Goal: Task Accomplishment & Management: Manage account settings

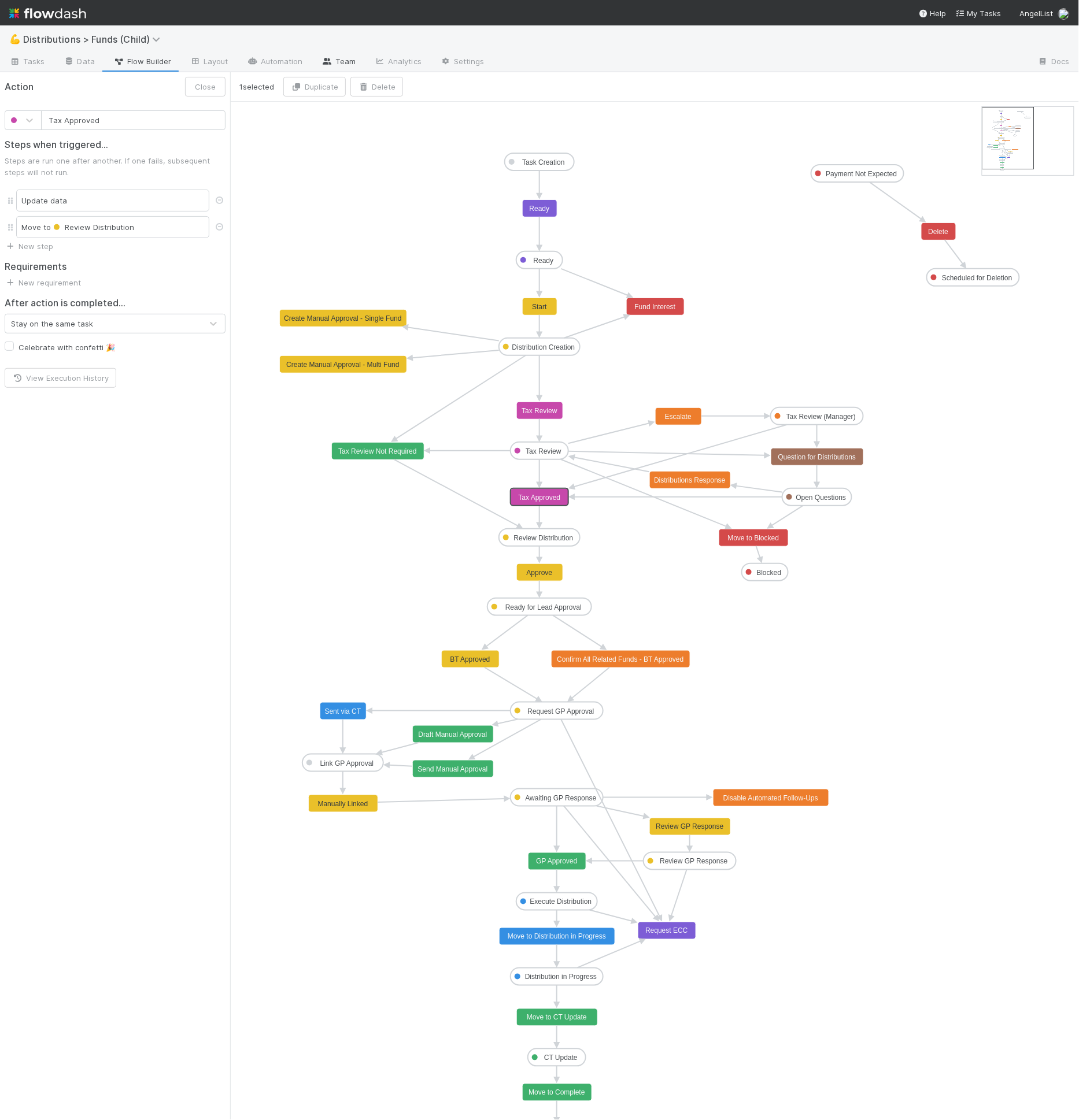
click at [322, 61] on icon at bounding box center [328, 61] width 12 height 7
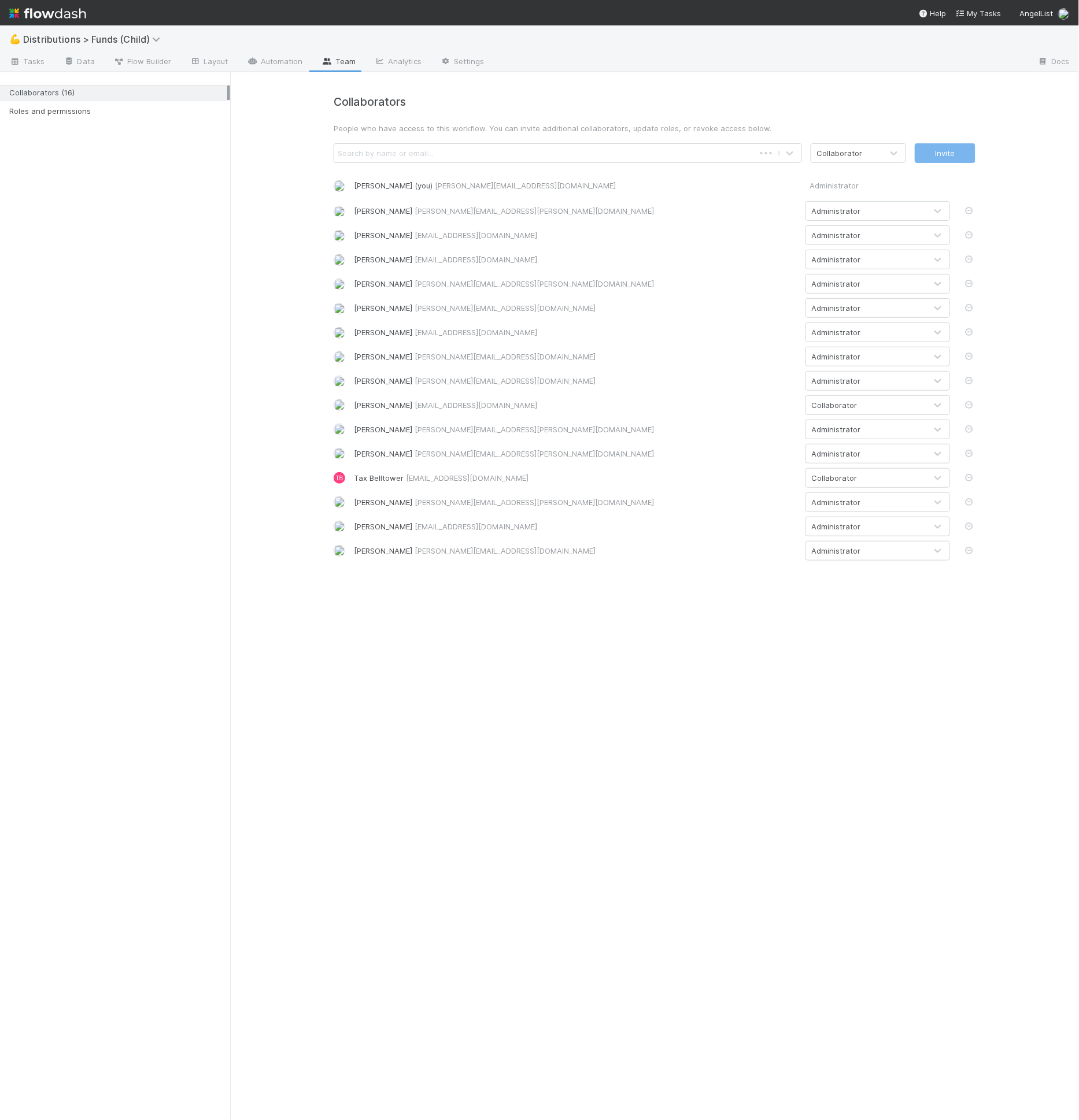
click at [506, 154] on div "Search by name or email..." at bounding box center [545, 153] width 421 height 18
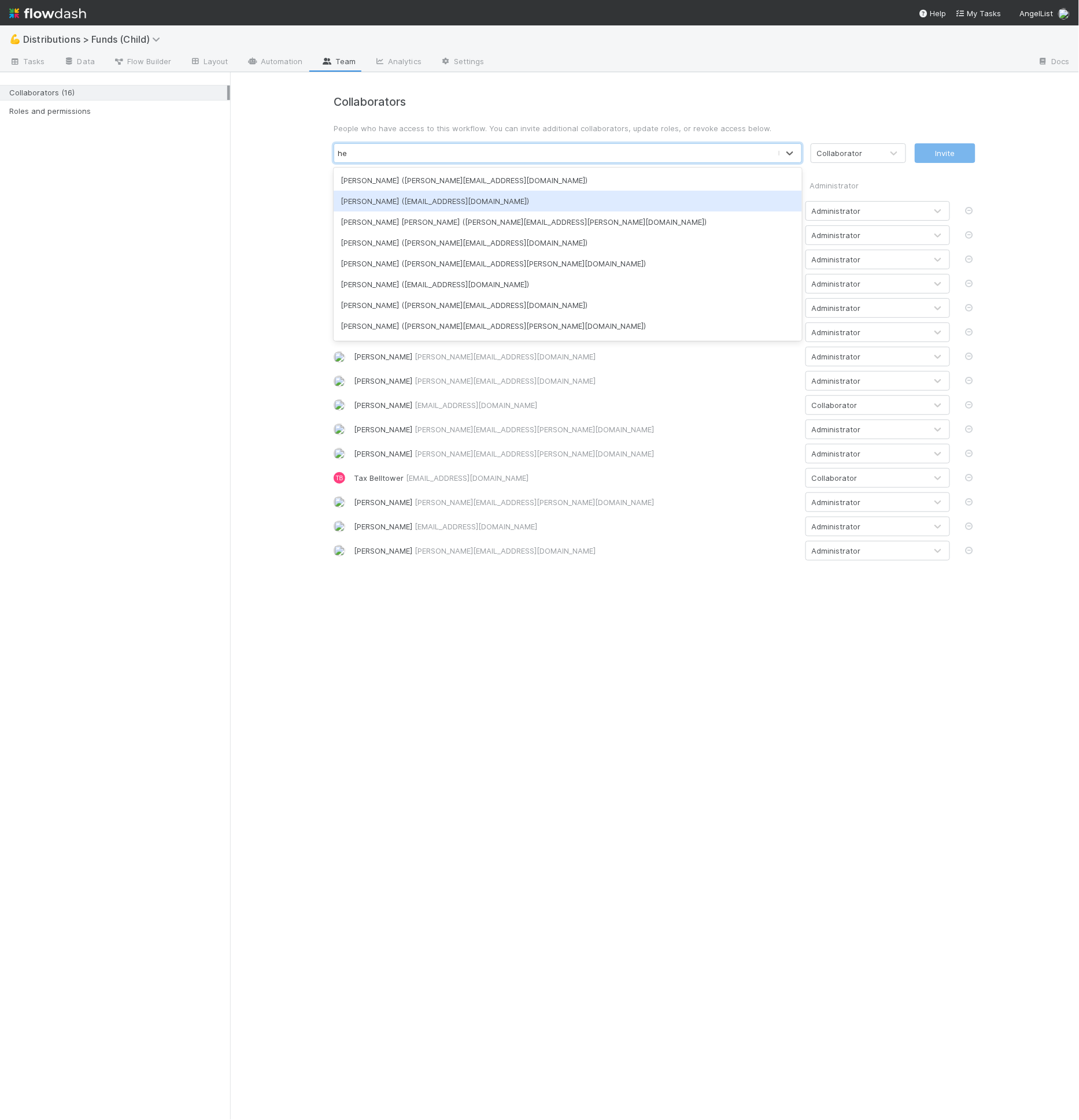
type input "h"
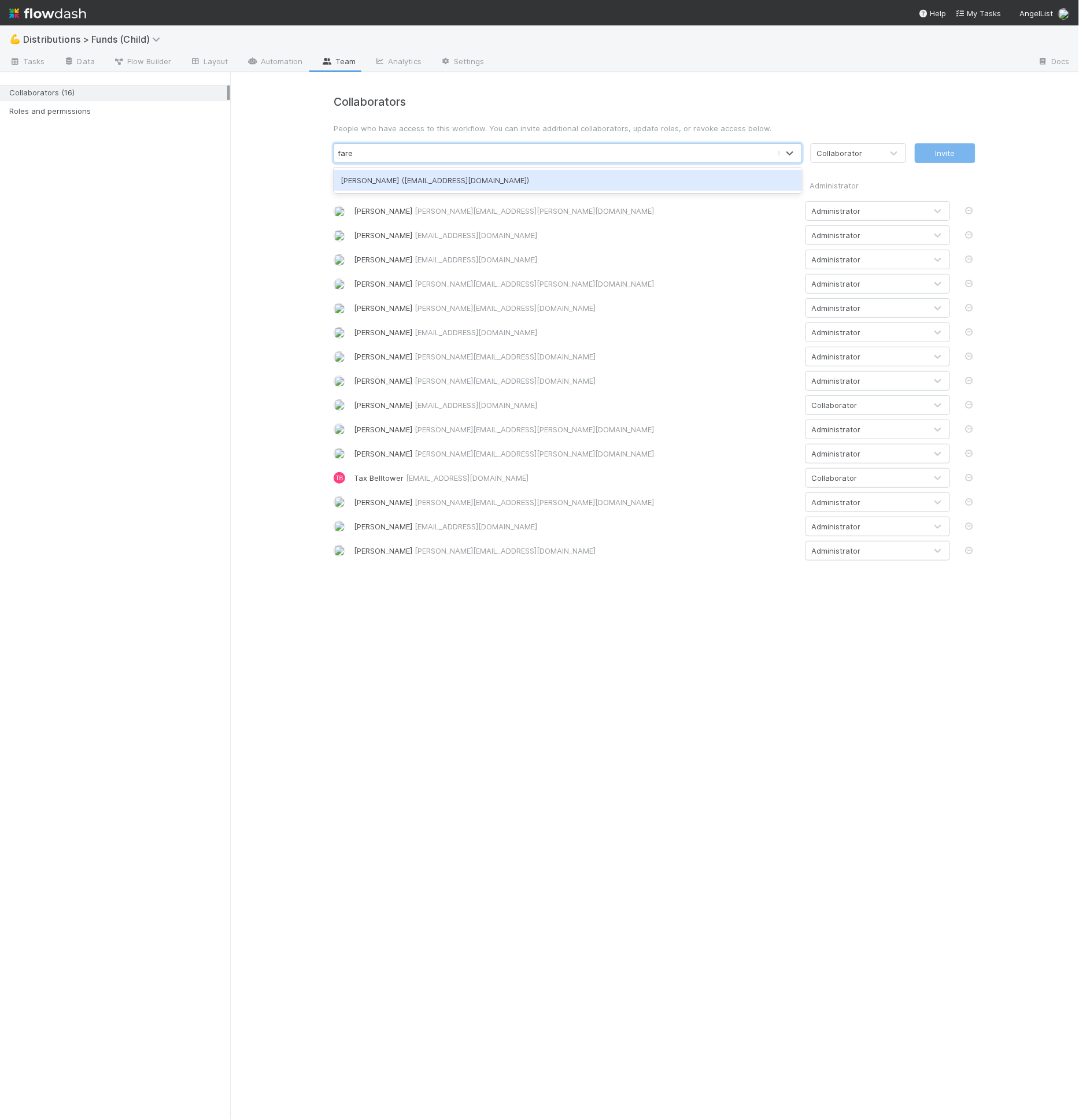
type input "faree"
type input "johnm"
paste input "June"
type input "Juner"
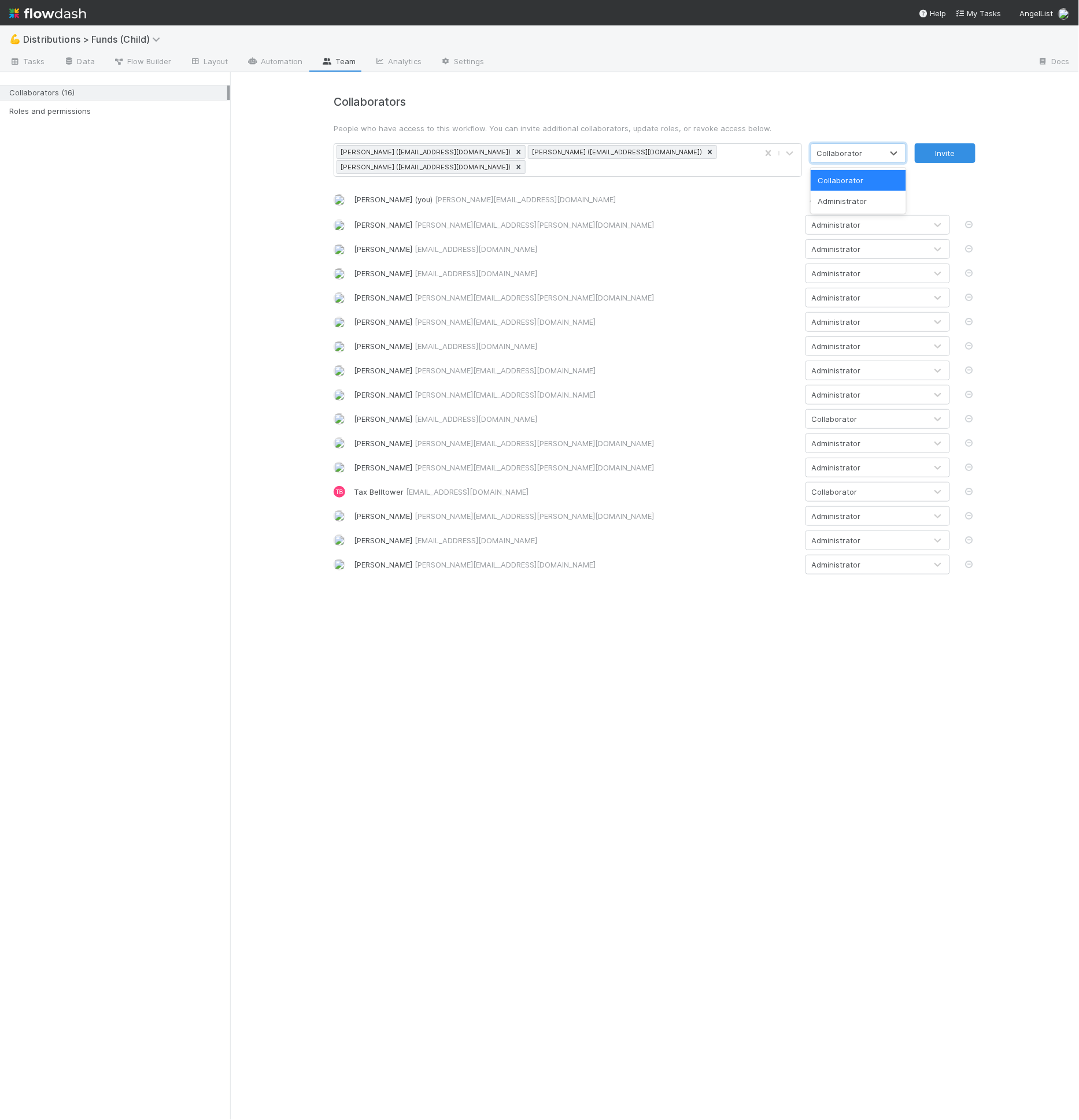
click at [880, 157] on div "Collaborator" at bounding box center [846, 153] width 71 height 18
click at [878, 204] on div "Administrator" at bounding box center [858, 201] width 96 height 21
click at [881, 157] on div "Administrator" at bounding box center [846, 153] width 71 height 18
click at [942, 132] on p "People who have access to this workflow. You can invite additional collaborator…" at bounding box center [654, 128] width 642 height 12
click at [866, 148] on div "Administrator" at bounding box center [846, 153] width 71 height 18
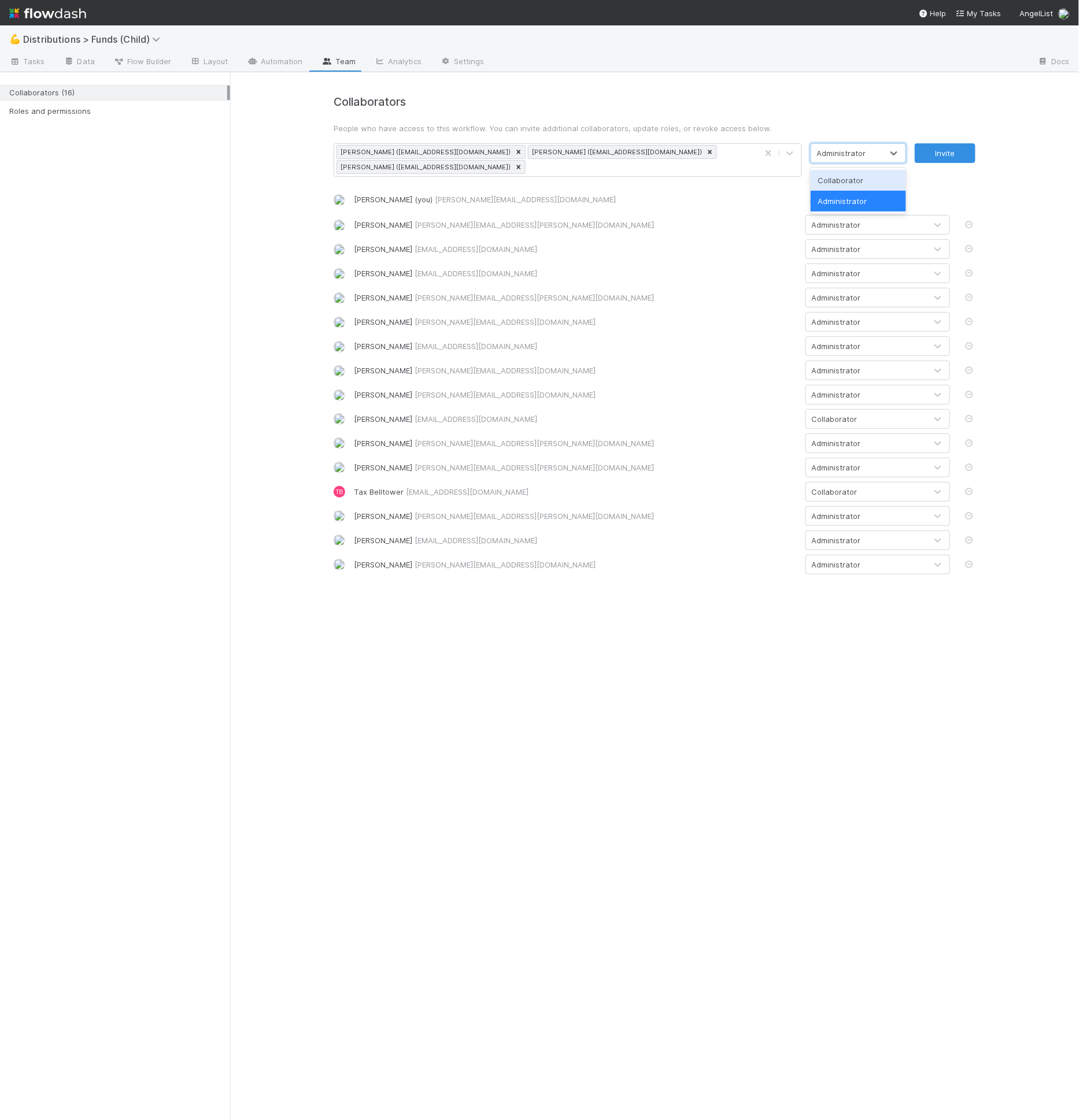
click at [858, 176] on div "Collaborator" at bounding box center [858, 180] width 96 height 21
click at [958, 163] on div "Invite" at bounding box center [949, 160] width 70 height 34
click at [953, 156] on button "Invite" at bounding box center [945, 152] width 60 height 19
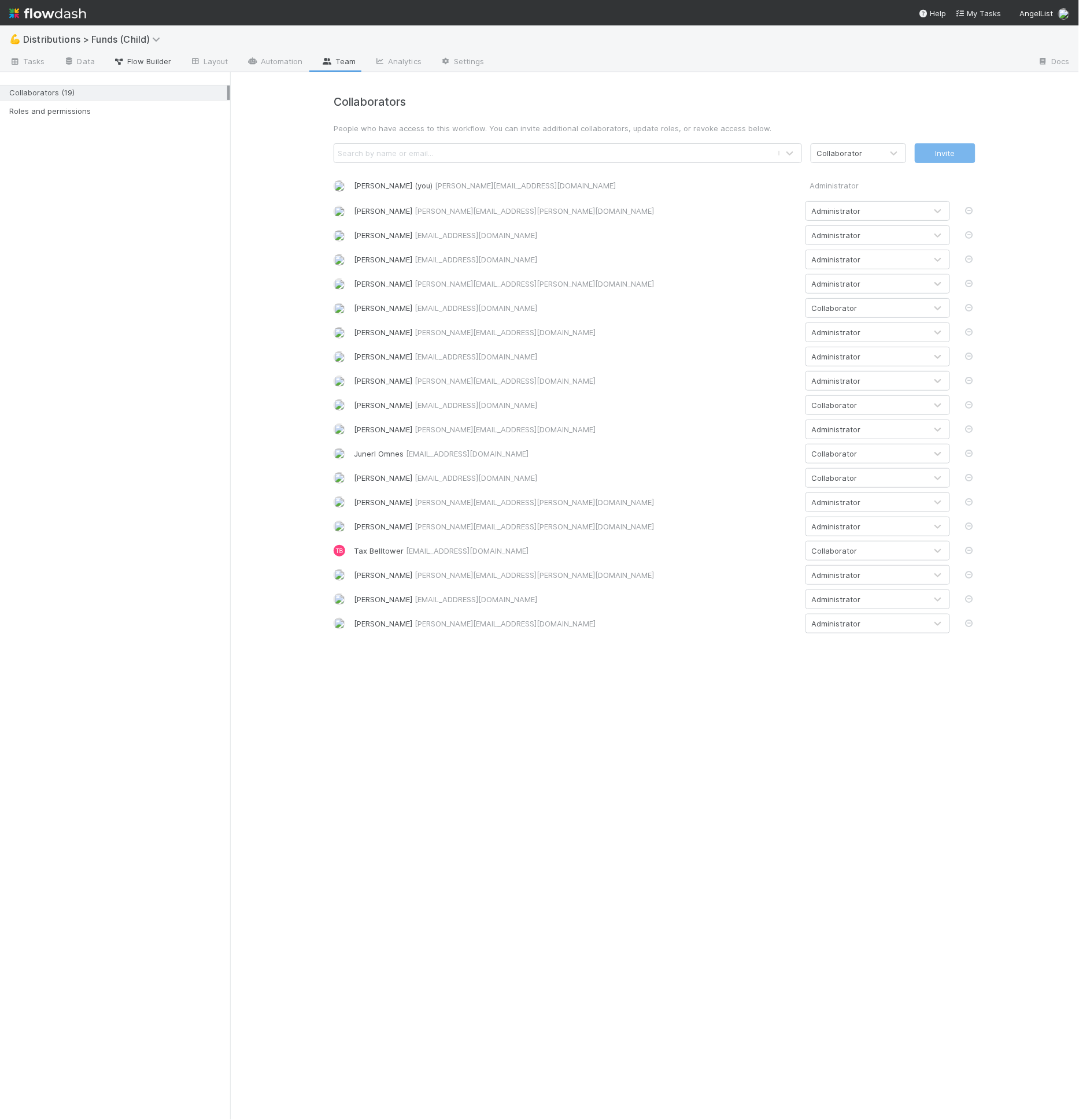
click at [159, 62] on span "Flow Builder" at bounding box center [142, 61] width 58 height 12
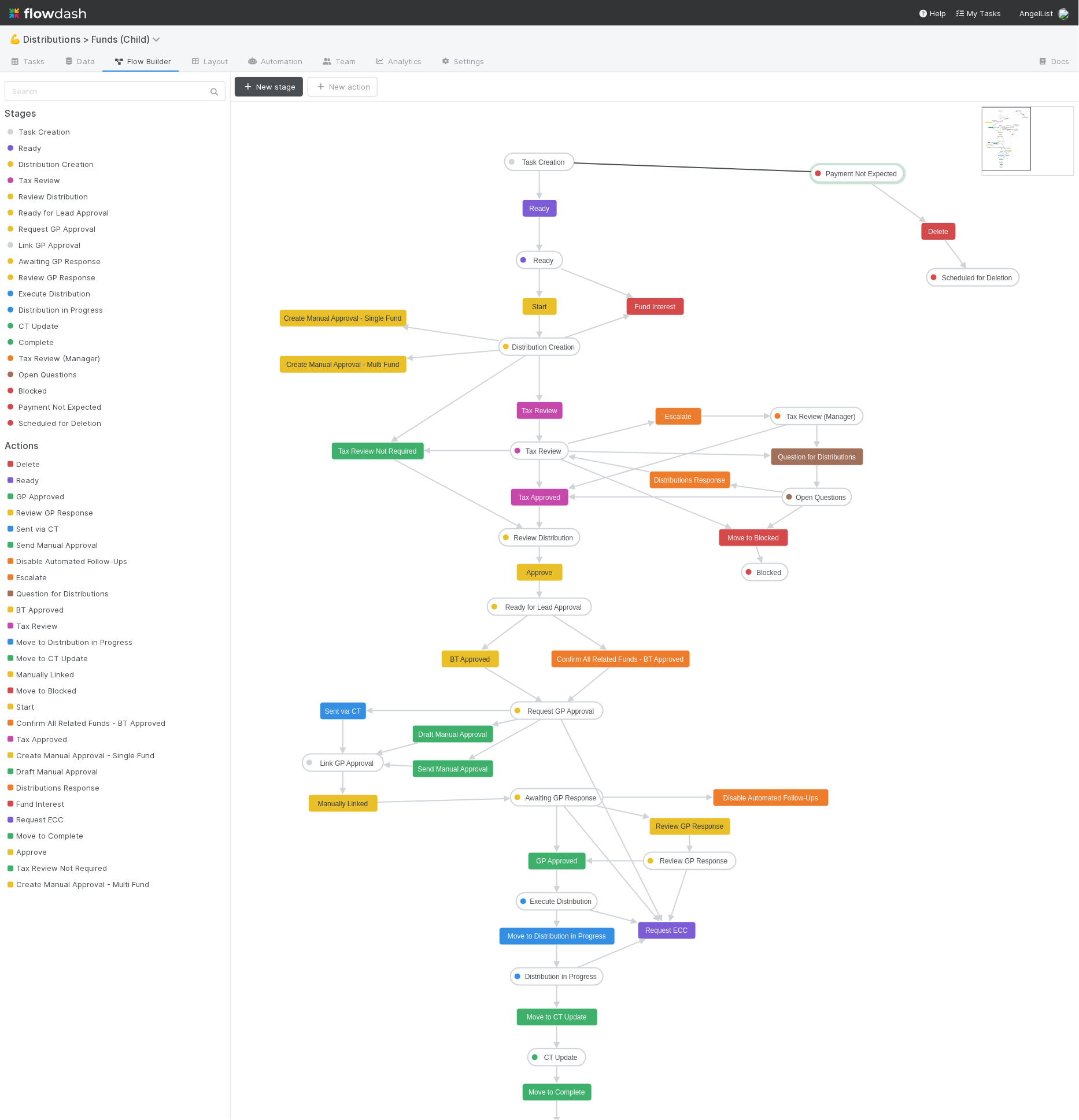
drag, startPoint x: 545, startPoint y: 168, endPoint x: 849, endPoint y: 178, distance: 304.2
click at [715, 168] on text "Move to Payment Not Expected" at bounding box center [701, 168] width 98 height 8
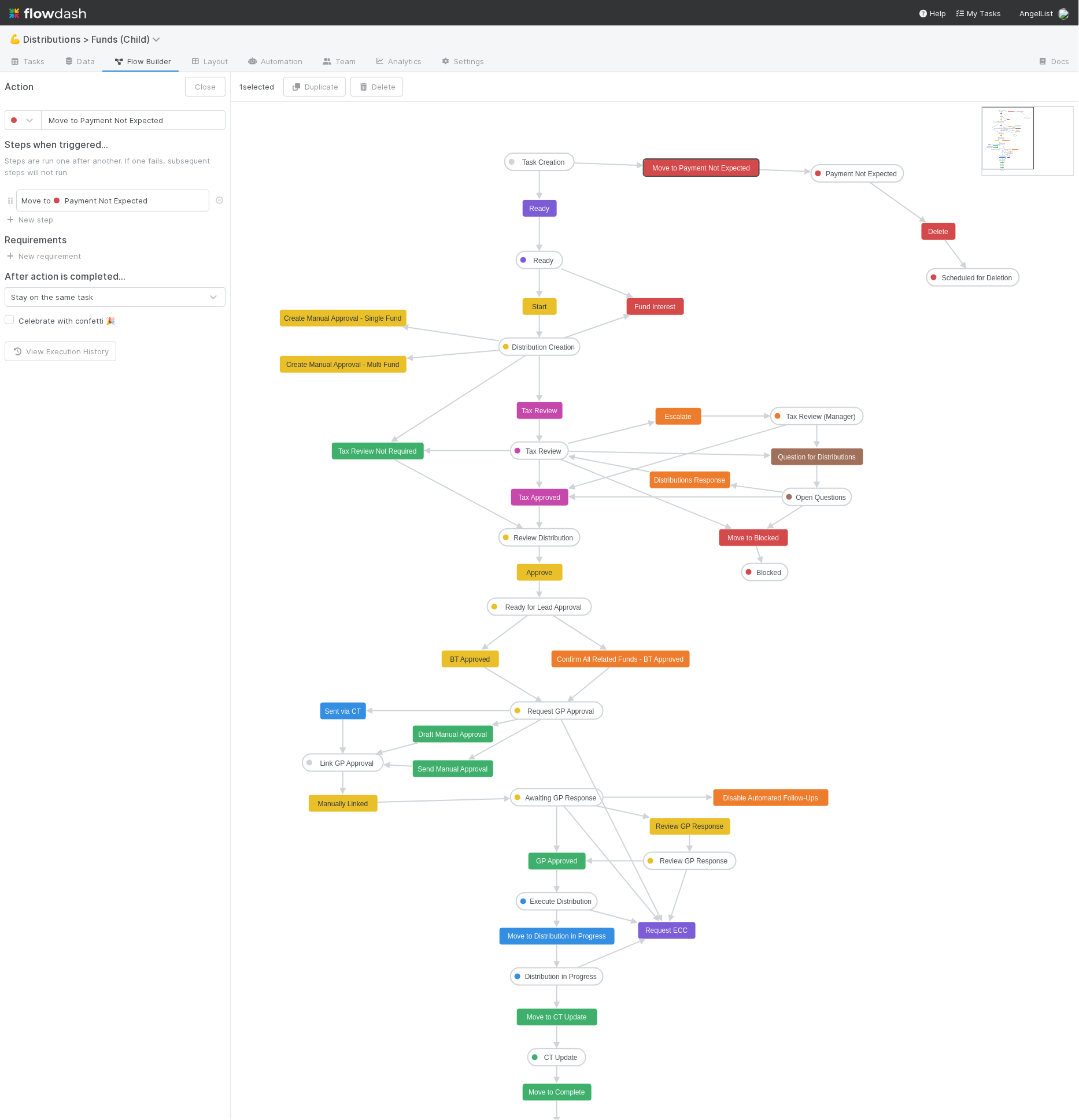
click at [157, 124] on input "Move to Payment Not Expected" at bounding box center [133, 120] width 184 height 19
type input "Archive"
click at [212, 89] on button "Save" at bounding box center [206, 86] width 38 height 19
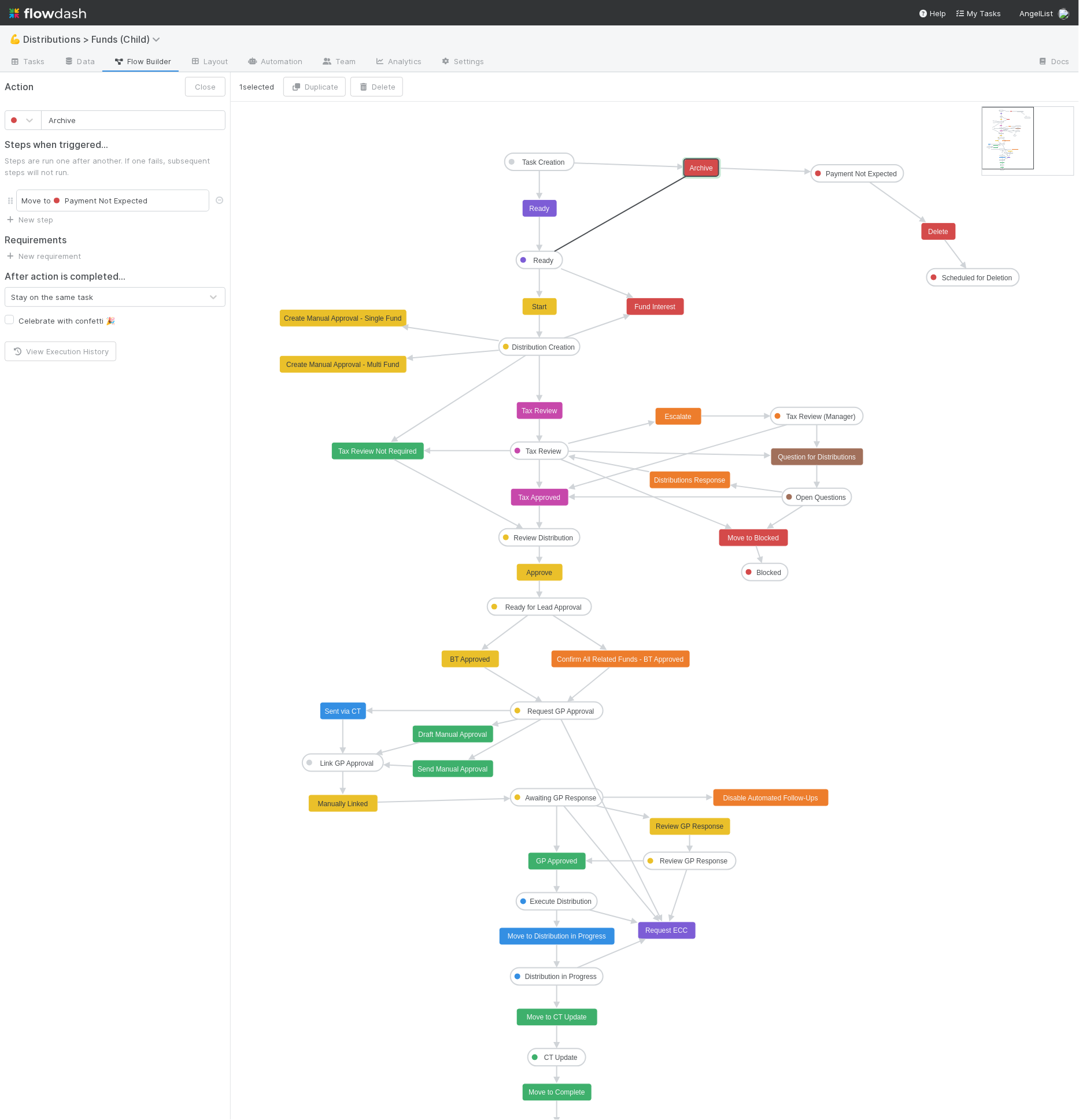
drag, startPoint x: 542, startPoint y: 266, endPoint x: 699, endPoint y: 173, distance: 182.5
drag, startPoint x: 703, startPoint y: 168, endPoint x: 748, endPoint y: 211, distance: 62.2
drag, startPoint x: 699, startPoint y: 166, endPoint x: 704, endPoint y: 200, distance: 34.4
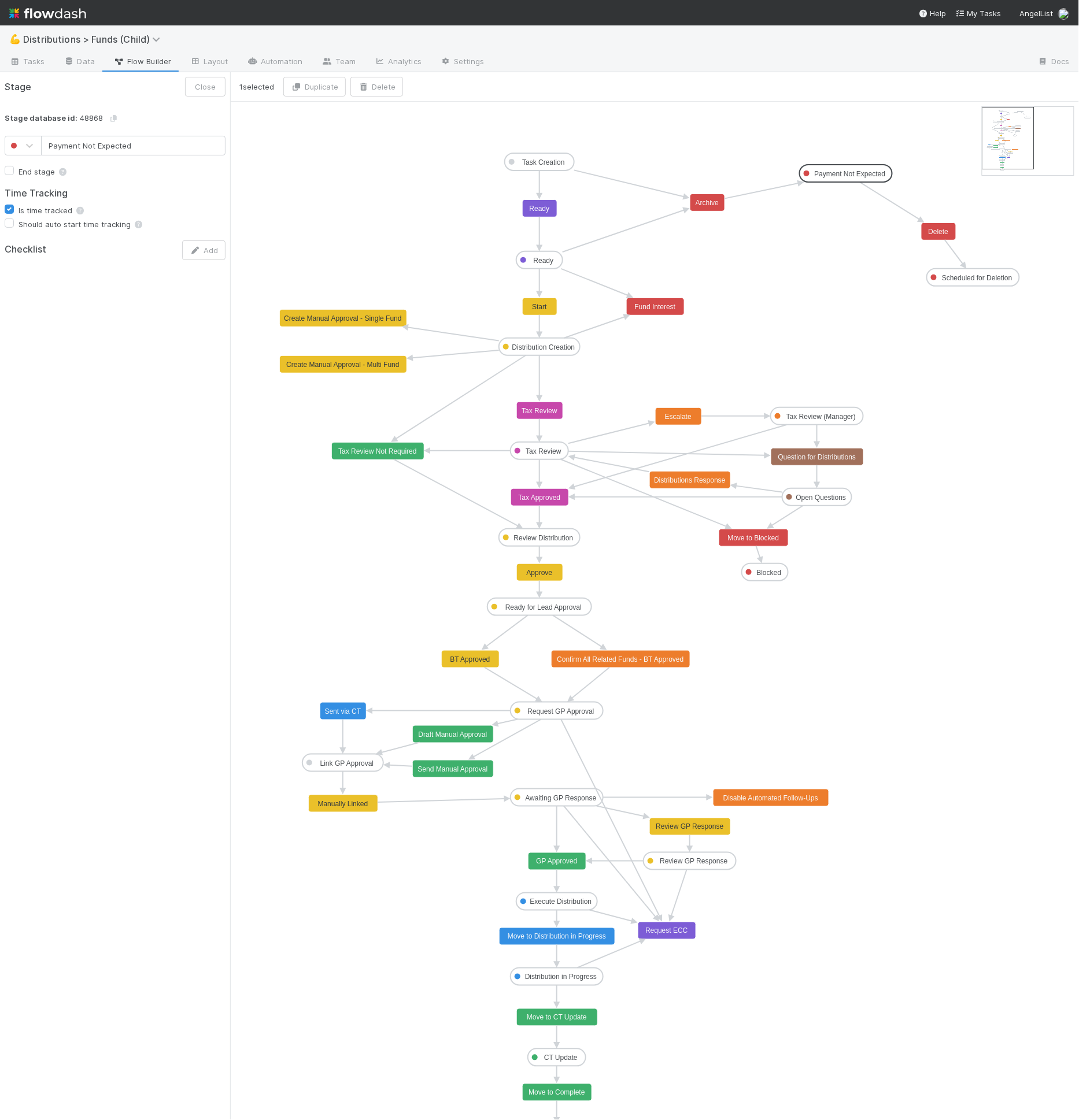
drag, startPoint x: 853, startPoint y: 171, endPoint x: 839, endPoint y: 172, distance: 14.0
click at [46, 143] on input "Payment Not Expected" at bounding box center [133, 145] width 184 height 19
click at [215, 160] on div "Payment Not Expected End stage Time Tracking Is time tracked Should auto start …" at bounding box center [115, 195] width 230 height 138
click at [198, 146] on input "Payment Not Expected" at bounding box center [133, 145] width 184 height 19
type input "Payment Not Expected / Archive"
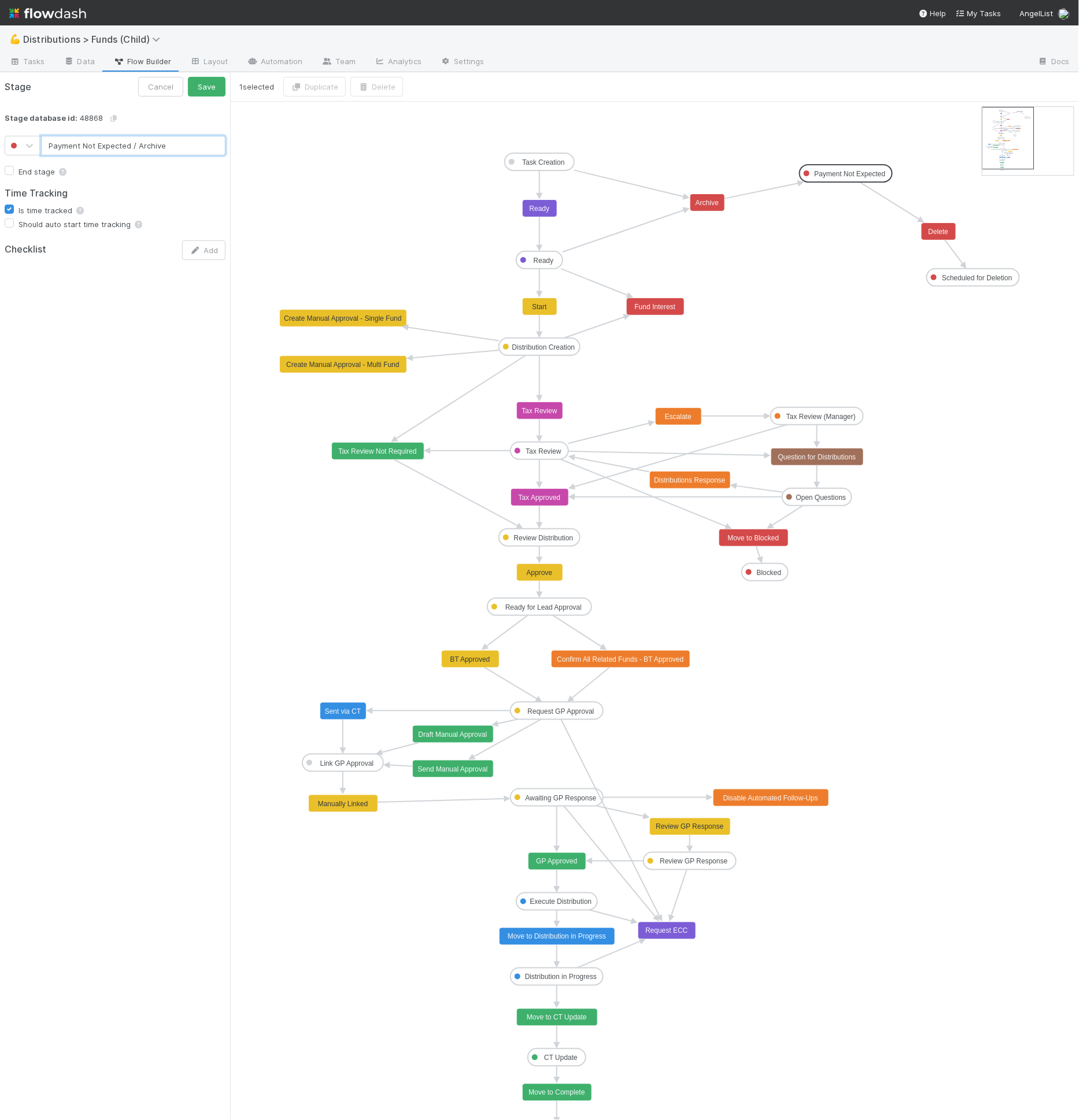
click at [188, 77] on button "Save" at bounding box center [206, 86] width 38 height 19
click at [27, 58] on span "Tasks" at bounding box center [27, 61] width 36 height 12
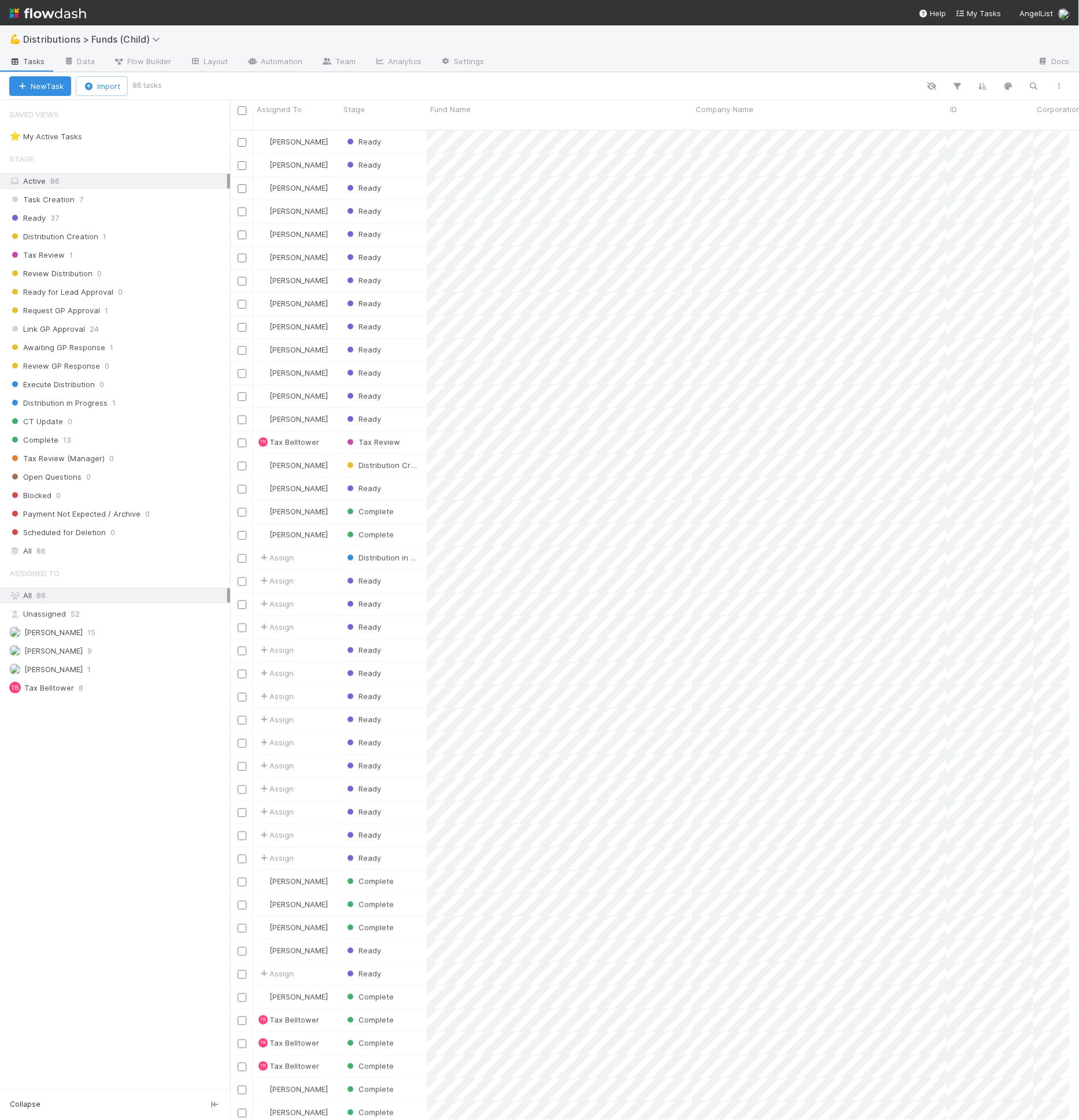
scroll to position [990, 829]
click at [210, 70] on link "Layout" at bounding box center [209, 62] width 57 height 18
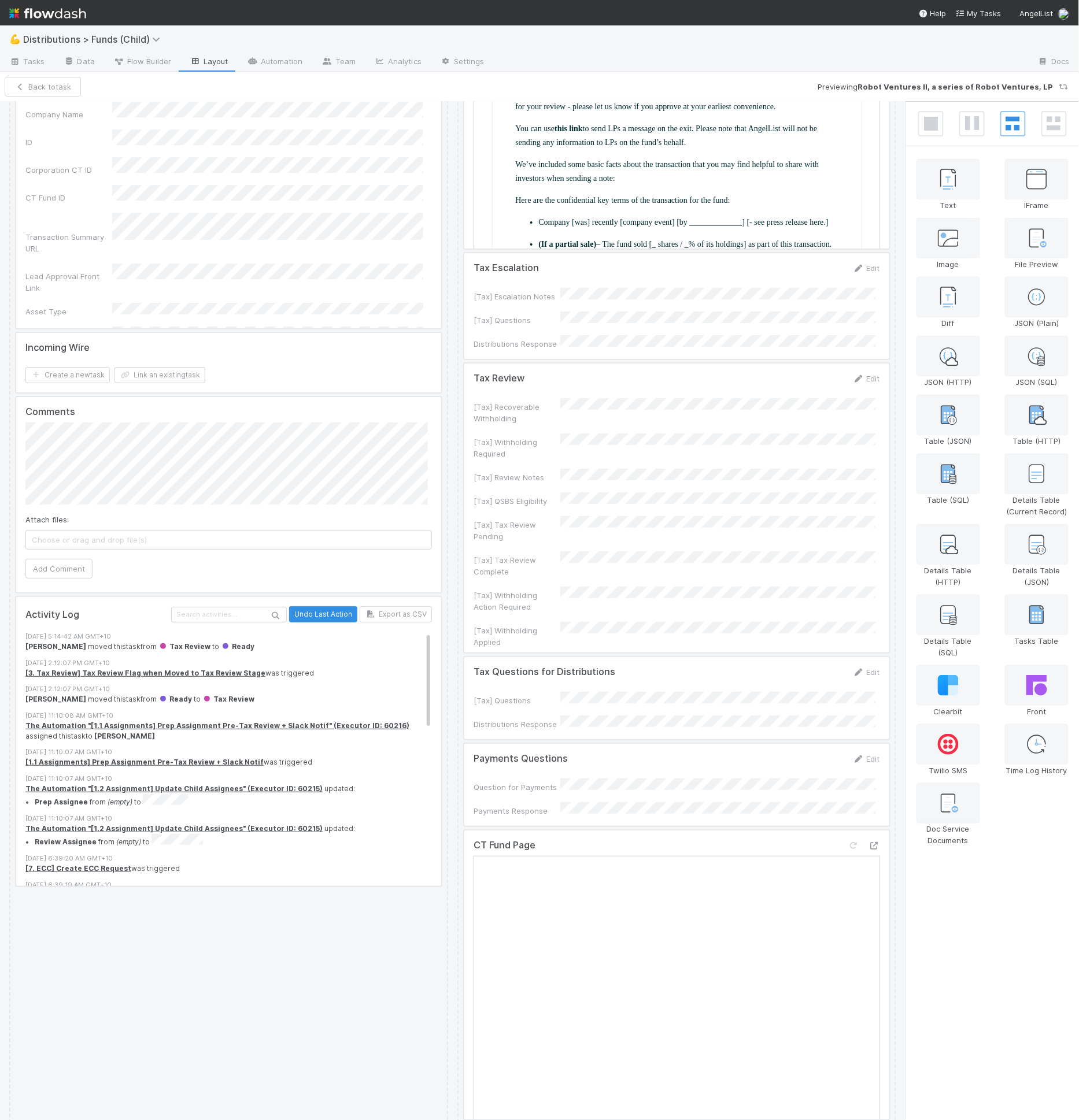
scroll to position [1424, 0]
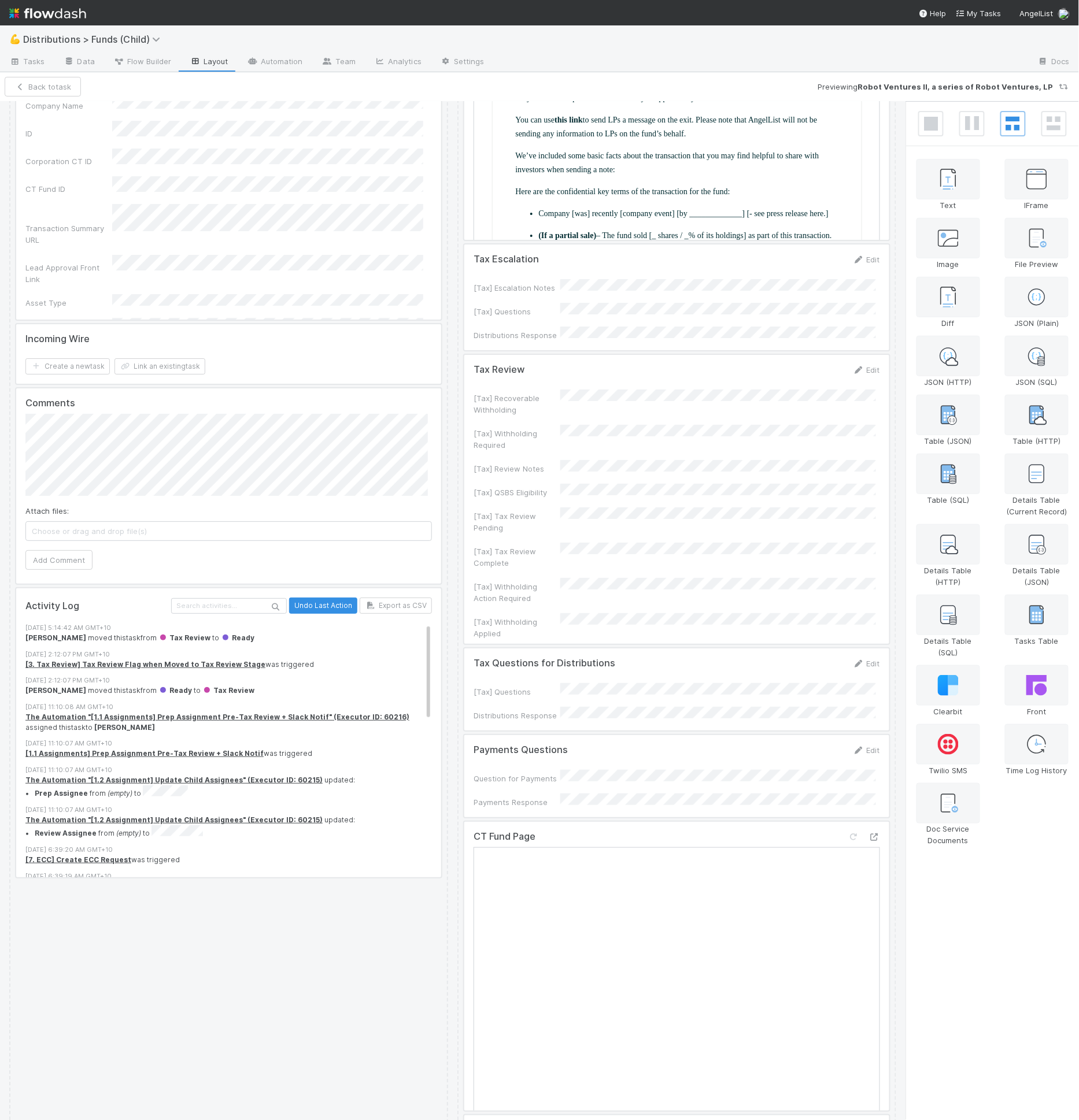
click at [656, 735] on div at bounding box center [676, 777] width 425 height 82
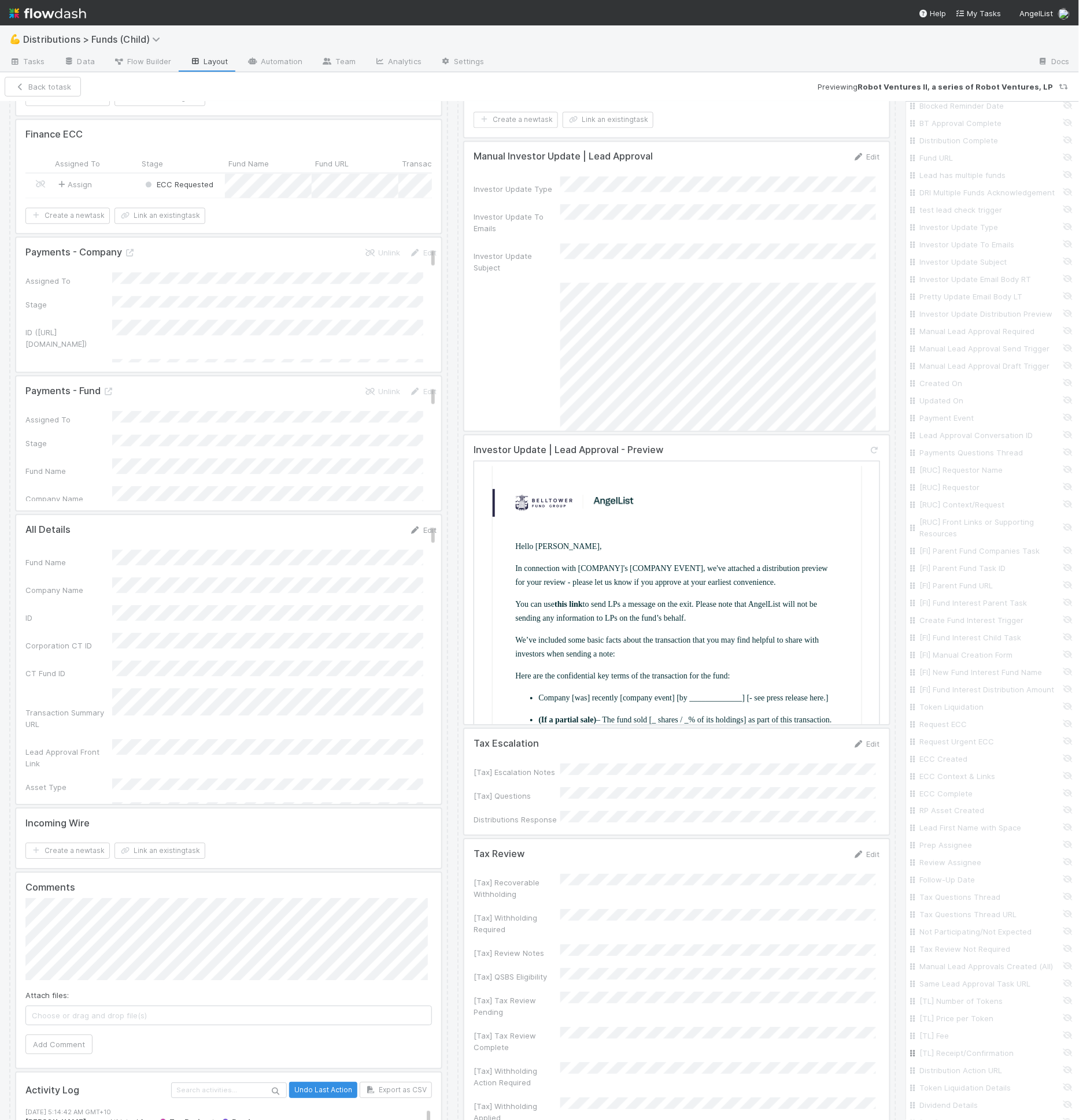
scroll to position [1188, 0]
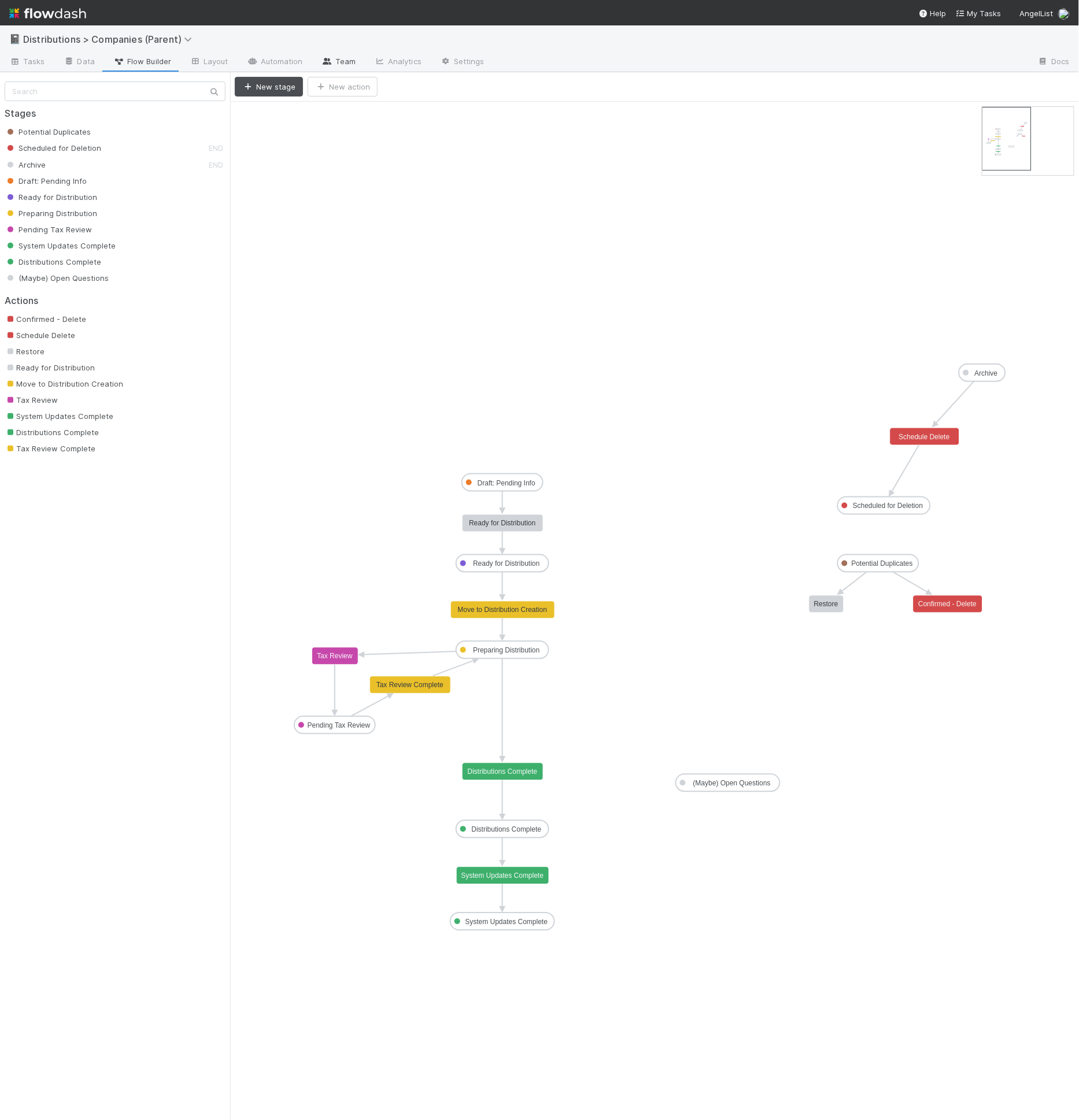
click at [329, 57] on link "Team" at bounding box center [338, 62] width 53 height 18
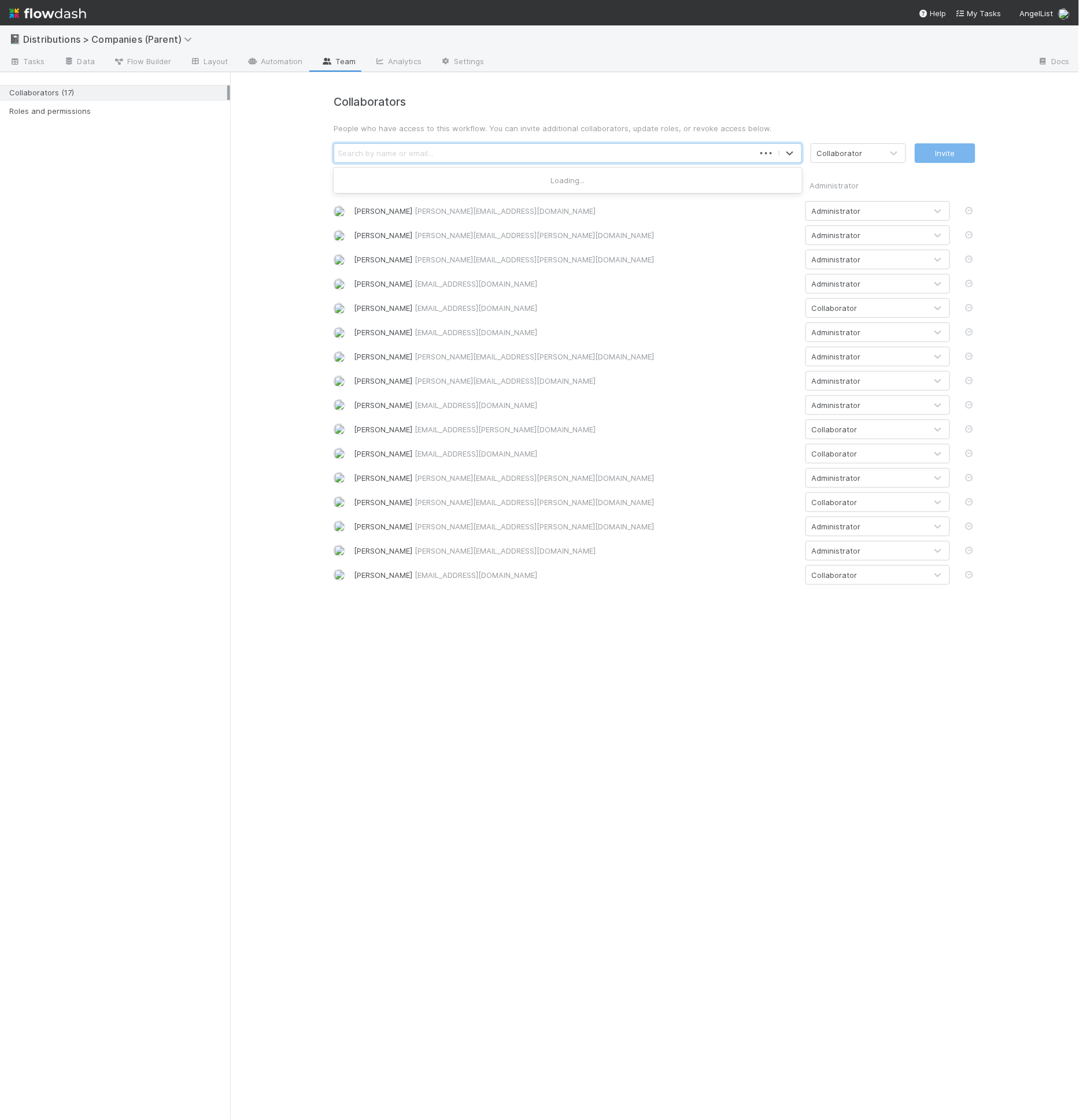
click at [388, 144] on div "Search by name or email..." at bounding box center [545, 153] width 421 height 18
type input "[PERSON_NAME]"
click at [840, 168] on div "Collaborators People who have access to this workflow. You can invite additiona…" at bounding box center [654, 340] width 659 height 489
click at [841, 159] on div "Collaborator" at bounding box center [846, 153] width 71 height 18
click at [851, 189] on div "Collaborator" at bounding box center [858, 180] width 96 height 21
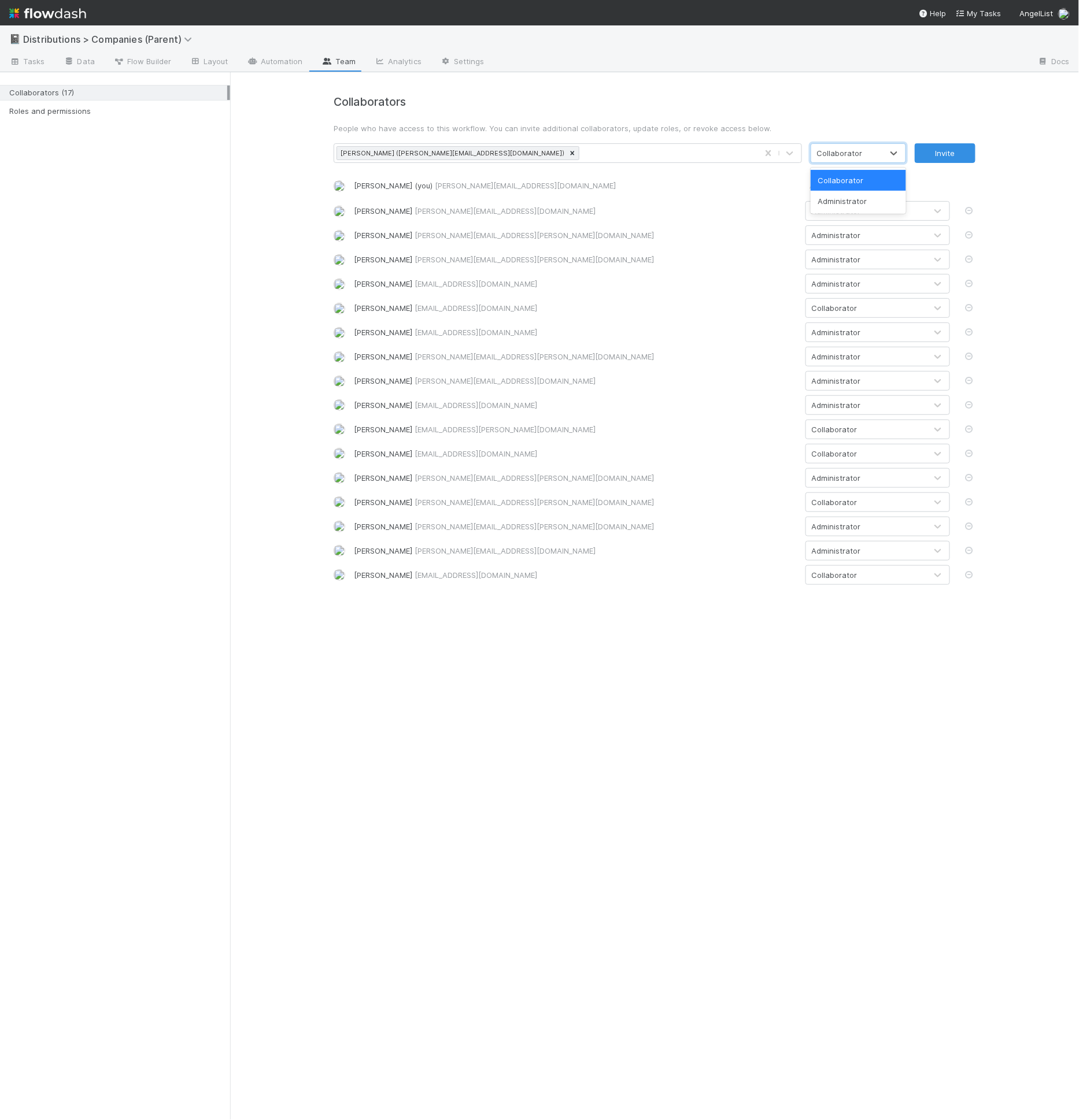
click at [854, 153] on div "Collaborator" at bounding box center [839, 153] width 46 height 12
click at [854, 189] on div "Collaborator" at bounding box center [858, 180] width 96 height 21
click at [854, 157] on div "Collaborator" at bounding box center [839, 153] width 46 height 12
click at [852, 198] on div "Administrator" at bounding box center [858, 201] width 96 height 21
click at [927, 157] on button "Invite" at bounding box center [945, 152] width 60 height 19
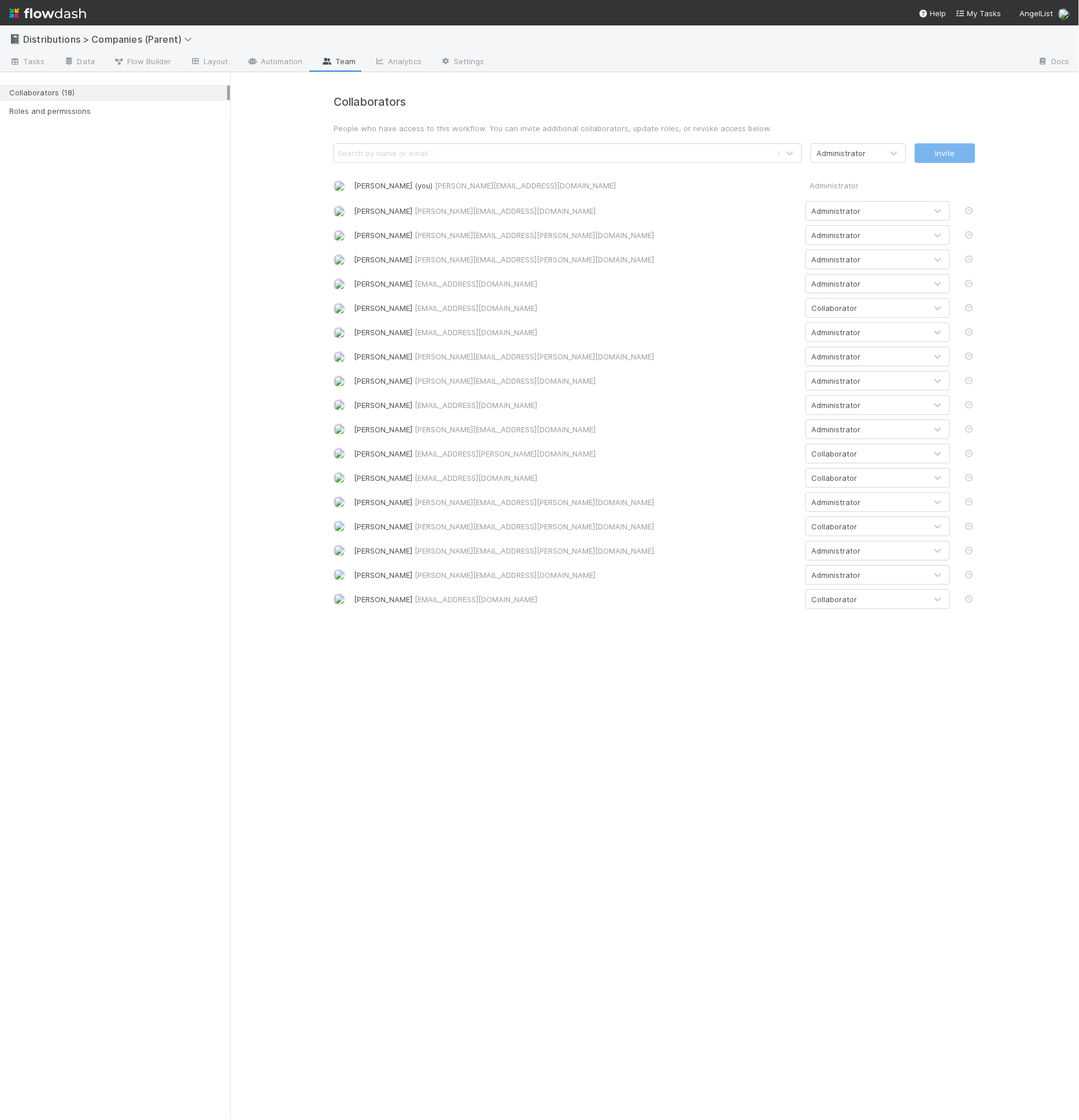
click at [400, 152] on div "Search by name or email..." at bounding box center [385, 153] width 96 height 12
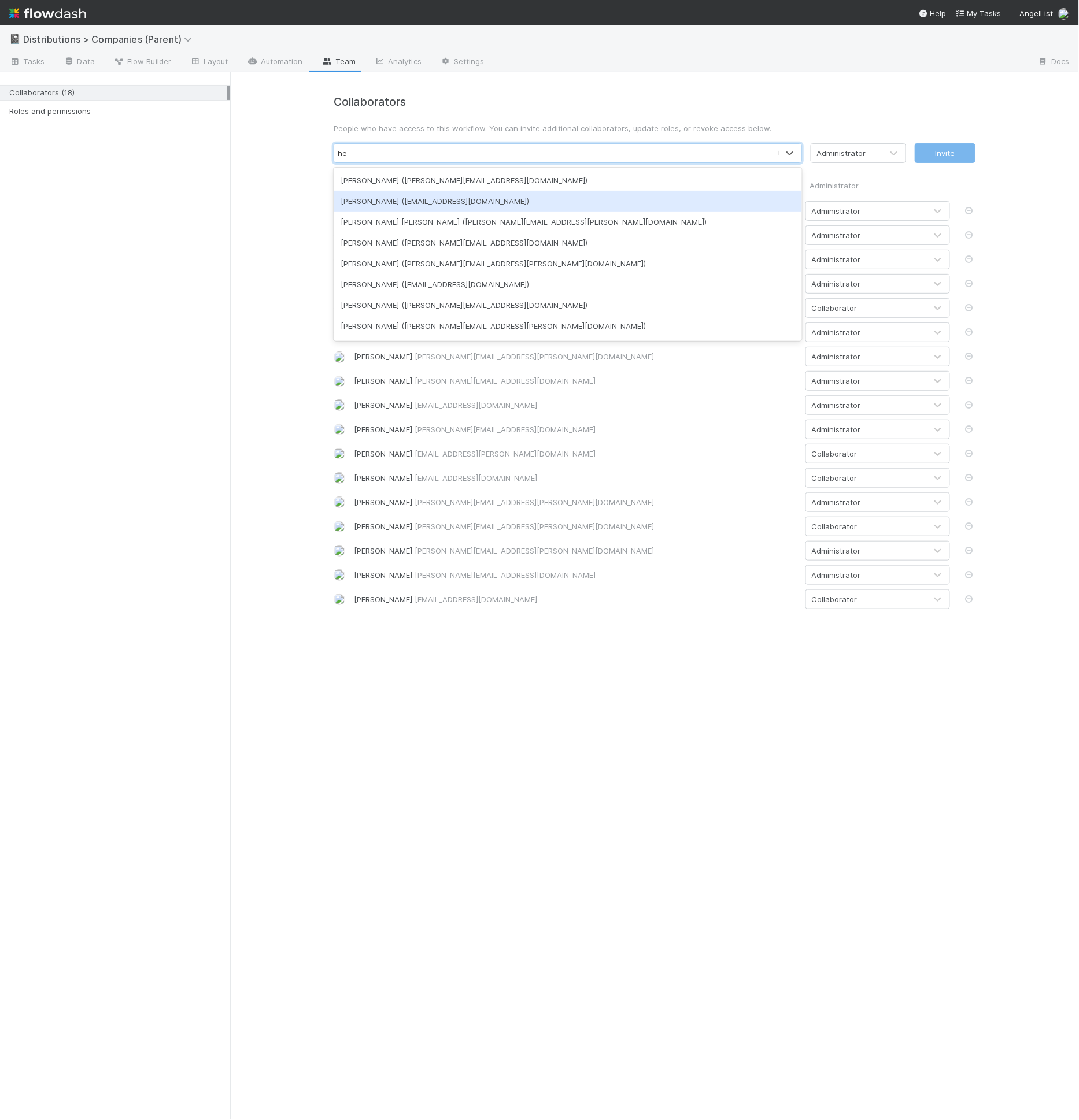
type input "h"
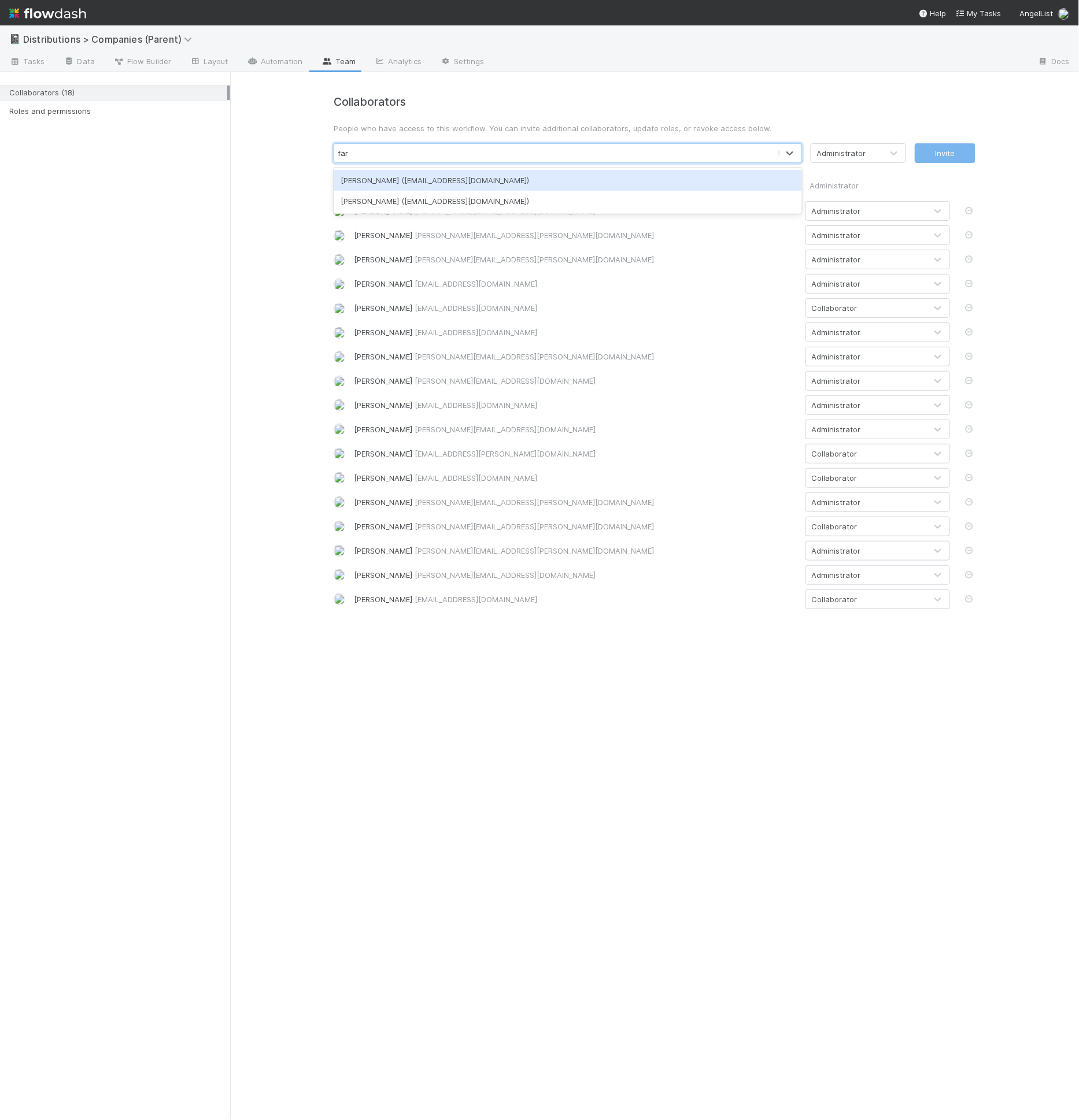
type input "fare"
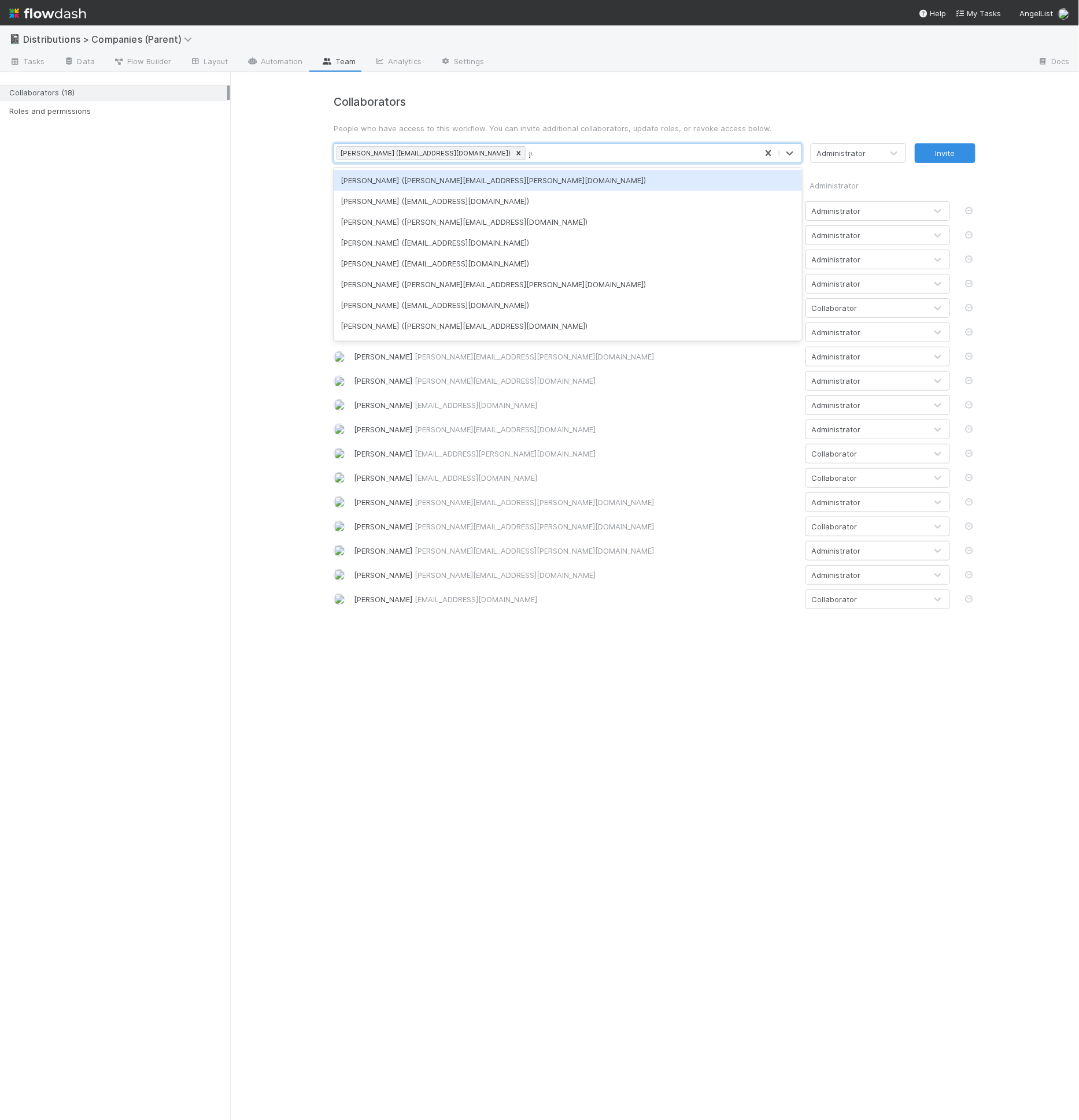
type input "jun"
type input "johnm"
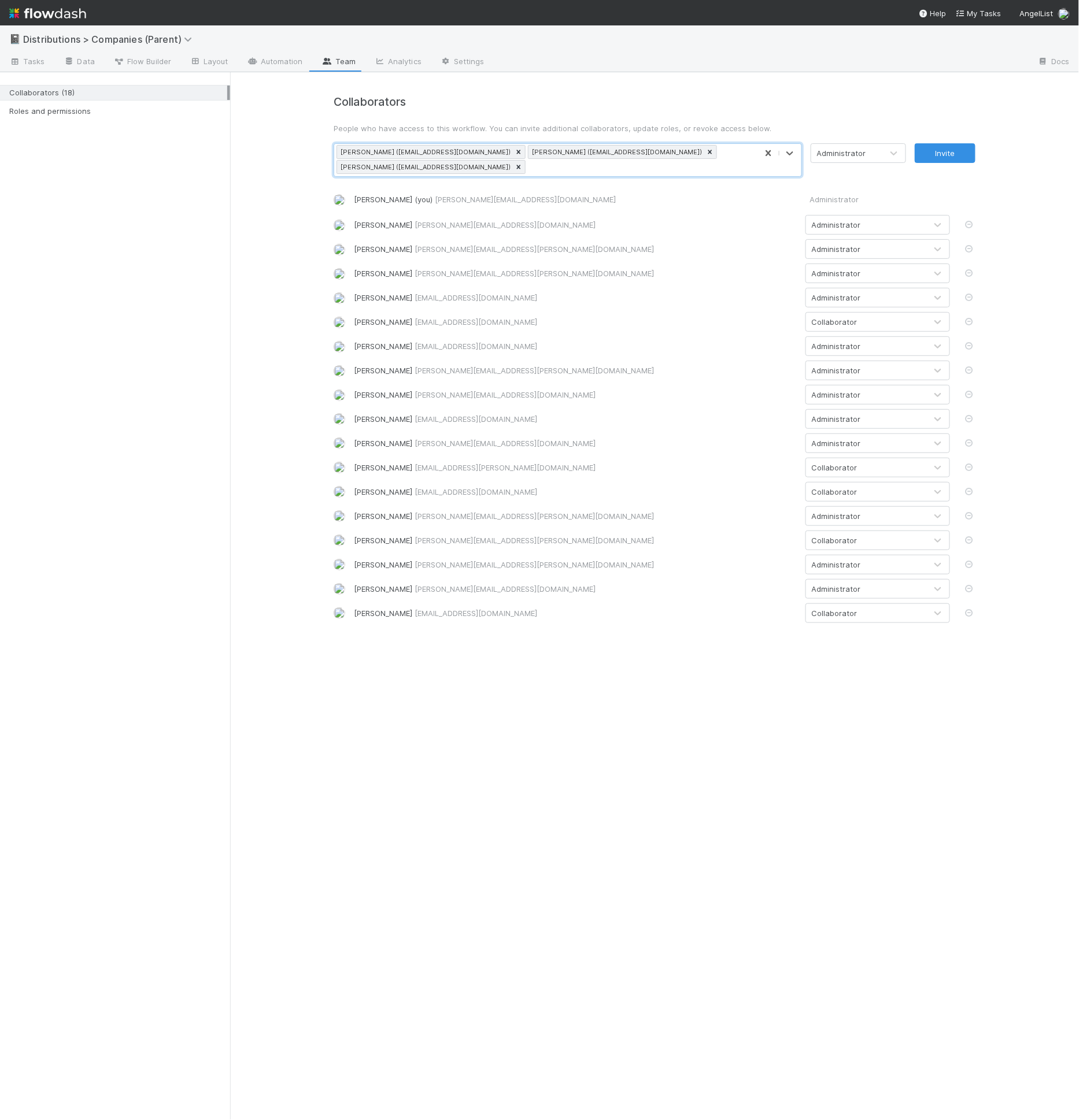
click at [870, 157] on div "Administrator" at bounding box center [846, 153] width 71 height 18
click at [875, 179] on div "Collaborator" at bounding box center [858, 180] width 96 height 21
click at [948, 152] on button "Invite" at bounding box center [945, 152] width 60 height 19
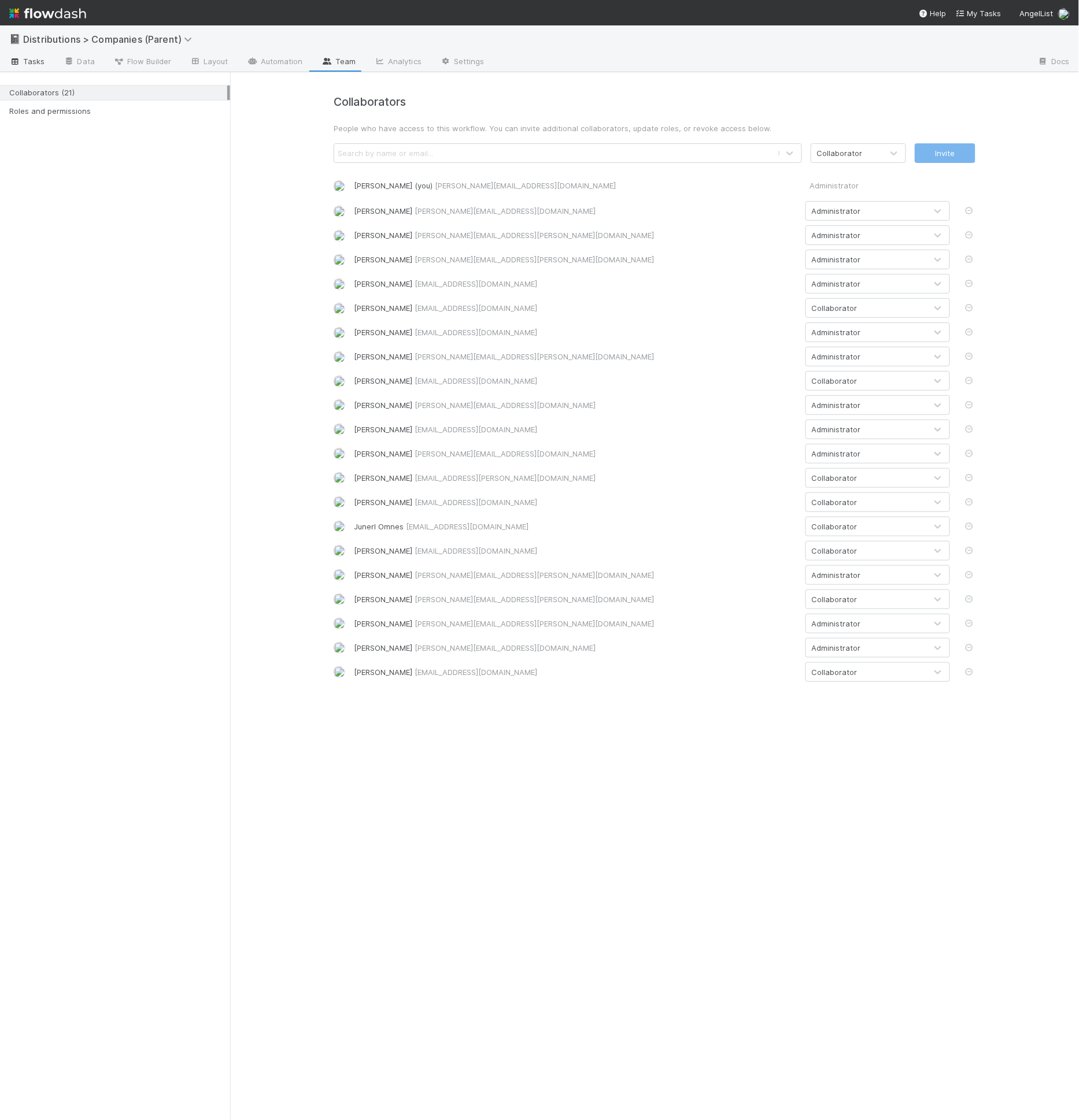
click at [33, 55] on span "Tasks" at bounding box center [27, 61] width 36 height 12
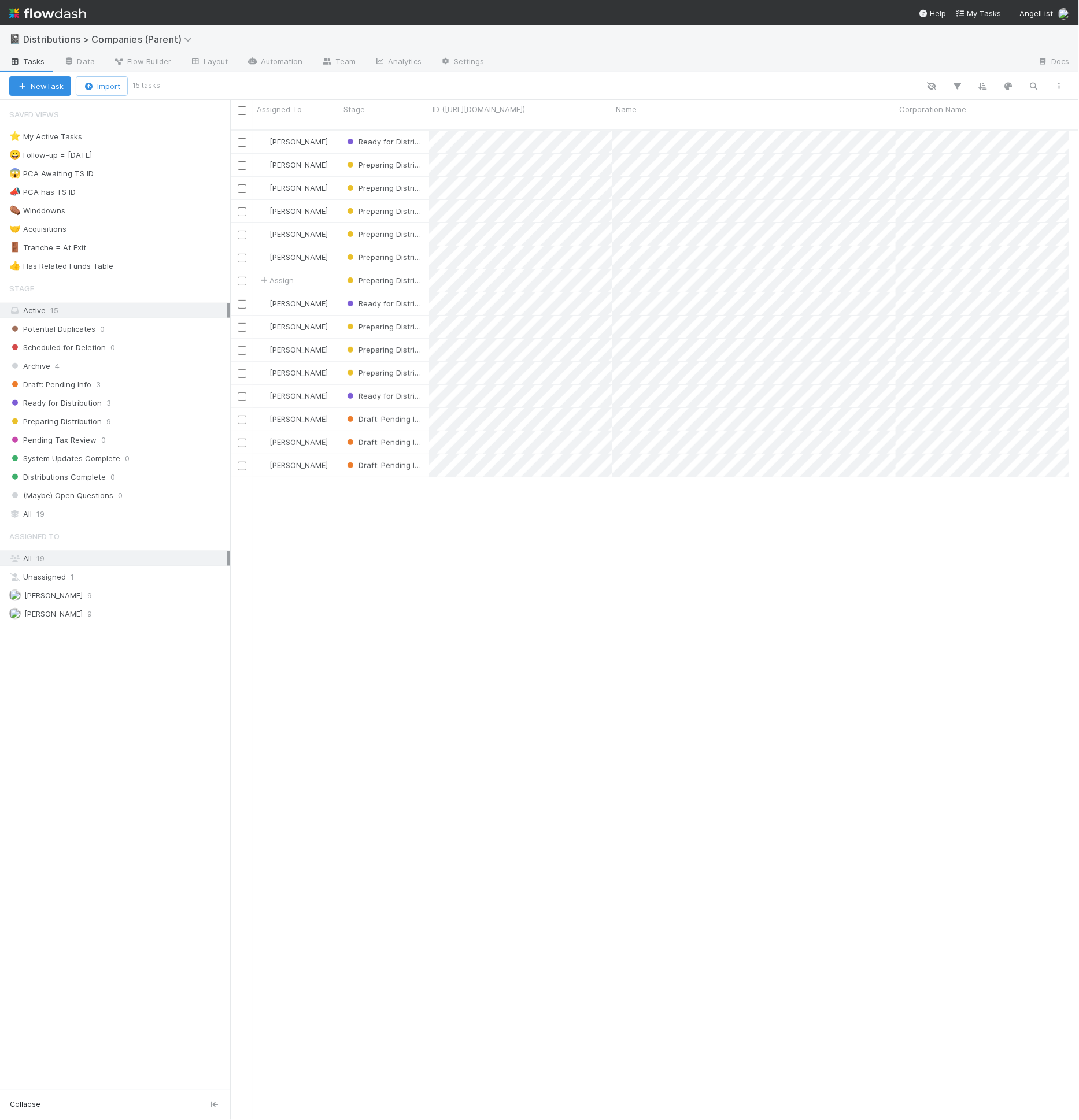
scroll to position [990, 829]
click at [191, 58] on icon at bounding box center [195, 61] width 12 height 7
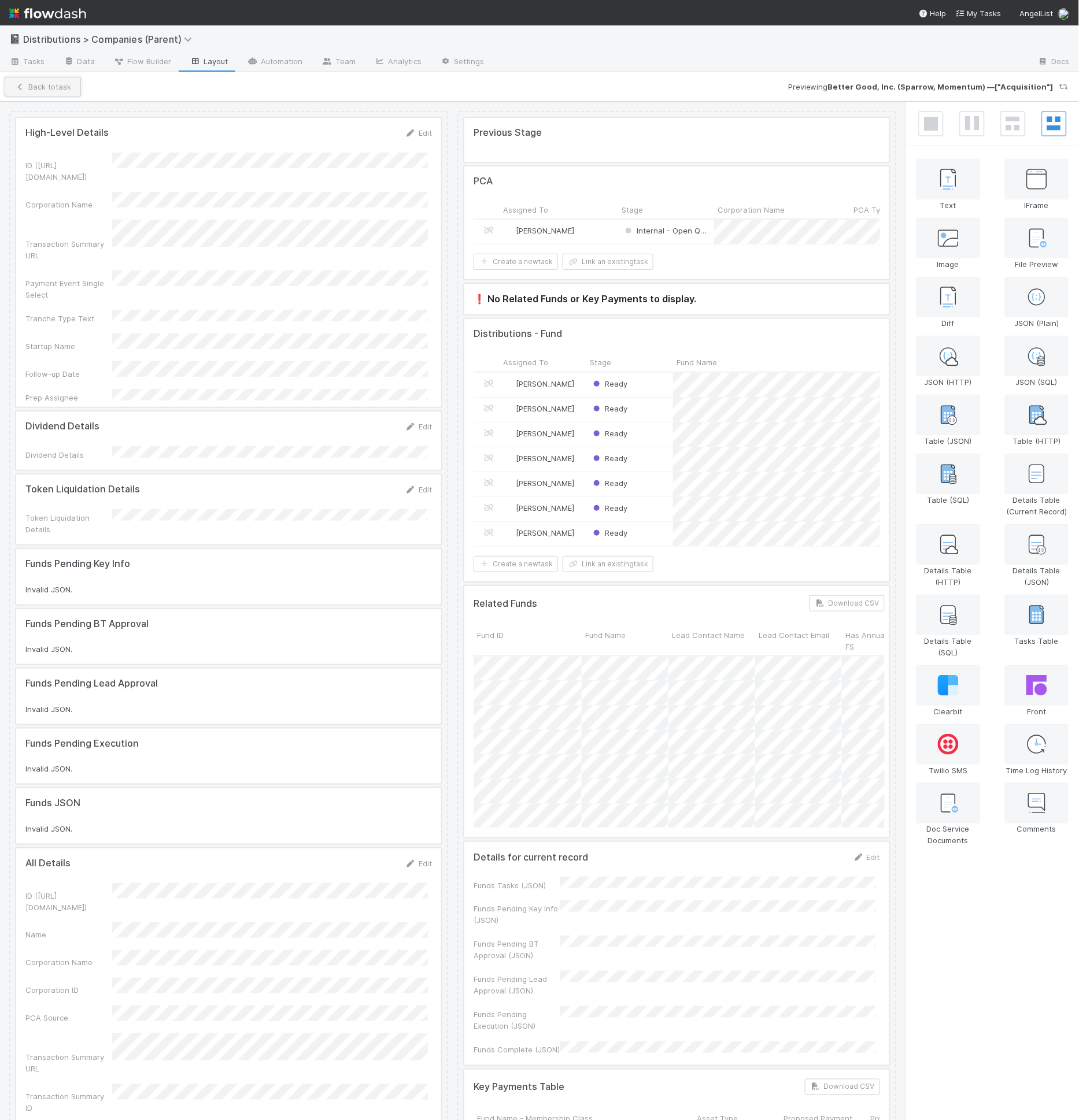
click at [51, 90] on button "Back to task" at bounding box center [43, 86] width 76 height 19
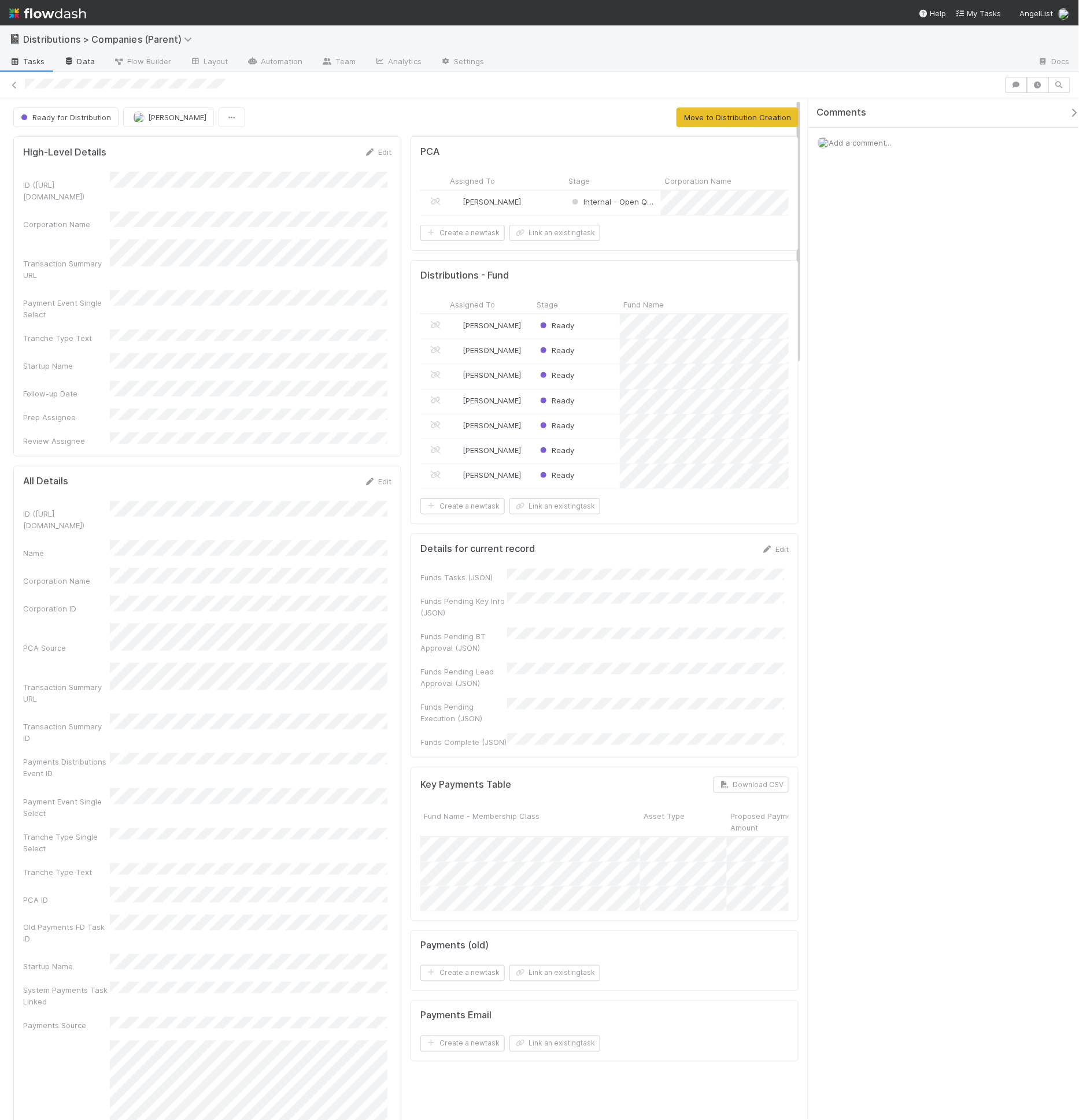
click at [89, 62] on link "Data" at bounding box center [79, 62] width 49 height 18
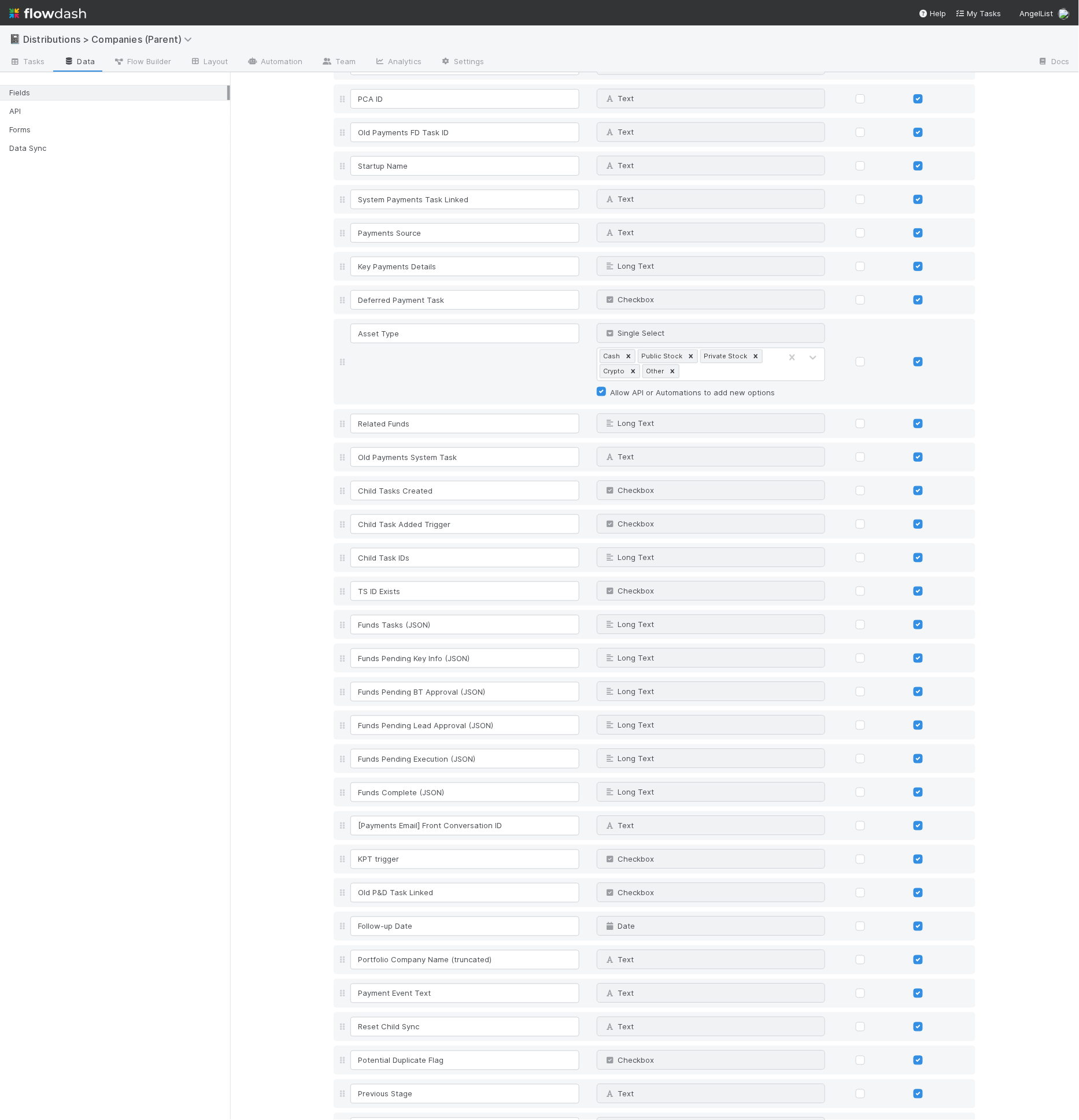
scroll to position [1981, 0]
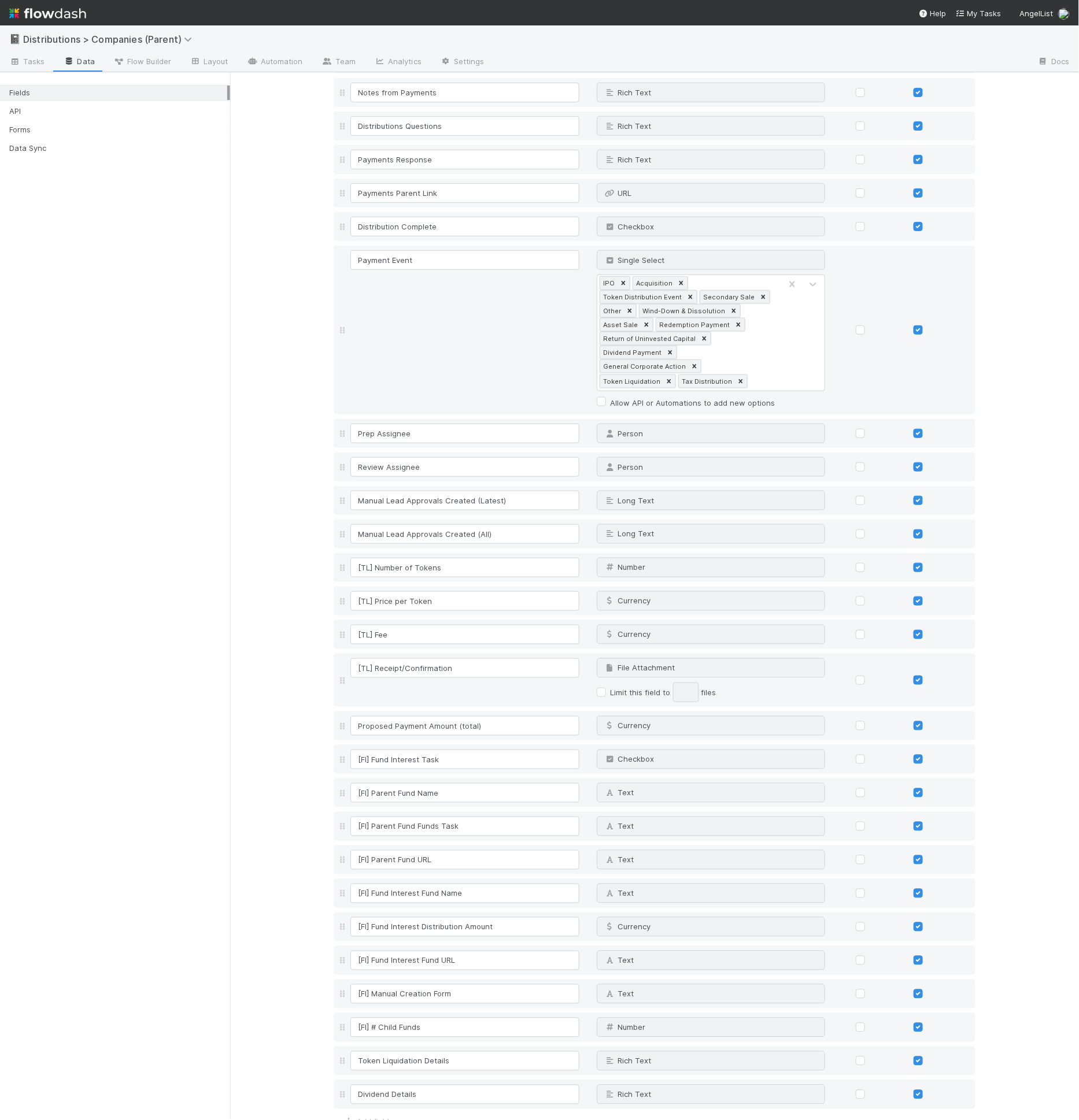
click at [43, 65] on span "Tasks" at bounding box center [27, 61] width 36 height 12
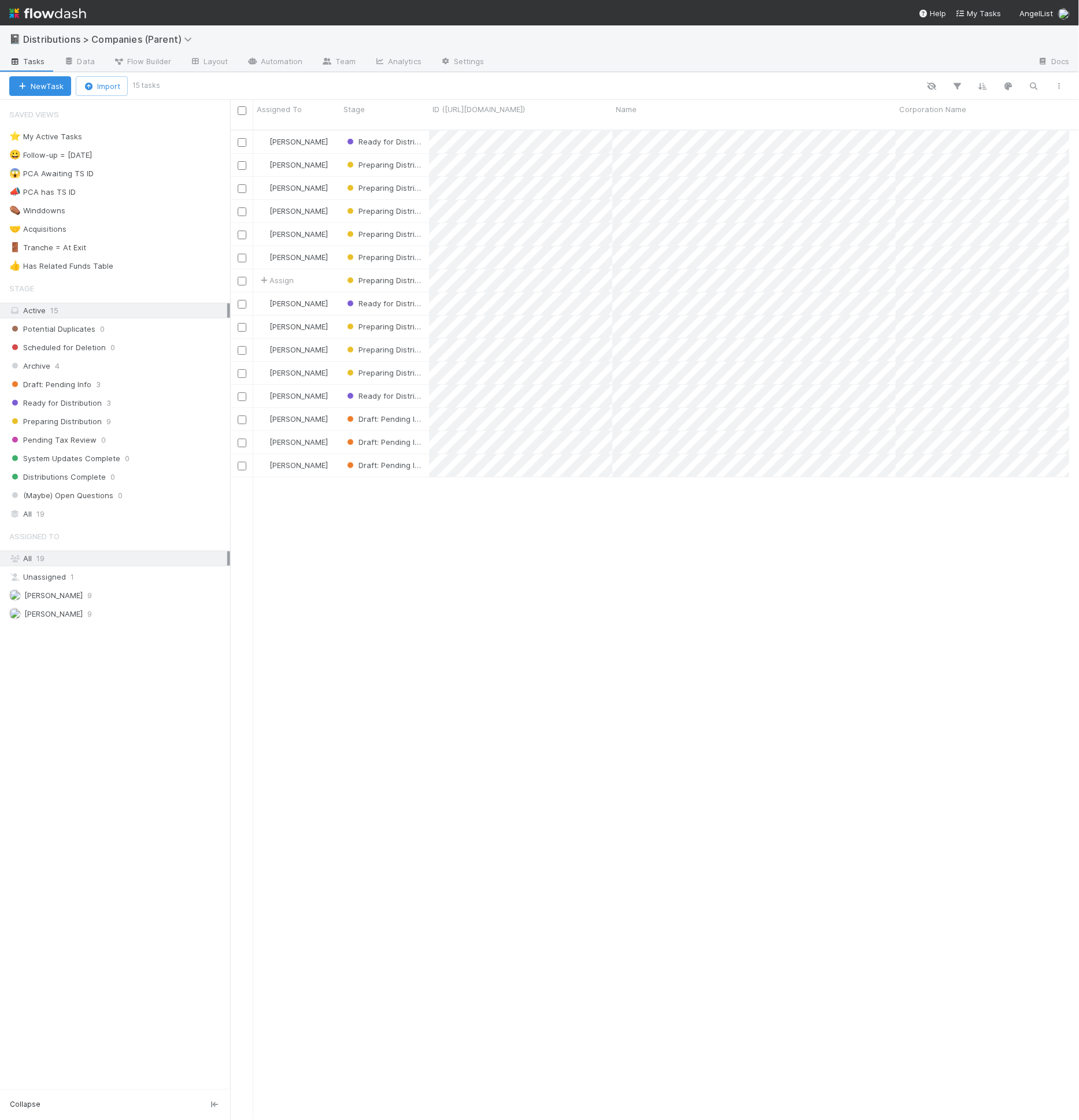
scroll to position [990, 829]
click at [245, 323] on input "checkbox" at bounding box center [242, 328] width 8 height 8
click at [240, 300] on input "checkbox" at bounding box center [242, 304] width 8 height 8
click at [187, 89] on span "Bulk Actions (2)" at bounding box center [171, 85] width 63 height 9
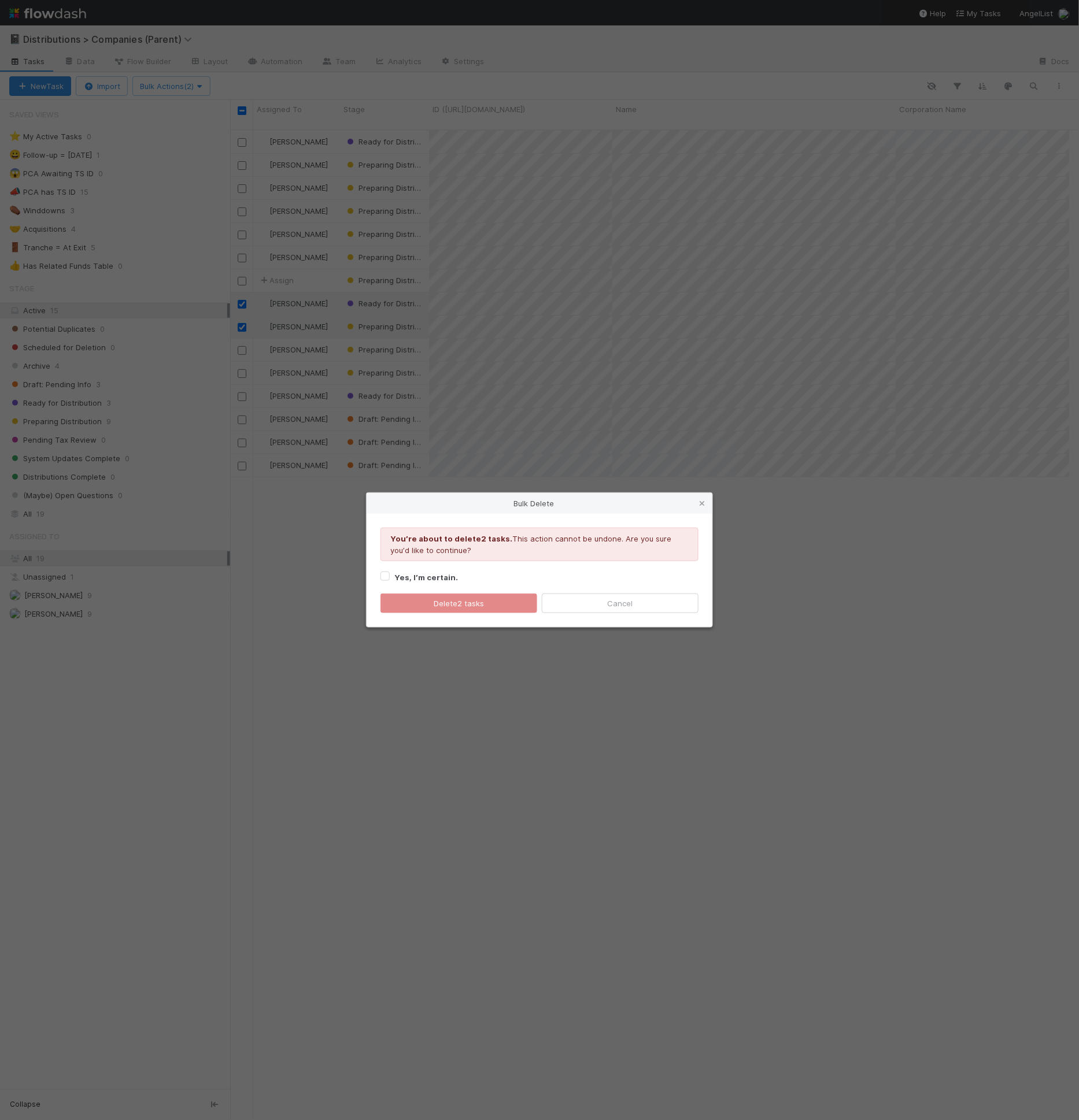
click at [439, 566] on div "Youʼre about to delete 2 tasks . This action cannot be undone. Are you sure you…" at bounding box center [540, 549] width 335 height 43
click at [438, 575] on strong "Yes, I’m certain." at bounding box center [426, 577] width 64 height 9
click at [390, 575] on input "Yes, I’m certain." at bounding box center [385, 575] width 9 height 10
checkbox input "true"
click at [444, 596] on button "Delete 2 tasks" at bounding box center [458, 603] width 157 height 19
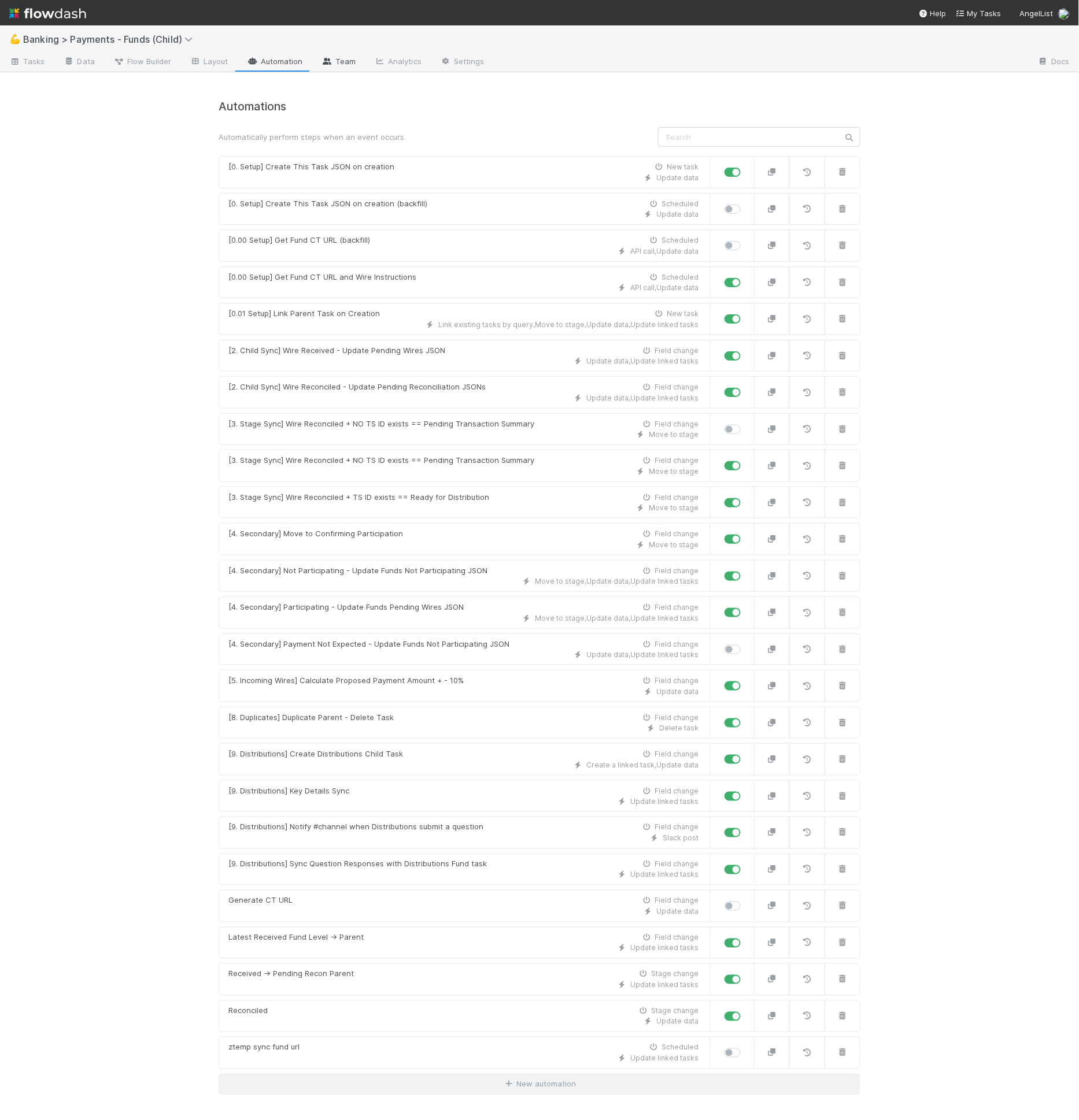
click at [357, 61] on link "Team" at bounding box center [338, 62] width 53 height 18
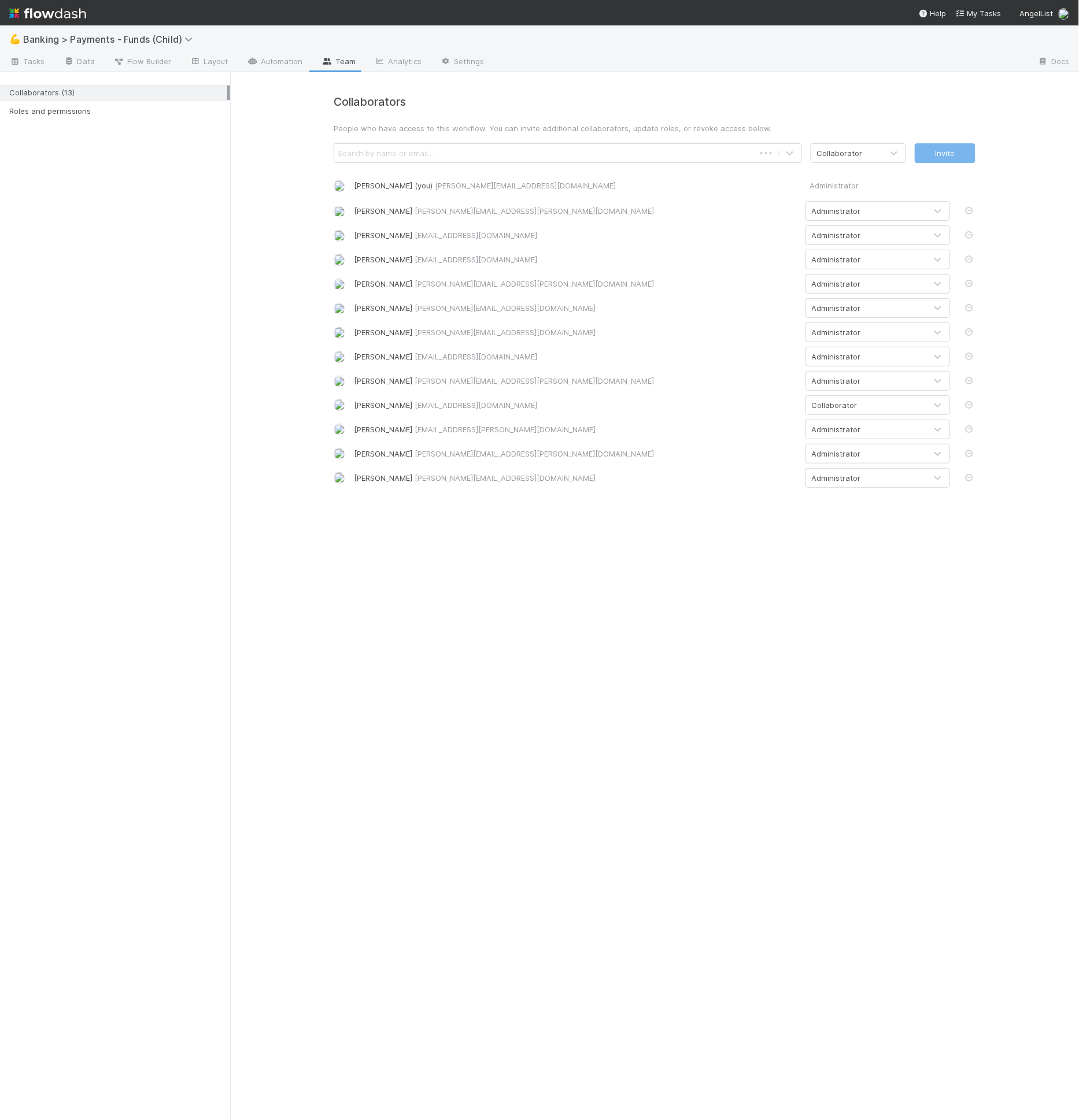
click at [526, 145] on div "Search by name or email..." at bounding box center [545, 153] width 421 height 18
type input "[PERSON_NAME]"
click at [865, 156] on div "Collaborator" at bounding box center [846, 153] width 71 height 18
click at [854, 204] on div "Administrator" at bounding box center [858, 201] width 96 height 21
click at [929, 150] on button "Invite" at bounding box center [945, 152] width 60 height 19
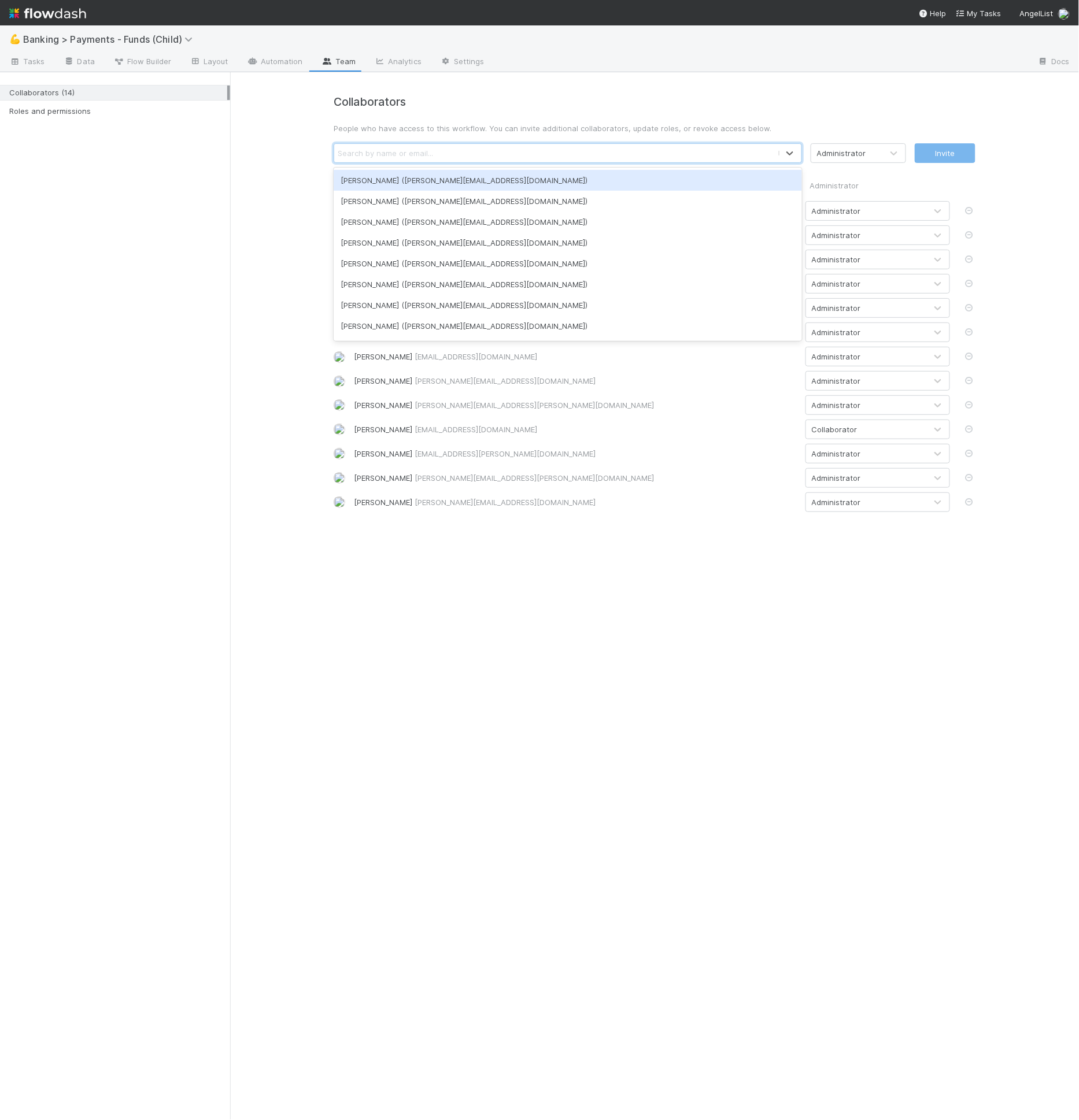
click at [463, 148] on div "Search by name or email..." at bounding box center [555, 153] width 443 height 18
type input "far"
type input "jun"
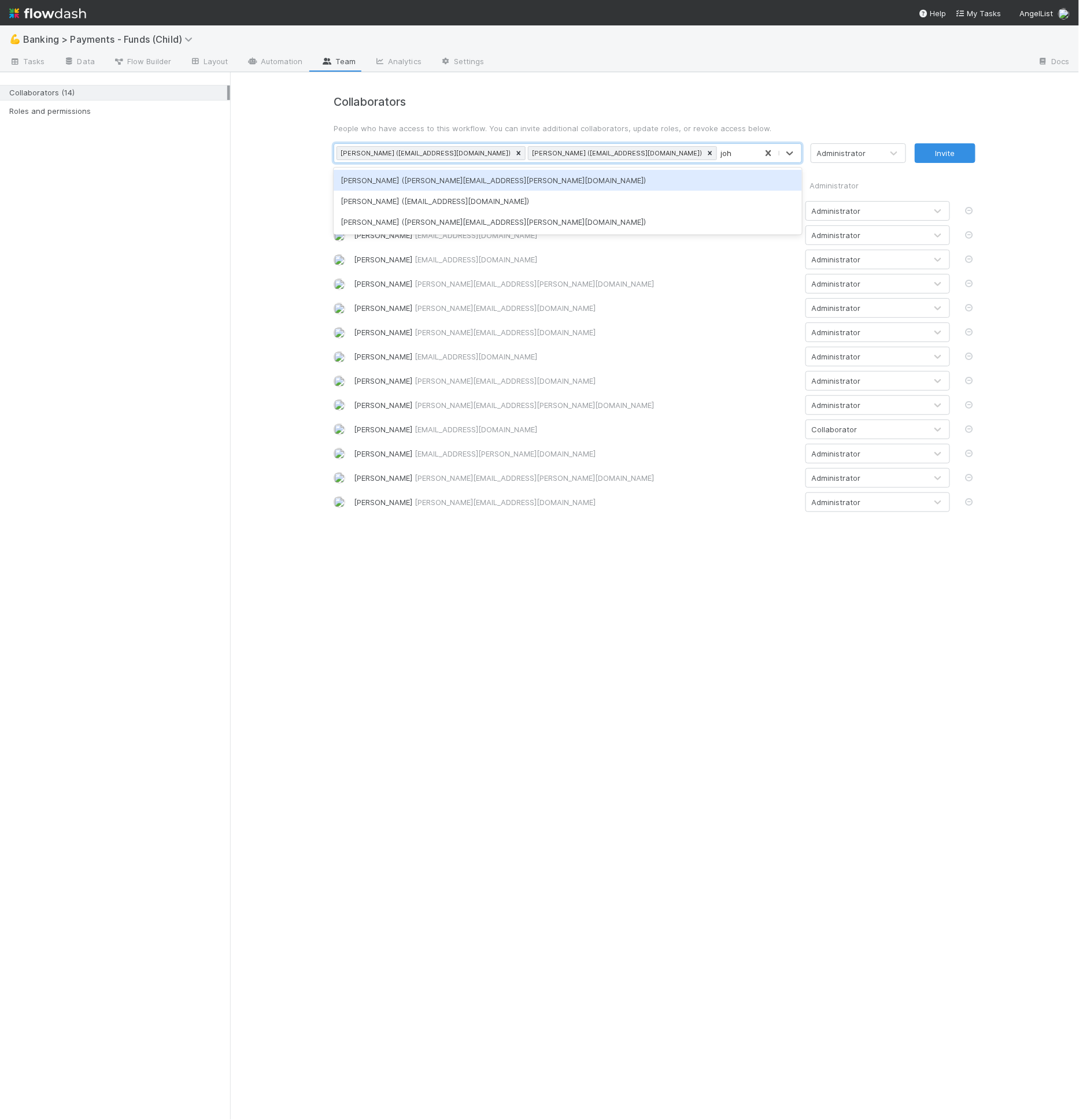
type input "[PERSON_NAME]"
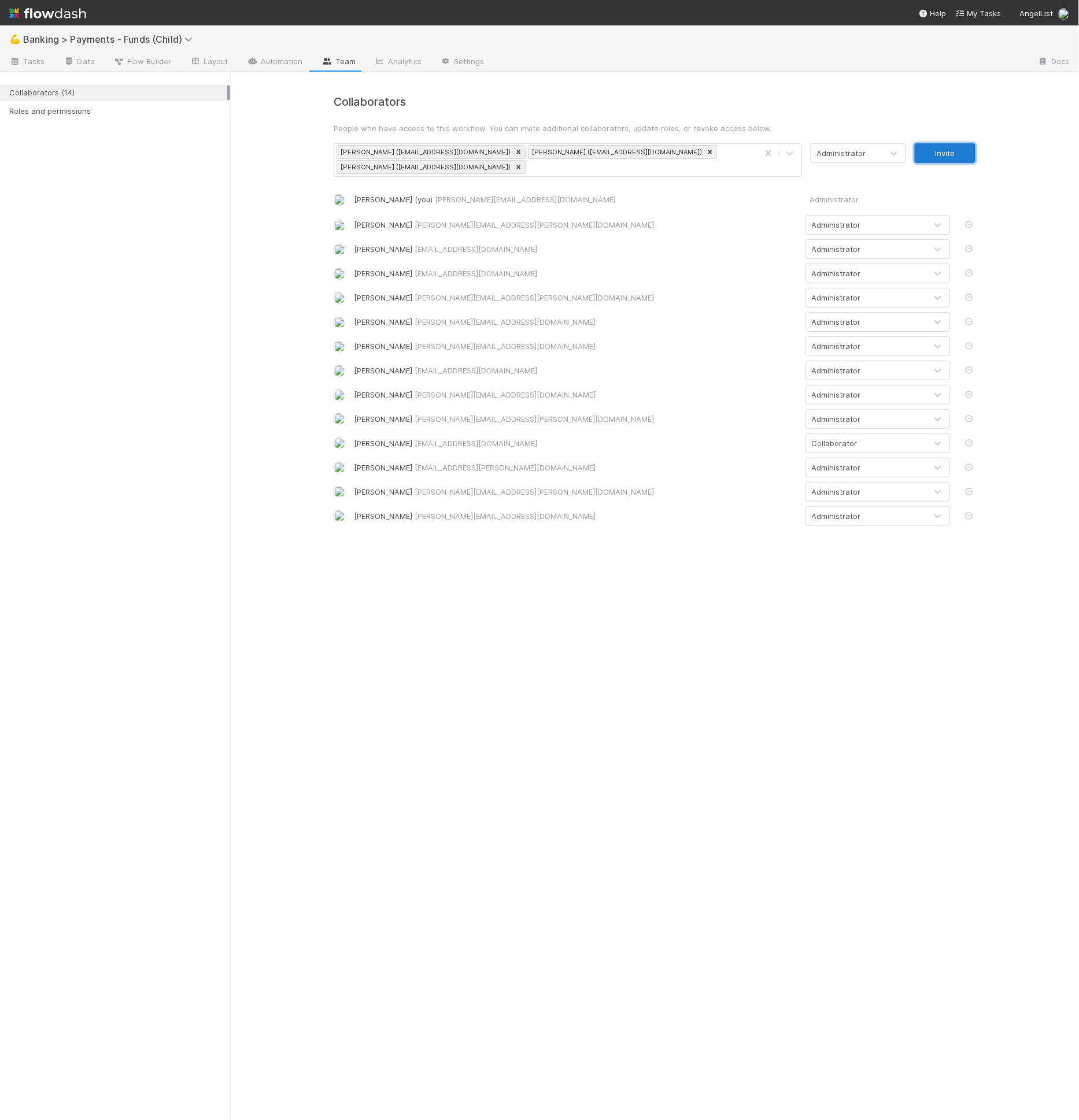
click at [948, 157] on button "Invite" at bounding box center [945, 152] width 60 height 19
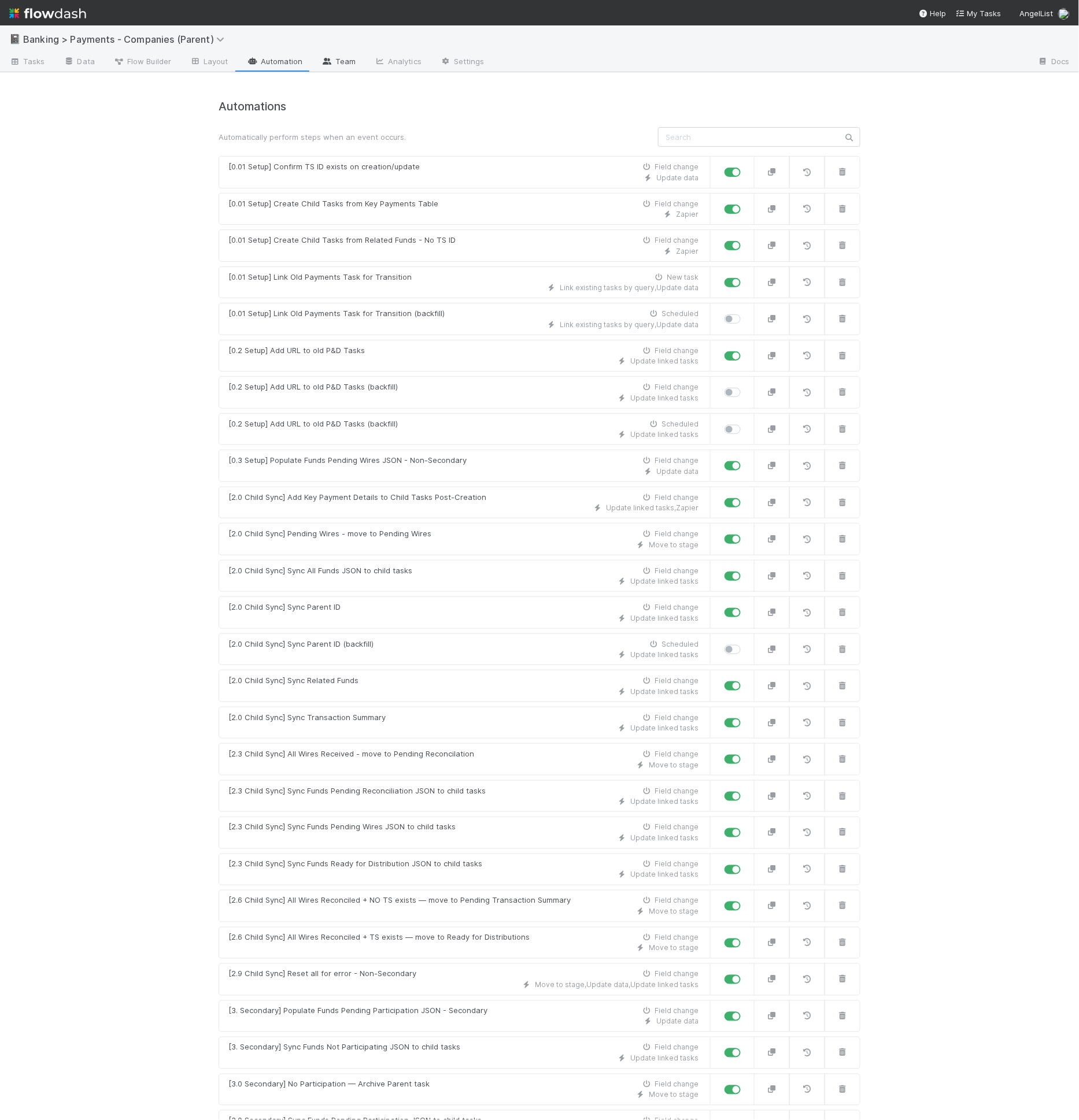
click at [337, 54] on link "Team" at bounding box center [338, 62] width 53 height 18
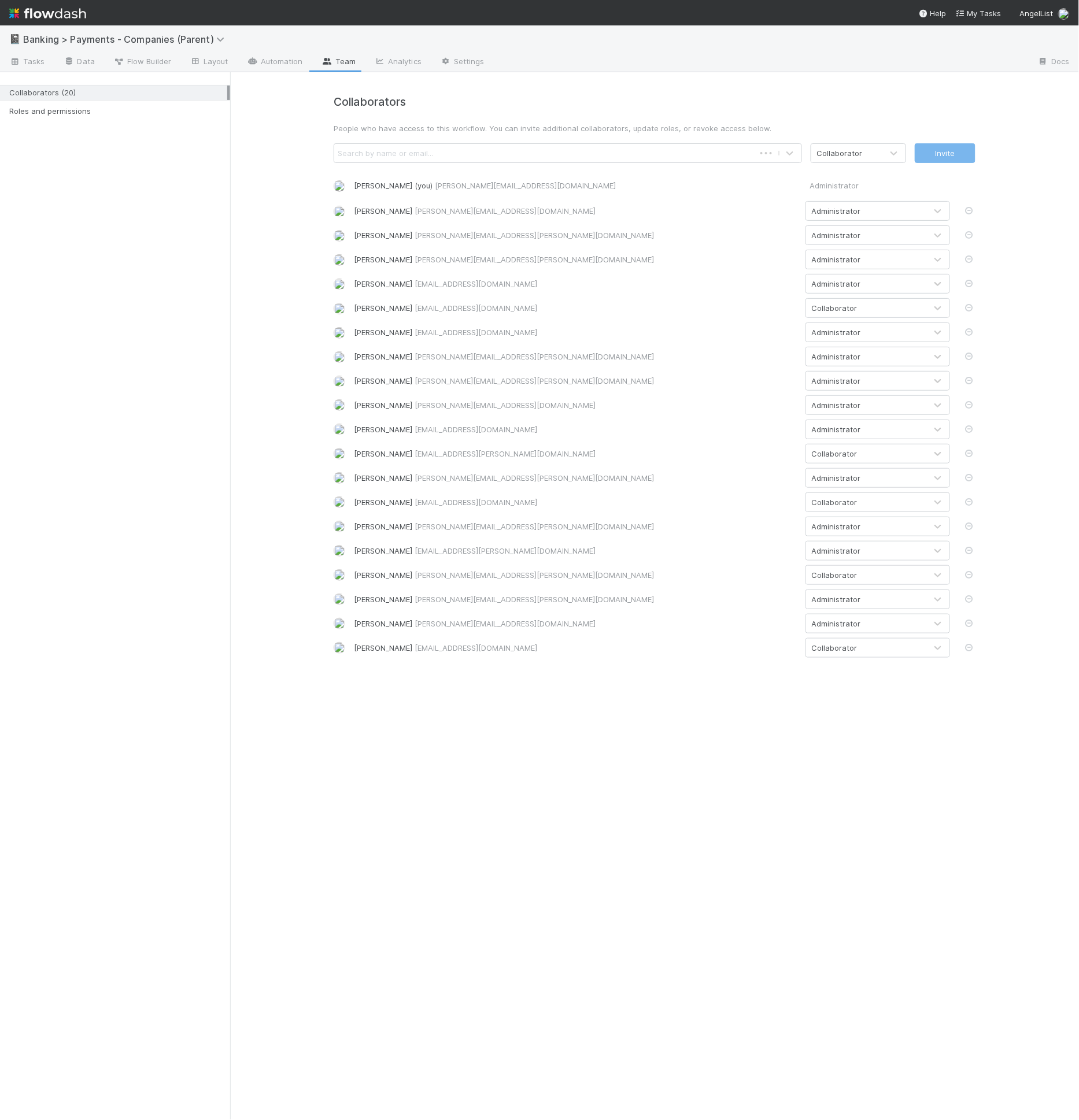
click at [509, 159] on div "Search by name or email..." at bounding box center [545, 153] width 421 height 18
click at [534, 96] on h4 "Collaborators" at bounding box center [654, 102] width 642 height 13
click at [511, 145] on div "Search by name or email..." at bounding box center [555, 153] width 443 height 18
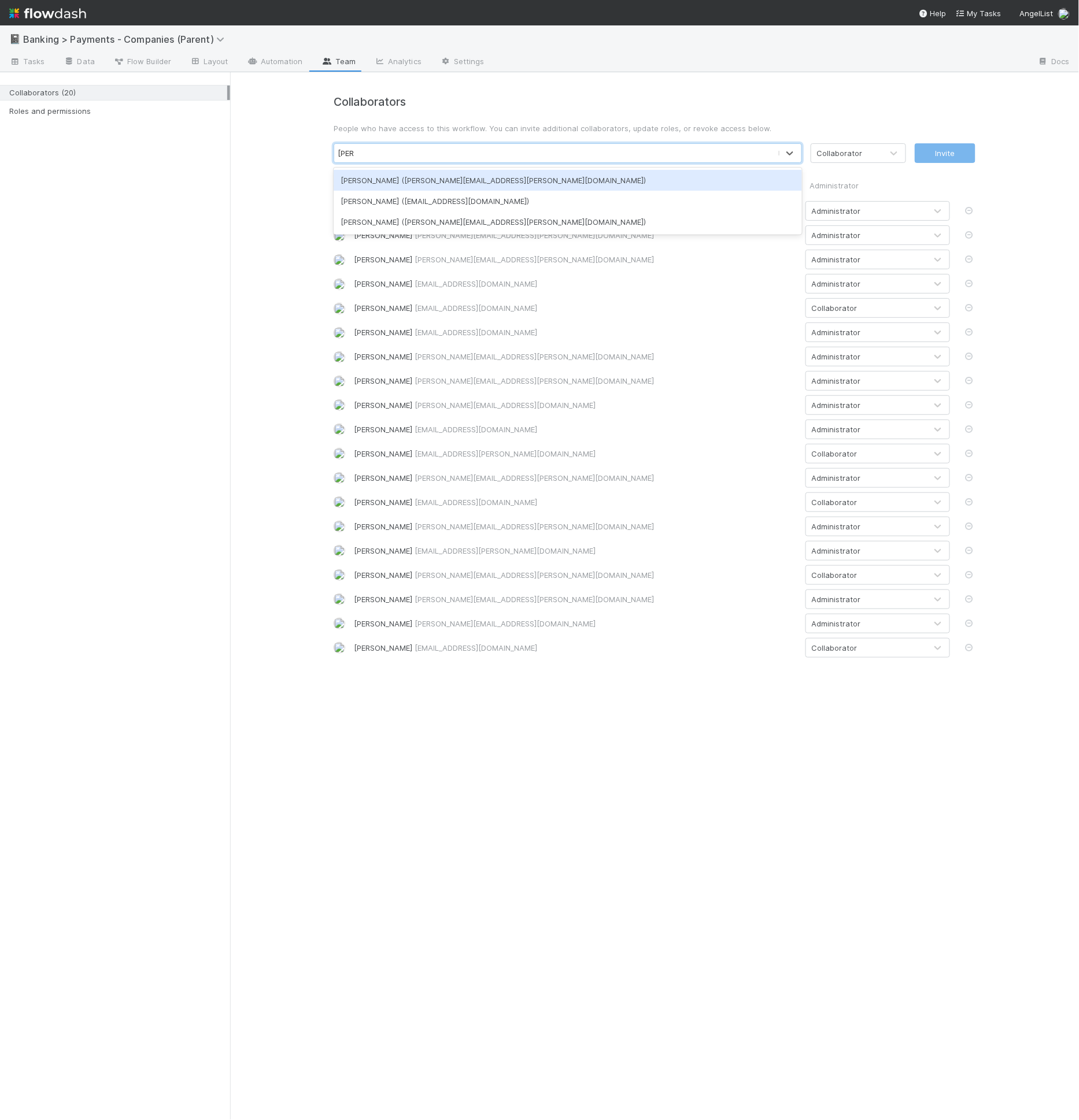
type input "johnm"
paste input "June"
type input "Juner"
type input "faree"
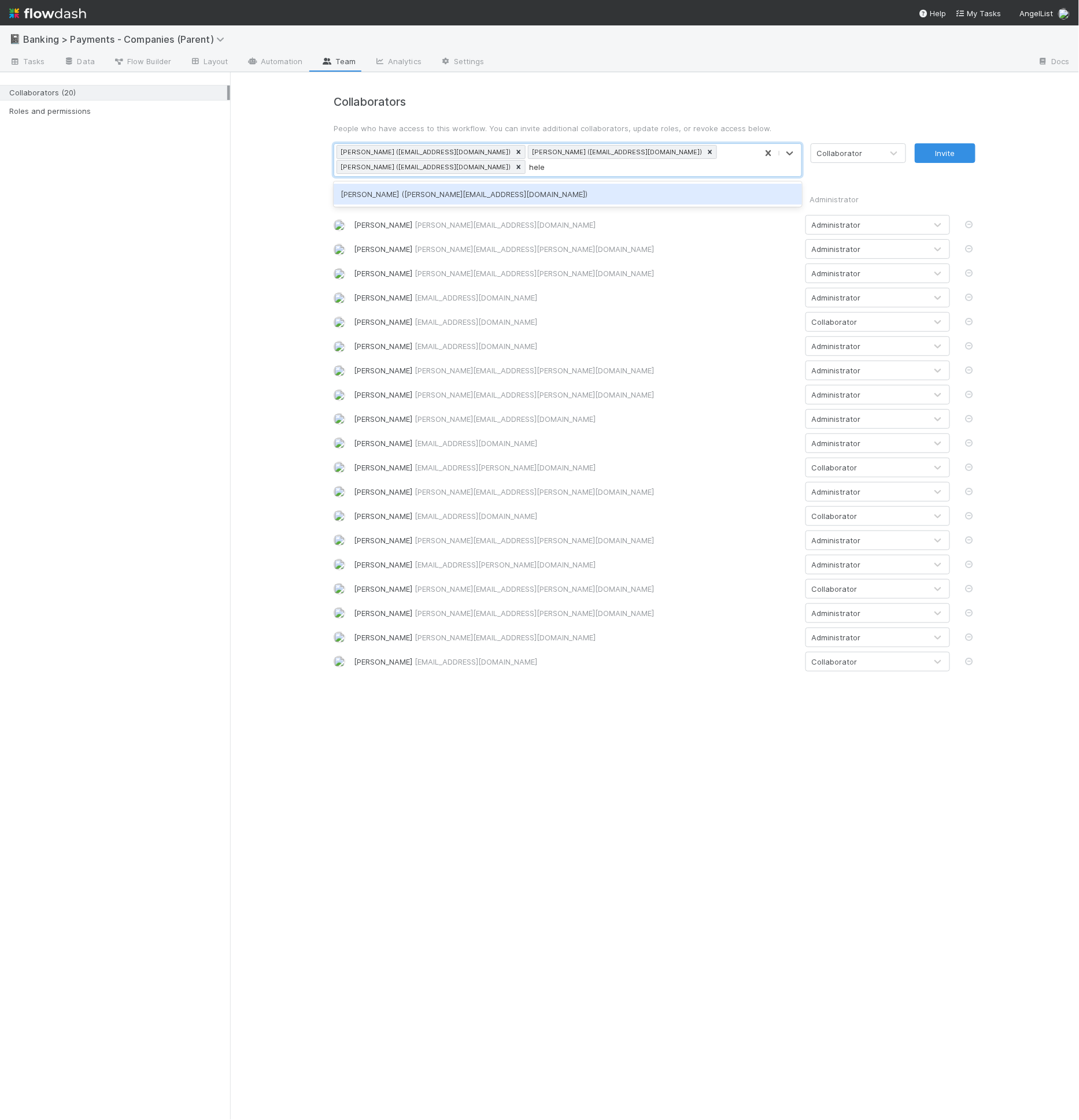
type input "[PERSON_NAME]"
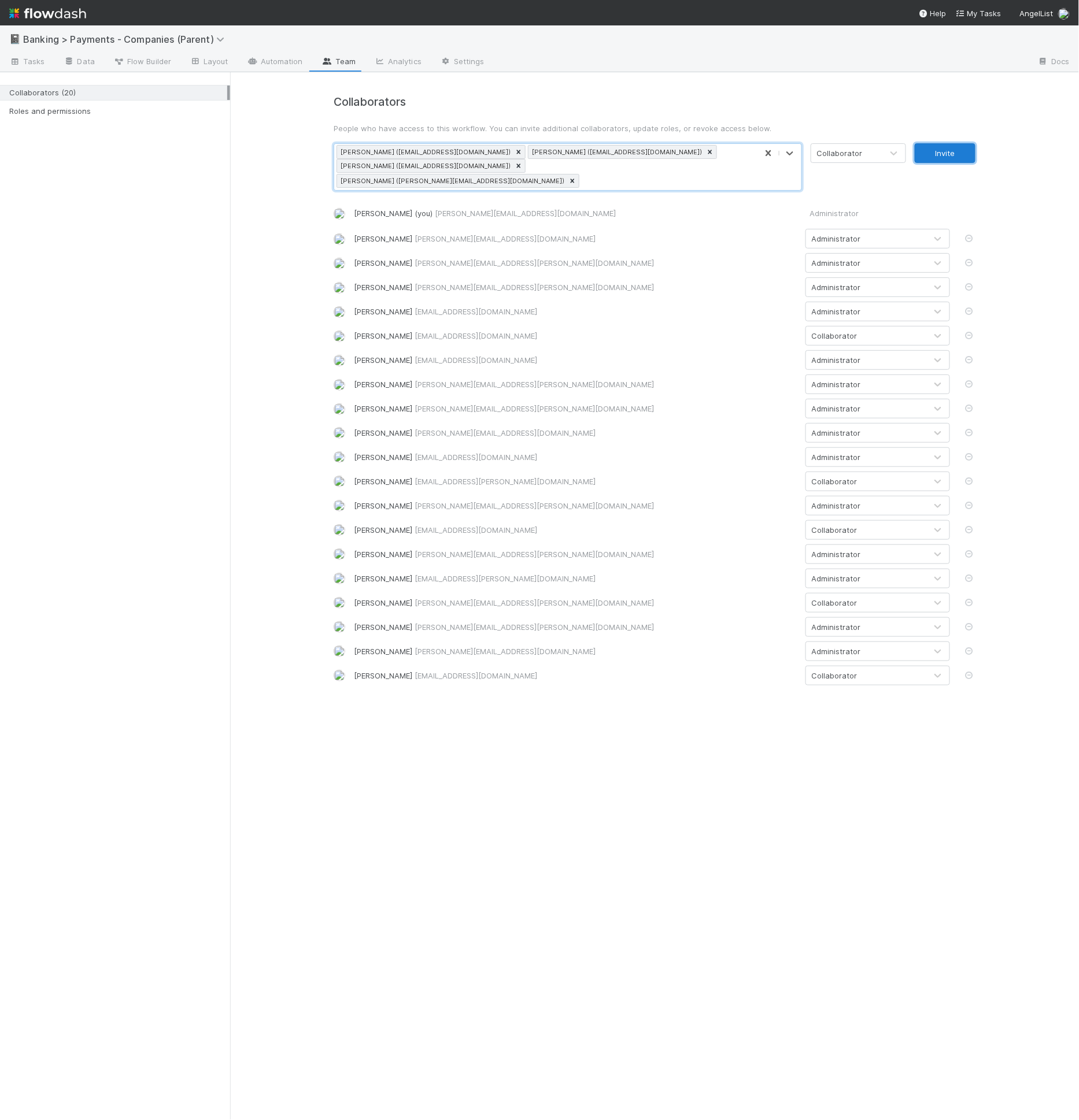
click at [933, 152] on button "Invite" at bounding box center [945, 152] width 60 height 19
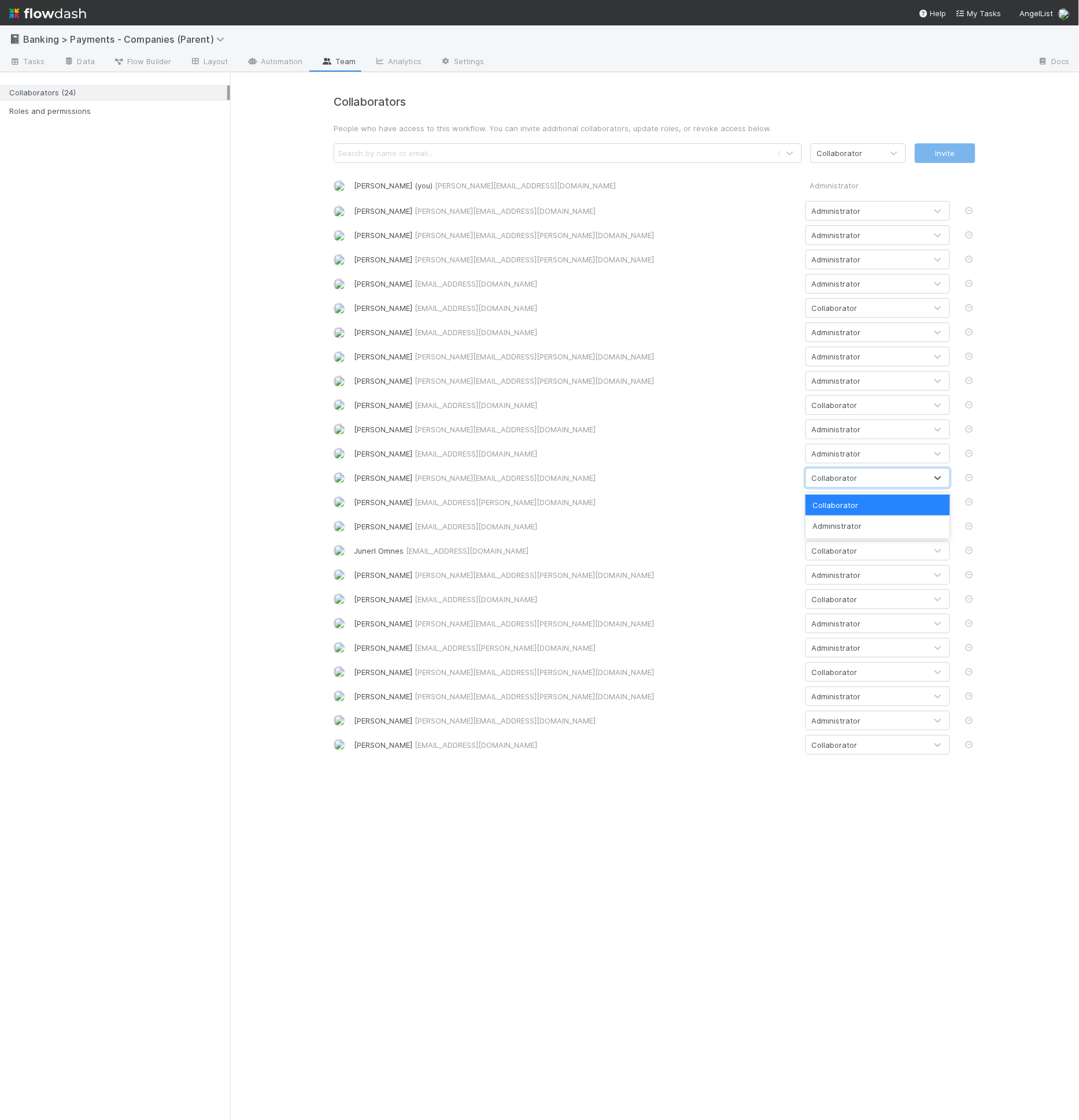
click at [885, 478] on div "Collaborator" at bounding box center [866, 478] width 121 height 18
click at [855, 519] on div "Administrator" at bounding box center [877, 526] width 145 height 21
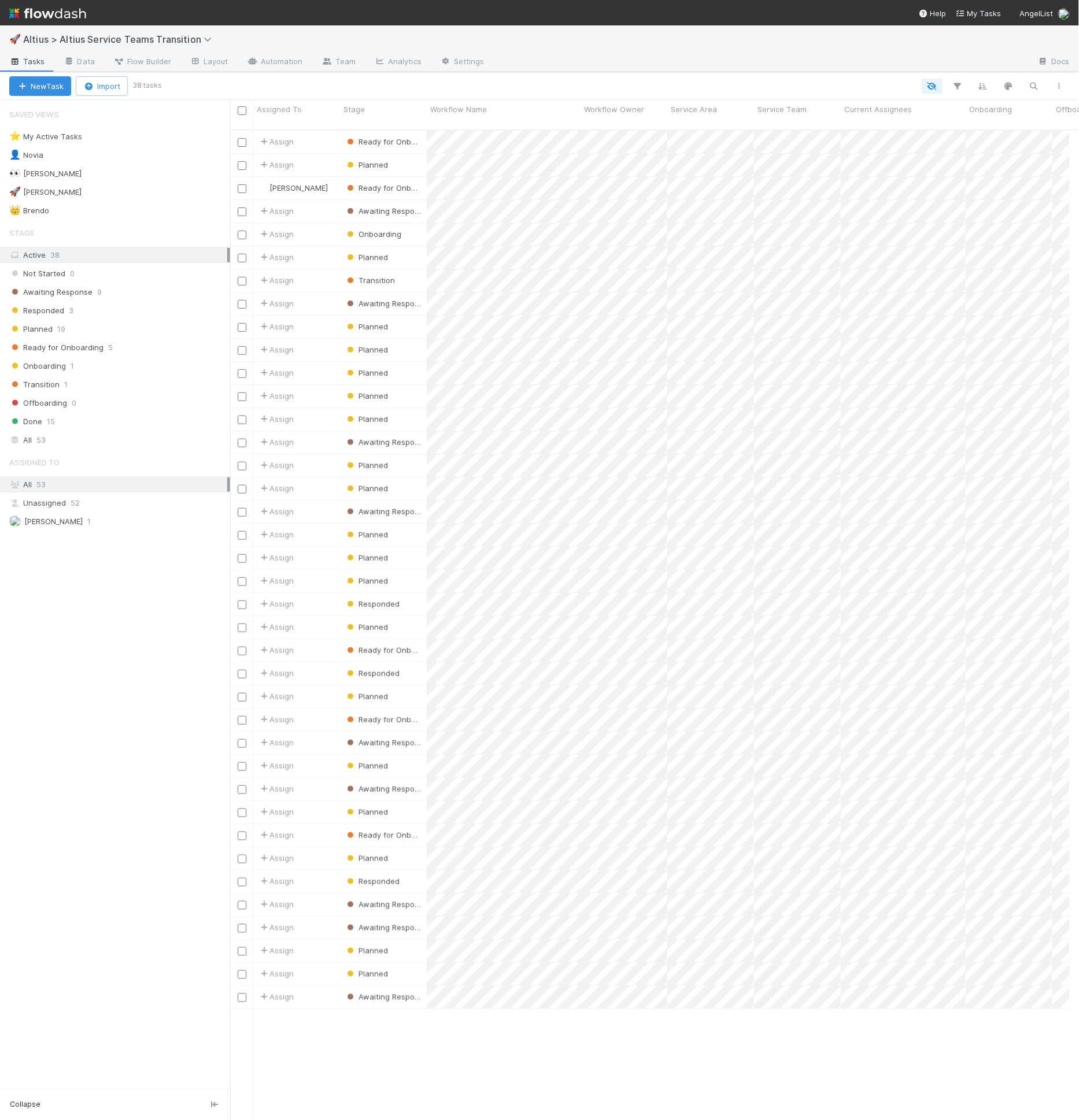
scroll to position [10, 10]
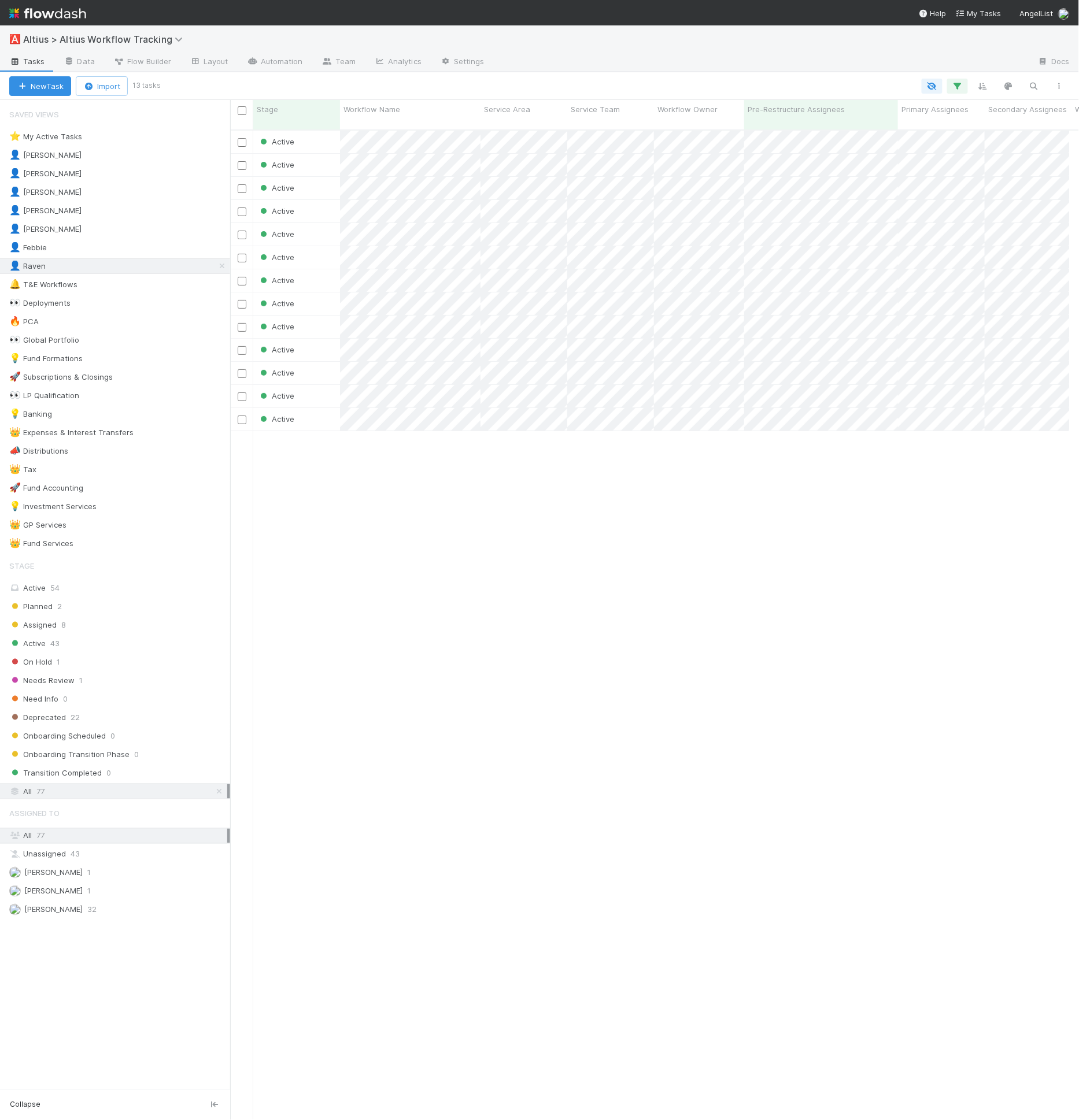
scroll to position [990, 829]
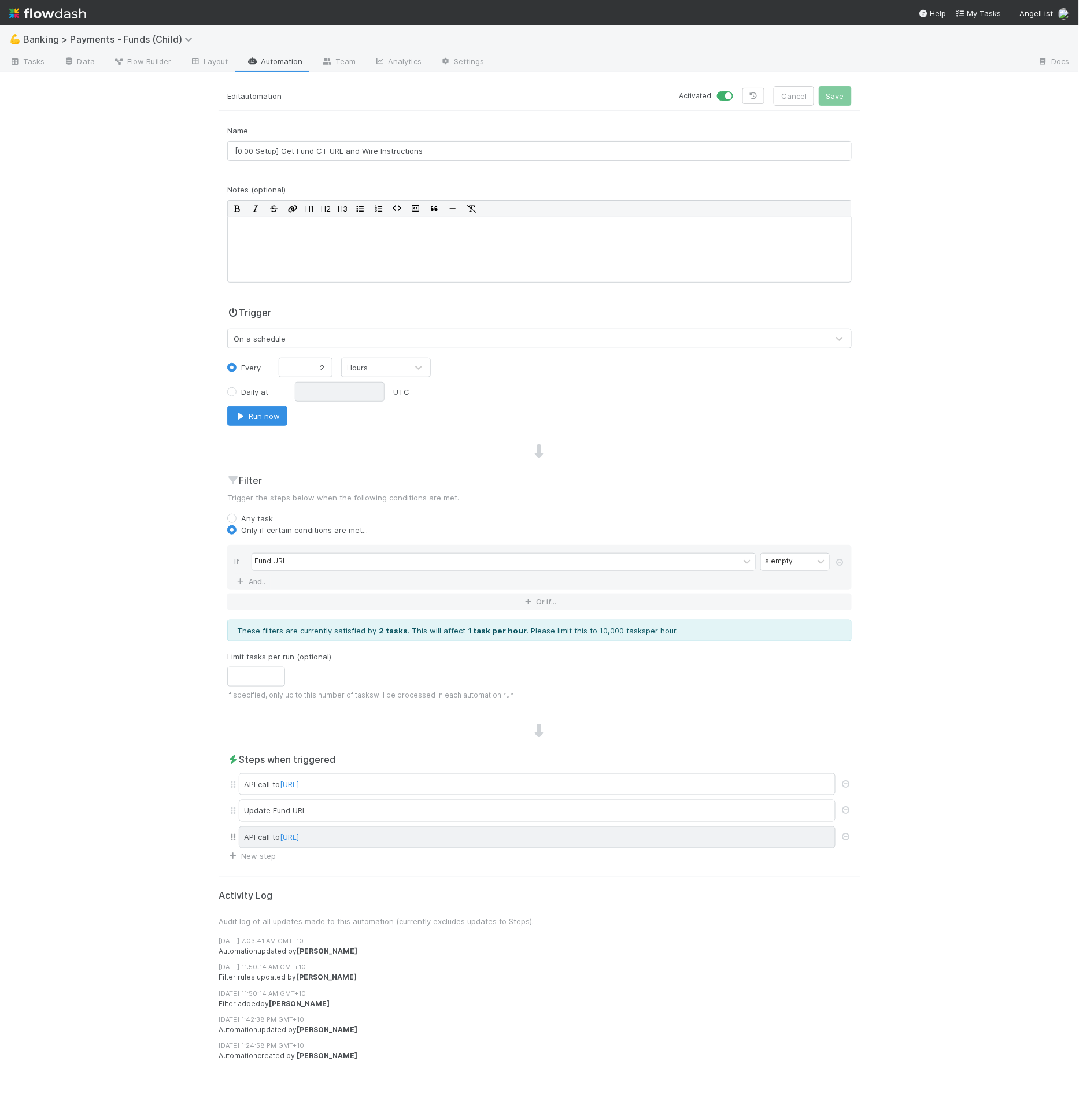
click at [588, 839] on div "API call to [URL]" at bounding box center [537, 838] width 596 height 22
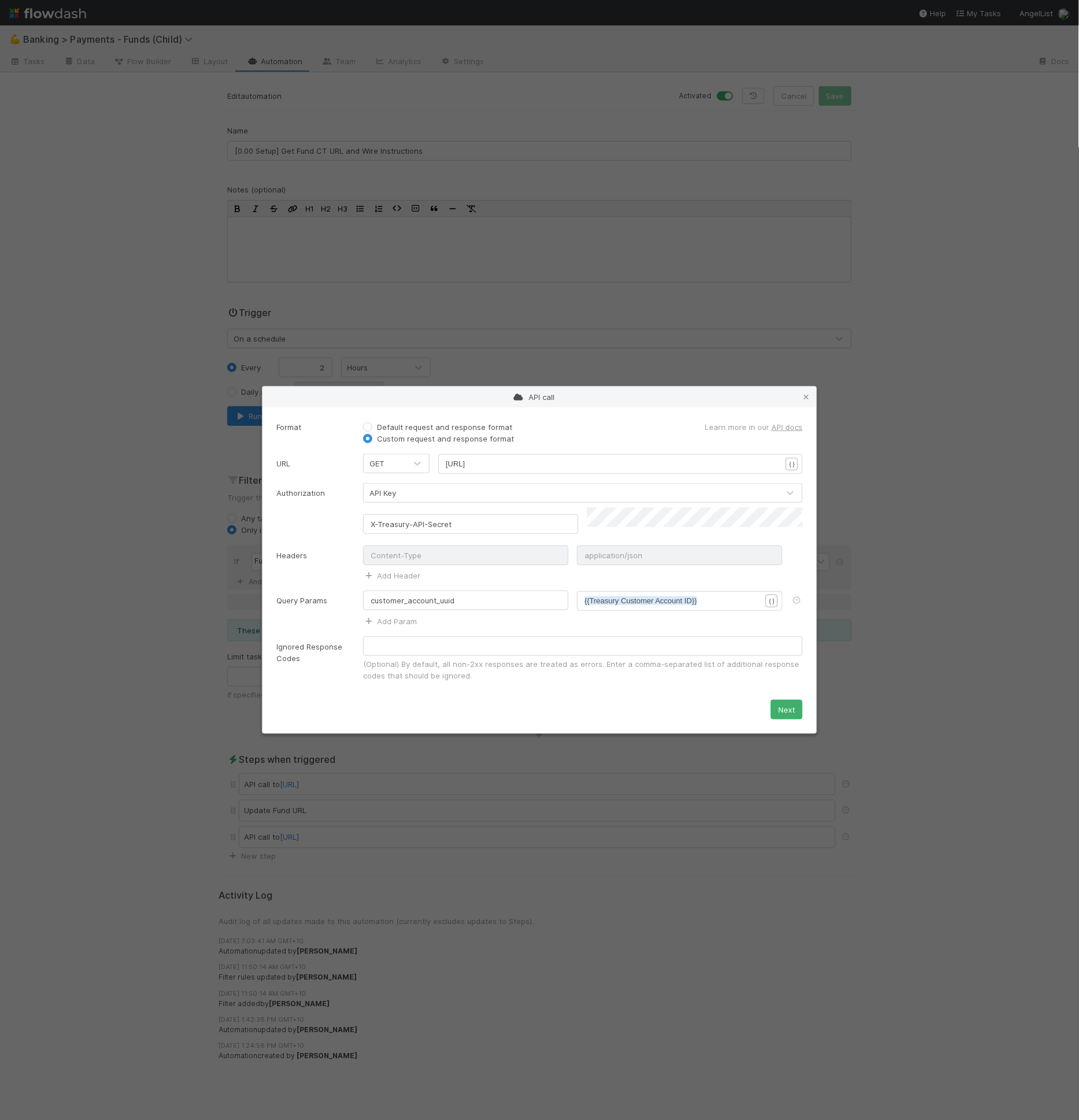
click at [463, 808] on div "API call Format Default request and response format Custom request and response…" at bounding box center [540, 560] width 1079 height 1120
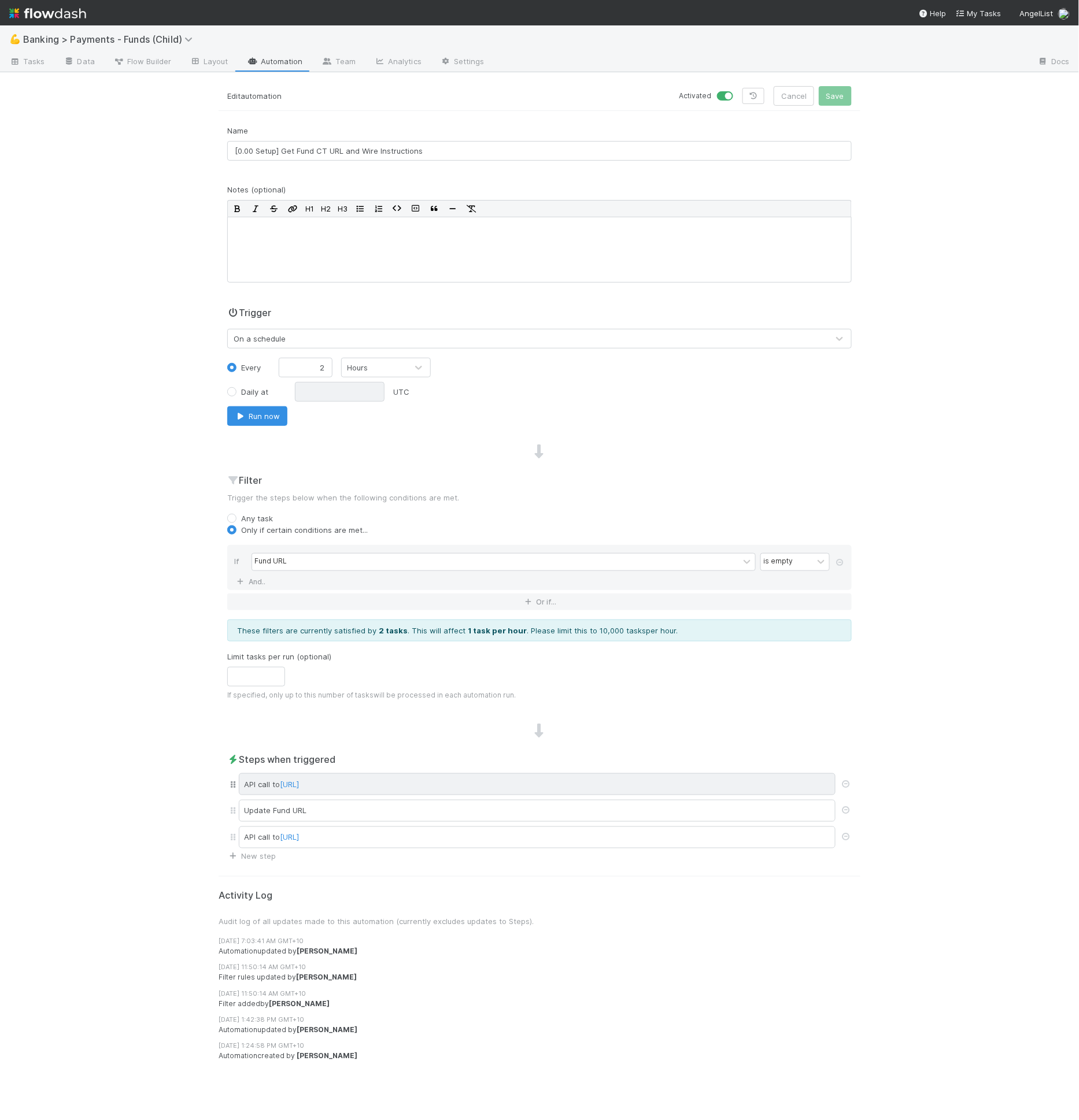
drag, startPoint x: 465, startPoint y: 777, endPoint x: 472, endPoint y: 782, distance: 8.6
click at [299, 782] on span "[URL]" at bounding box center [289, 784] width 19 height 9
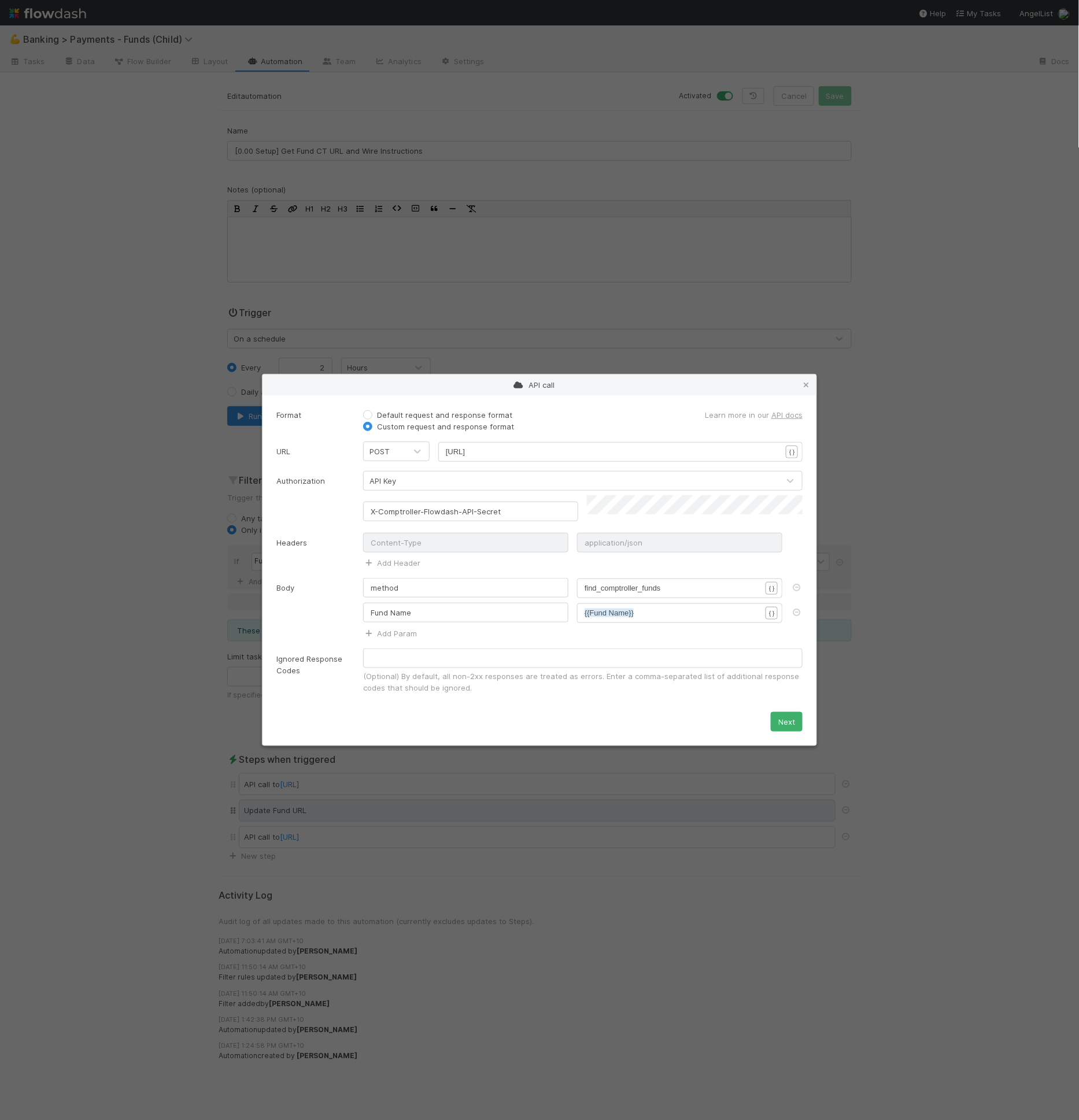
click at [463, 796] on div "API call Format Default request and response format Custom request and response…" at bounding box center [540, 560] width 1079 height 1120
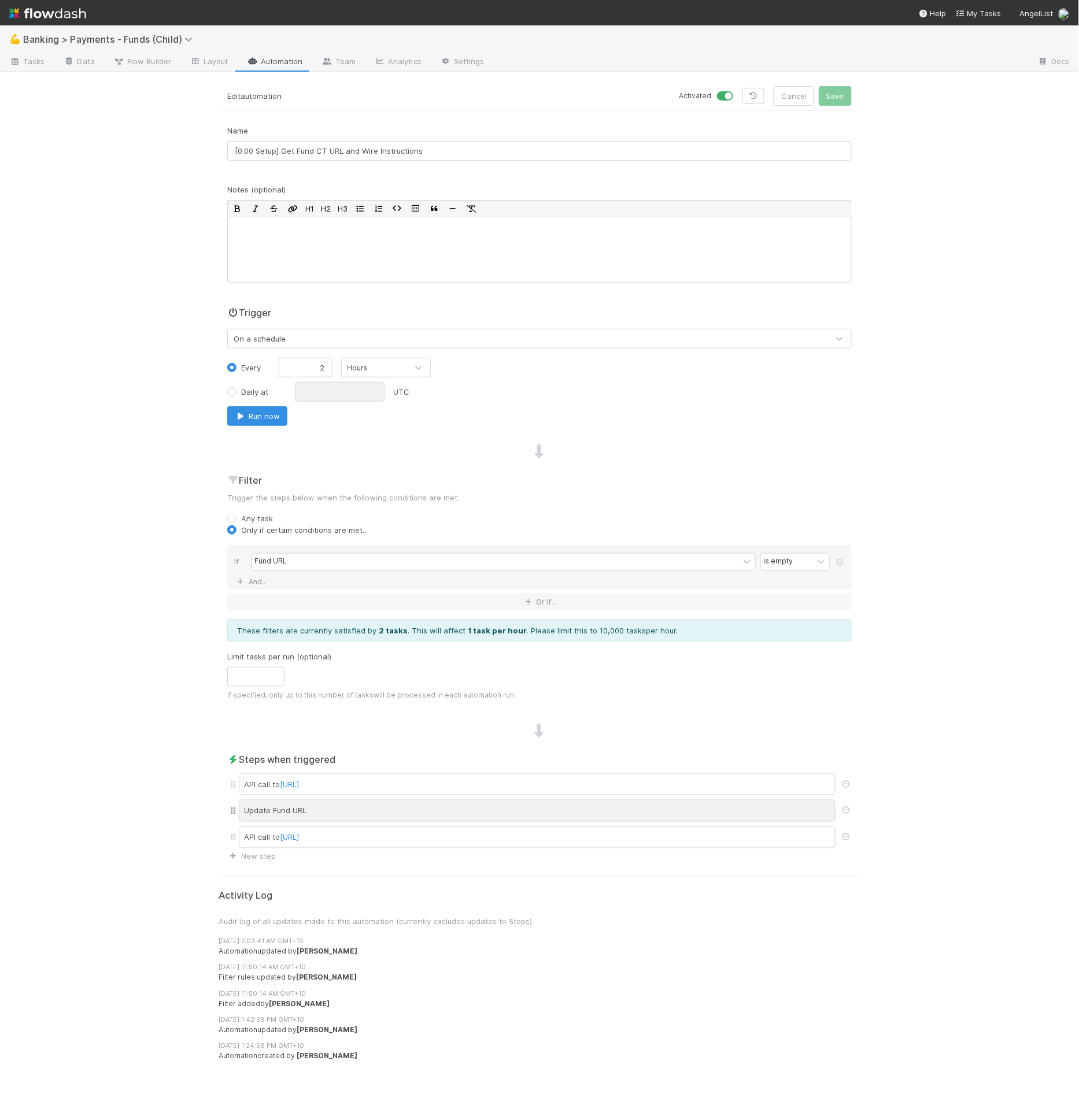
click at [462, 800] on div "Update Fund URL" at bounding box center [537, 811] width 596 height 22
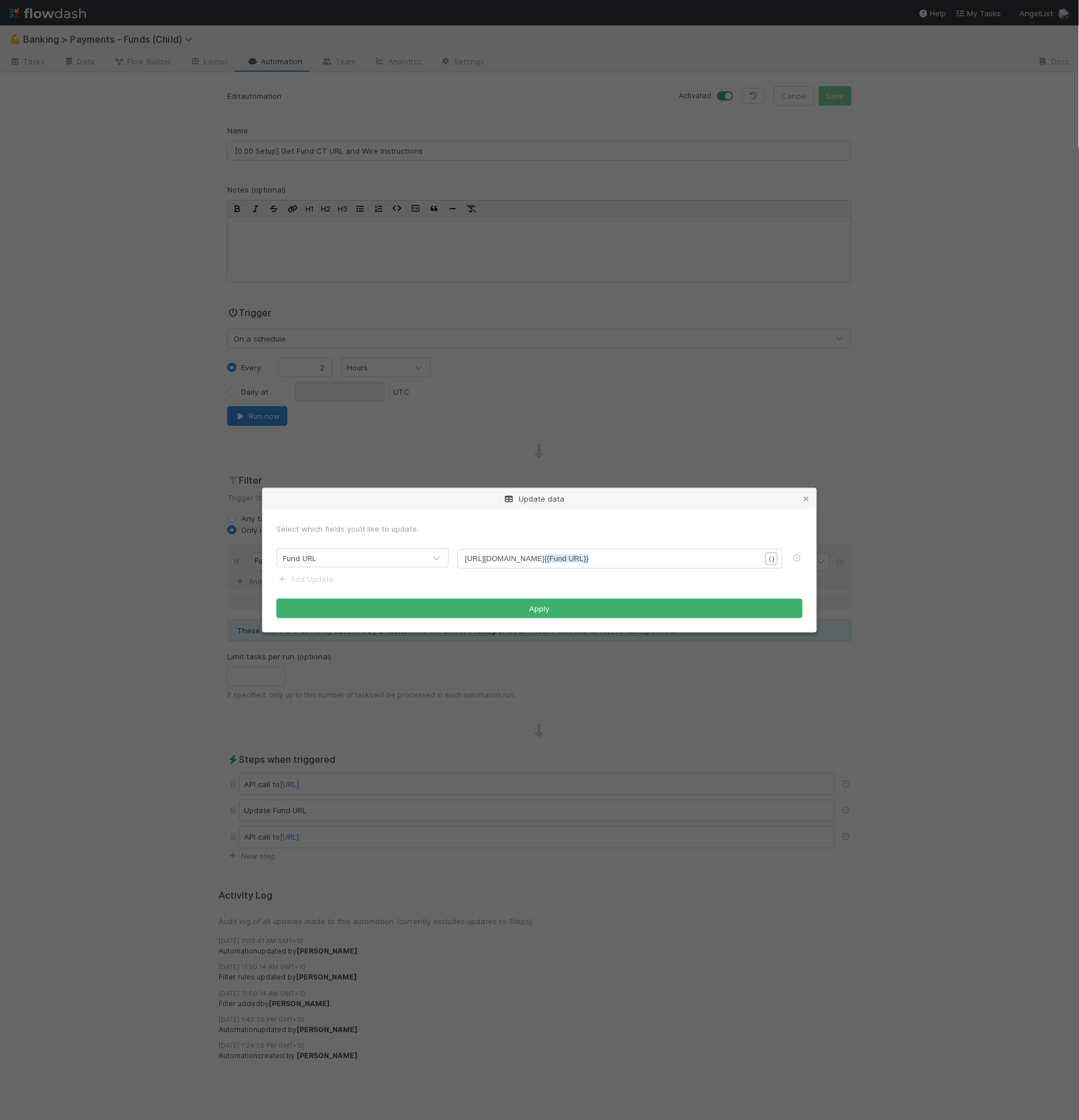
click at [522, 736] on div "Update data Select which fields you’d like to update. Fund URL xxxxxxxxxx https…" at bounding box center [540, 560] width 1079 height 1120
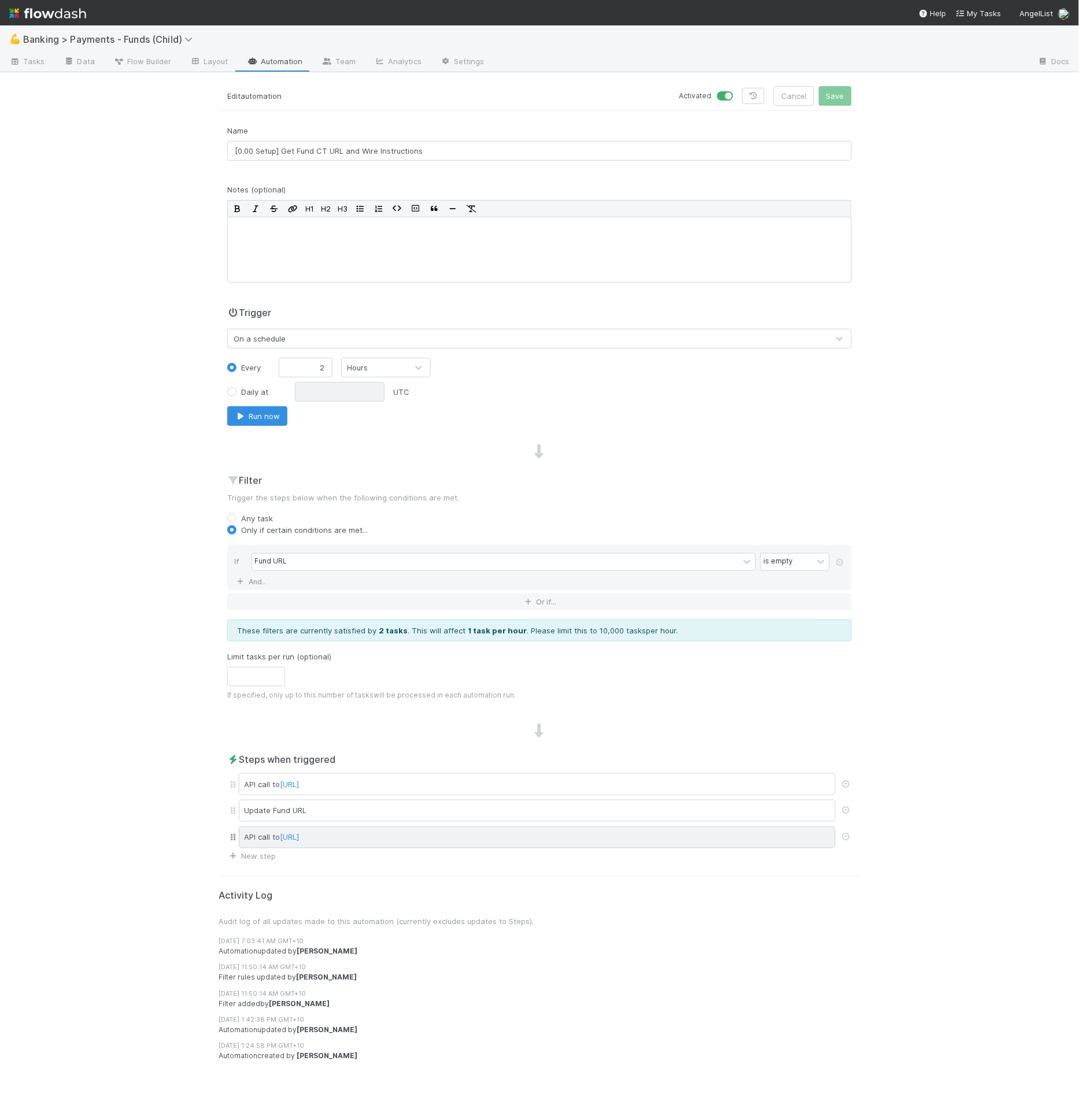
click at [601, 835] on div "API call to http://web.treasury.svc.cluster.local/internal/api/v1/customer_acco…" at bounding box center [537, 838] width 596 height 22
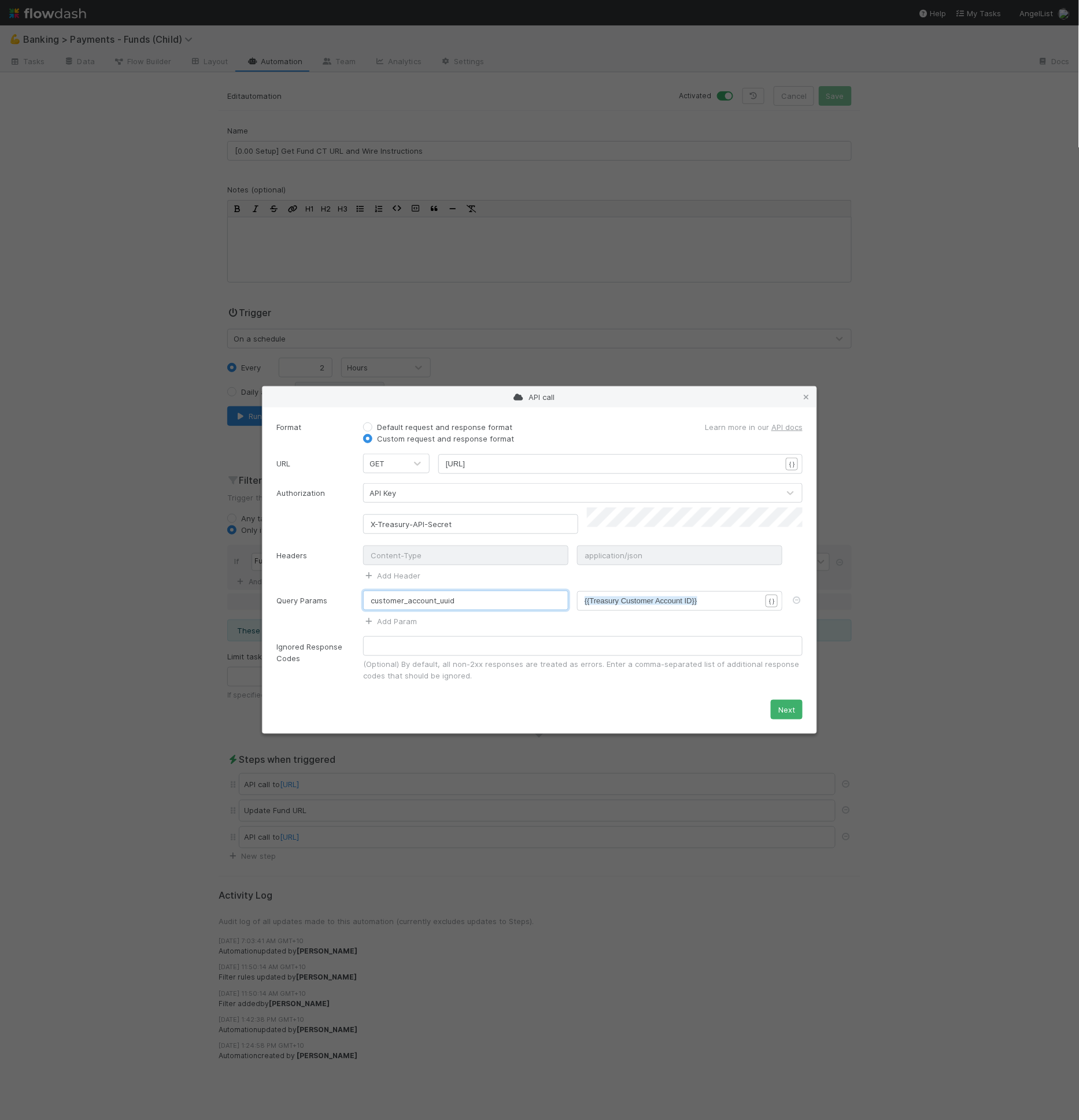
click at [496, 601] on input "customer_account_uuid" at bounding box center [465, 600] width 205 height 19
click at [612, 782] on div "API call Format Default request and response format Custom request and response…" at bounding box center [540, 560] width 1079 height 1120
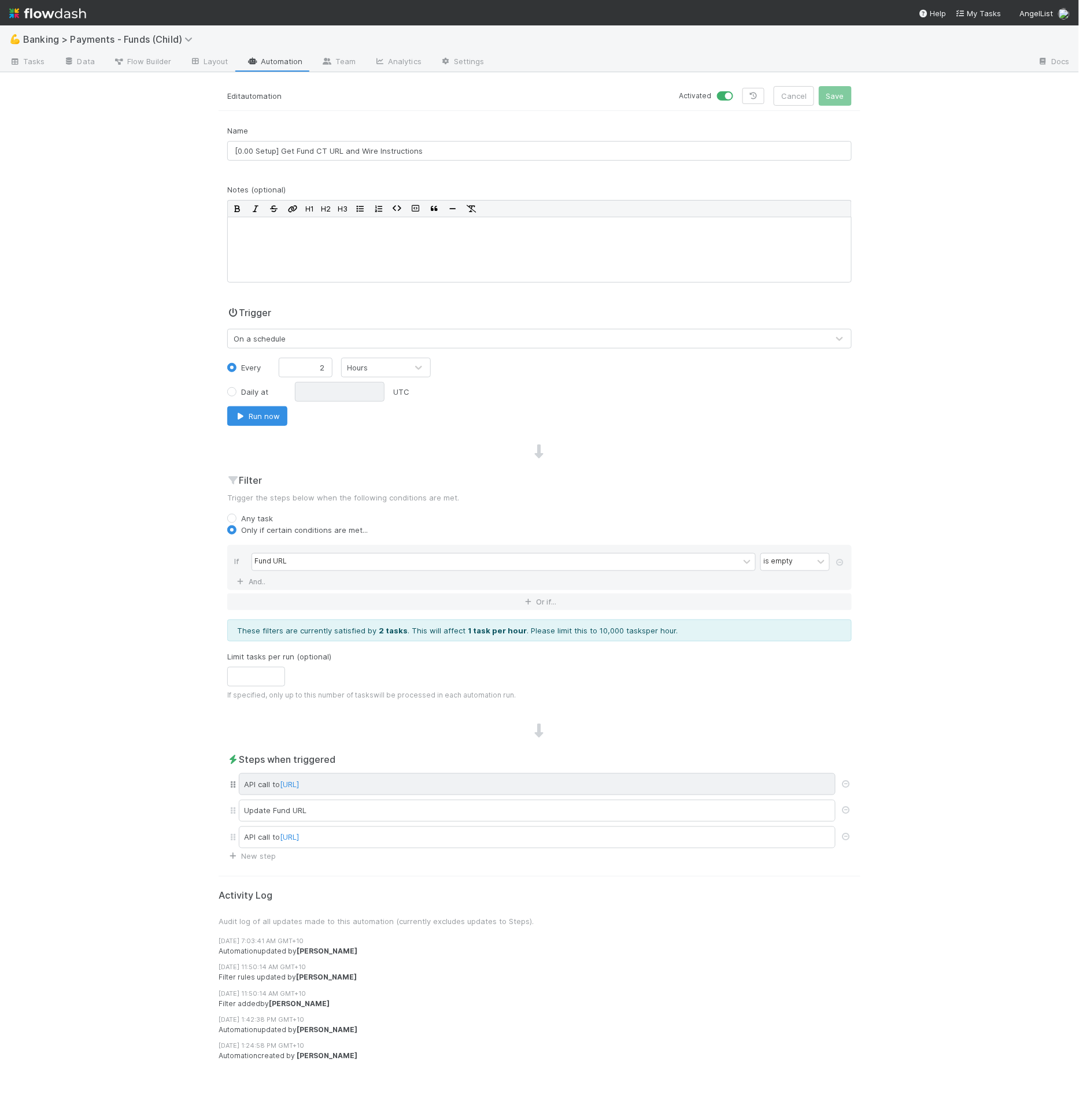
click at [618, 779] on div "API call to http://web-comptroller.angellist.svc.cluster.local/cptr_api/flowdas…" at bounding box center [537, 784] width 596 height 22
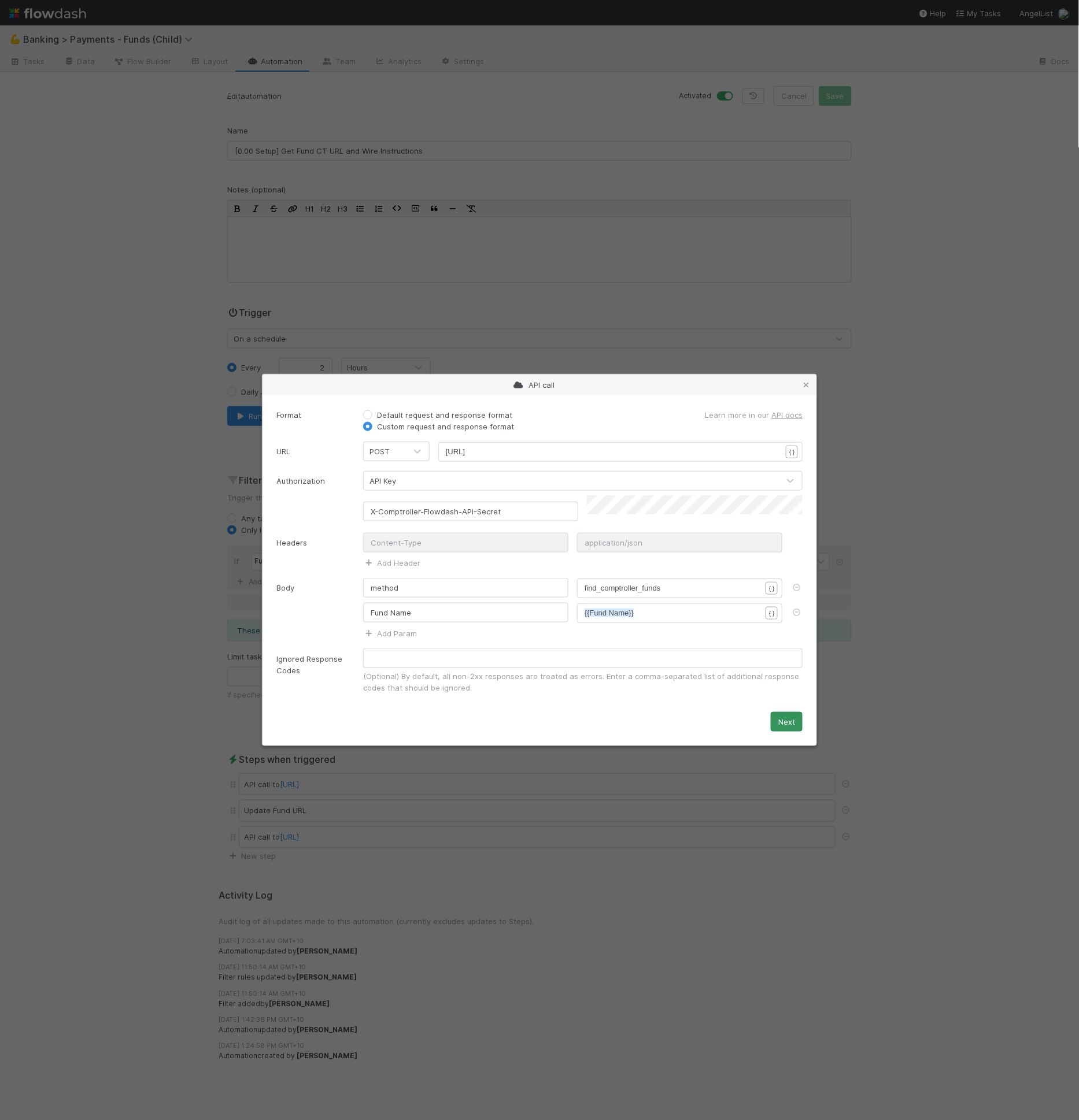
drag, startPoint x: 769, startPoint y: 708, endPoint x: 774, endPoint y: 711, distance: 5.8
click at [770, 708] on form "Format Default request and response format Custom request and response format L…" at bounding box center [540, 571] width 526 height 323
click at [775, 714] on button "Next" at bounding box center [787, 721] width 32 height 19
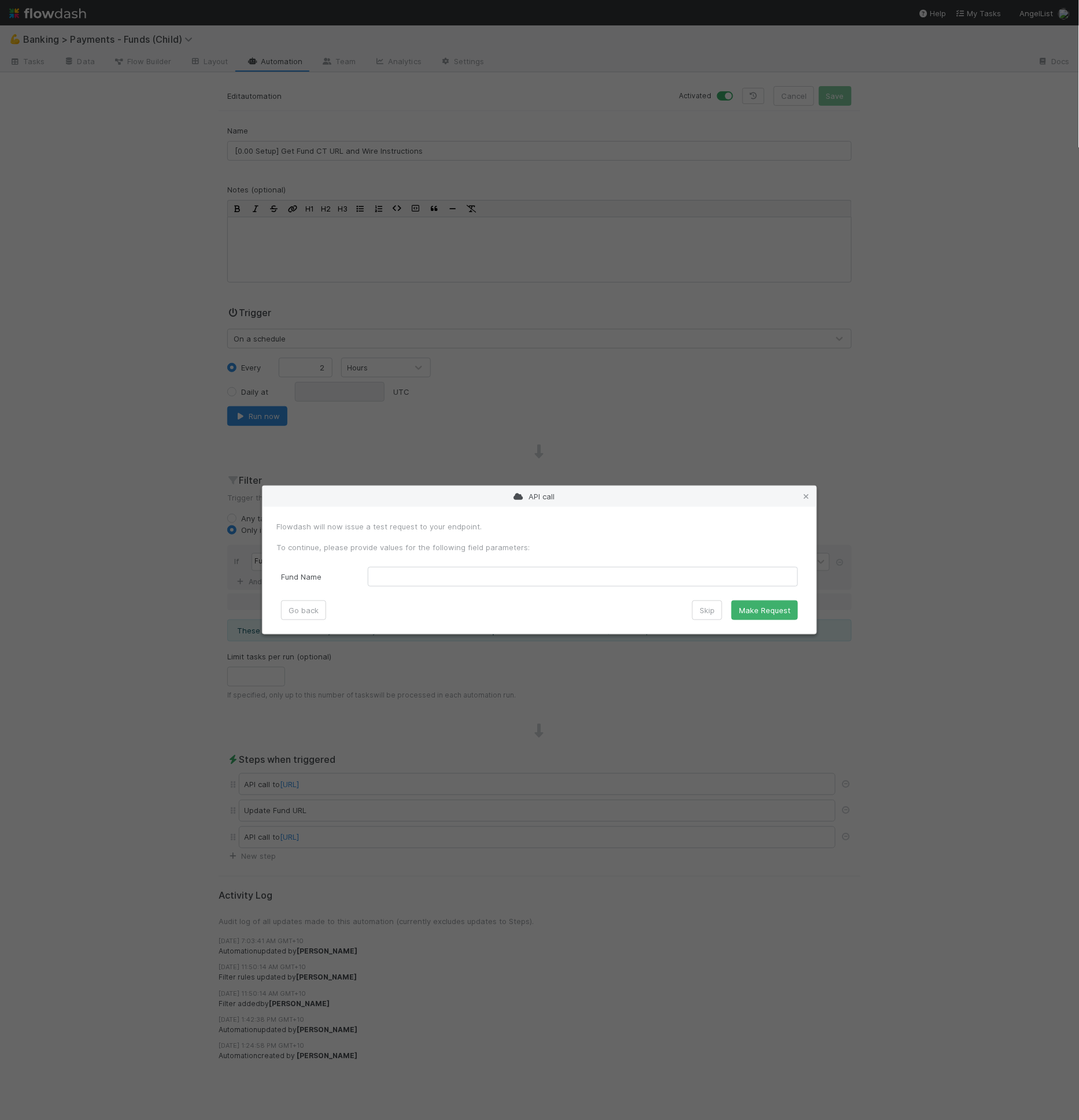
click at [499, 588] on form "Flowdash will now issue a test request to your endpoint. To continue, please pr…" at bounding box center [540, 570] width 526 height 100
click at [486, 572] on Name "text" at bounding box center [582, 576] width 430 height 19
click at [428, 571] on Name "text" at bounding box center [582, 576] width 430 height 19
paste Name "Very Serious Ventures, LP - C2"
type Name "Very Serious Ventures, LP - C2"
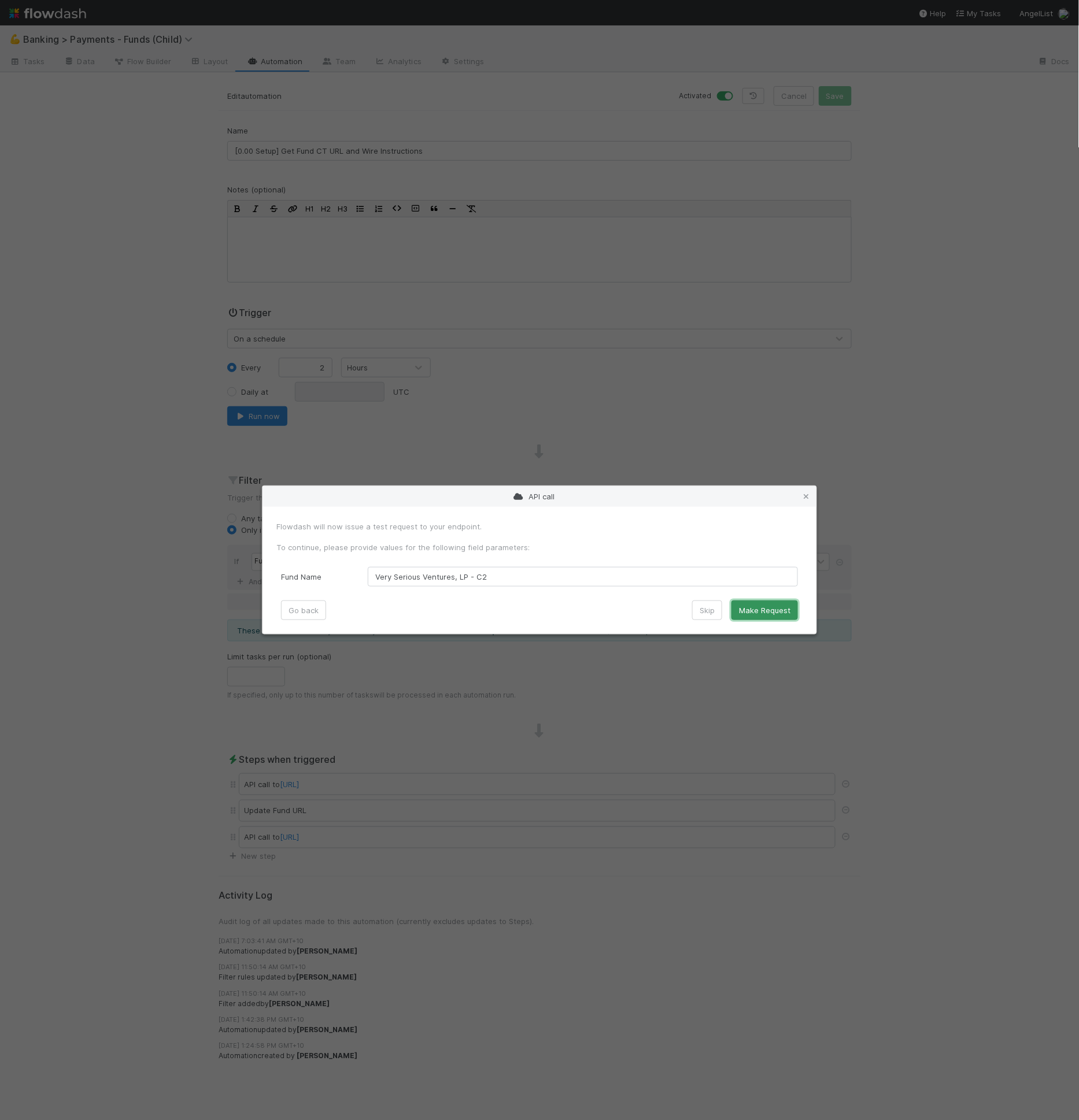
click at [741, 615] on button "Make Request" at bounding box center [764, 610] width 66 height 19
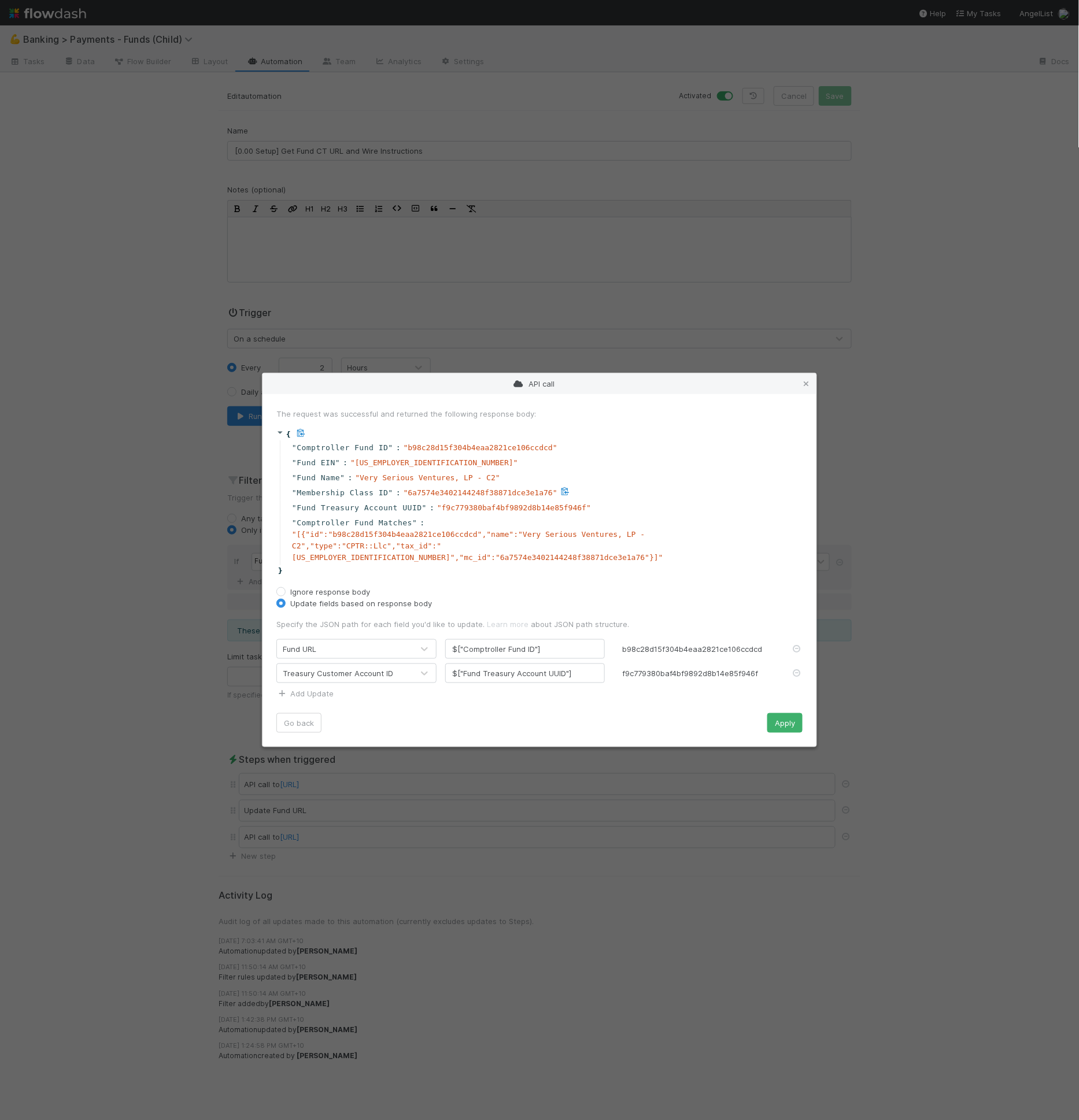
click at [357, 499] on span "Membership Class ID" at bounding box center [342, 493] width 91 height 12
drag, startPoint x: 349, startPoint y: 521, endPoint x: 430, endPoint y: 516, distance: 81.2
click at [430, 516] on div "" Fund Treasury Account UUID " : " f9c779380baf4bf9892d8b14e85f946f "" at bounding box center [541, 508] width 523 height 15
click at [430, 514] on span ":" at bounding box center [432, 508] width 5 height 12
click at [418, 510] on span "Fund Treasury Account UUID" at bounding box center [359, 508] width 126 height 12
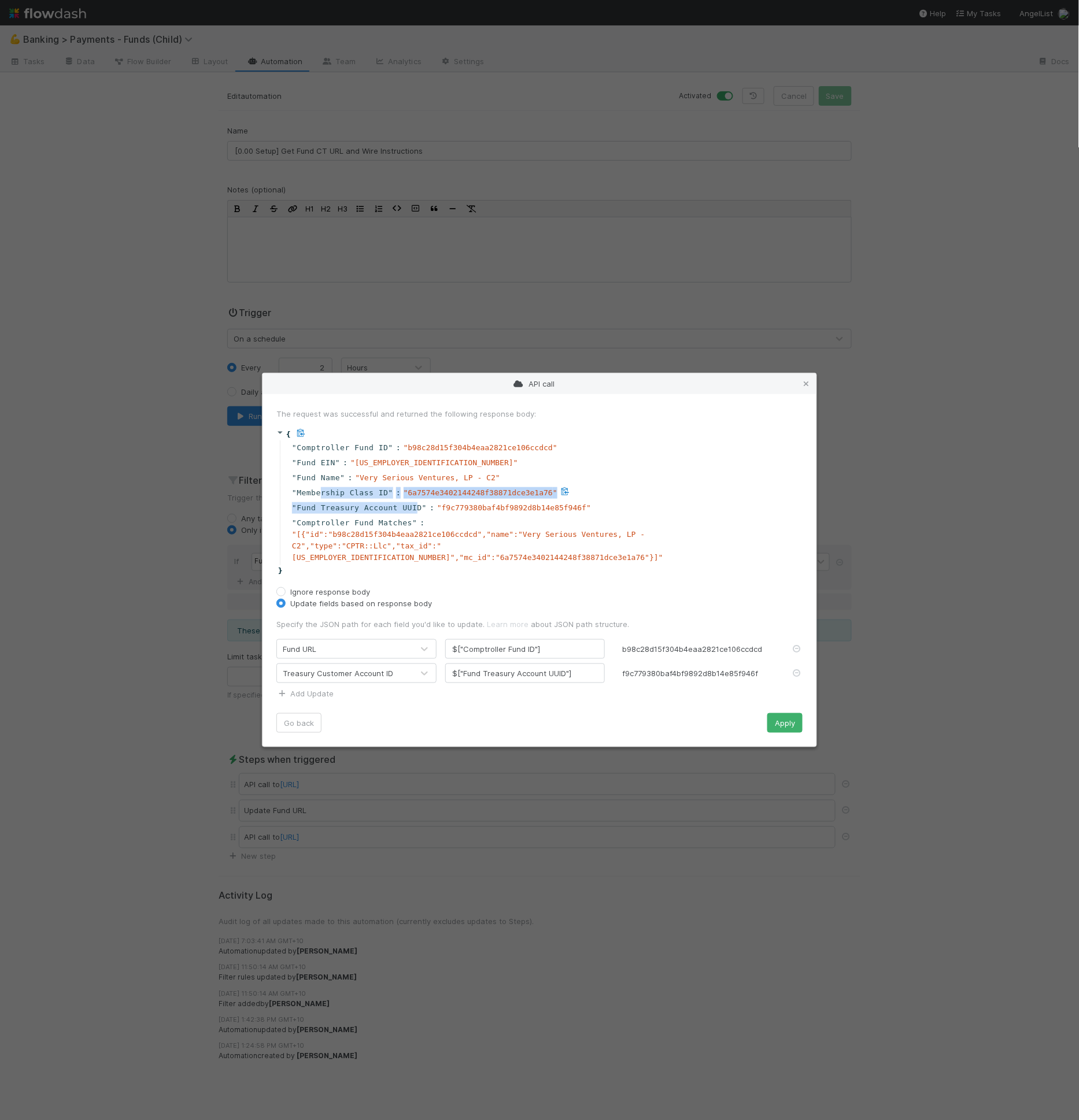
drag, startPoint x: 415, startPoint y: 511, endPoint x: 318, endPoint y: 498, distance: 97.9
click at [318, 498] on div "" Comptroller Fund ID " : " b98c28d15f304b4eaa2821ce106ccdcd " " Fund EIN " : "…" at bounding box center [541, 503] width 523 height 125
click at [318, 498] on span "Membership Class ID" at bounding box center [342, 493] width 91 height 12
click at [808, 388] on icon at bounding box center [806, 384] width 12 height 8
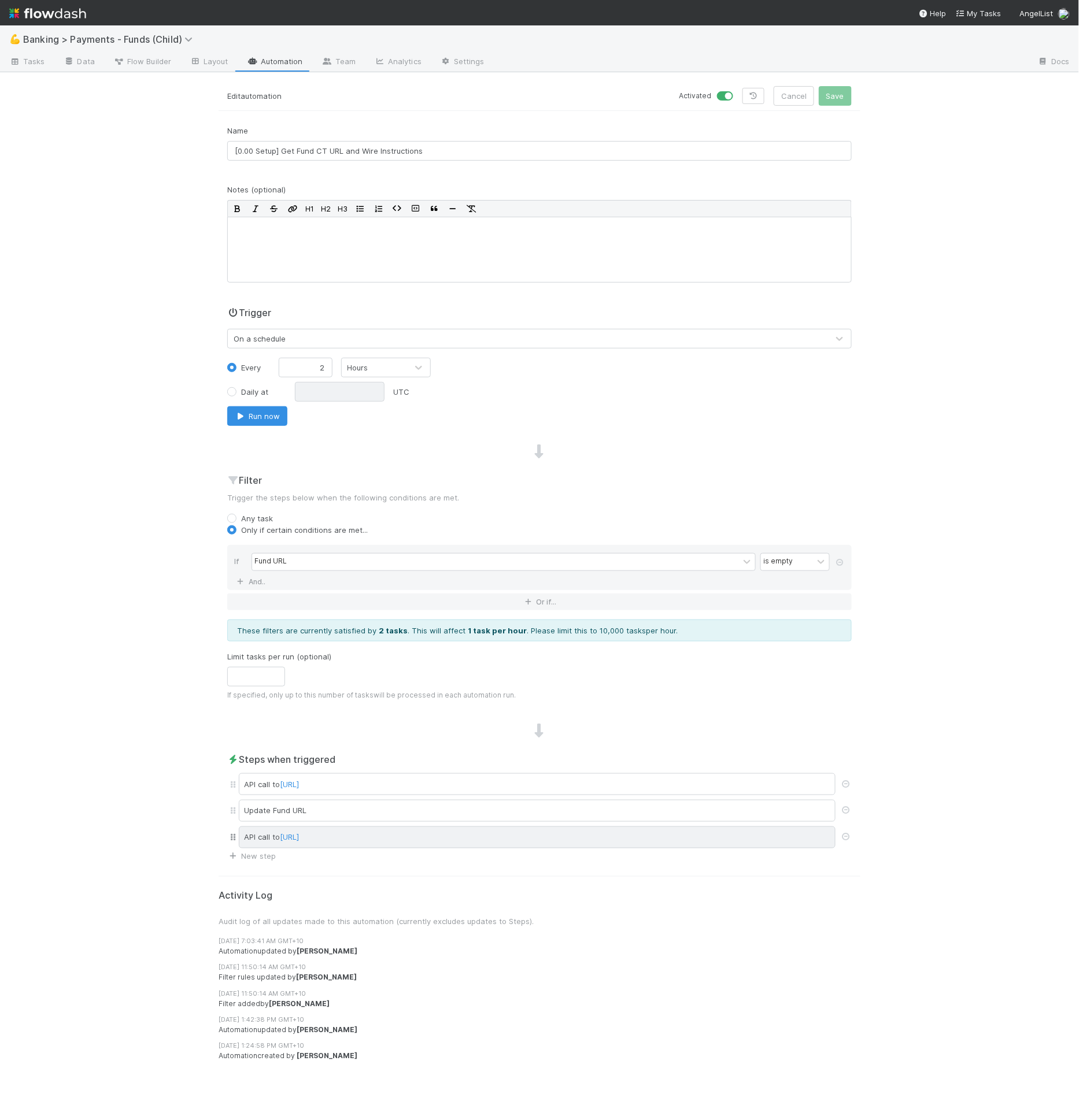
click at [566, 827] on div "API call to http://web.treasury.svc.cluster.local/internal/api/v1/customer_acco…" at bounding box center [537, 838] width 596 height 22
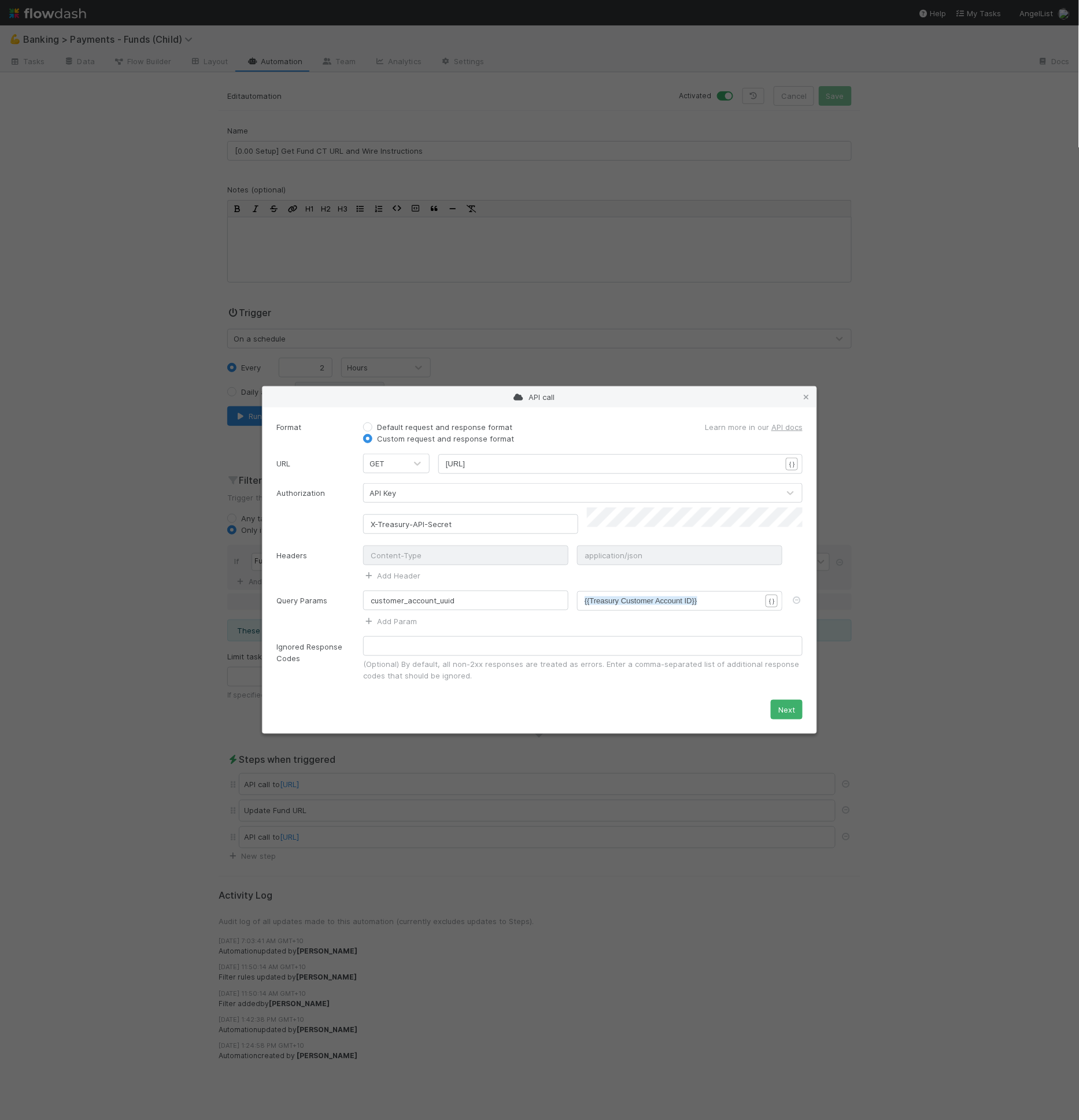
click at [816, 407] on div "API call" at bounding box center [539, 397] width 554 height 21
click at [812, 401] on div "API call" at bounding box center [539, 397] width 554 height 21
click at [808, 400] on icon at bounding box center [806, 397] width 12 height 8
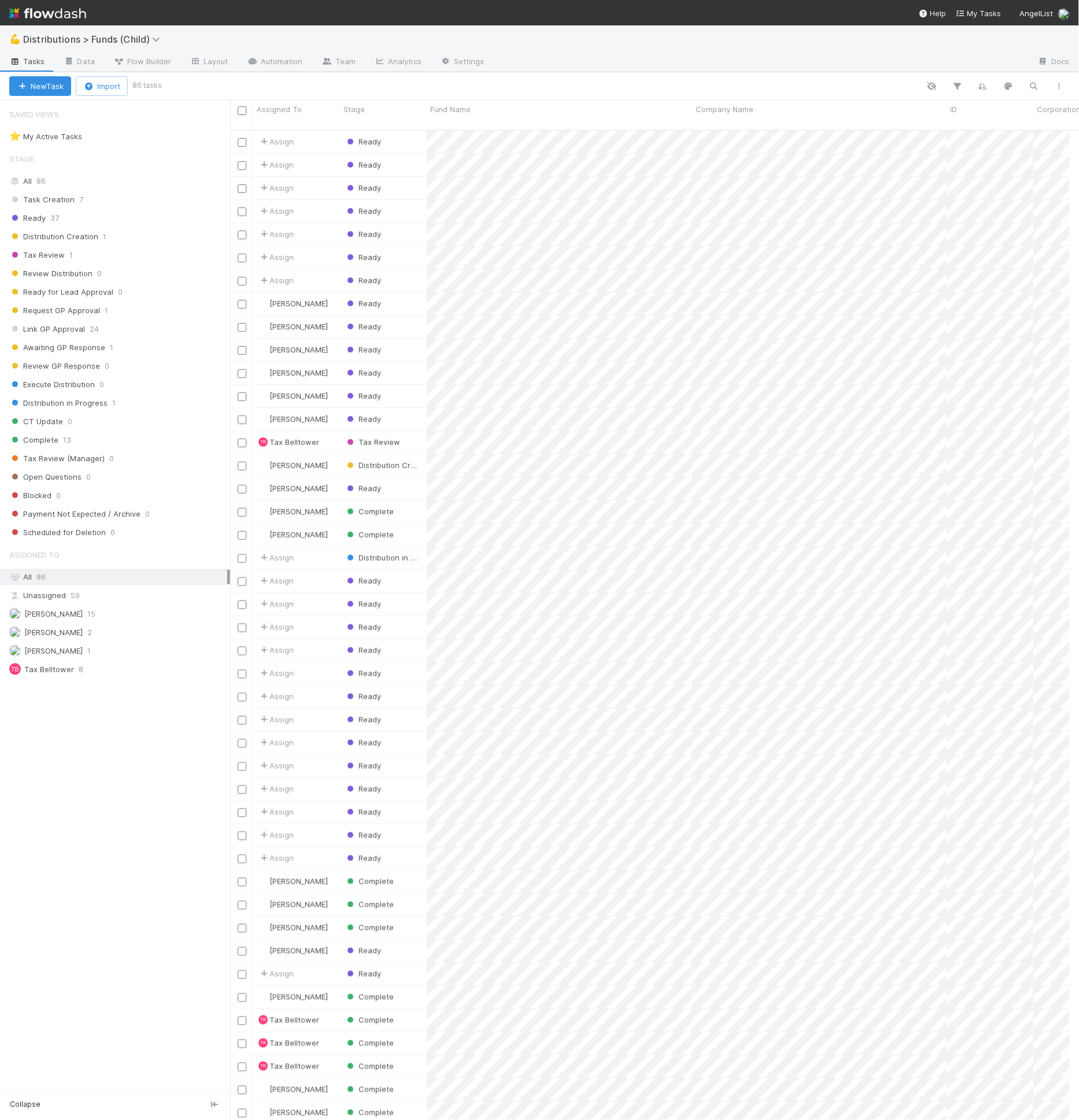
scroll to position [990, 829]
click at [165, 55] on div at bounding box center [540, 560] width 1079 height 1120
click at [164, 60] on span "Flow Builder" at bounding box center [142, 61] width 58 height 12
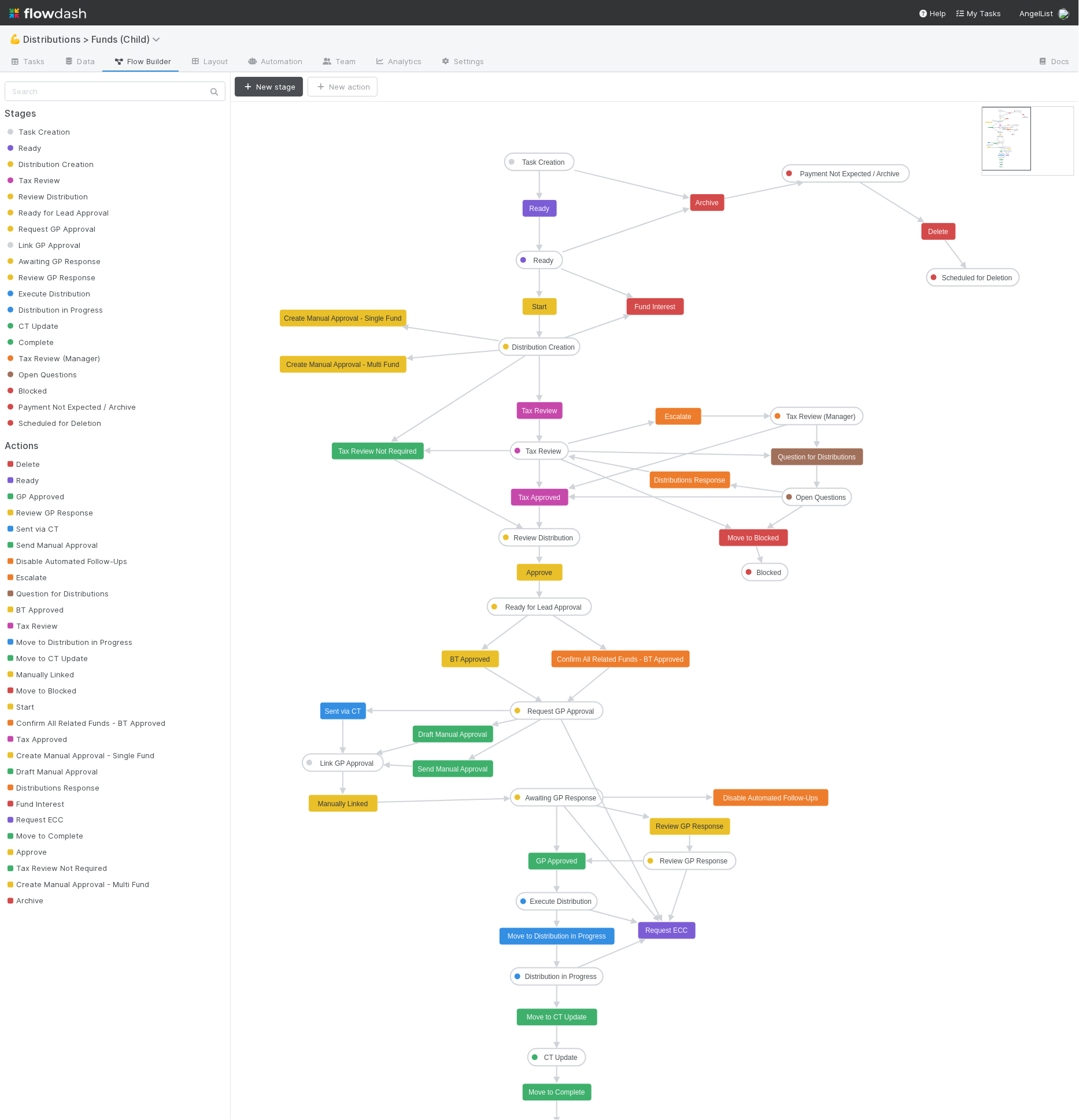
click at [828, 170] on text "Payment Not Expected / Archive" at bounding box center [849, 174] width 100 height 8
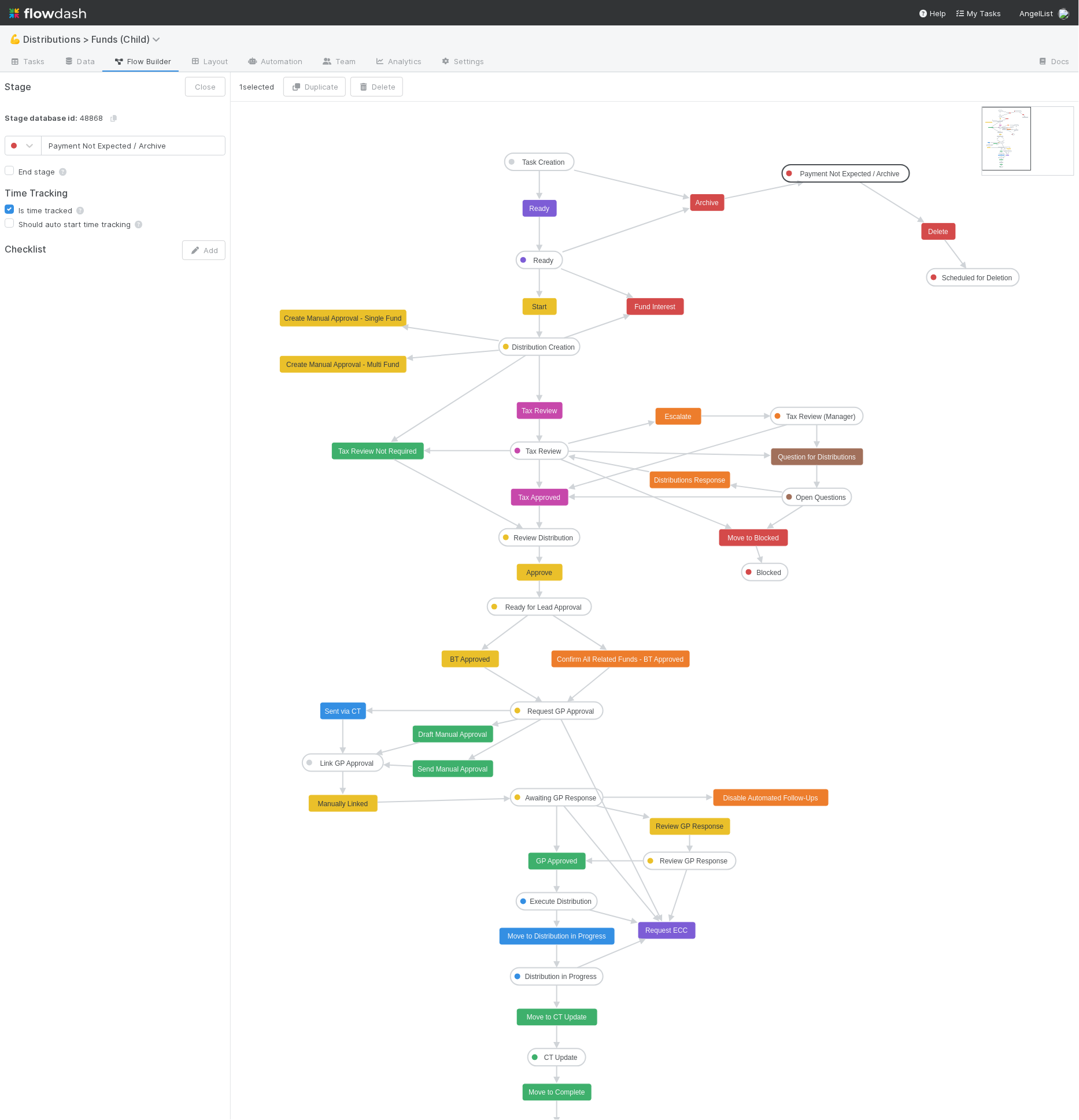
click at [49, 171] on label "End stage" at bounding box center [44, 172] width 50 height 14
click at [14, 171] on input "End stage" at bounding box center [9, 170] width 9 height 10
checkbox input "true"
click at [203, 89] on button "Save" at bounding box center [206, 86] width 38 height 19
click at [958, 266] on icon "Task Creation Ready Distribution Creation Tax Review Review Distribution Ready …" at bounding box center [654, 622] width 849 height 1040
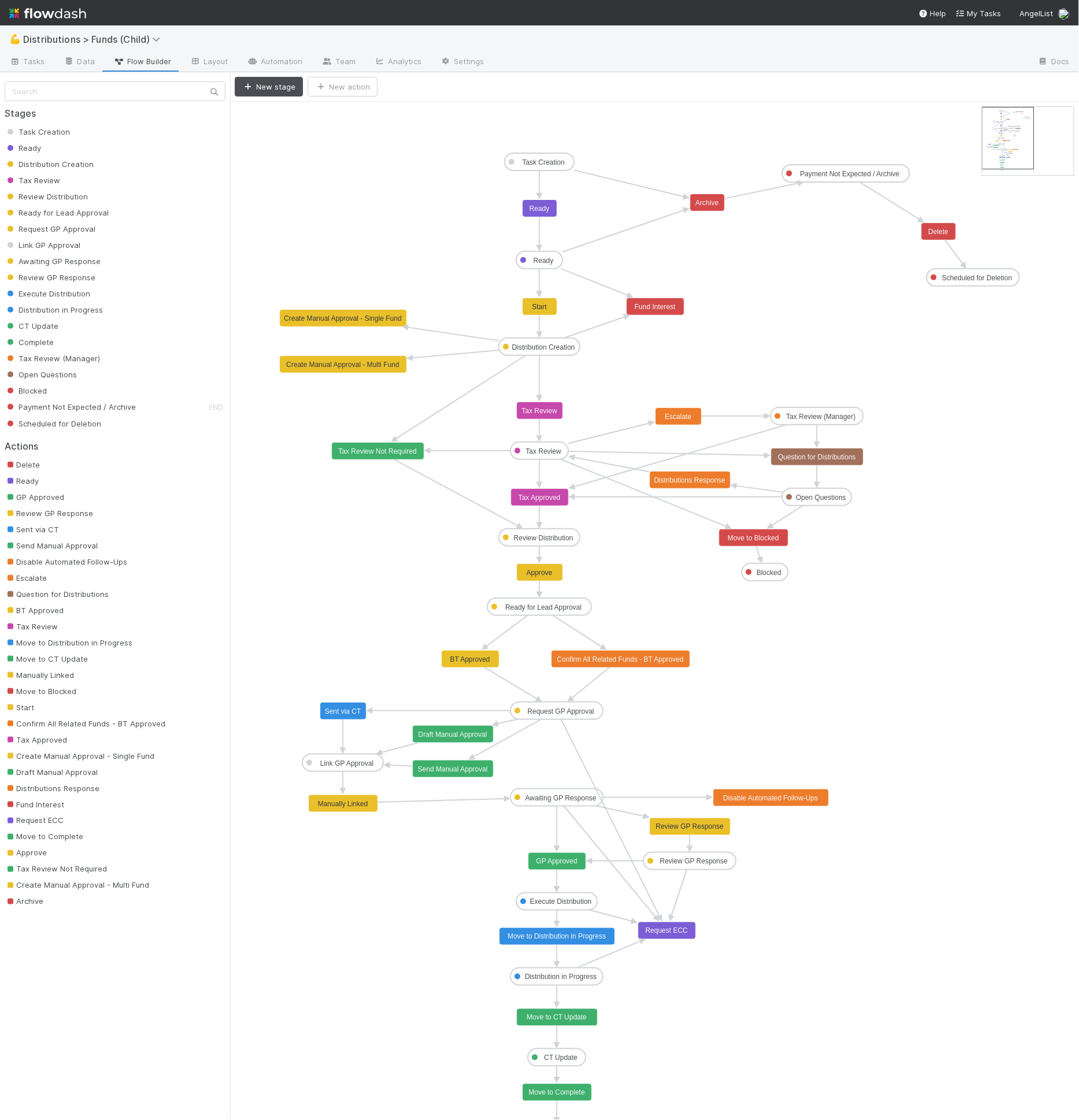
click at [958, 274] on text "Scheduled for Deletion" at bounding box center [976, 278] width 70 height 8
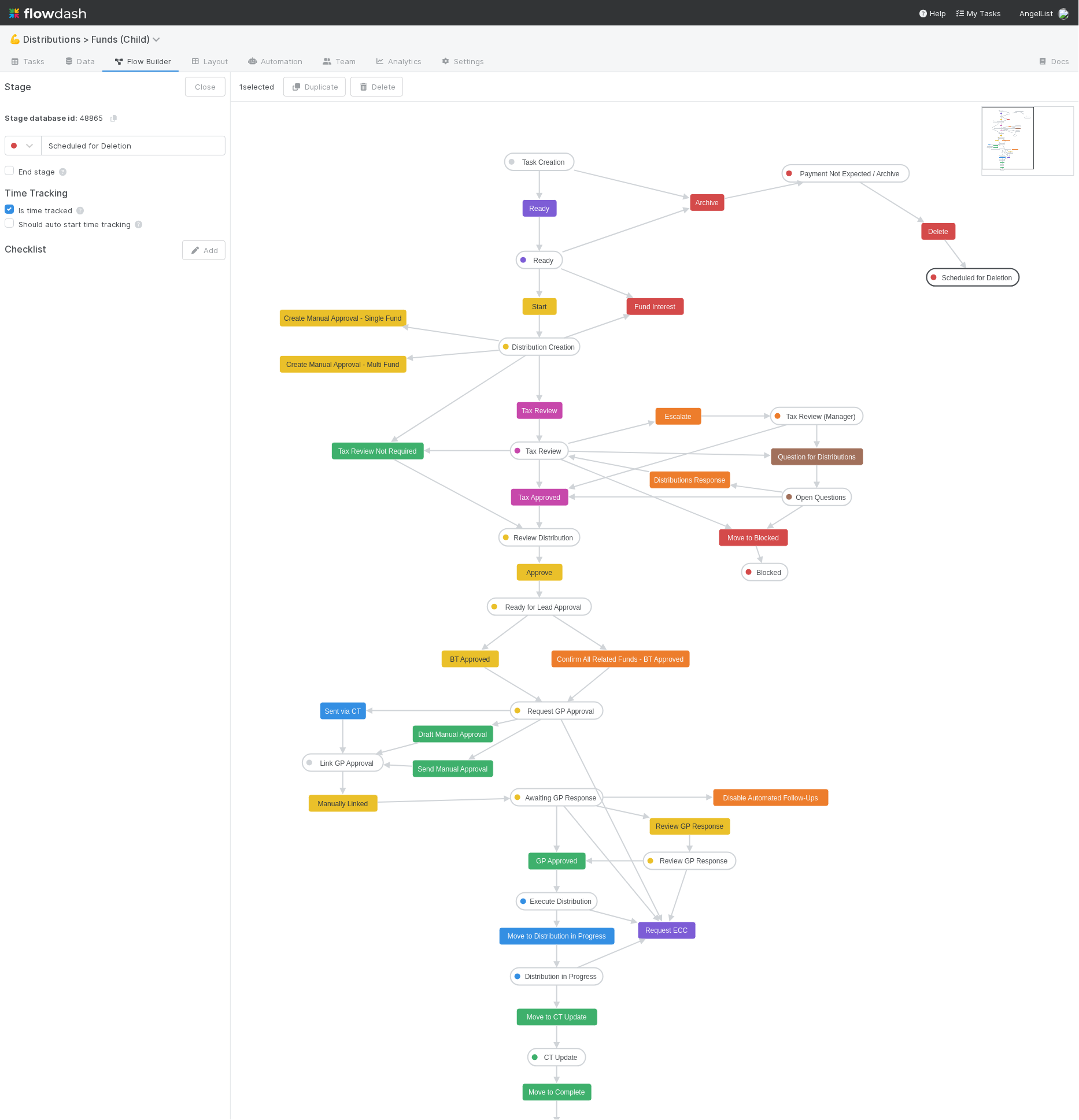
click at [25, 170] on label "End stage" at bounding box center [44, 172] width 50 height 14
click at [14, 170] on input "End stage" at bounding box center [9, 170] width 9 height 10
checkbox input "true"
click at [212, 90] on button "Save" at bounding box center [206, 86] width 38 height 19
click at [941, 229] on text "Delete" at bounding box center [938, 232] width 20 height 8
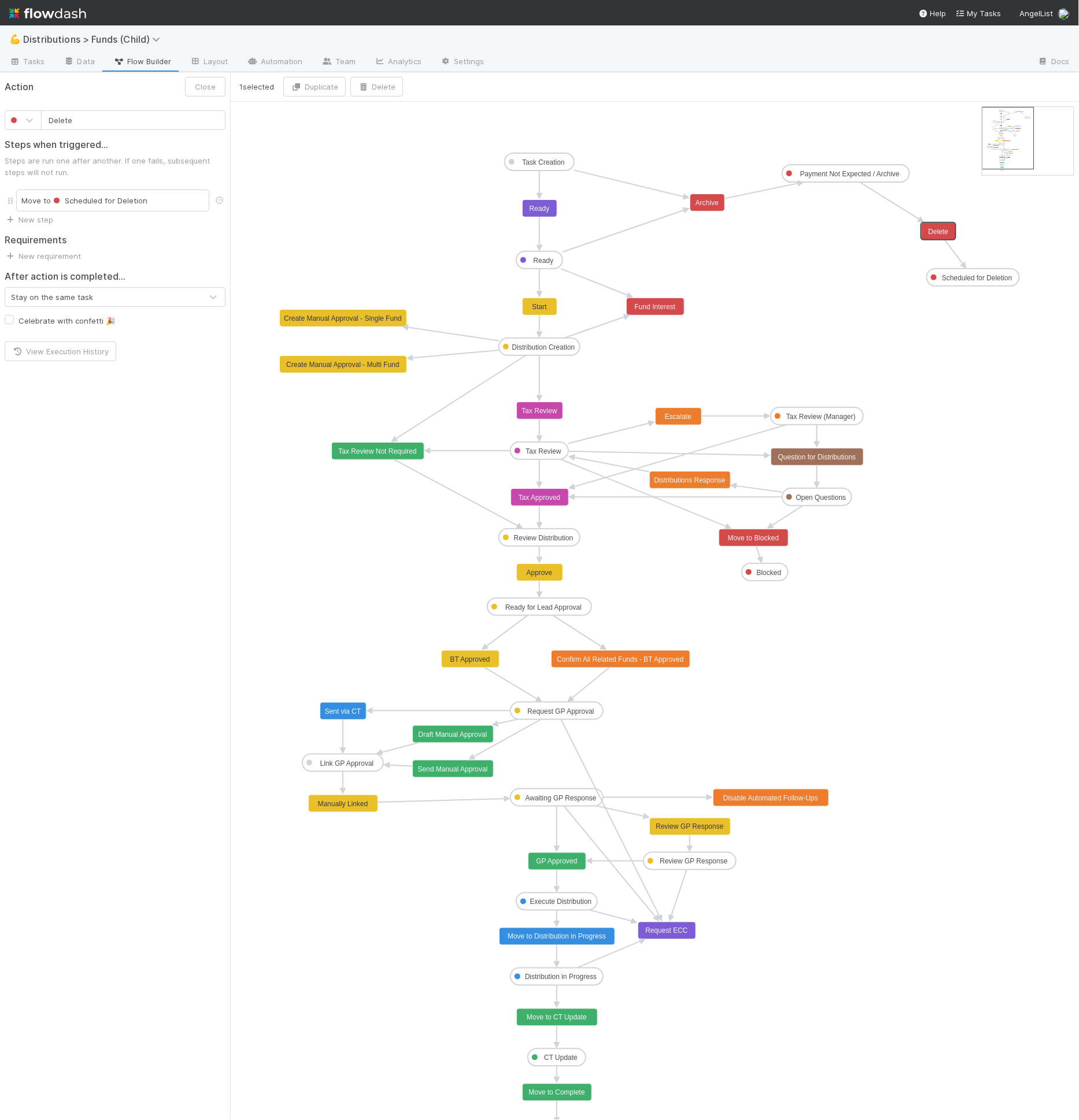
click at [960, 200] on icon "Task Creation Ready Distribution Creation Tax Review Review Distribution Ready …" at bounding box center [654, 622] width 849 height 1040
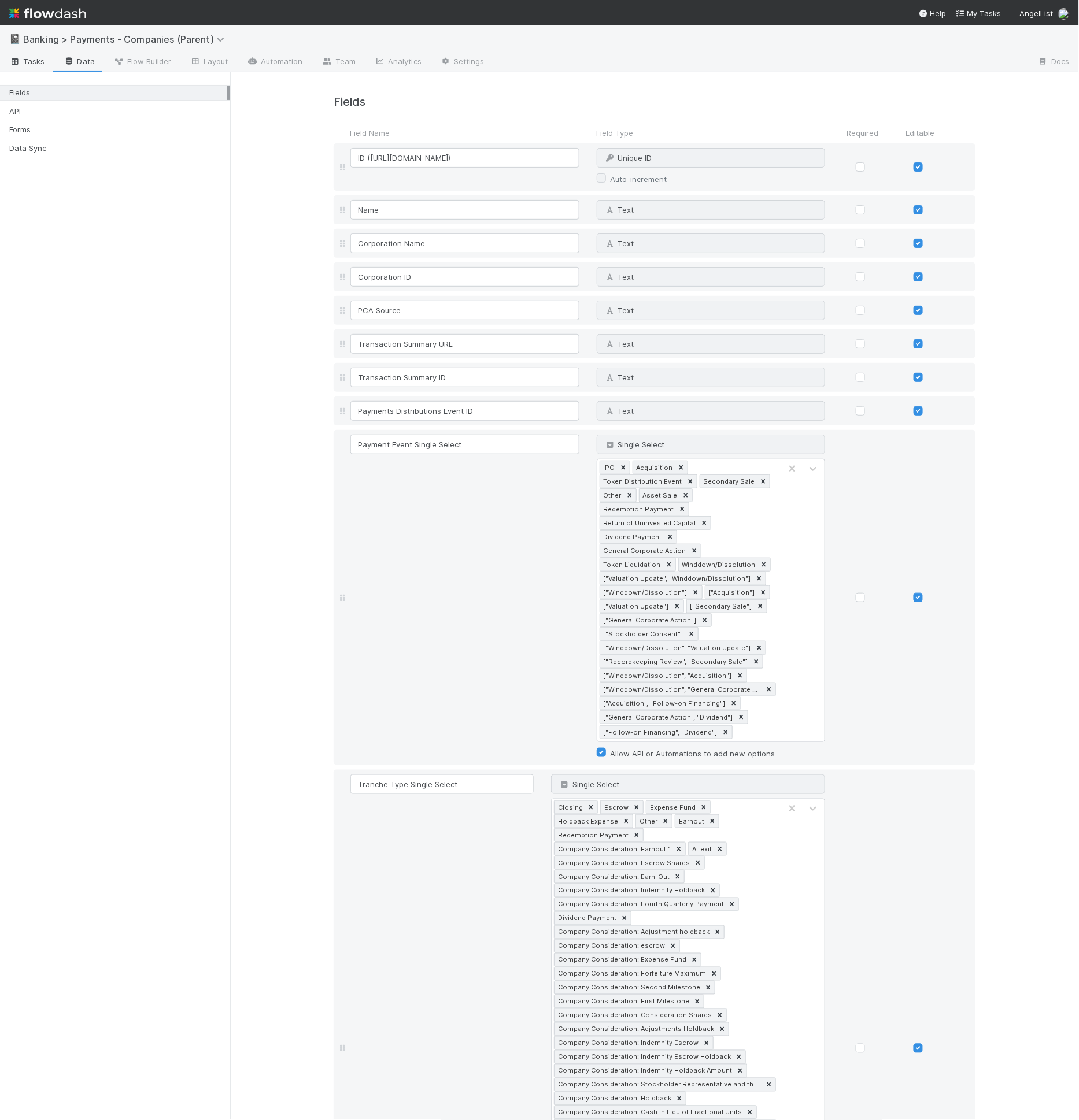
click at [36, 63] on span "Tasks" at bounding box center [27, 61] width 36 height 12
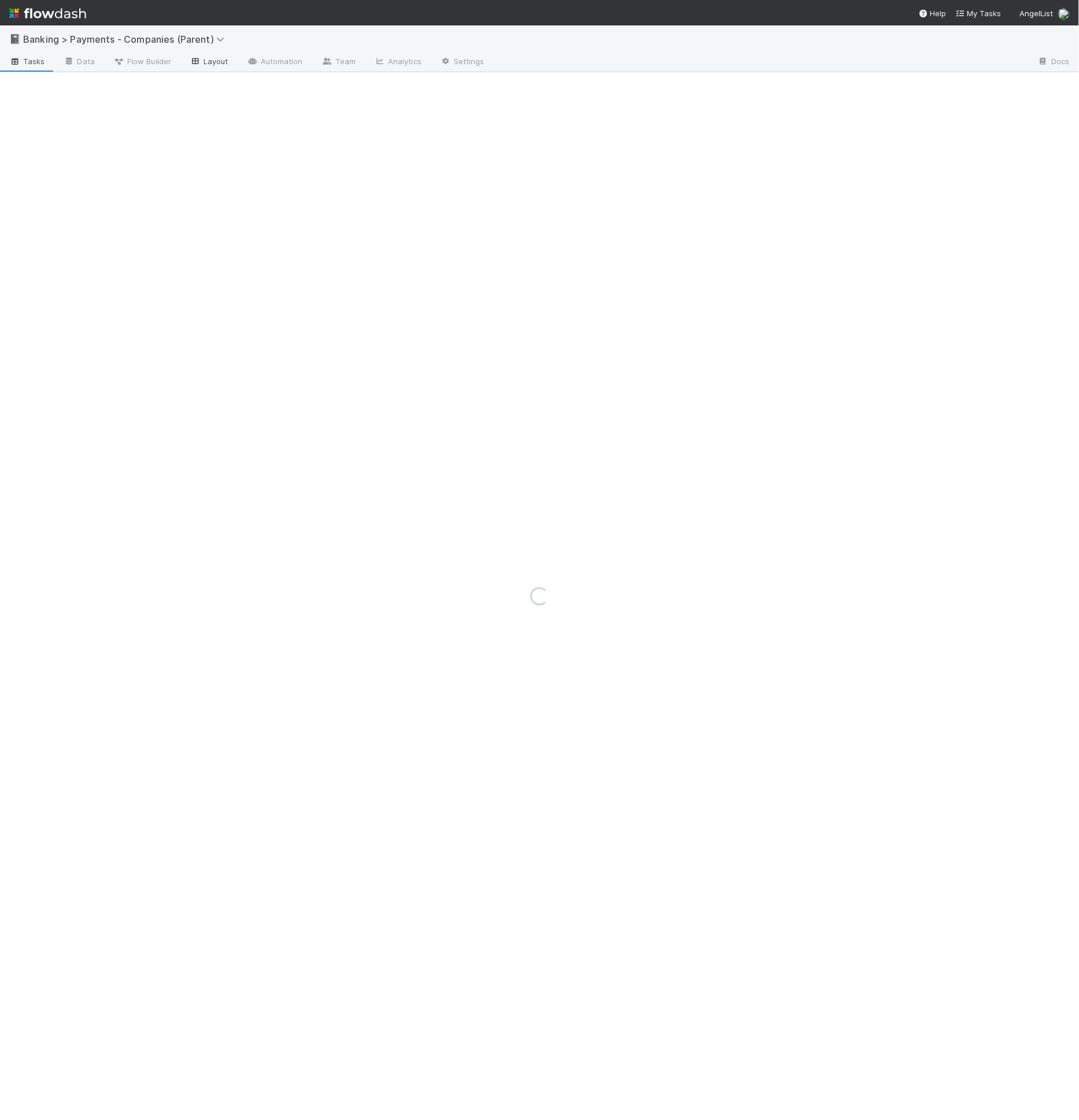
click at [191, 68] on link "Layout" at bounding box center [209, 62] width 57 height 18
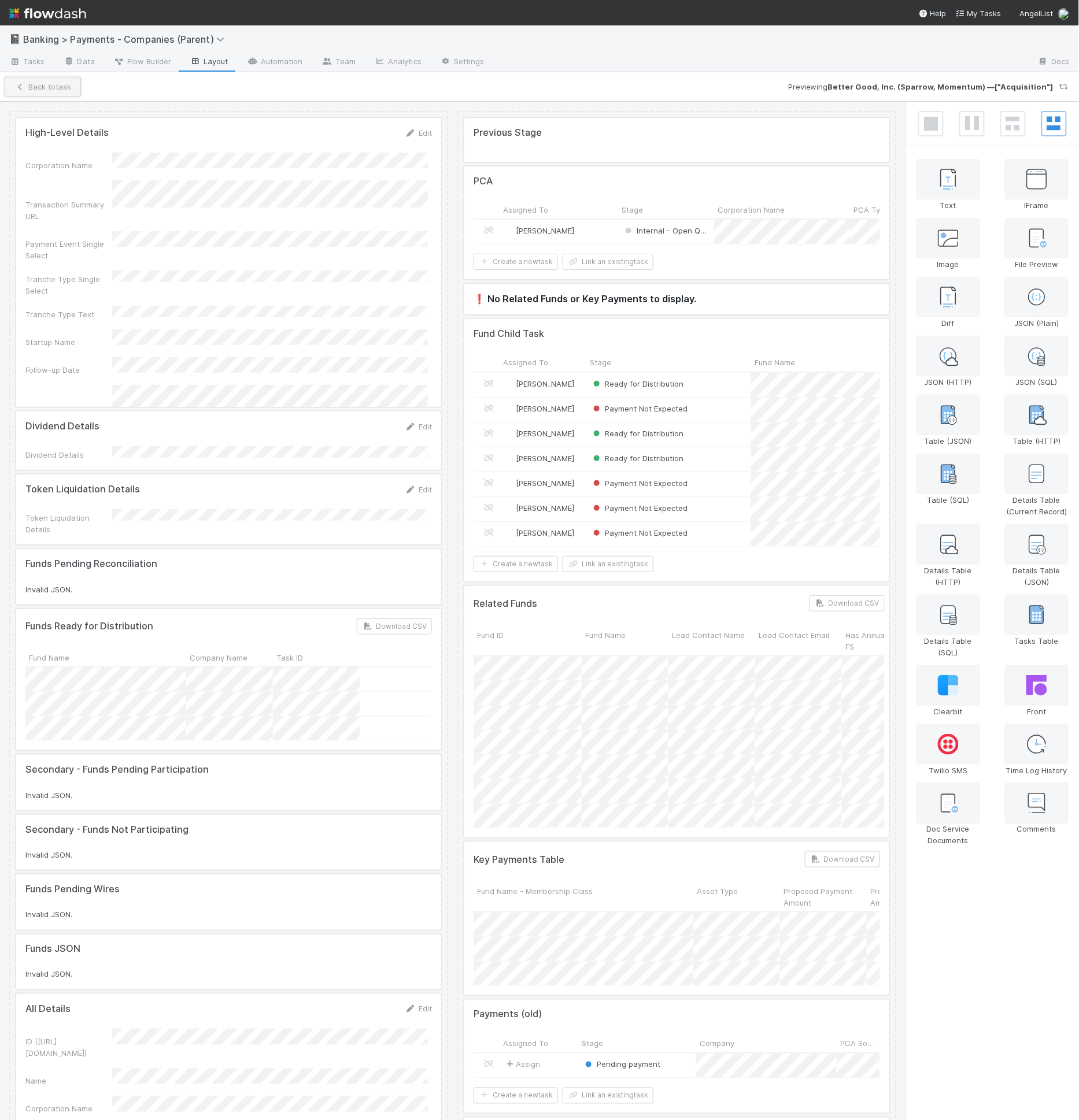
click at [63, 86] on button "Back to task" at bounding box center [43, 86] width 76 height 19
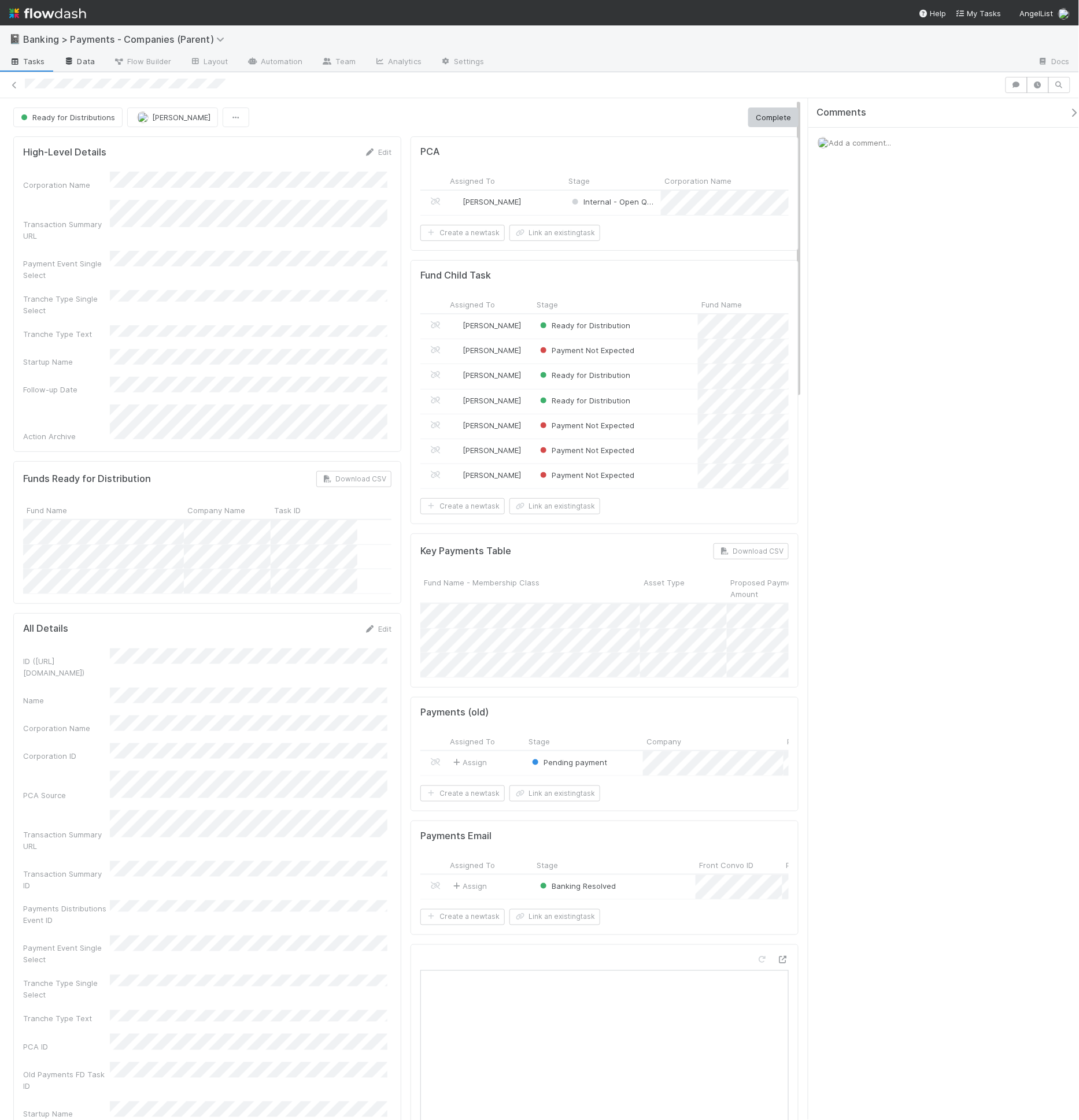
click at [75, 70] on link "Data" at bounding box center [79, 62] width 49 height 18
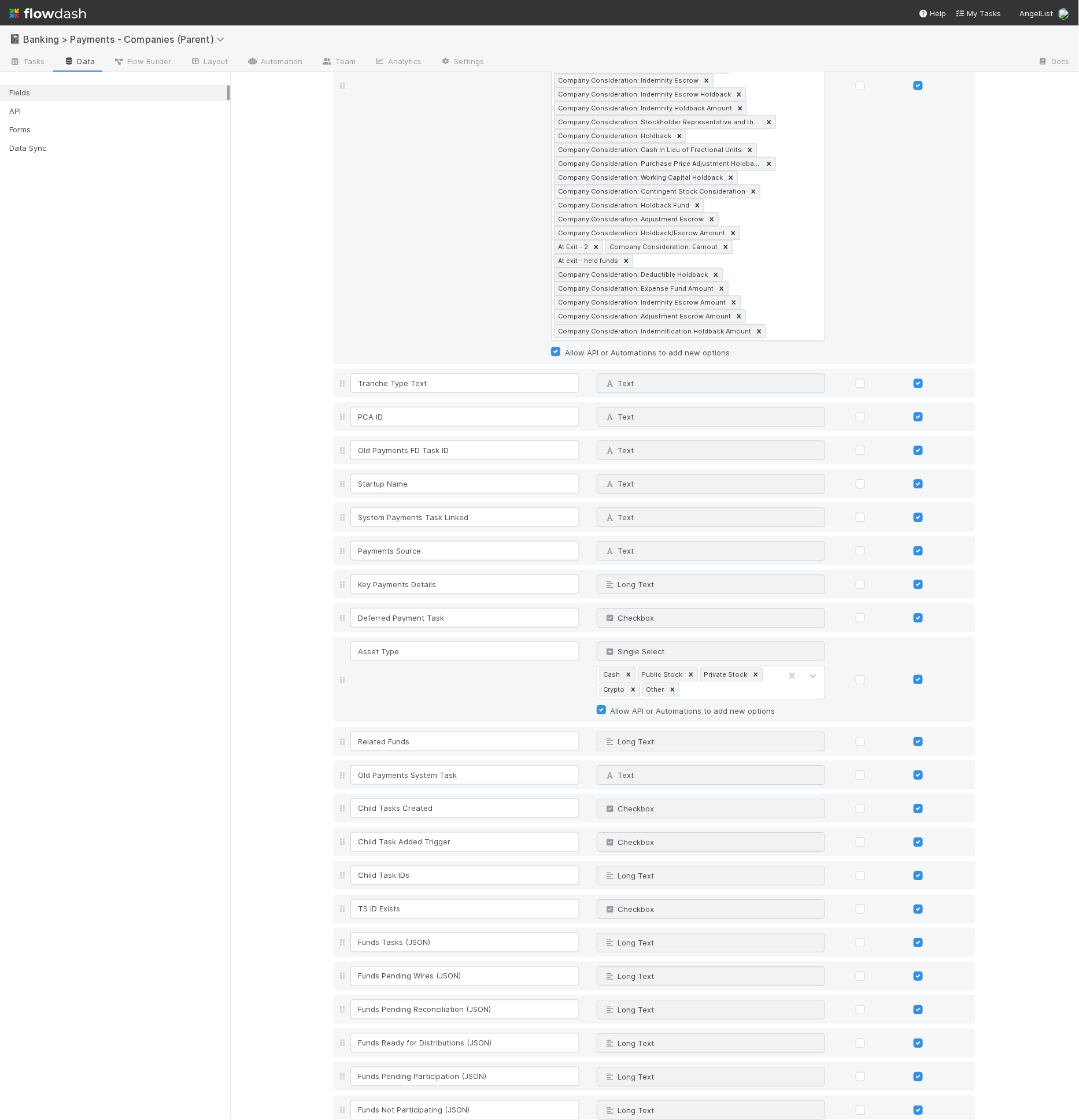
scroll to position [2023, 0]
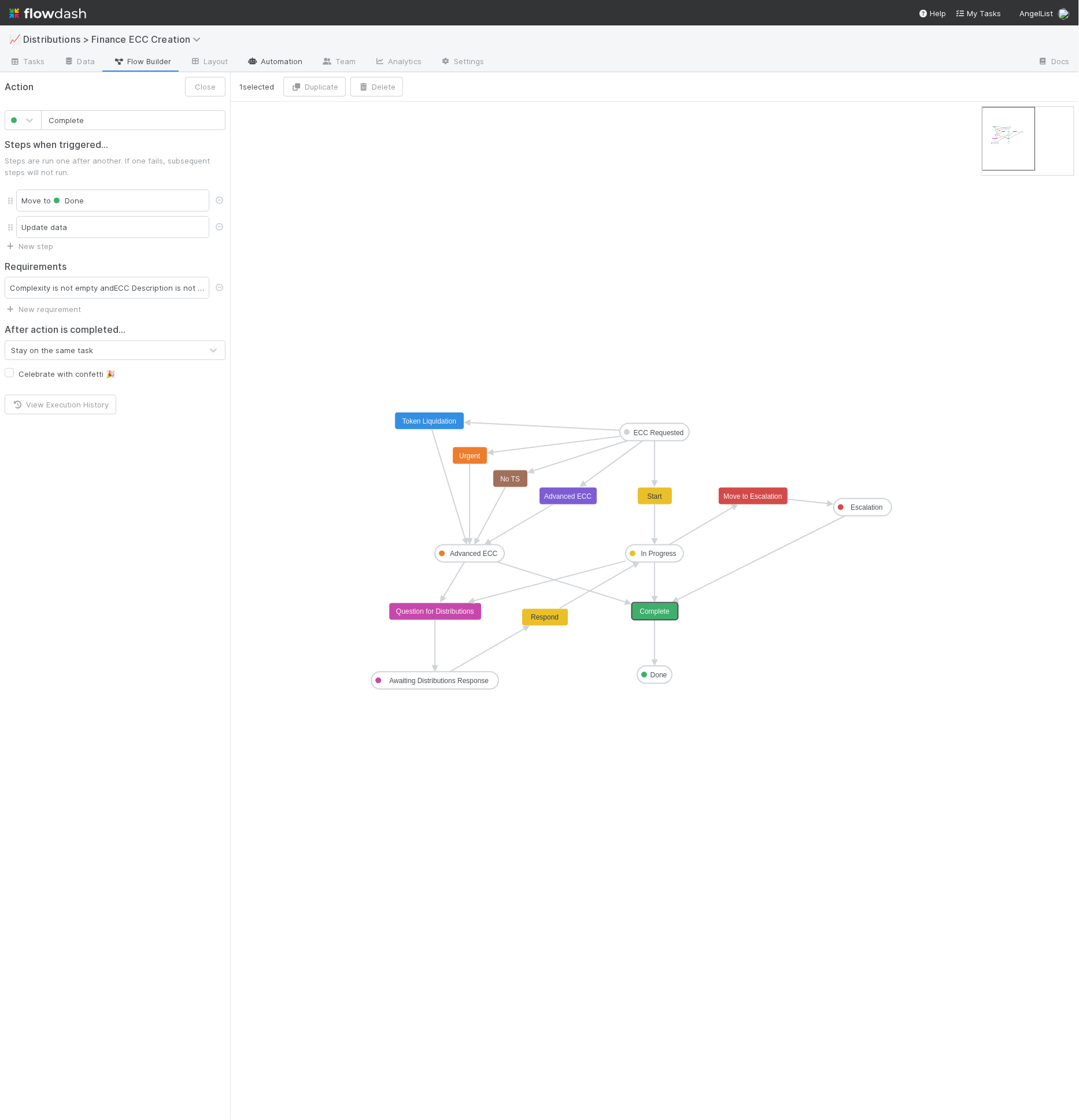
click at [266, 68] on link "Automation" at bounding box center [275, 62] width 75 height 18
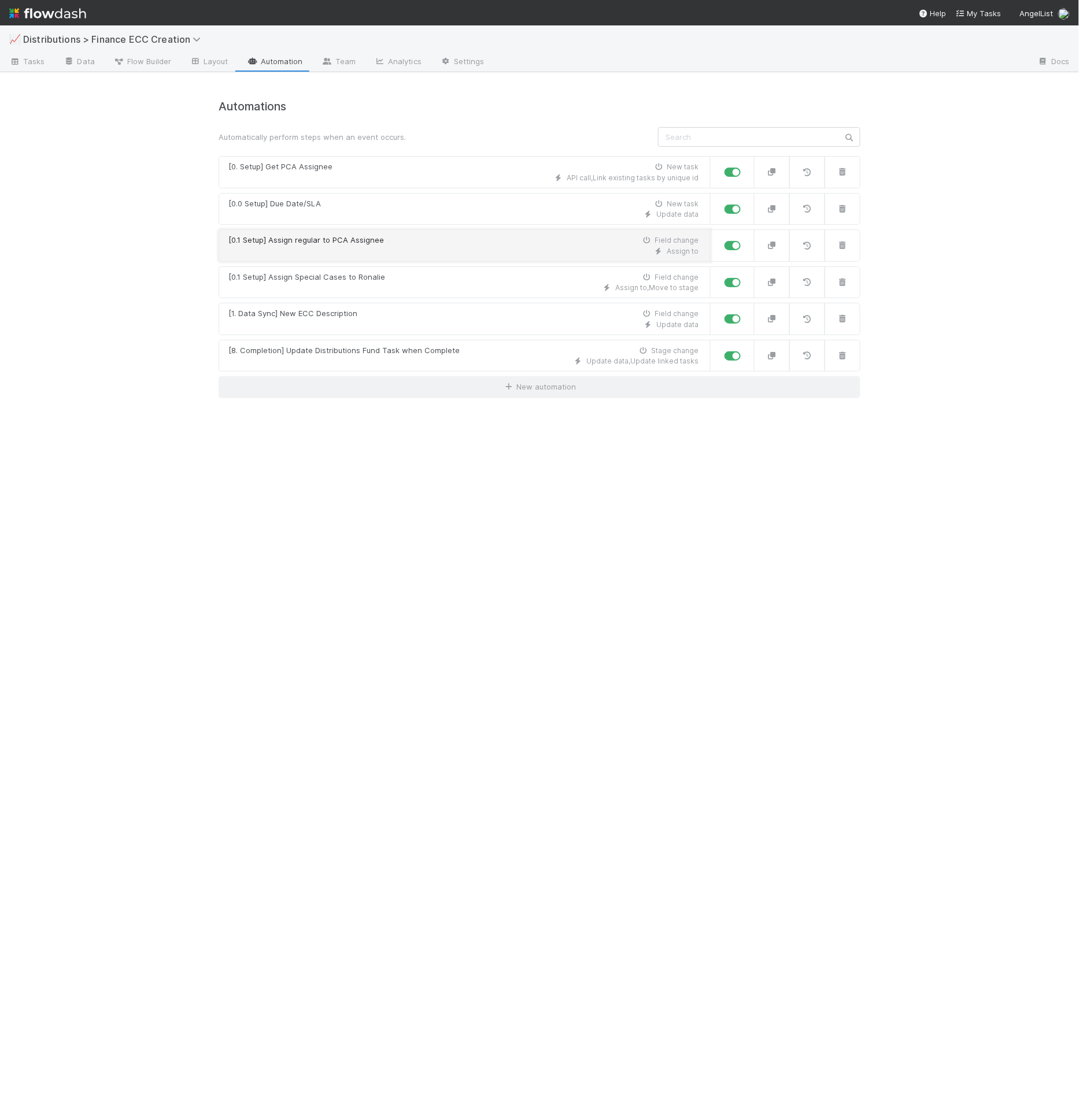
click at [423, 244] on div "[0.1 Setup] Assign regular to PCA Assignee Field change" at bounding box center [463, 240] width 470 height 12
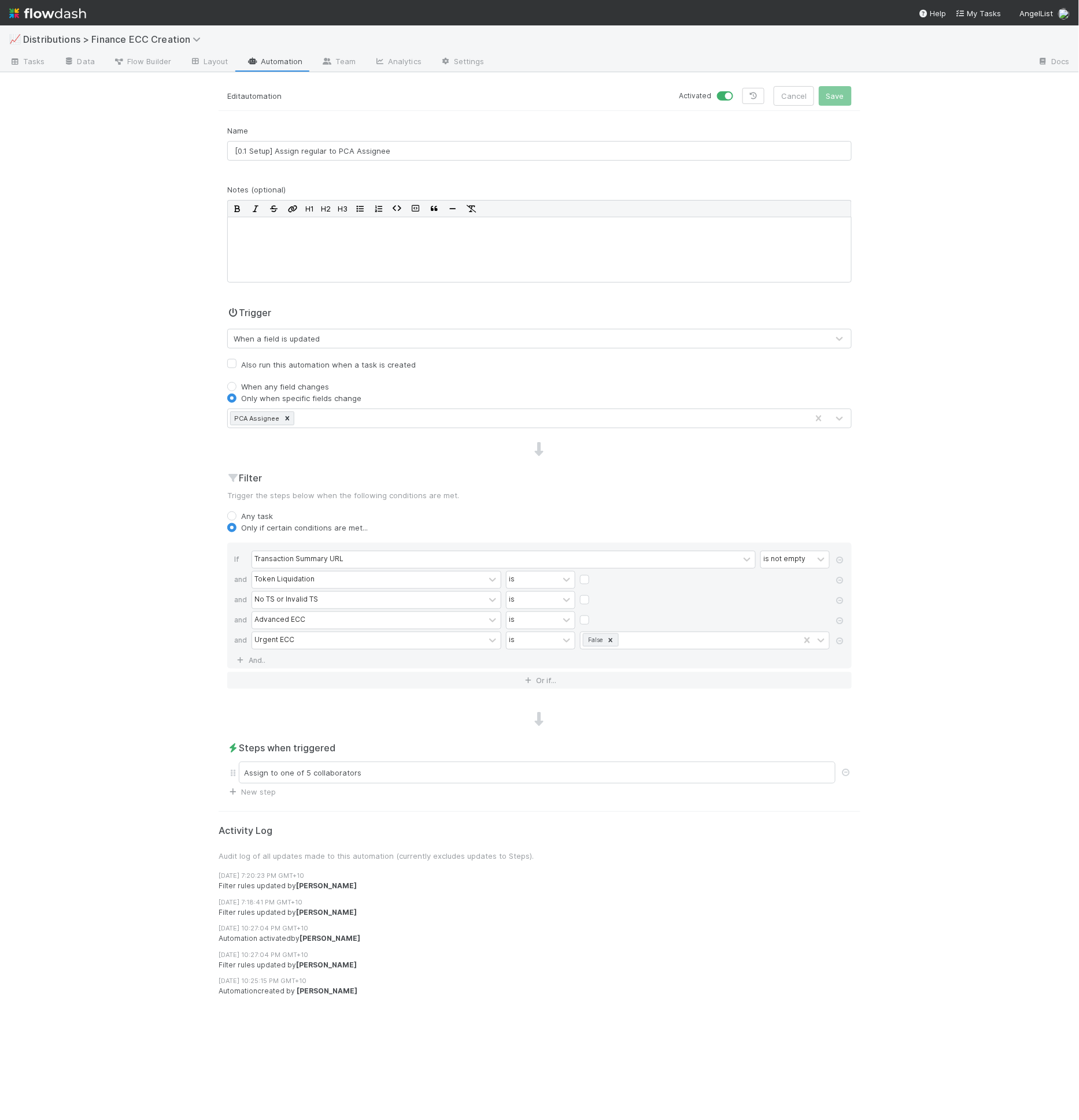
click at [392, 315] on div "Trigger When a field is updated" at bounding box center [539, 327] width 624 height 43
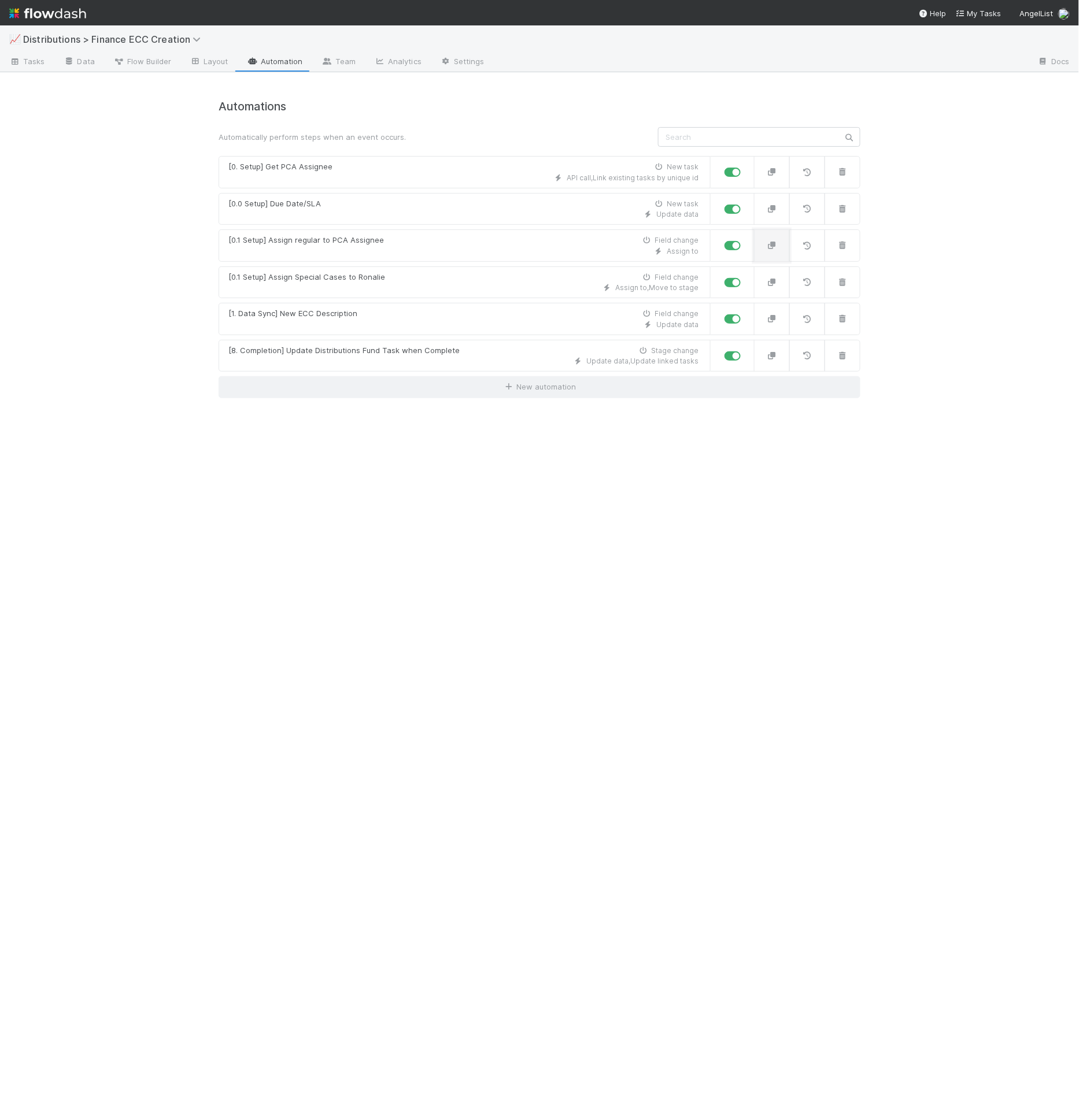
click at [786, 249] on button "button" at bounding box center [772, 245] width 36 height 33
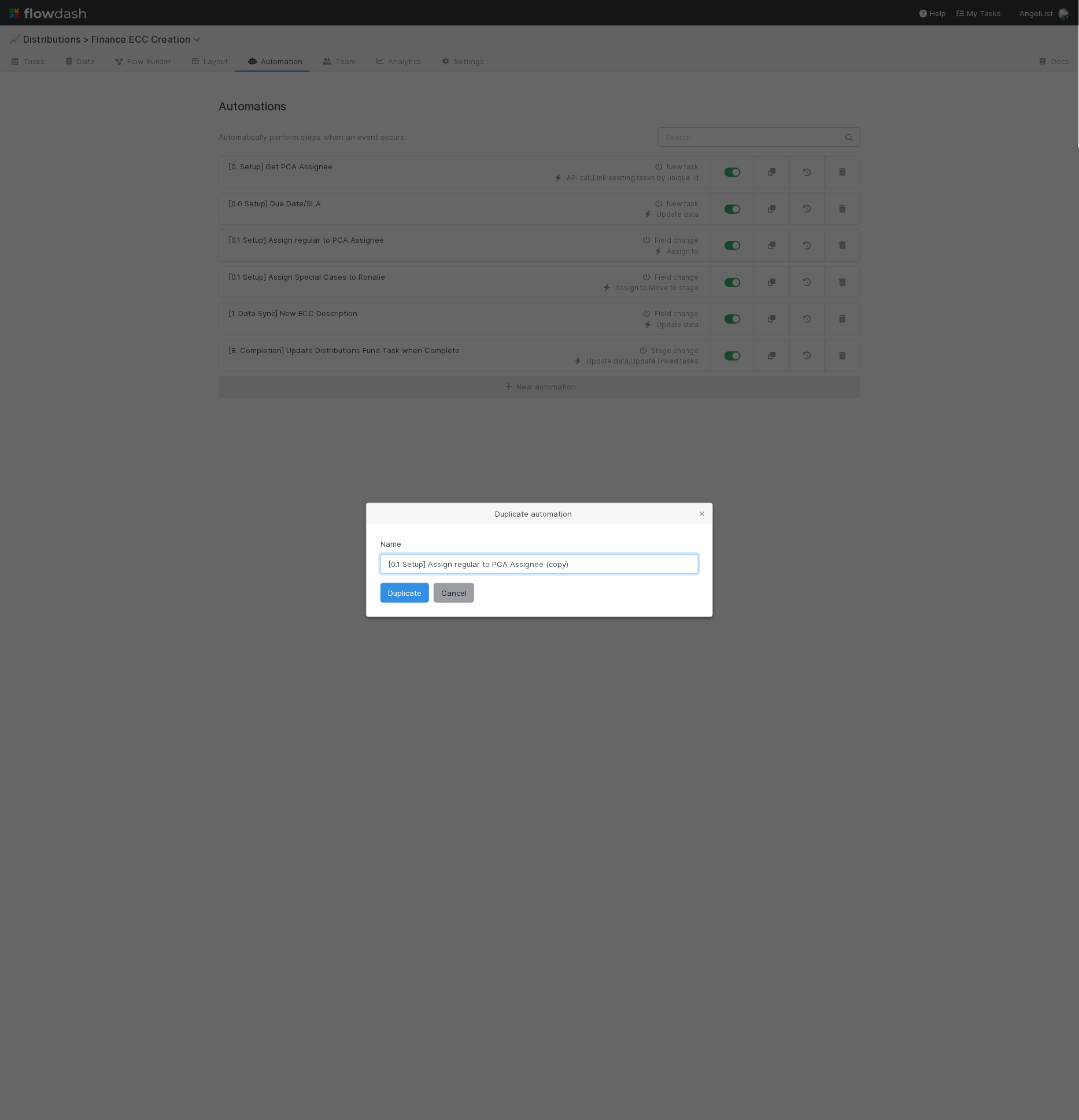
drag, startPoint x: 454, startPoint y: 565, endPoint x: 588, endPoint y: 570, distance: 134.1
click at [588, 570] on input "[0.1 Setup] Assign regular to PCA Assignee (copy)" at bounding box center [540, 564] width 318 height 19
type input "[0.1 Setup] Assign if no PCA Assignment after 5 mins."
click at [409, 595] on button "Duplicate" at bounding box center [405, 592] width 49 height 19
click at [408, 591] on button "Duplicate" at bounding box center [405, 592] width 49 height 19
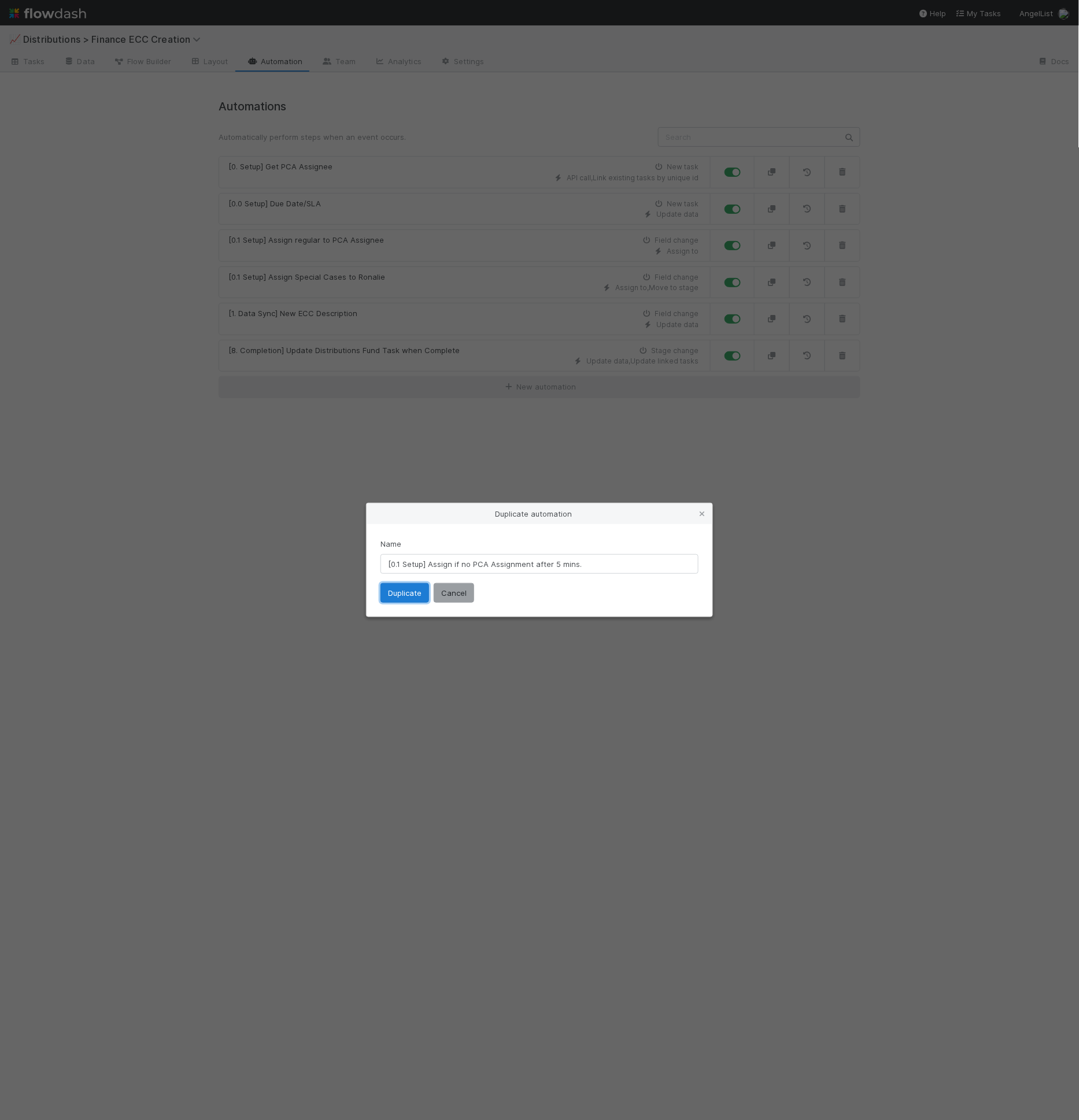
click at [421, 597] on button "Duplicate" at bounding box center [405, 592] width 49 height 19
click at [405, 589] on button "Duplicate" at bounding box center [405, 592] width 49 height 19
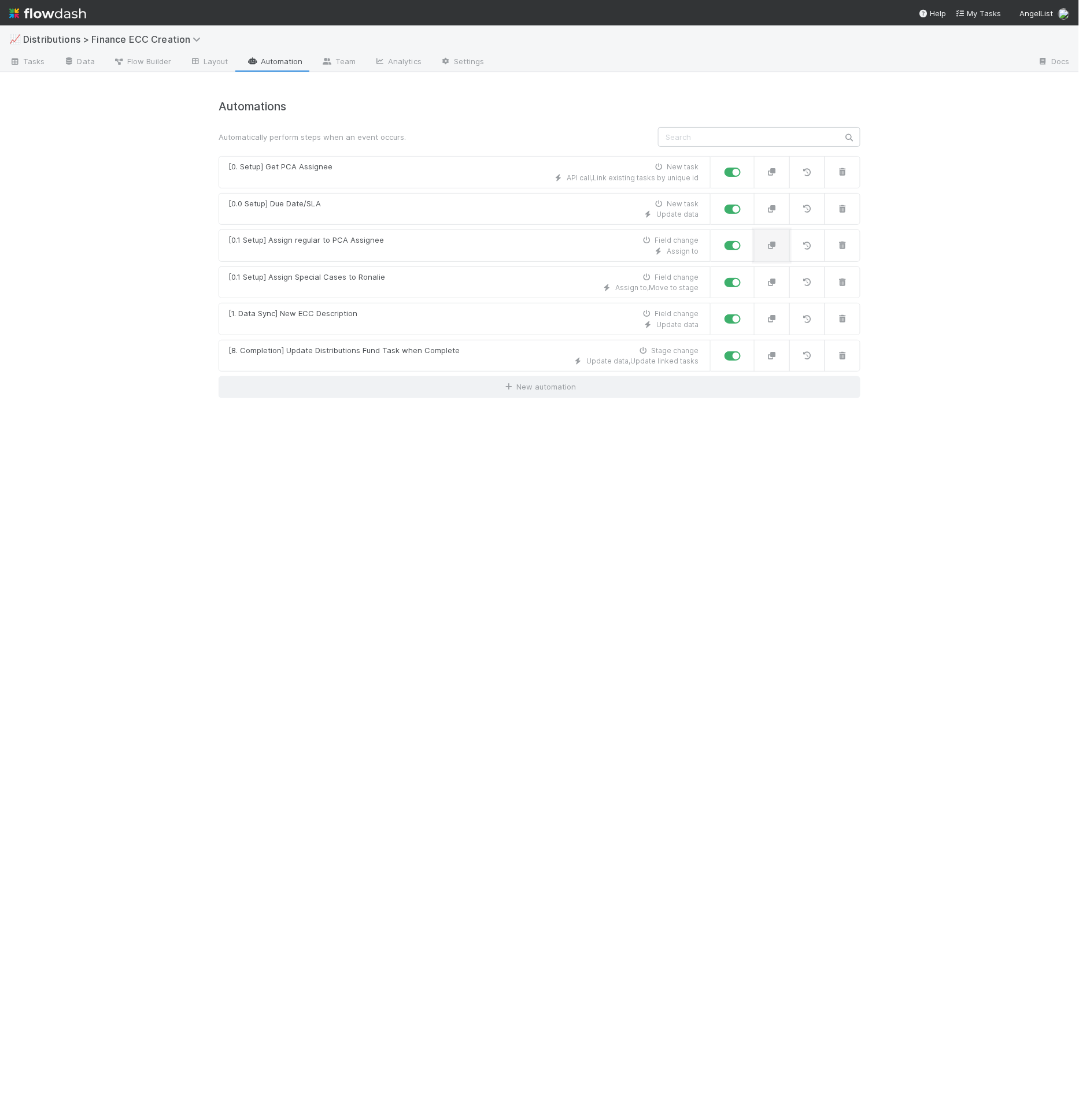
click at [782, 249] on button "button" at bounding box center [772, 245] width 36 height 33
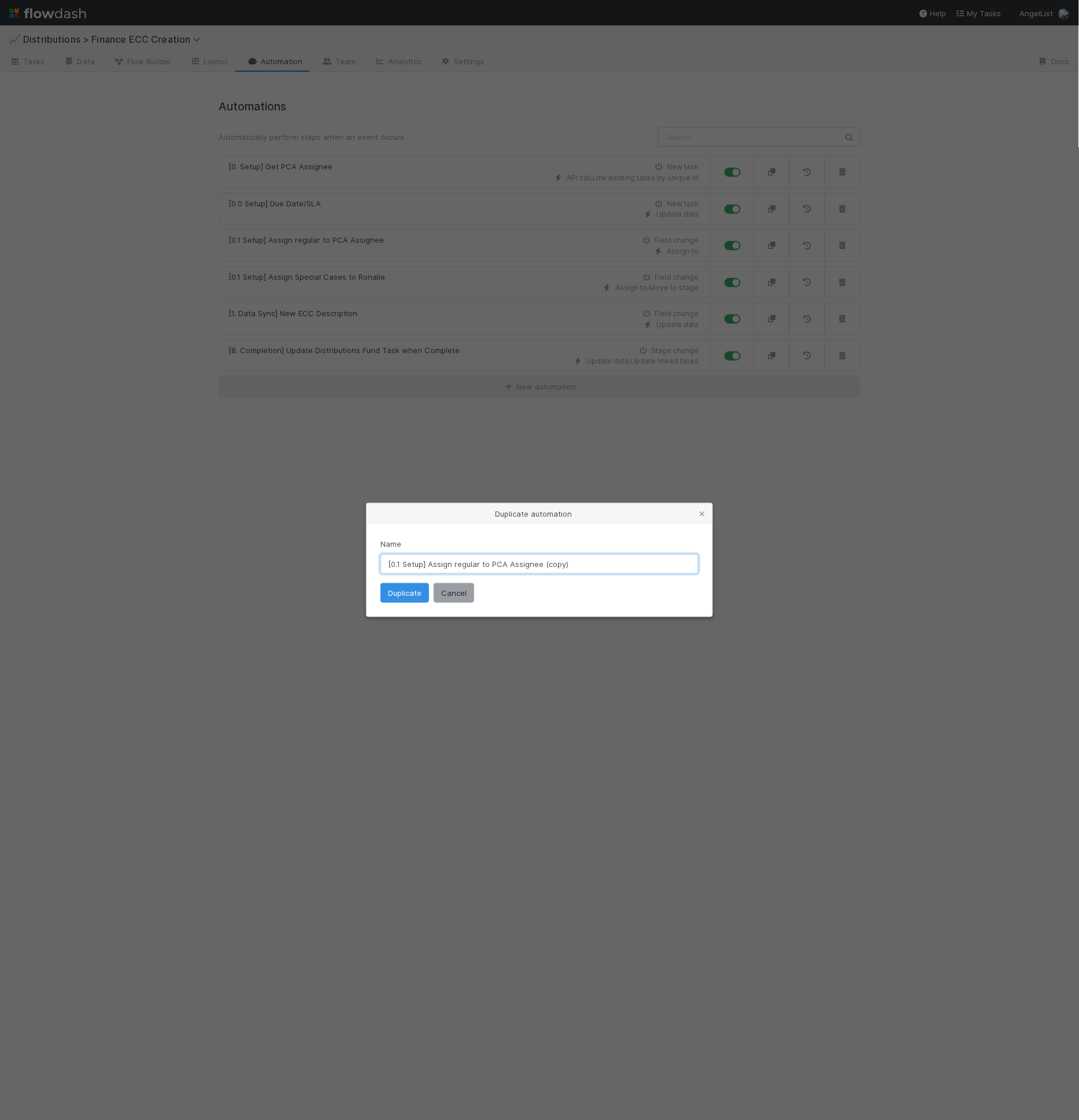
click at [509, 564] on input "[0.1 Setup] Assign regular to PCA Assignee (copy)" at bounding box center [540, 564] width 318 height 19
drag, startPoint x: 454, startPoint y: 565, endPoint x: 612, endPoint y: 566, distance: 158.0
click at [612, 566] on input "[0.1 Setup] Assign regular to PCA Assignee (copy)" at bounding box center [540, 564] width 318 height 19
drag, startPoint x: 474, startPoint y: 567, endPoint x: 617, endPoint y: 570, distance: 143.0
click at [617, 570] on input "[0.1 Setup] Assign regular to PCA Assignee (copy)" at bounding box center [540, 564] width 318 height 19
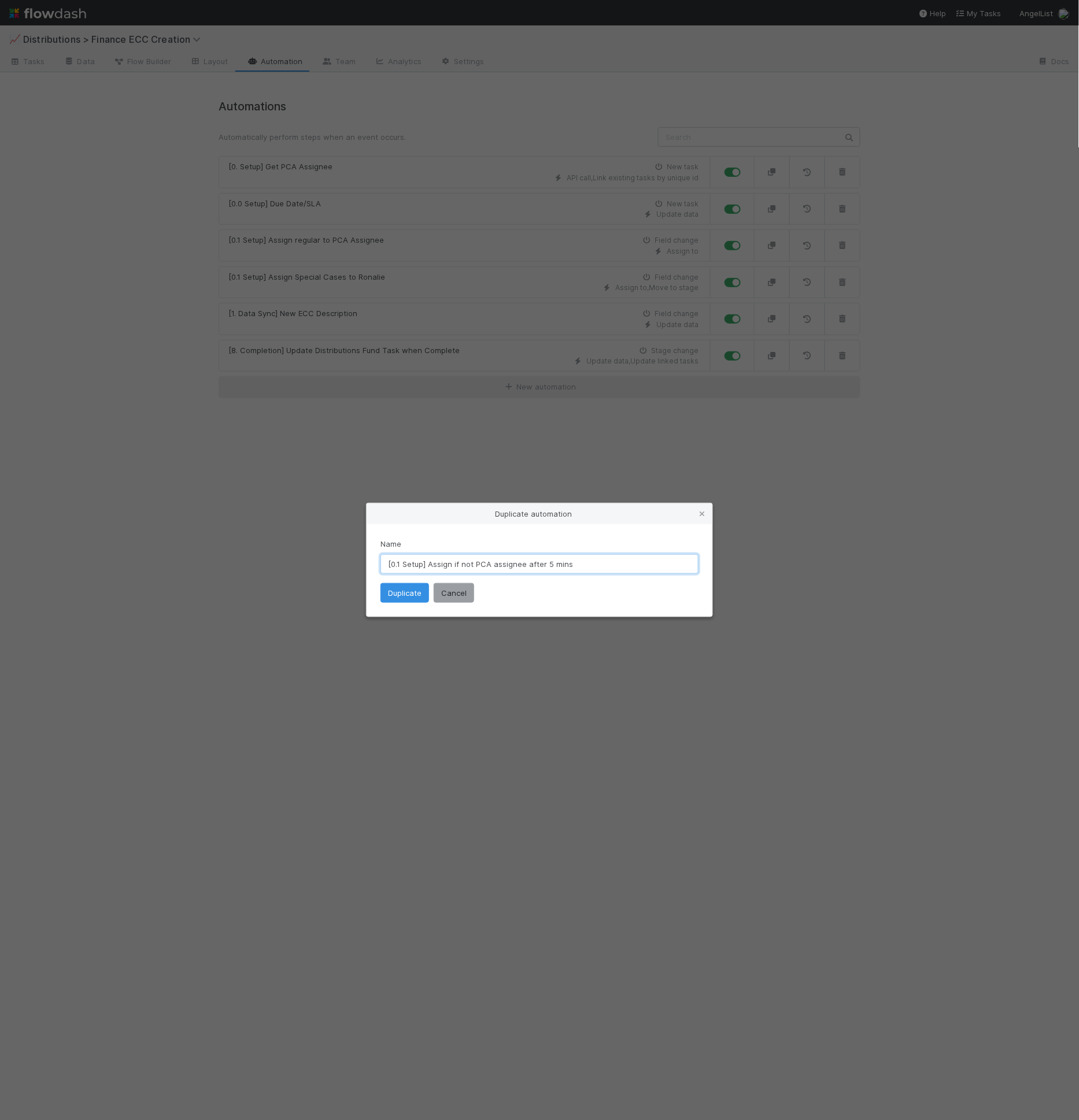
type input "[0.1 Setup] Assign if not PCA assignee after 5 mins"
click at [411, 586] on button "Duplicate" at bounding box center [405, 592] width 49 height 19
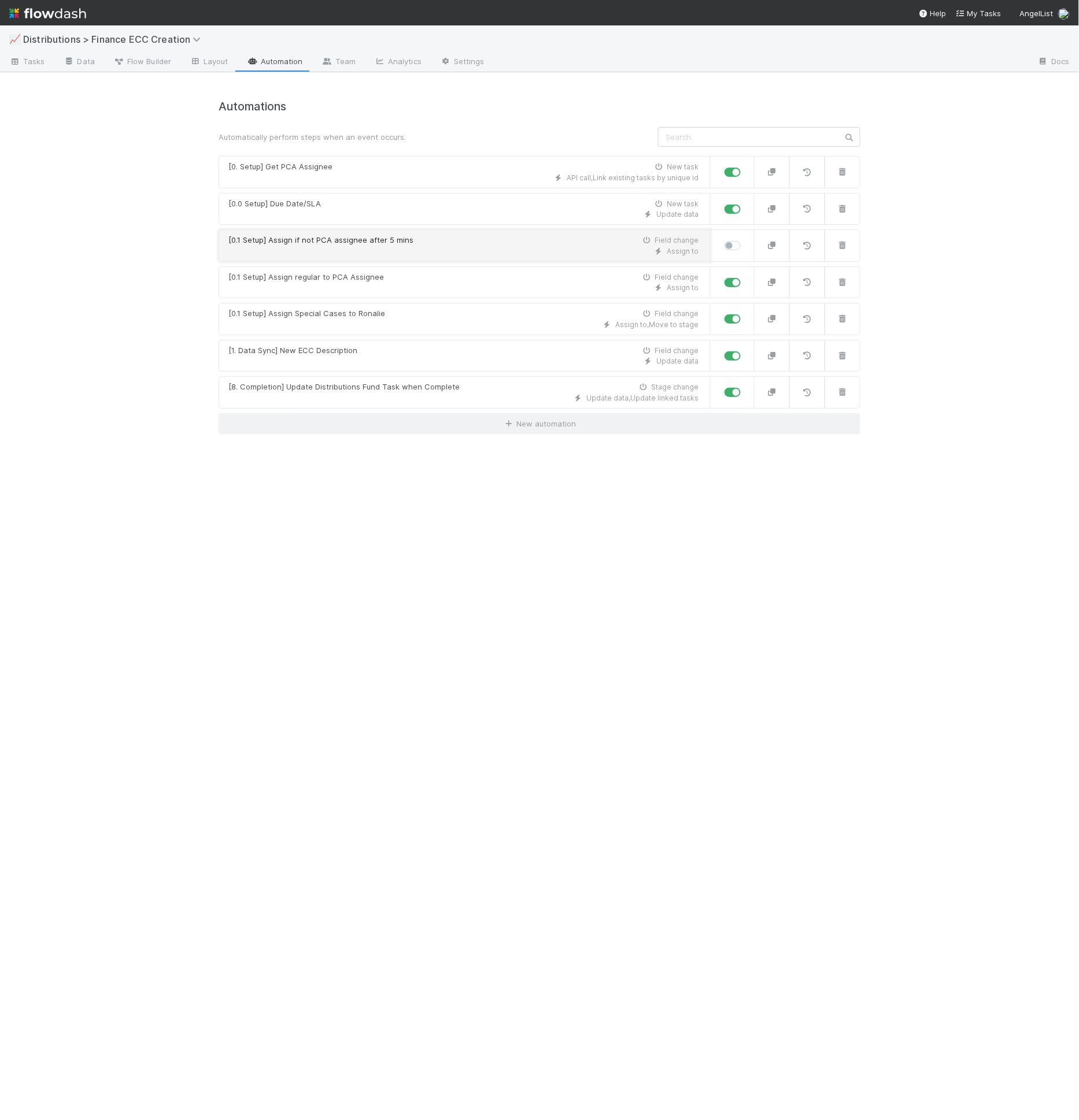
click at [436, 241] on div "[0.1 Setup] Assign if not PCA assignee after 5 mins Field change" at bounding box center [463, 240] width 470 height 12
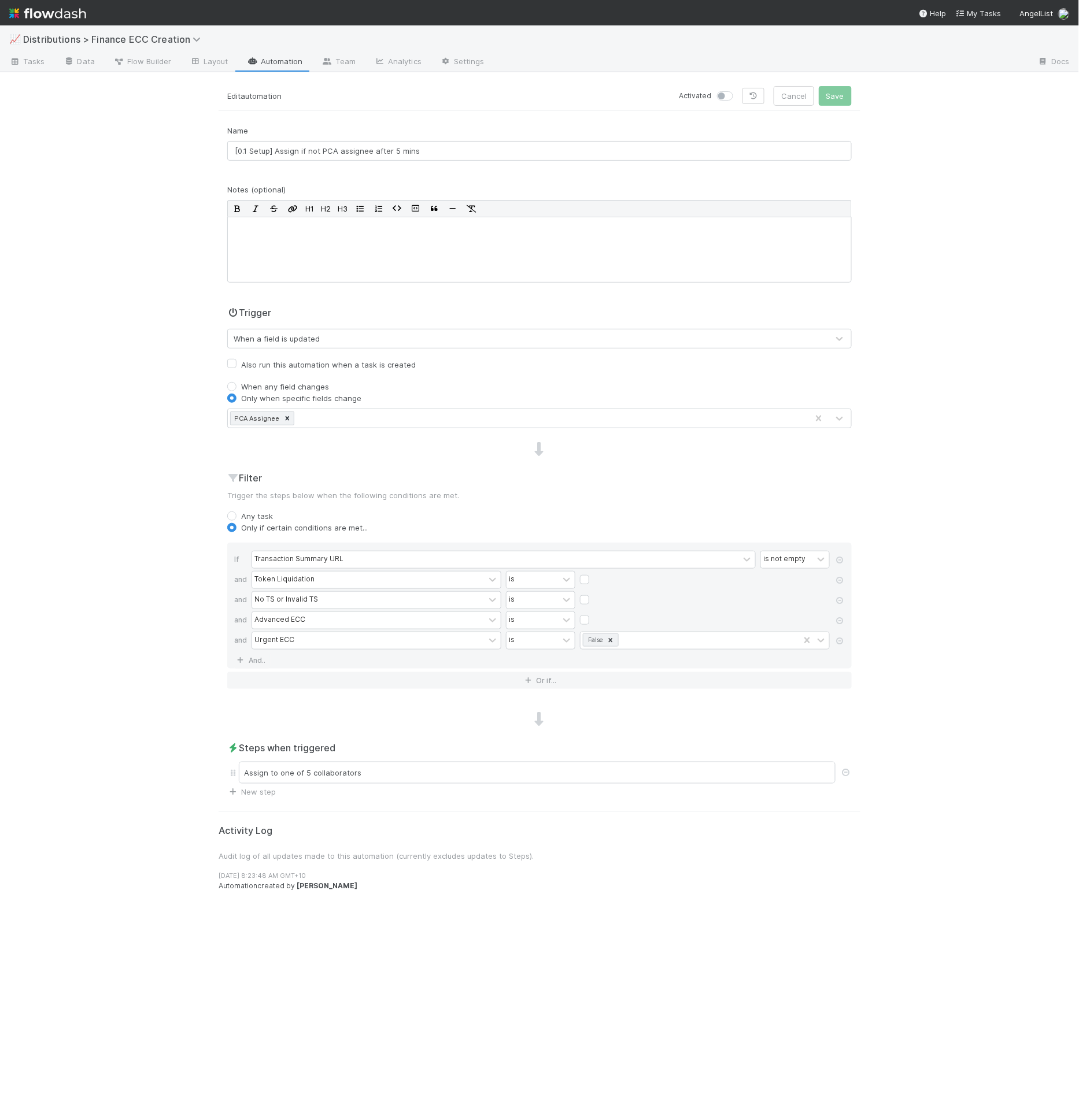
click at [297, 338] on div "When a field is updated" at bounding box center [276, 338] width 86 height 12
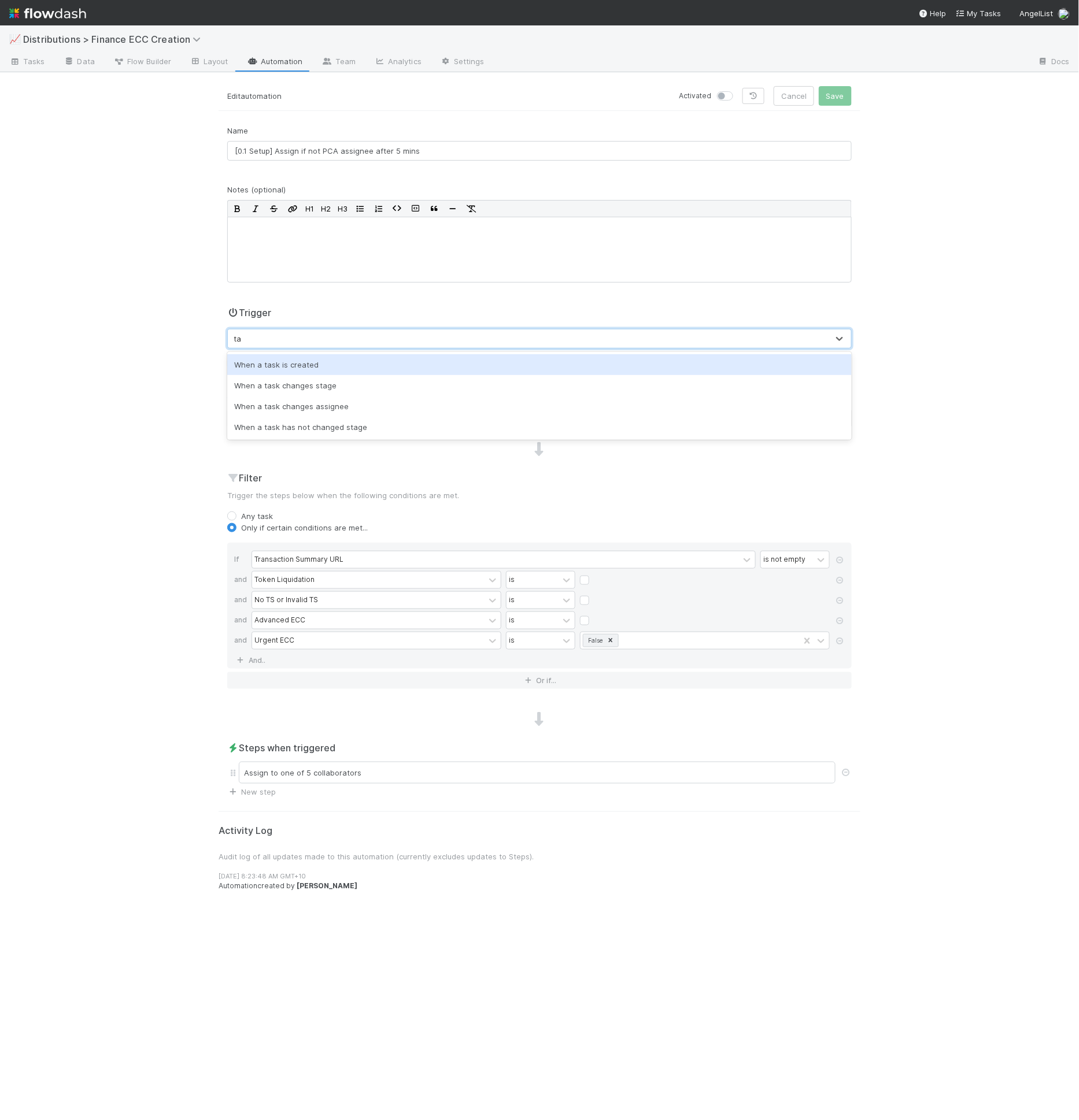
type input "task"
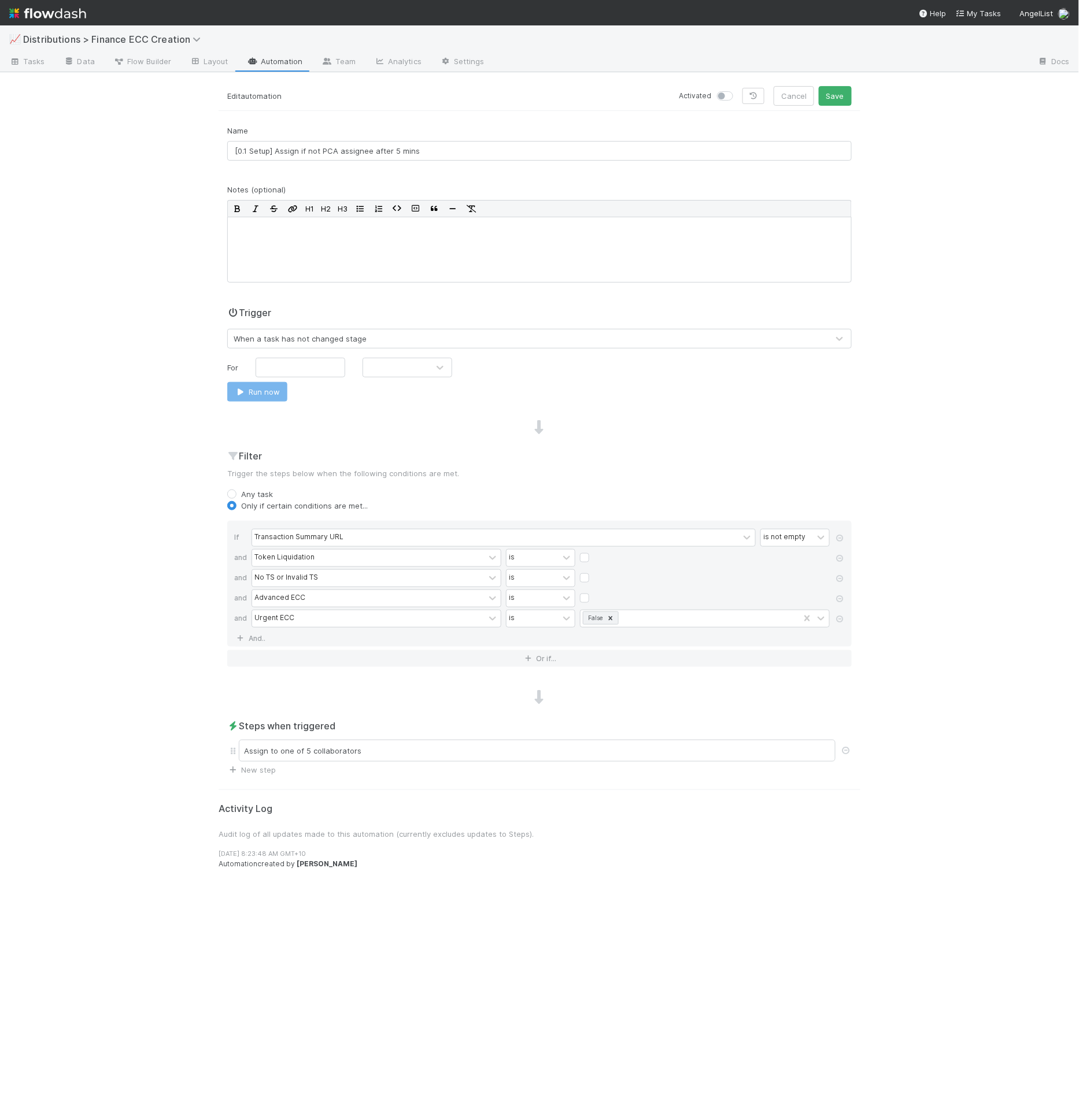
click at [297, 379] on div "For Run now" at bounding box center [539, 379] width 624 height 44
click at [299, 369] on input "text" at bounding box center [300, 367] width 90 height 19
type input "5"
click at [383, 378] on div "For 5 Run now" at bounding box center [539, 379] width 624 height 44
click at [386, 374] on div at bounding box center [395, 368] width 65 height 18
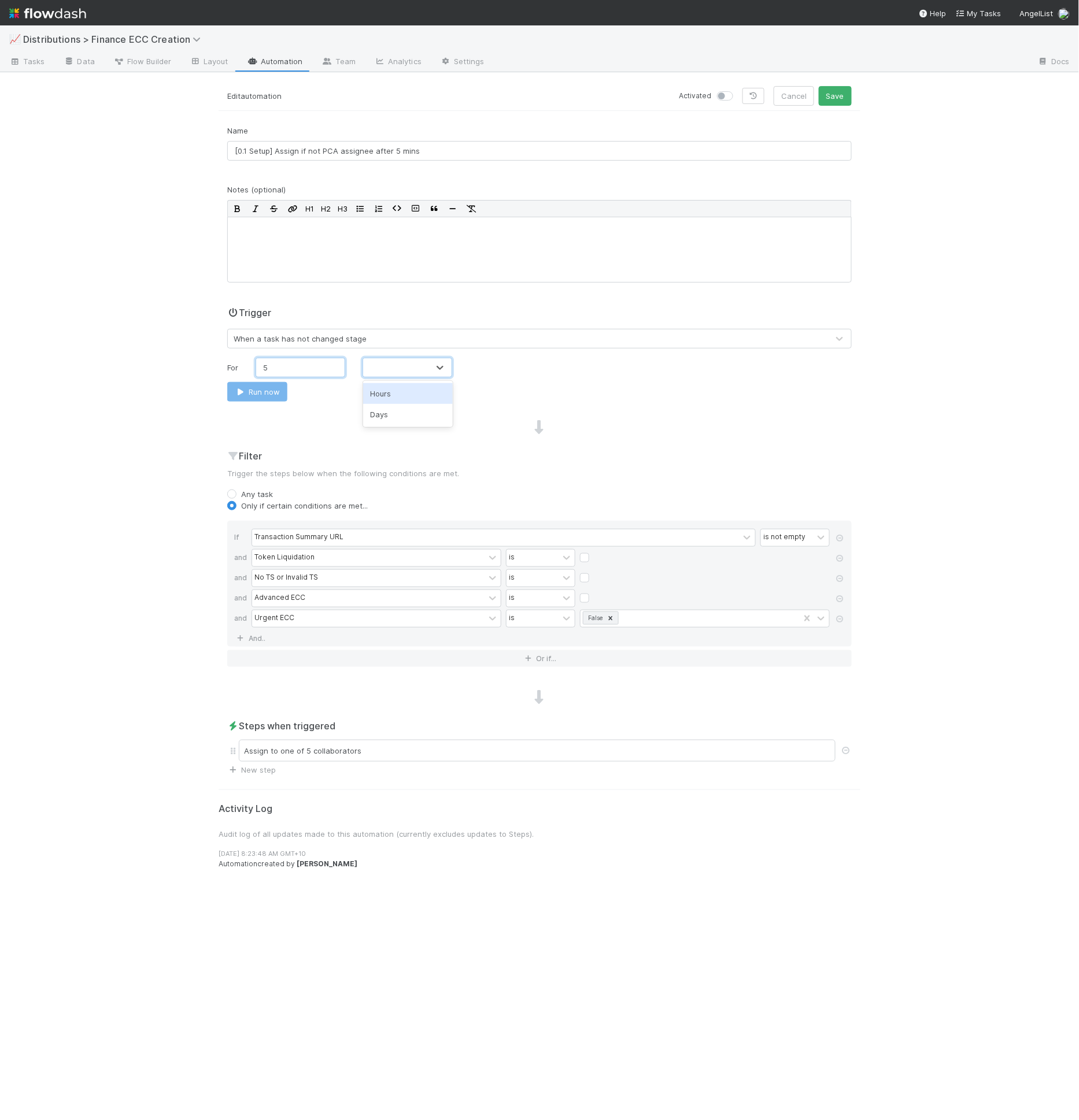
click at [328, 370] on input "5" at bounding box center [300, 367] width 90 height 19
click at [337, 340] on div "When a task has not changed stage" at bounding box center [300, 338] width 133 height 12
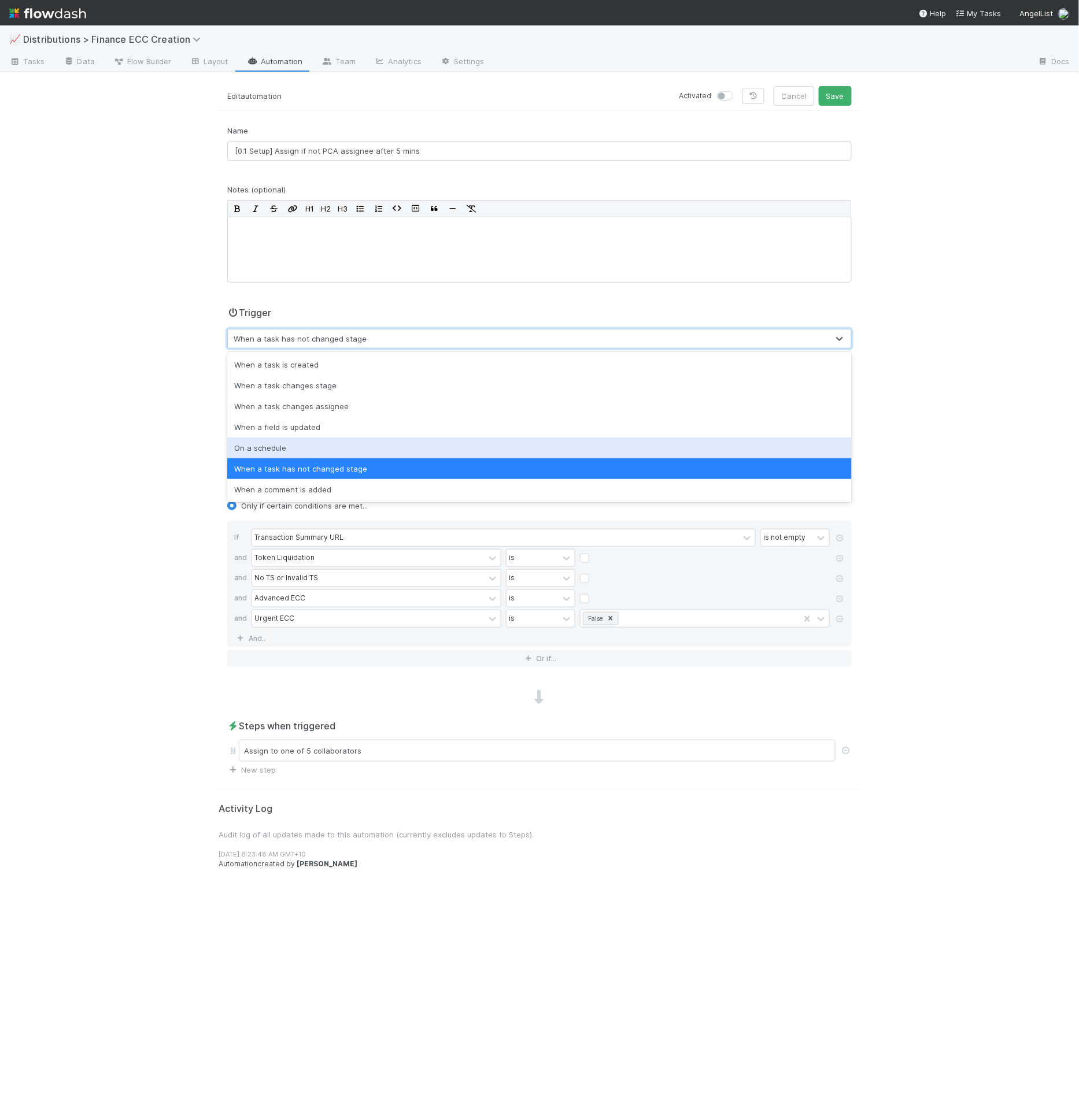
click at [312, 443] on div "On a schedule" at bounding box center [539, 447] width 624 height 21
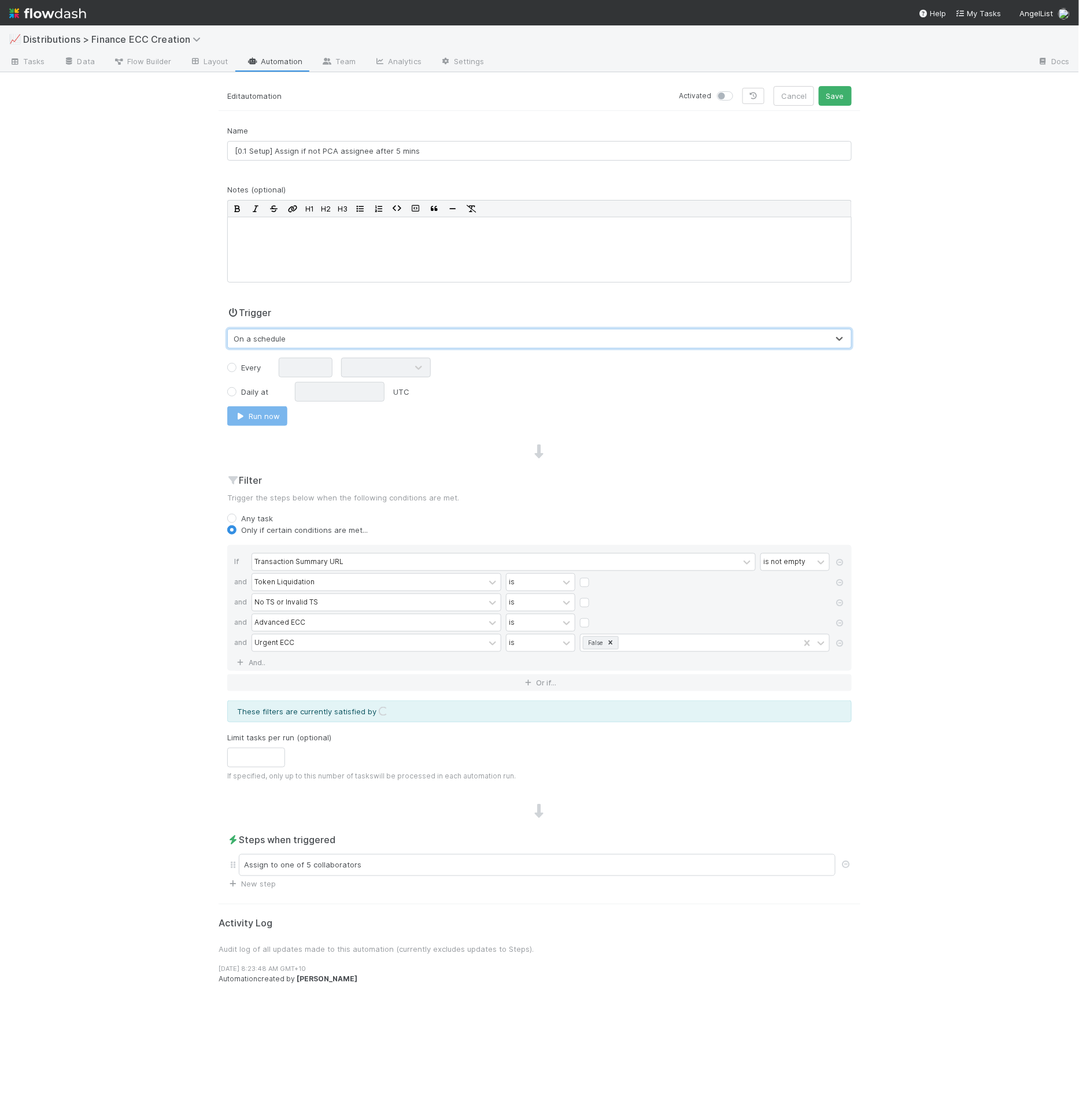
click at [239, 364] on div "Every" at bounding box center [244, 368] width 34 height 12
click at [219, 365] on div "Every" at bounding box center [249, 368] width 60 height 12
click at [241, 364] on label "Every" at bounding box center [250, 368] width 19 height 12
click at [231, 364] on input "Every" at bounding box center [231, 367] width 9 height 10
radio input "true"
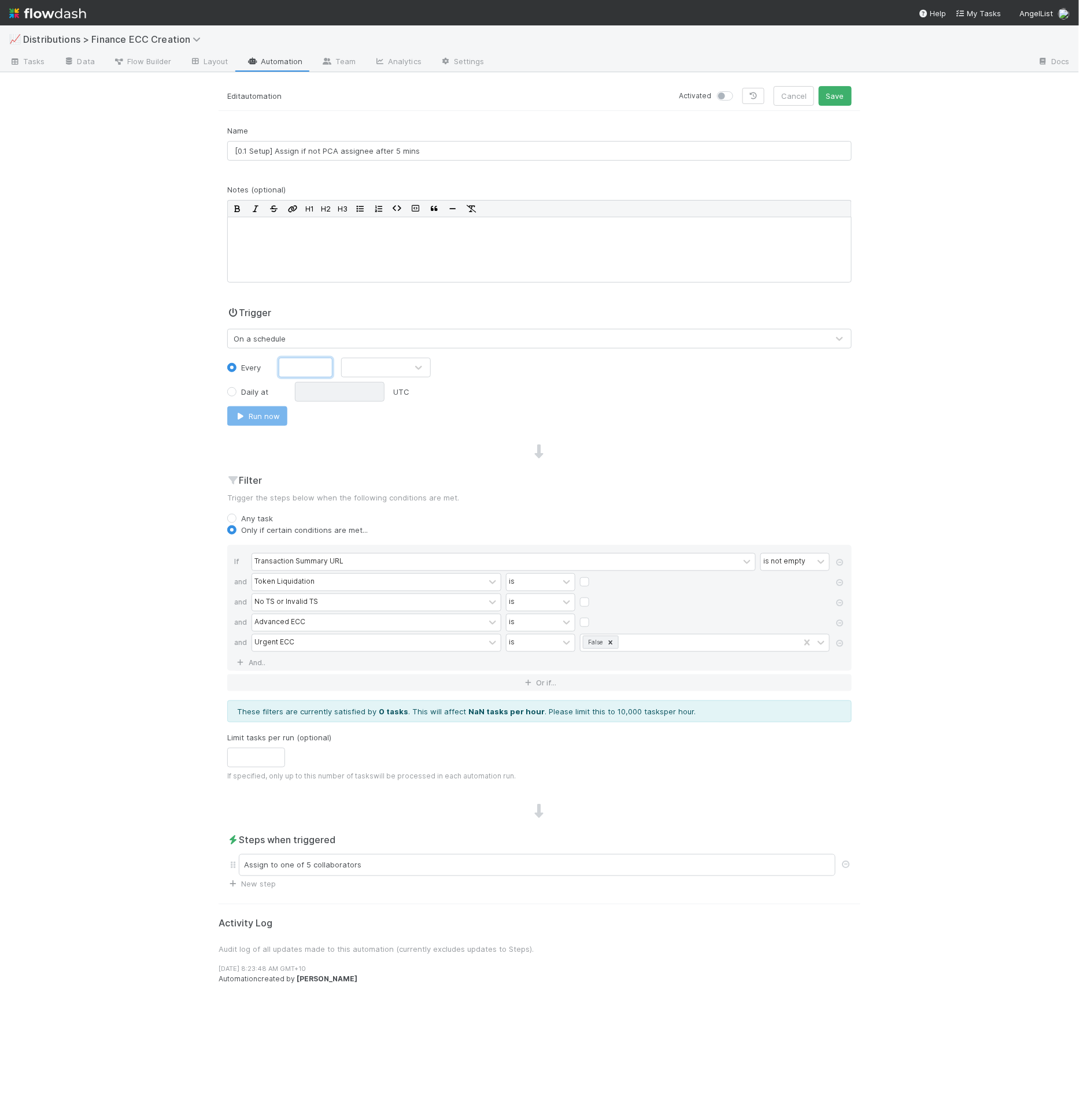
click at [307, 369] on input "text" at bounding box center [306, 367] width 54 height 19
type input "5"
click at [408, 361] on div at bounding box center [419, 368] width 23 height 14
click at [387, 397] on div "Minutes" at bounding box center [385, 394] width 90 height 21
click at [257, 654] on link "And.." at bounding box center [251, 663] width 36 height 17
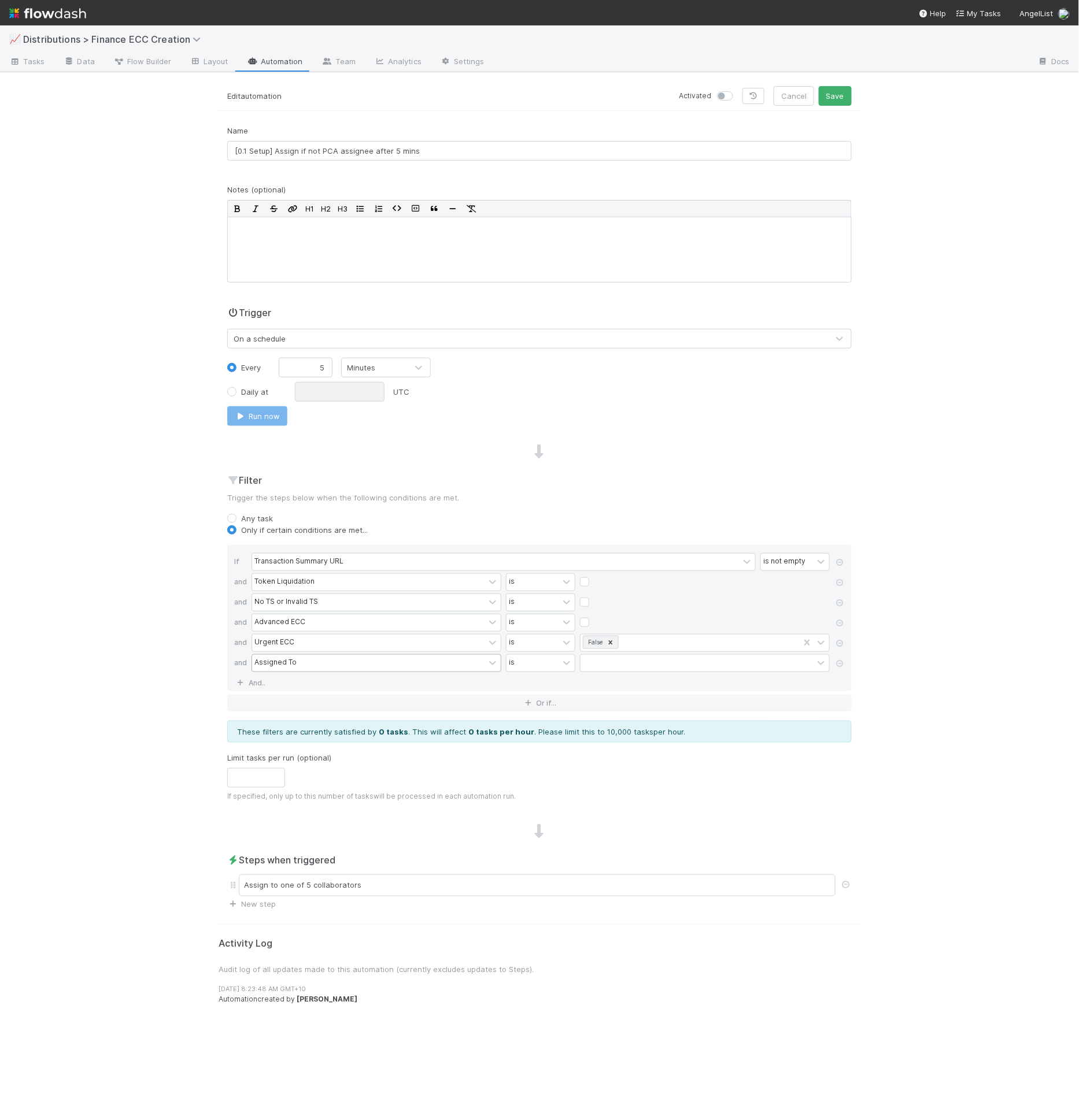
drag, startPoint x: 266, startPoint y: 654, endPoint x: 272, endPoint y: 658, distance: 7.2
click at [266, 658] on div "Assigned To" at bounding box center [276, 663] width 42 height 10
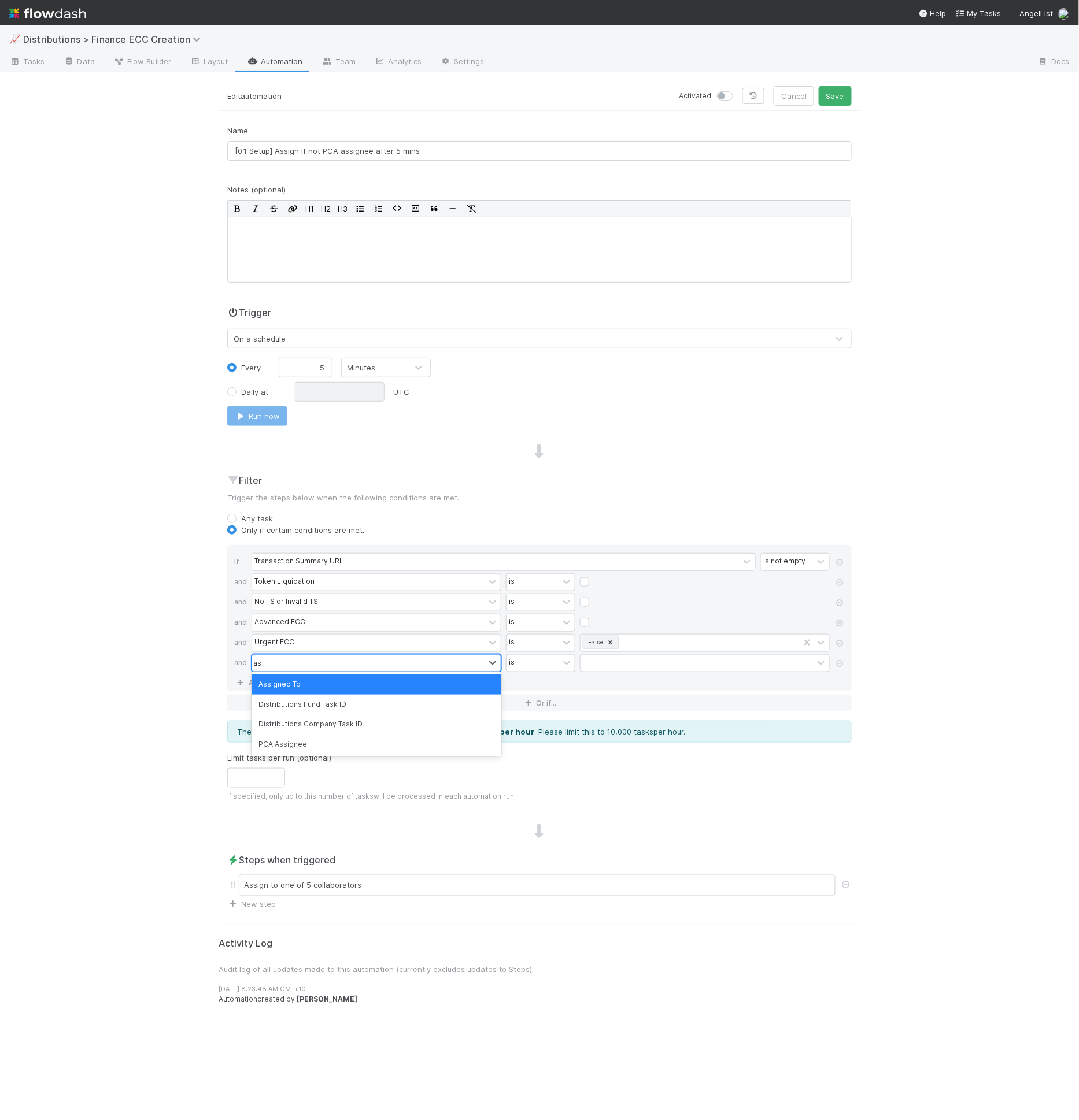
type input "a"
click at [194, 676] on div "📈 Distributions > Finance ECC Creation Tasks Data Flow Builder Layout Automatio…" at bounding box center [540, 572] width 1079 height 1095
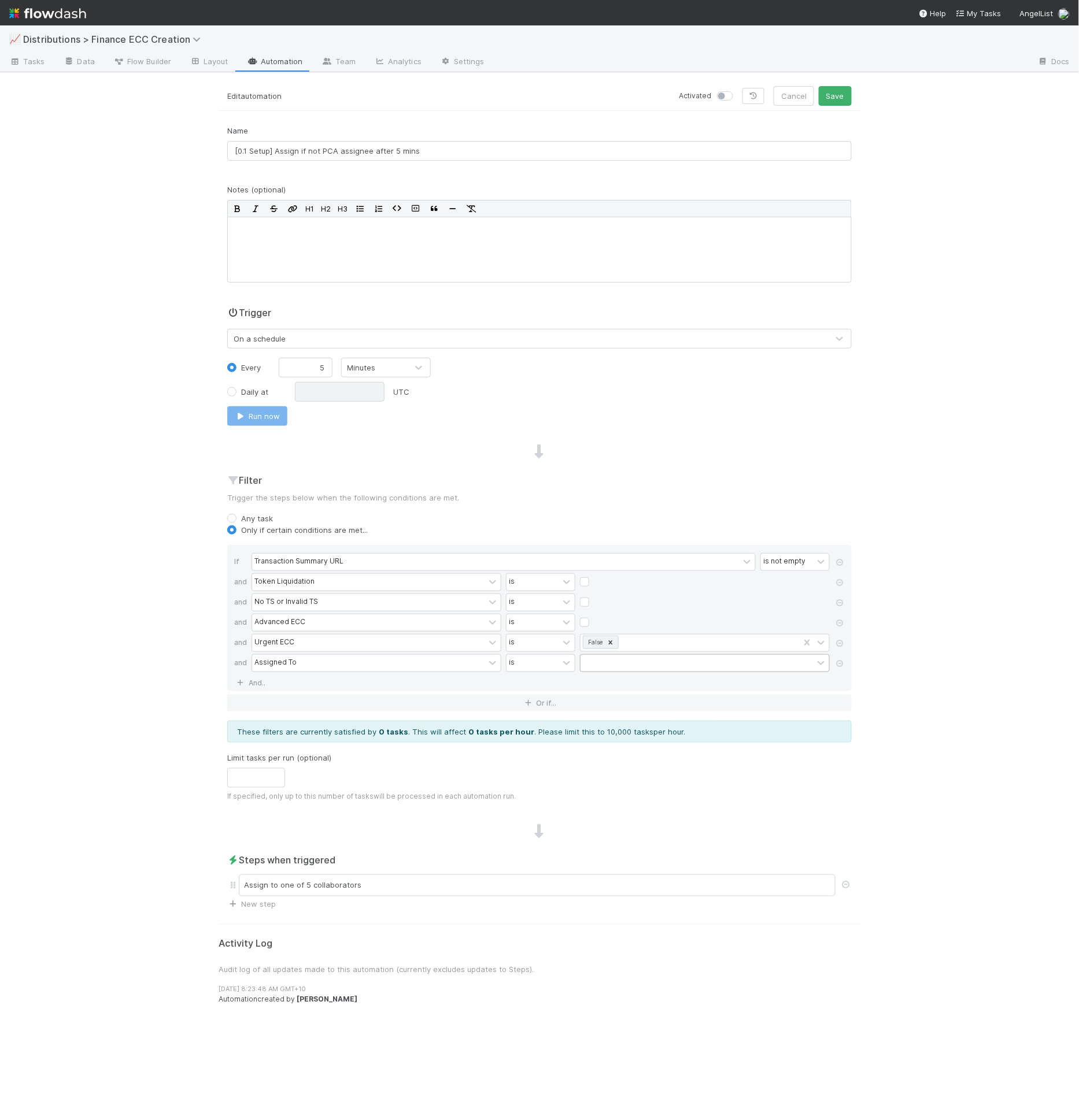
click at [617, 664] on div at bounding box center [696, 663] width 232 height 17
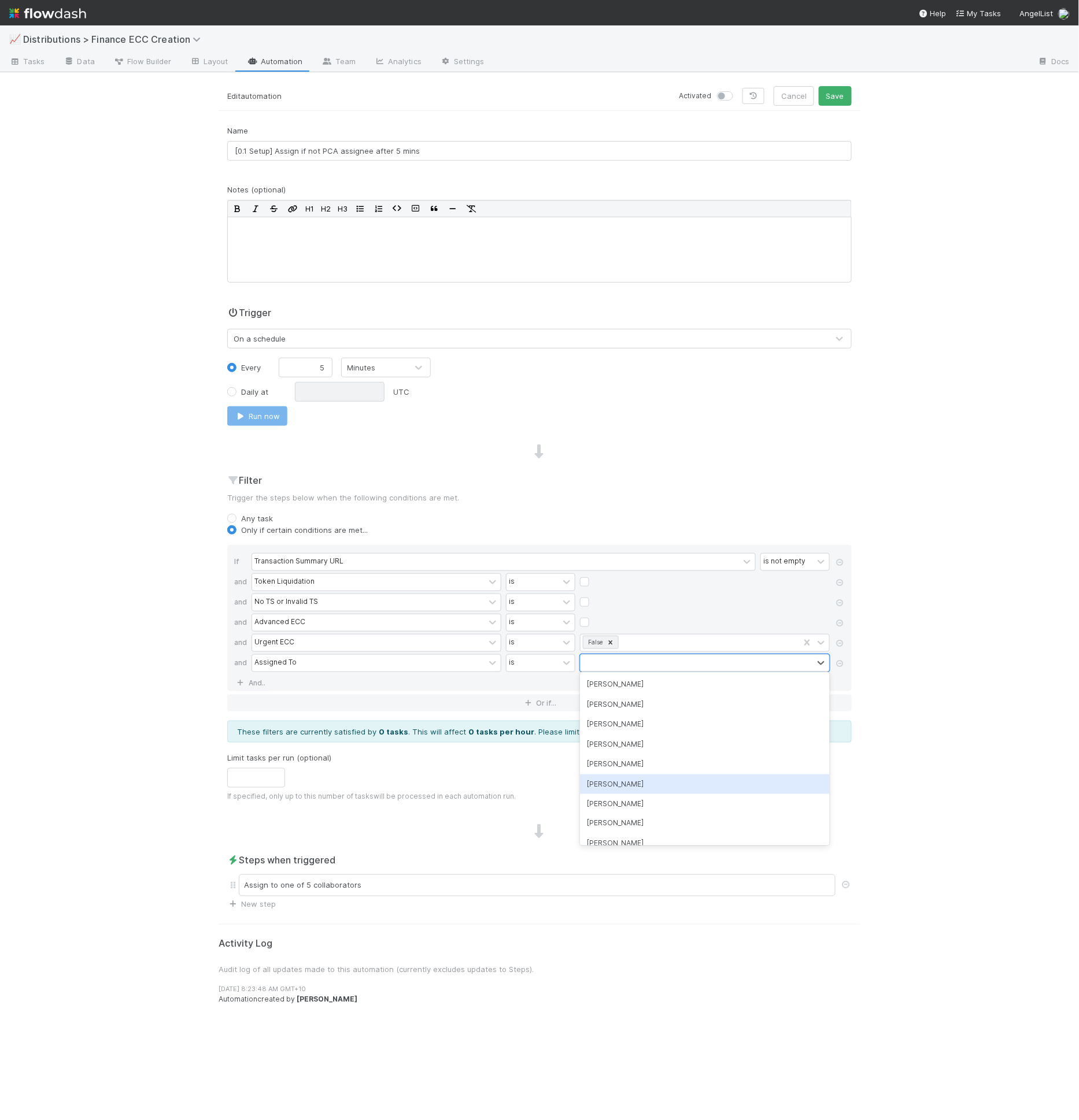
scroll to position [149, 0]
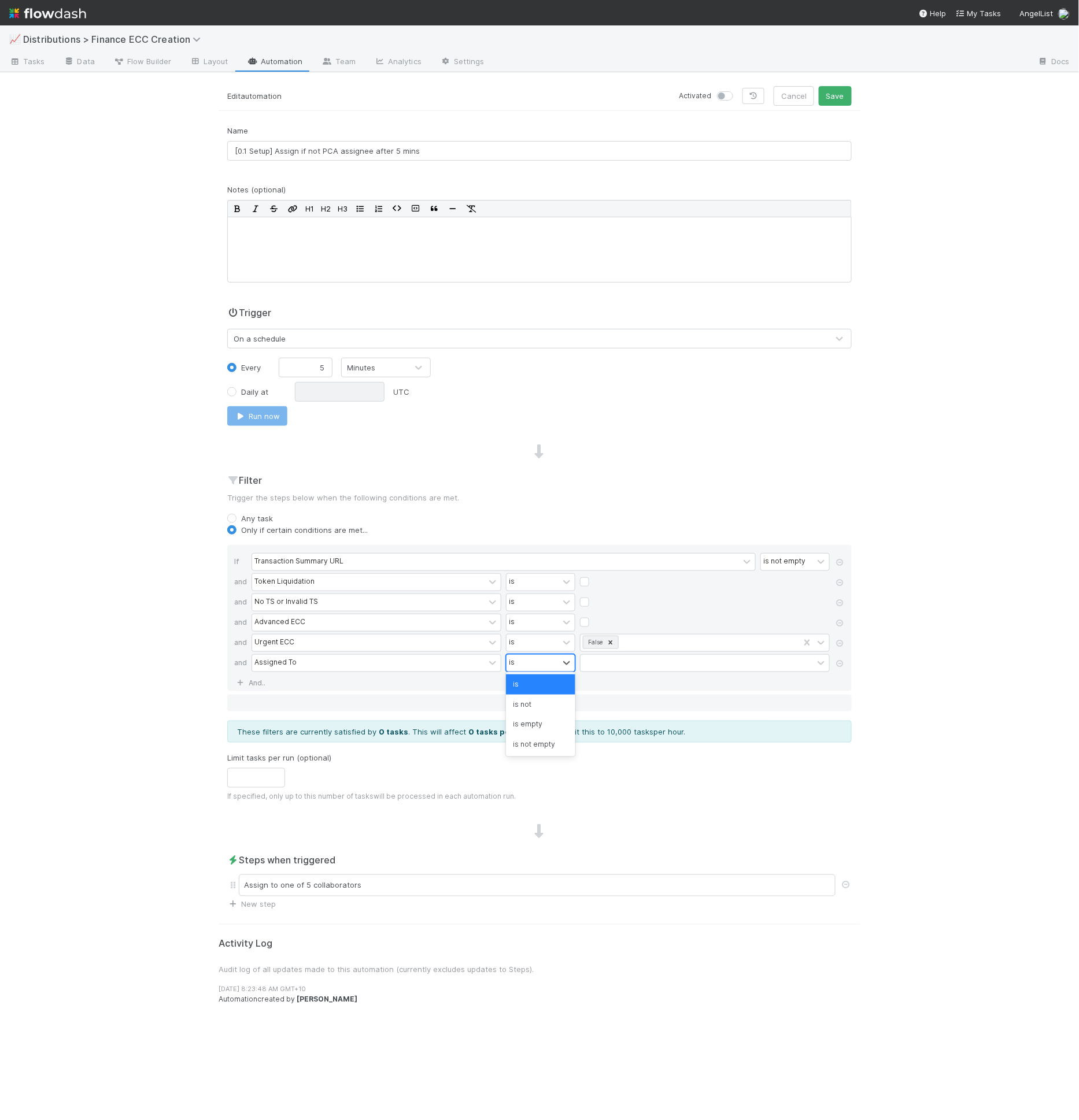
click at [548, 665] on div "is" at bounding box center [532, 663] width 52 height 17
click at [538, 720] on div "is empty" at bounding box center [540, 724] width 70 height 19
click at [738, 90] on label at bounding box center [738, 90] width 0 height 0
click at [726, 98] on input "checkbox" at bounding box center [721, 95] width 9 height 10
checkbox input "true"
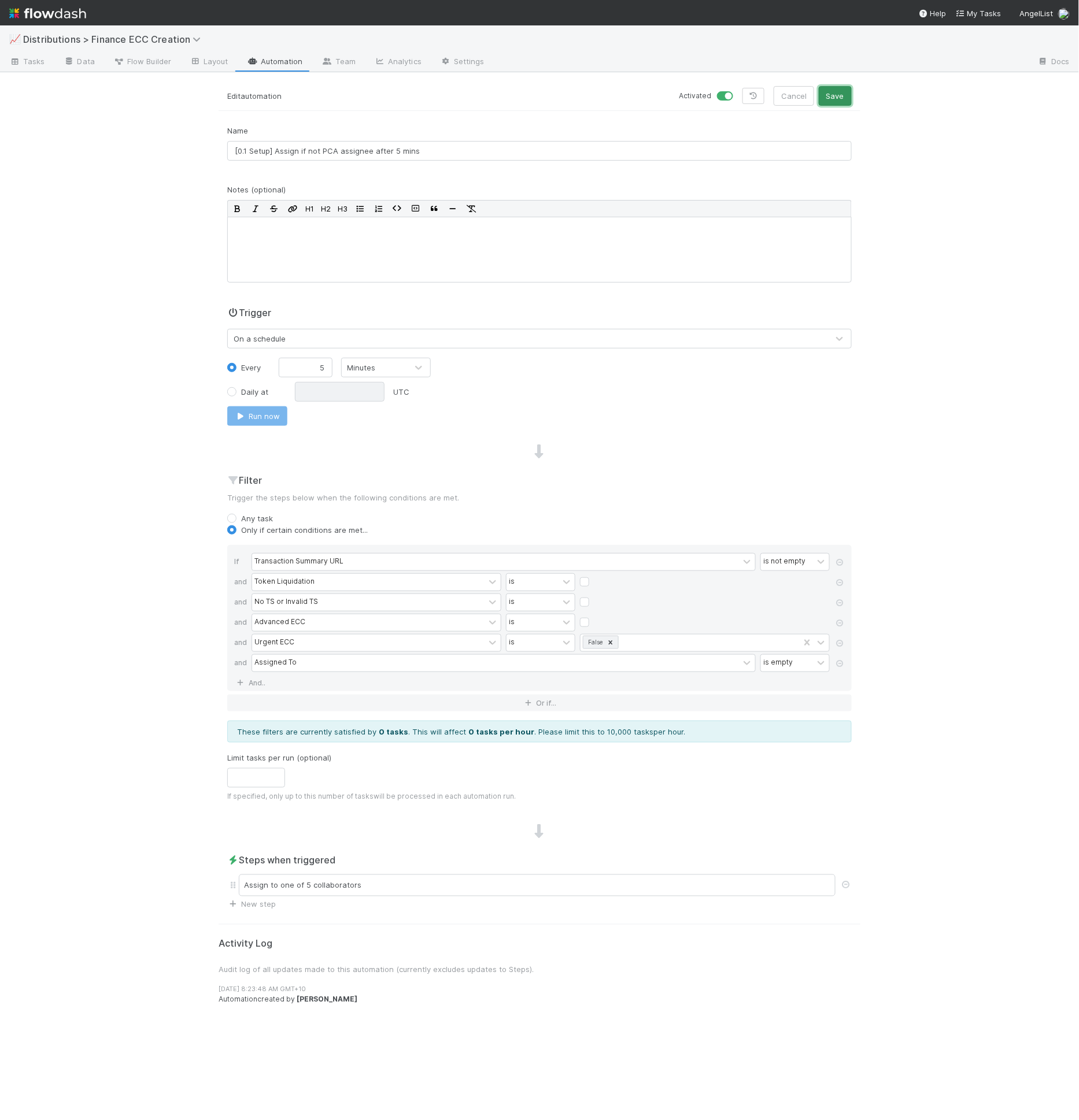
click at [839, 96] on button "Save" at bounding box center [834, 95] width 33 height 19
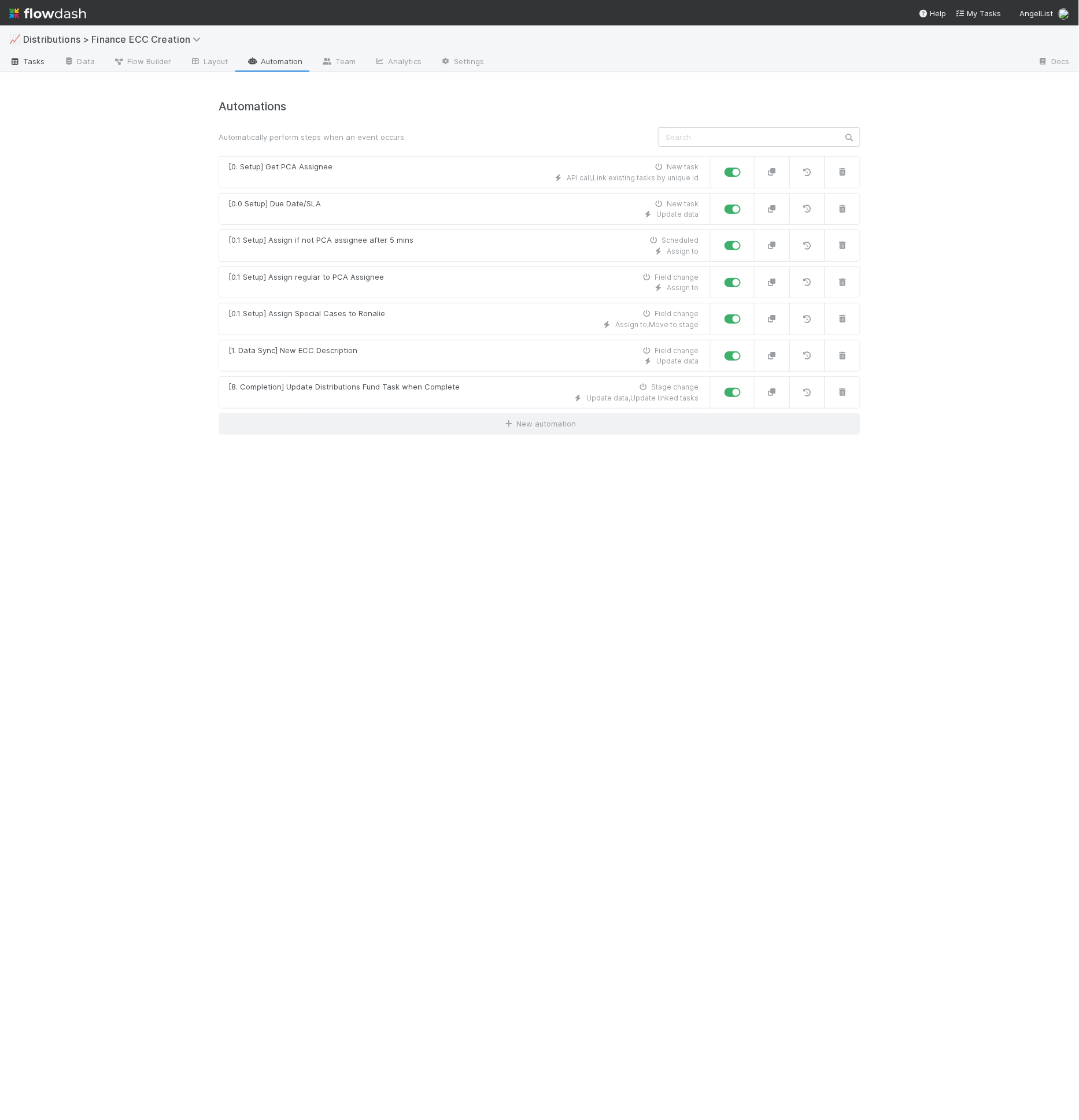
click at [44, 59] on span "Tasks" at bounding box center [27, 61] width 36 height 12
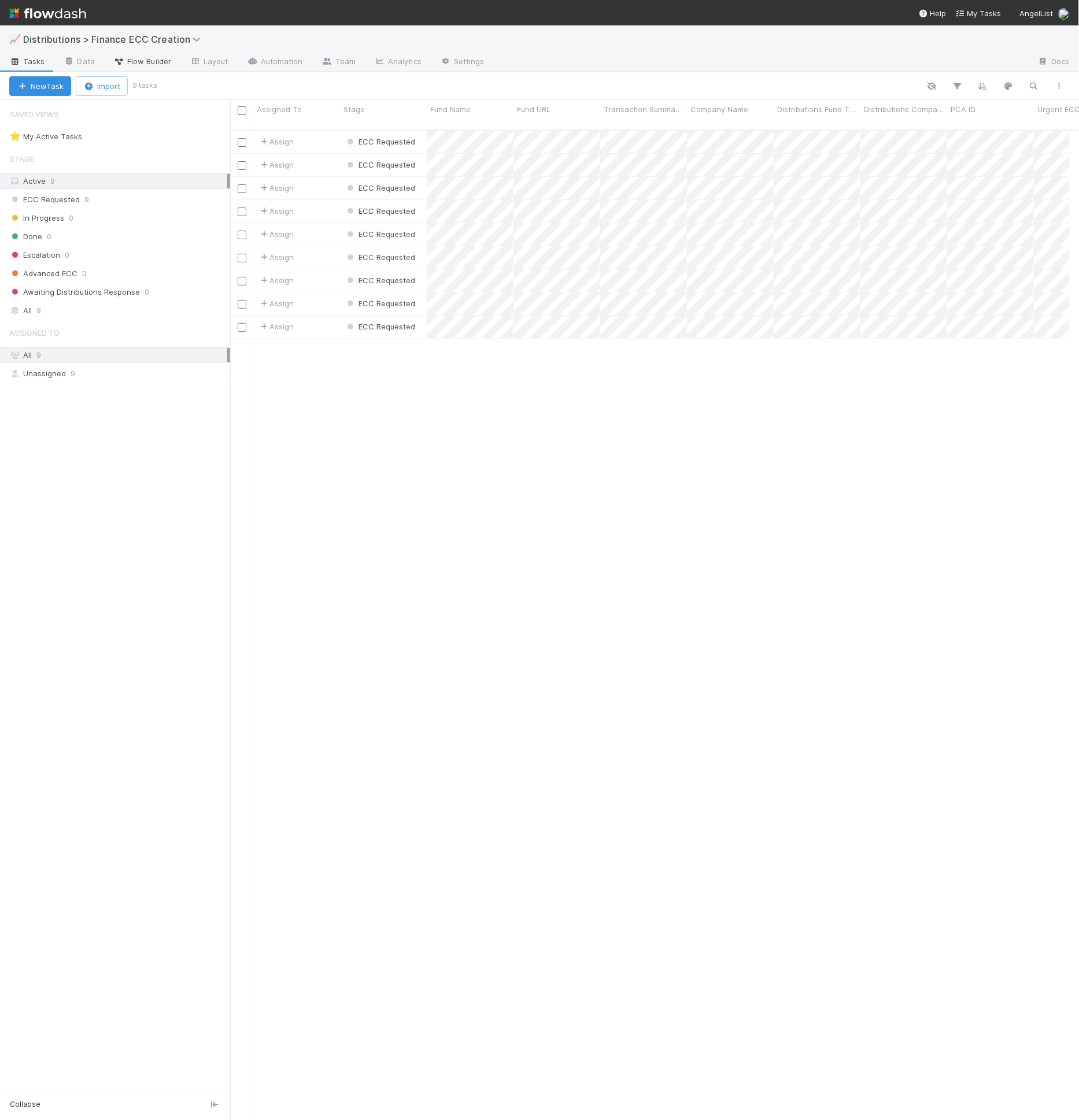
scroll to position [990, 829]
click at [245, 277] on input "checkbox" at bounding box center [242, 281] width 8 height 8
click at [243, 323] on input "checkbox" at bounding box center [242, 328] width 8 height 8
click at [178, 85] on span "Bulk Actions (3)" at bounding box center [171, 85] width 63 height 9
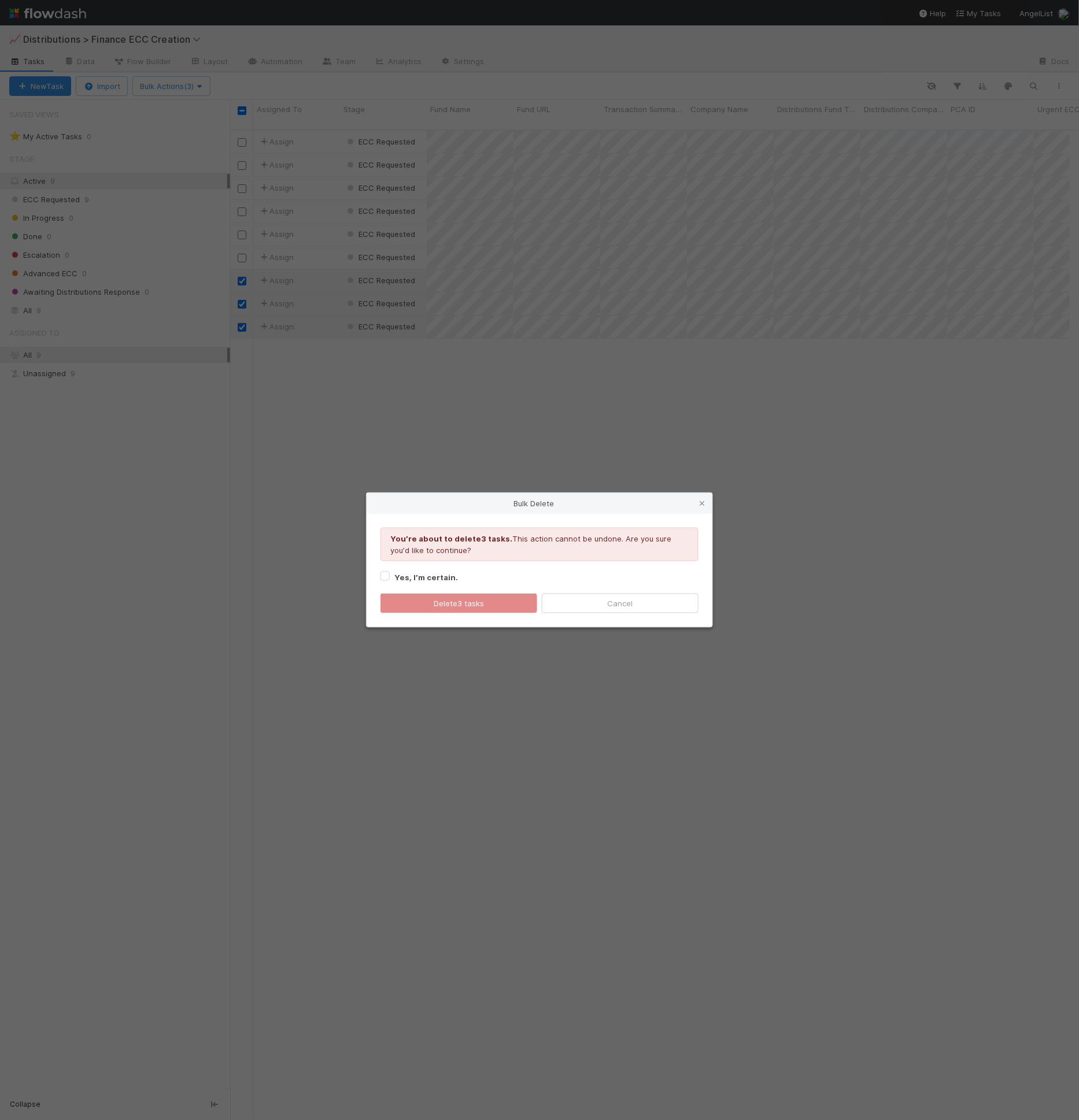
click at [410, 575] on strong "Yes, I’m certain." at bounding box center [426, 577] width 64 height 9
click at [390, 575] on input "Yes, I’m certain." at bounding box center [385, 575] width 9 height 10
checkbox input "true"
click at [443, 615] on div "Youʼre about to delete 3 tasks . This action cannot be undone. Are you sure you…" at bounding box center [539, 570] width 346 height 113
click at [443, 607] on button "Delete 3 tasks" at bounding box center [458, 603] width 157 height 19
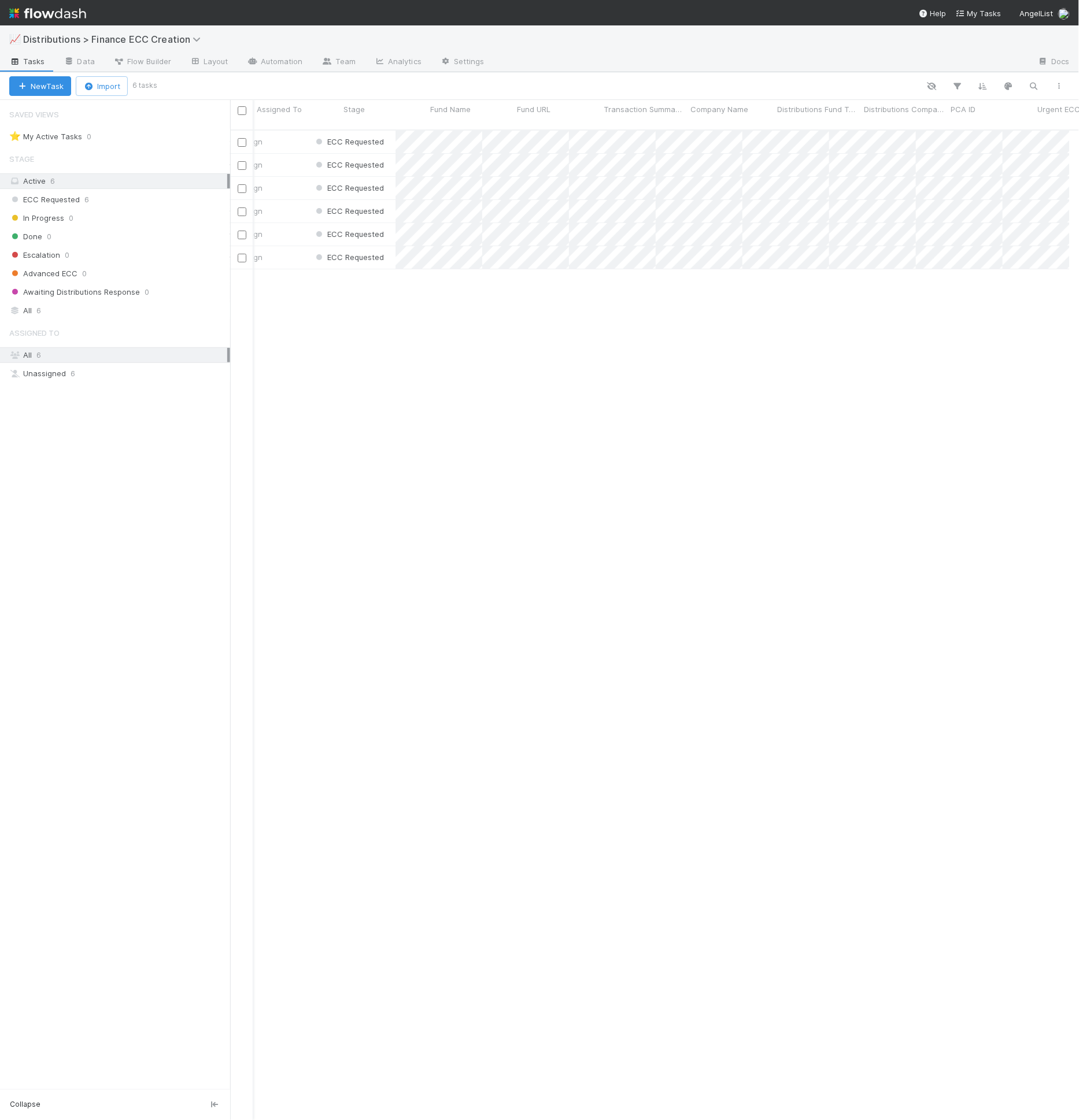
scroll to position [0, 0]
click at [287, 136] on span "Assign" at bounding box center [276, 142] width 36 height 12
click at [321, 132] on div "Marlon" at bounding box center [297, 142] width 87 height 23
click at [324, 155] on div "Assign" at bounding box center [297, 165] width 87 height 23
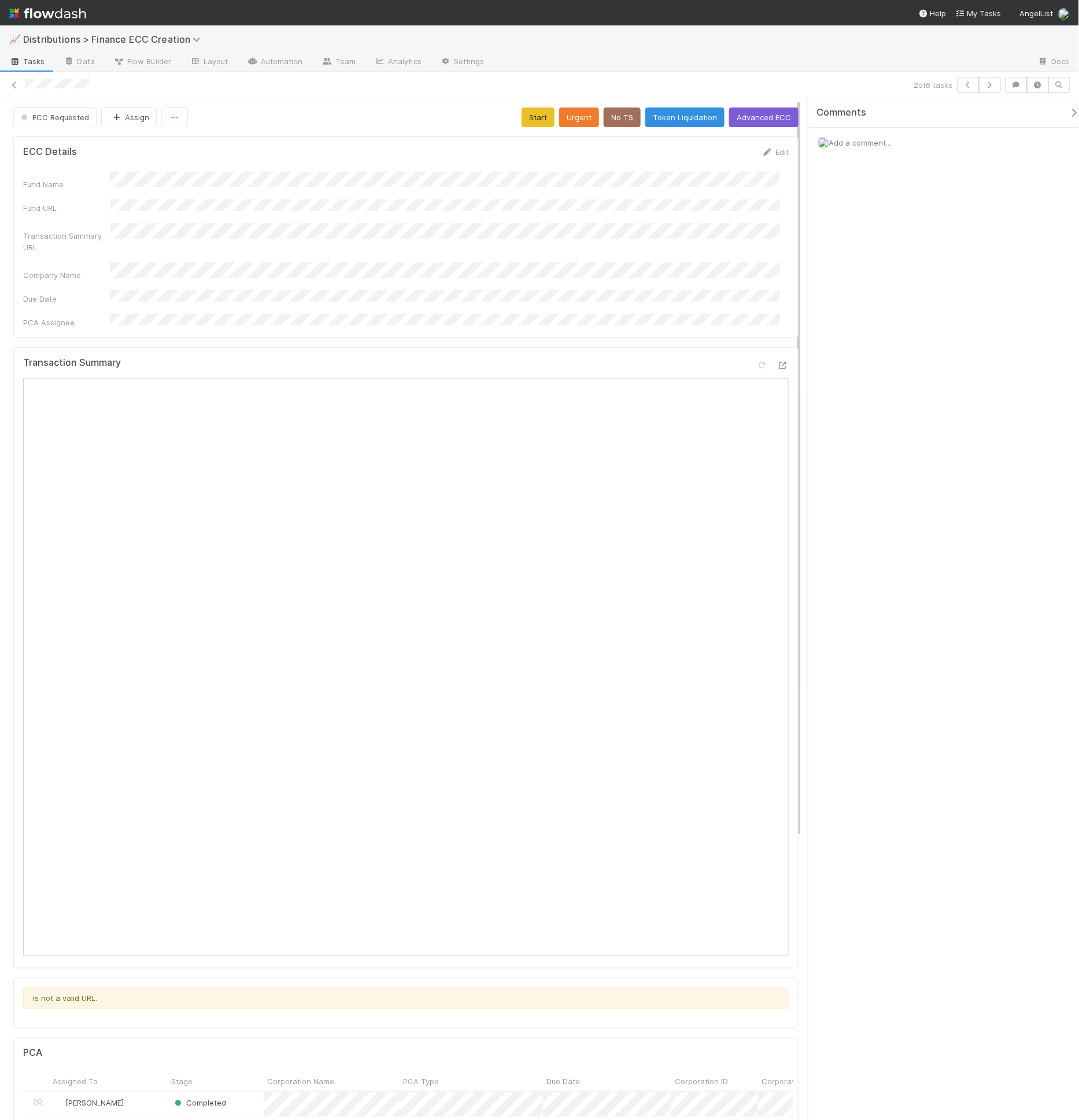
click at [207, 104] on div "ECC Requested Assign Start Urgent No TS Token Liquidation Advanced ECC ECC Deta…" at bounding box center [405, 815] width 812 height 1435
click at [108, 111] on button "Assign" at bounding box center [129, 116] width 55 height 19
click at [137, 116] on button "Assign" at bounding box center [129, 116] width 55 height 19
click at [178, 244] on div "Ronalie Nova" at bounding box center [177, 254] width 163 height 21
click at [10, 86] on icon at bounding box center [14, 85] width 12 height 8
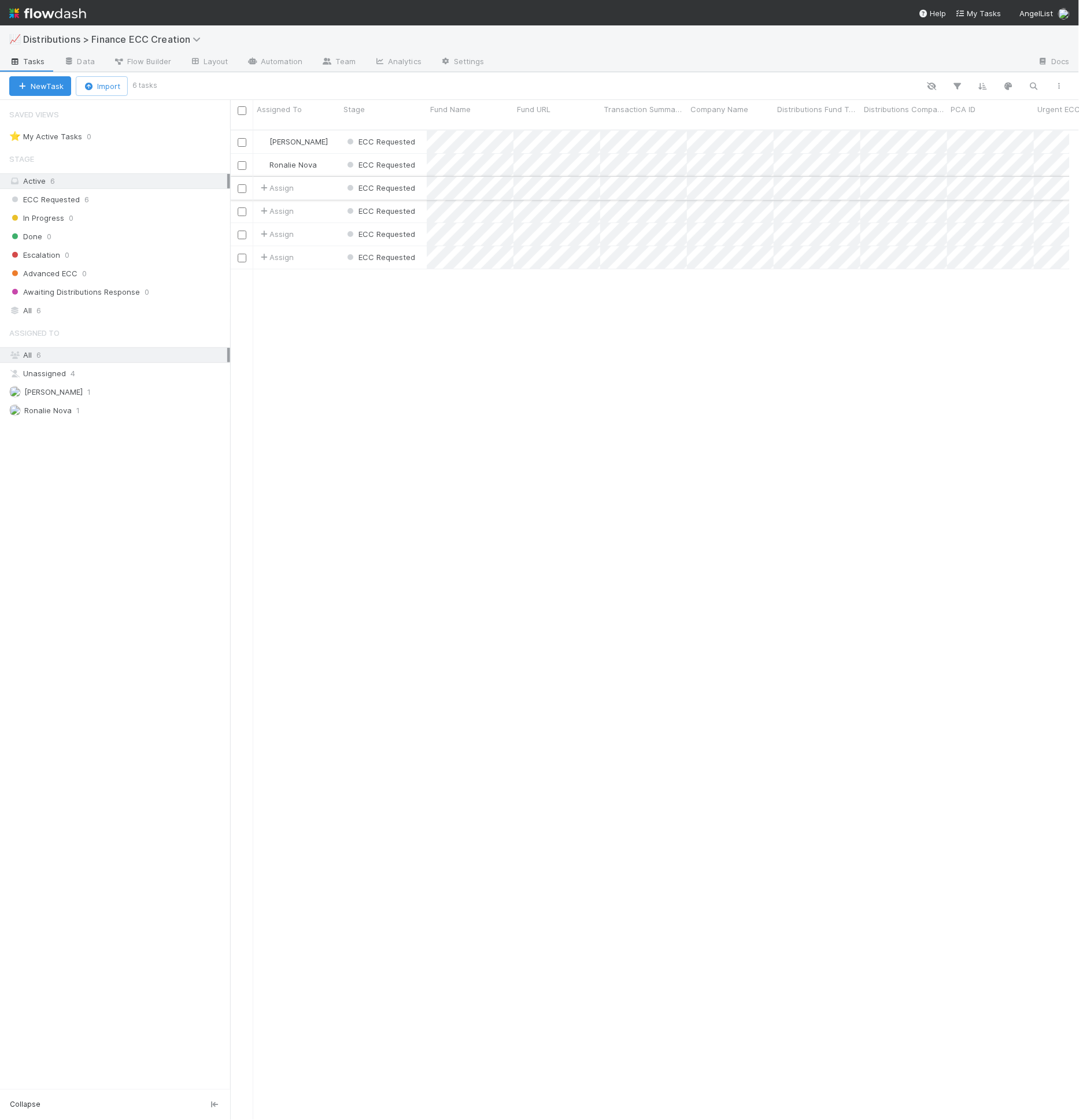
click at [241, 184] on input "checkbox" at bounding box center [242, 188] width 8 height 8
click at [242, 184] on input "checkbox" at bounding box center [242, 188] width 8 height 8
click at [242, 254] on input "checkbox" at bounding box center [242, 258] width 8 height 8
click at [241, 230] on input "checkbox" at bounding box center [242, 235] width 8 height 8
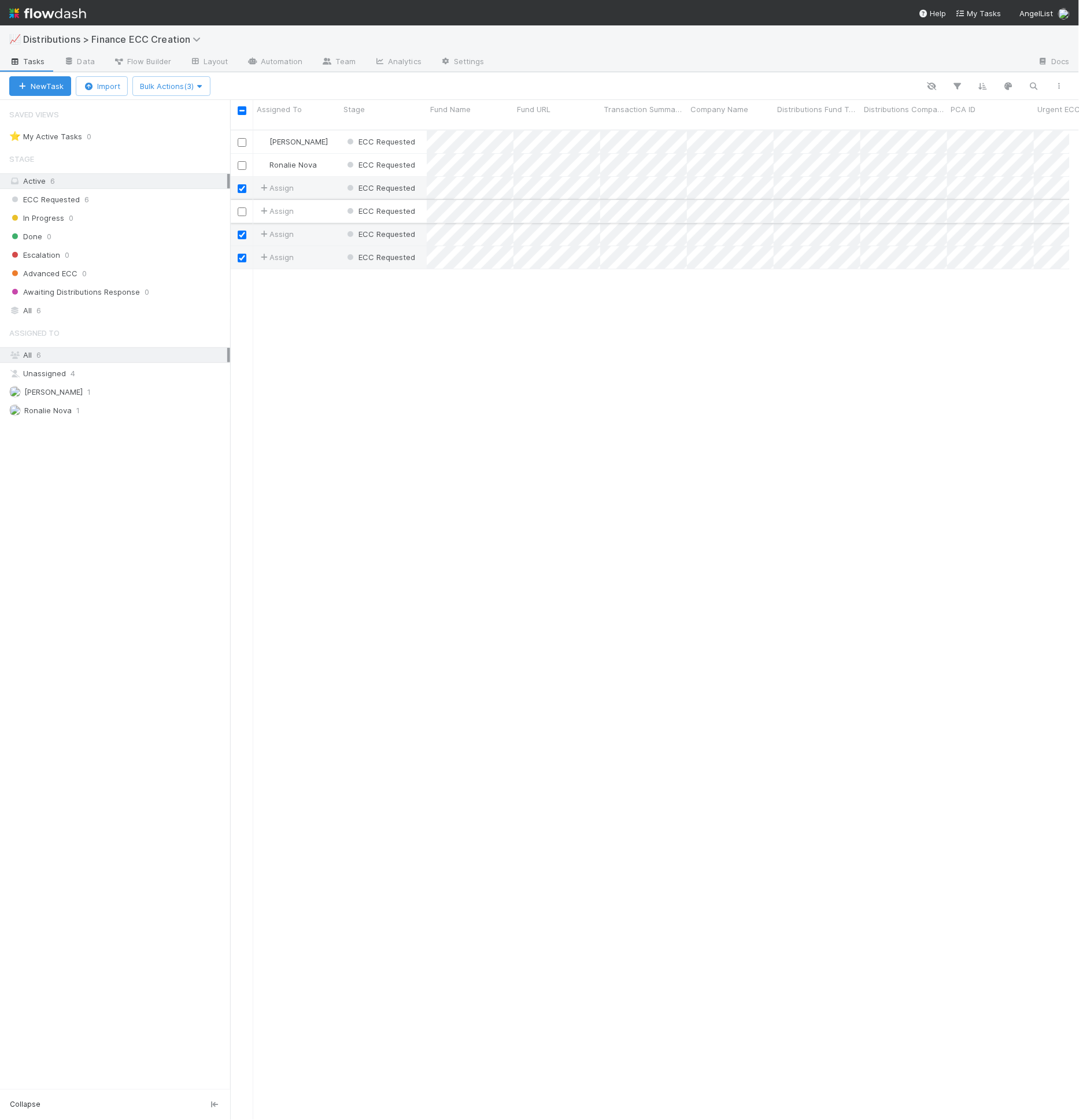
click at [241, 208] on input "checkbox" at bounding box center [242, 212] width 8 height 8
click at [162, 83] on span "Bulk Actions (4)" at bounding box center [171, 85] width 63 height 9
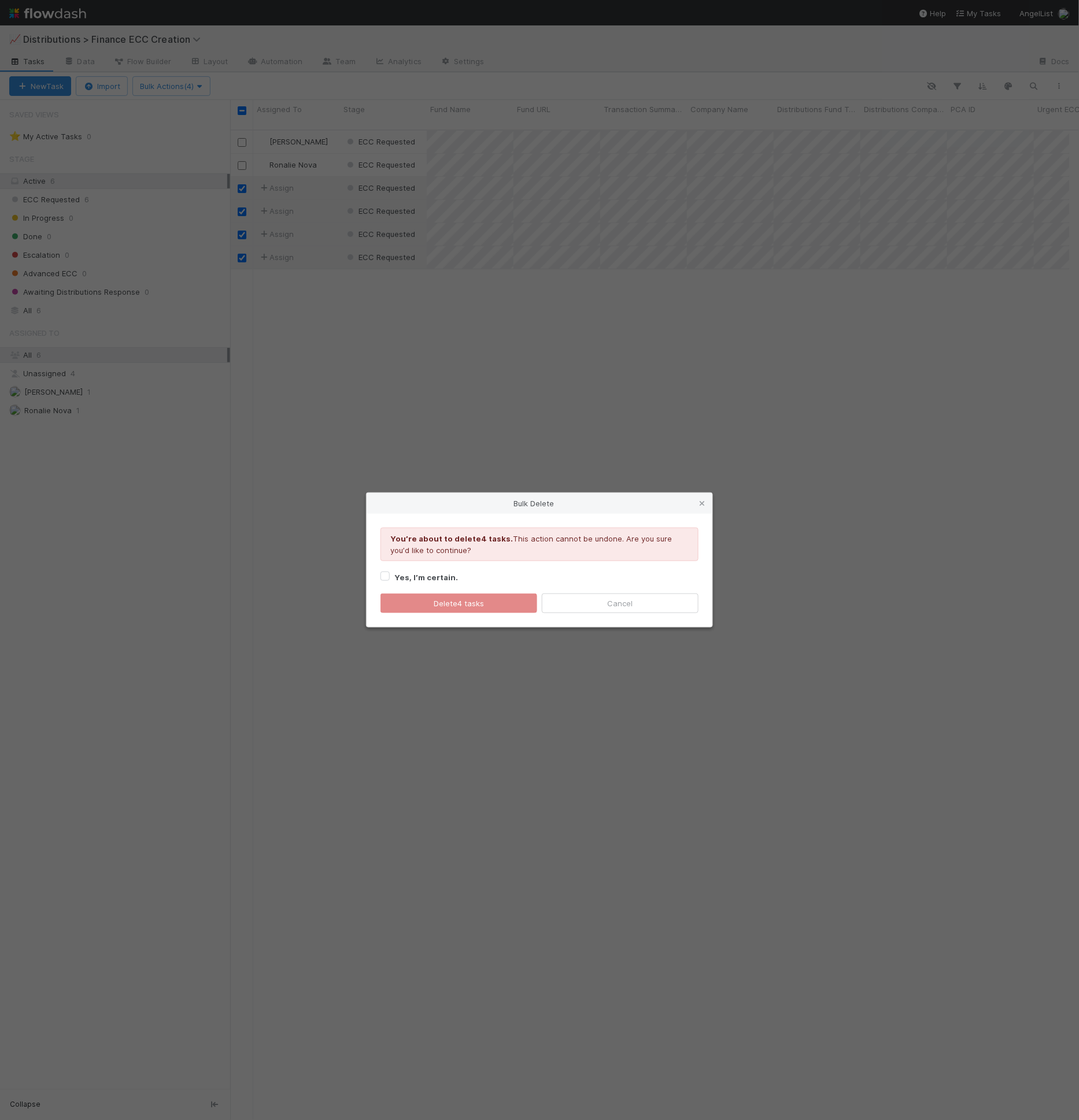
click at [435, 578] on strong "Yes, I’m certain." at bounding box center [426, 577] width 64 height 9
click at [390, 578] on input "Yes, I’m certain." at bounding box center [385, 575] width 9 height 10
checkbox input "true"
drag, startPoint x: 443, startPoint y: 596, endPoint x: 446, endPoint y: 612, distance: 16.3
click at [443, 596] on button "Delete 4 tasks" at bounding box center [458, 603] width 157 height 19
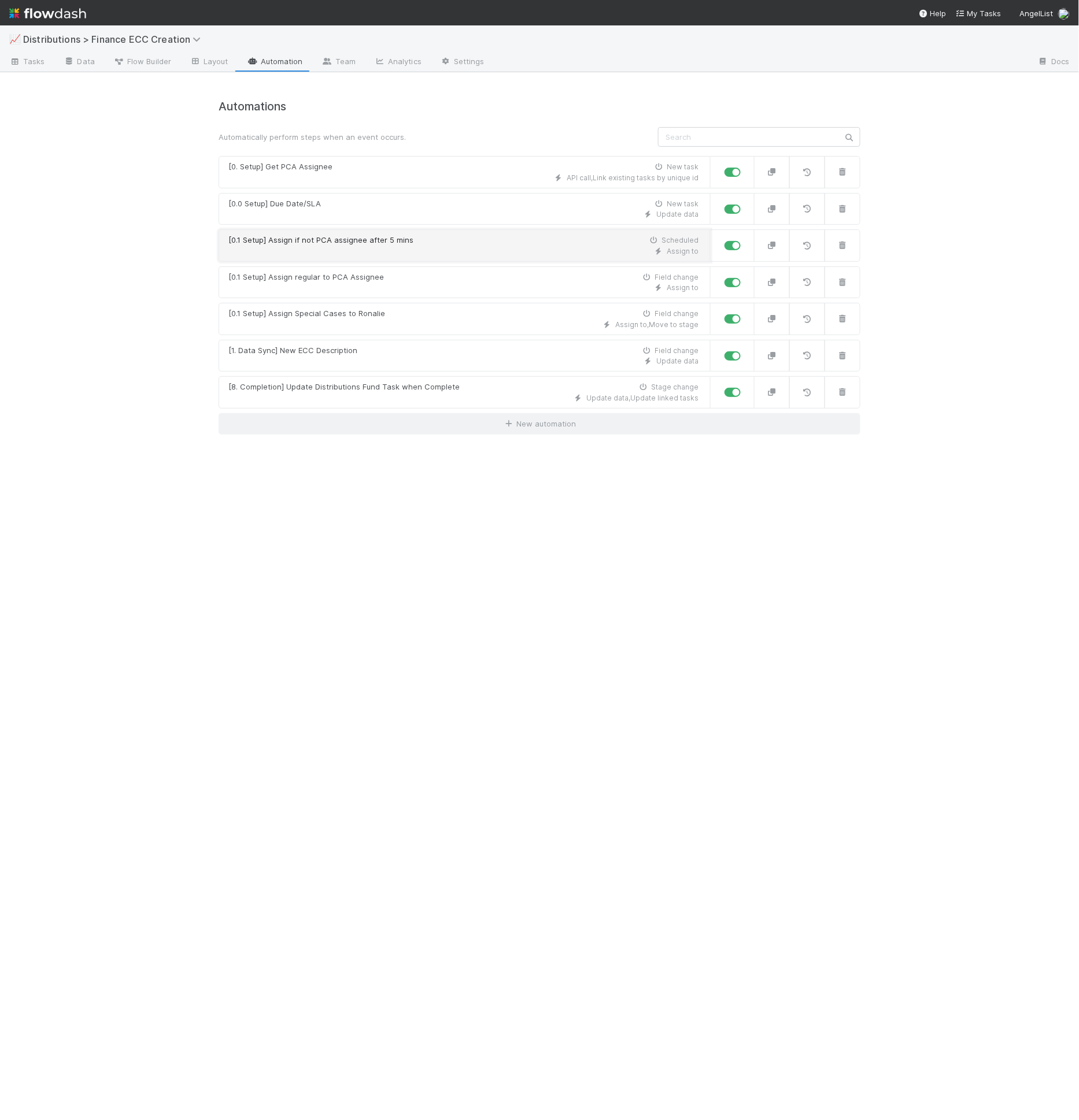
click at [461, 258] on link "[0.1 Setup] Assign if not PCA assignee after 5 mins Scheduled Assign to" at bounding box center [464, 245] width 492 height 33
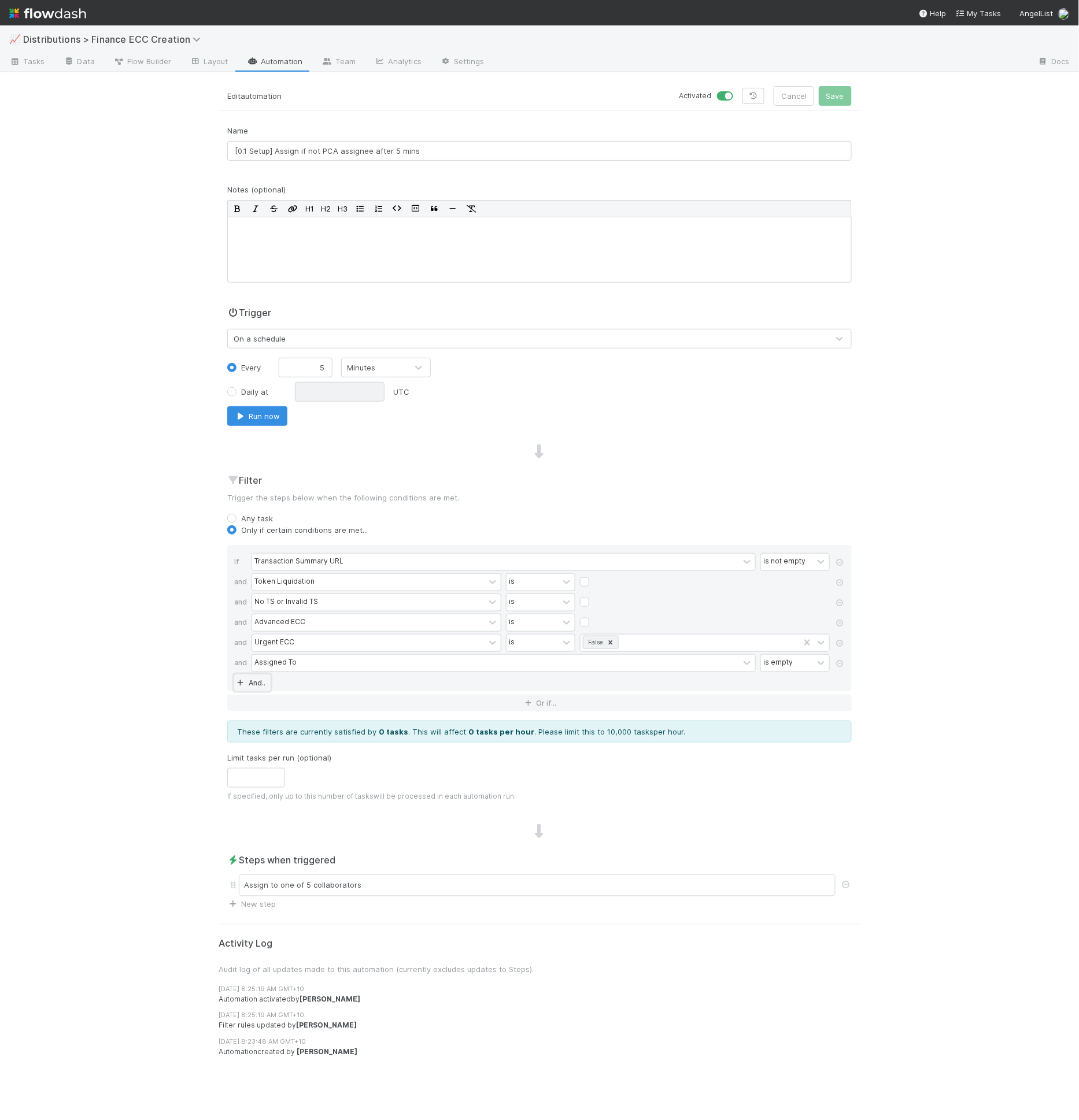
click at [250, 679] on link "And.." at bounding box center [251, 683] width 36 height 17
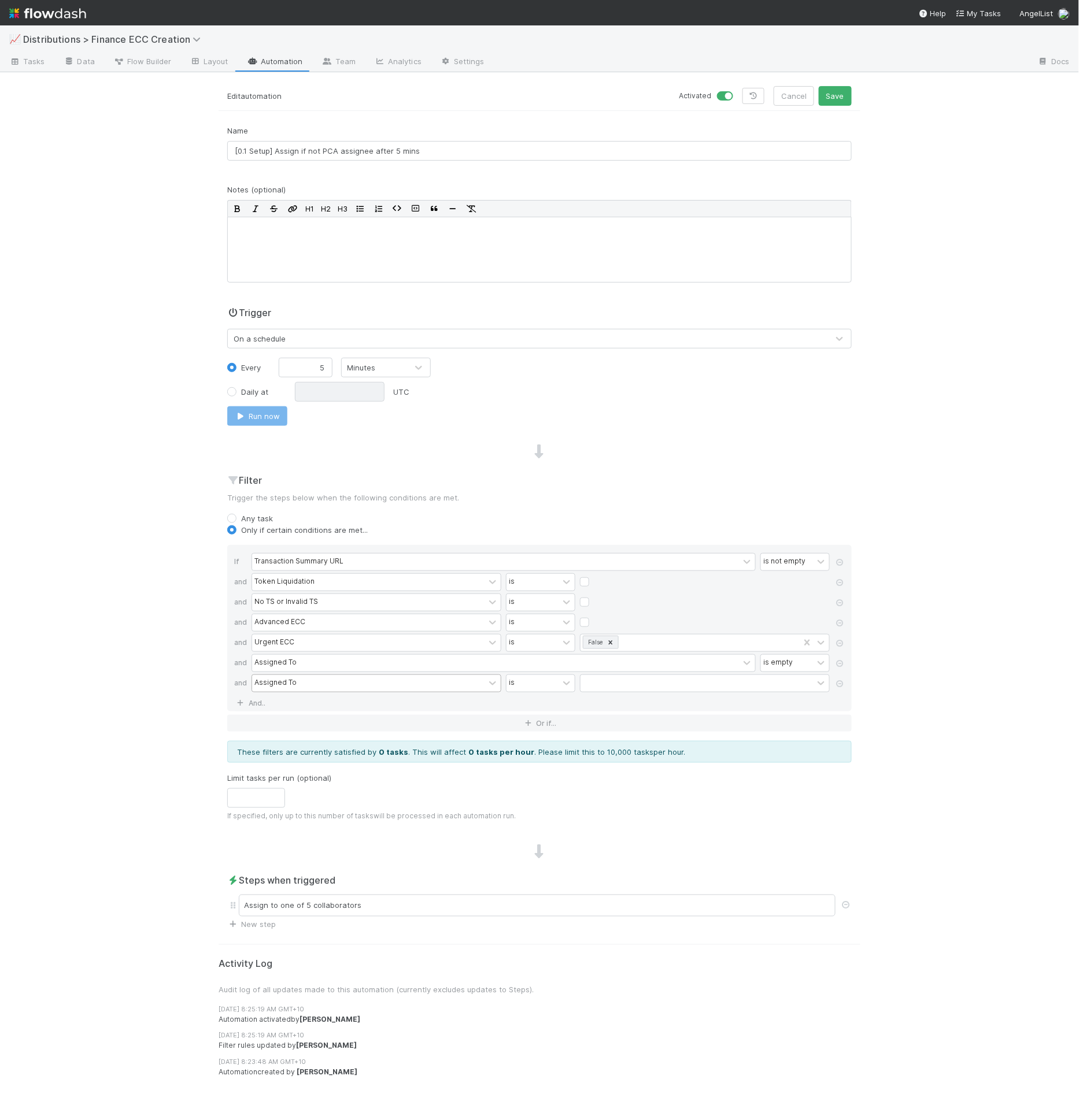
click at [263, 680] on div "Assigned To" at bounding box center [276, 683] width 42 height 10
type input "pca"
click at [514, 682] on div "is" at bounding box center [532, 684] width 52 height 17
click at [538, 740] on div "is empty" at bounding box center [540, 743] width 70 height 19
click at [837, 101] on button "Save" at bounding box center [834, 95] width 33 height 19
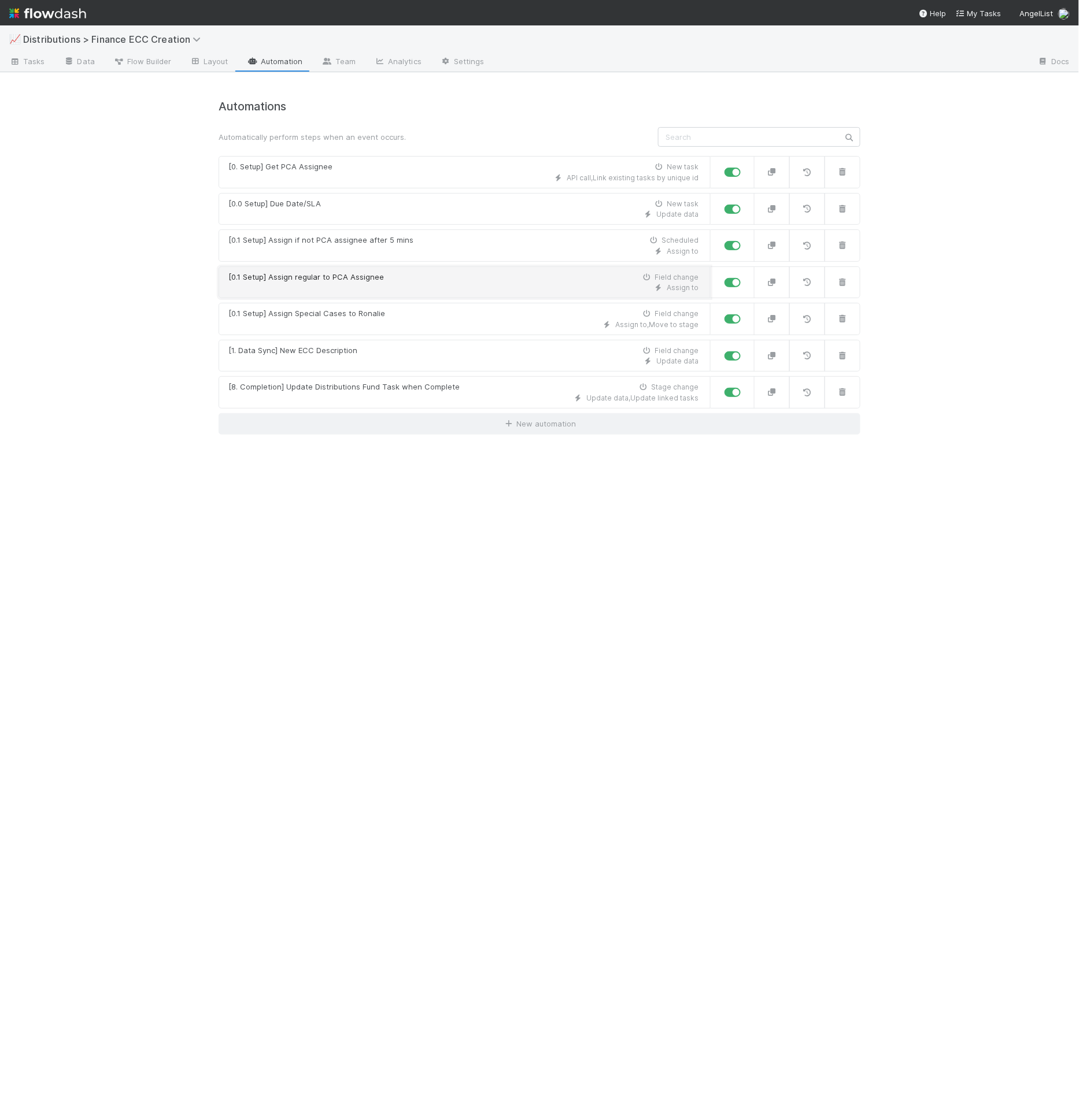
click at [374, 282] on div "Assign to" at bounding box center [463, 287] width 470 height 10
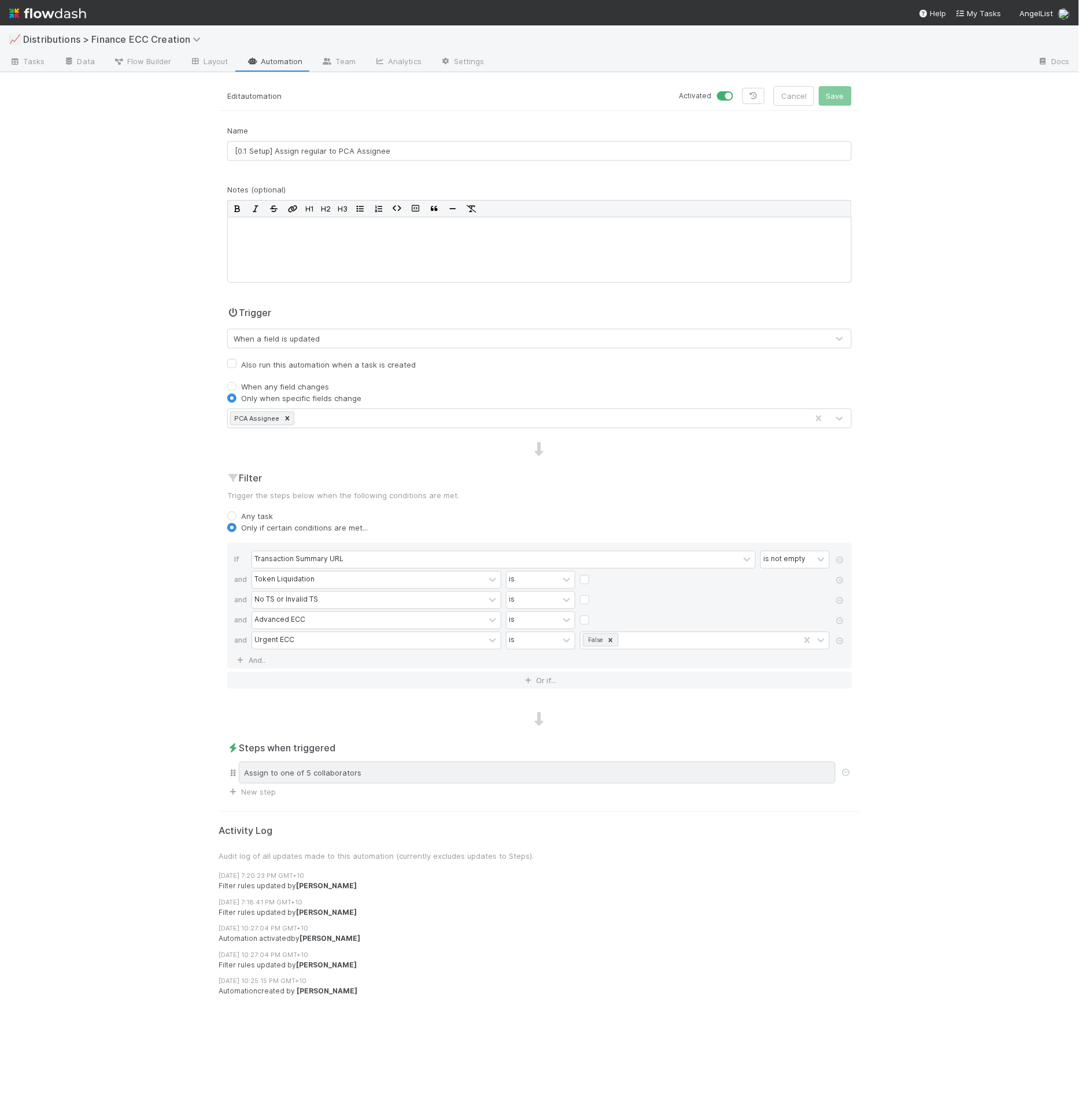
click at [400, 771] on div "Assign to one of 5 collaborators" at bounding box center [537, 773] width 596 height 22
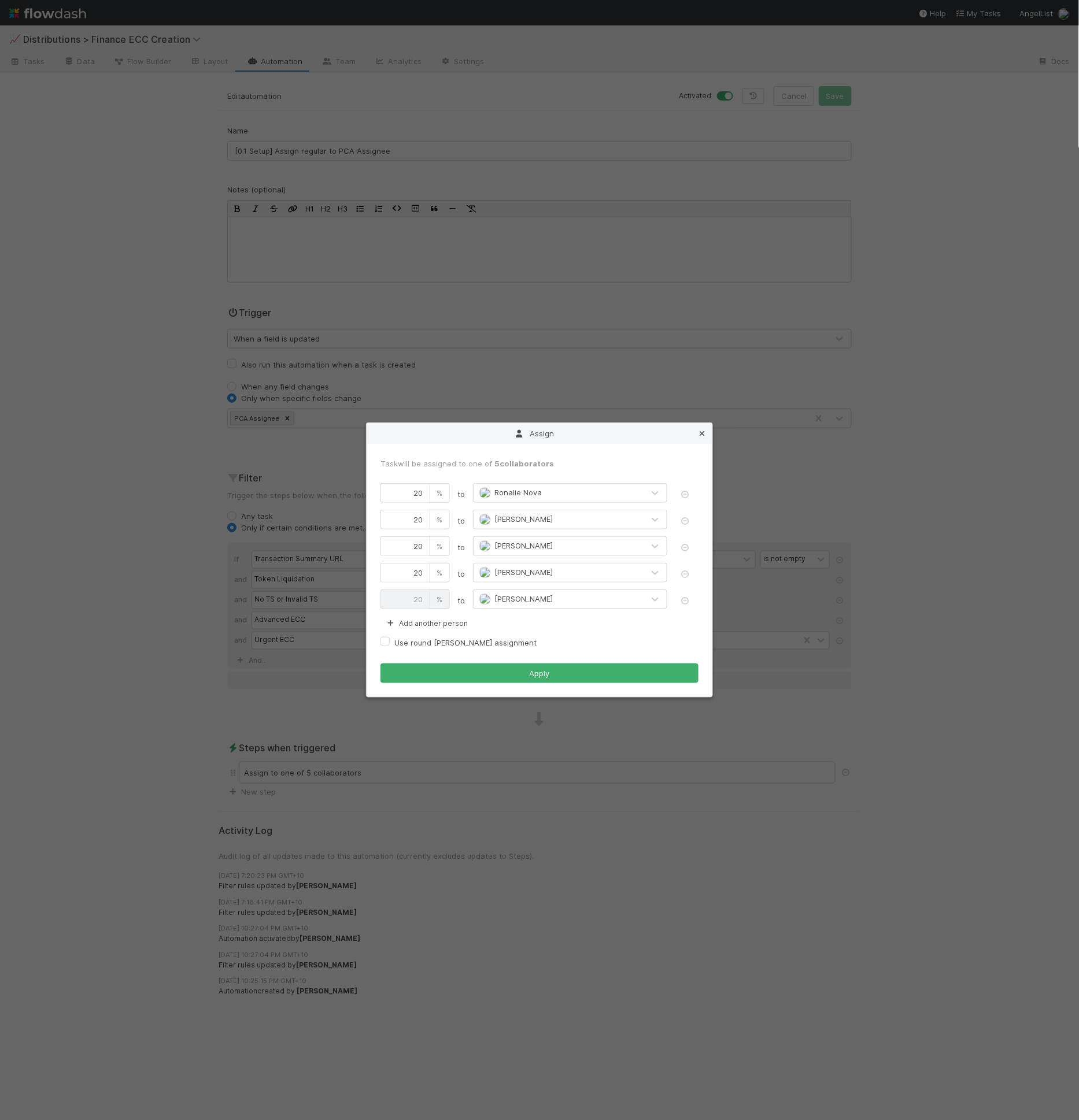
click at [704, 431] on icon at bounding box center [702, 433] width 12 height 8
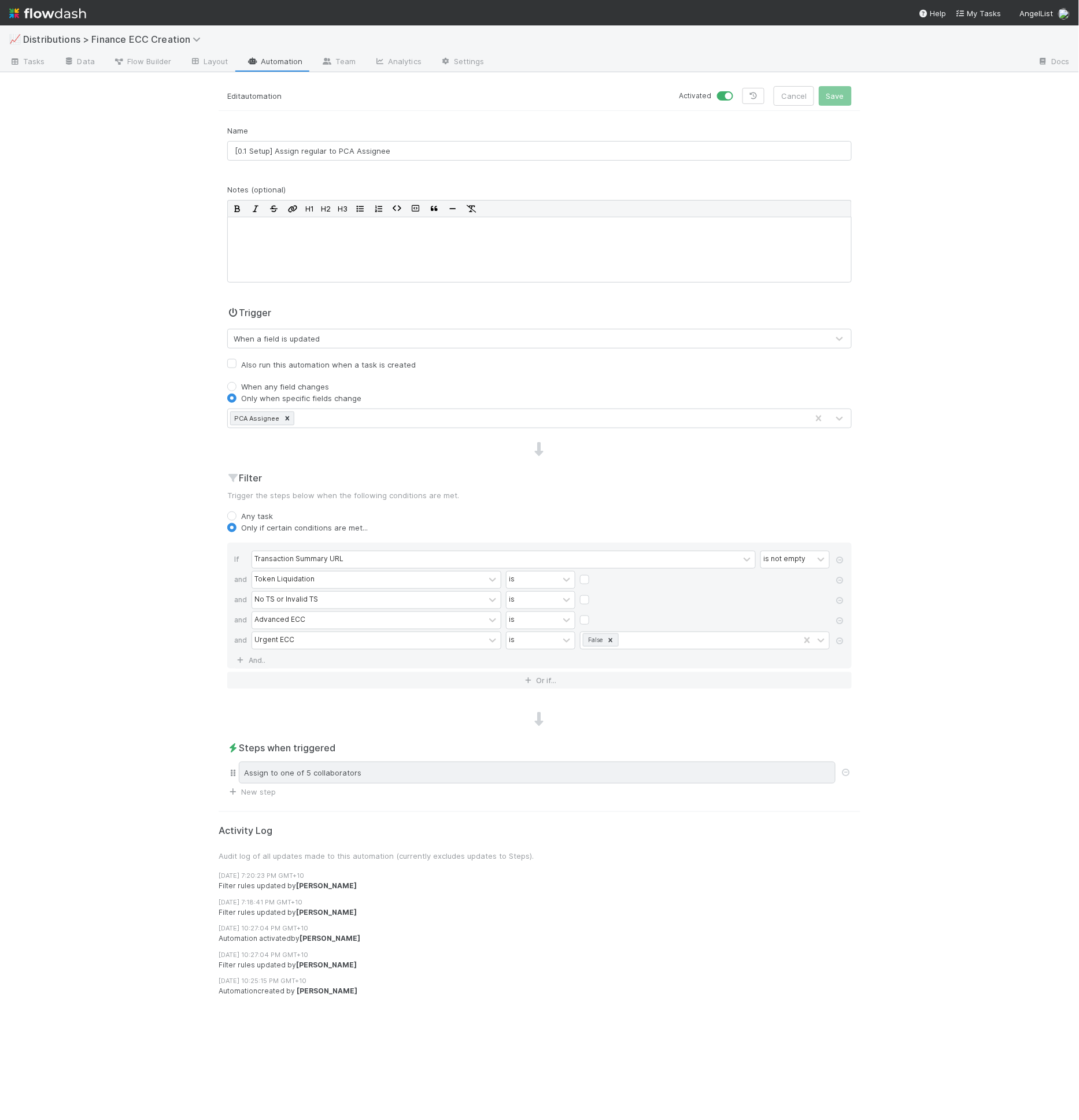
click at [285, 767] on div "Assign to one of 5 collaborators" at bounding box center [537, 773] width 596 height 22
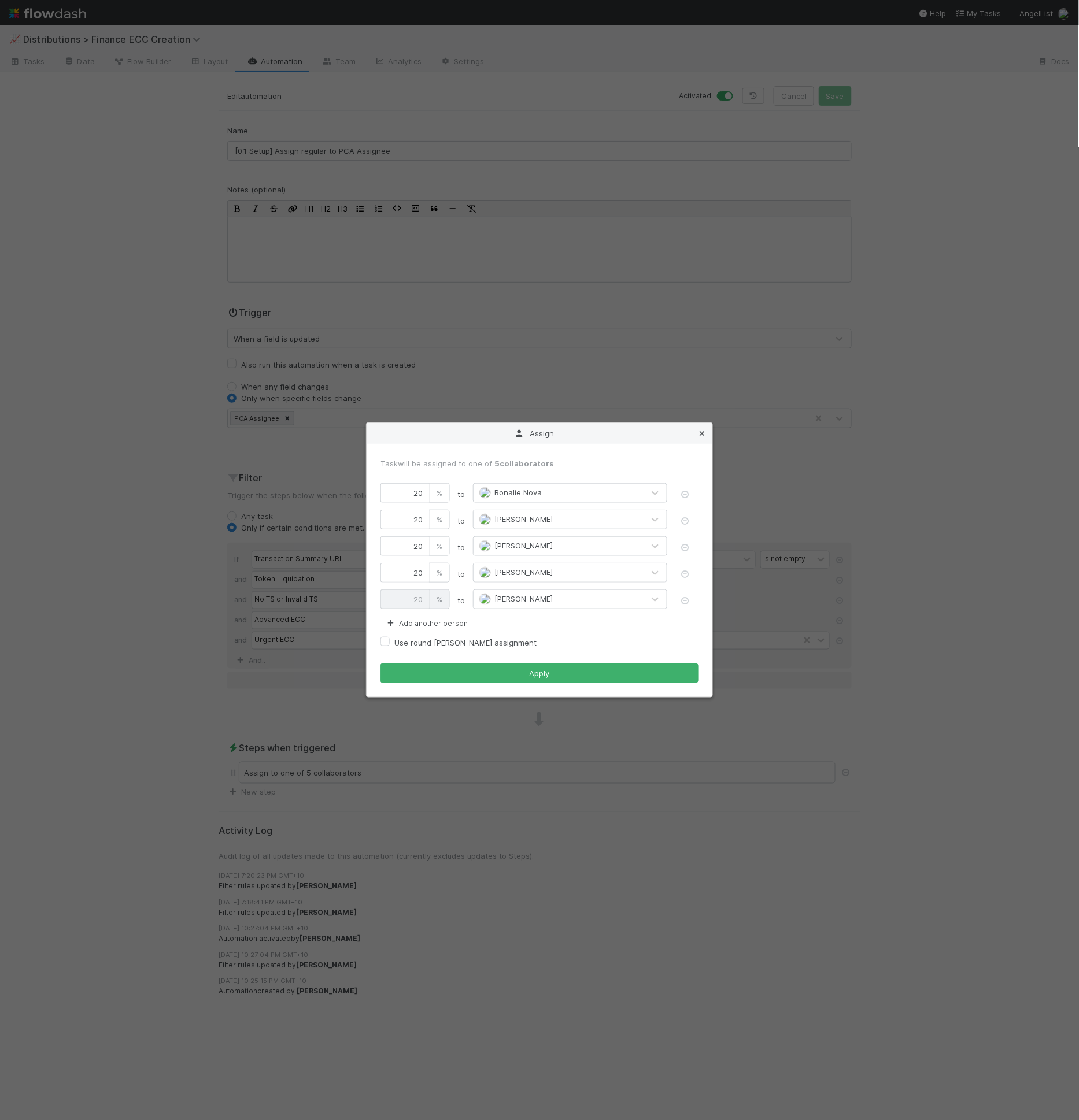
click at [705, 431] on icon at bounding box center [702, 433] width 12 height 8
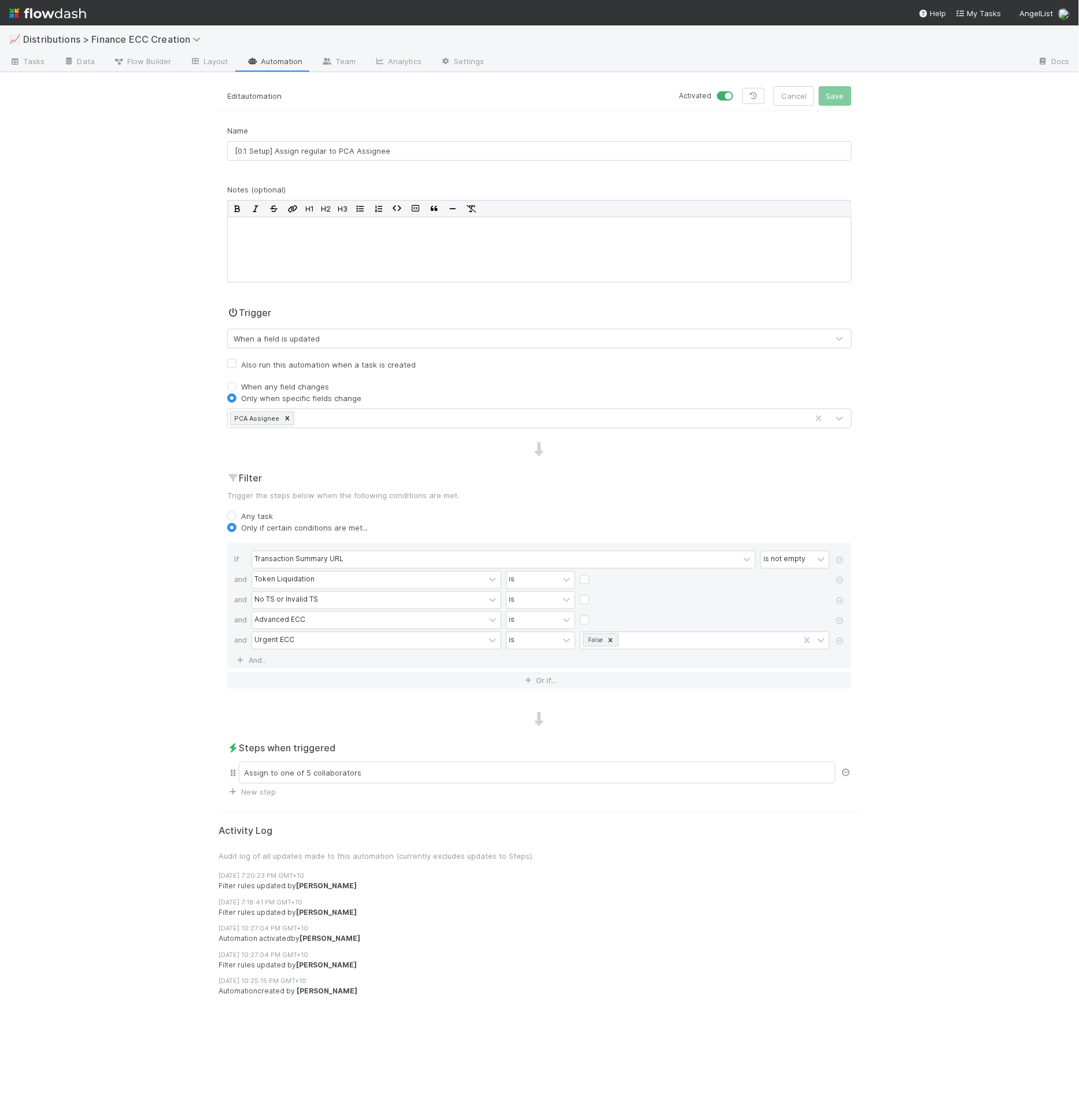
click at [851, 769] on icon at bounding box center [846, 772] width 12 height 8
click at [261, 787] on link "New step" at bounding box center [251, 792] width 49 height 9
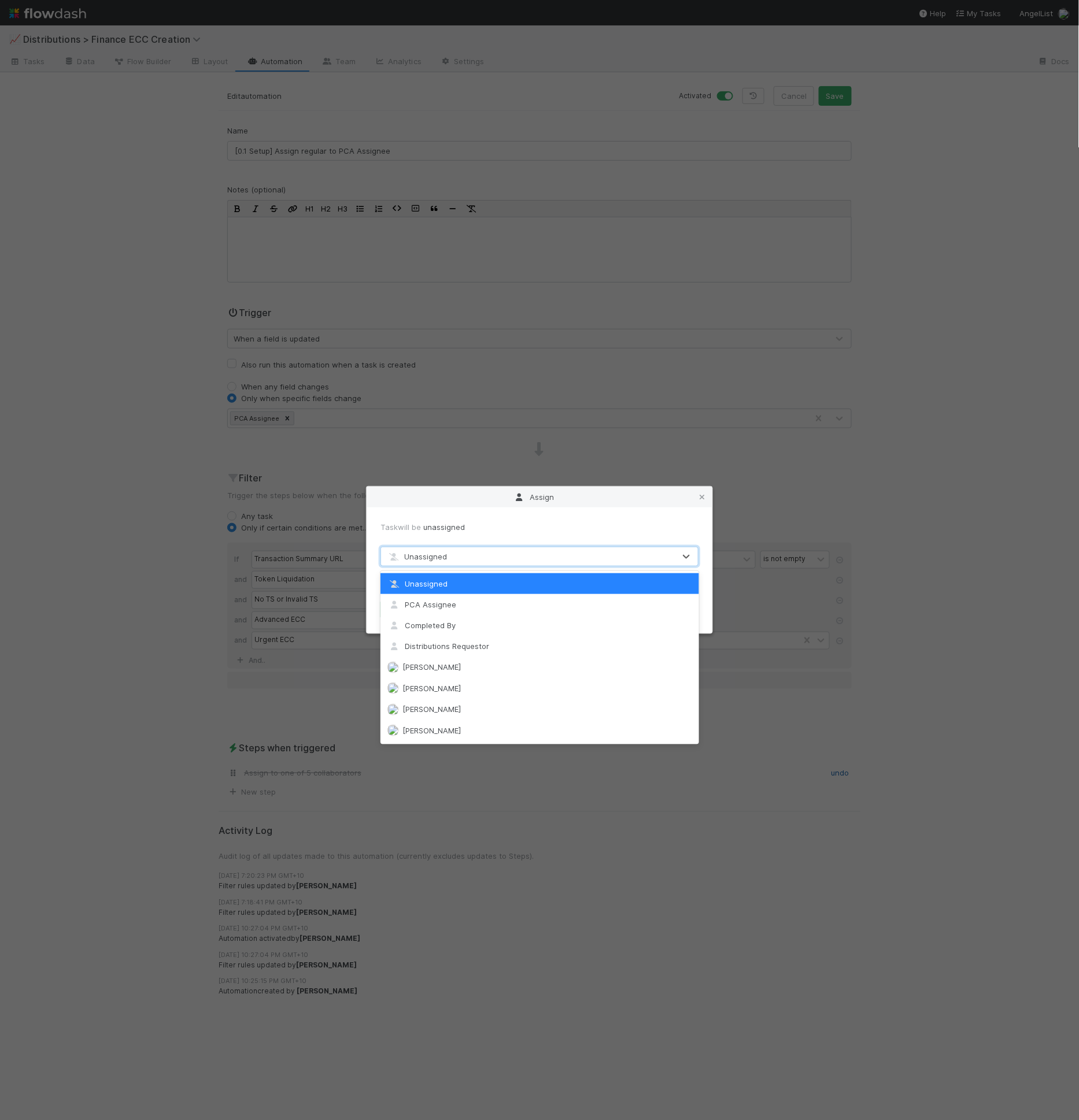
click at [451, 550] on div "Unassigned" at bounding box center [528, 556] width 294 height 18
click at [449, 601] on span "PCA Assignee" at bounding box center [421, 604] width 69 height 9
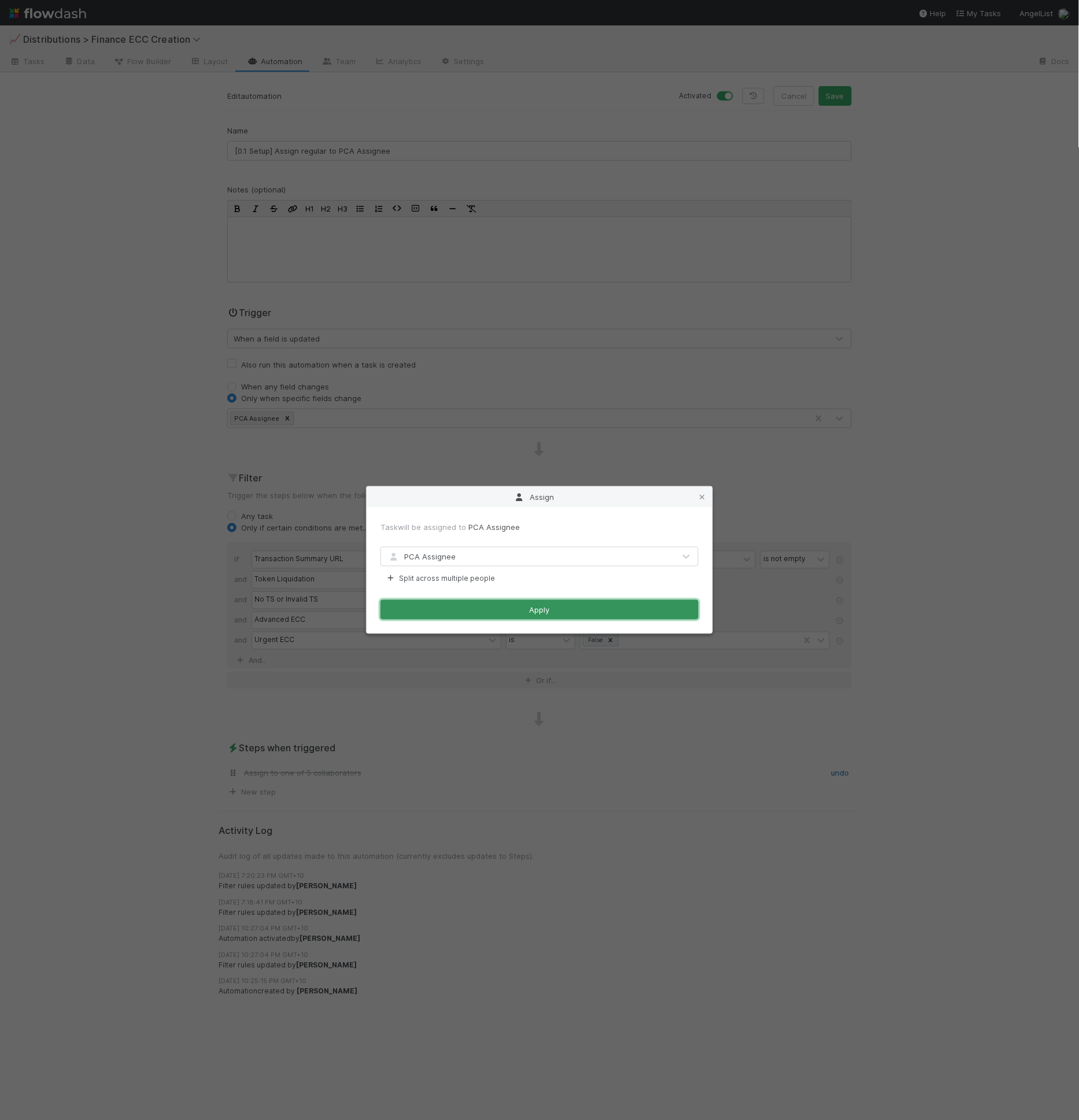
click at [594, 607] on button "Apply" at bounding box center [540, 609] width 318 height 19
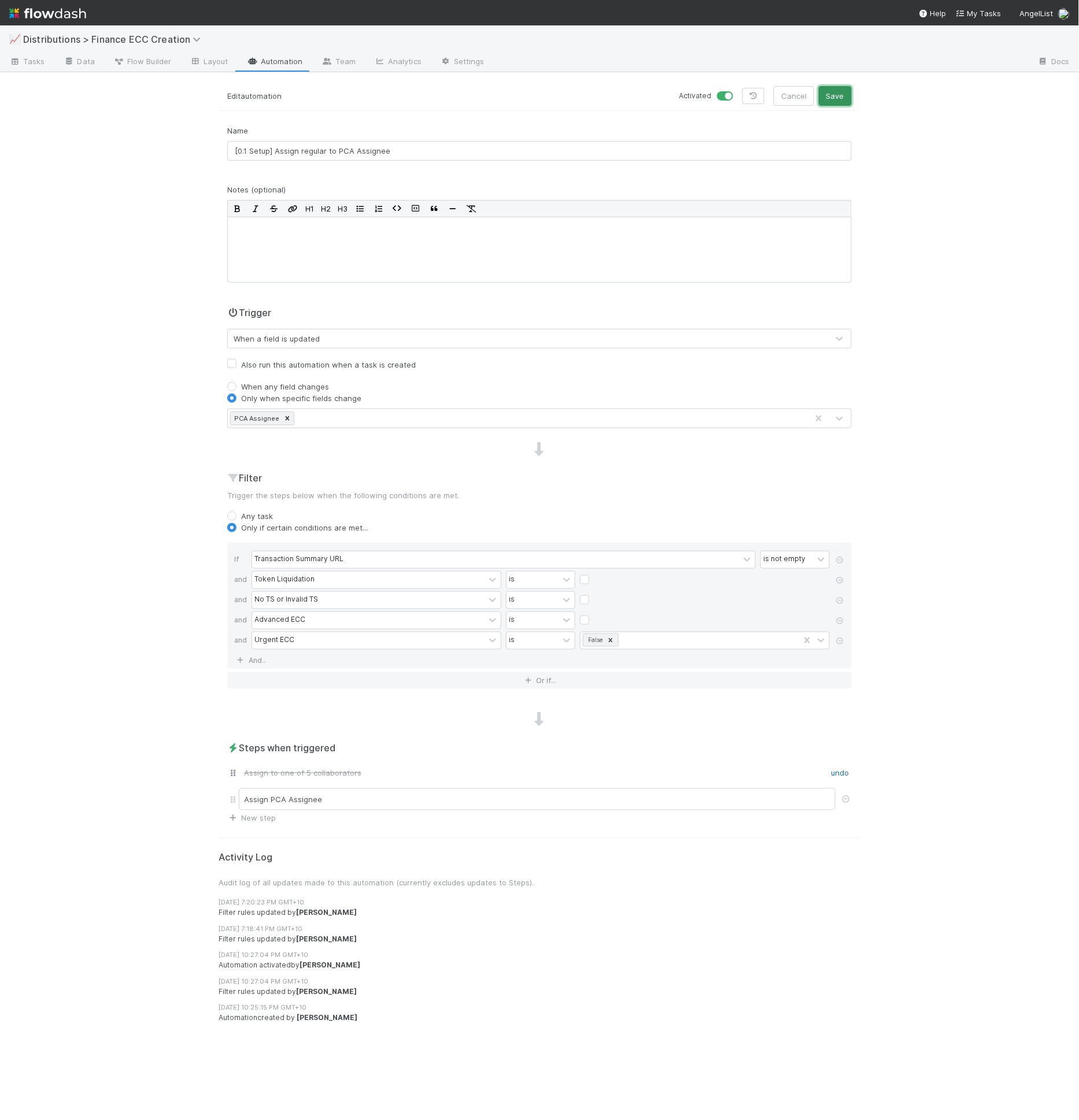
click at [844, 100] on button "Save" at bounding box center [834, 95] width 33 height 19
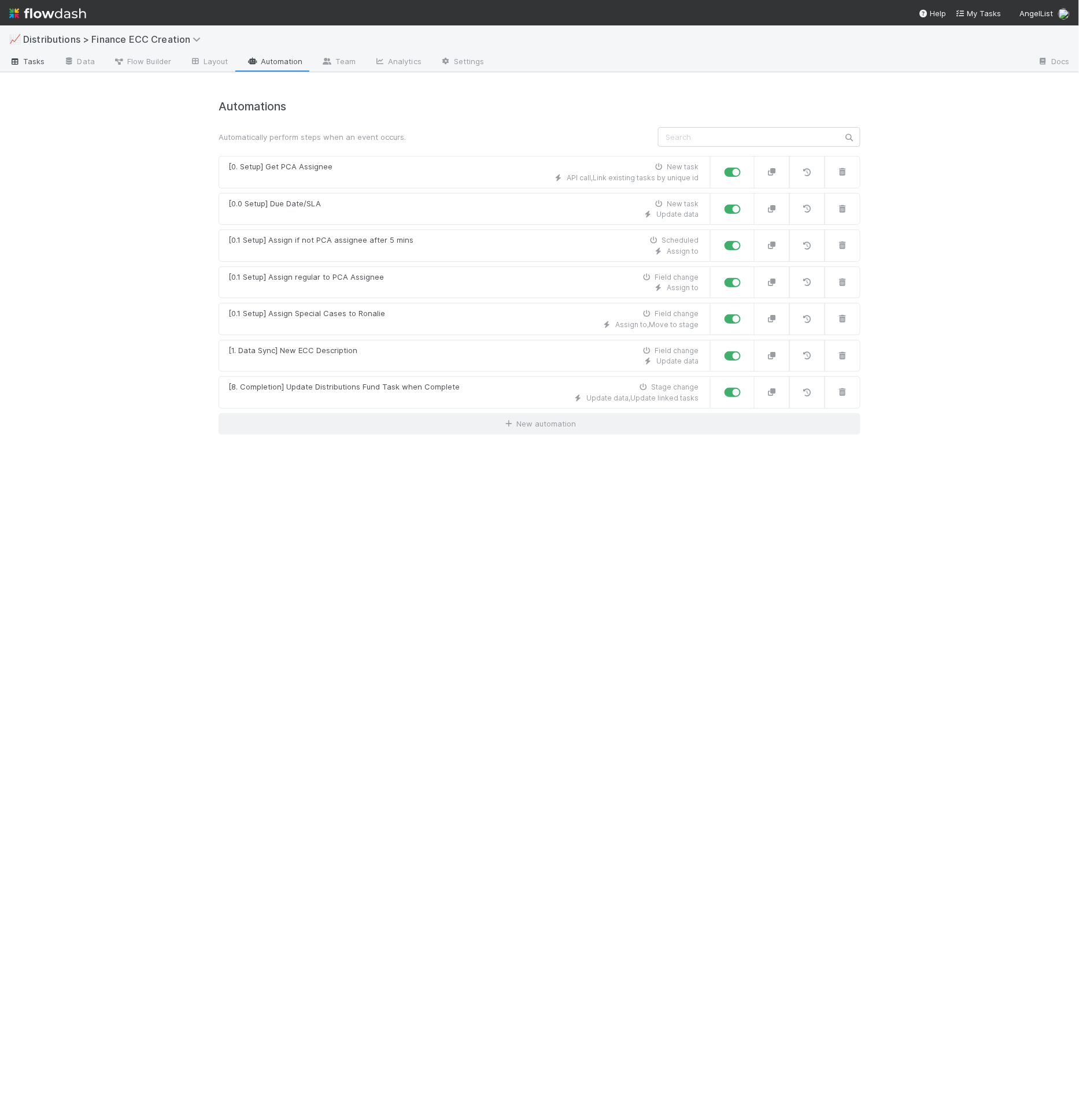
click at [30, 64] on span "Tasks" at bounding box center [27, 61] width 36 height 12
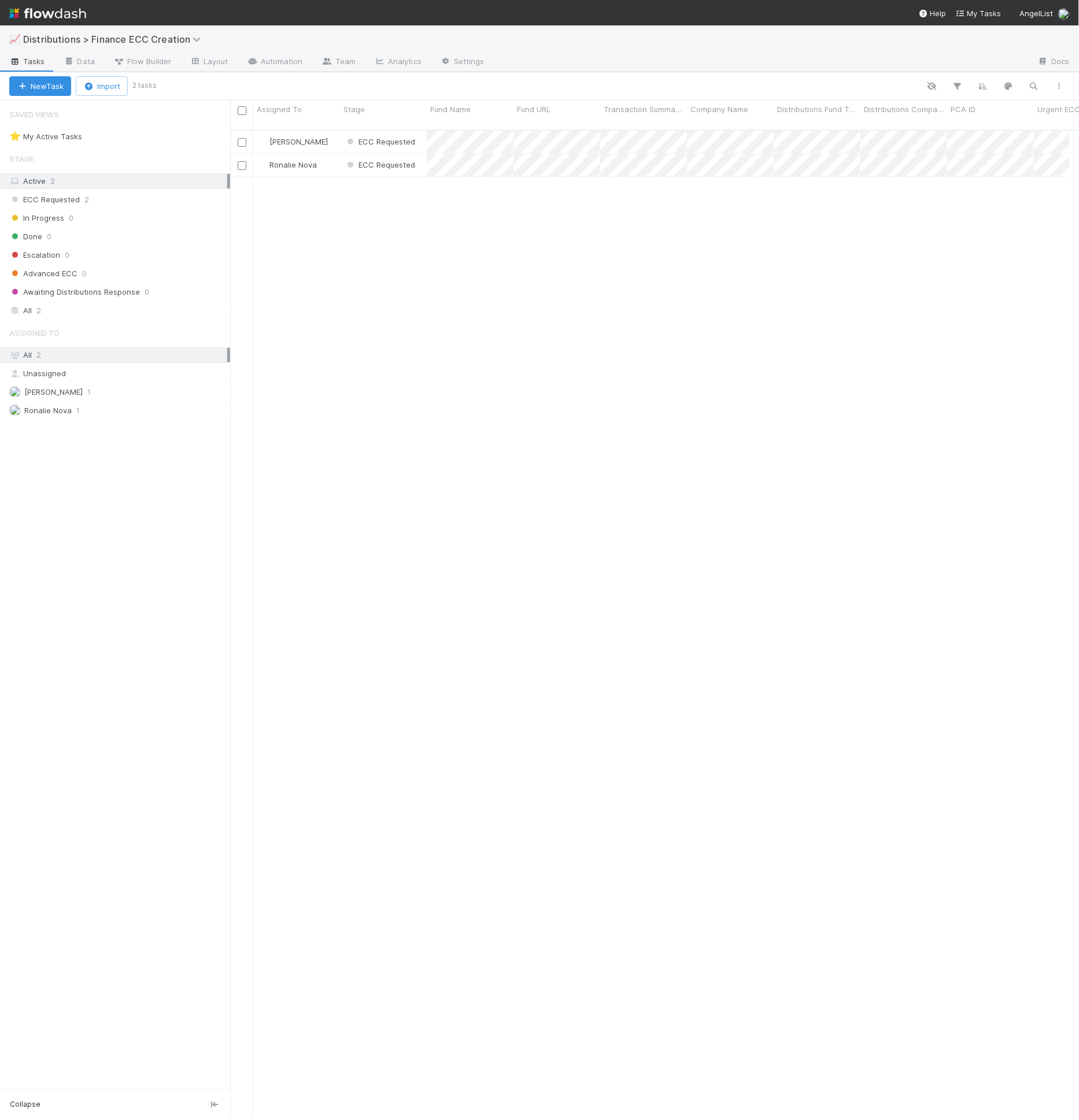
scroll to position [990, 829]
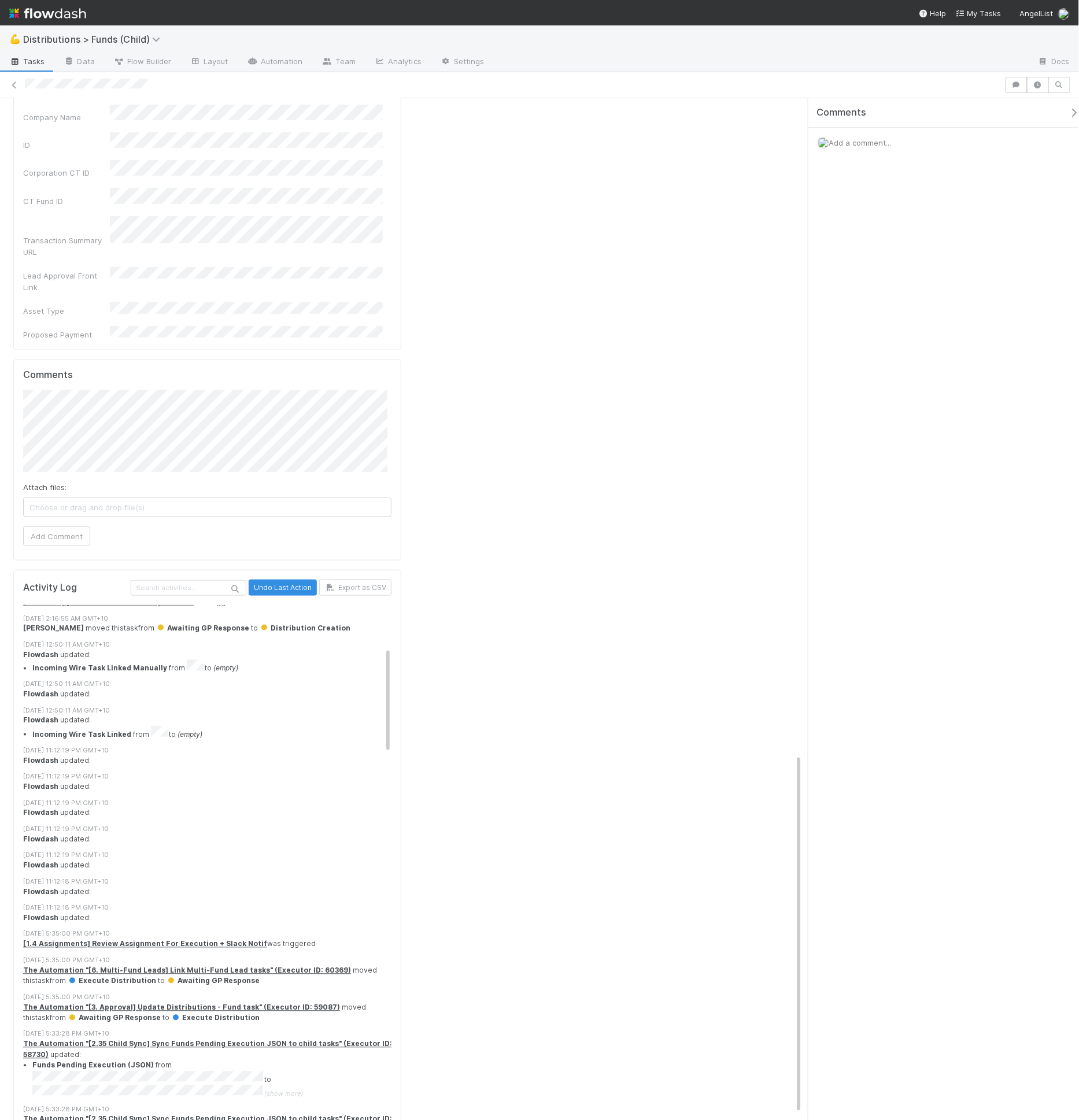
scroll to position [228, 0]
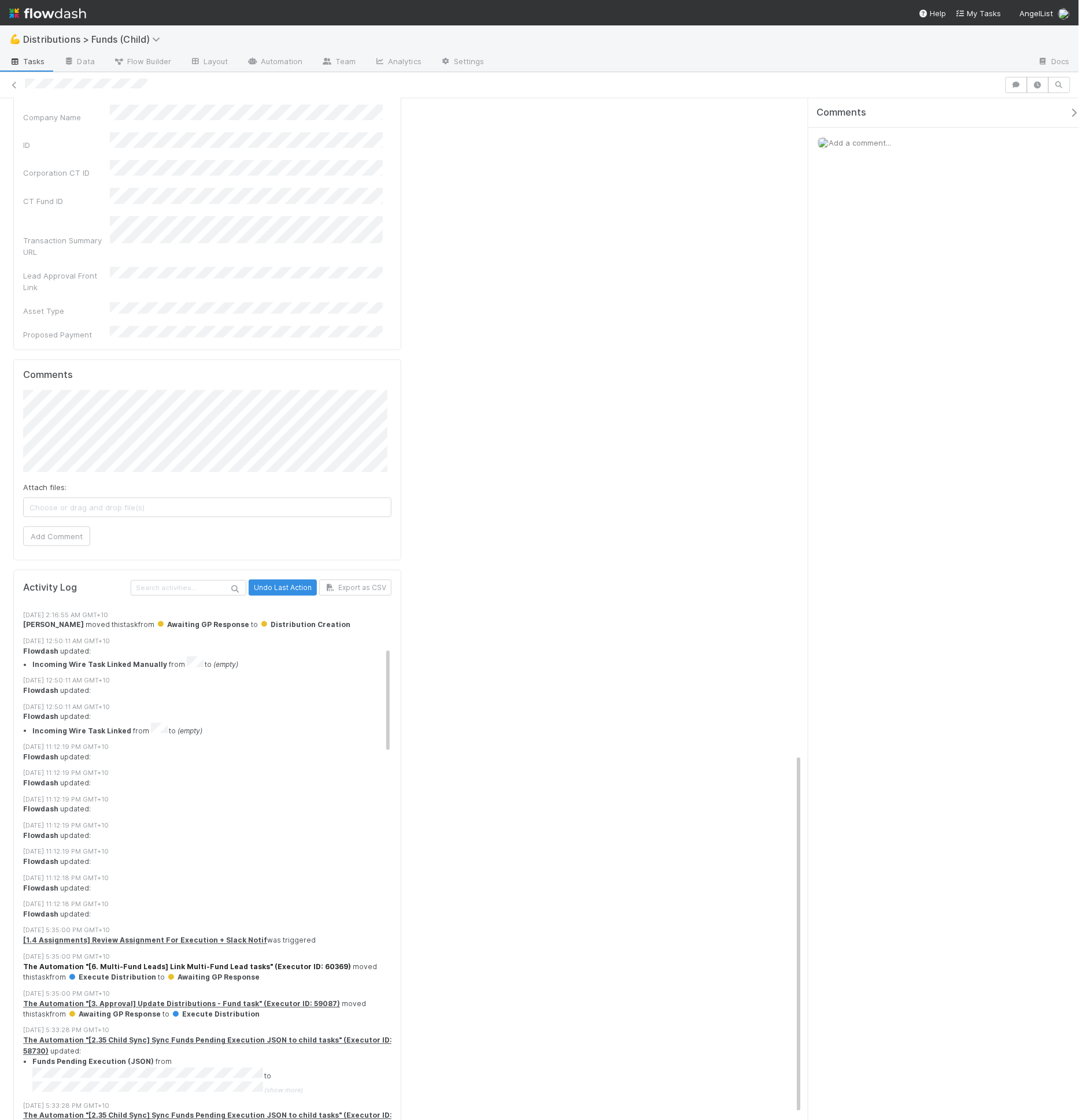
click at [96, 963] on strong "The Automation "[6. Multi-Fund Leads] Link Multi-Fund Lead tasks" (Executor ID:…" at bounding box center [187, 968] width 328 height 8
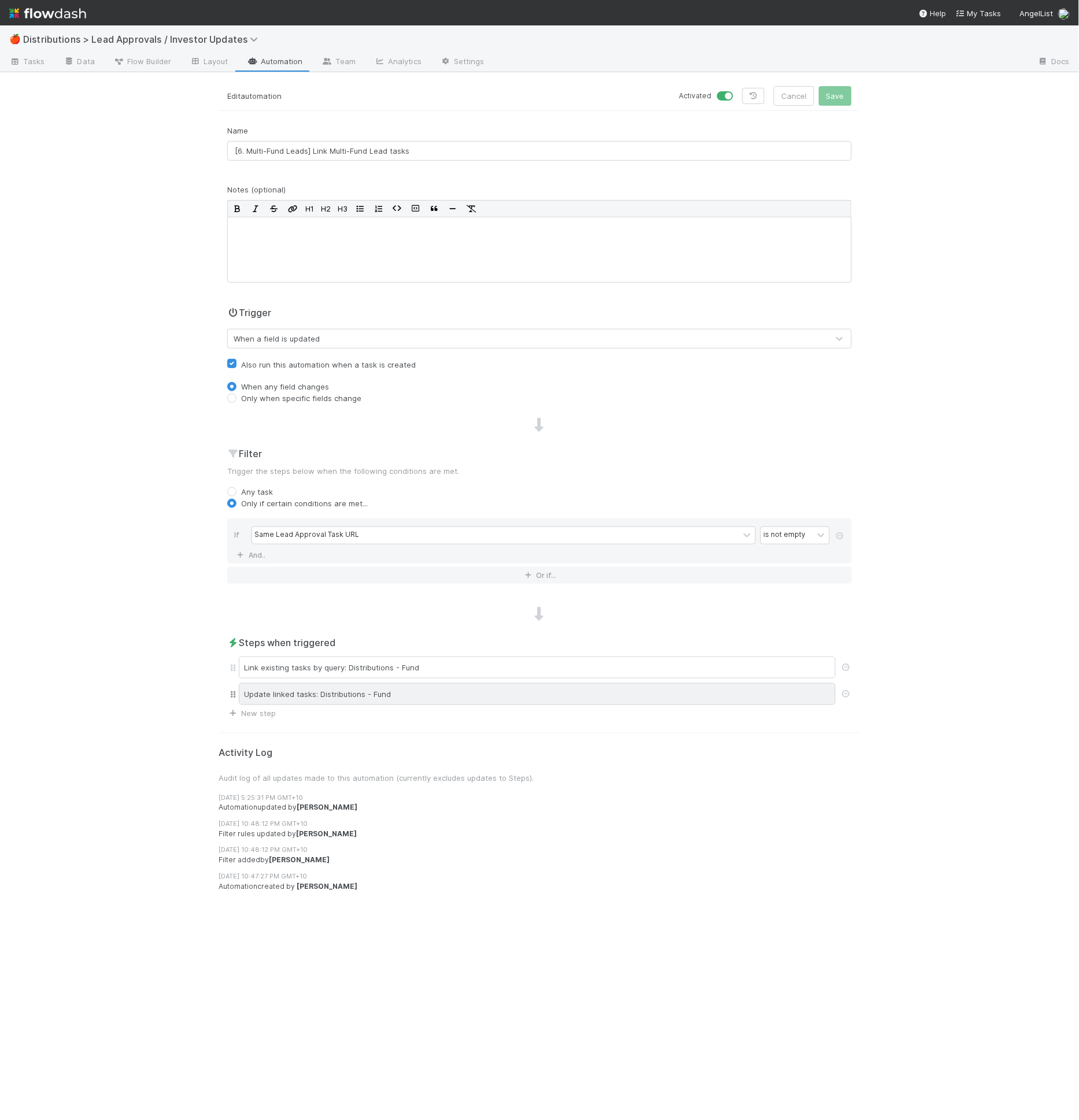
click at [456, 689] on div "Update linked tasks: Distributions - Fund" at bounding box center [537, 694] width 596 height 22
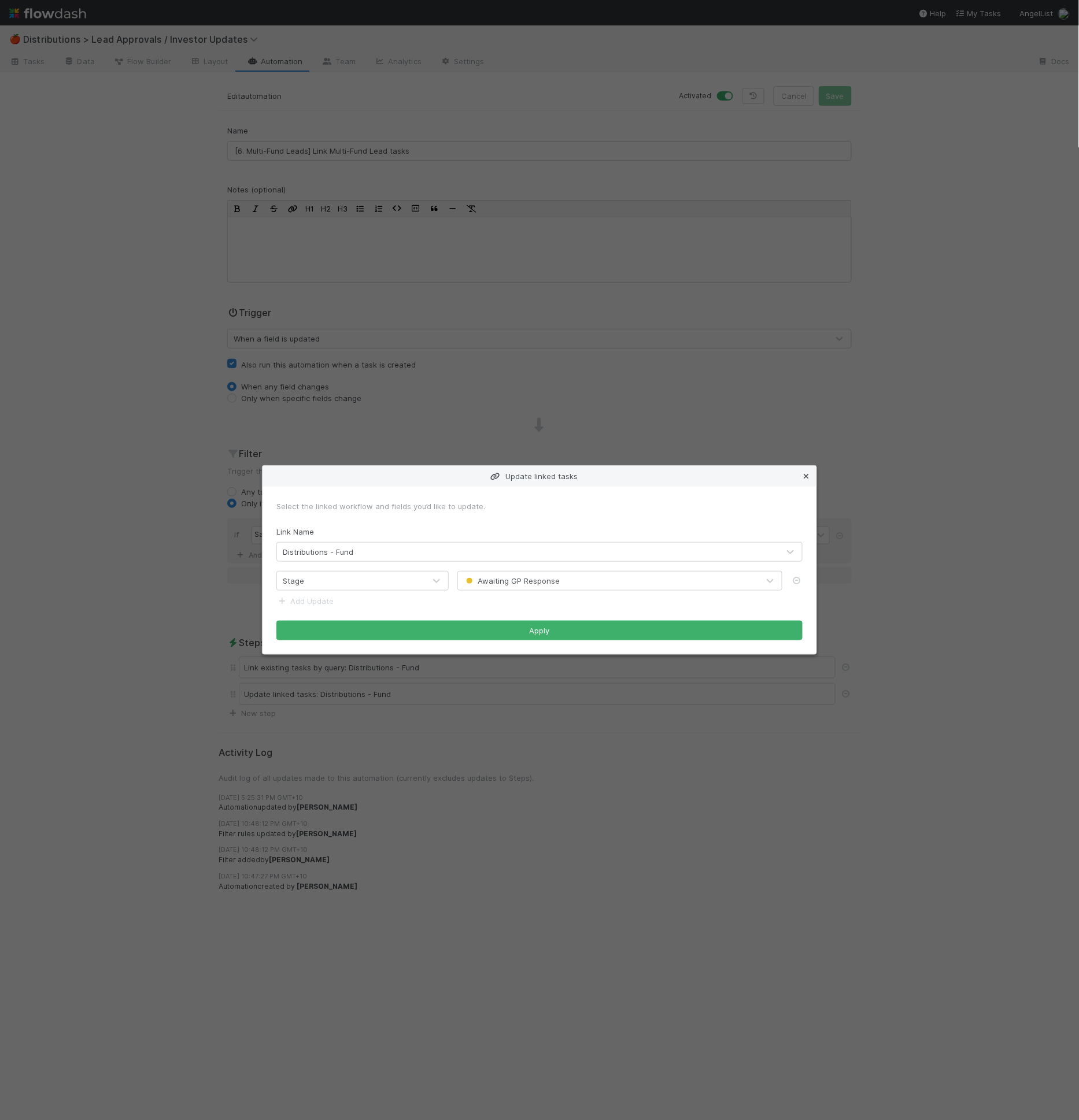
click at [808, 478] on icon at bounding box center [806, 476] width 12 height 8
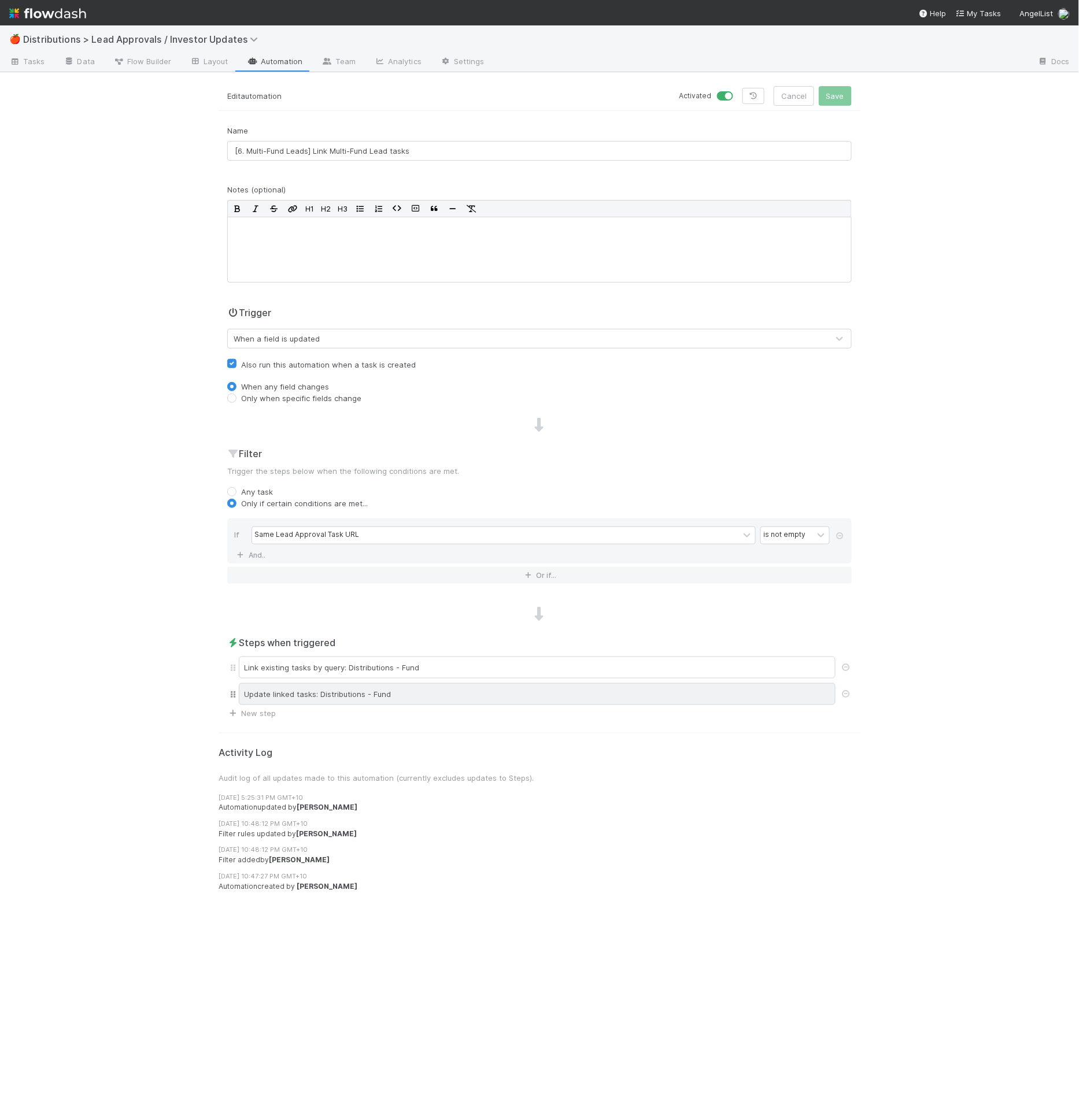
click at [542, 697] on div "Update linked tasks: Distributions - Fund" at bounding box center [537, 694] width 596 height 22
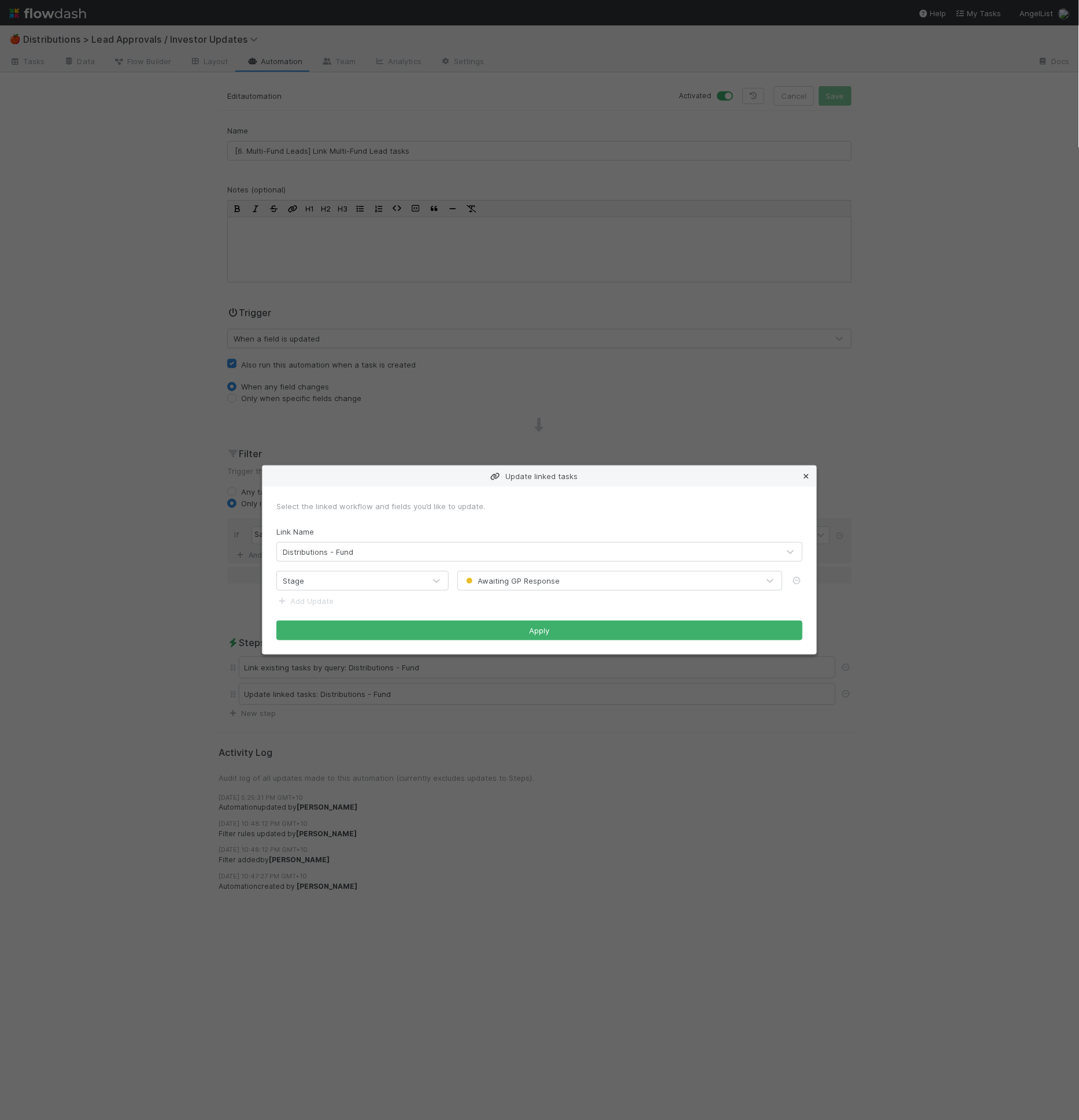
click at [810, 477] on icon at bounding box center [806, 476] width 12 height 8
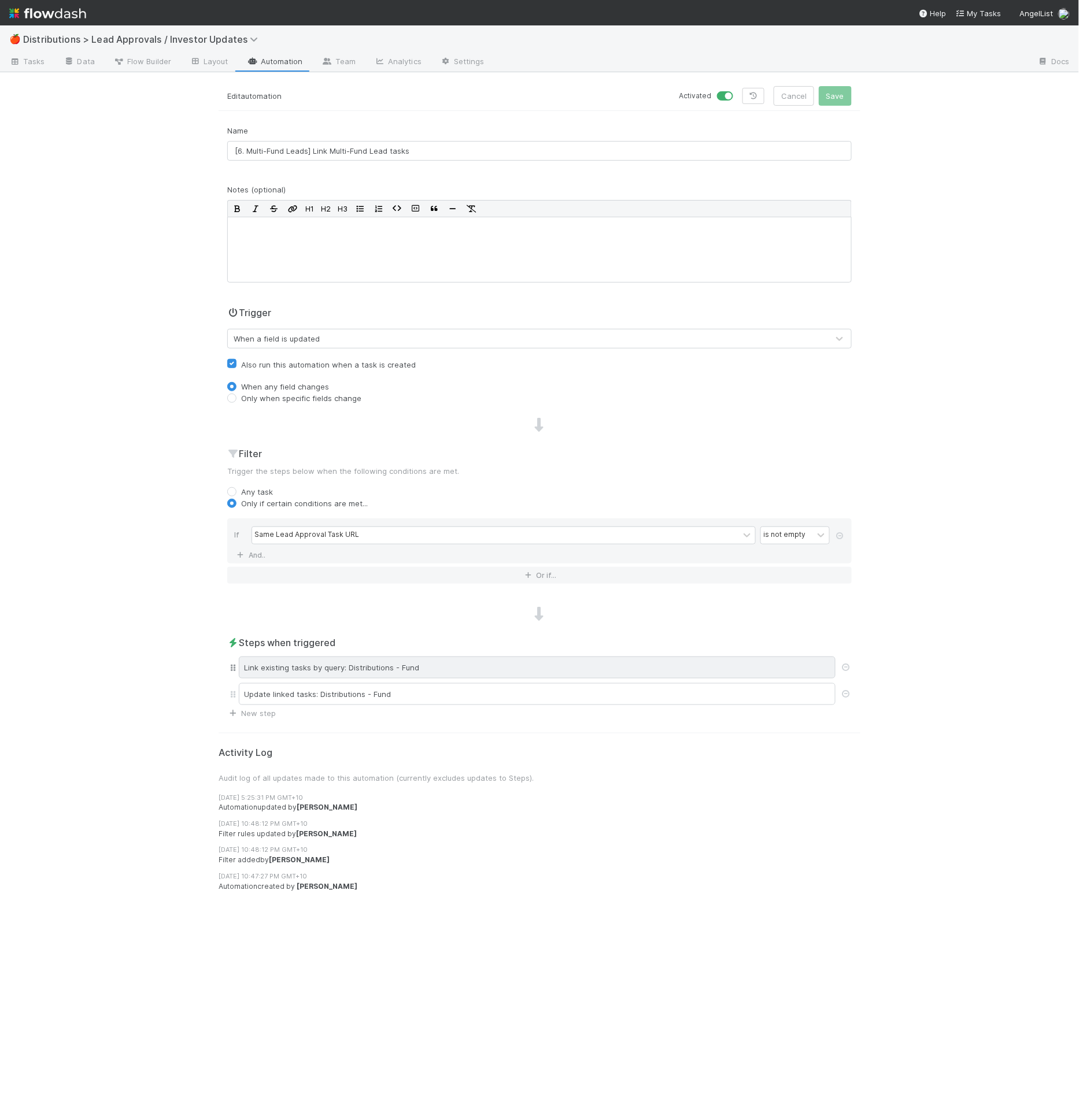
click at [622, 658] on div "Link existing tasks by query: Distributions - Fund" at bounding box center [537, 668] width 596 height 22
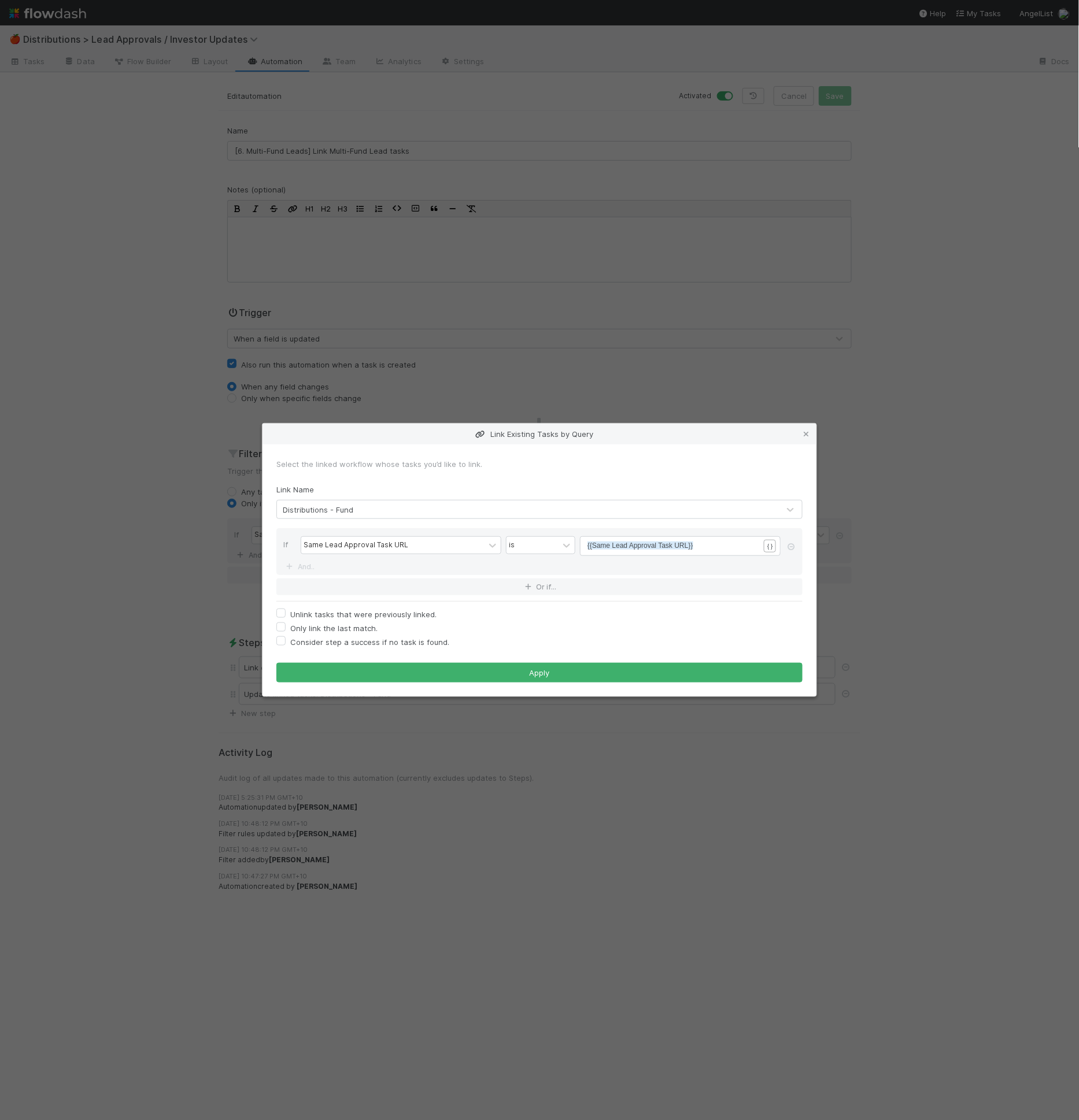
click at [497, 394] on div "Link Existing Tasks by Query Select the linked workflow whose tasks you’d like …" at bounding box center [540, 560] width 1079 height 1120
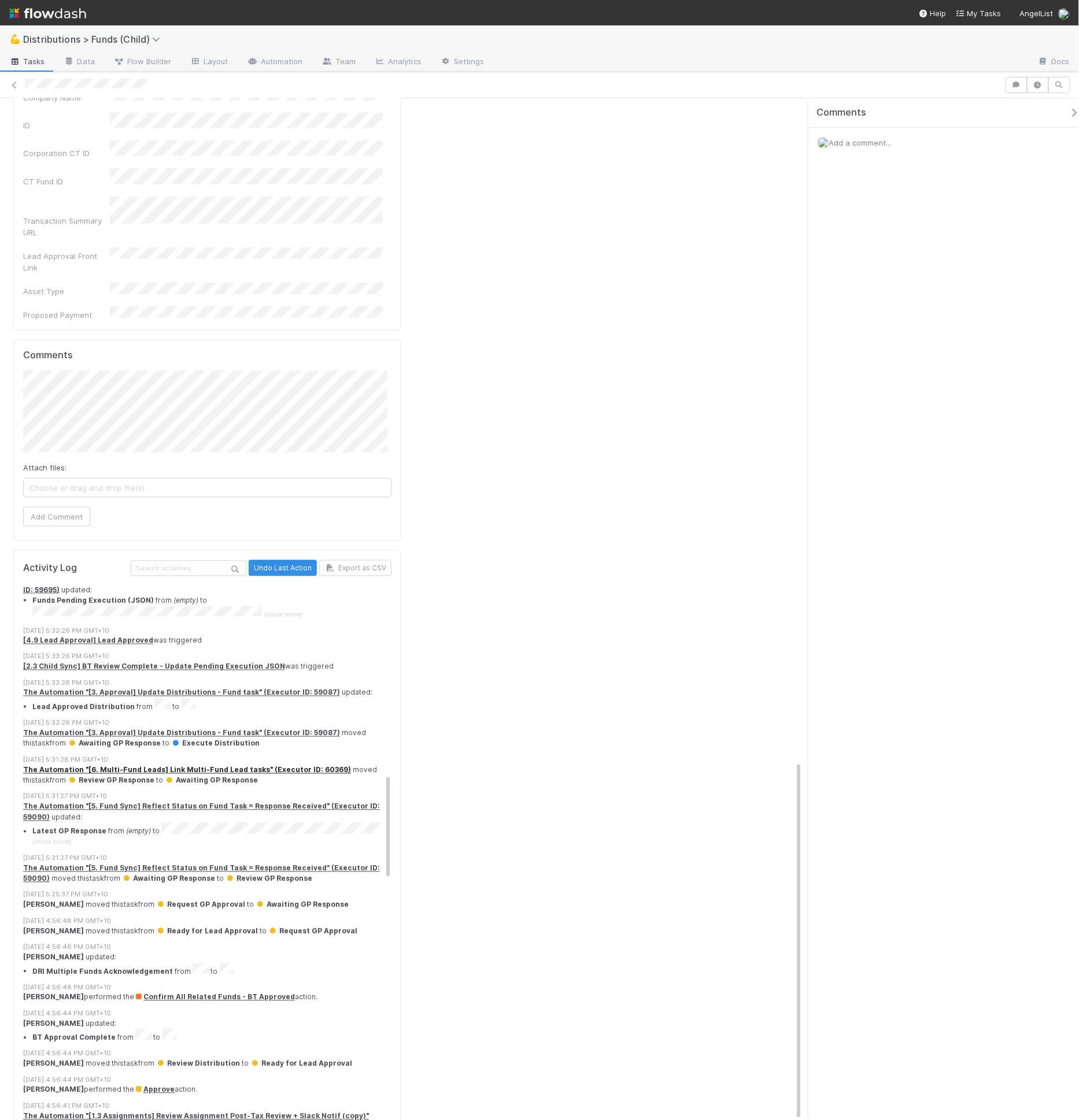
scroll to position [1024, 0]
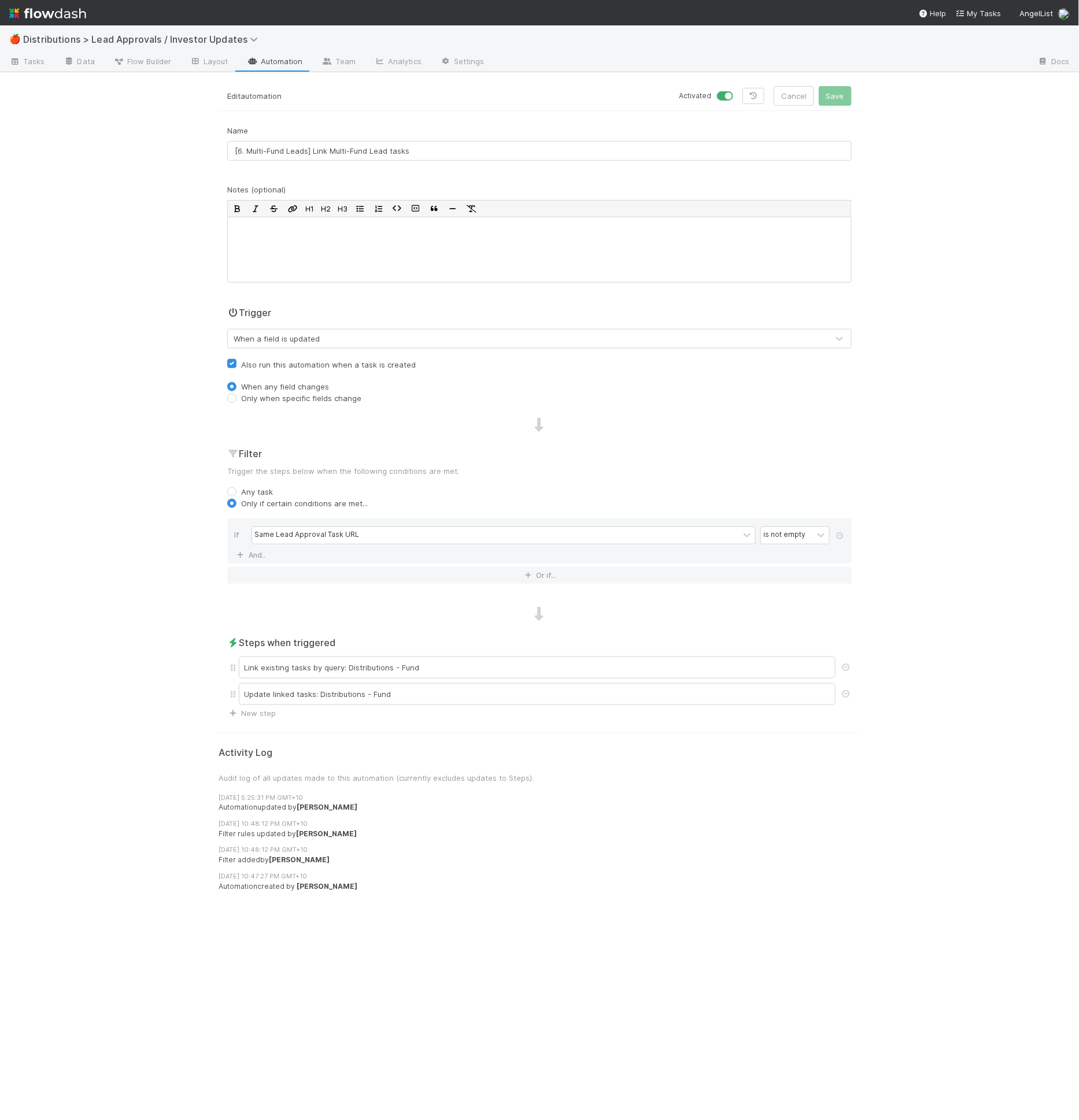
click at [426, 129] on div "Name [6. Multi-Fund Leads] Link Multi-Fund Lead tasks" at bounding box center [539, 142] width 624 height 36
click at [258, 557] on link "And.." at bounding box center [251, 555] width 36 height 17
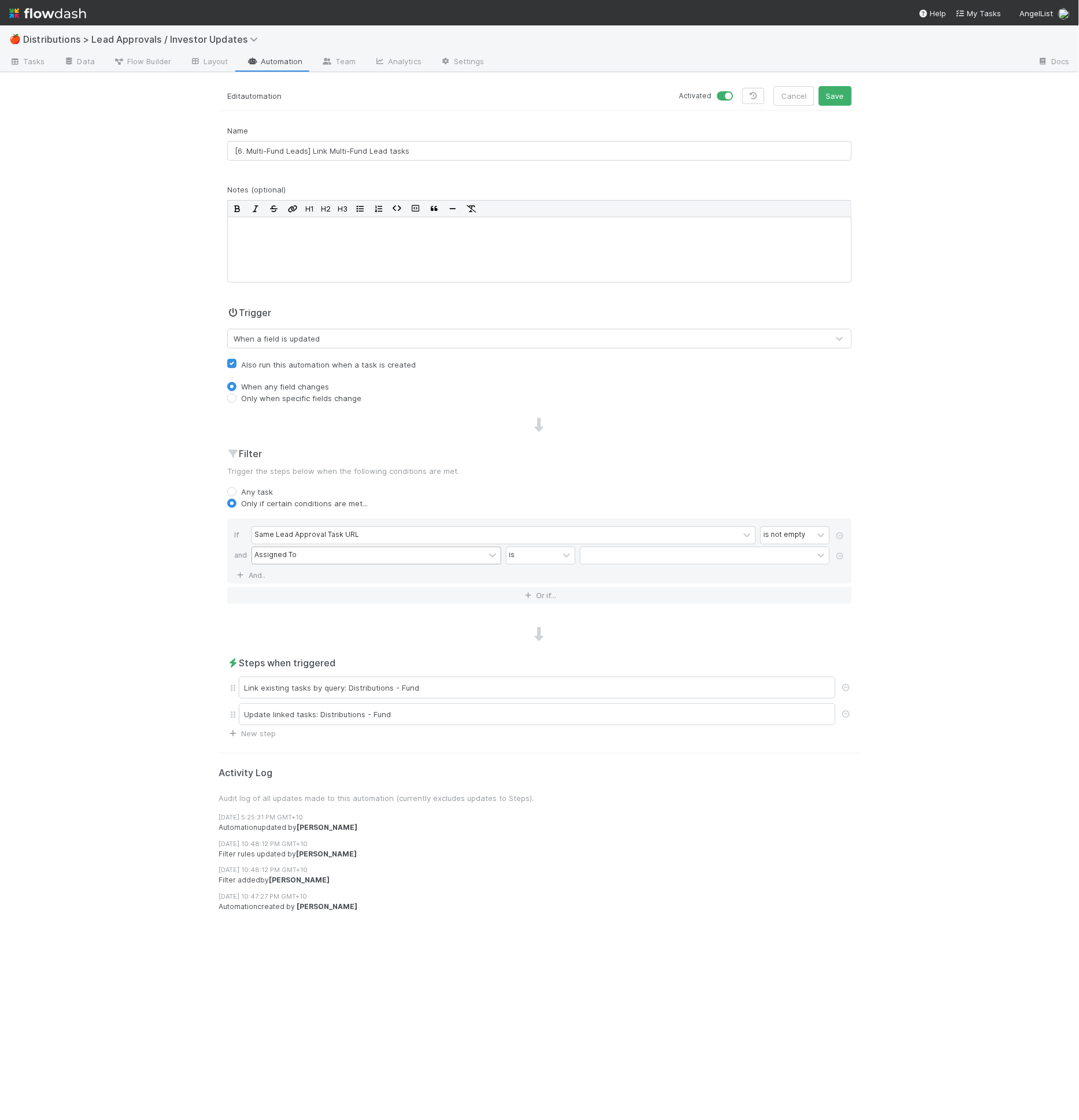
click at [263, 555] on div "Assigned To" at bounding box center [276, 555] width 42 height 10
type input "li"
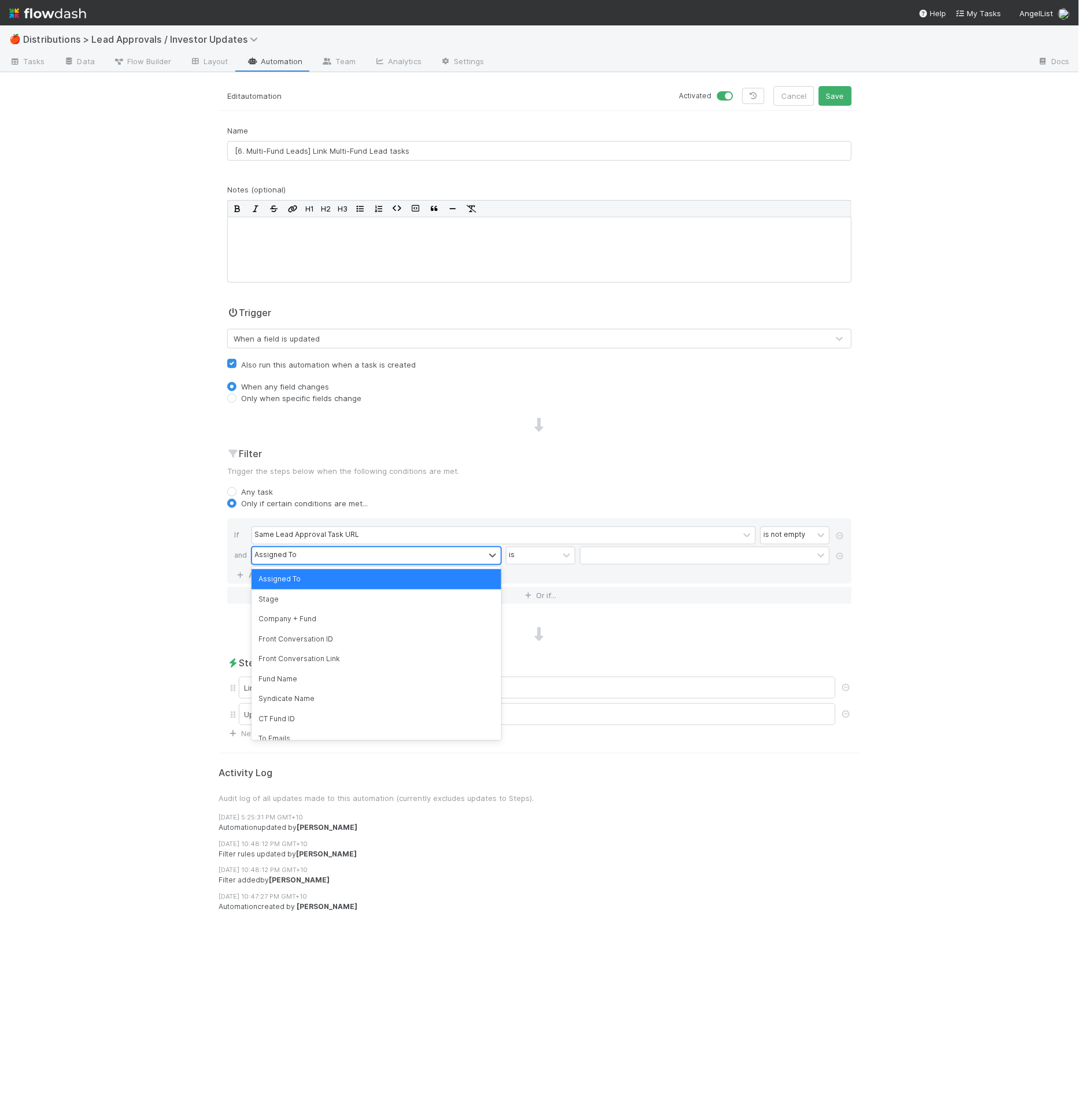
click at [845, 553] on icon at bounding box center [840, 556] width 12 height 7
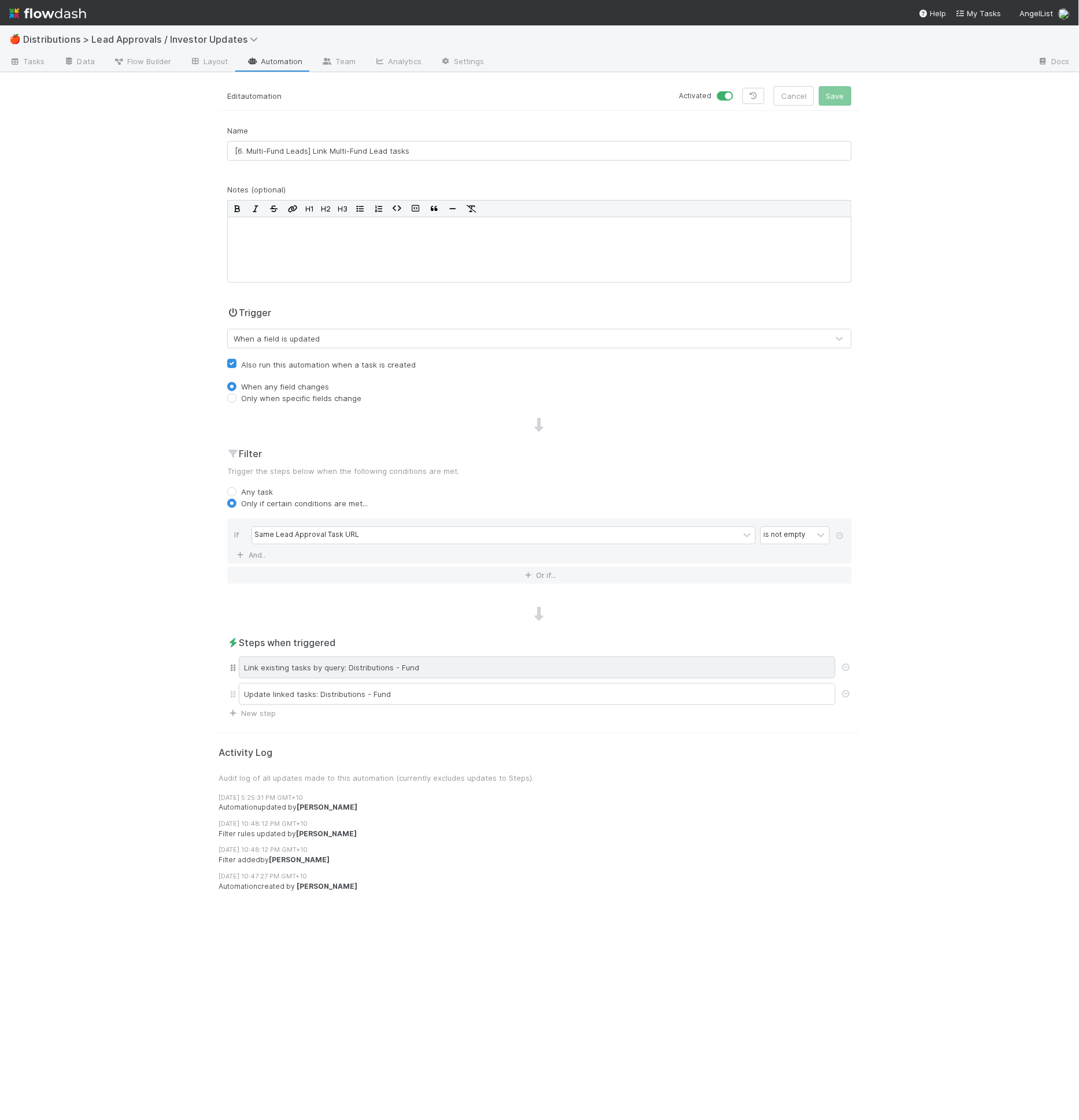
click at [408, 667] on div "Link existing tasks by query: Distributions - Fund" at bounding box center [537, 668] width 596 height 22
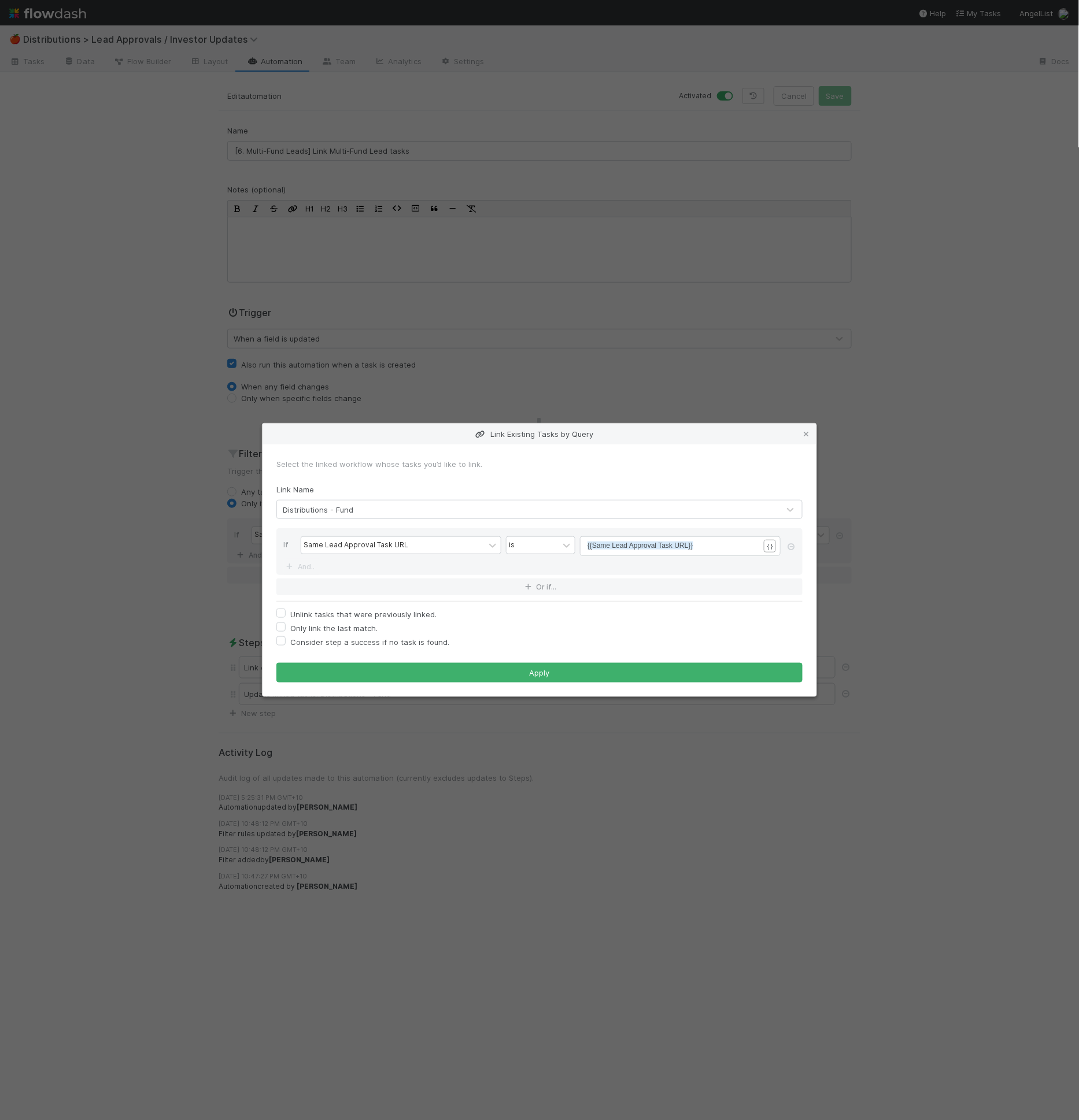
click at [808, 432] on icon at bounding box center [806, 434] width 12 height 8
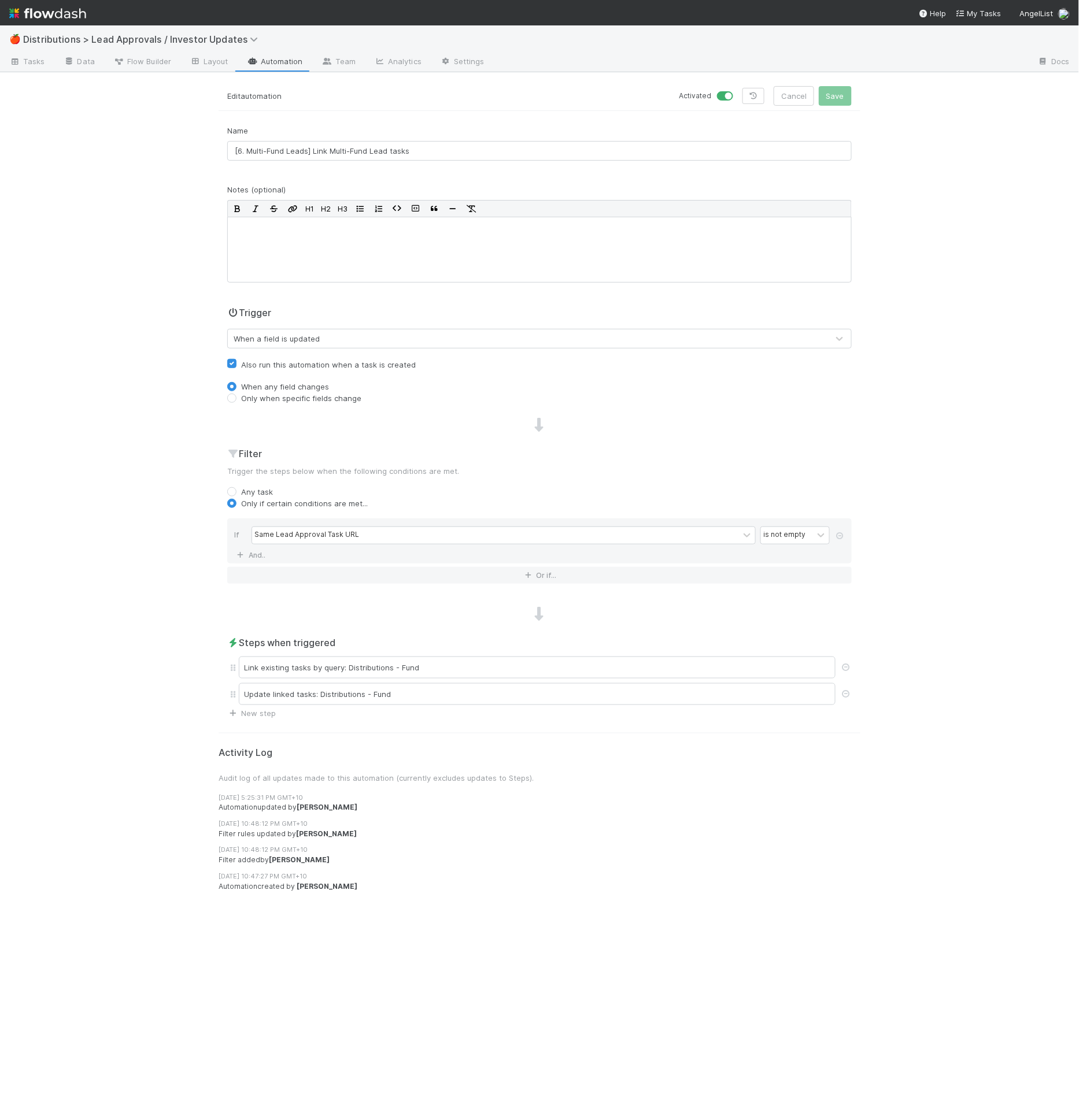
click at [337, 393] on label "Only when specific fields change" at bounding box center [302, 399] width 121 height 12
click at [236, 393] on input "Only when specific fields change" at bounding box center [231, 398] width 9 height 10
radio input "true"
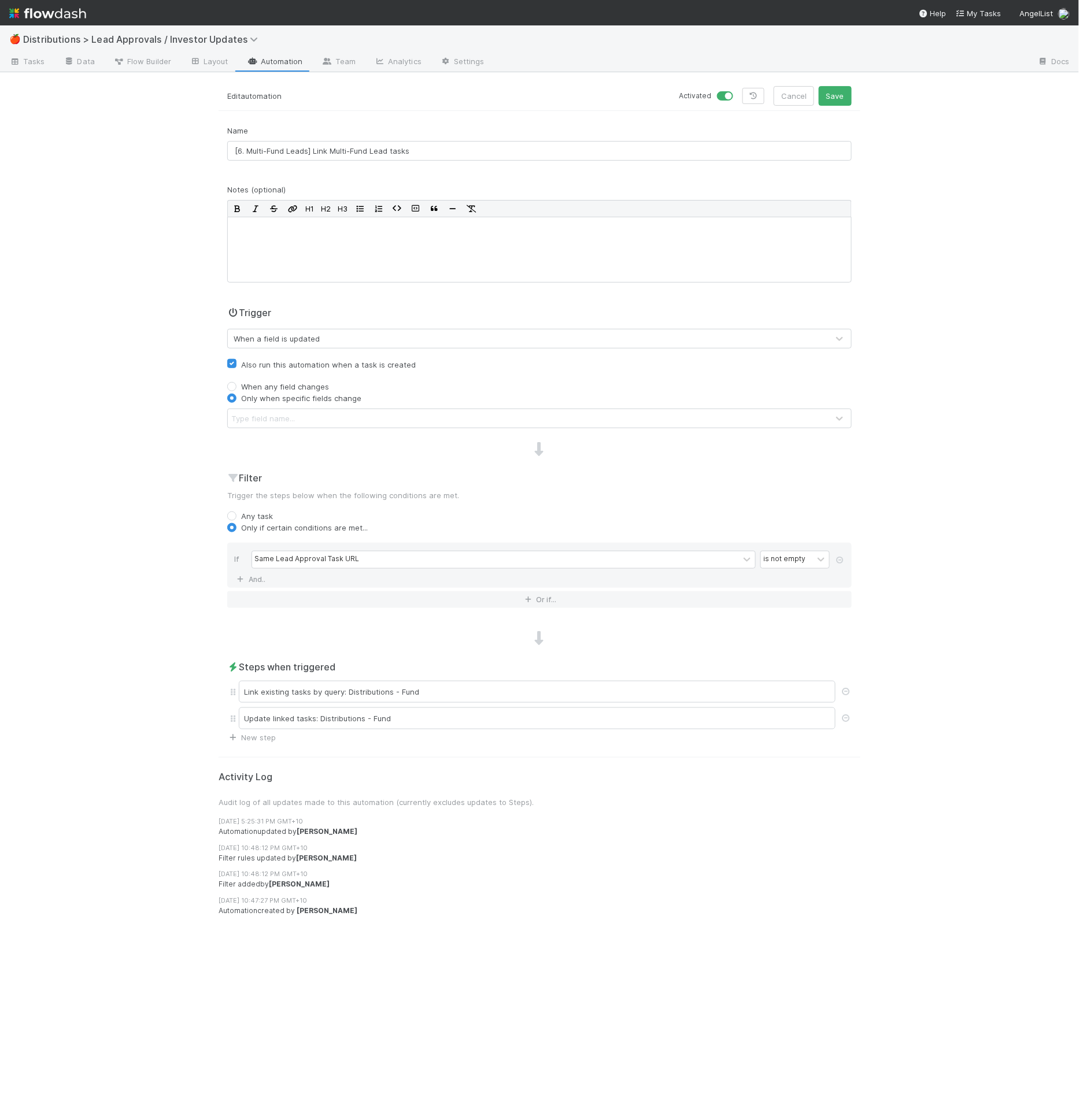
click at [352, 416] on div "Type field name..." at bounding box center [528, 419] width 600 height 18
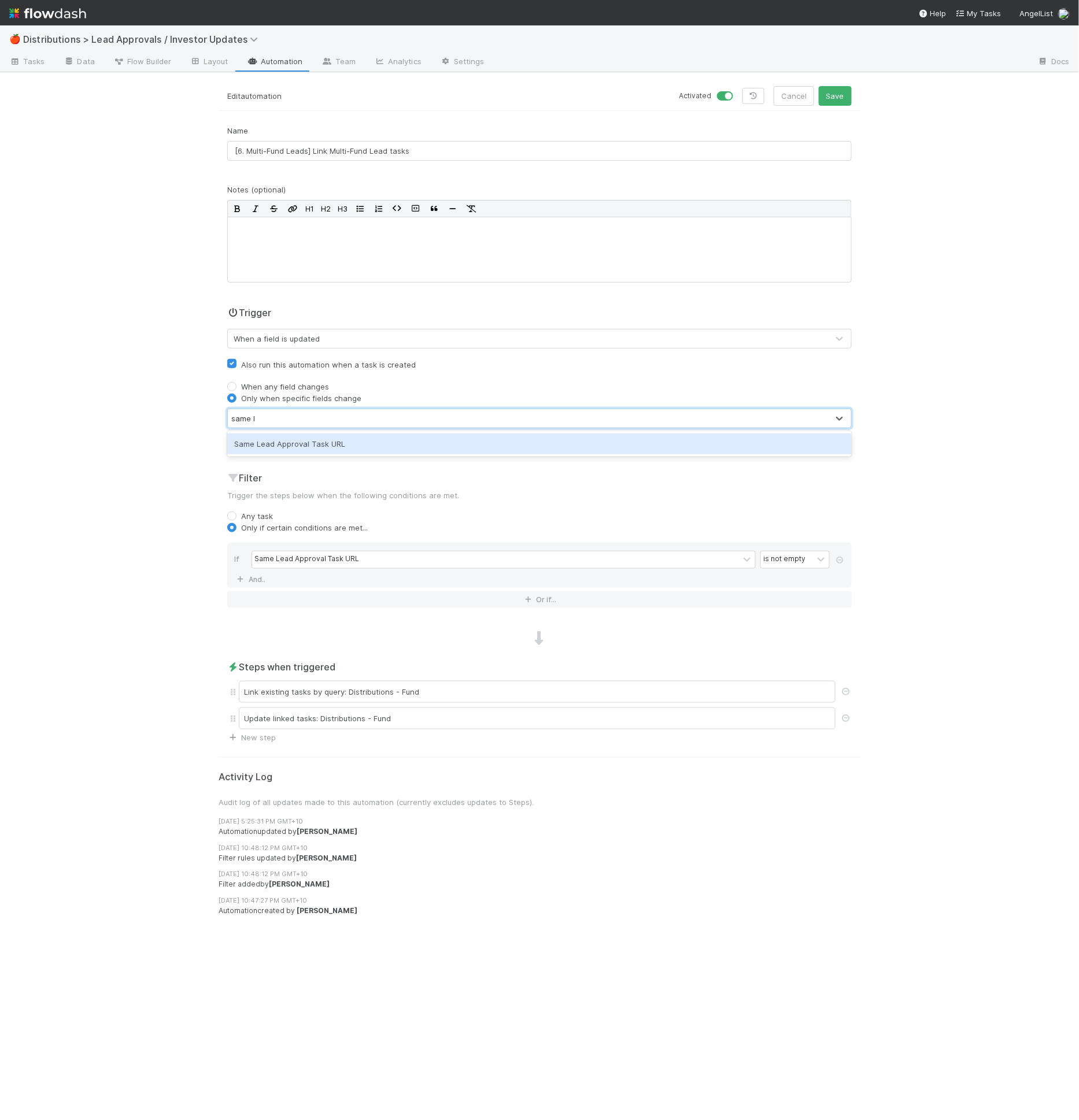
type input "same lead"
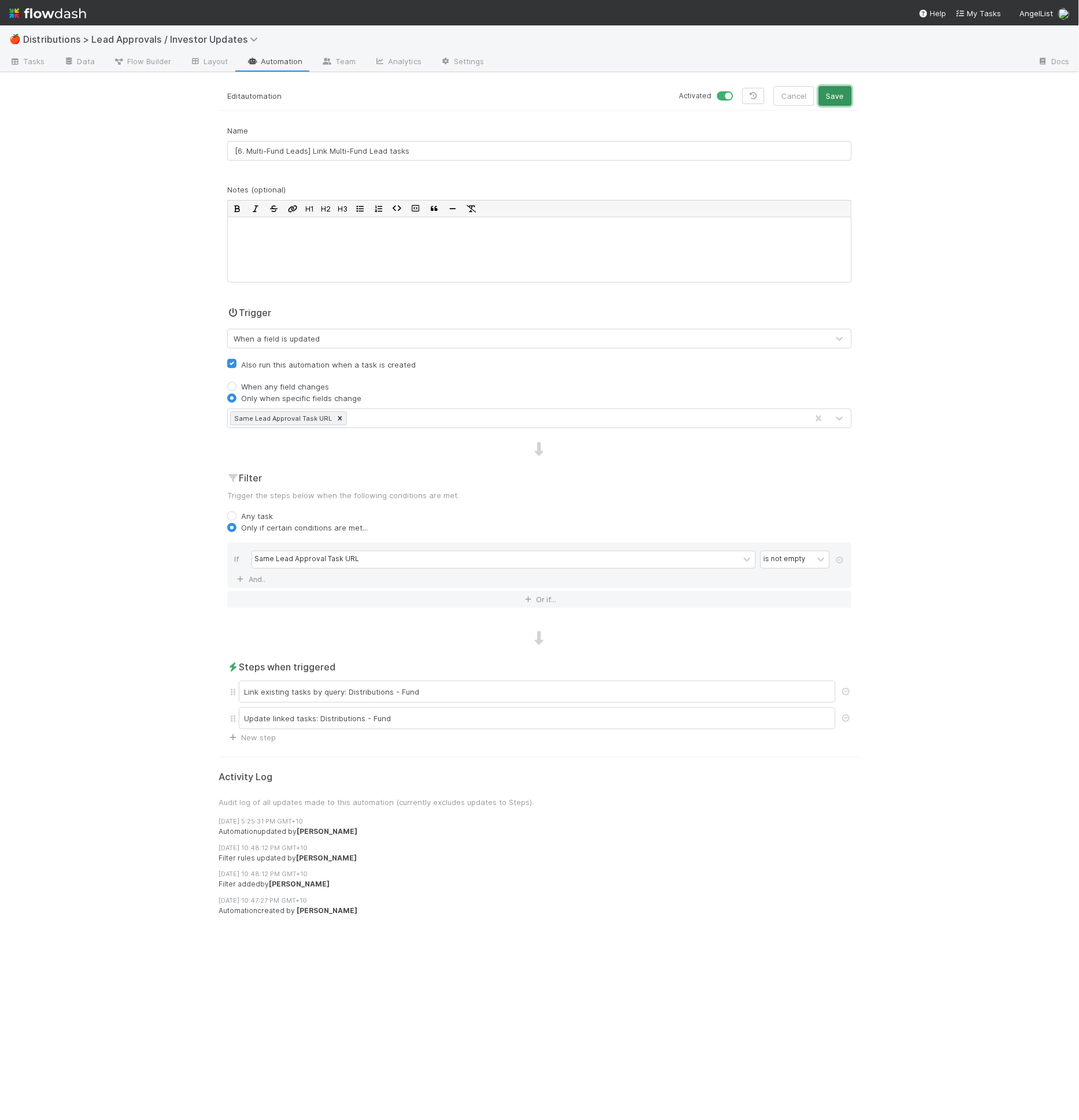
click at [841, 98] on button "Save" at bounding box center [834, 95] width 33 height 19
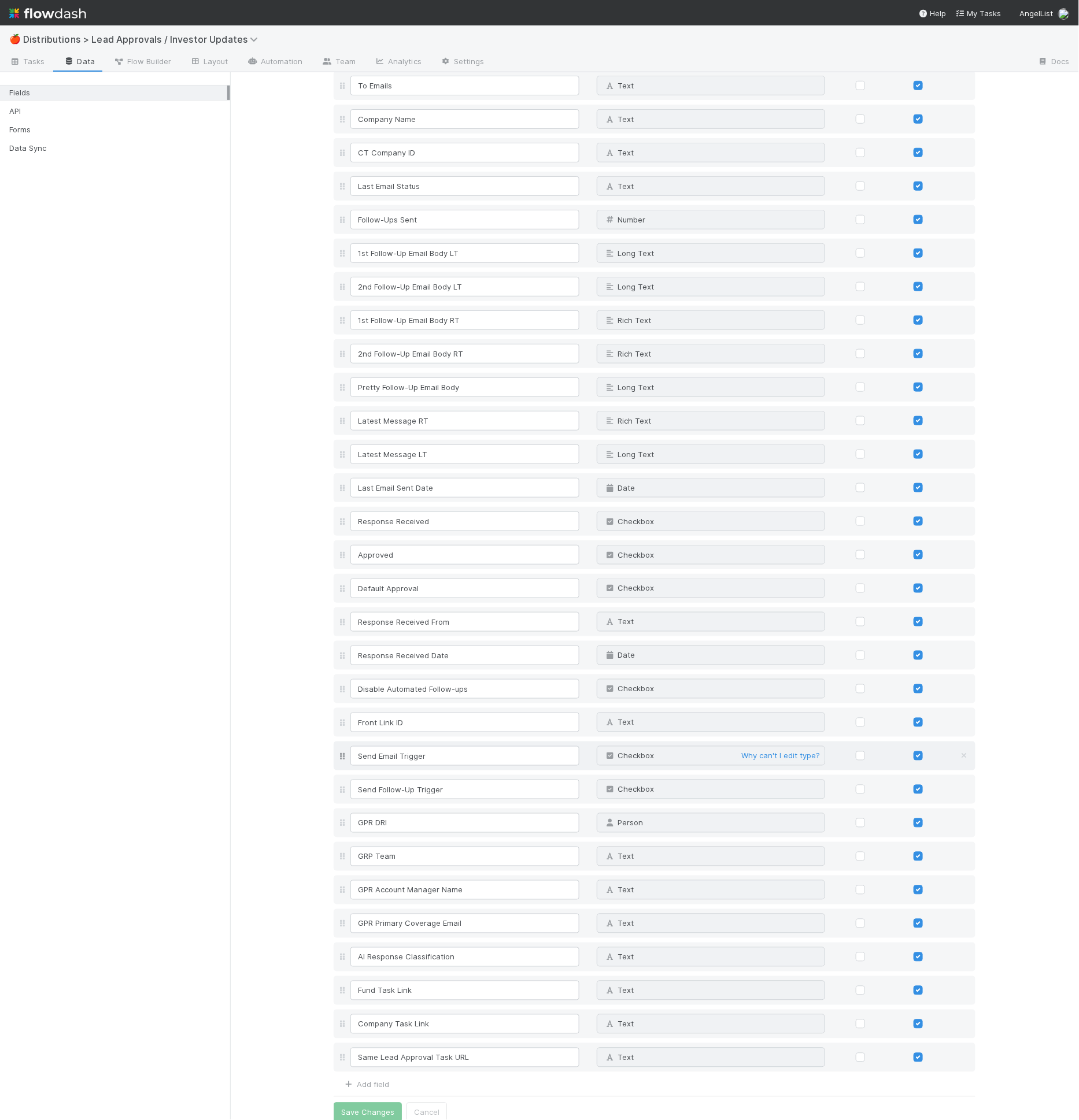
scroll to position [302, 0]
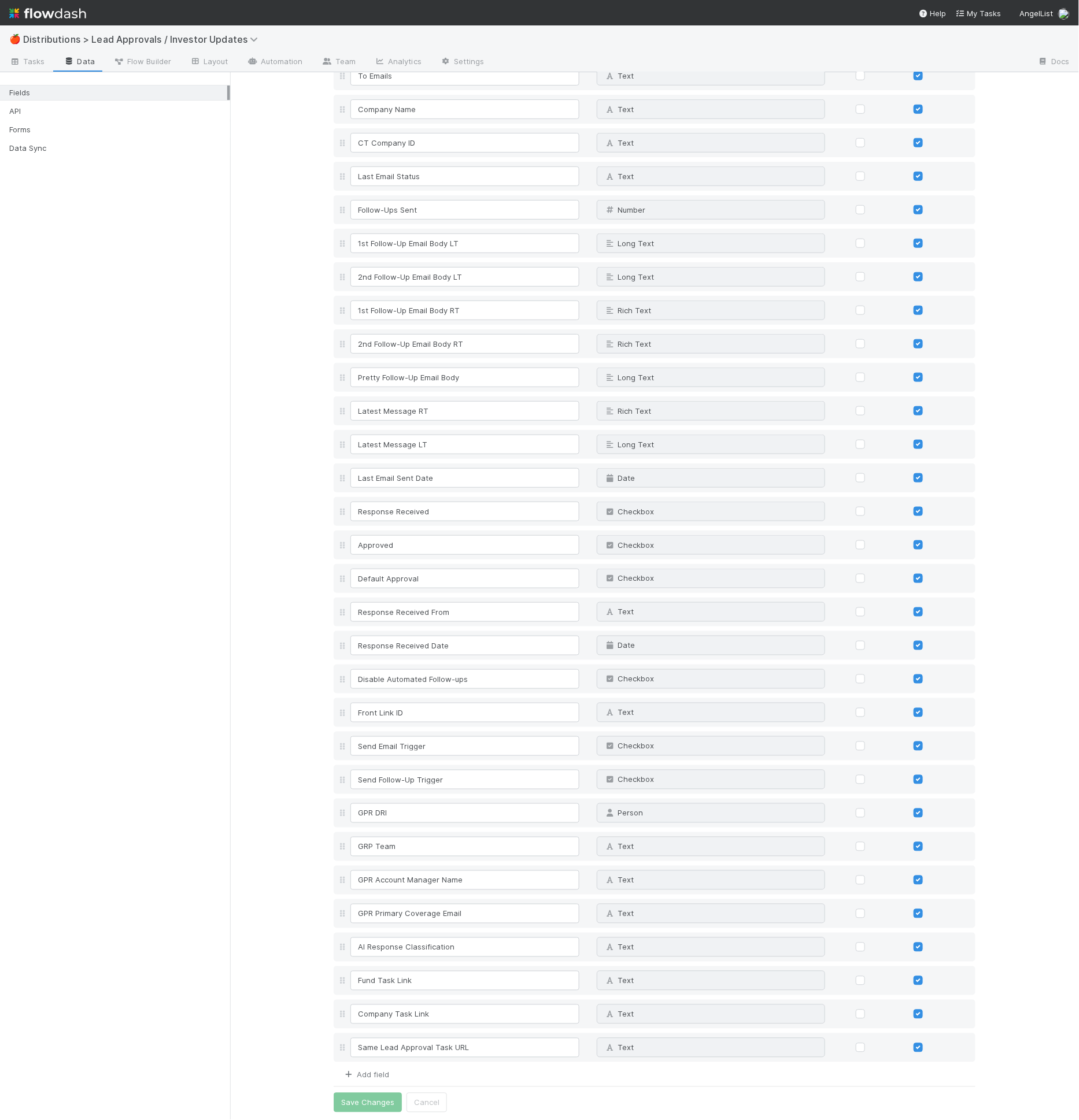
click at [375, 1071] on link "Add field" at bounding box center [365, 1075] width 46 height 9
click at [376, 1071] on input at bounding box center [464, 1081] width 229 height 19
type input "Task Linked"
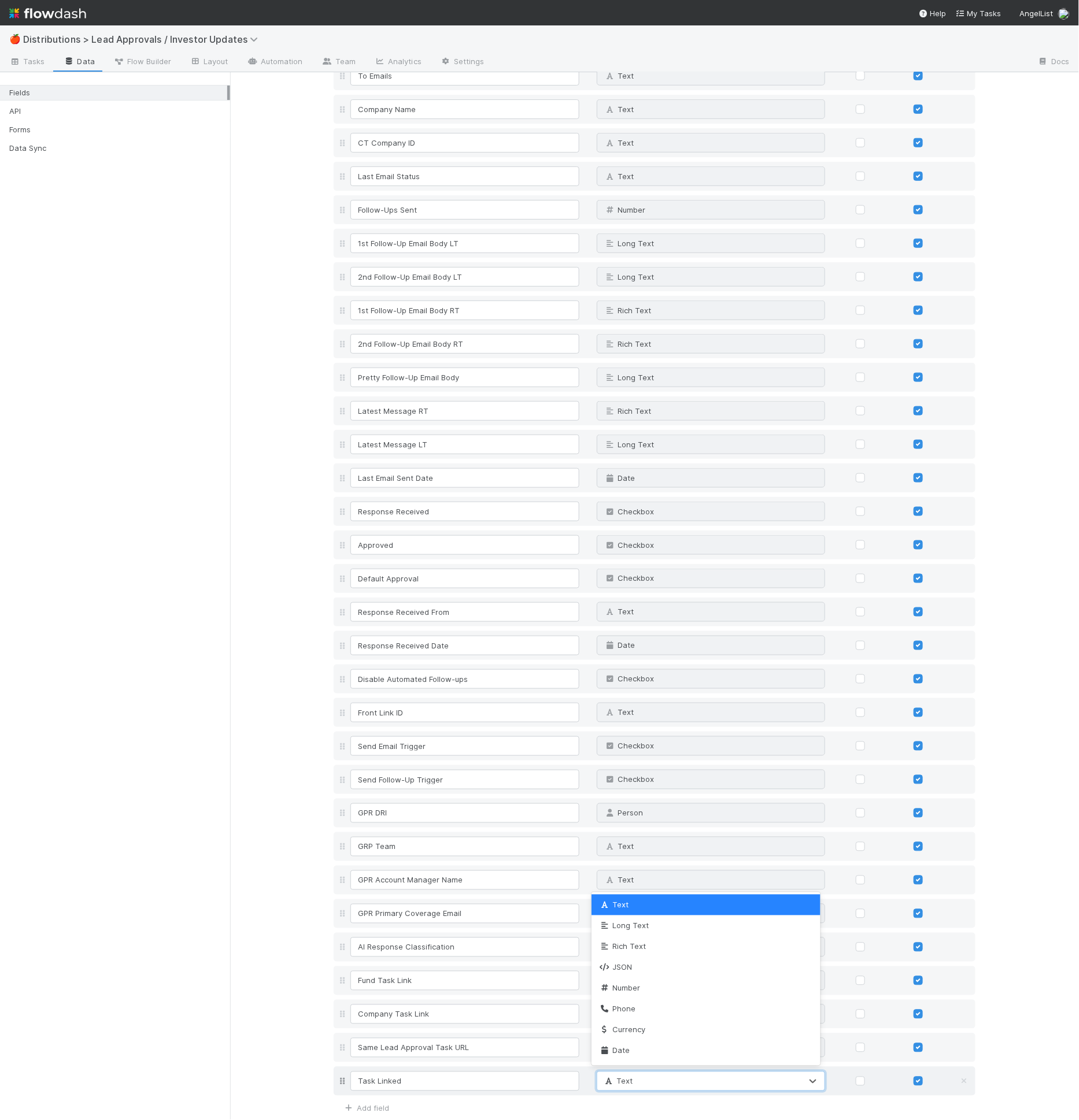
click at [627, 1081] on div "Text" at bounding box center [700, 1081] width 204 height 18
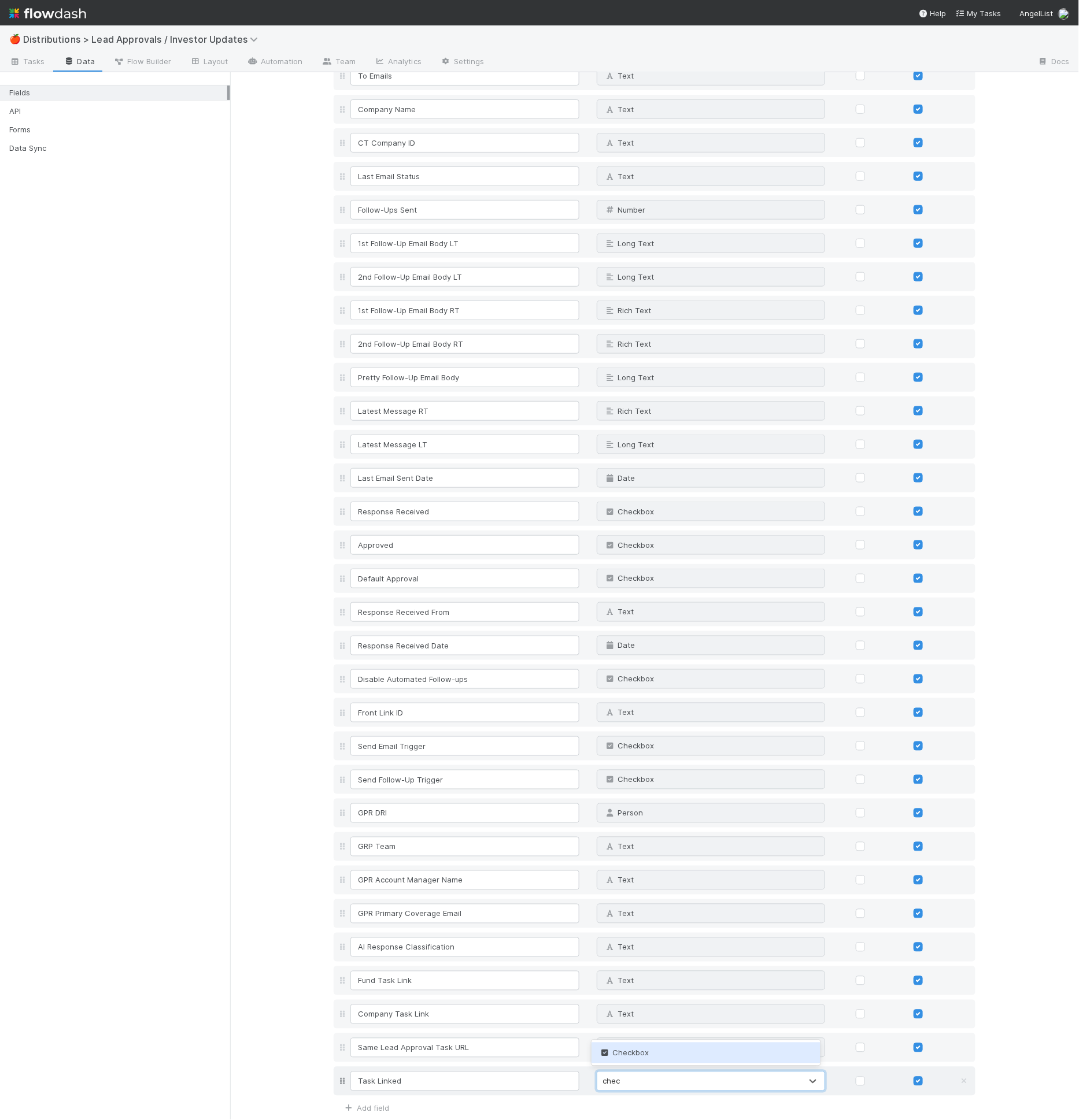
type input "check"
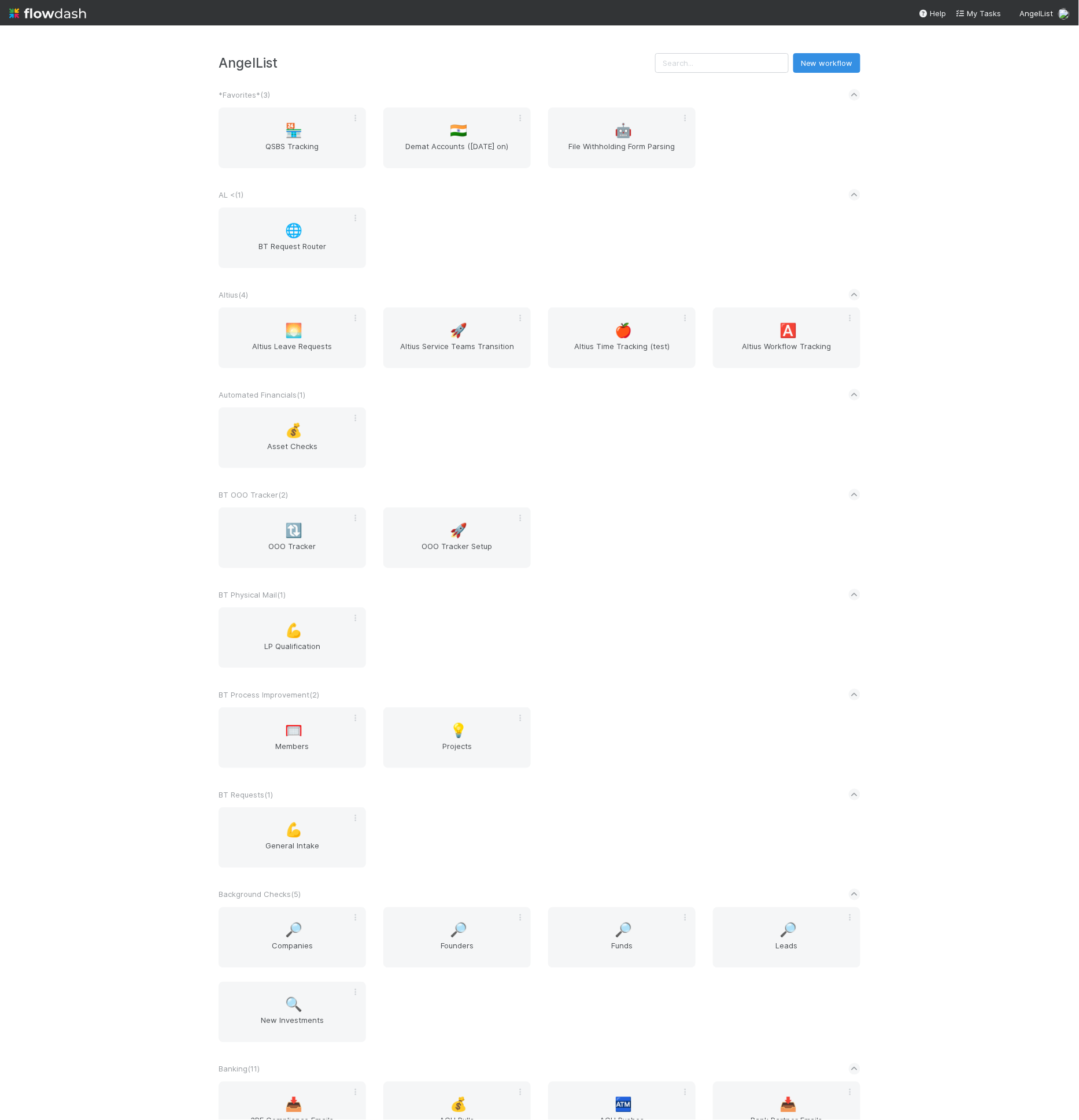
click at [417, 223] on div "🌐 BT Request Router" at bounding box center [539, 245] width 659 height 75
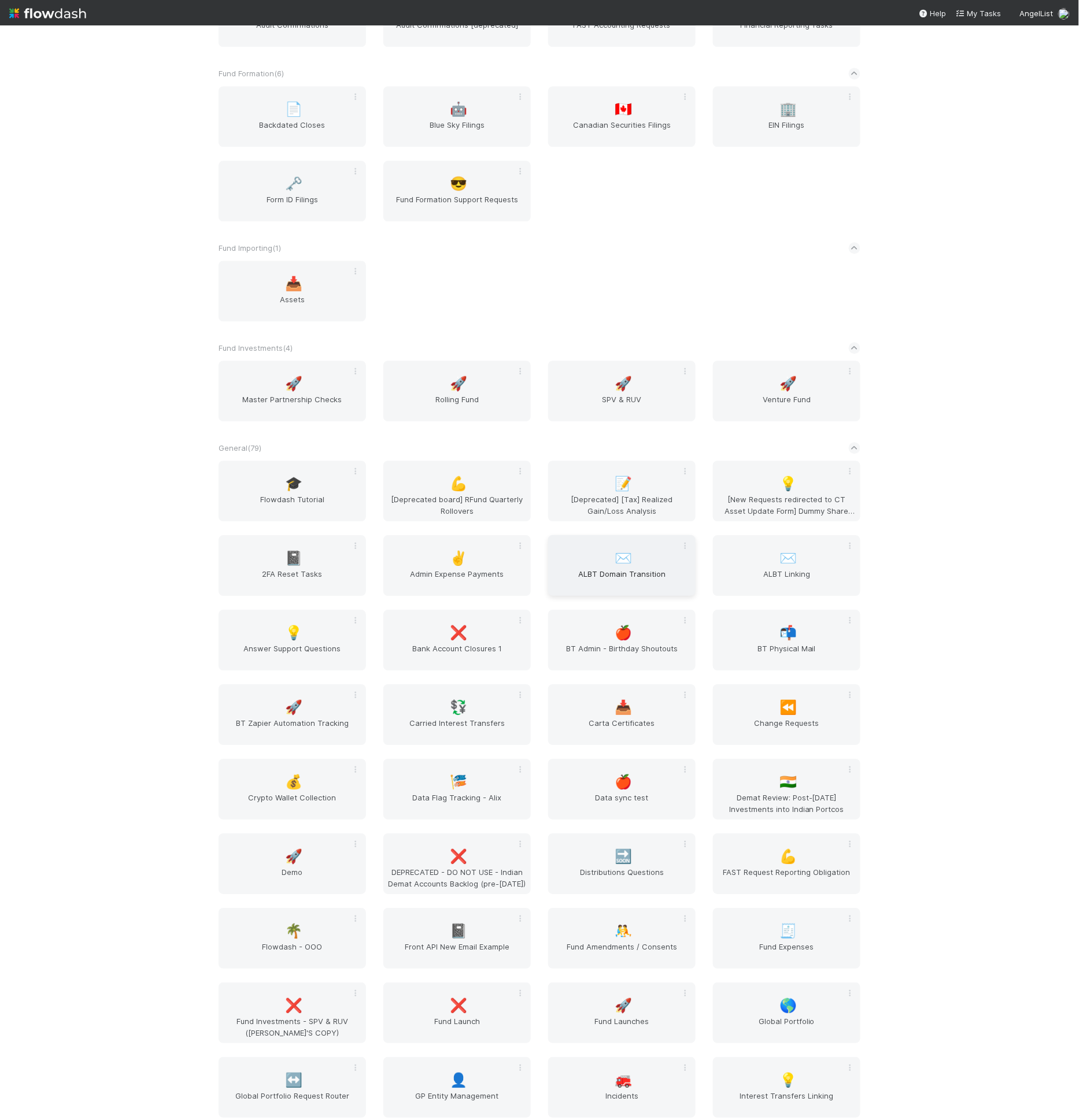
click at [615, 564] on span "✉️" at bounding box center [623, 559] width 18 height 15
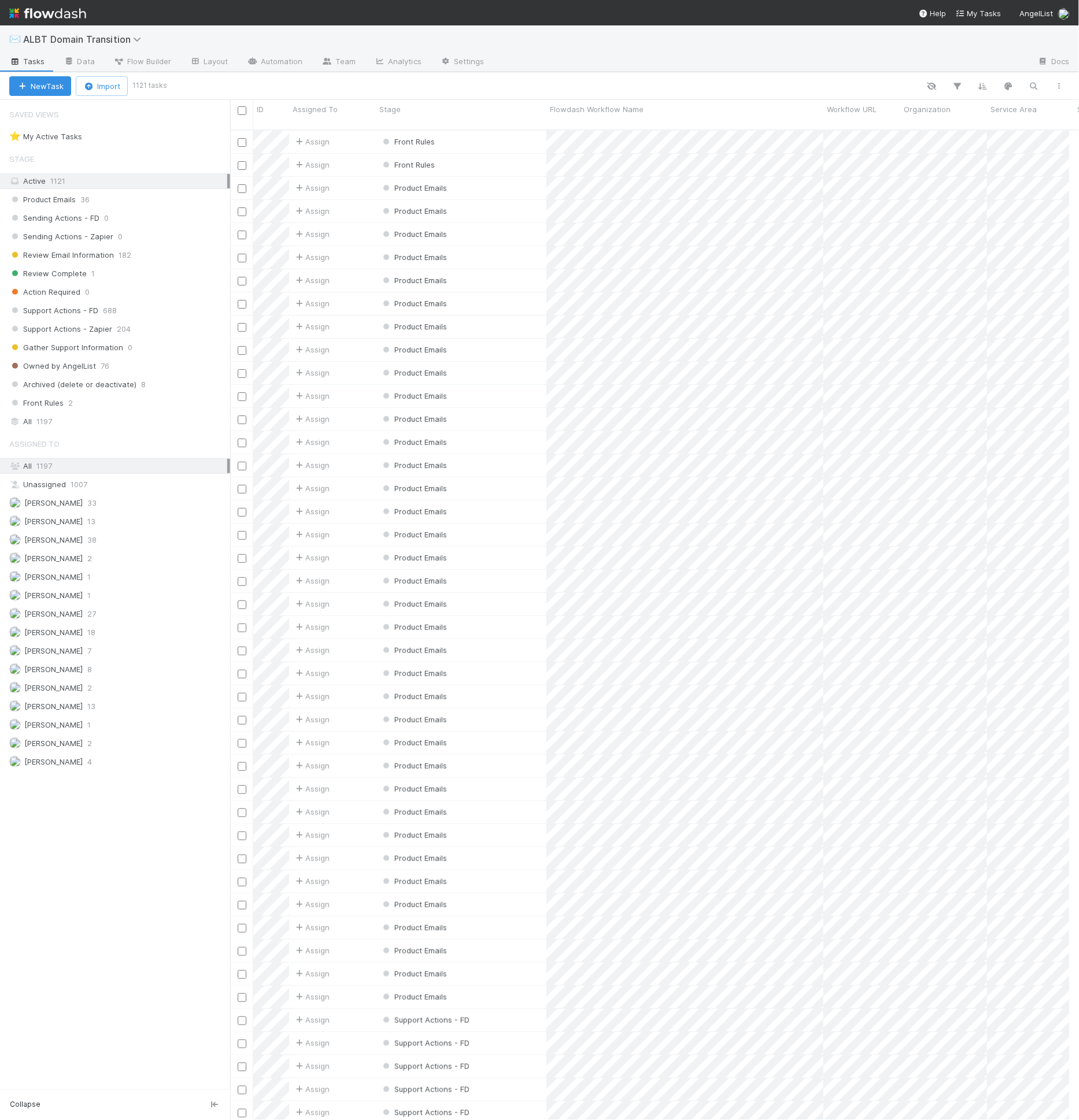
scroll to position [10, 10]
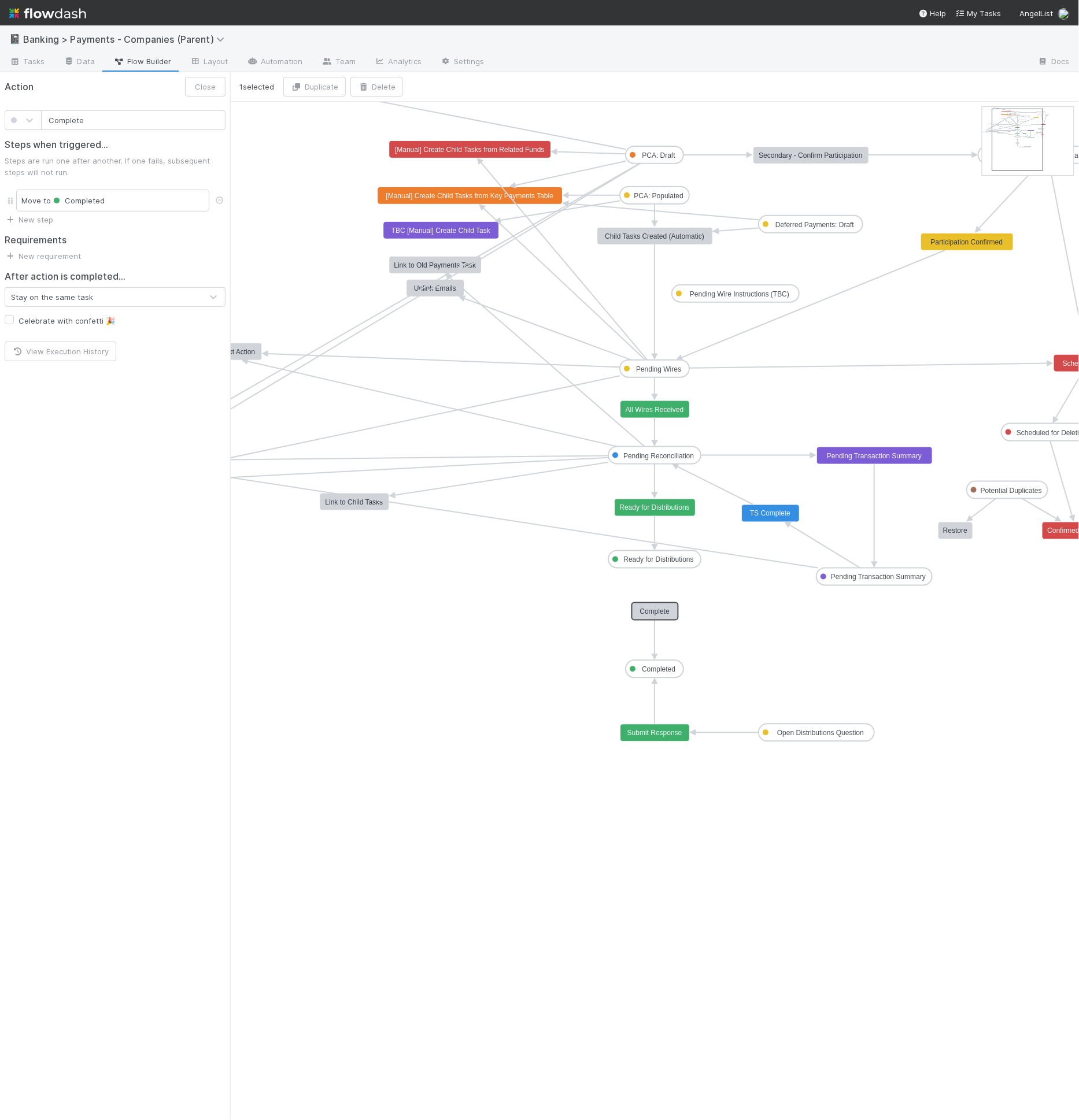
click at [660, 668] on text "Completed" at bounding box center [658, 670] width 34 height 8
drag, startPoint x: 675, startPoint y: 735, endPoint x: 813, endPoint y: 643, distance: 165.9
drag, startPoint x: 788, startPoint y: 639, endPoint x: 650, endPoint y: 730, distance: 165.3
click at [658, 666] on text "Completed" at bounding box center [658, 670] width 34 height 8
type input "Ready for Distributions"
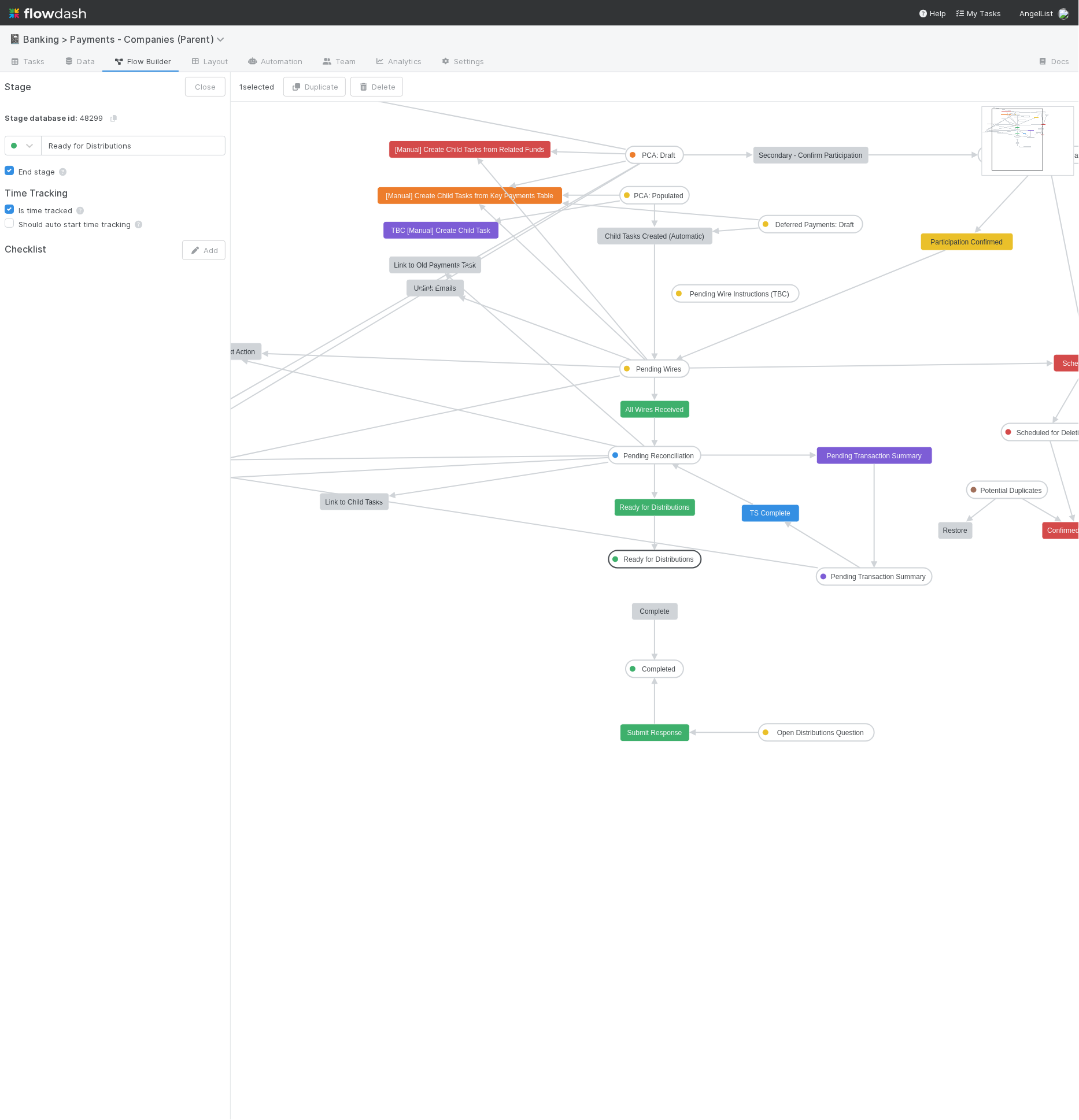
click at [664, 561] on text "Ready for Distributions" at bounding box center [658, 560] width 70 height 8
click at [653, 560] on text "Ready for Distributions" at bounding box center [658, 560] width 70 height 8
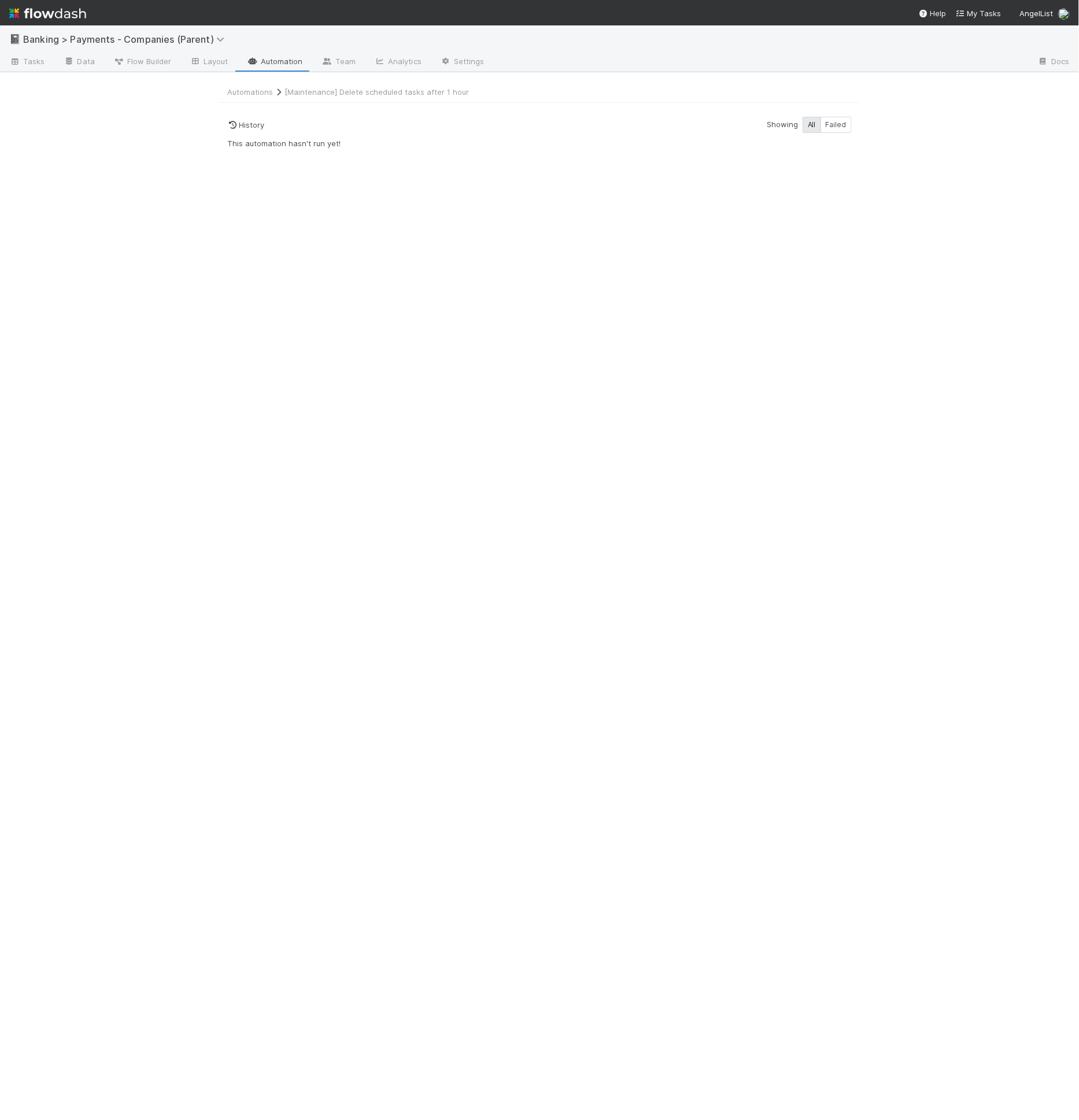
click at [674, 155] on div "Automations [Maintenance] Delete scheduled tasks after 1 hour History Showing A…" at bounding box center [539, 603] width 659 height 1035
click at [321, 92] on link "[Maintenance] Delete scheduled tasks after 1 hour" at bounding box center [377, 91] width 184 height 9
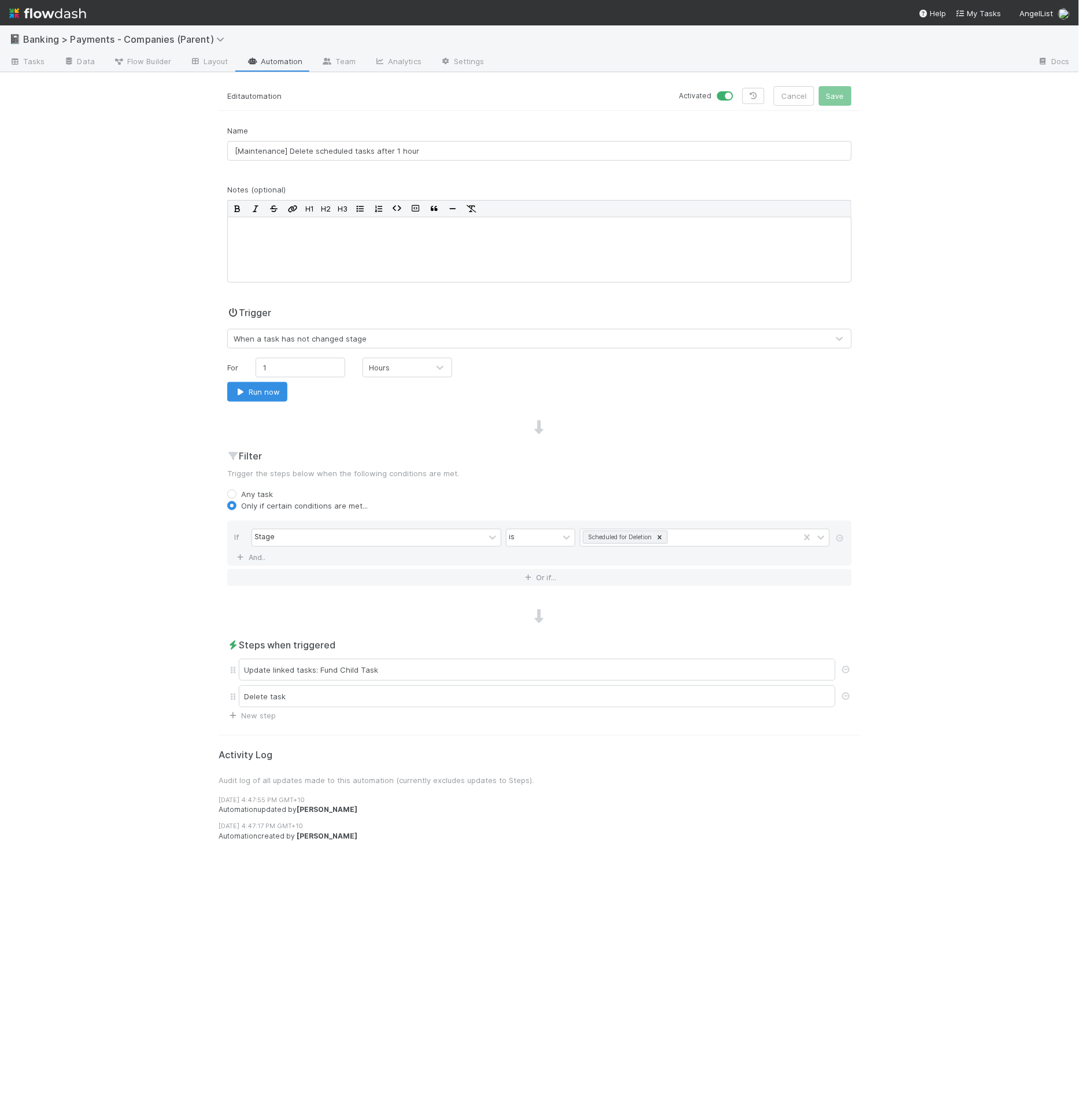
click at [410, 312] on div "Trigger When a task has not changed stage" at bounding box center [539, 327] width 624 height 43
click at [28, 64] on span "Tasks" at bounding box center [27, 61] width 36 height 12
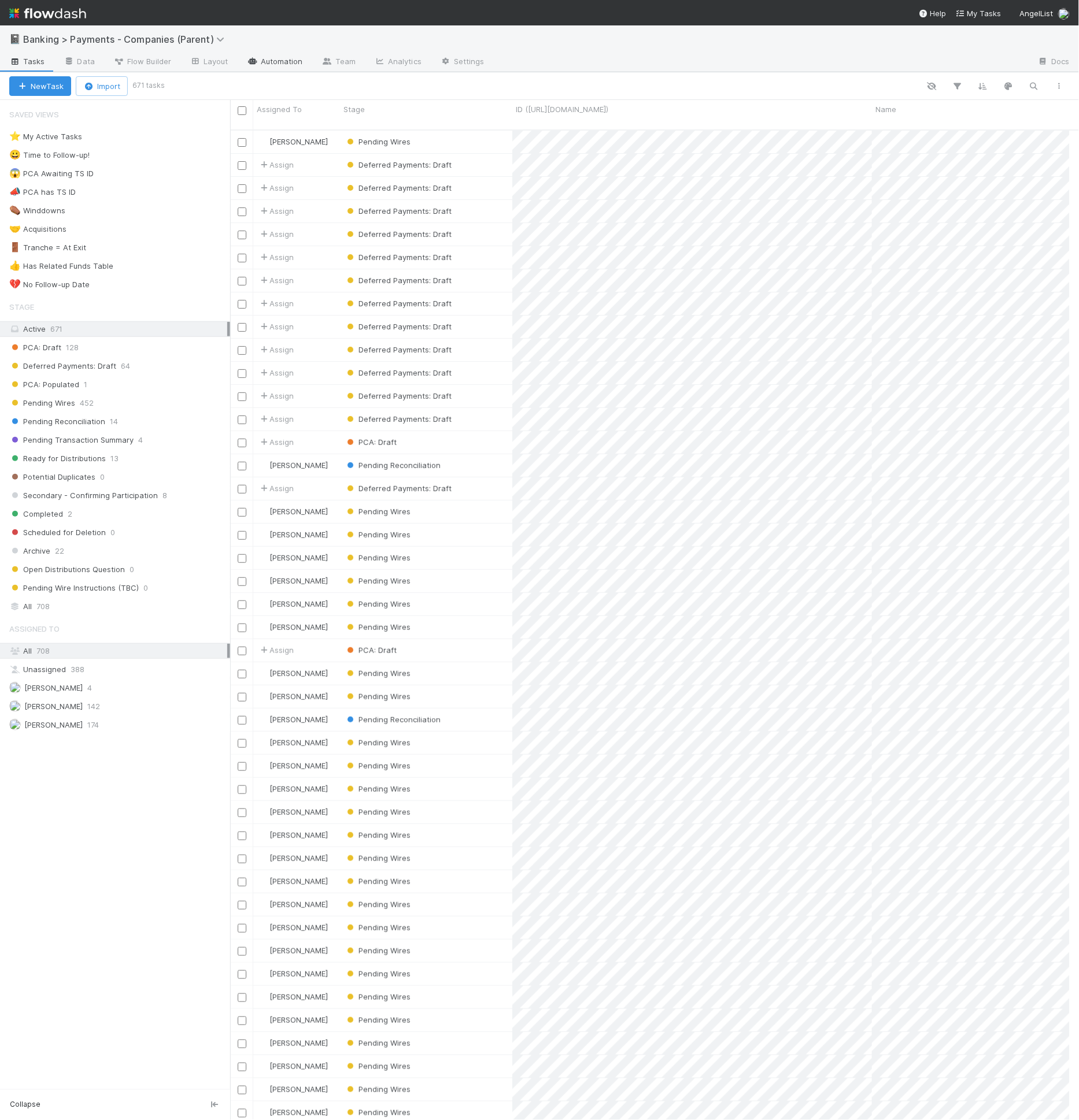
scroll to position [990, 829]
click at [60, 88] on button "New Task" at bounding box center [40, 85] width 62 height 19
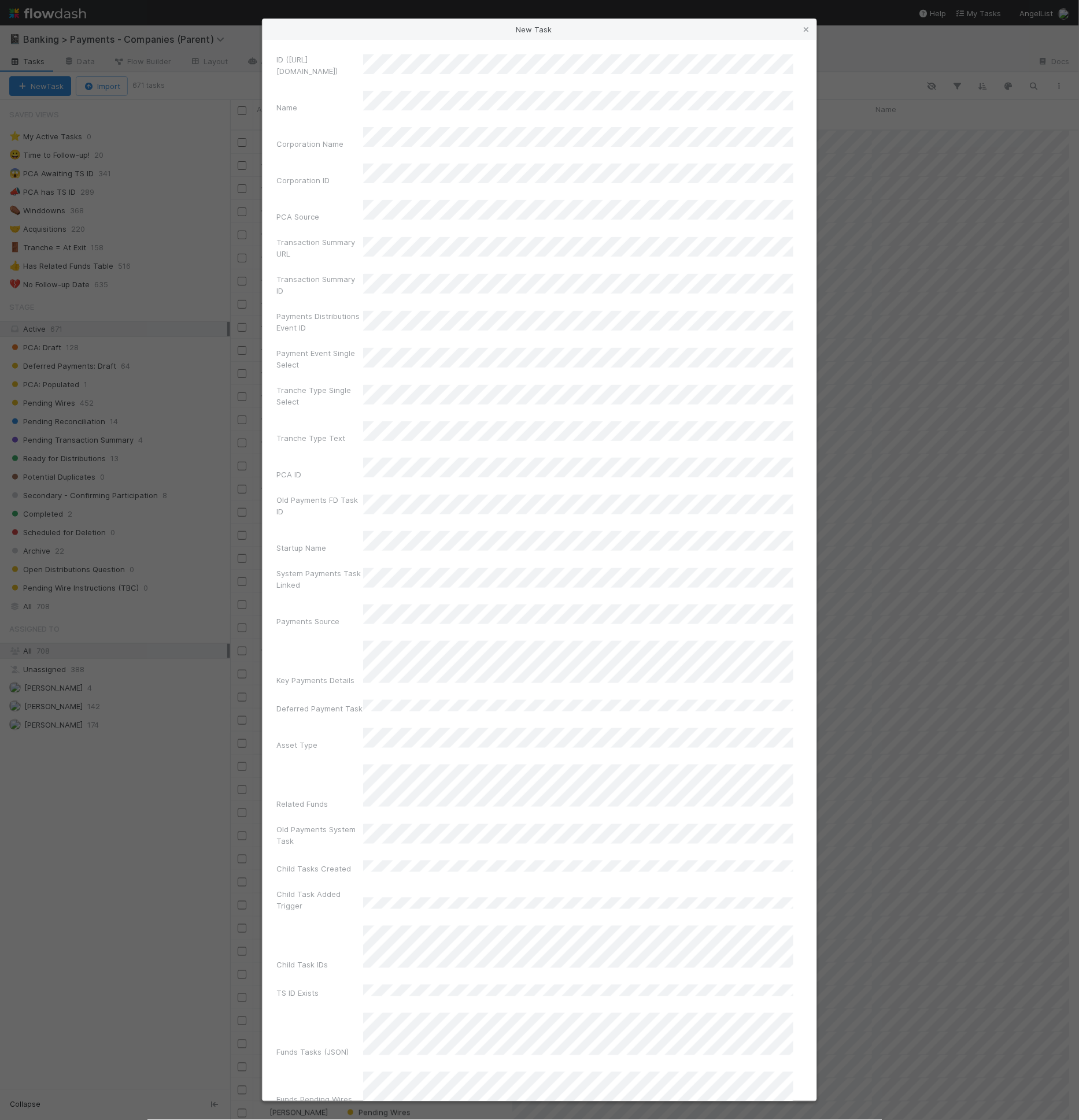
click at [402, 51] on div "ID (TS_PCA.ID) Name Corporation Name Corporation ID PCA Source Transaction Summ…" at bounding box center [539, 570] width 554 height 1061
drag, startPoint x: 455, startPoint y: 1066, endPoint x: 458, endPoint y: 1071, distance: 5.8
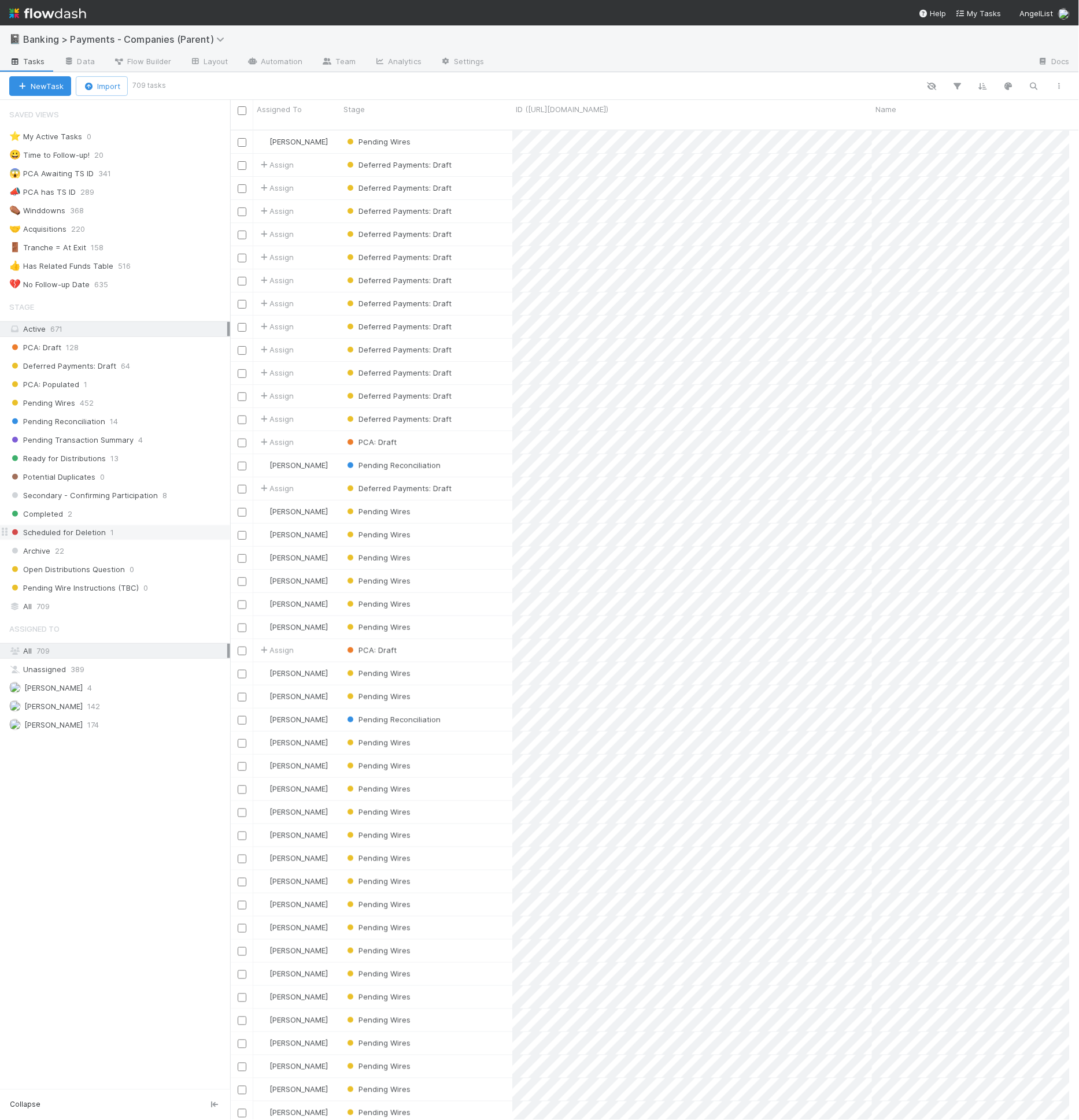
click at [108, 527] on div "Scheduled for Deletion 1" at bounding box center [120, 532] width 221 height 14
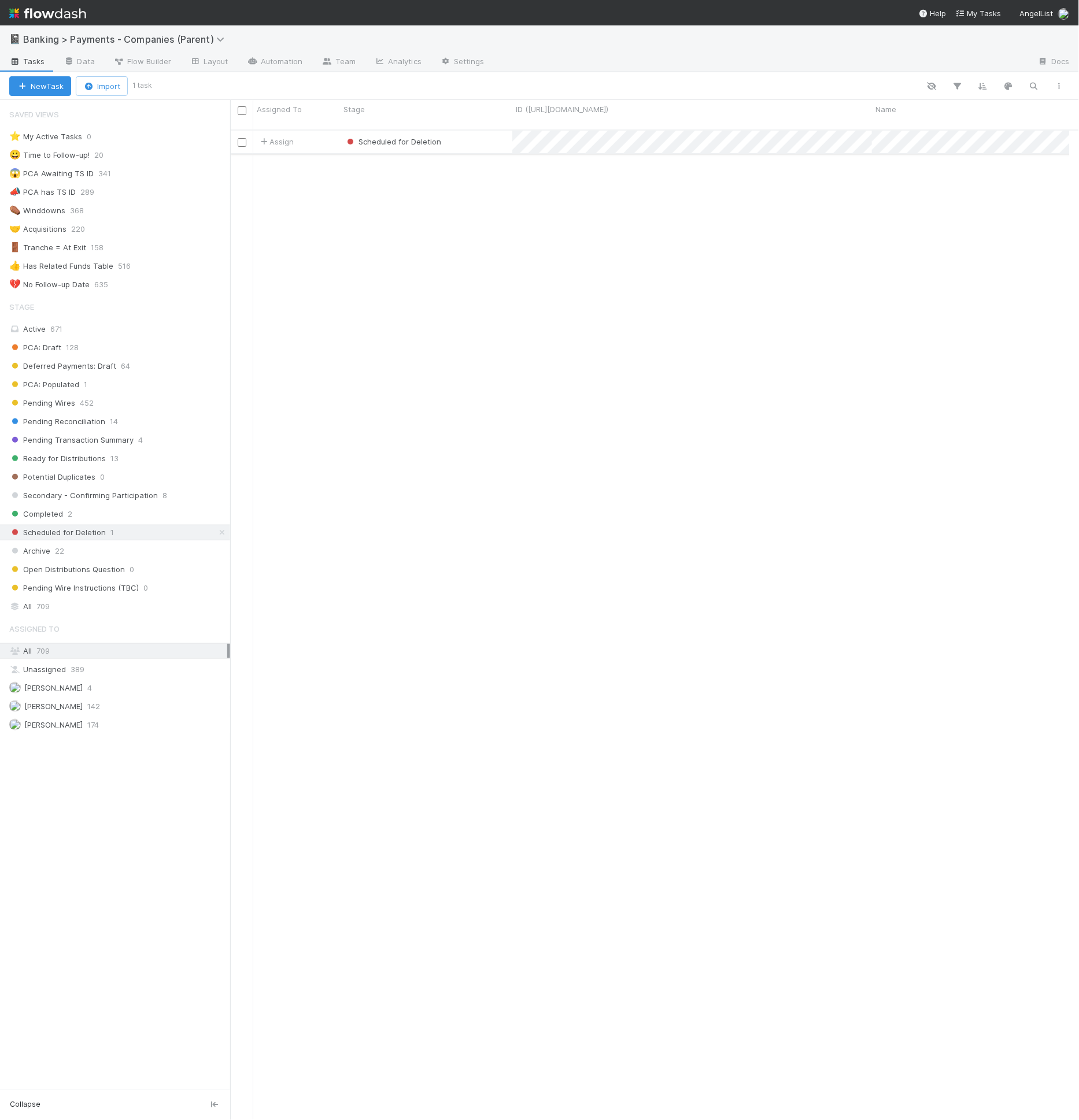
scroll to position [990, 829]
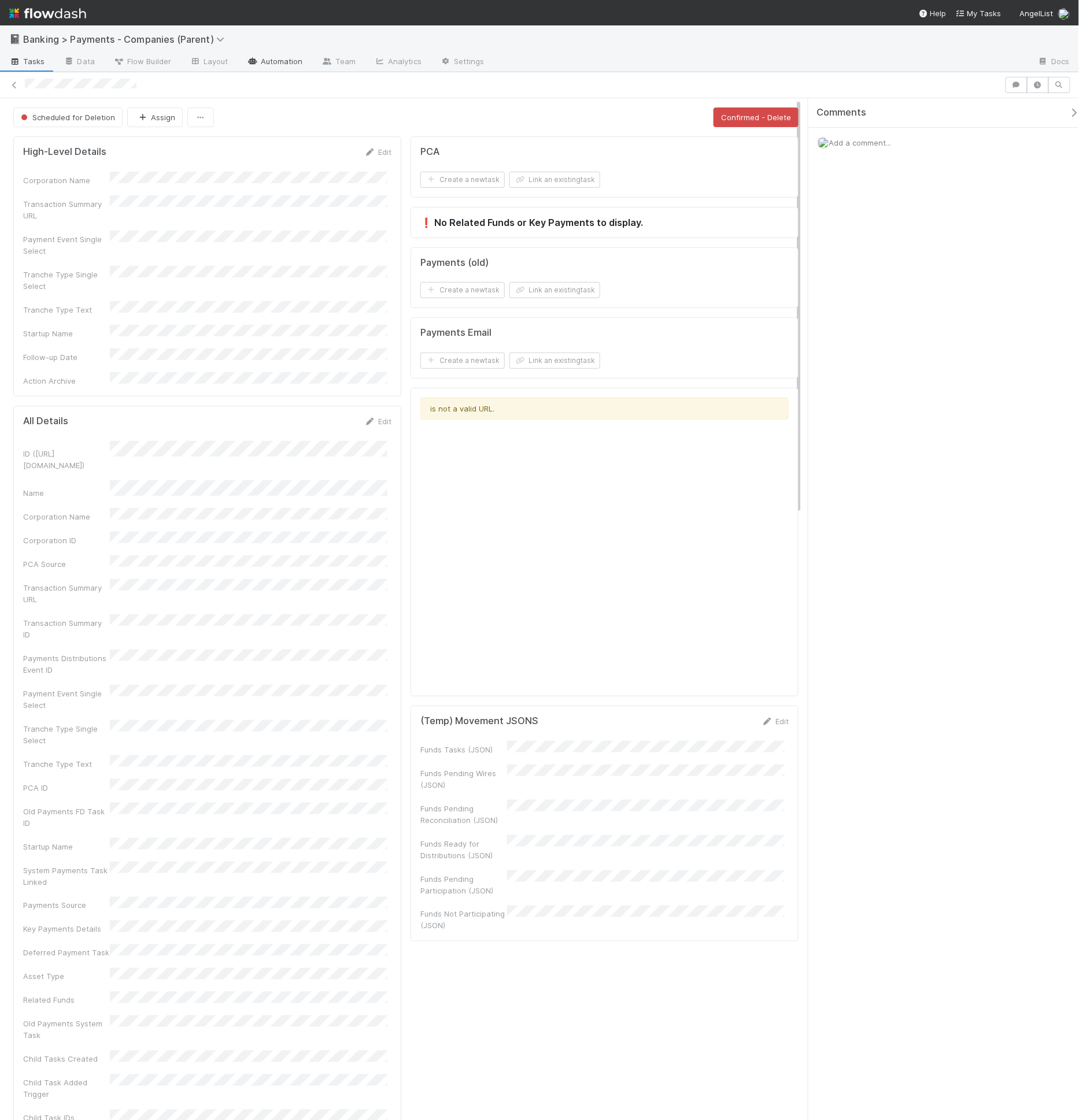
click at [273, 60] on link "Automation" at bounding box center [275, 62] width 75 height 18
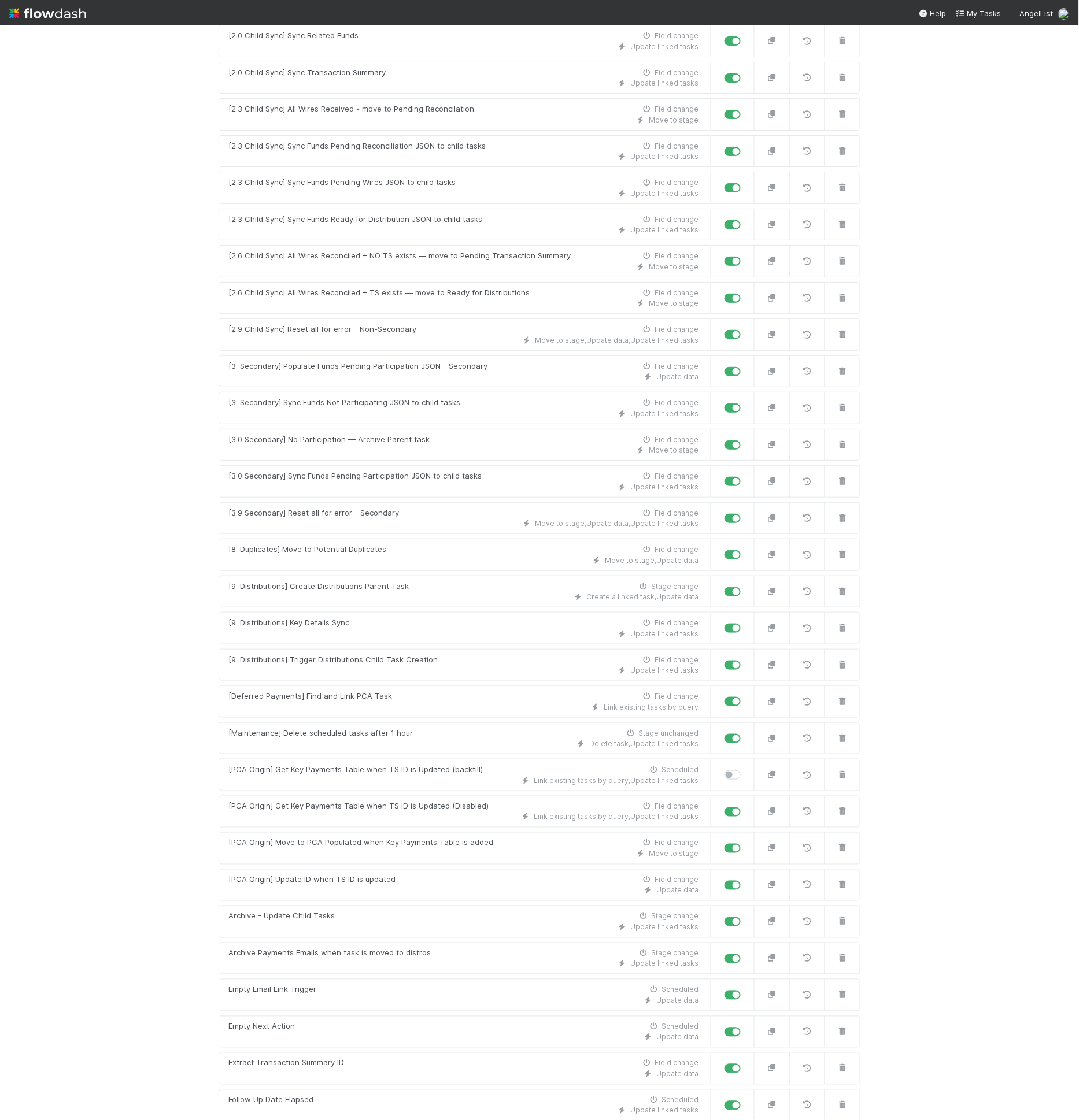
scroll to position [1082, 0]
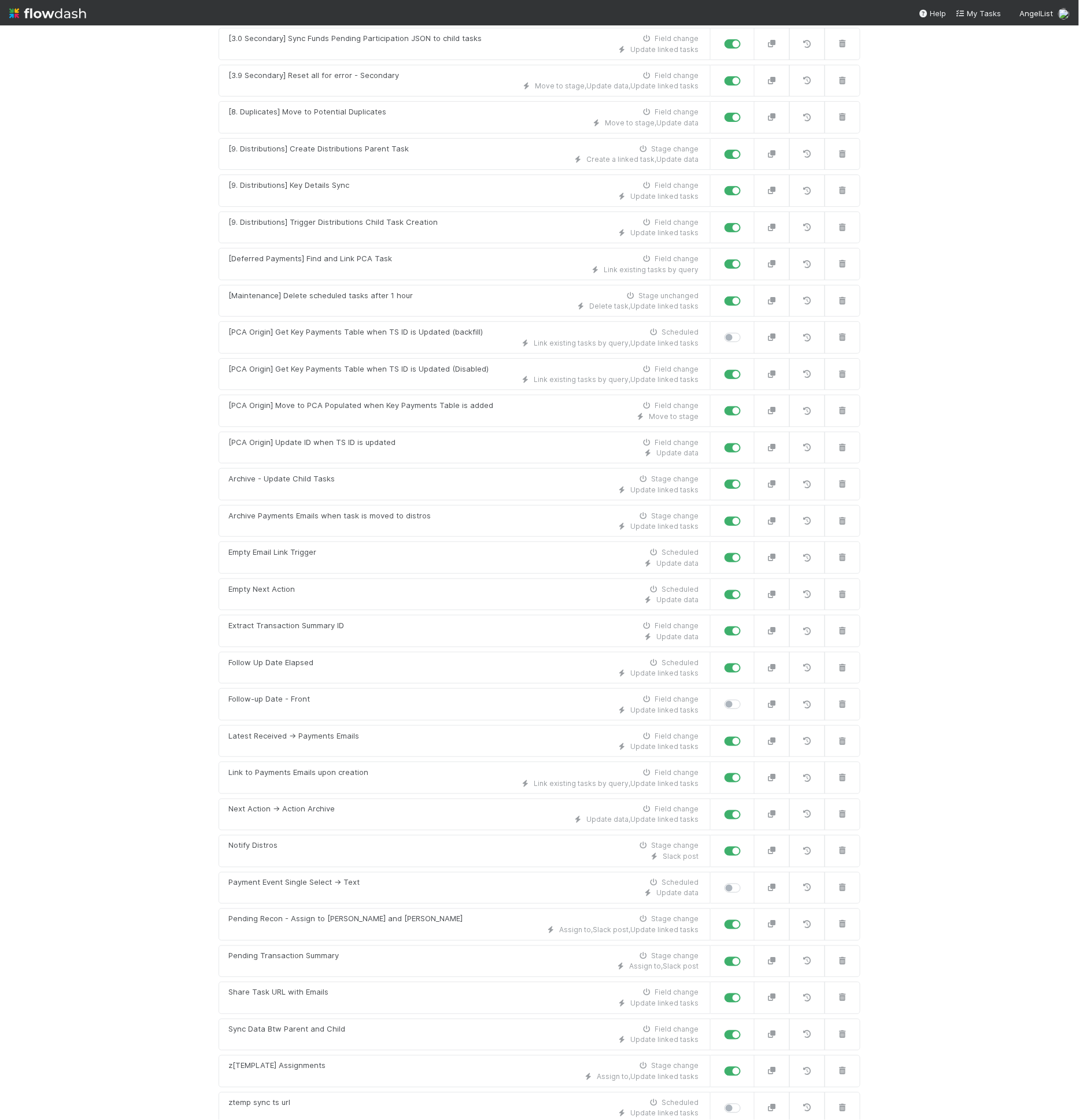
click at [540, 1120] on link "New automation" at bounding box center [540, 1140] width 642 height 22
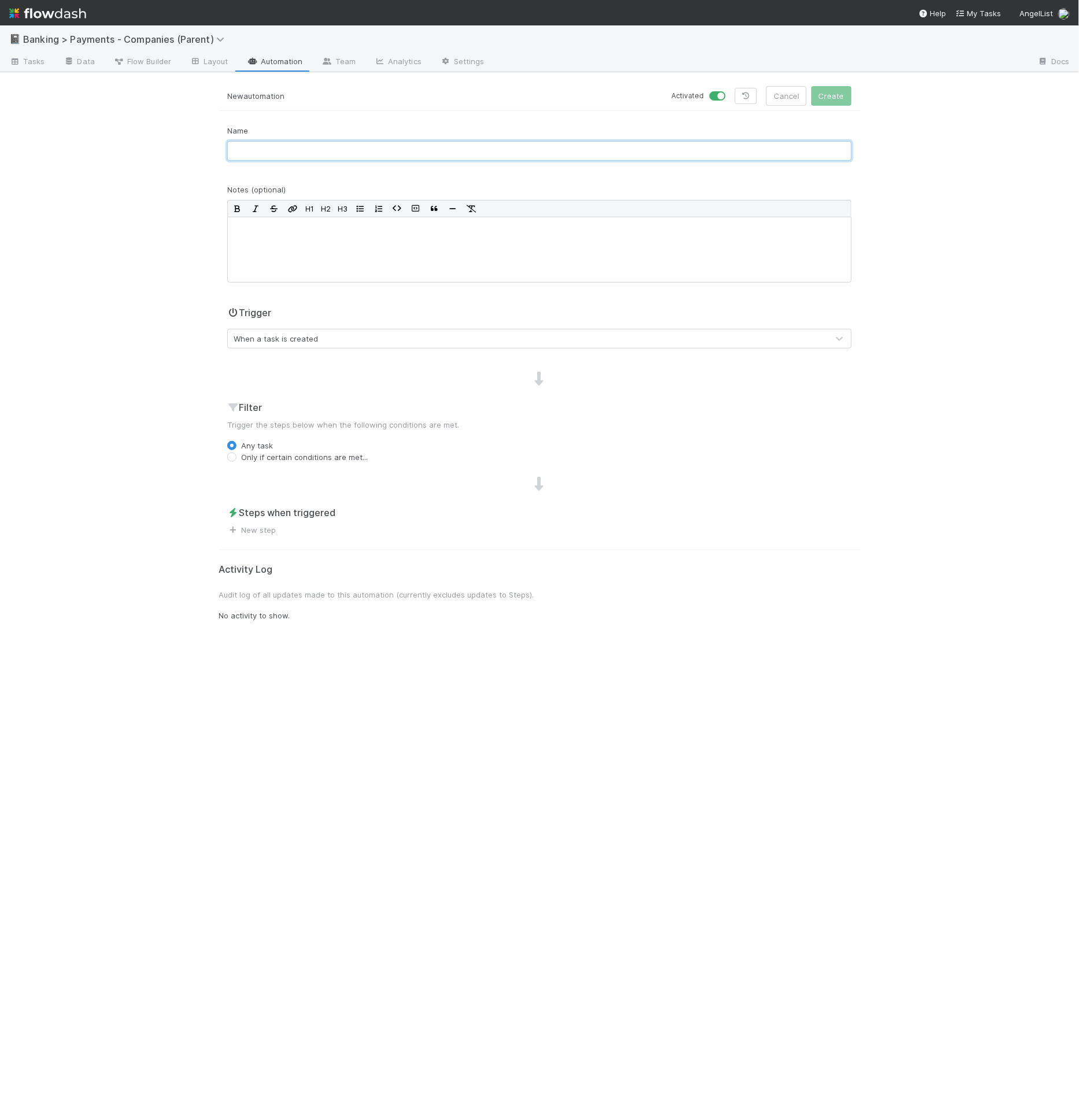
click at [450, 152] on input "text" at bounding box center [539, 150] width 624 height 19
paste input "[6. Actions] Move to Complete"
type input "[6. Actions] Move to Complete"
click at [322, 335] on div "When a task is created" at bounding box center [528, 338] width 600 height 18
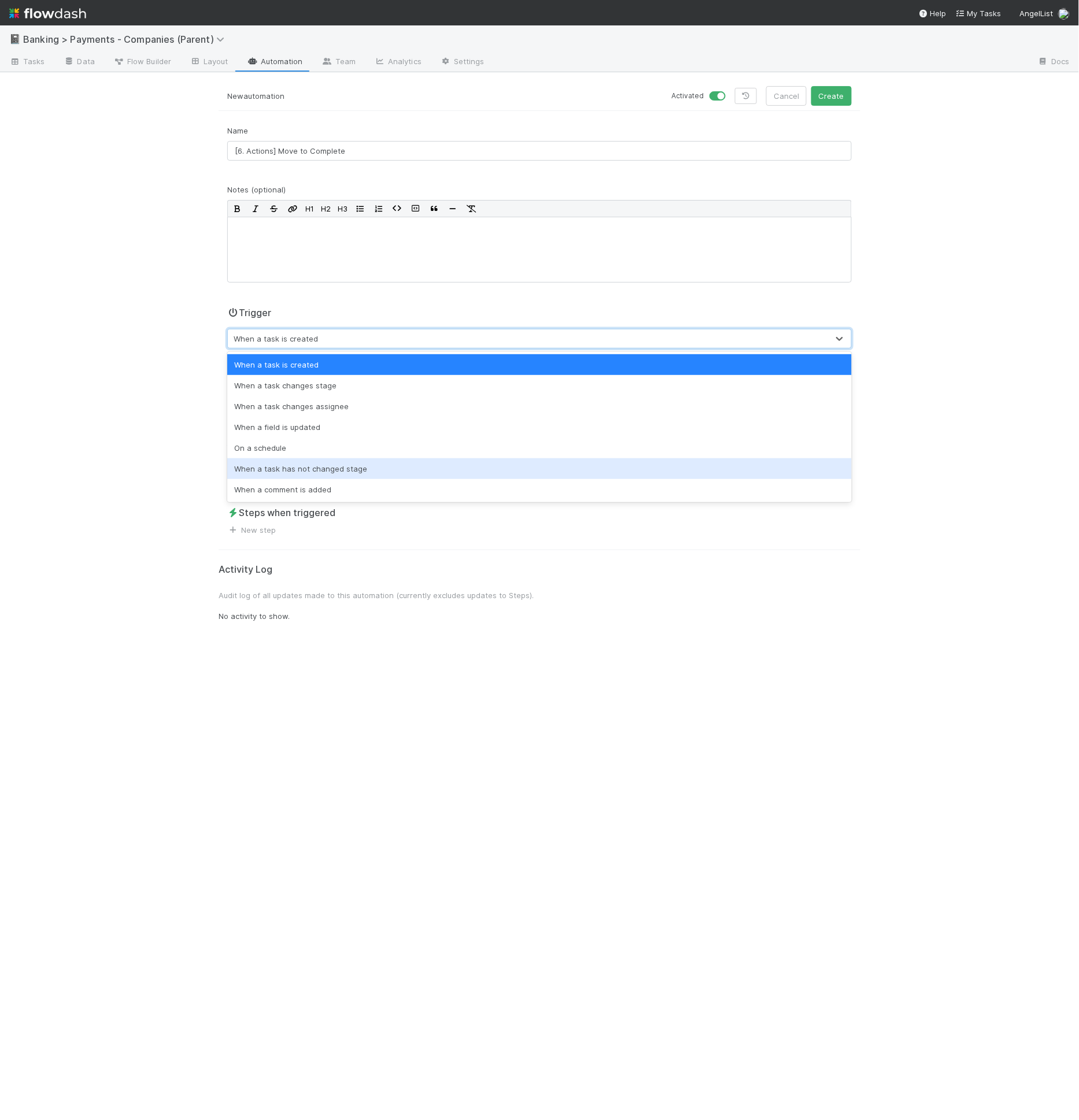
click at [340, 477] on div "When a task has not changed stage" at bounding box center [539, 468] width 624 height 21
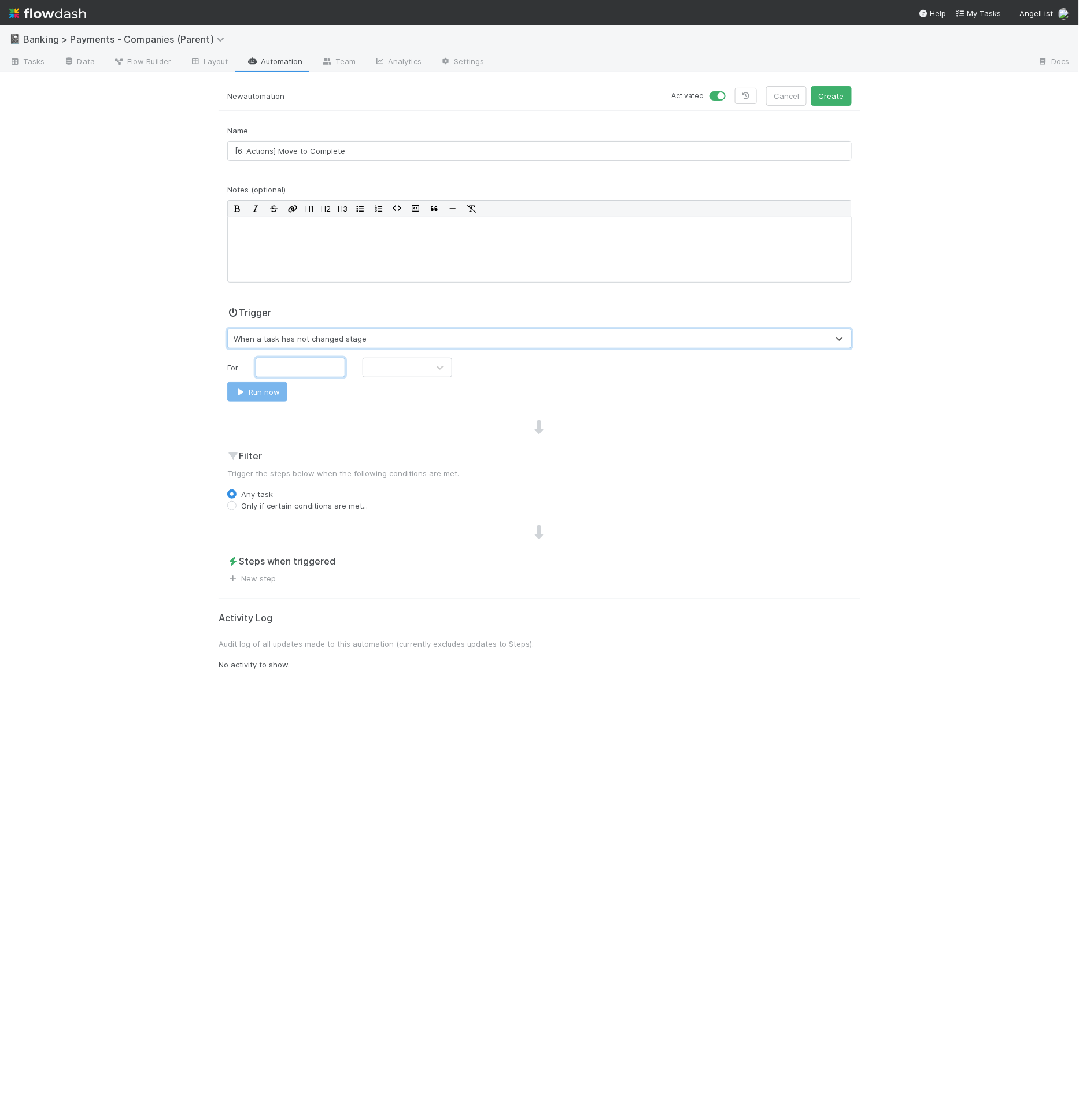
click at [299, 370] on input "text" at bounding box center [300, 367] width 90 height 19
type input "14"
click at [371, 358] on div at bounding box center [407, 367] width 90 height 19
click at [390, 411] on div "Days" at bounding box center [407, 414] width 90 height 21
click at [288, 503] on label "Only if certain conditions are met..." at bounding box center [304, 506] width 126 height 12
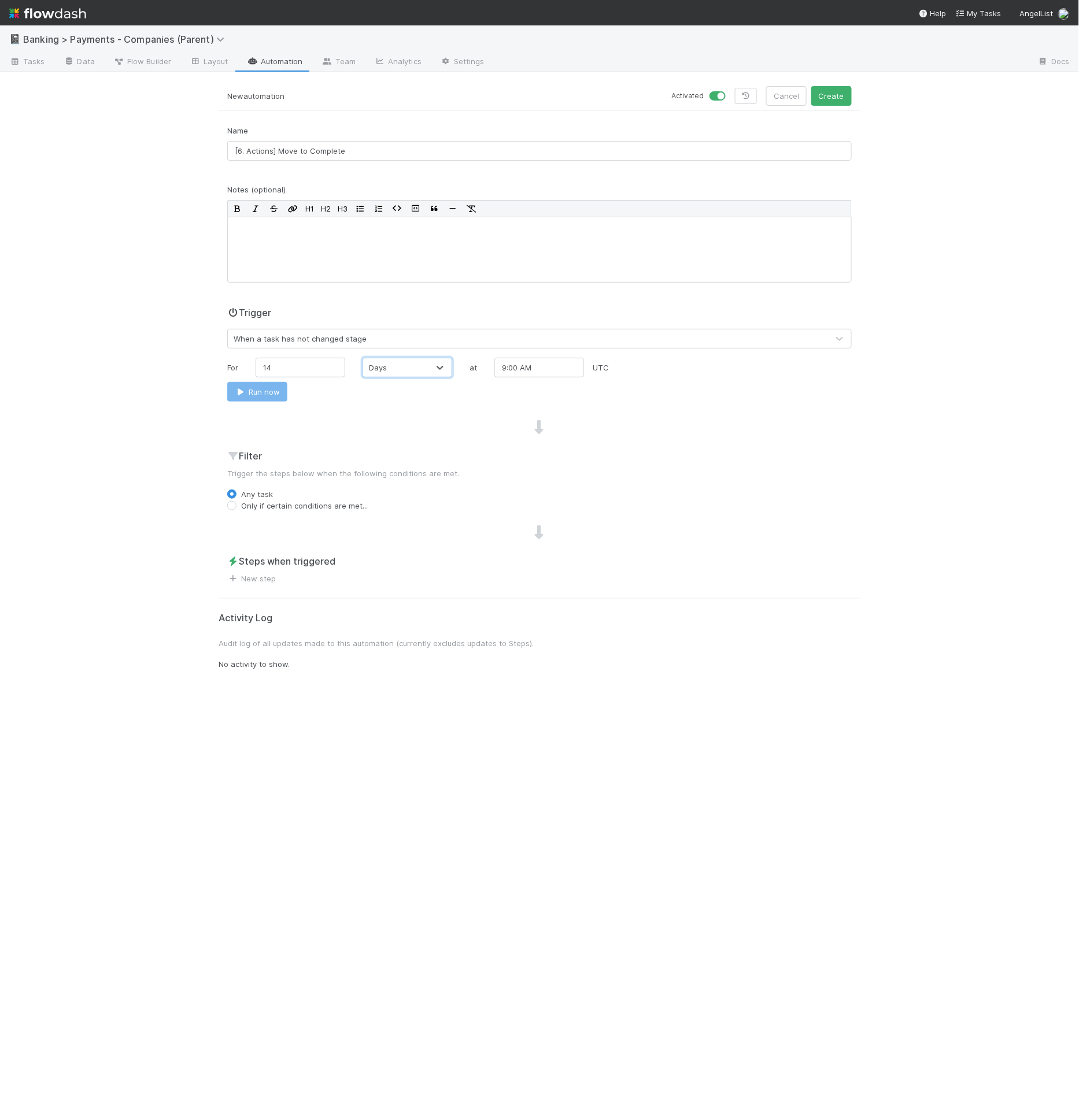
click at [236, 503] on input "Only if certain conditions are met..." at bounding box center [231, 505] width 9 height 10
radio input "true"
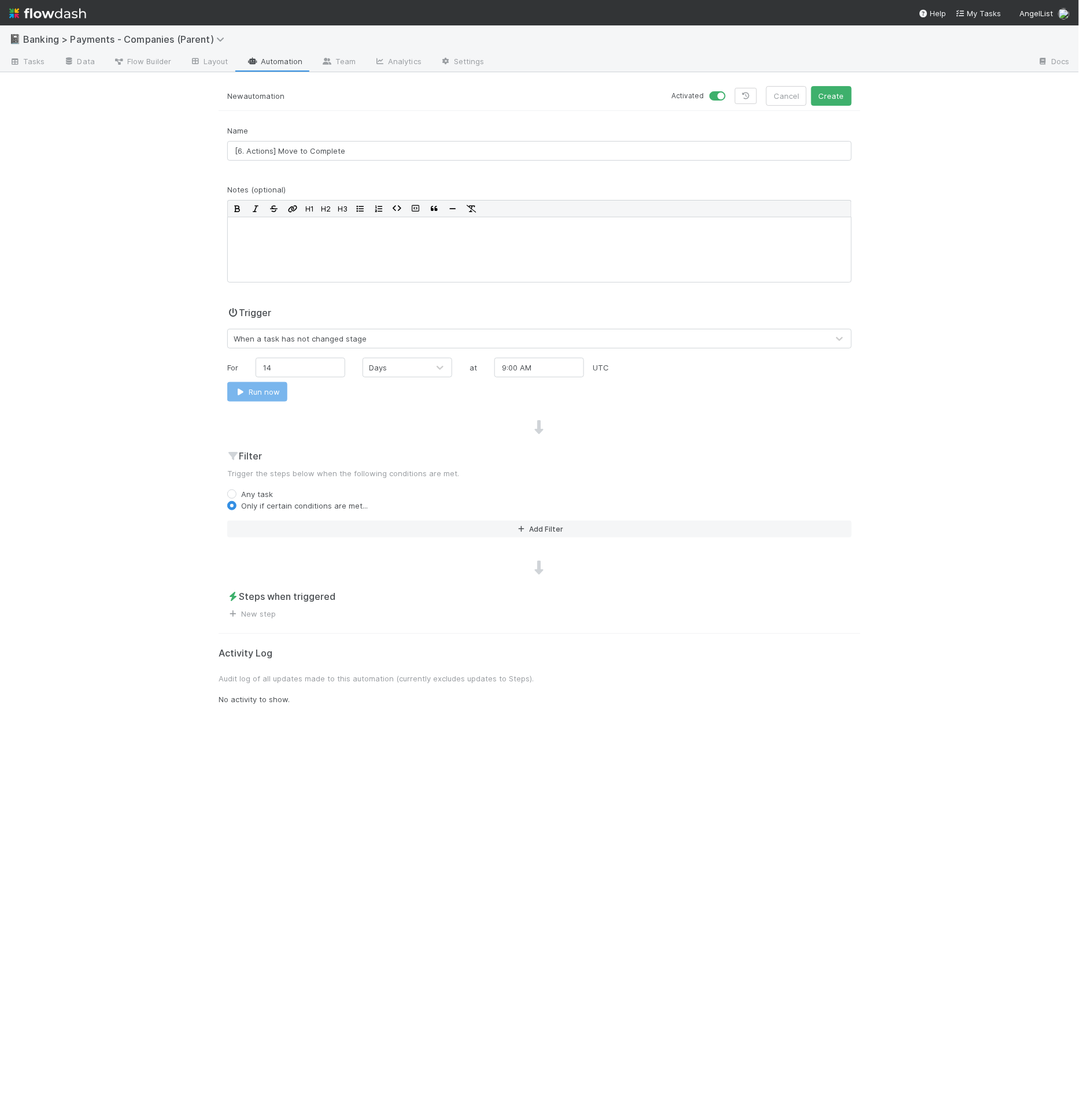
click at [299, 519] on div "Filter Trigger the steps below when the following conditions are met. Any task …" at bounding box center [540, 498] width 642 height 98
click at [302, 532] on button "Add Filter" at bounding box center [539, 529] width 624 height 17
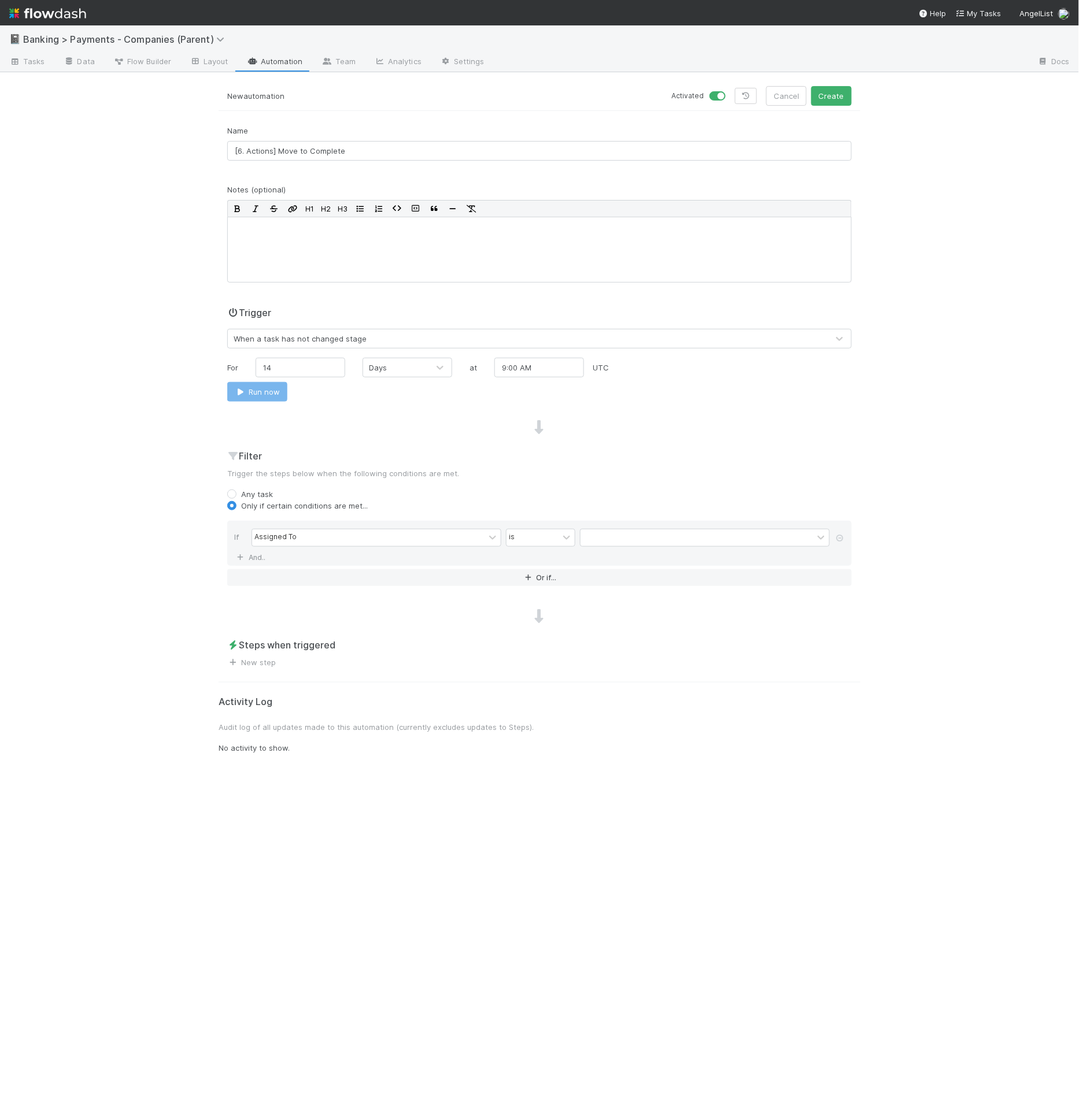
click at [305, 536] on div "Assigned To" at bounding box center [368, 538] width 232 height 17
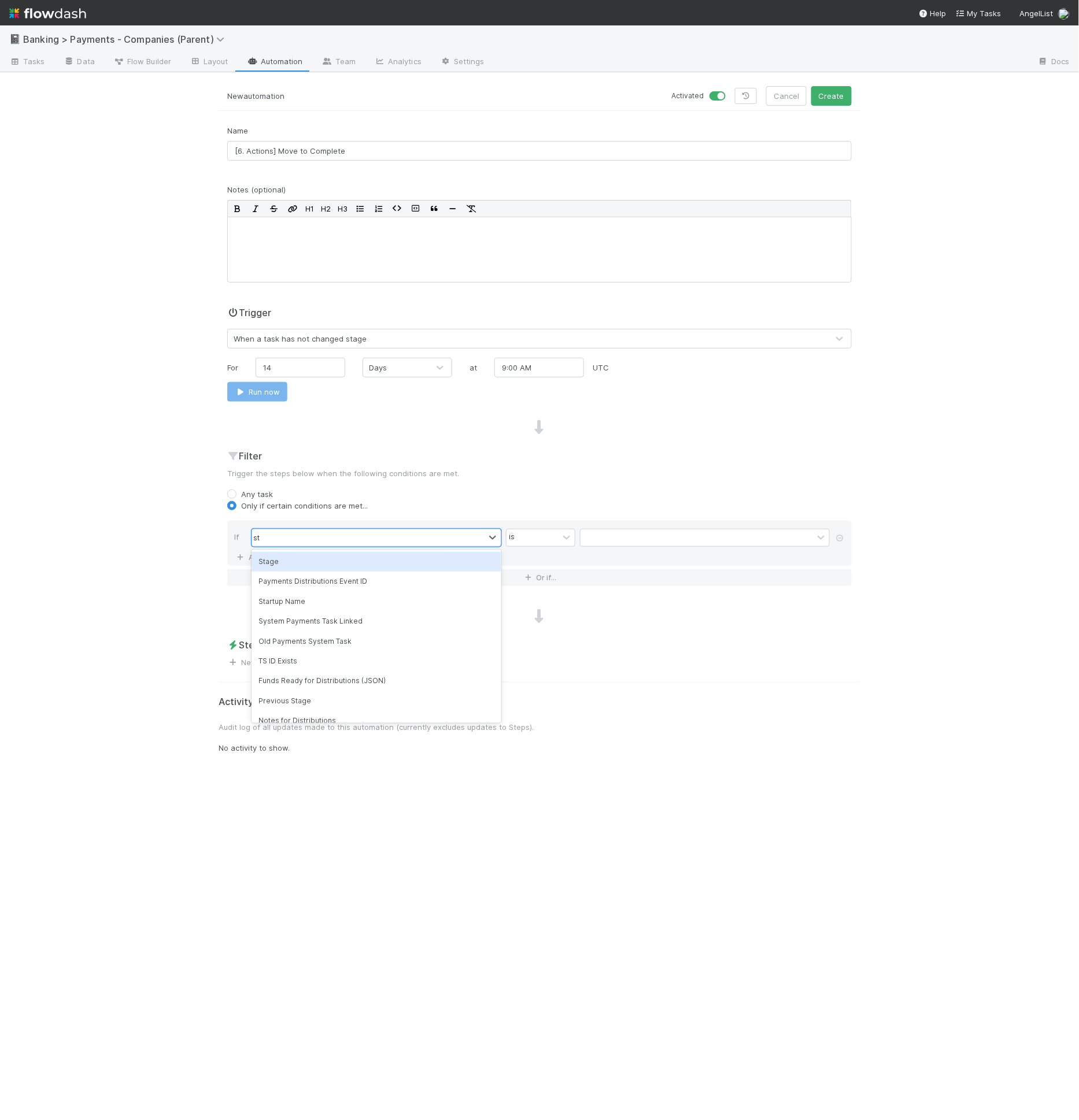
type input "sta"
click at [319, 563] on div "Stage" at bounding box center [376, 561] width 250 height 19
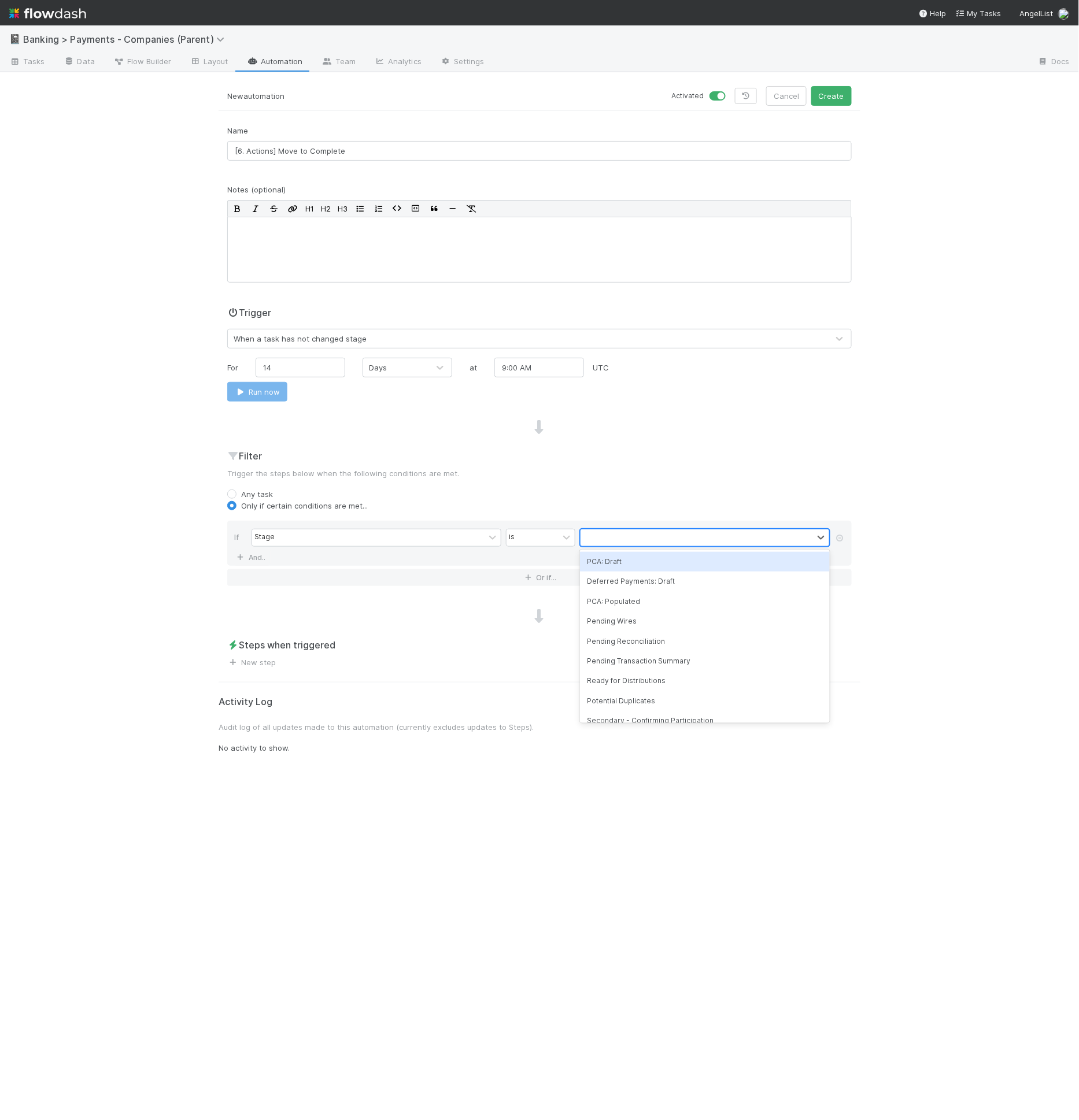
click at [626, 535] on div at bounding box center [696, 538] width 232 height 17
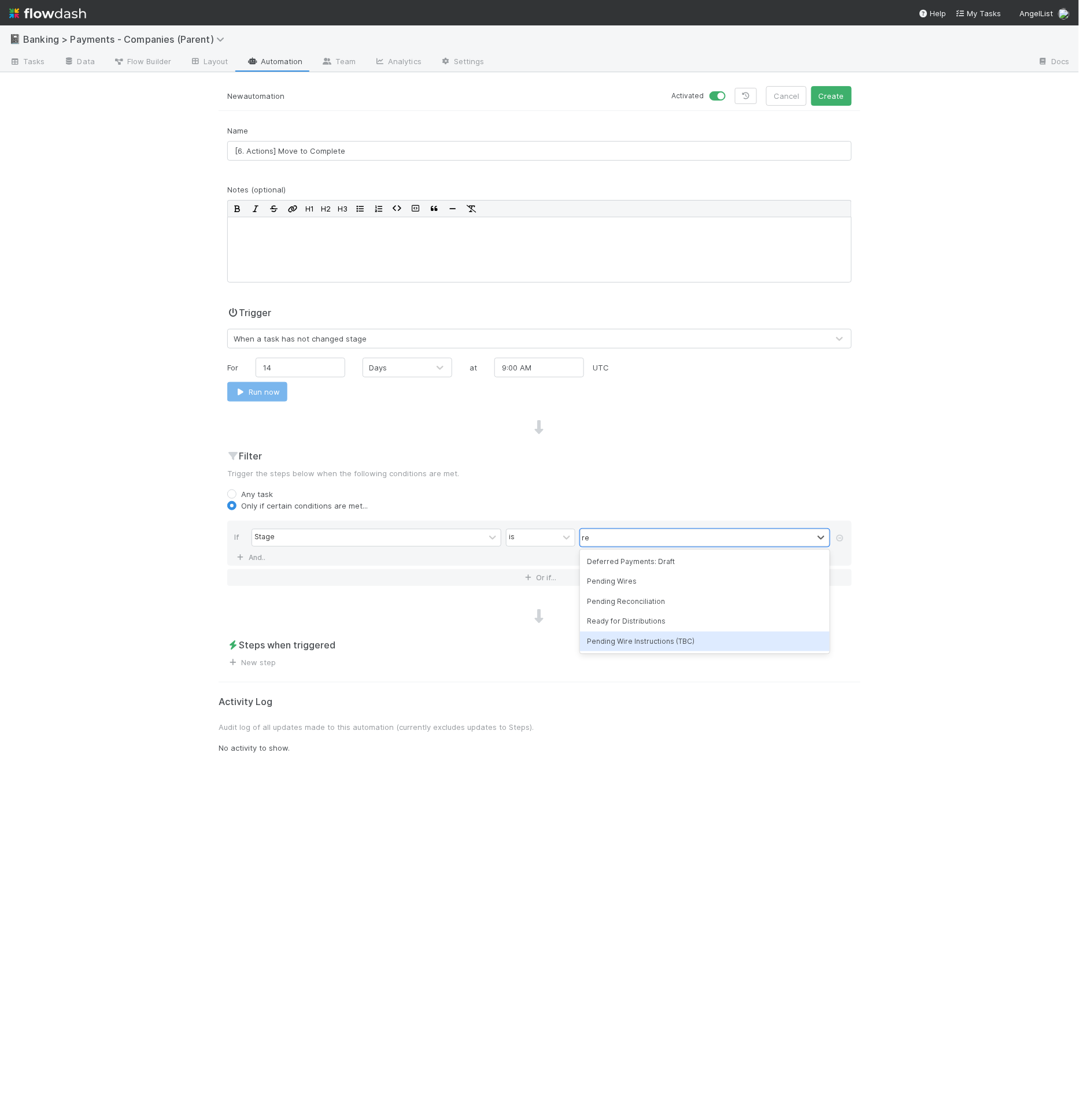
type input "read"
click at [644, 564] on div "Ready for Distributions" at bounding box center [705, 561] width 250 height 19
click at [256, 661] on link "New step" at bounding box center [251, 662] width 49 height 9
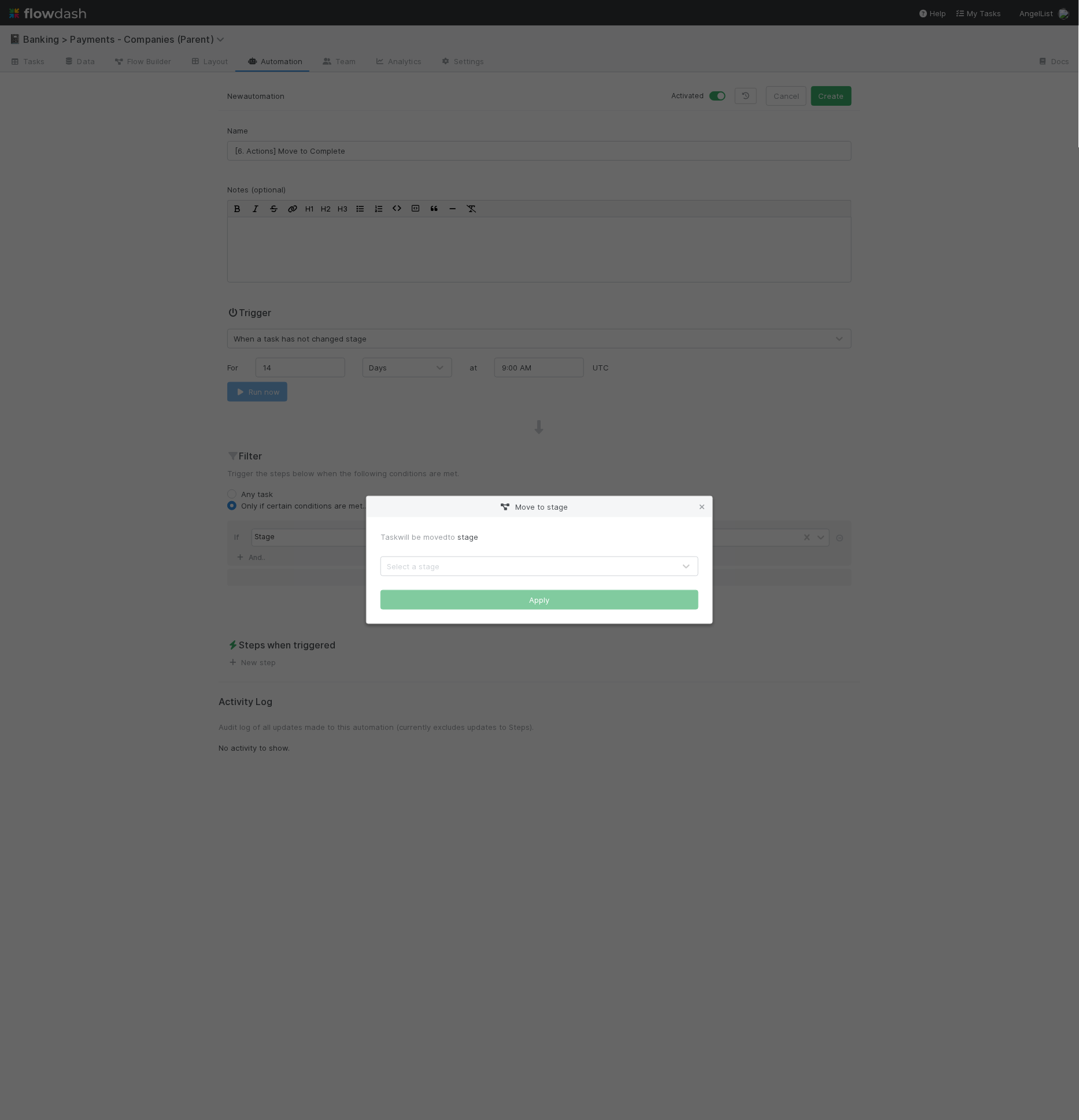
click at [495, 571] on div "Select a stage" at bounding box center [528, 566] width 294 height 18
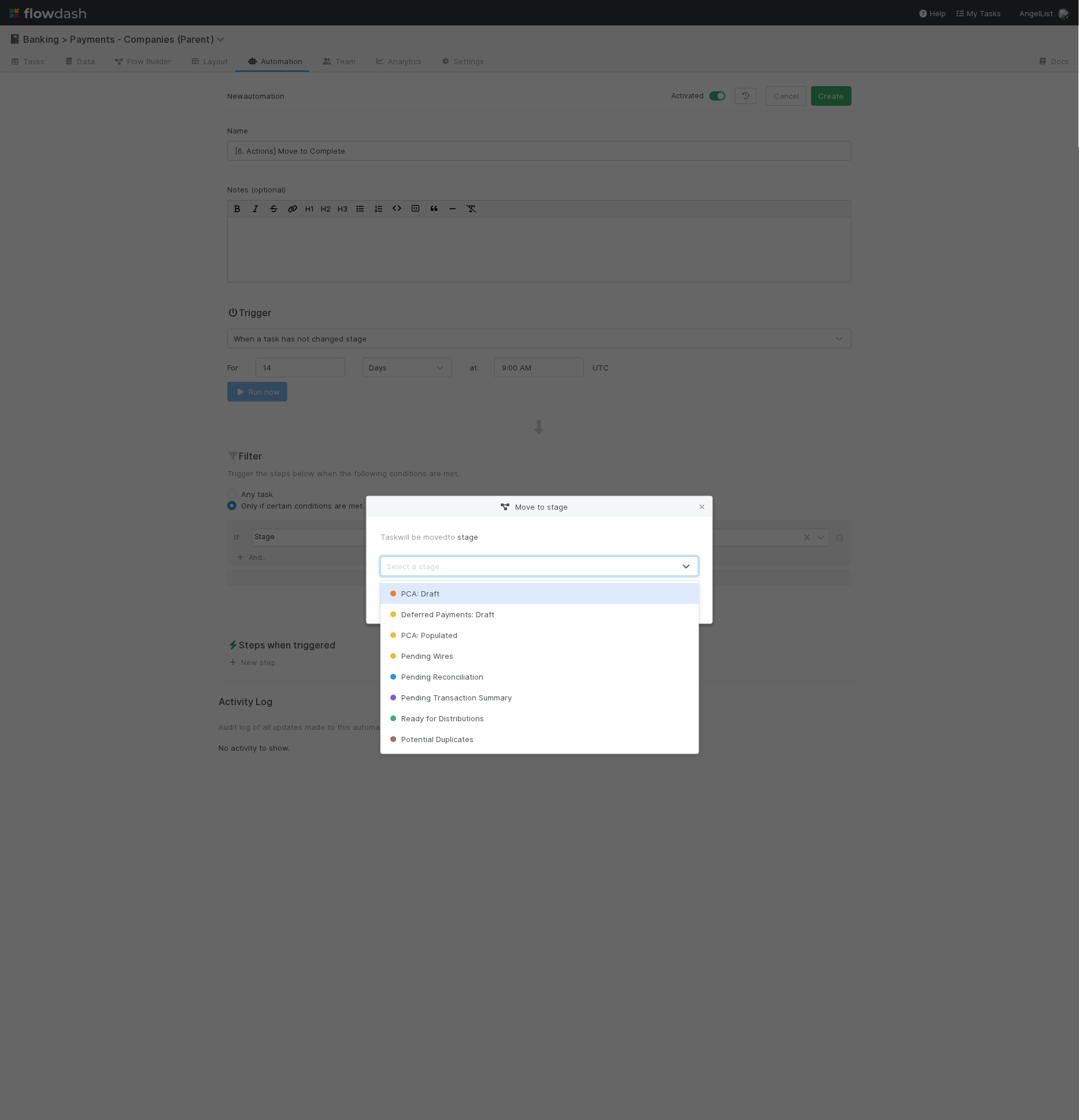
type input "c"
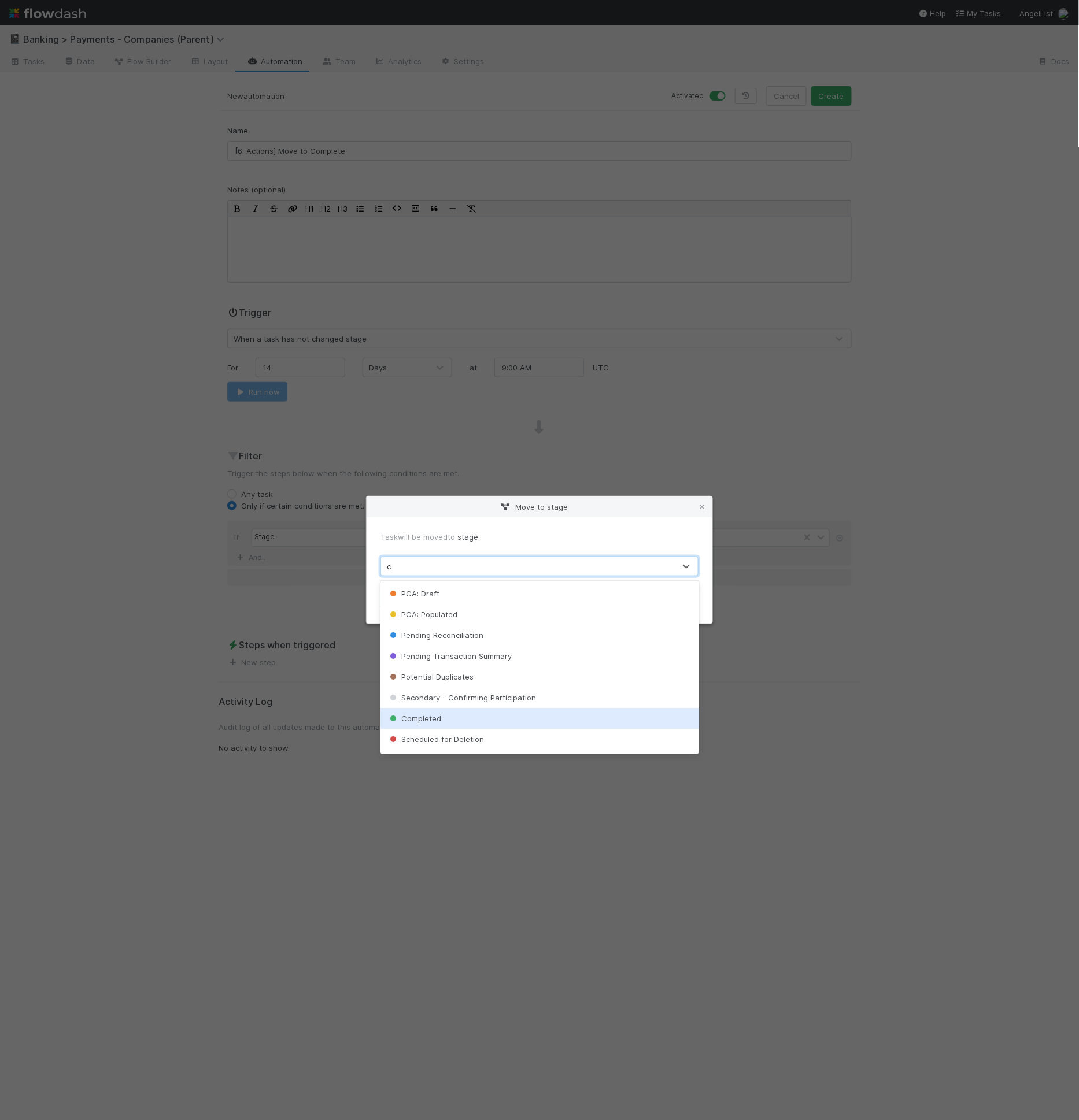
click at [472, 725] on div "Completed" at bounding box center [540, 718] width 318 height 21
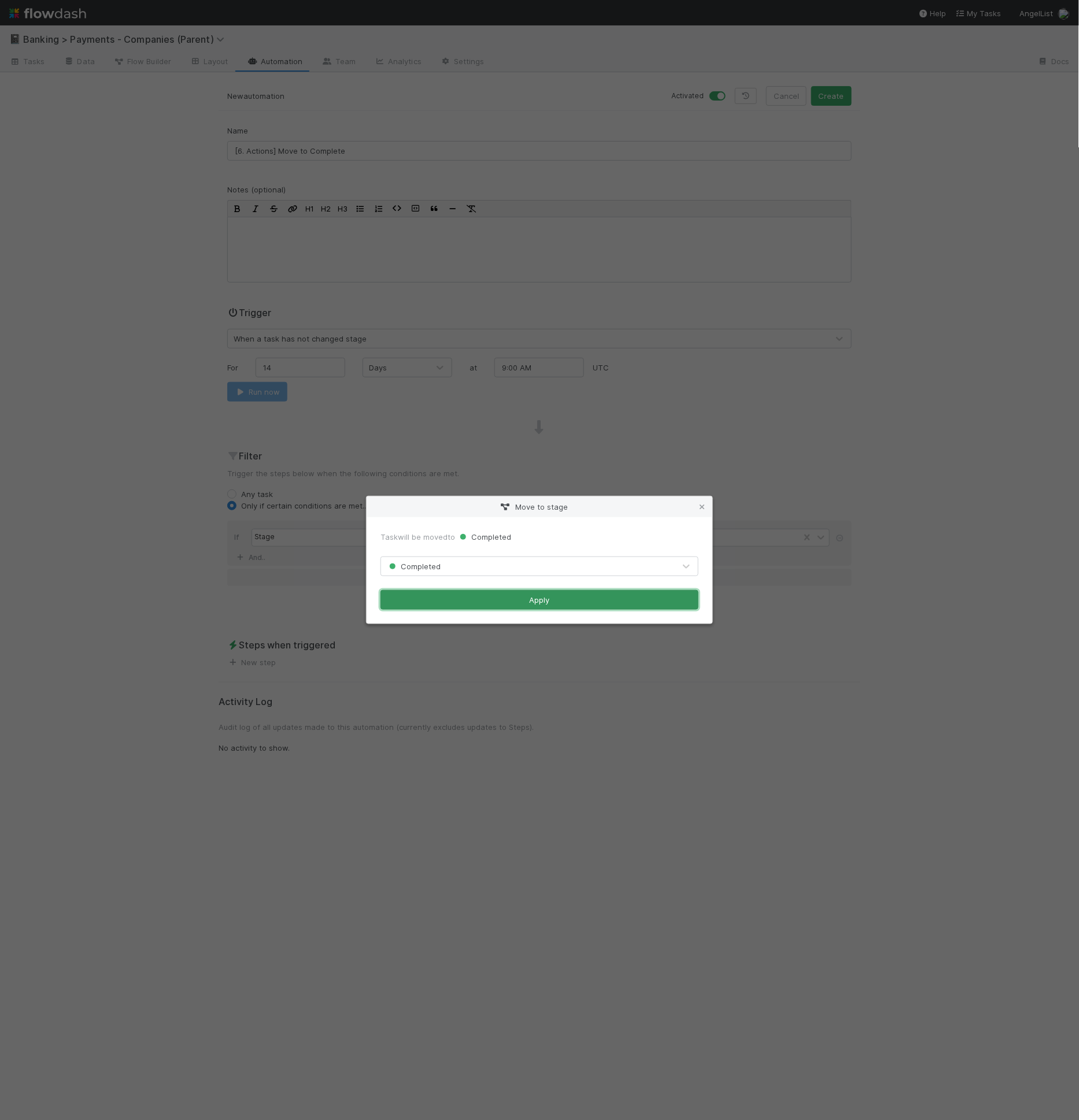
click at [551, 604] on button "Apply" at bounding box center [540, 600] width 318 height 19
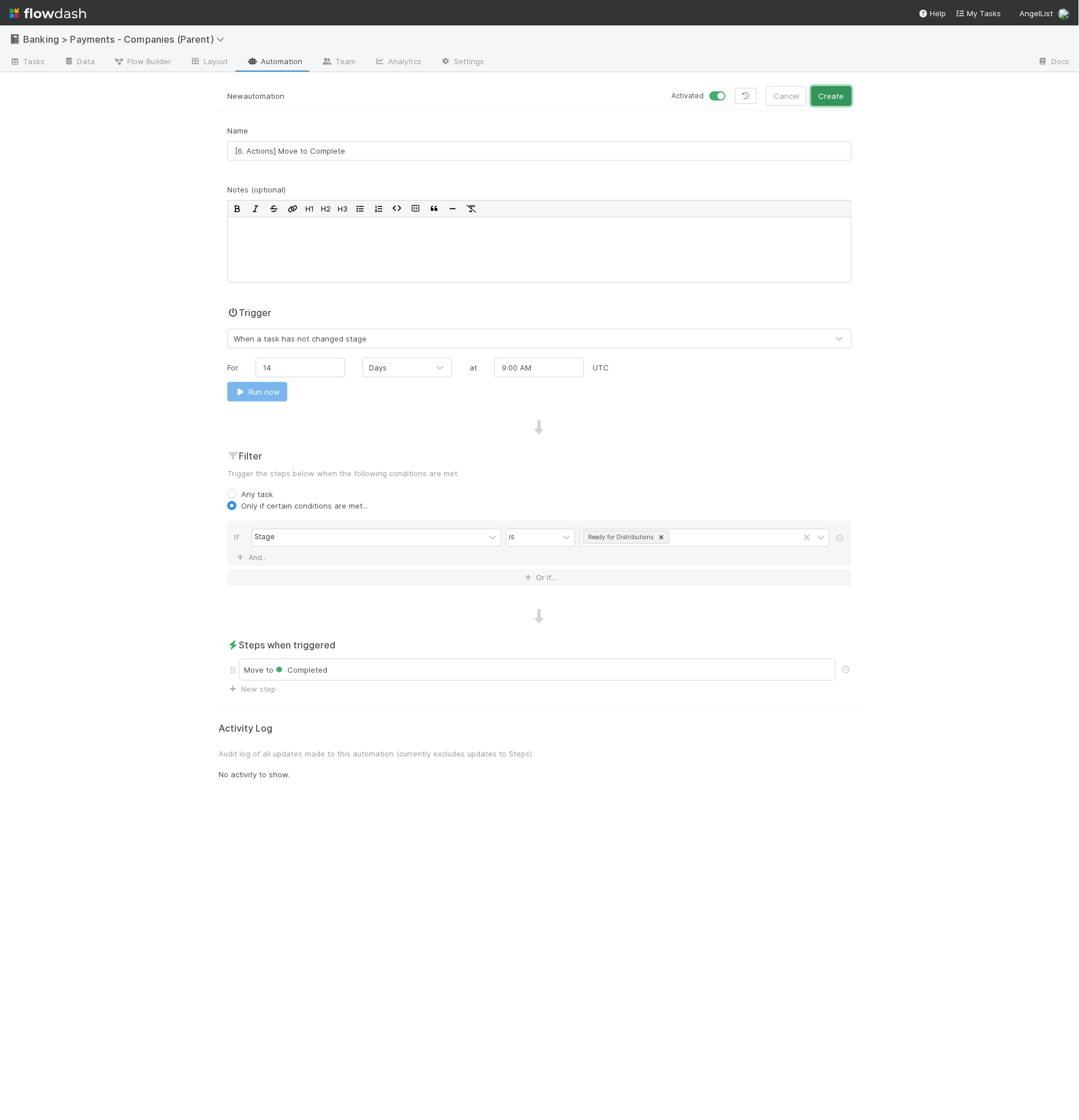
click at [842, 100] on button "Create" at bounding box center [831, 95] width 40 height 19
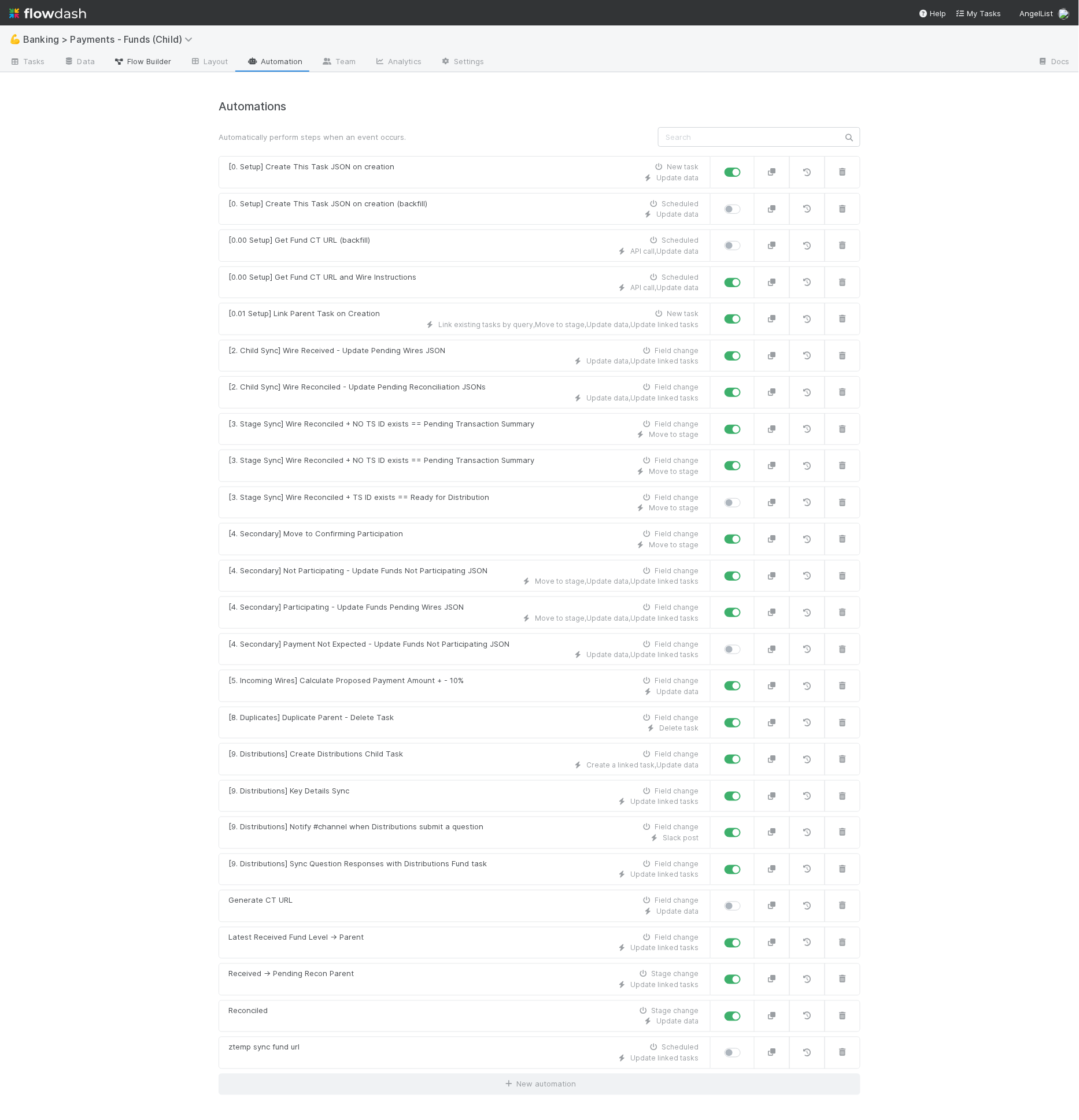
click at [147, 60] on span "Flow Builder" at bounding box center [142, 61] width 58 height 12
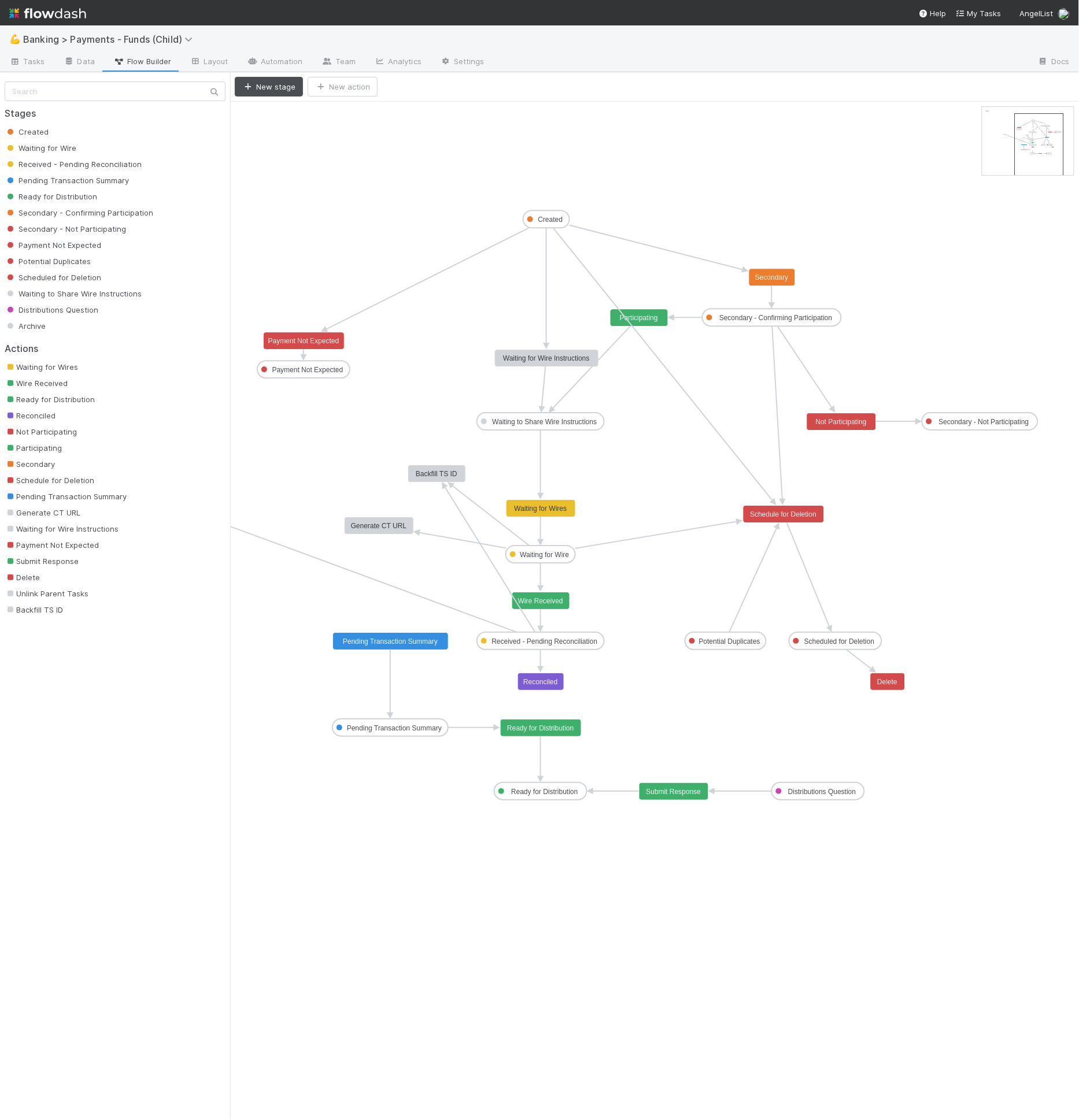
drag, startPoint x: 1010, startPoint y: 138, endPoint x: 1043, endPoint y: 145, distance: 33.7
click at [256, 87] on button "New stage" at bounding box center [268, 86] width 68 height 19
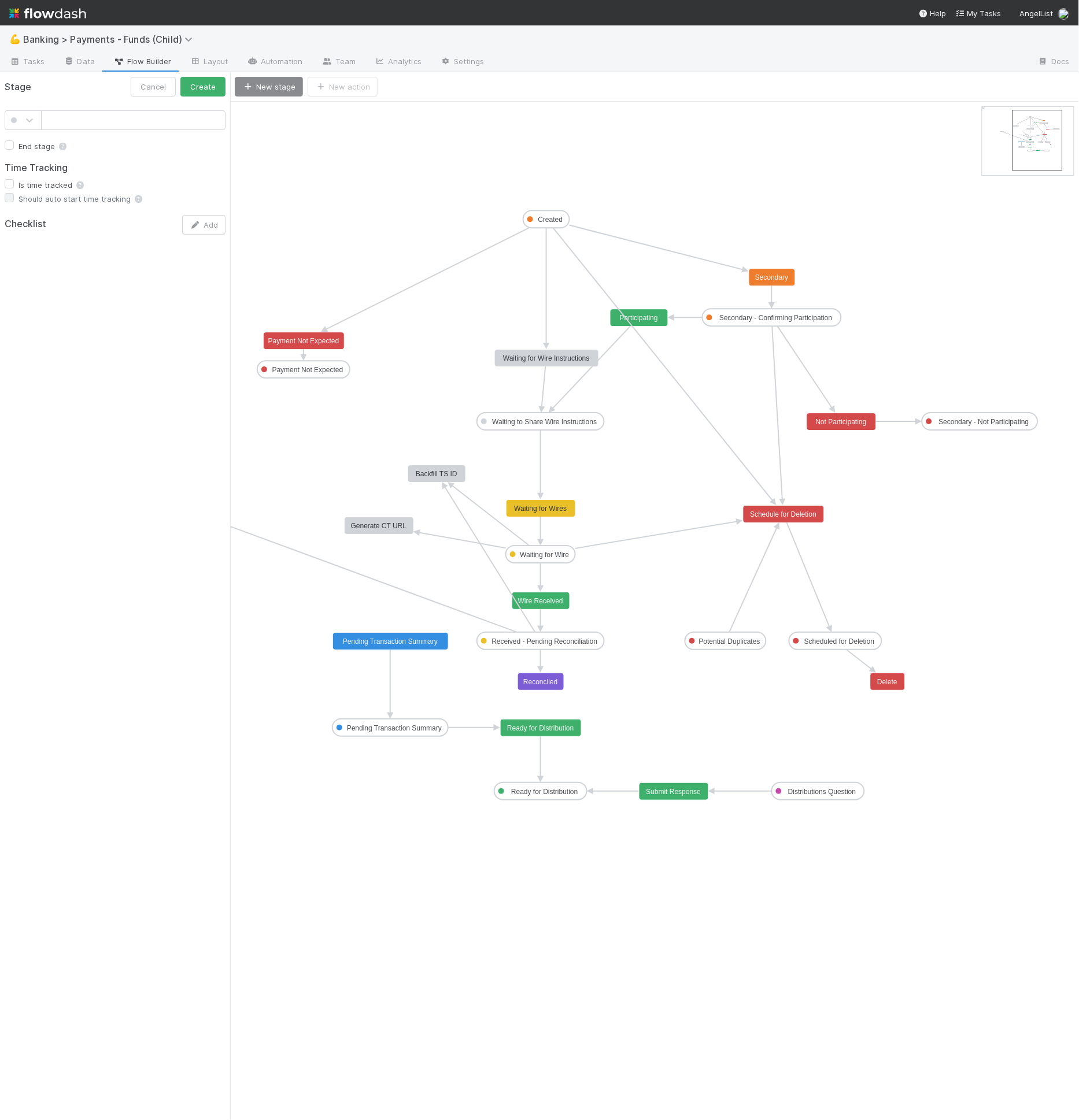
click at [131, 121] on input "text" at bounding box center [133, 120] width 184 height 19
click at [5, 118] on div at bounding box center [11, 120] width 13 height 14
click at [12, 230] on span at bounding box center [14, 230] width 6 height 6
click at [75, 123] on input "text" at bounding box center [133, 120] width 184 height 19
type input "Complete"
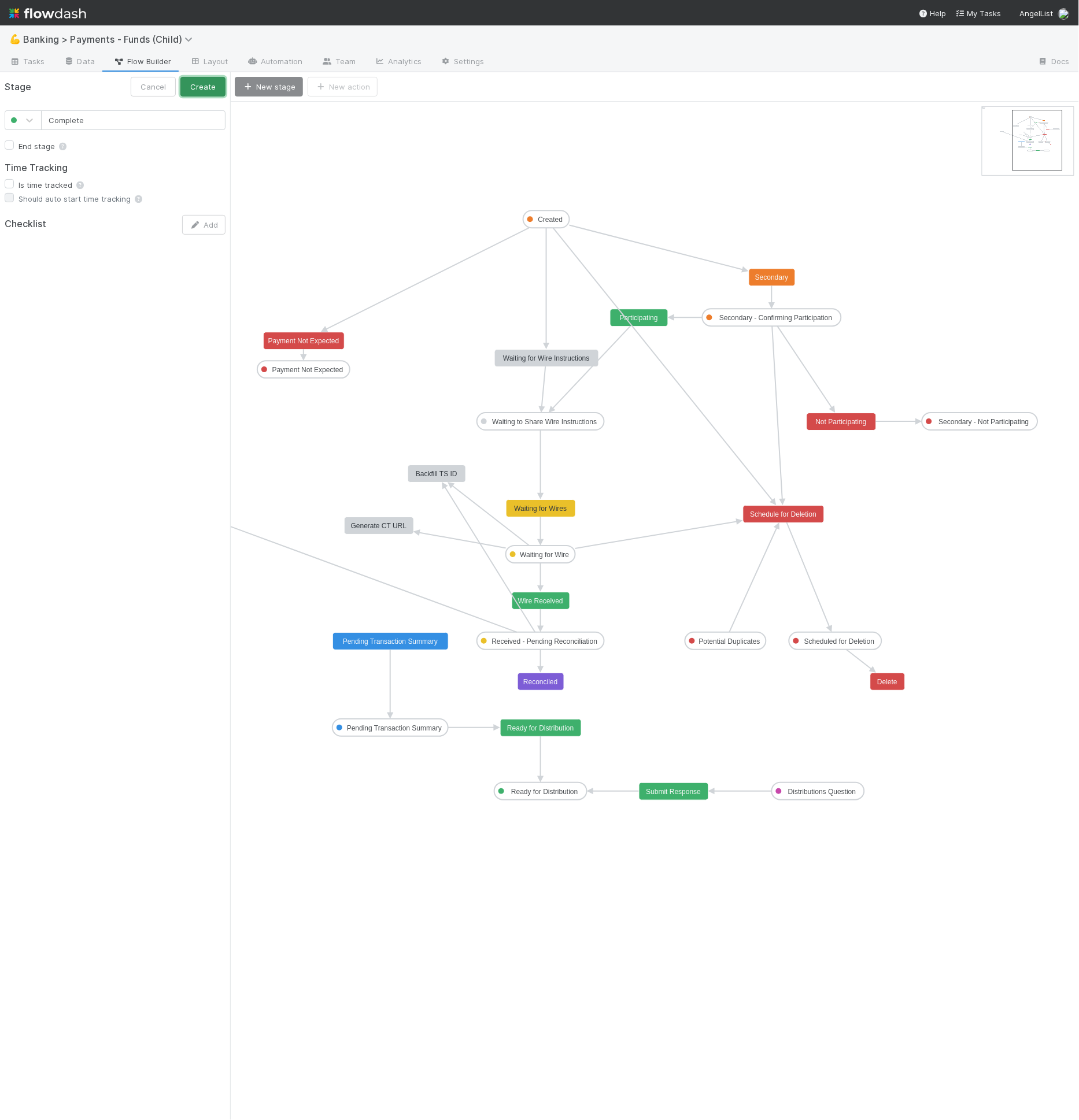
click at [186, 85] on button "Create" at bounding box center [203, 86] width 45 height 19
drag, startPoint x: 261, startPoint y: 108, endPoint x: 555, endPoint y: 824, distance: 774.0
drag, startPoint x: 541, startPoint y: 801, endPoint x: 540, endPoint y: 869, distance: 68.0
drag, startPoint x: 540, startPoint y: 859, endPoint x: 542, endPoint y: 880, distance: 21.1
drag, startPoint x: 542, startPoint y: 857, endPoint x: 543, endPoint y: 871, distance: 14.0
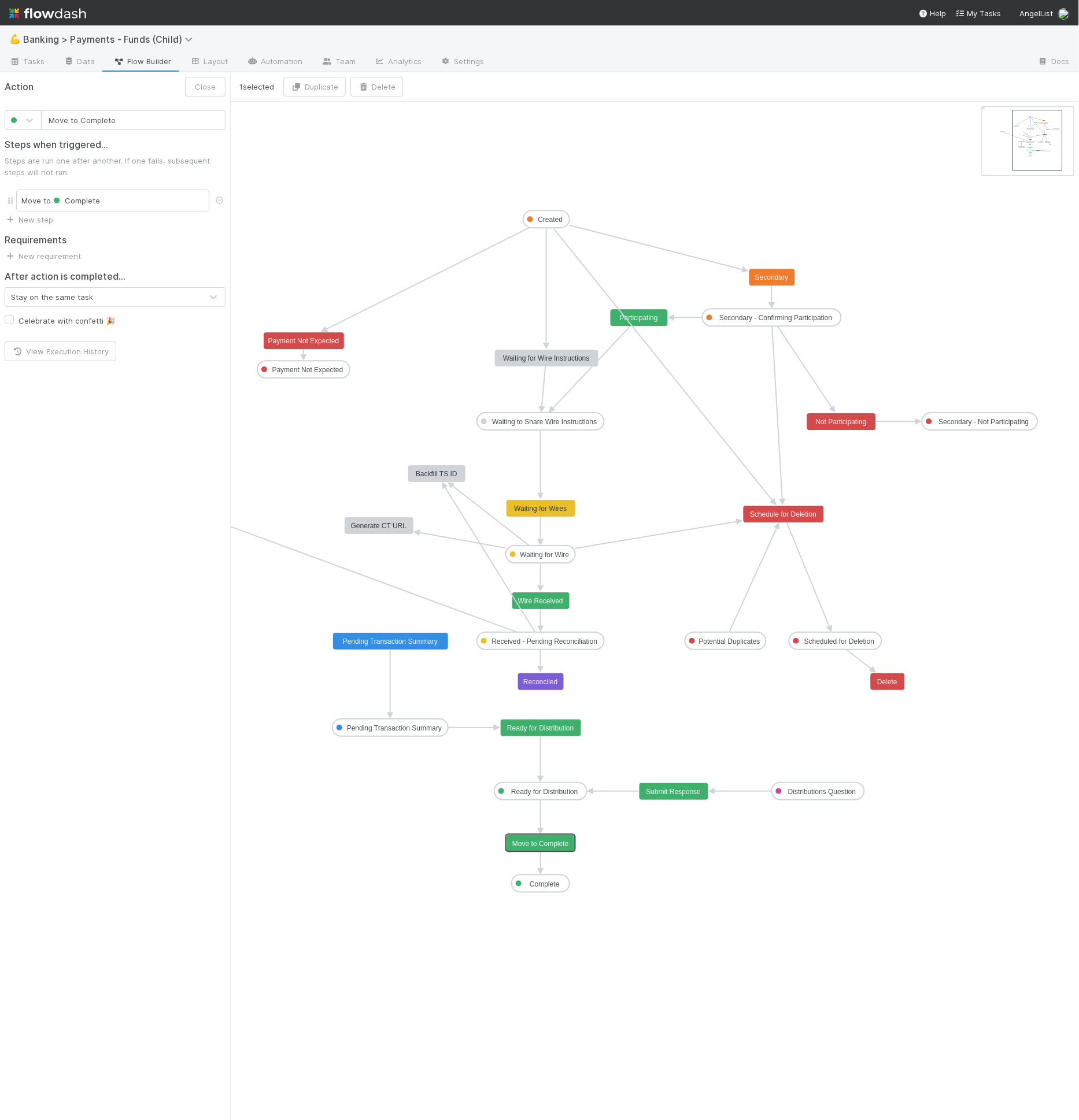
drag, startPoint x: 545, startPoint y: 827, endPoint x: 545, endPoint y: 842, distance: 15.0
drag, startPoint x: 81, startPoint y: 121, endPoint x: 34, endPoint y: 120, distance: 47.0
click at [34, 120] on div "Move to Complete" at bounding box center [116, 120] width 221 height 19
type input "Complete"
click at [245, 67] on link "Automation" at bounding box center [275, 62] width 75 height 18
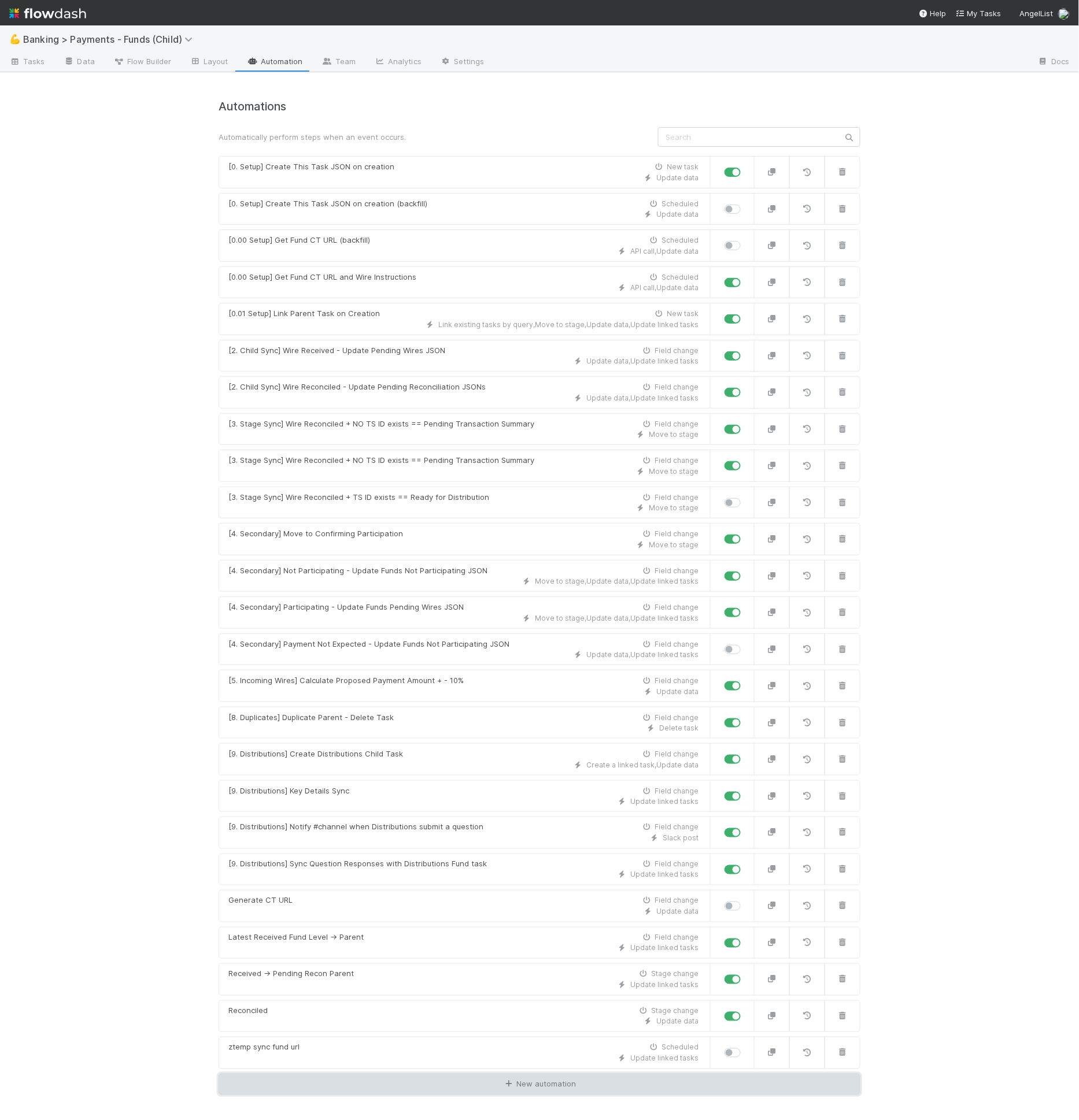
click at [435, 1074] on link "New automation" at bounding box center [540, 1085] width 642 height 22
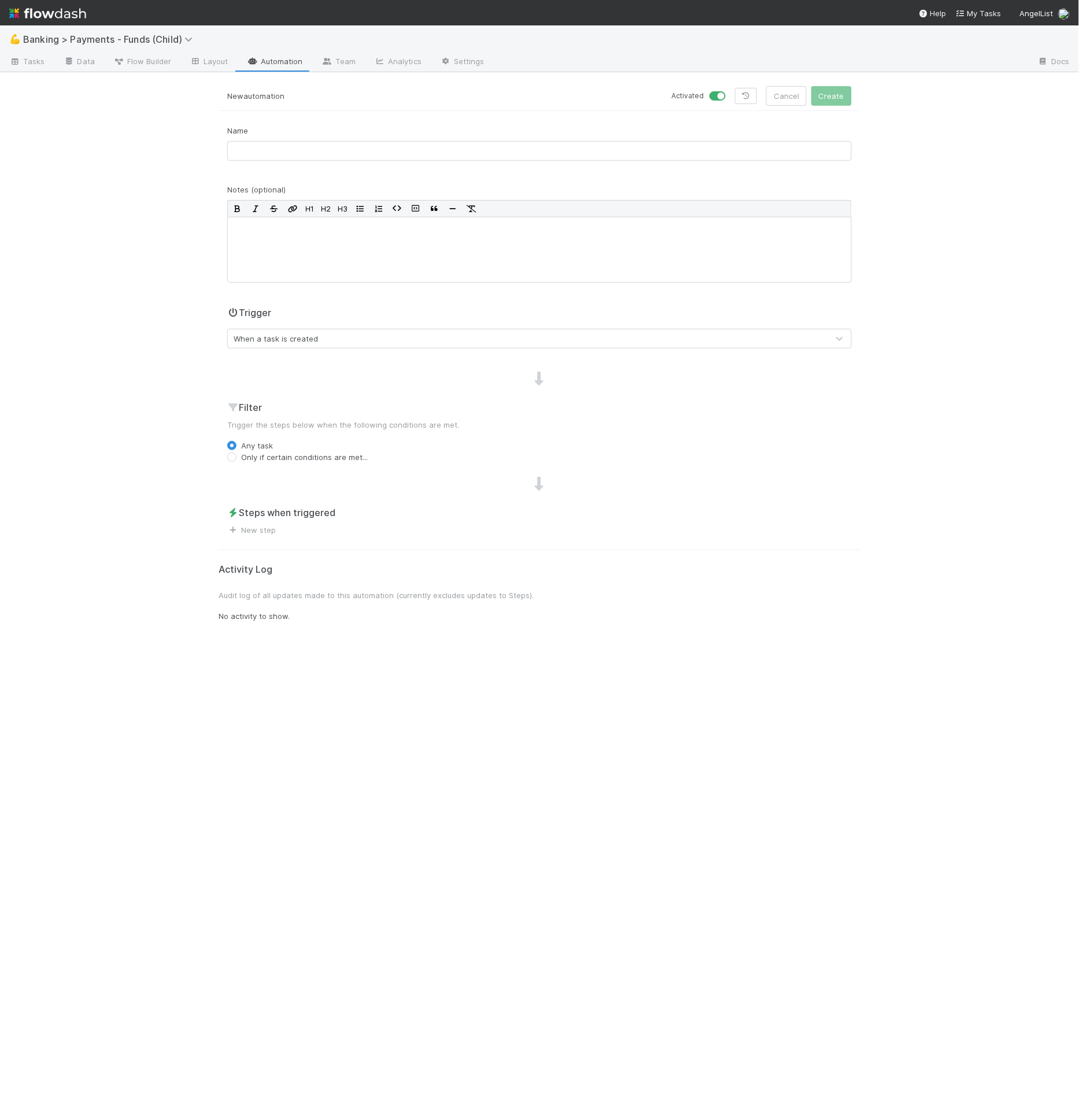
click at [285, 145] on div "Name" at bounding box center [540, 147] width 642 height 45
click at [286, 145] on input "text" at bounding box center [539, 150] width 624 height 19
click at [267, 151] on input "text" at bounding box center [539, 150] width 624 height 19
drag, startPoint x: 241, startPoint y: 133, endPoint x: 240, endPoint y: 139, distance: 6.1
click at [241, 135] on div "Name" at bounding box center [539, 142] width 624 height 36
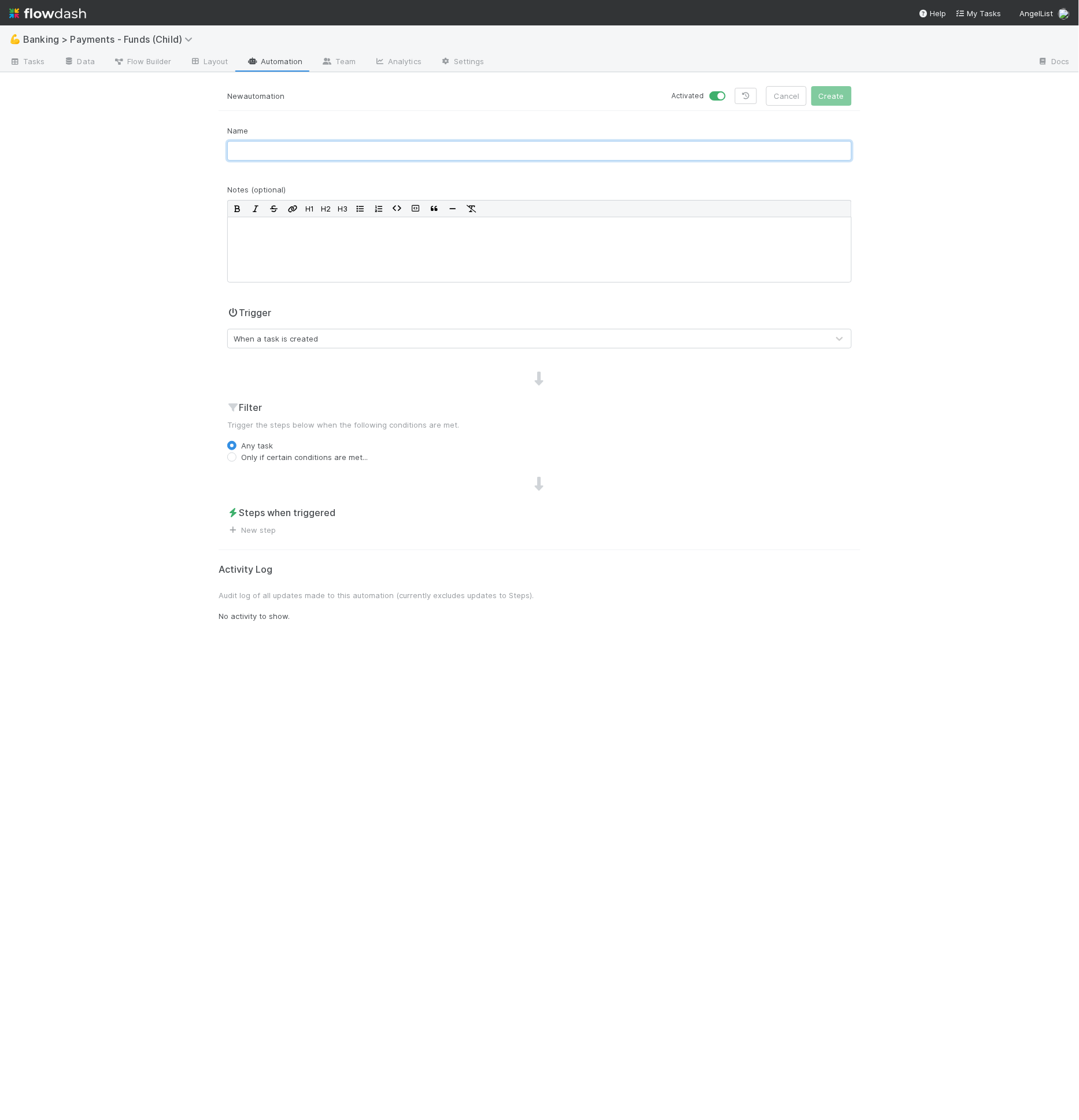
click at [240, 141] on input "text" at bounding box center [539, 150] width 624 height 19
click at [338, 158] on input "[3. Stage Sync]" at bounding box center [539, 150] width 624 height 19
click at [337, 151] on input "[3. Stage Sync]" at bounding box center [539, 150] width 624 height 19
click at [326, 151] on input "[3. Stage Sync] Move to complete" at bounding box center [539, 150] width 624 height 19
type input "[3. Stage Sync] Move to Complete"
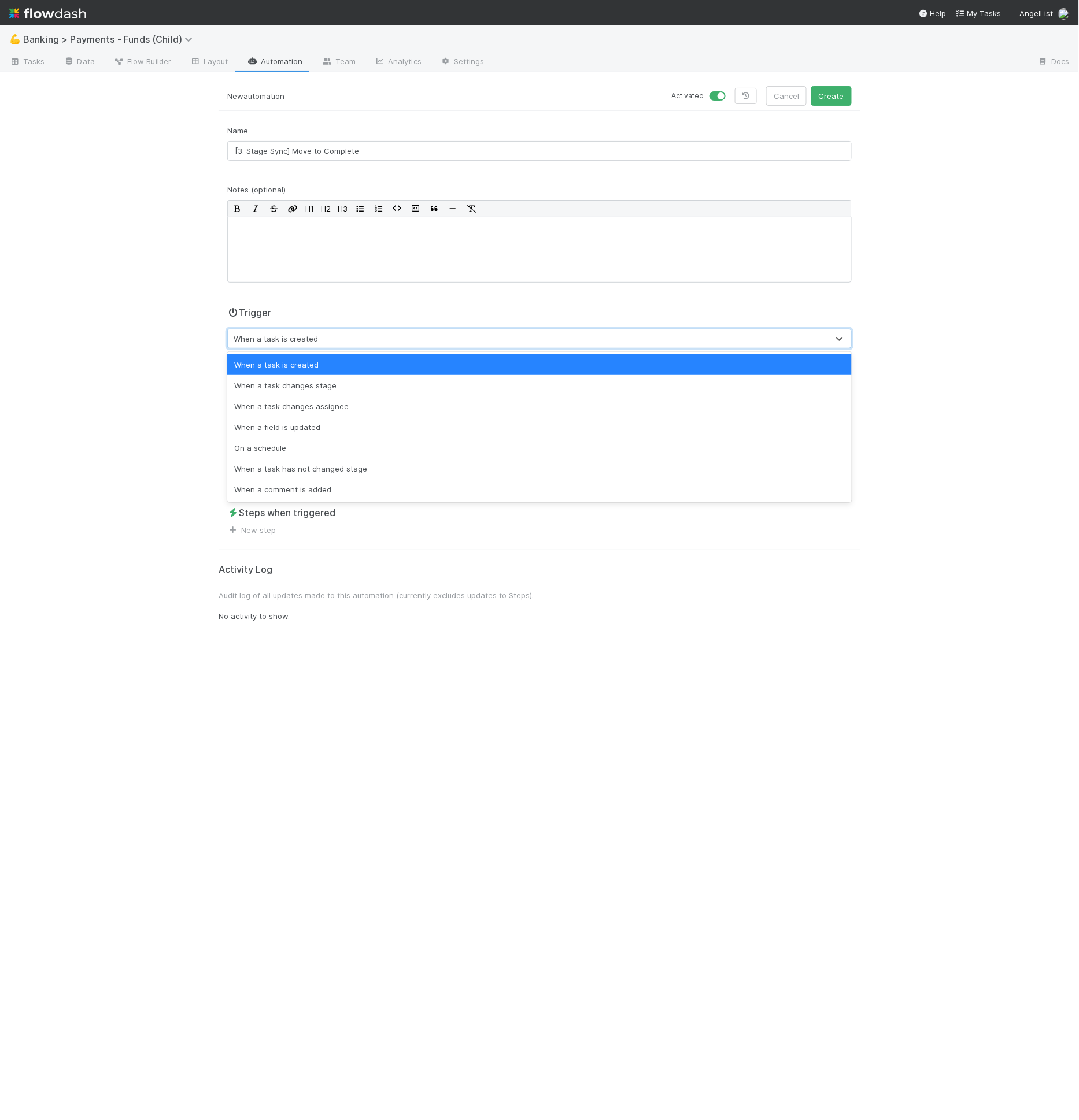
click at [305, 336] on div "When a task is created" at bounding box center [276, 338] width 85 height 12
click at [357, 462] on div "When a task has not changed stage" at bounding box center [539, 468] width 624 height 21
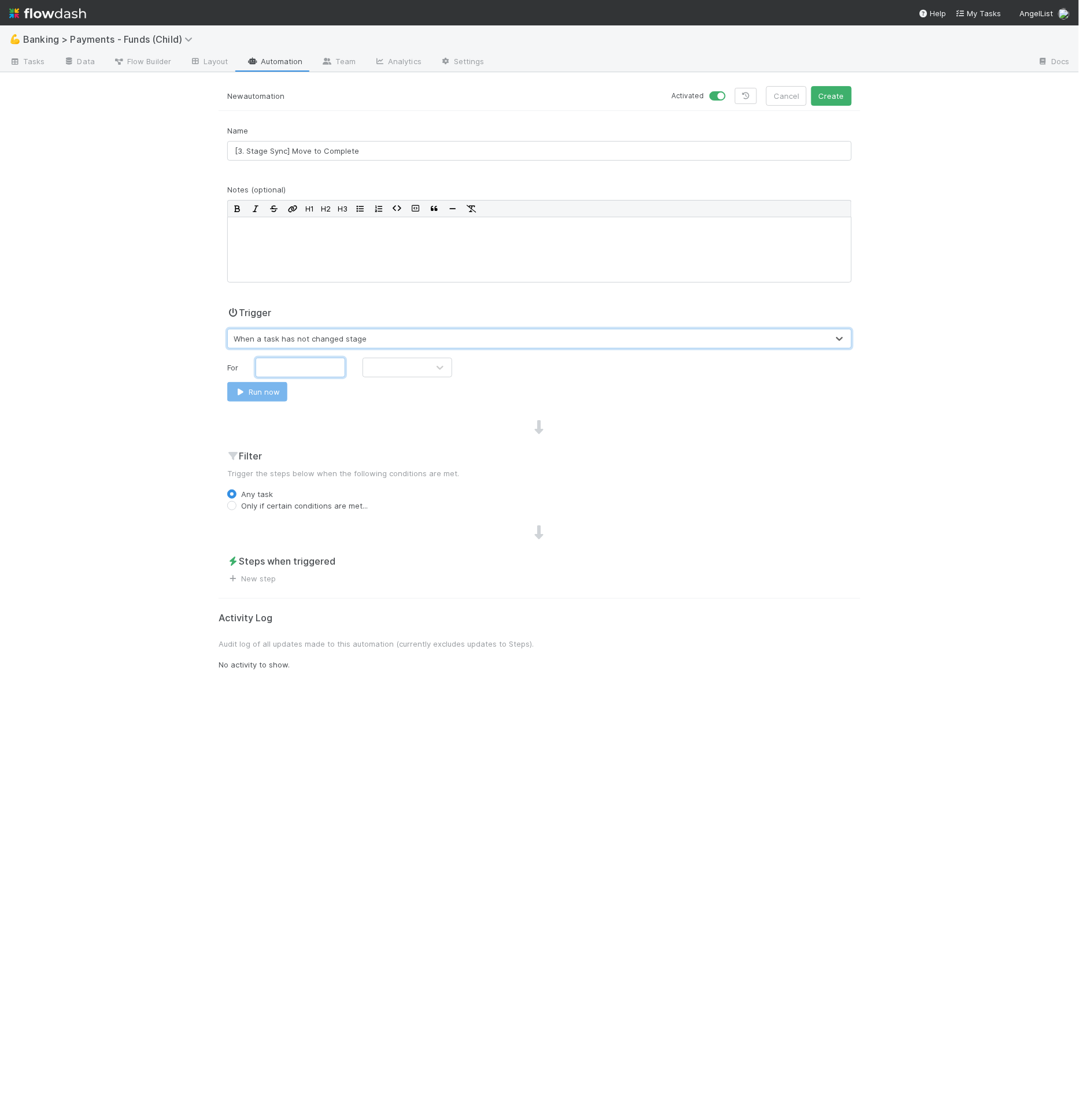
click at [278, 370] on input "text" at bounding box center [300, 367] width 90 height 19
type input "1"
drag, startPoint x: 399, startPoint y: 376, endPoint x: 398, endPoint y: 365, distance: 11.0
click at [399, 376] on div "For 1 Run now" at bounding box center [539, 379] width 624 height 44
click at [398, 365] on div at bounding box center [395, 368] width 65 height 18
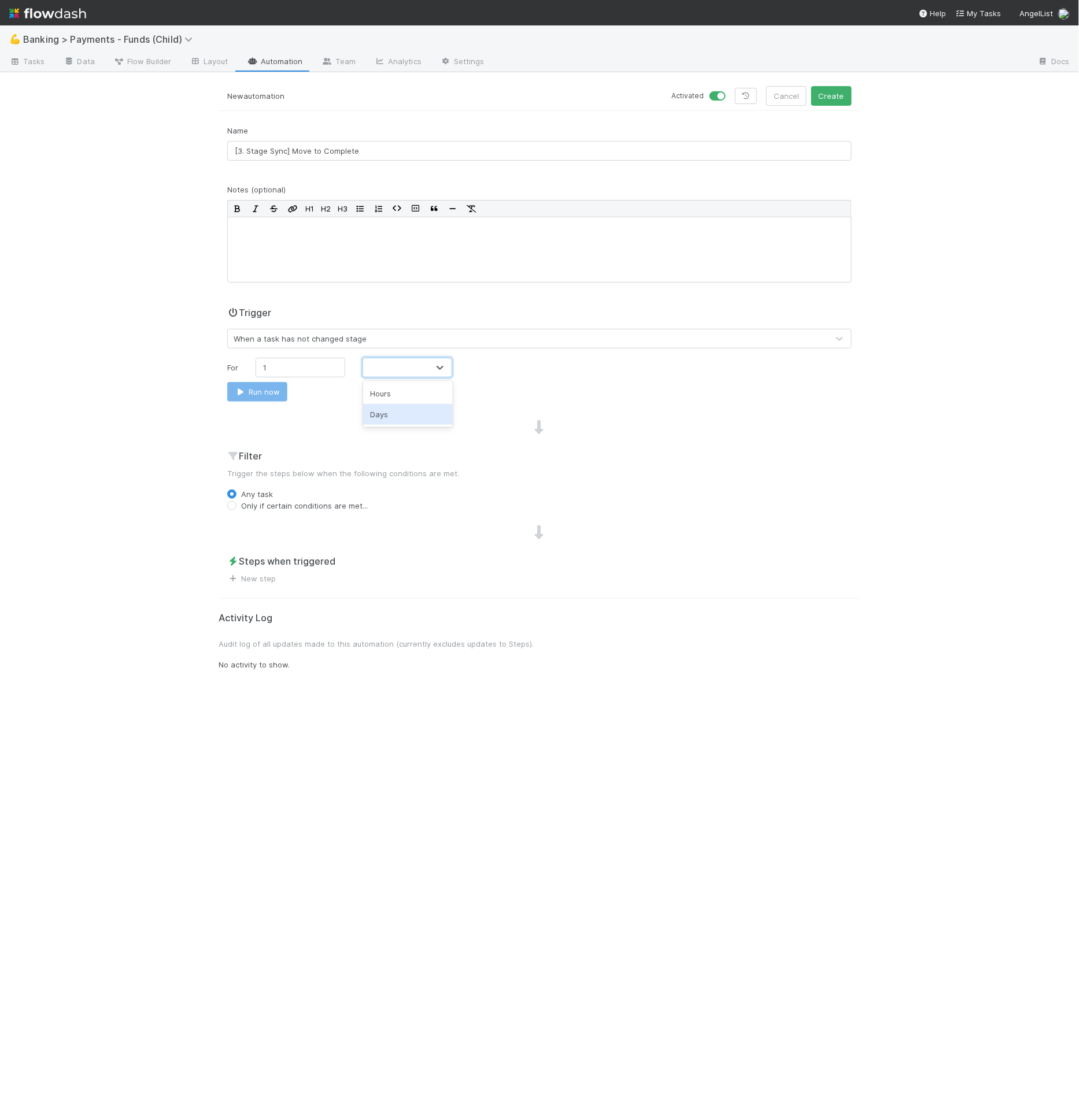
click at [396, 411] on div "Days" at bounding box center [407, 414] width 90 height 21
click at [306, 369] on input "1" at bounding box center [300, 367] width 90 height 19
type input "7"
click at [263, 514] on div "Name [3. Stage Sync] Move to Complete Notes (optional) H1 H2 H3 Trigger When a …" at bounding box center [540, 354] width 642 height 460
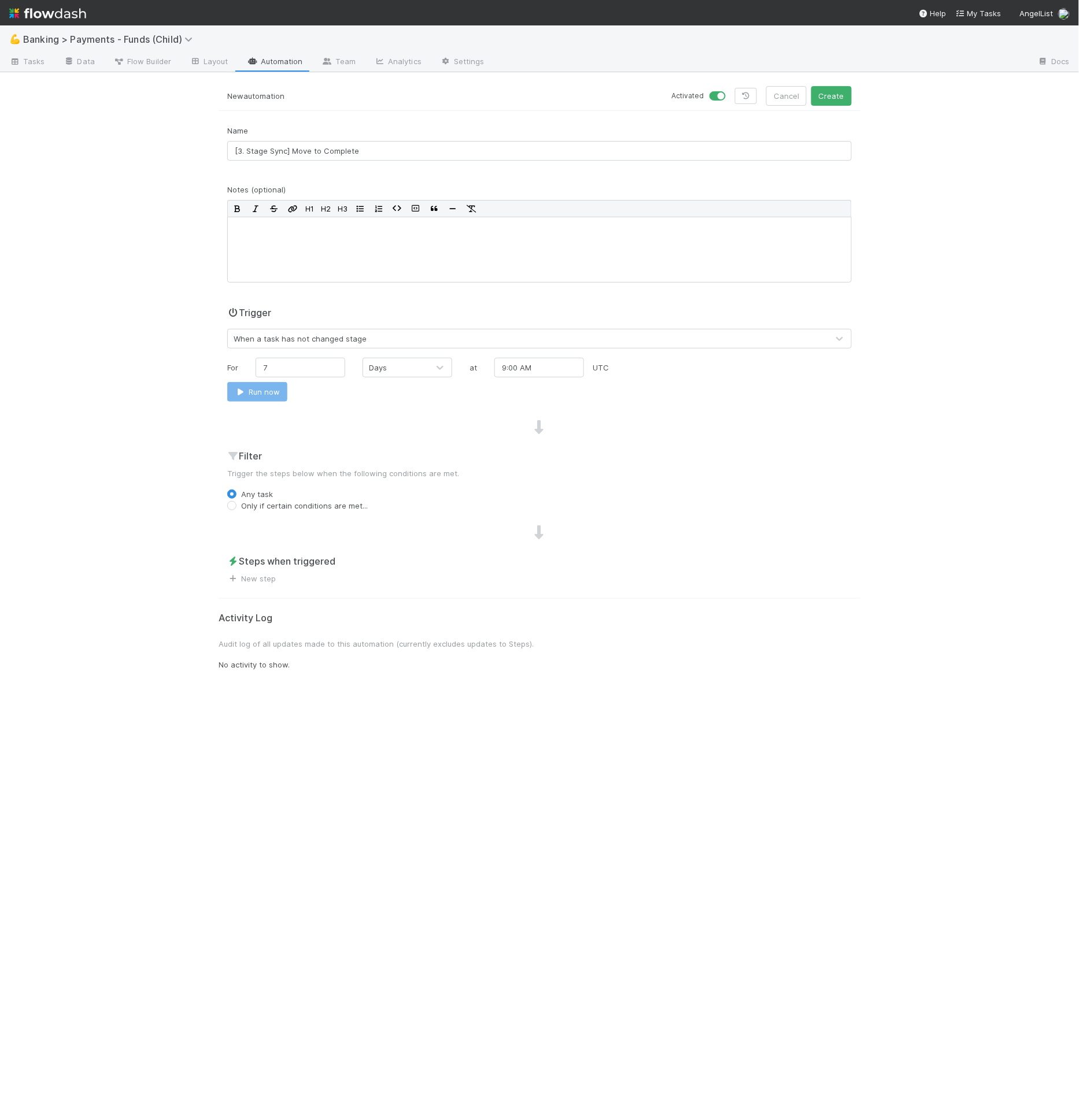
click at [283, 511] on div "Name [3. Stage Sync] Move to Complete Notes (optional) H1 H2 H3 Trigger When a …" at bounding box center [540, 354] width 642 height 460
click at [287, 508] on label "Only if certain conditions are met..." at bounding box center [304, 506] width 126 height 12
click at [236, 508] on input "Only if certain conditions are met..." at bounding box center [231, 505] width 9 height 10
radio input "true"
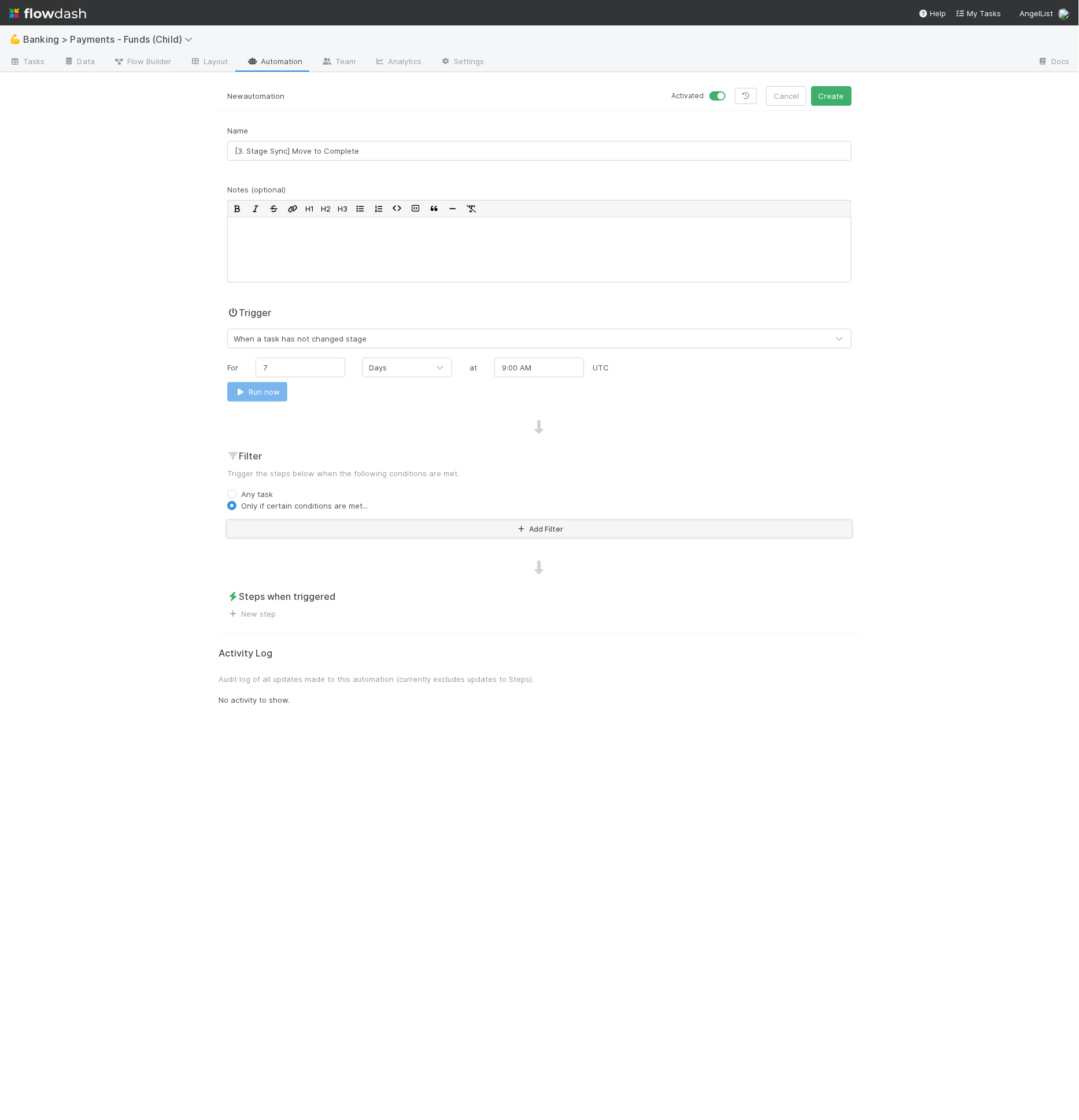
click at [287, 521] on button "Add Filter" at bounding box center [539, 529] width 624 height 17
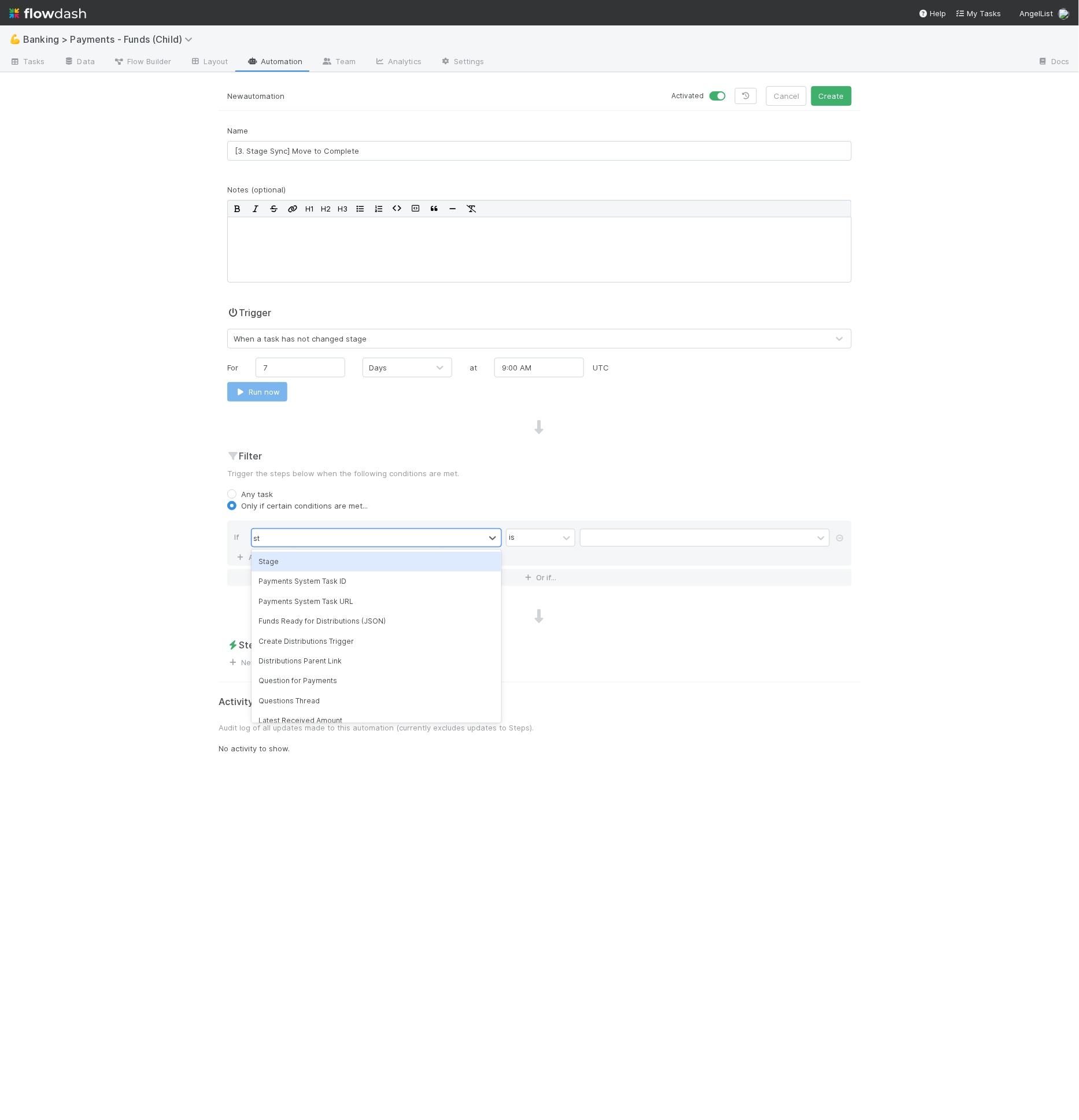
type input "sta"
click at [303, 564] on div "Stage" at bounding box center [376, 561] width 250 height 19
drag, startPoint x: 648, startPoint y: 538, endPoint x: 643, endPoint y: 543, distance: 7.1
click at [643, 539] on div at bounding box center [696, 538] width 232 height 17
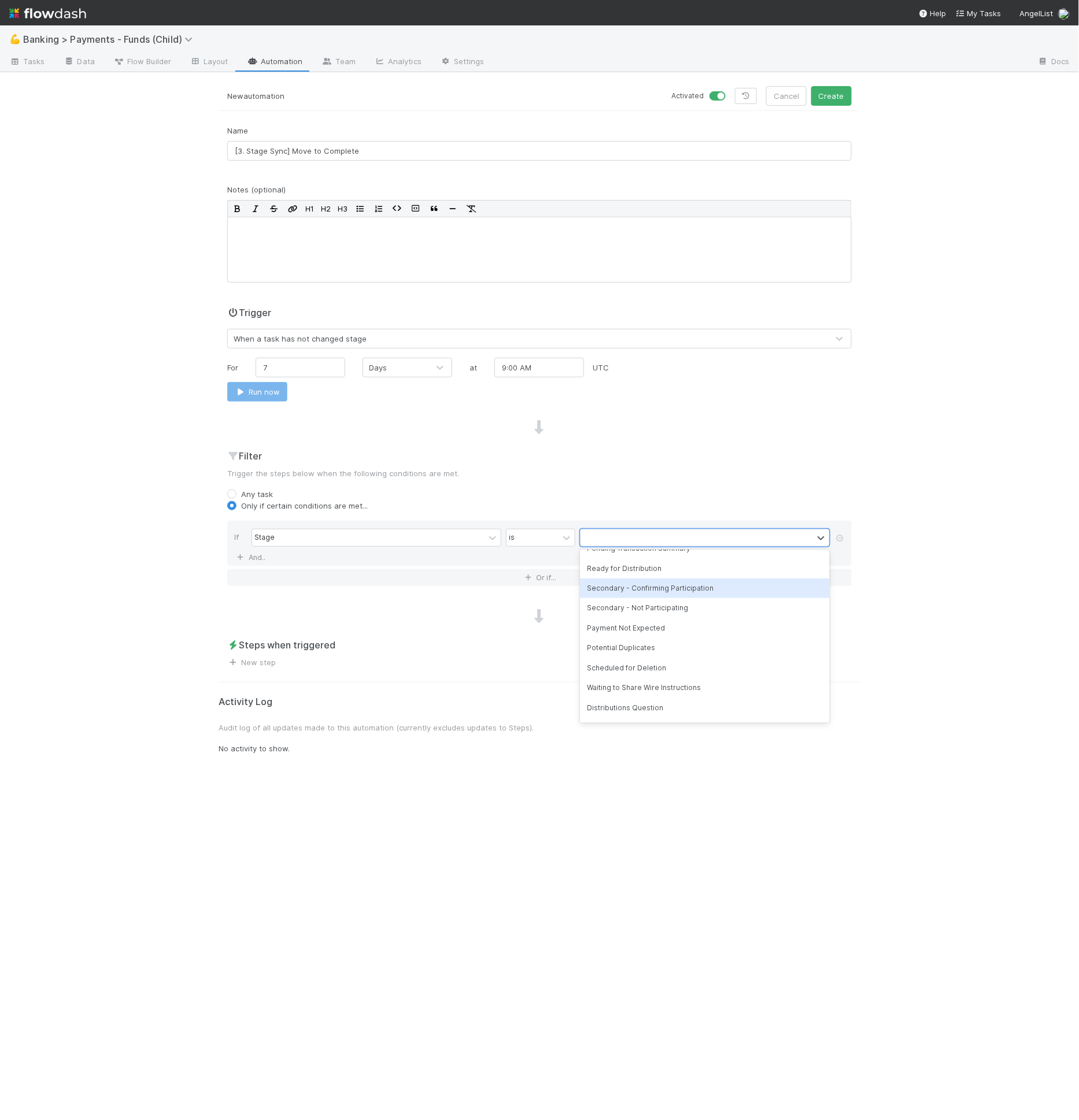
scroll to position [65, 0]
click at [657, 574] on div "Ready for Distribution" at bounding box center [705, 576] width 250 height 19
click at [245, 666] on div "New automation Activated Cancel Create Name [3. Stage Sync] Move to Complete No…" at bounding box center [539, 603] width 659 height 1035
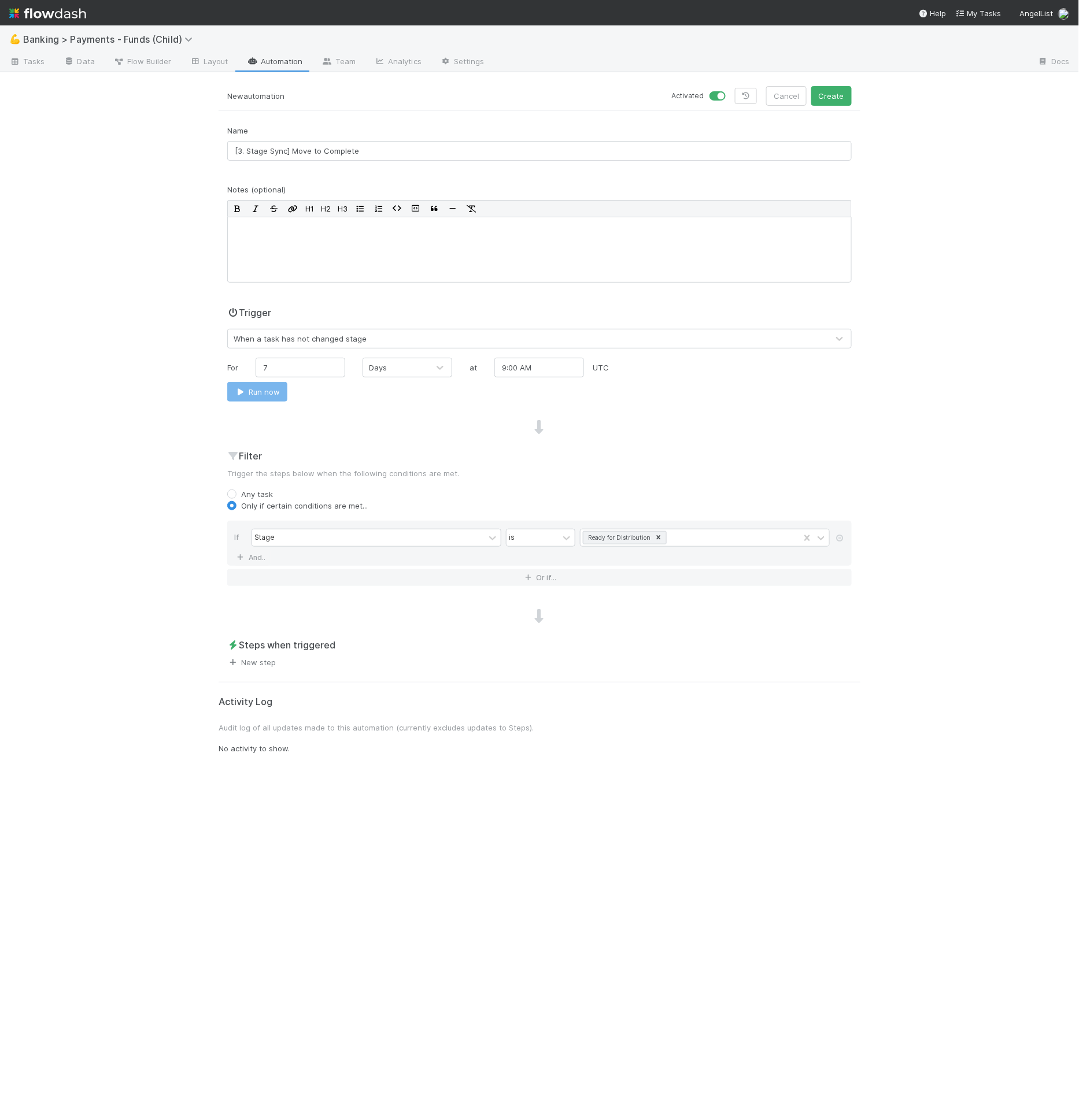
click at [250, 661] on link "New step" at bounding box center [251, 662] width 49 height 9
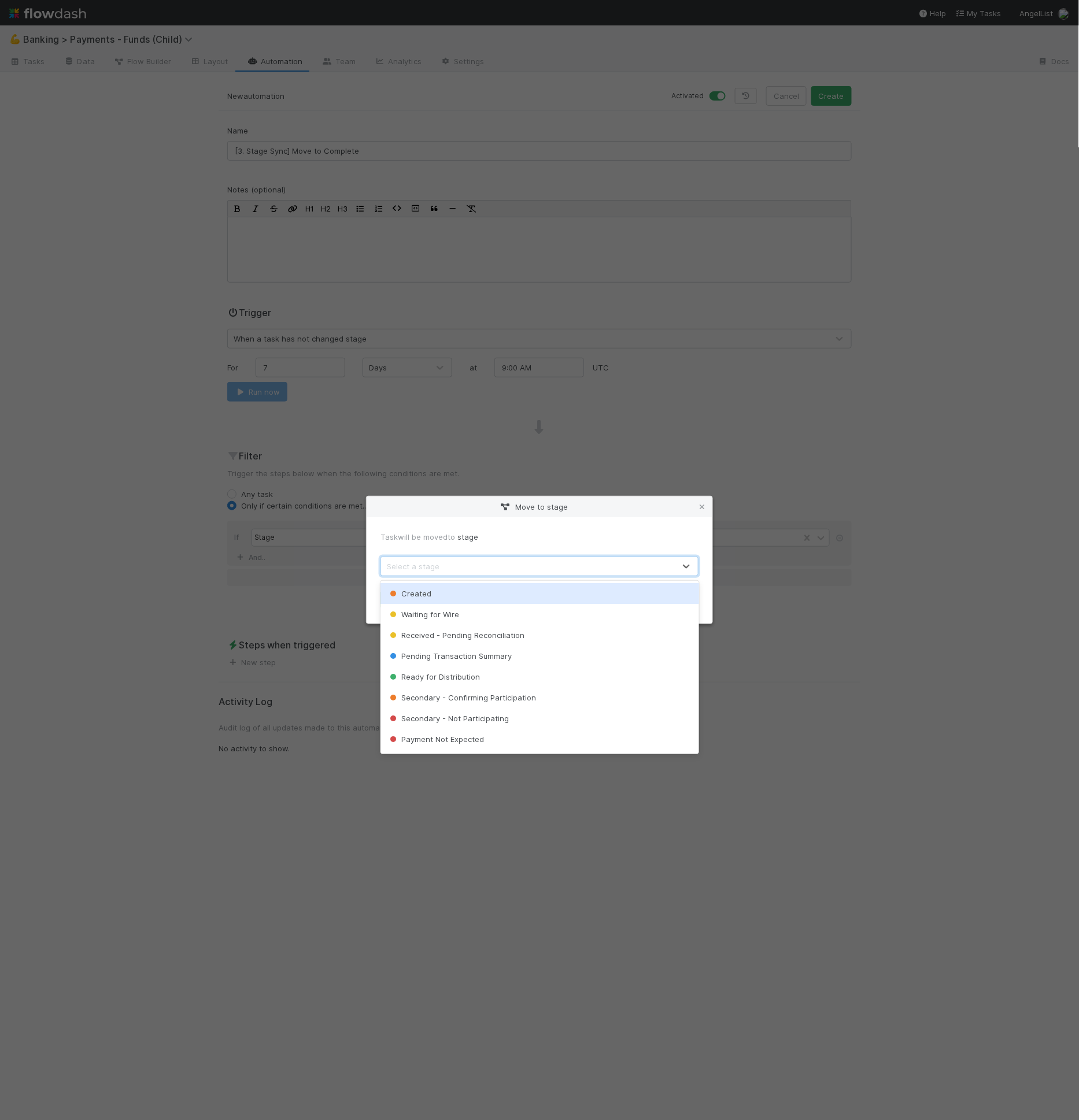
click at [439, 559] on div "Select a stage" at bounding box center [528, 566] width 294 height 18
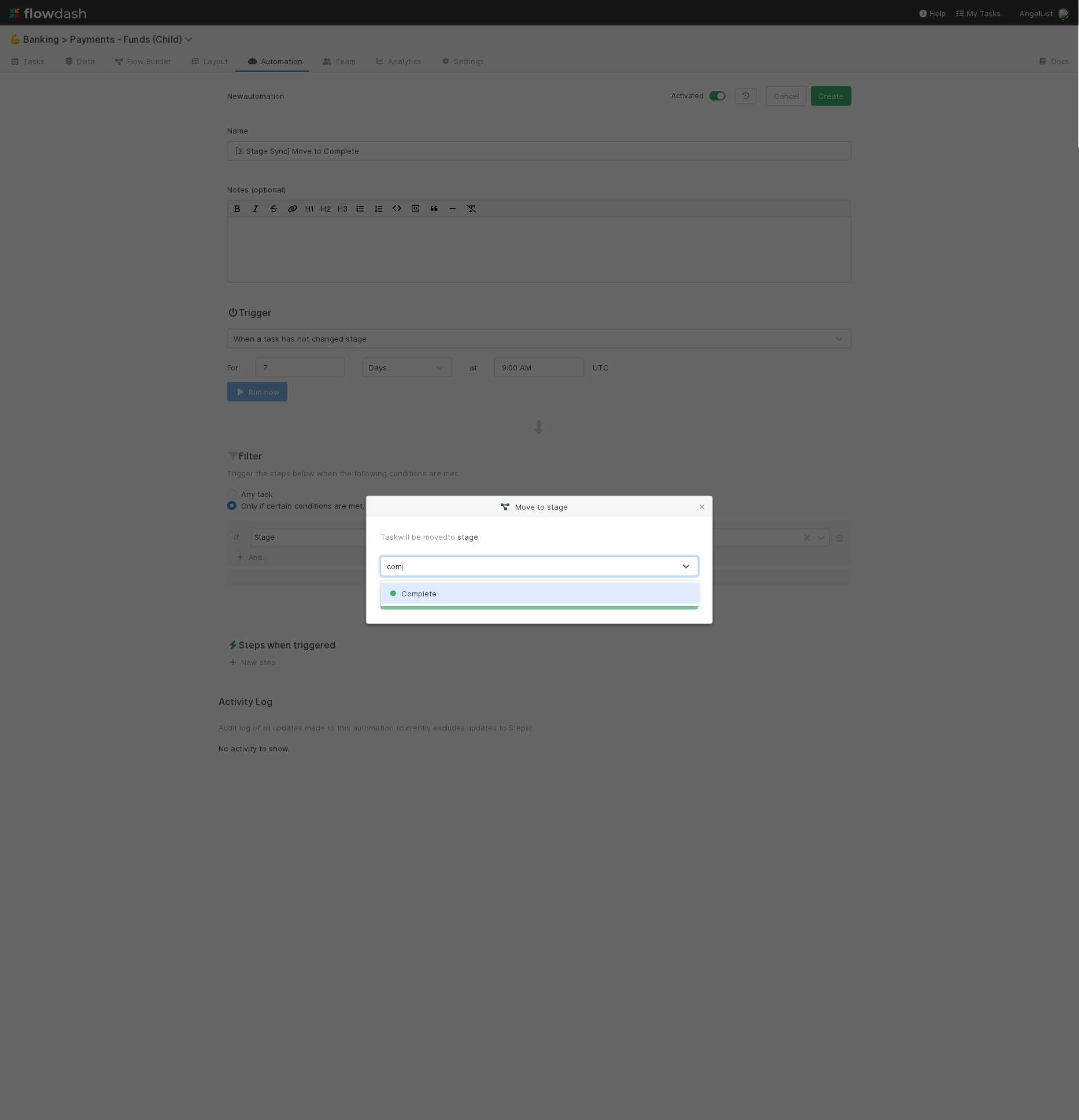
type input "compl"
click at [481, 603] on button "Apply" at bounding box center [540, 600] width 318 height 19
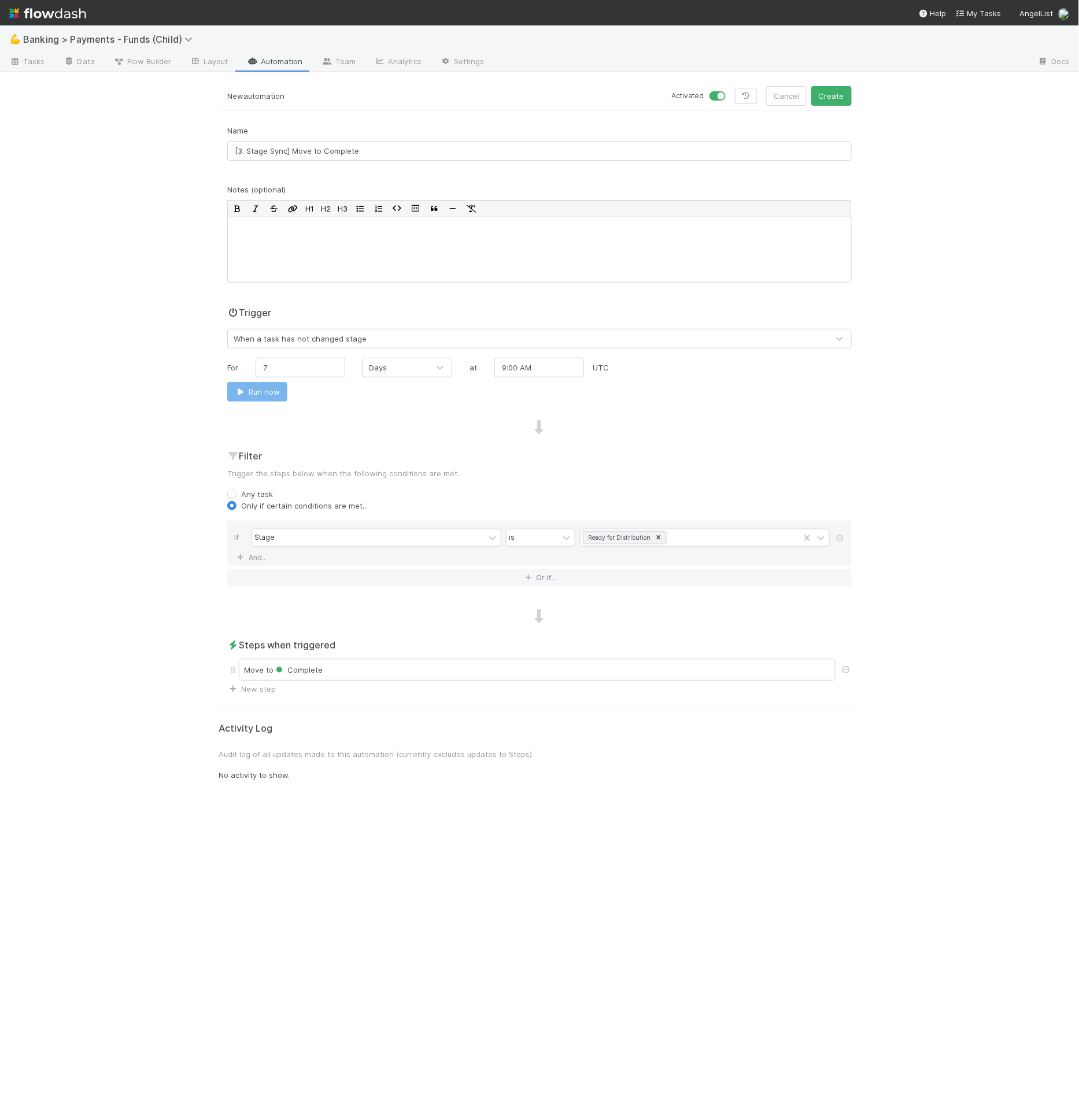
click at [315, 376] on div "For 7 Days at 9:00 AM UTC Run now" at bounding box center [539, 379] width 624 height 44
click at [315, 366] on input "7" at bounding box center [300, 367] width 90 height 19
type input "14"
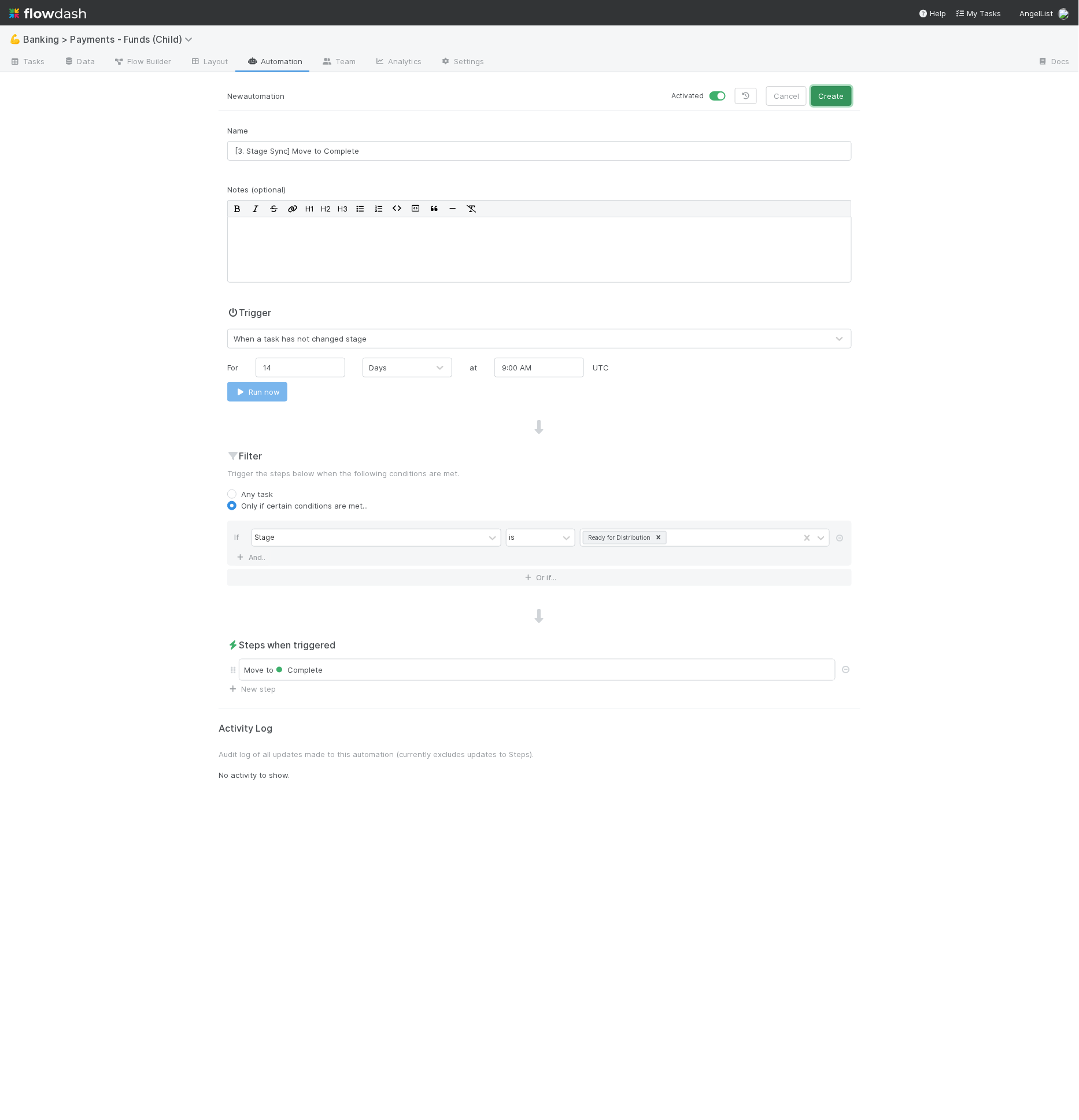
click at [840, 95] on button "Create" at bounding box center [831, 95] width 40 height 19
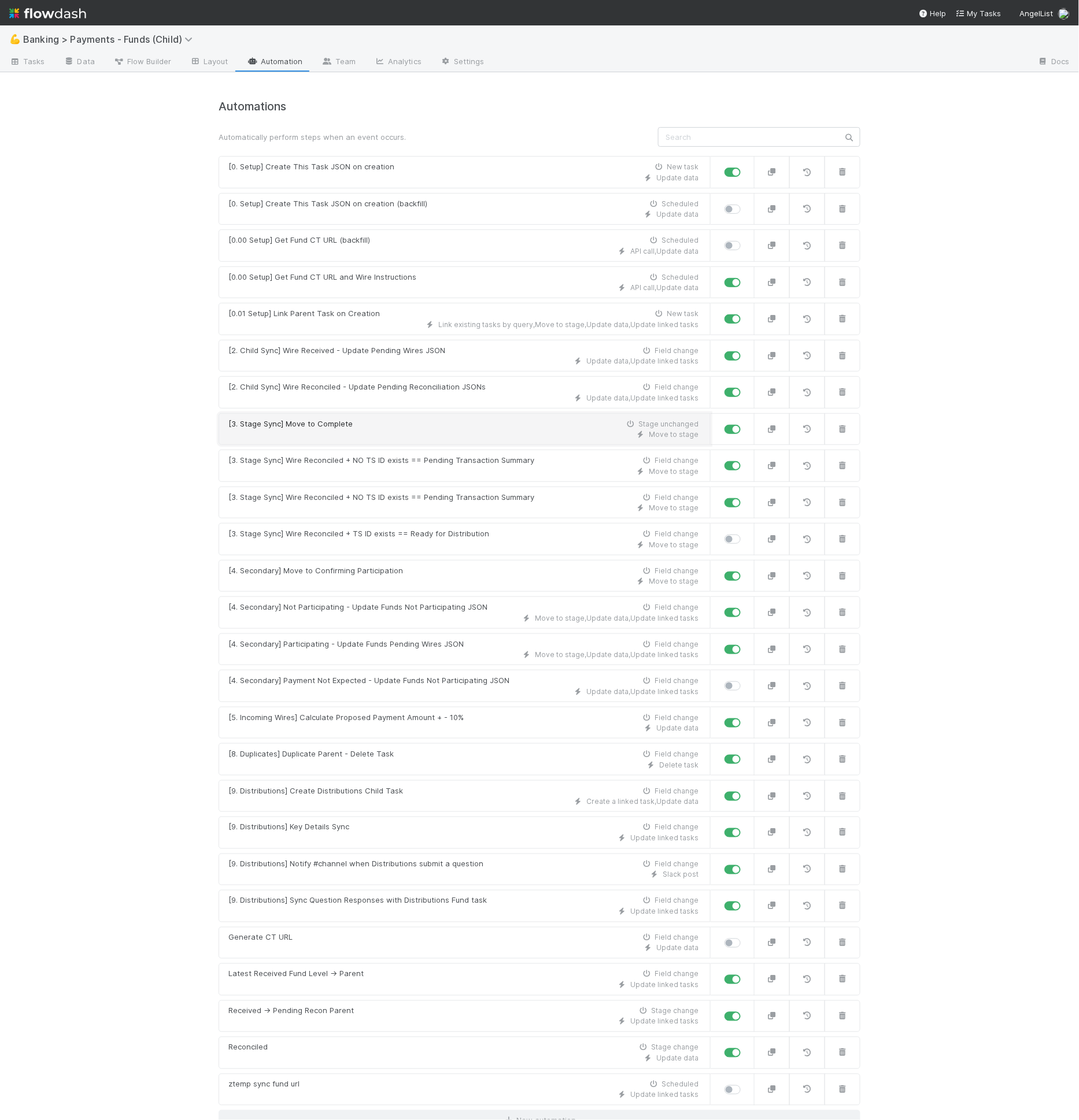
click at [308, 430] on div "Move to stage" at bounding box center [463, 435] width 470 height 10
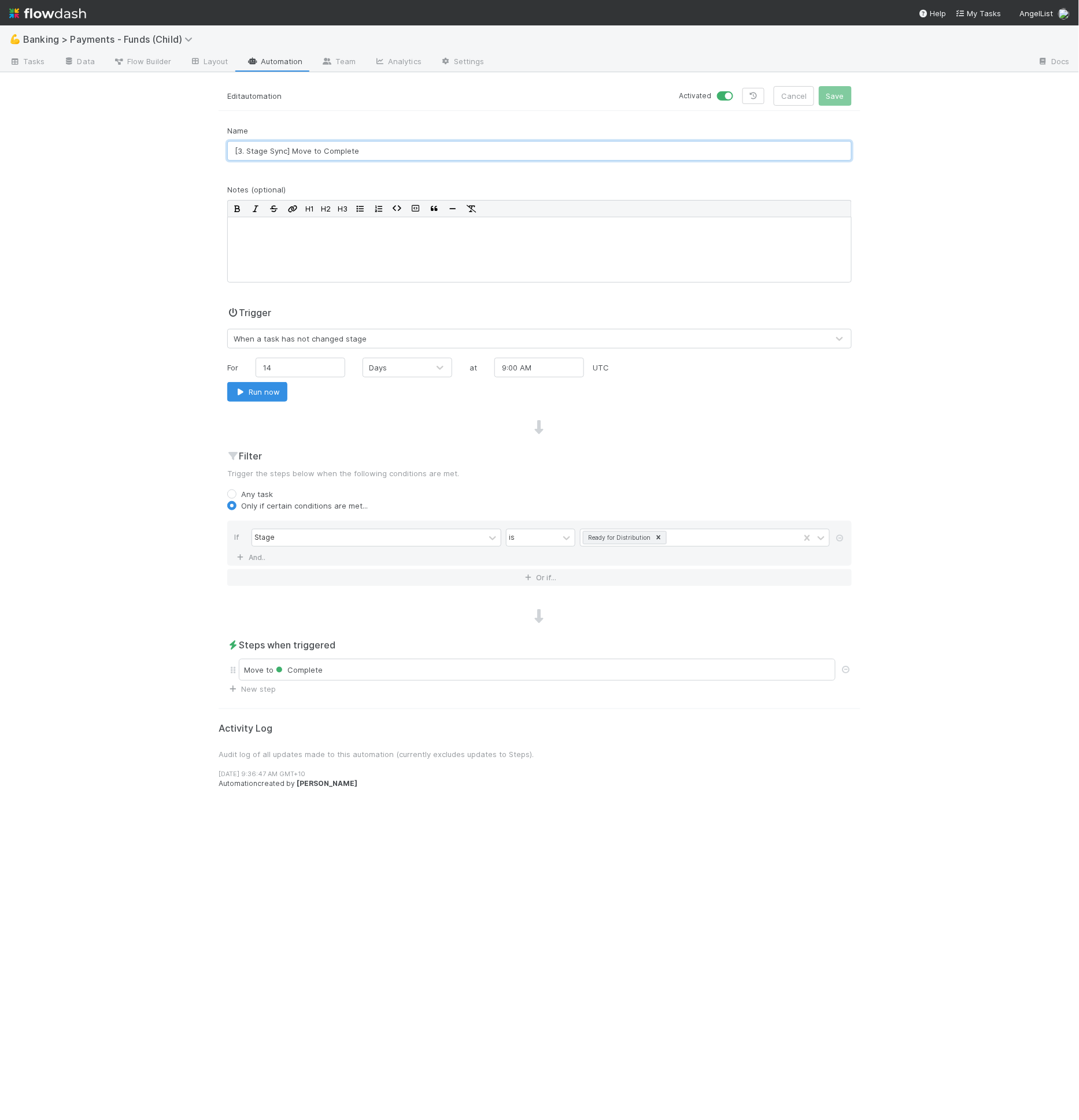
drag, startPoint x: 267, startPoint y: 151, endPoint x: 238, endPoint y: 152, distance: 29.0
click at [238, 152] on input "[3. Stage Sync] Move to Complete" at bounding box center [539, 150] width 624 height 19
click at [257, 151] on input "[6. Sync] Move to Complete" at bounding box center [539, 150] width 624 height 19
click at [275, 155] on input "[6. Actions] Move to Complete" at bounding box center [539, 150] width 624 height 19
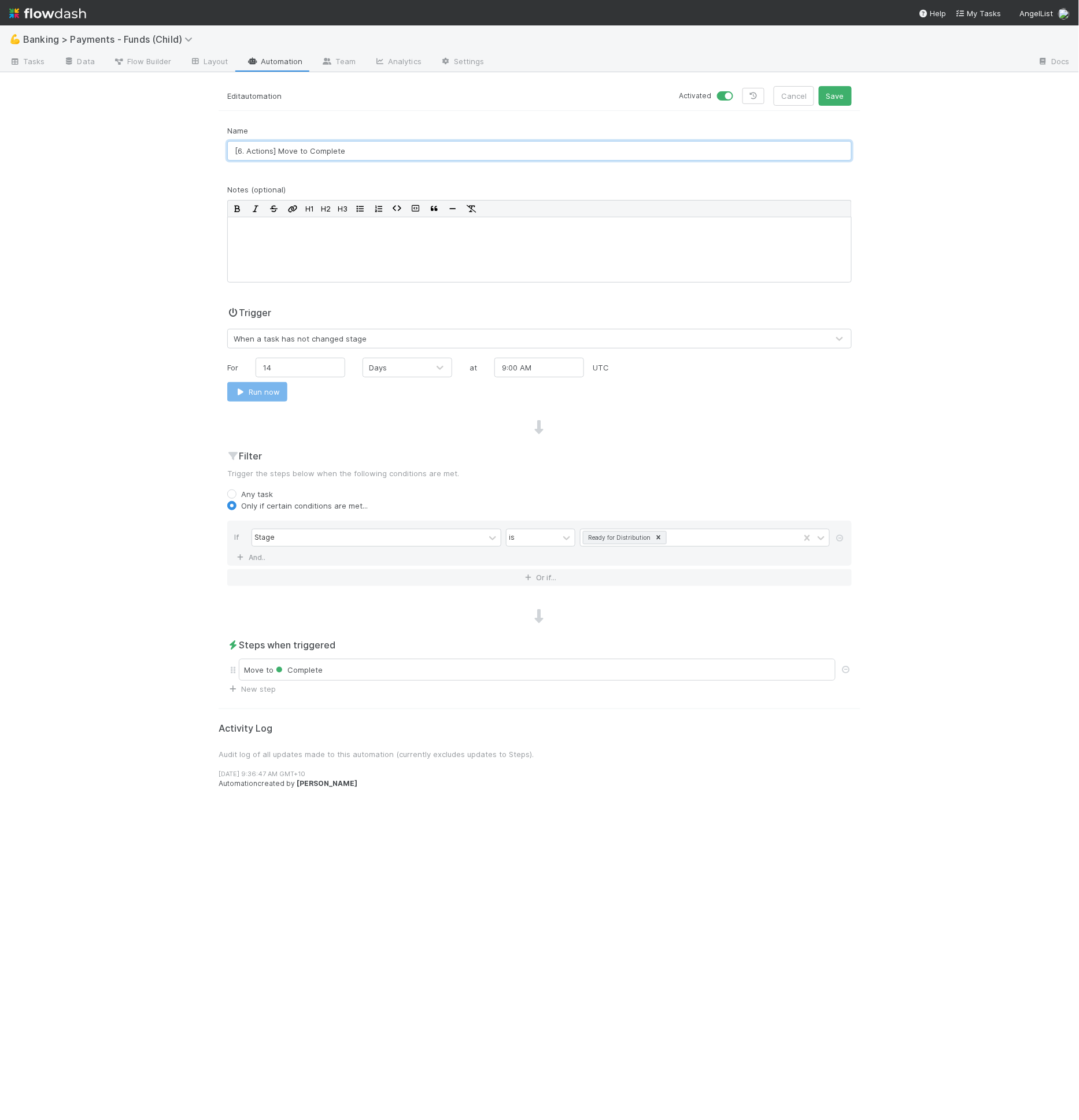
click at [337, 152] on input "[6. Actions] Move to Complete" at bounding box center [539, 150] width 624 height 19
type input "[6. Actions] Move to Complete"
click at [831, 96] on button "Save" at bounding box center [834, 95] width 33 height 19
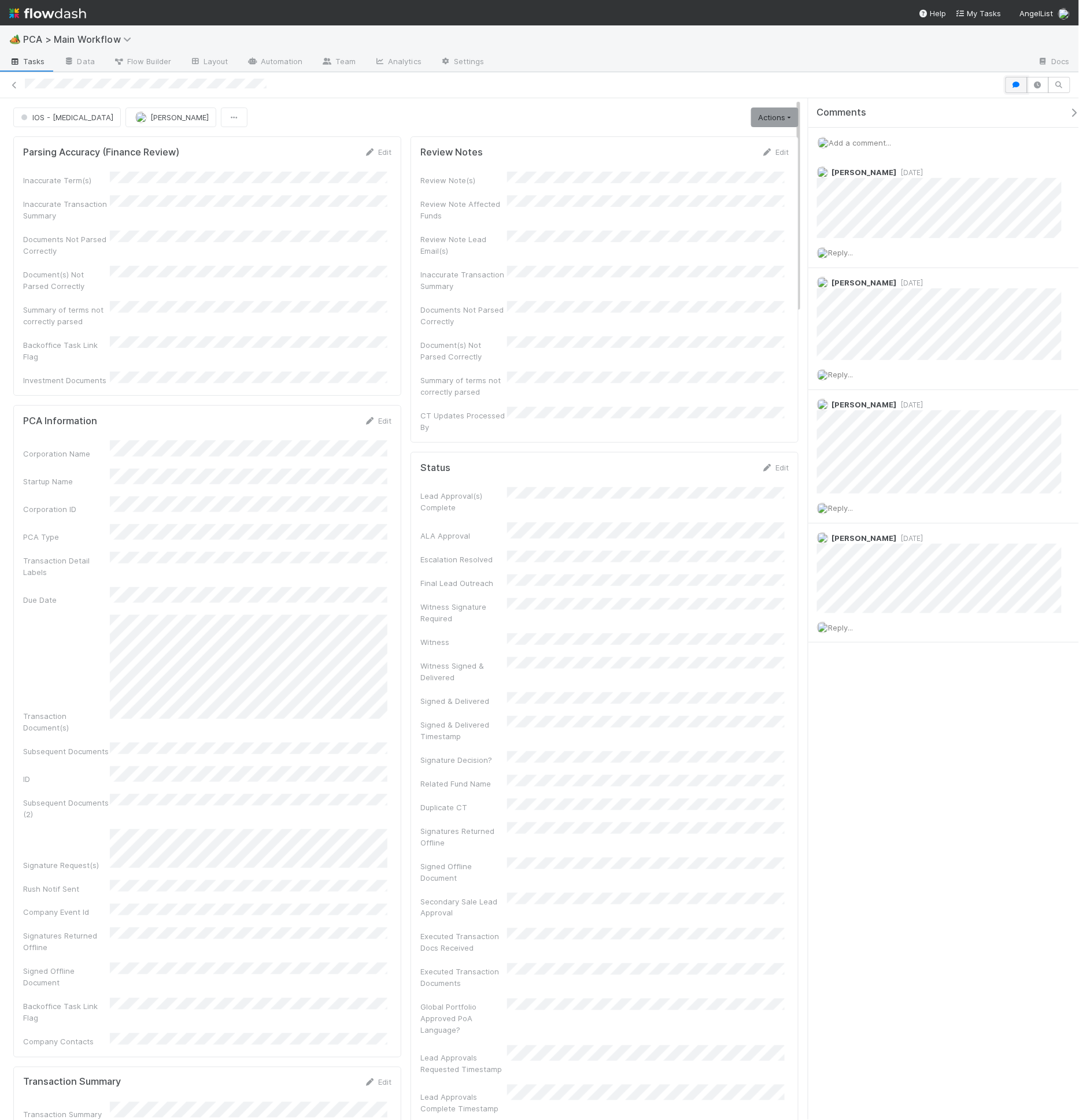
click at [1016, 87] on icon "button" at bounding box center [1016, 85] width 12 height 7
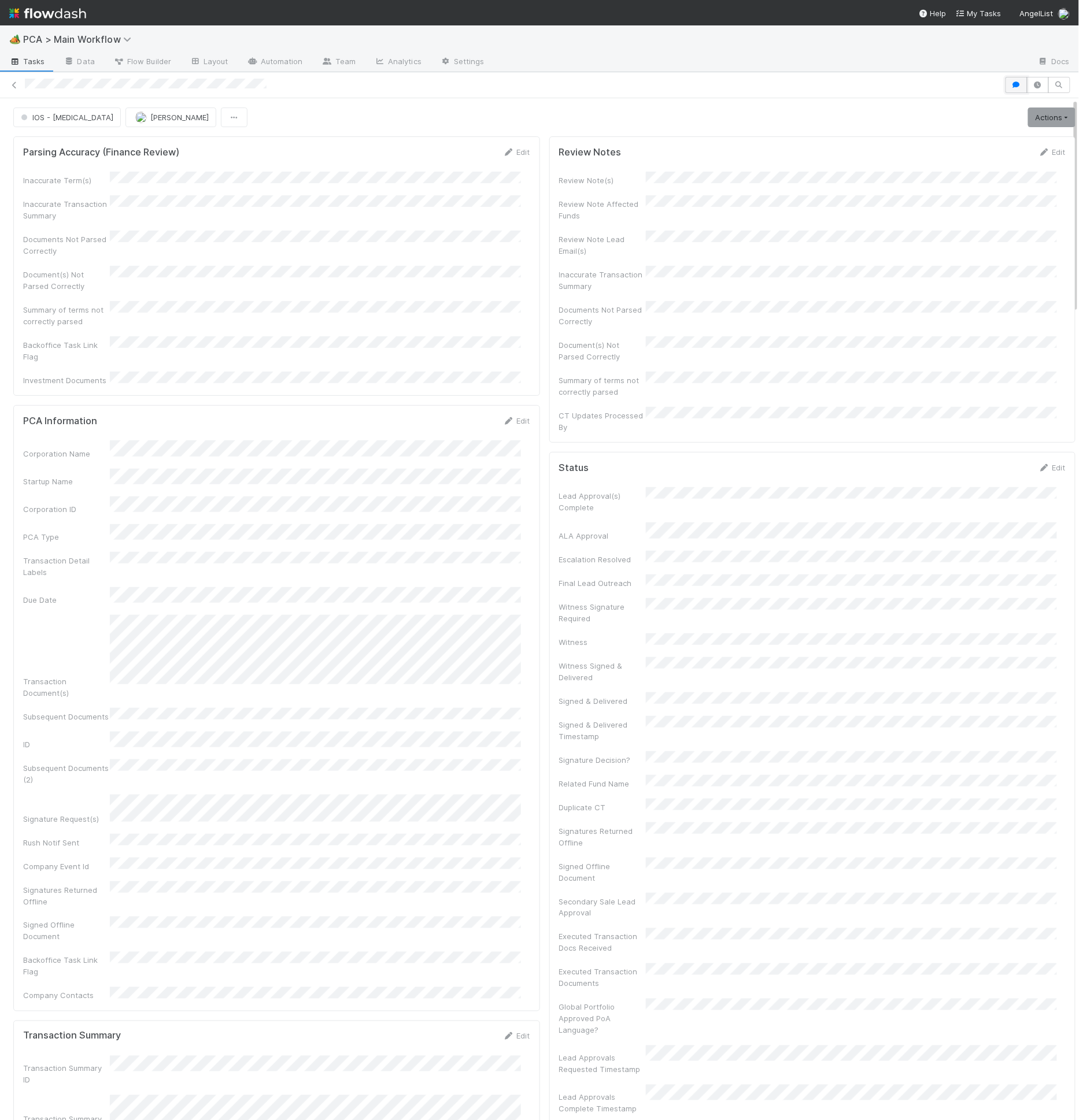
click at [1016, 87] on button "button" at bounding box center [1016, 85] width 22 height 16
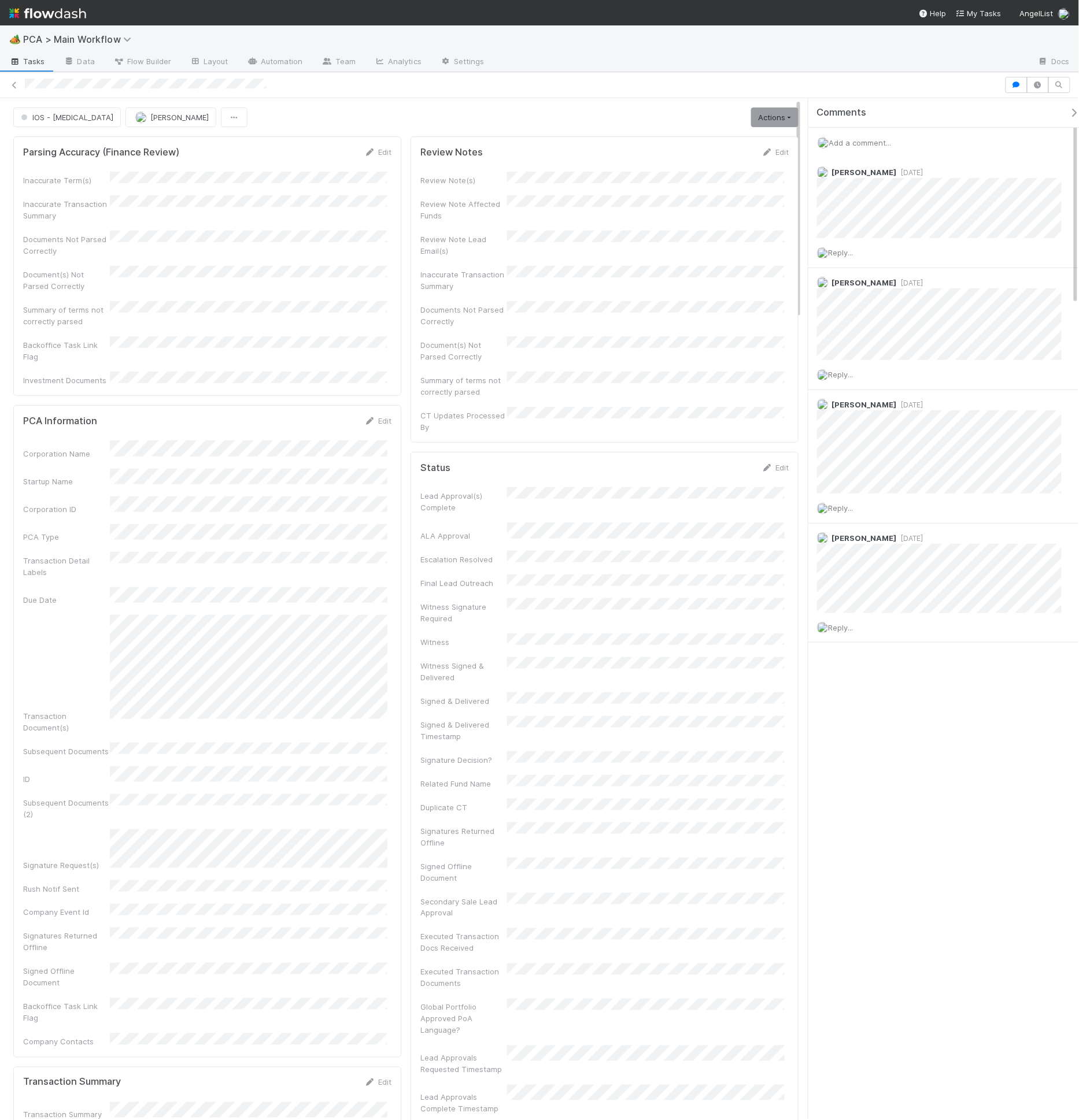
click at [1068, 114] on icon "button" at bounding box center [1074, 112] width 12 height 9
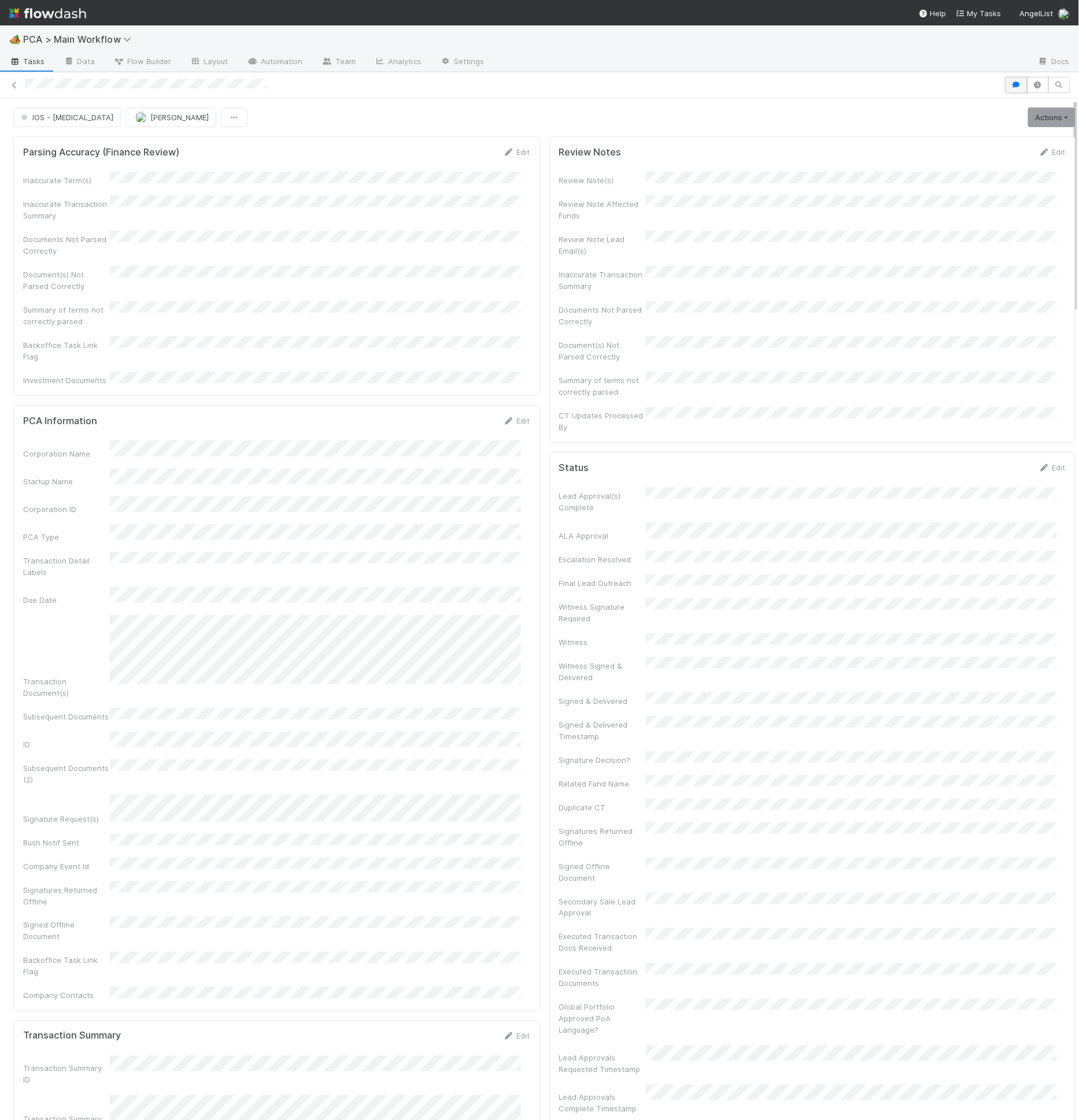
click at [1016, 86] on button "button" at bounding box center [1016, 85] width 22 height 16
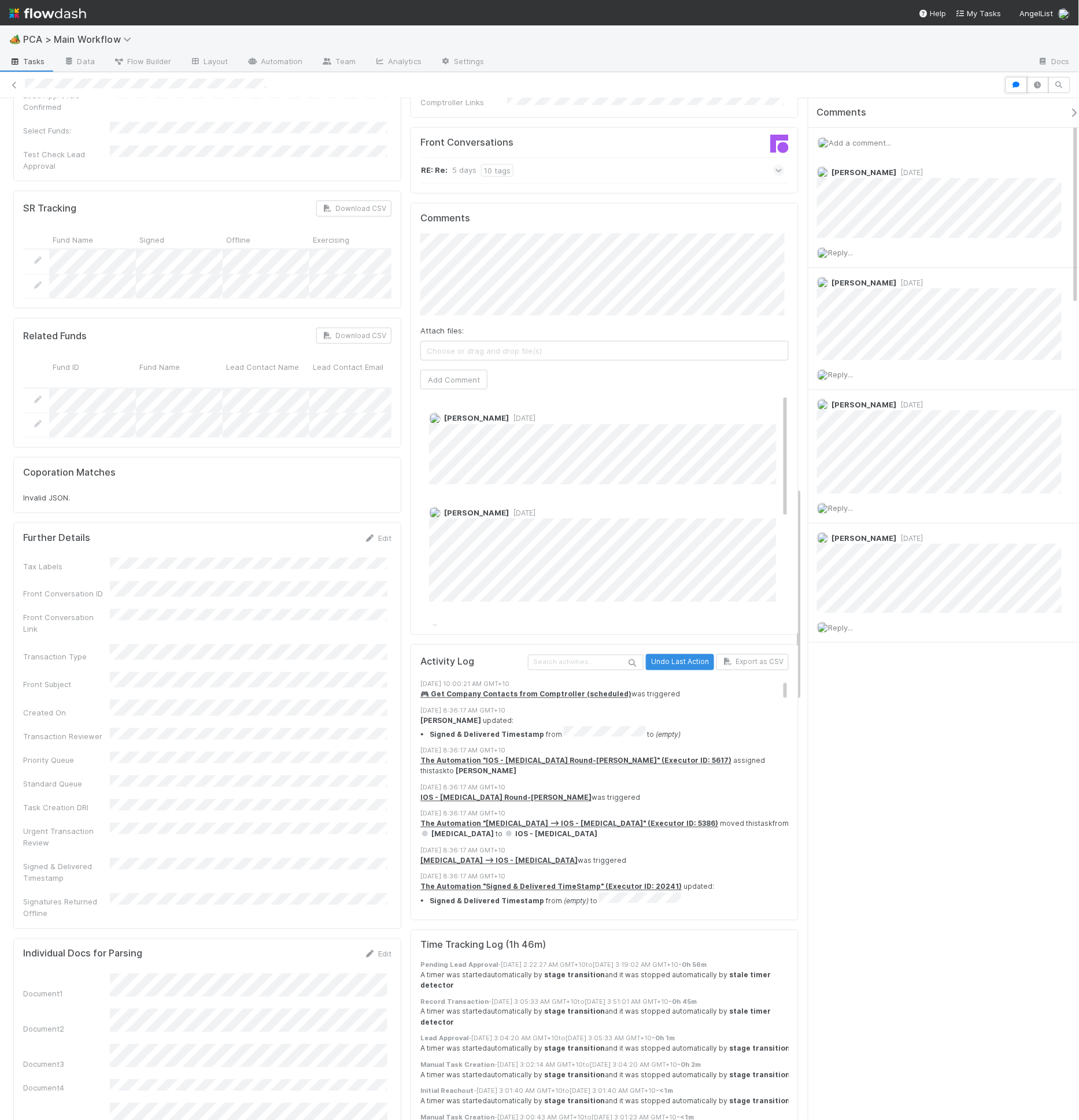
scroll to position [1337, 0]
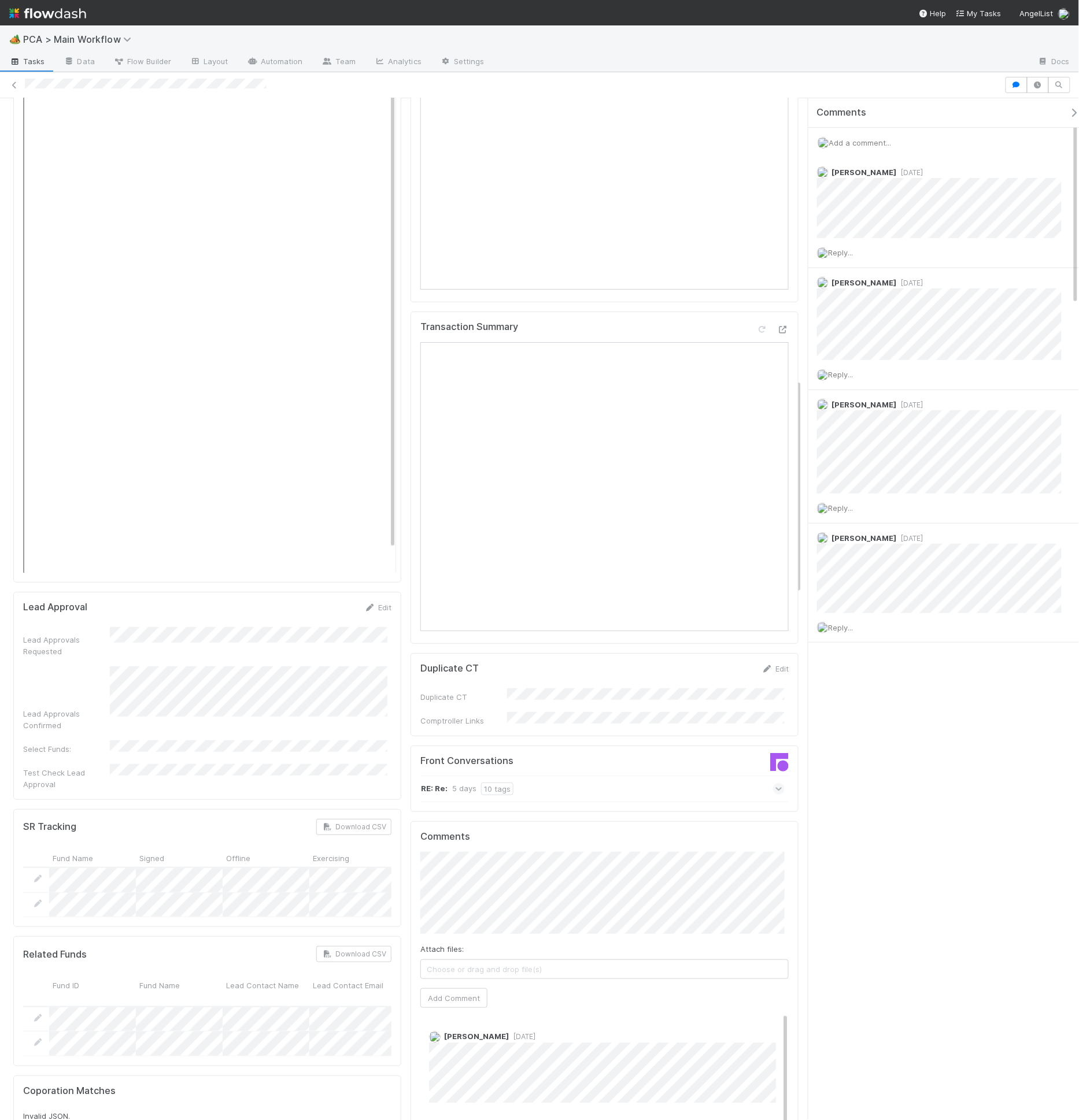
click at [530, 831] on h5 "Comments" at bounding box center [605, 837] width 369 height 12
click at [525, 822] on div "Comments Attach files: Choose or drag and drop file(s) Add Comment [PERSON_NAME…" at bounding box center [604, 1038] width 388 height 432
click at [219, 54] on link "Layout" at bounding box center [209, 62] width 57 height 18
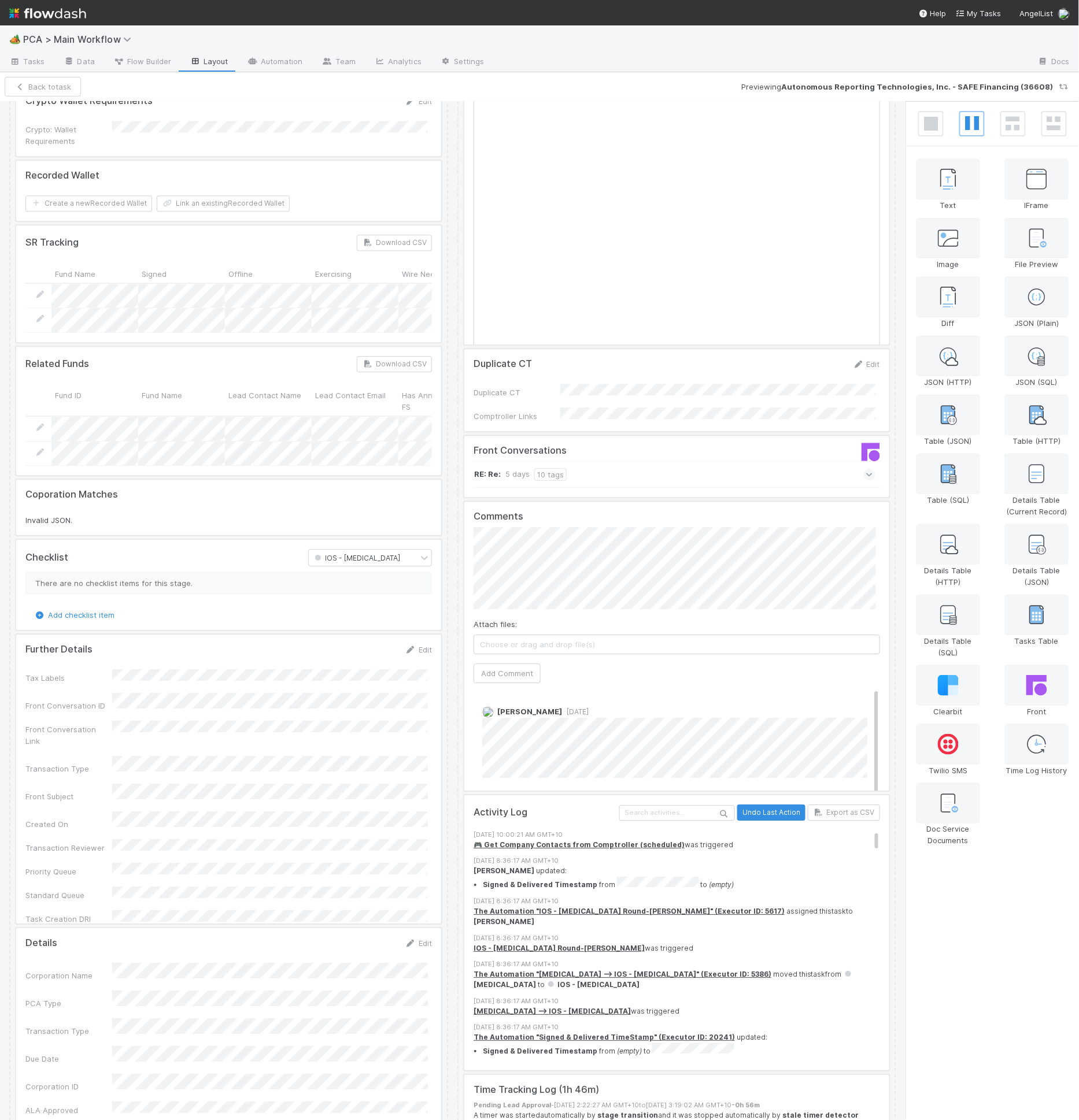
scroll to position [2576, 0]
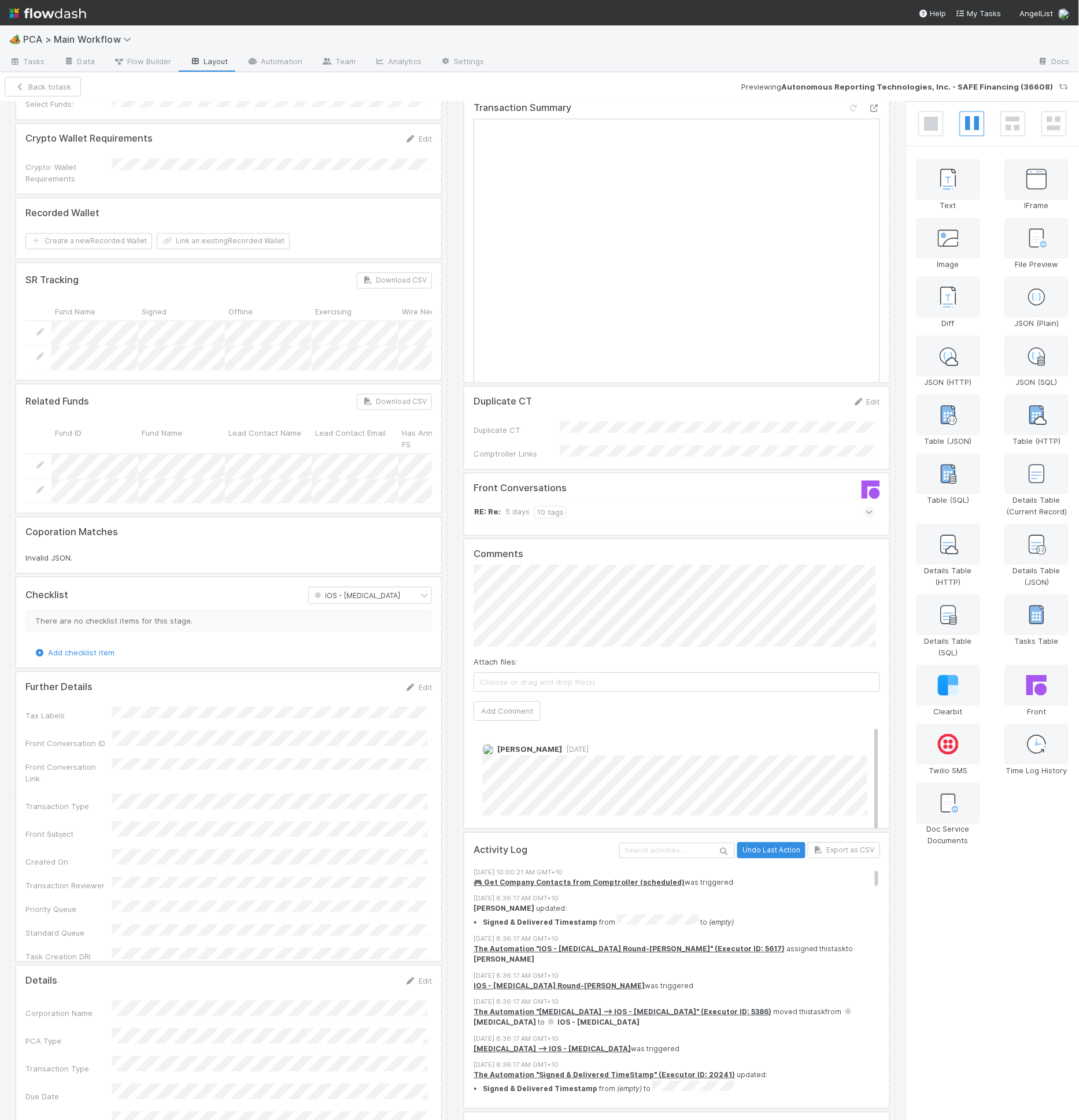
click at [604, 601] on div at bounding box center [676, 684] width 425 height 289
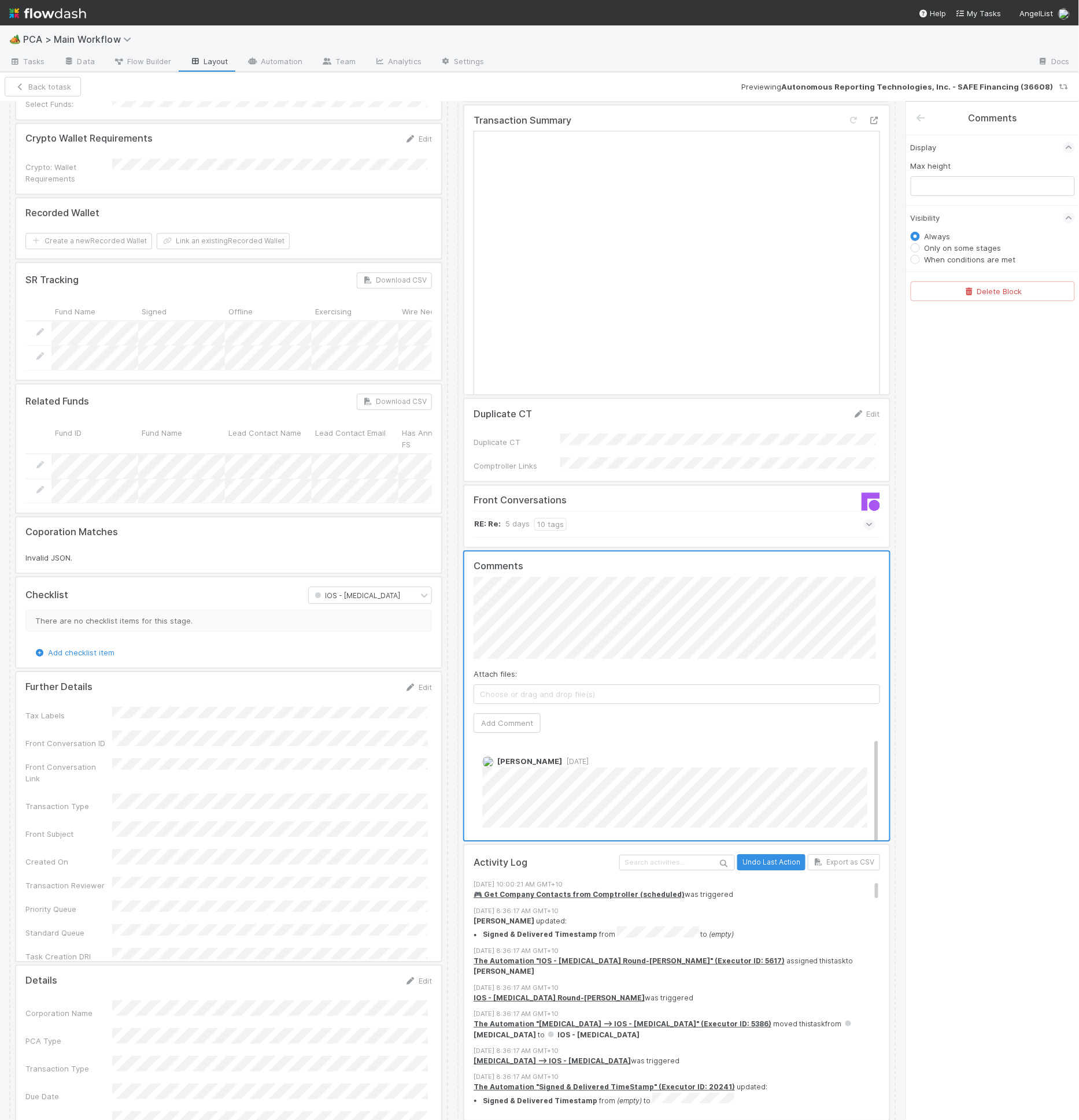
click at [734, 603] on div at bounding box center [676, 695] width 425 height 289
click at [32, 81] on button "Back to task" at bounding box center [43, 86] width 76 height 19
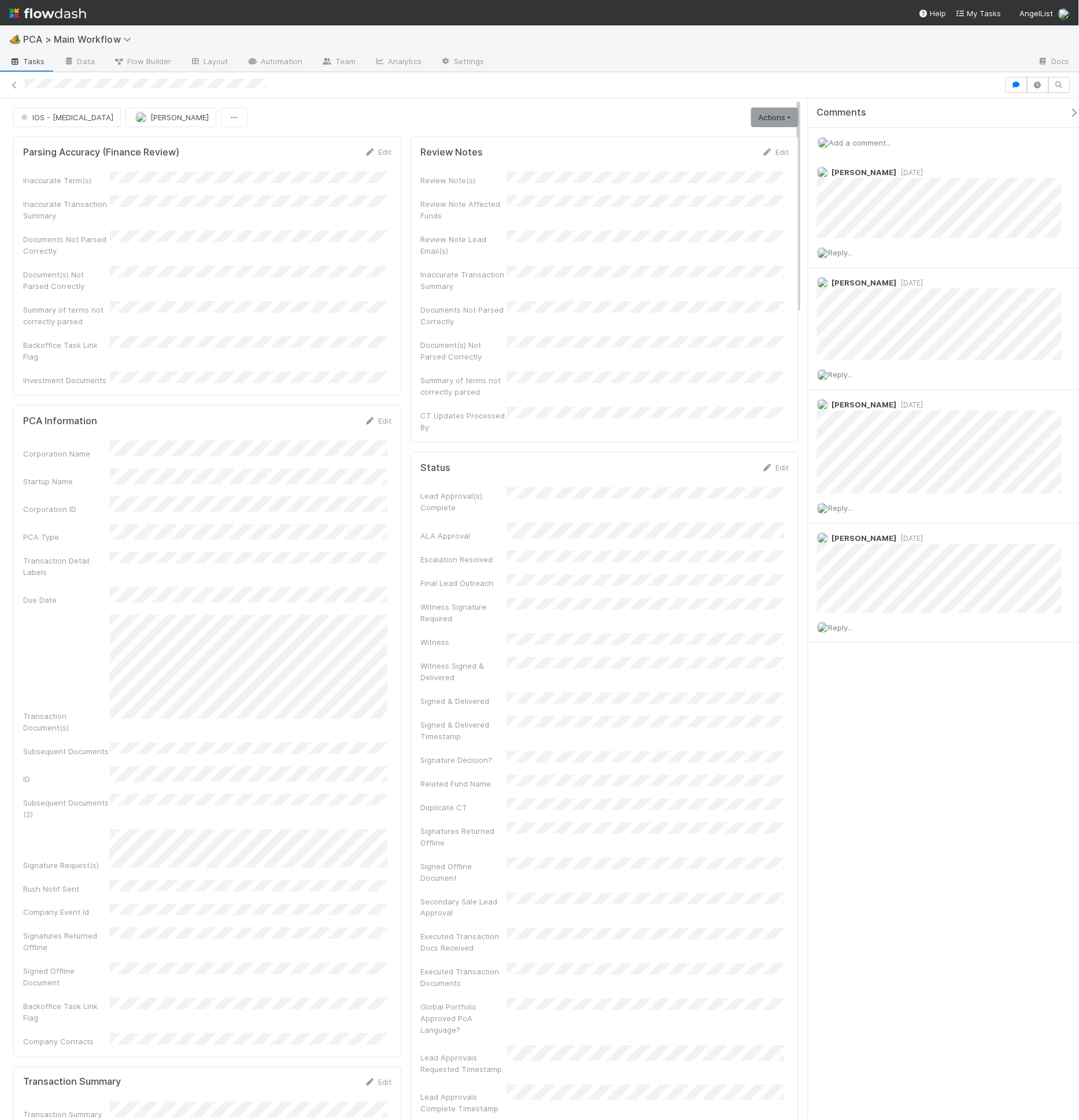
click at [865, 103] on div "Comments" at bounding box center [948, 112] width 281 height 29
click at [222, 59] on link "Layout" at bounding box center [209, 62] width 57 height 18
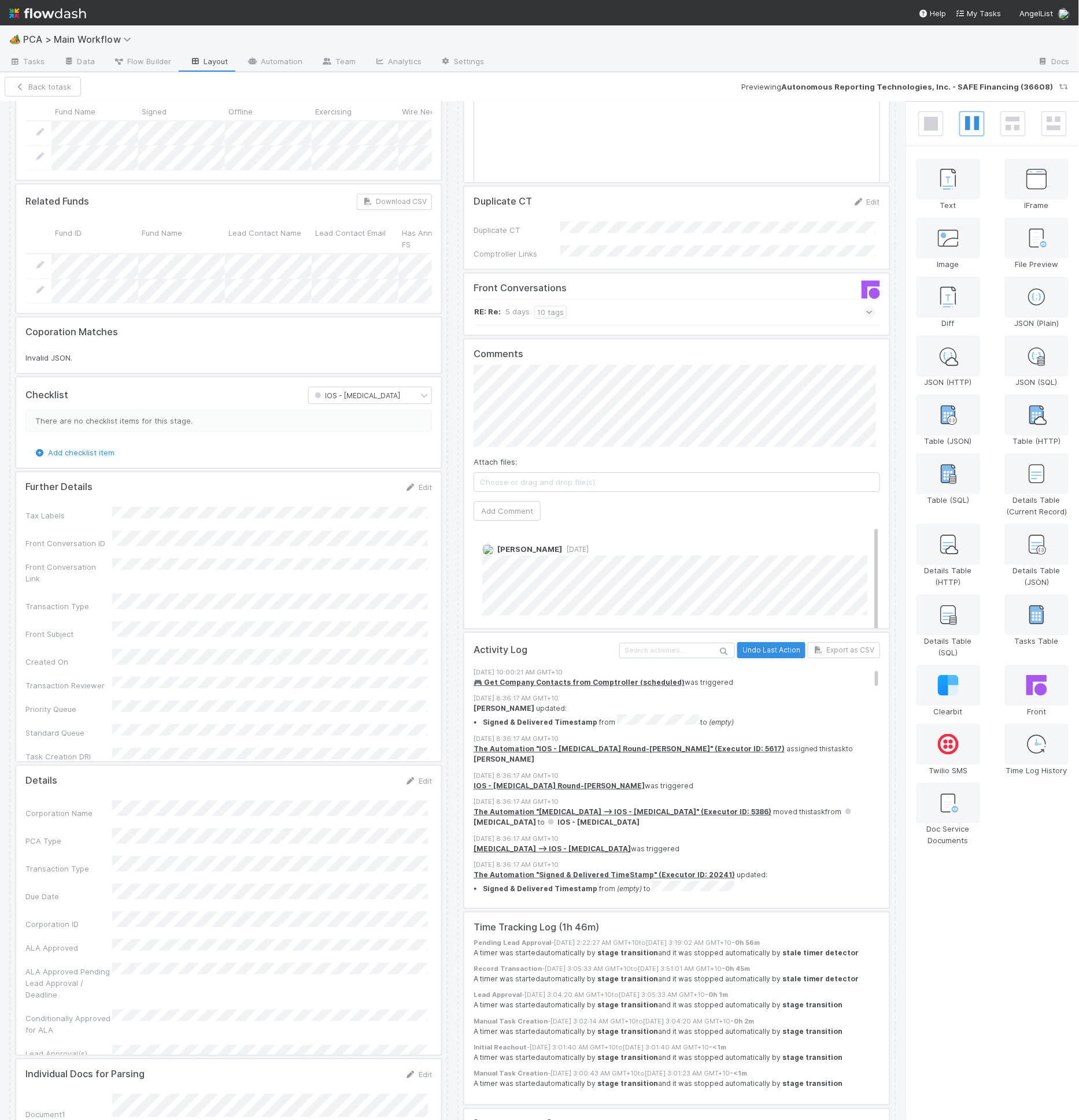
scroll to position [2779, 0]
click at [667, 429] on div at bounding box center [676, 481] width 425 height 289
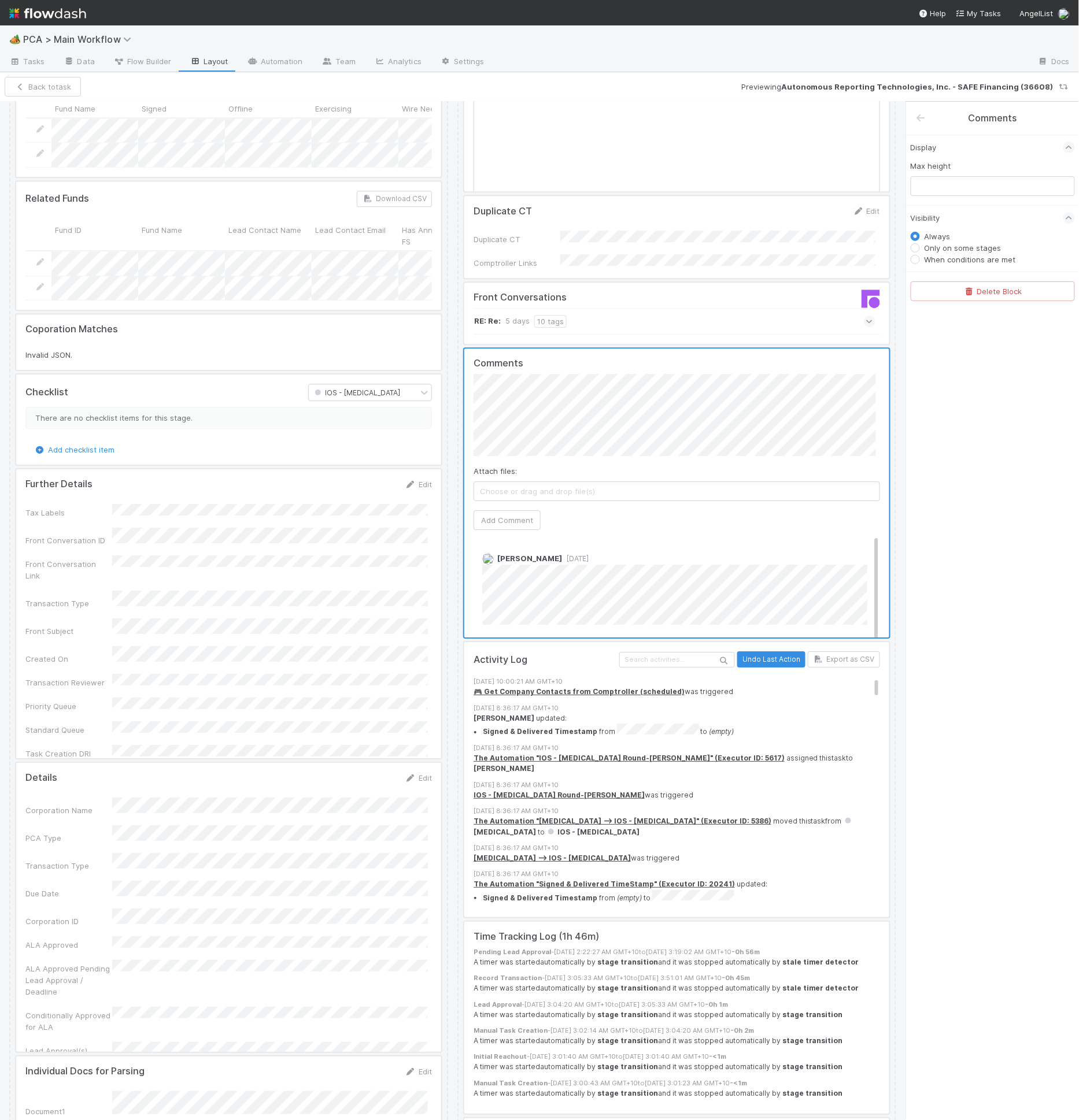
click at [586, 514] on div at bounding box center [676, 493] width 425 height 289
click at [605, 524] on div at bounding box center [676, 493] width 425 height 289
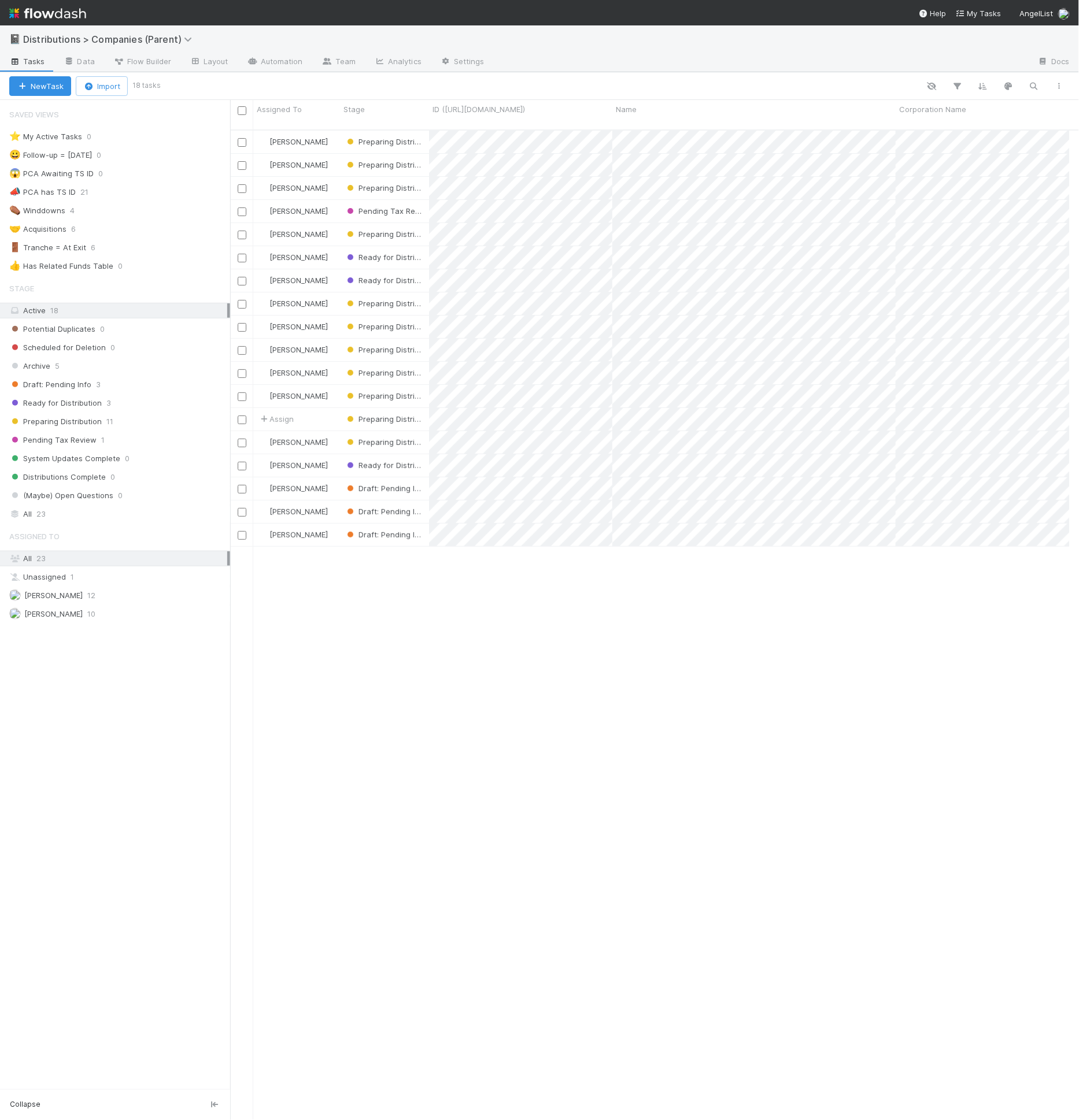
scroll to position [990, 829]
click at [225, 67] on link "Layout" at bounding box center [209, 62] width 57 height 18
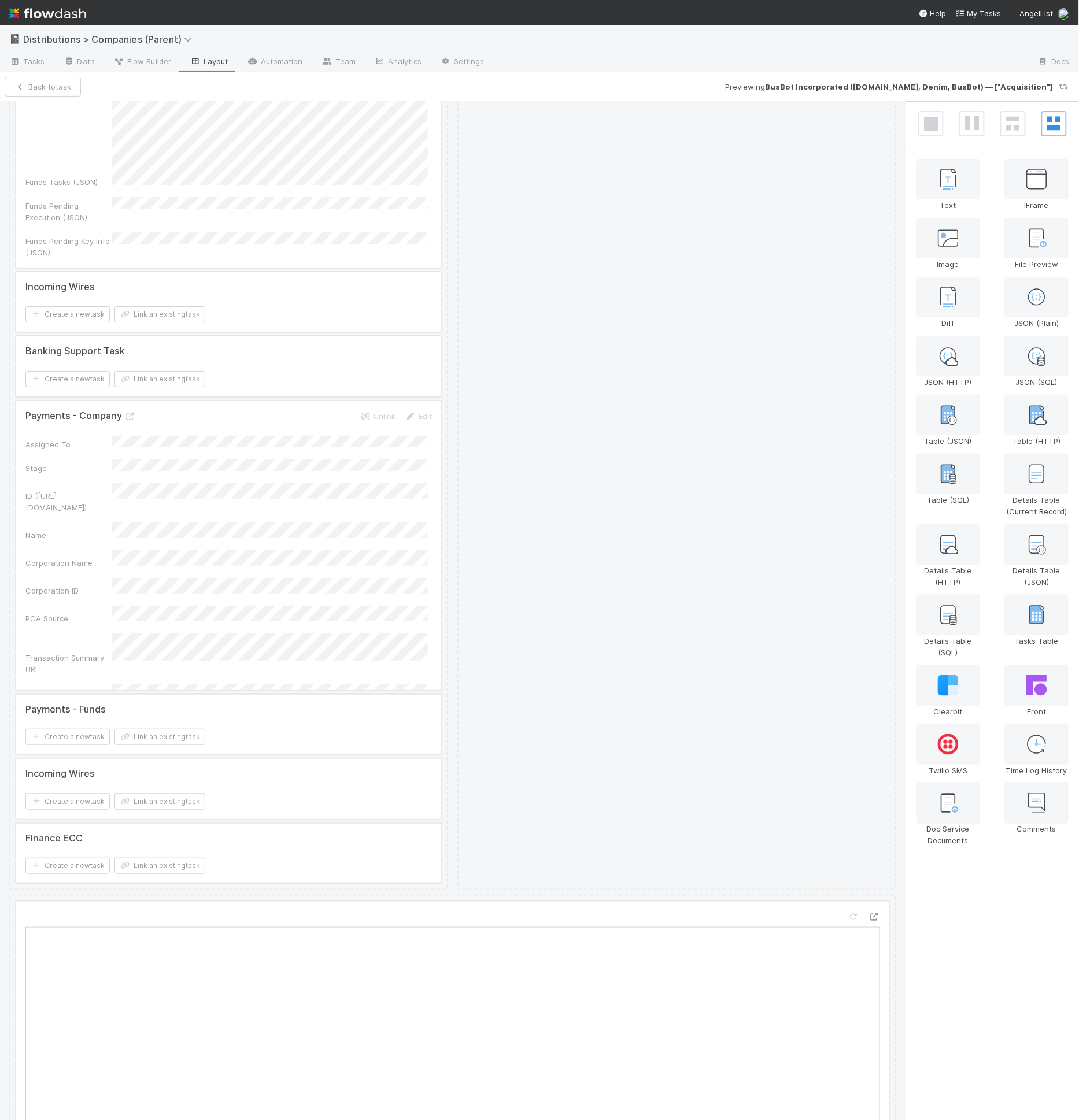
scroll to position [1784, 0]
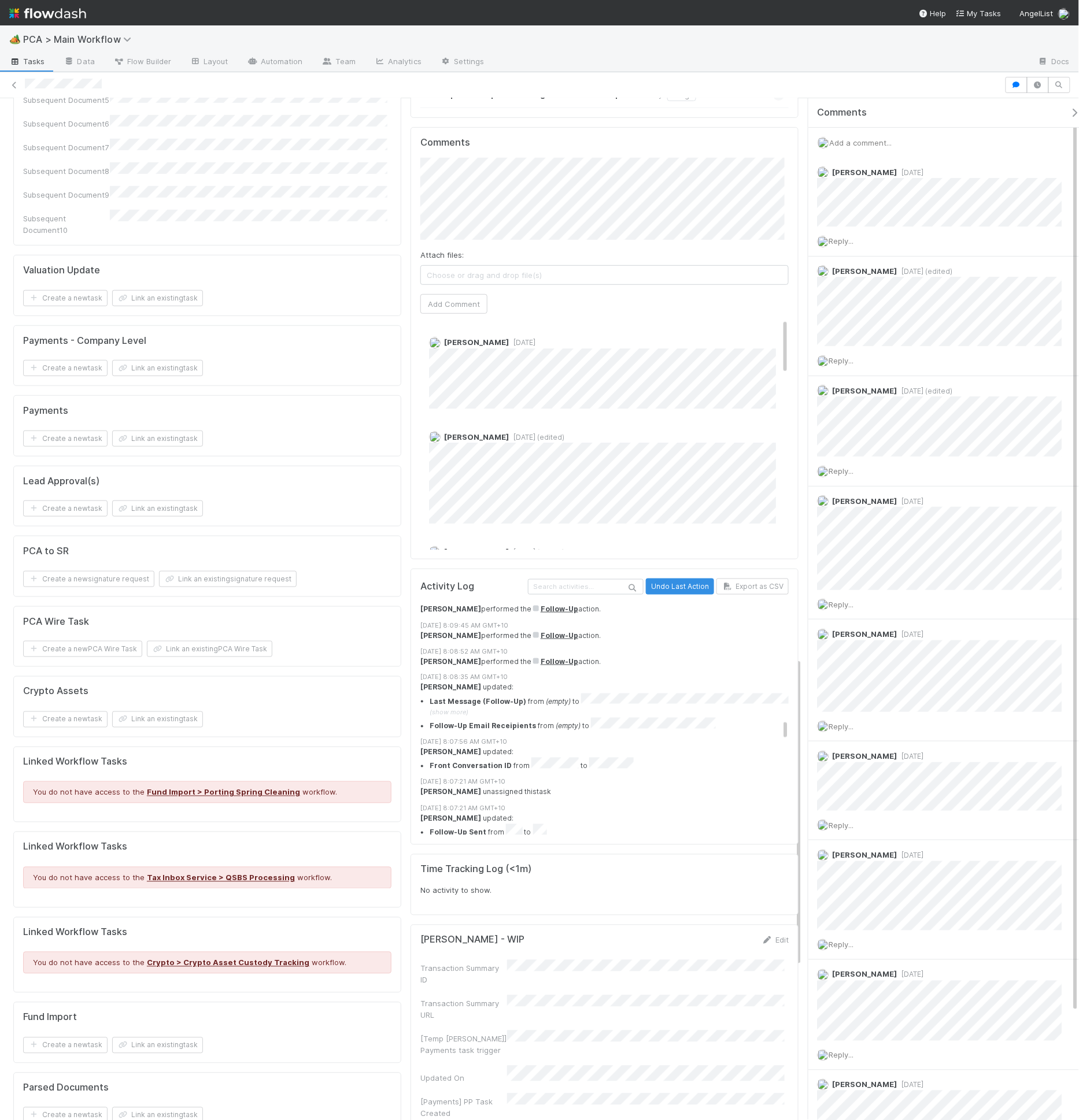
scroll to position [2575, 0]
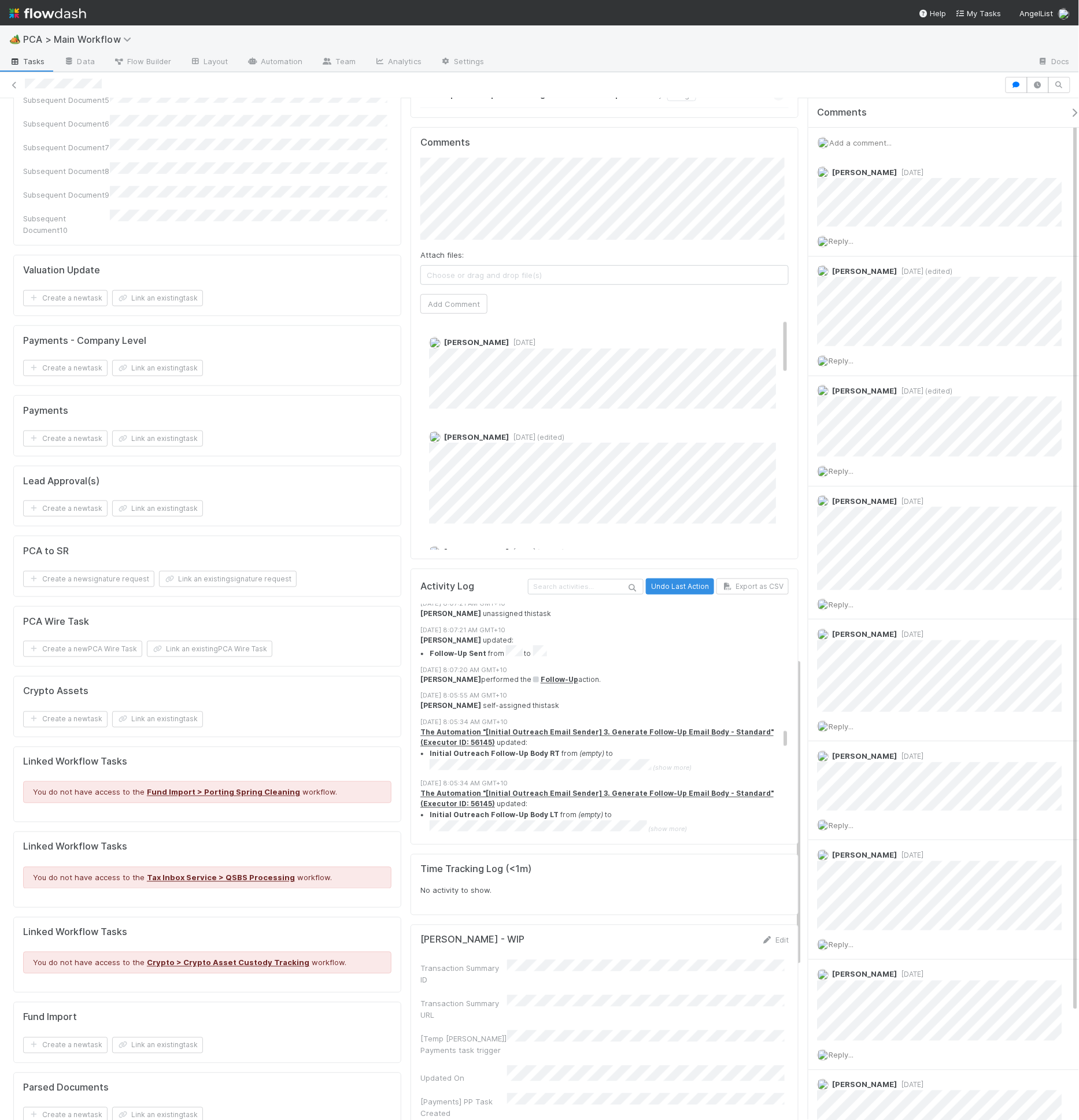
click at [660, 764] on span "(show more)" at bounding box center [673, 768] width 39 height 8
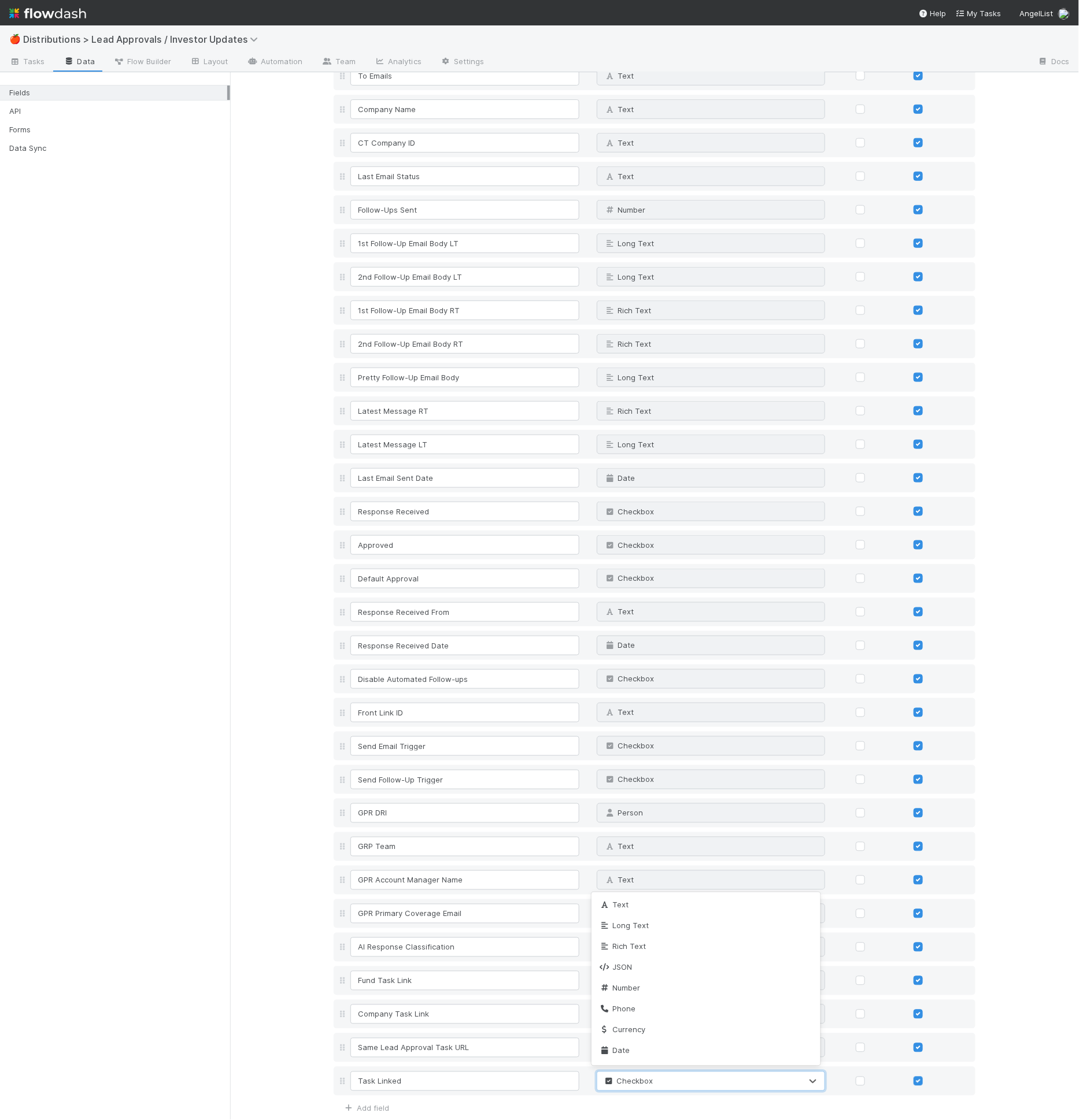
scroll to position [127, 0]
click at [201, 752] on div "Fields API Forms Data Sync" at bounding box center [115, 596] width 230 height 1048
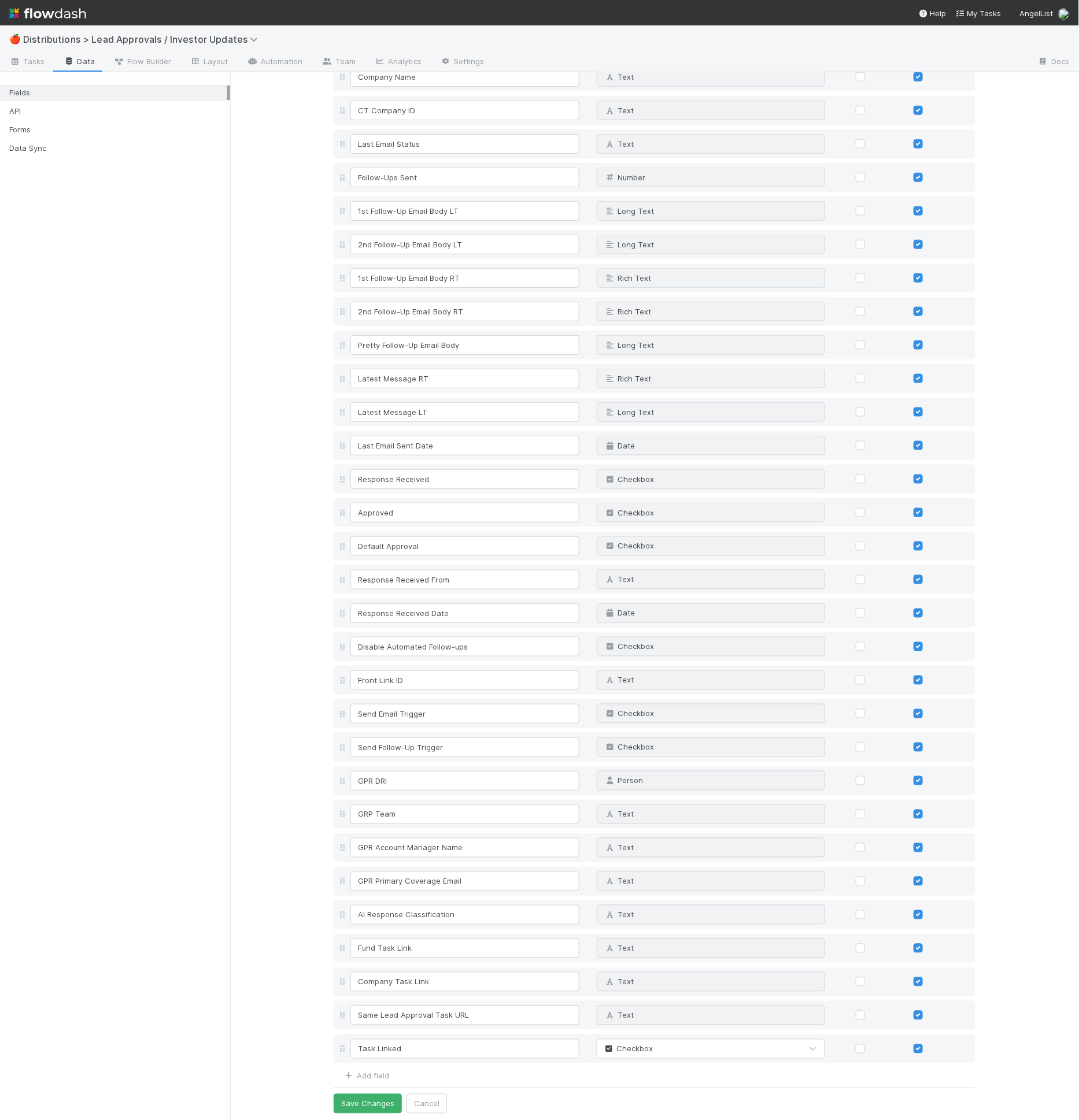
scroll to position [335, 0]
click at [366, 1048] on input "Task Linked" at bounding box center [464, 1047] width 229 height 19
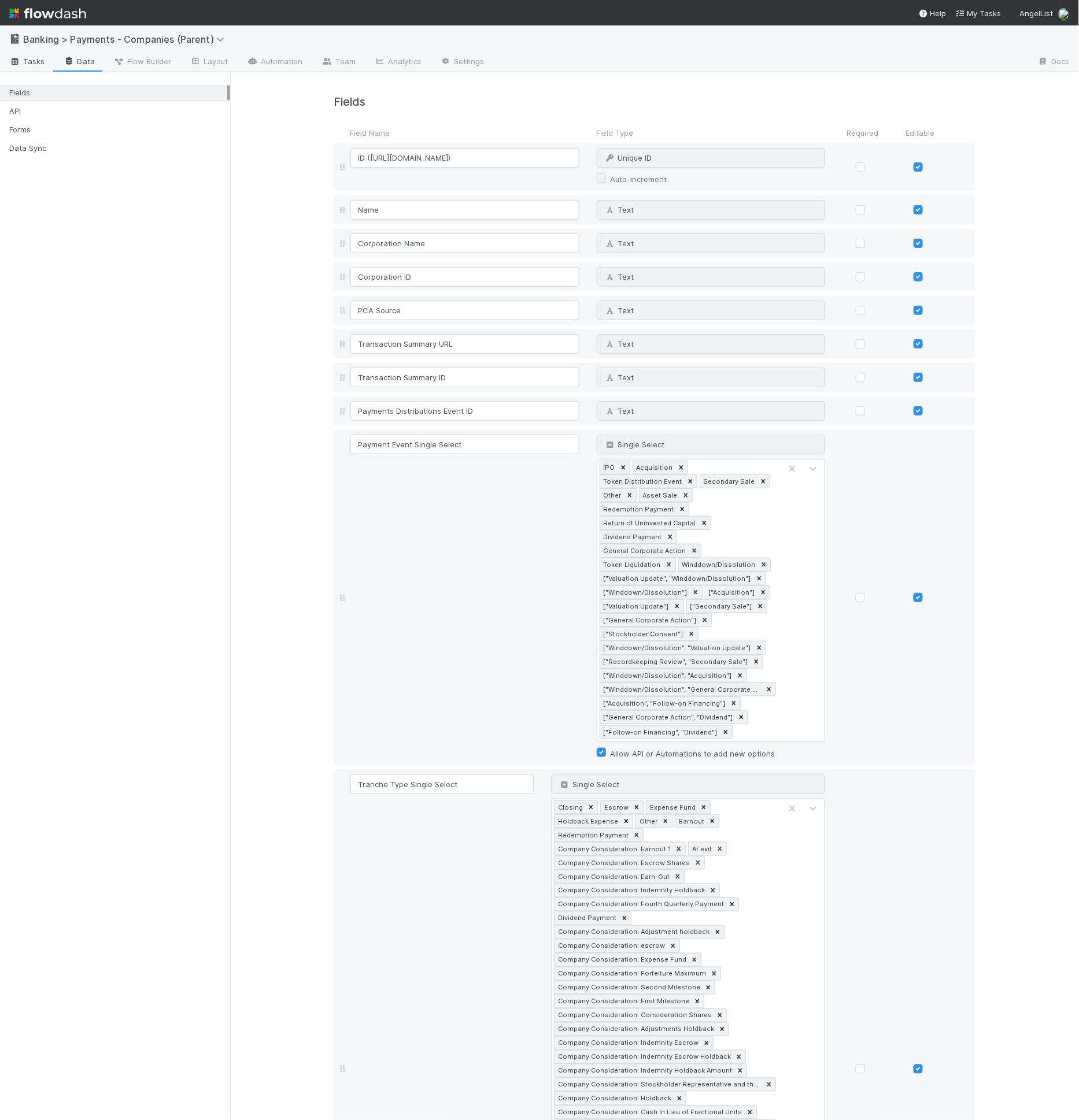
click at [28, 66] on span "Tasks" at bounding box center [27, 61] width 36 height 12
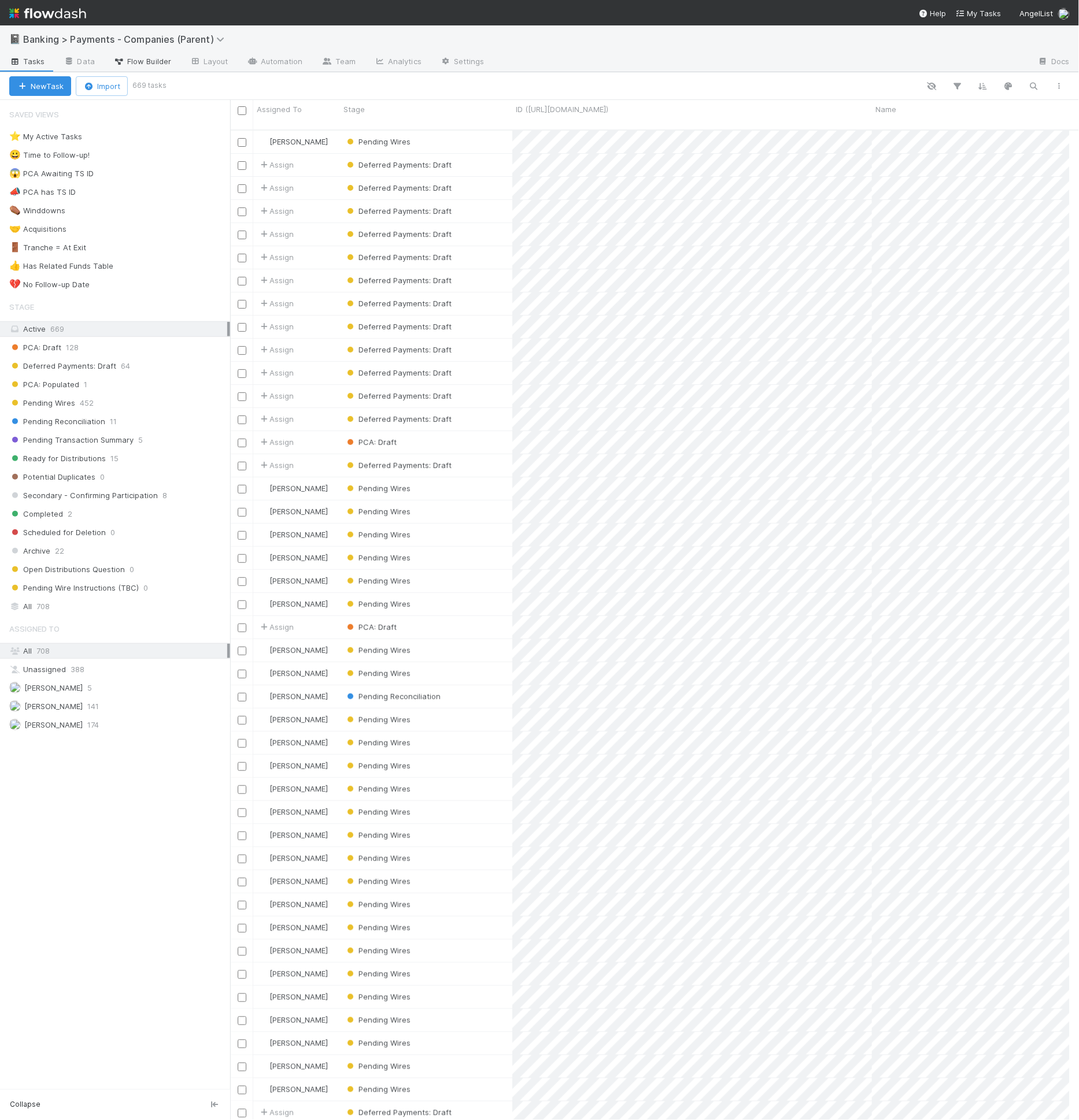
scroll to position [990, 829]
click at [159, 63] on span "Flow Builder" at bounding box center [142, 61] width 58 height 12
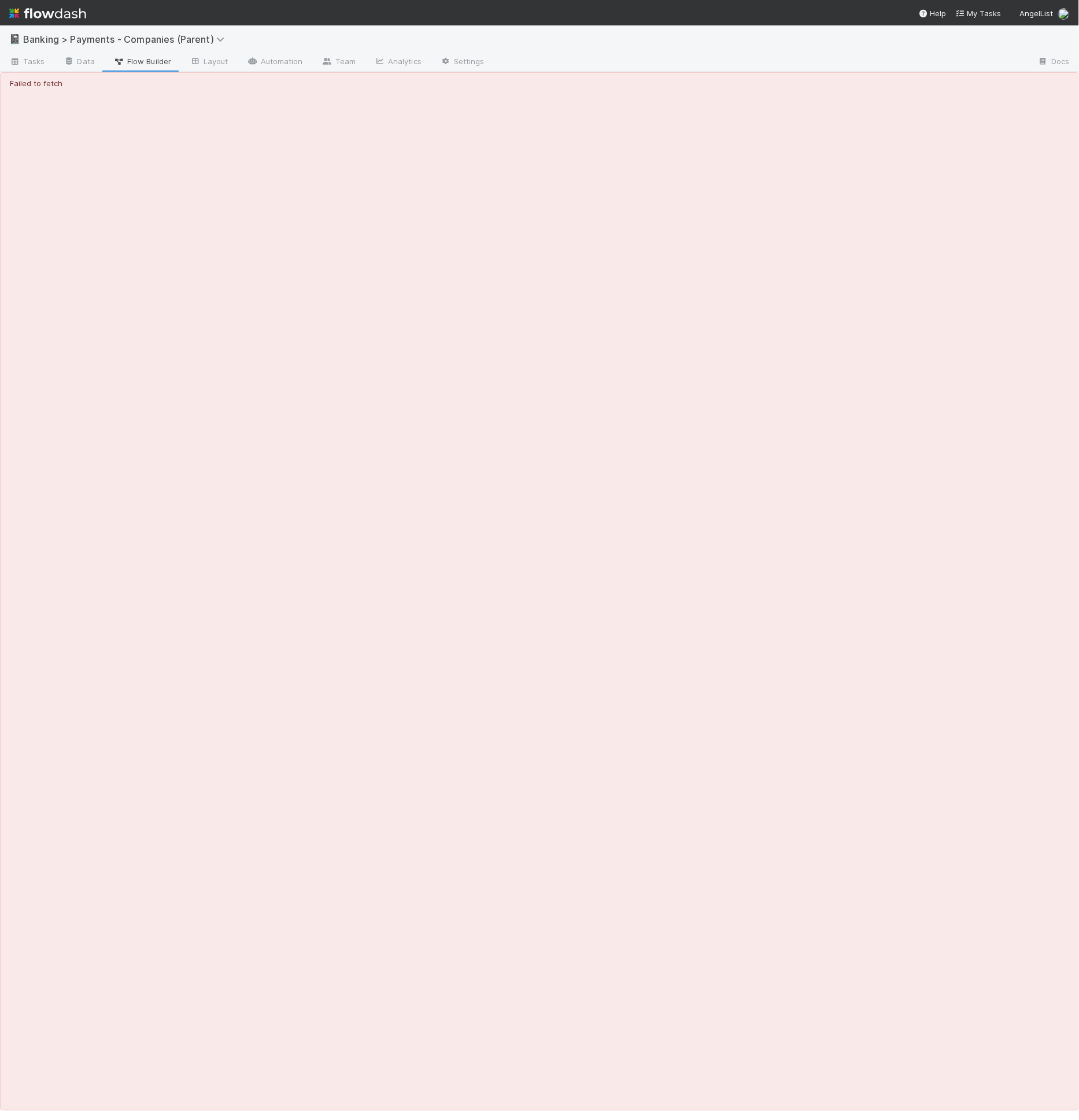
click at [419, 39] on div "📓 Banking > Payments - Companies (Parent)" at bounding box center [540, 39] width 1079 height 28
drag, startPoint x: 214, startPoint y: 201, endPoint x: 168, endPoint y: 70, distance: 138.8
click at [214, 201] on div "Failed to fetch" at bounding box center [540, 591] width 1079 height 1039
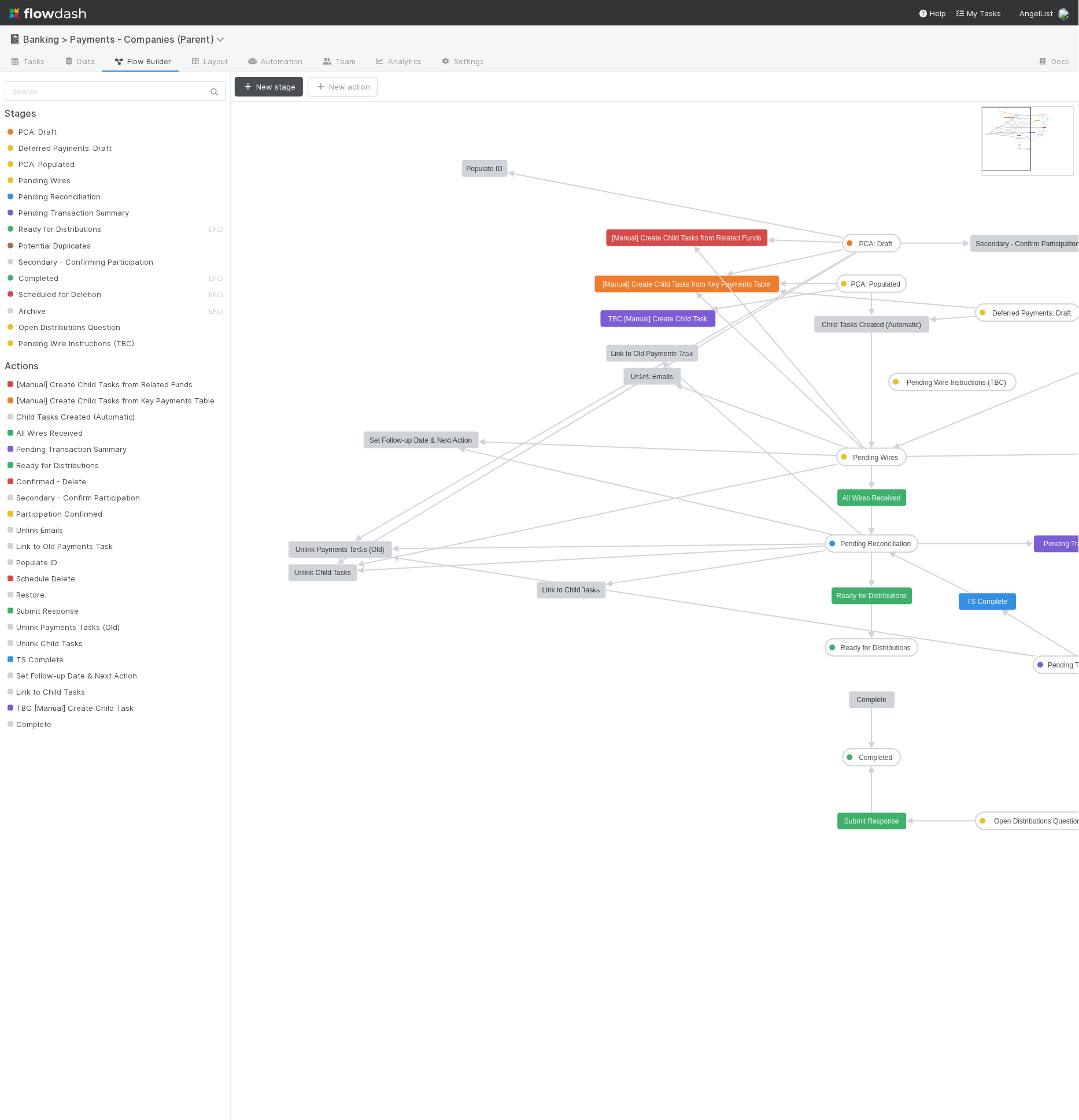
click at [653, 235] on text "[Manual] Create Child Tasks from Related Funds" at bounding box center [687, 238] width 150 height 8
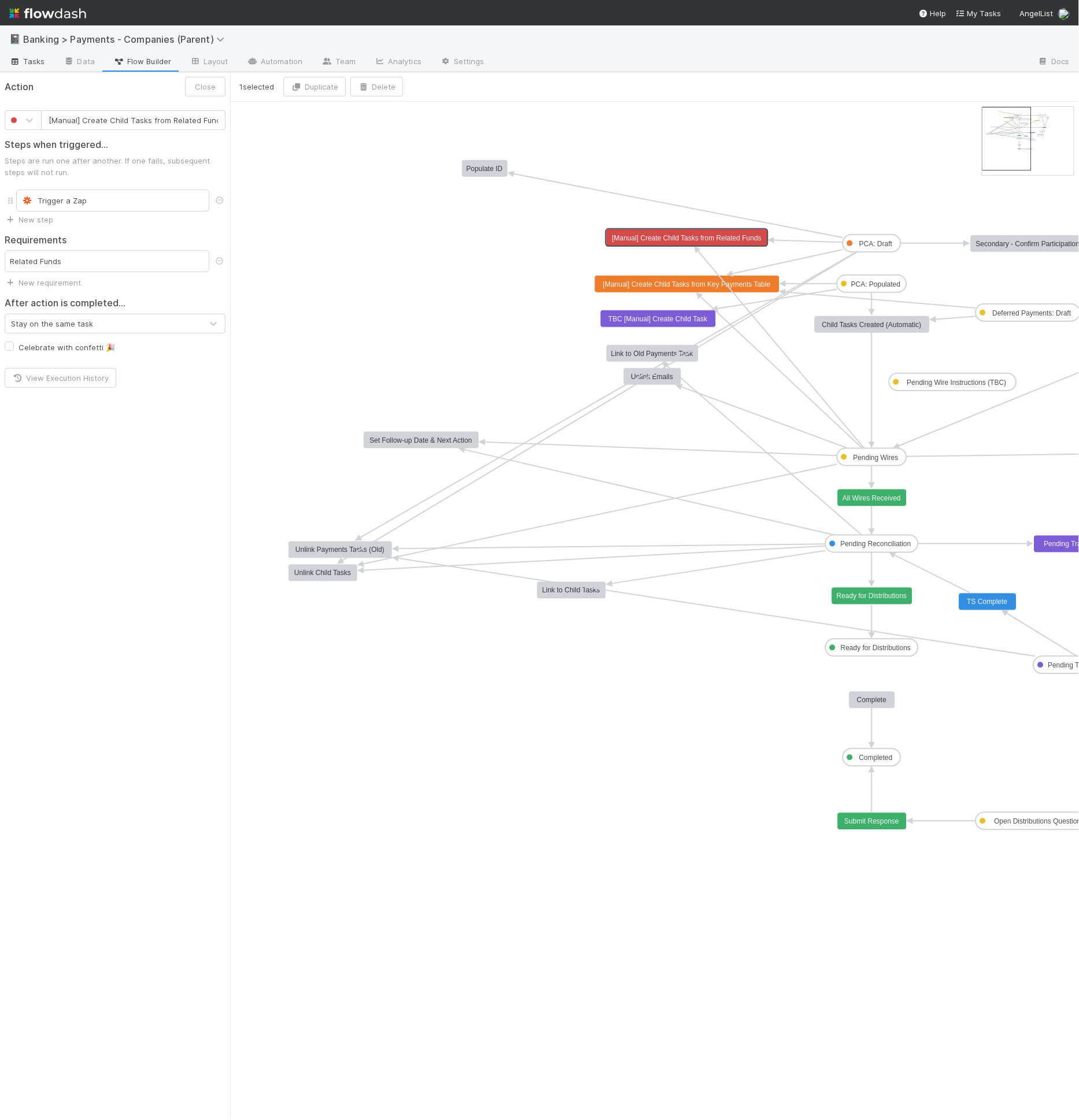
click at [29, 55] on span "Tasks" at bounding box center [27, 61] width 36 height 12
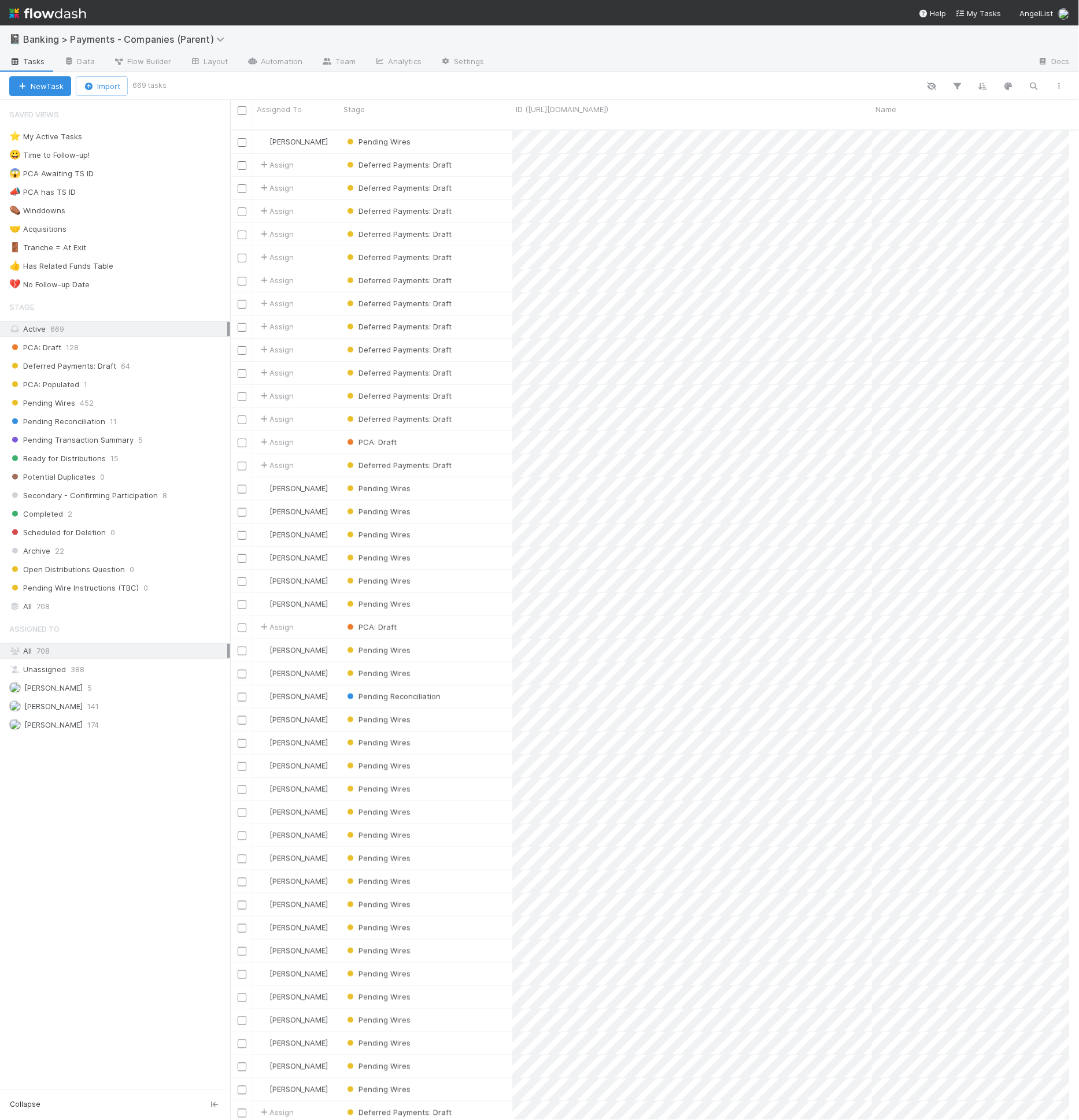
scroll to position [990, 829]
click at [62, 90] on button "New Task" at bounding box center [40, 85] width 62 height 19
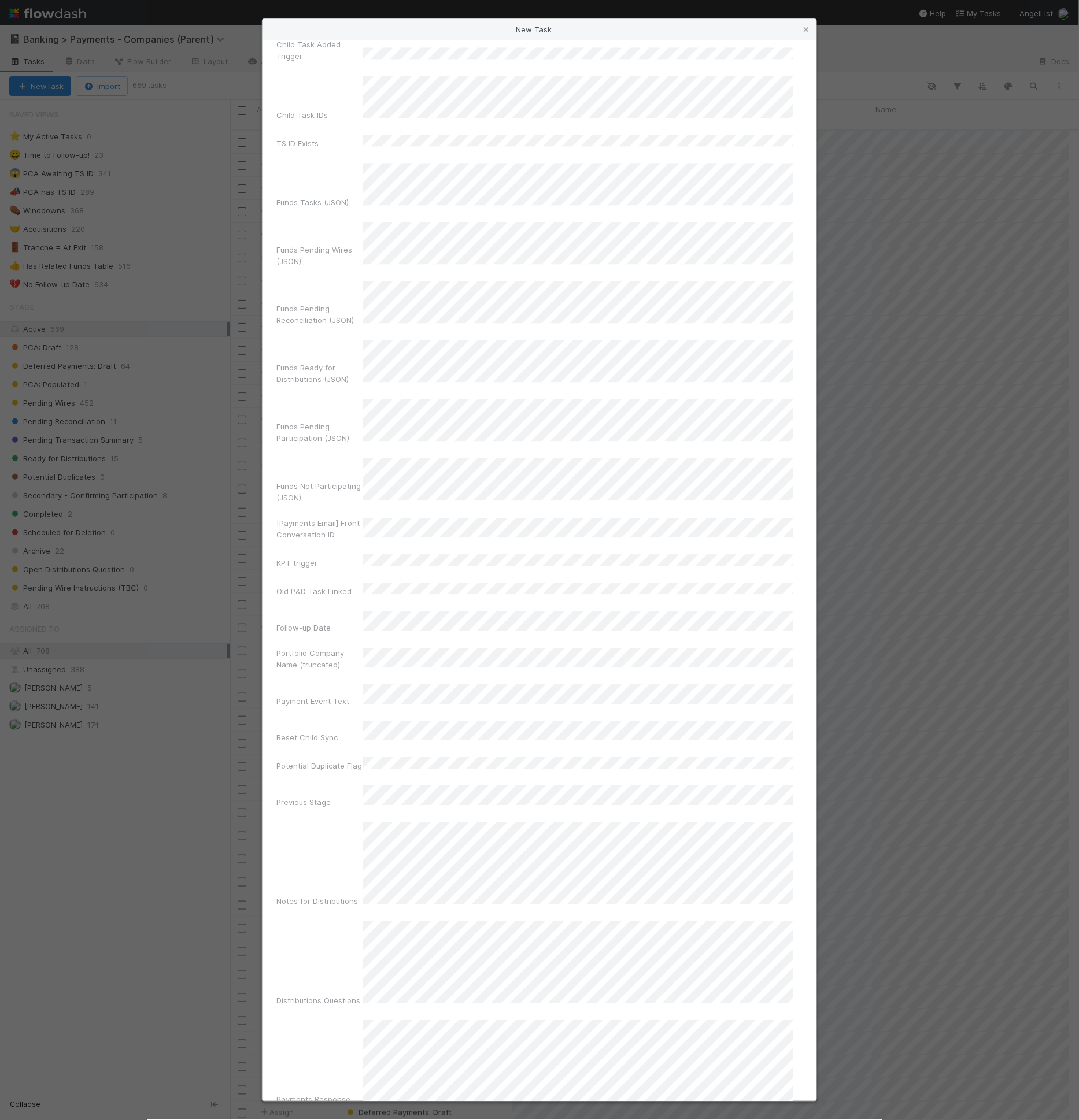
scroll to position [1547, 0]
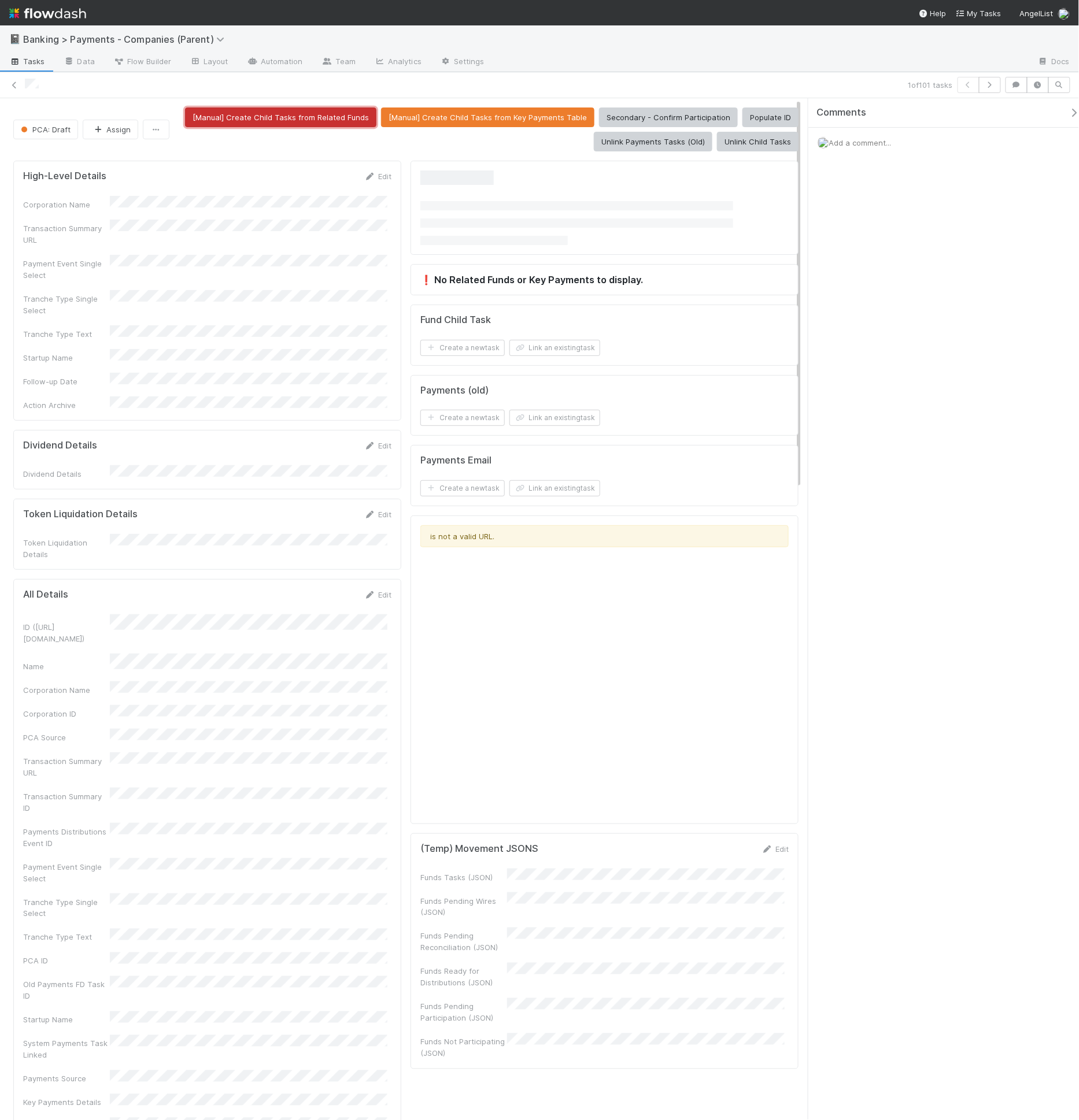
click at [310, 111] on button "[Manual] Create Child Tasks from Related Funds" at bounding box center [281, 116] width 191 height 19
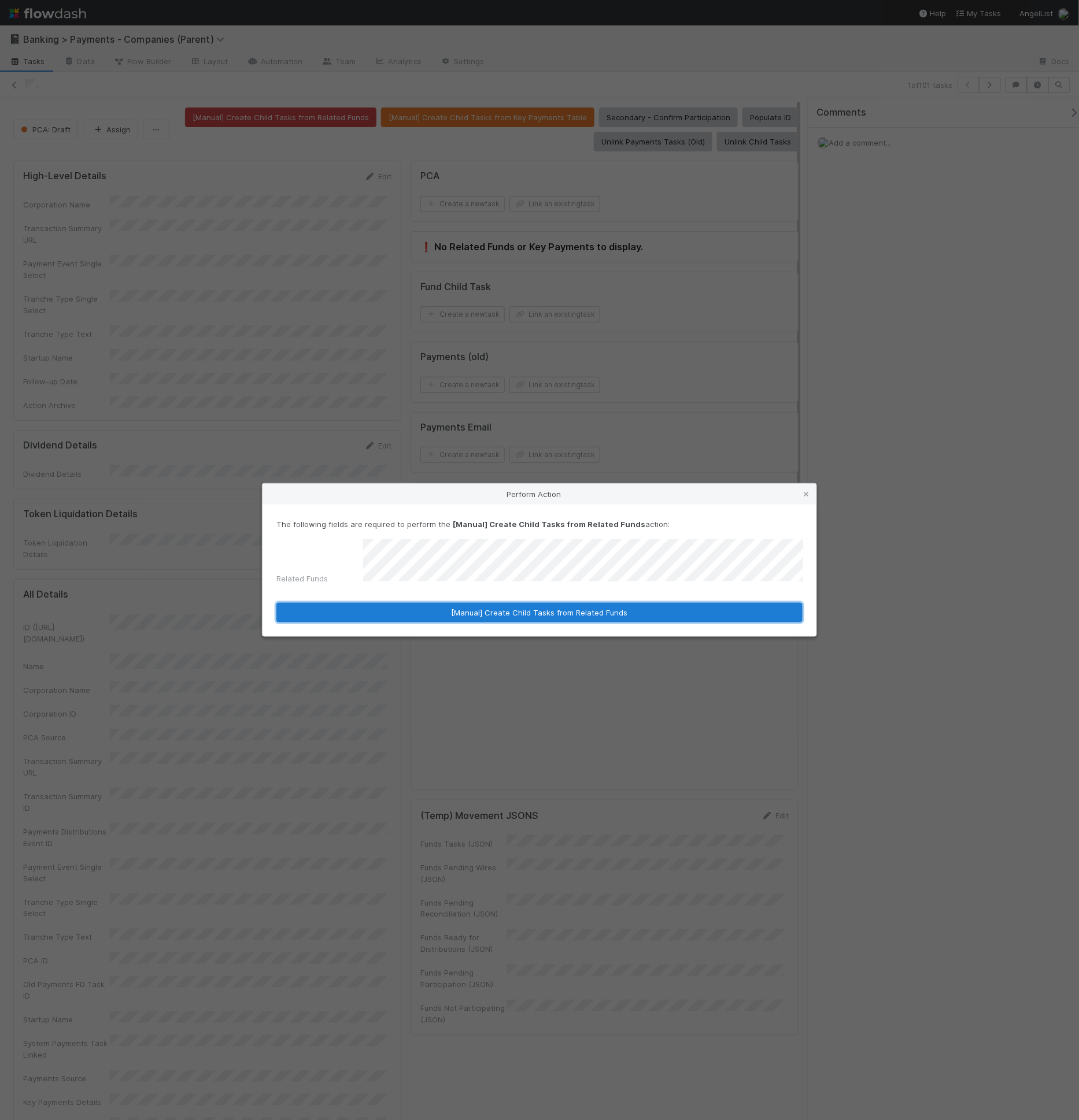
click at [471, 607] on button "[Manual] Create Child Tasks from Related Funds" at bounding box center [540, 612] width 526 height 19
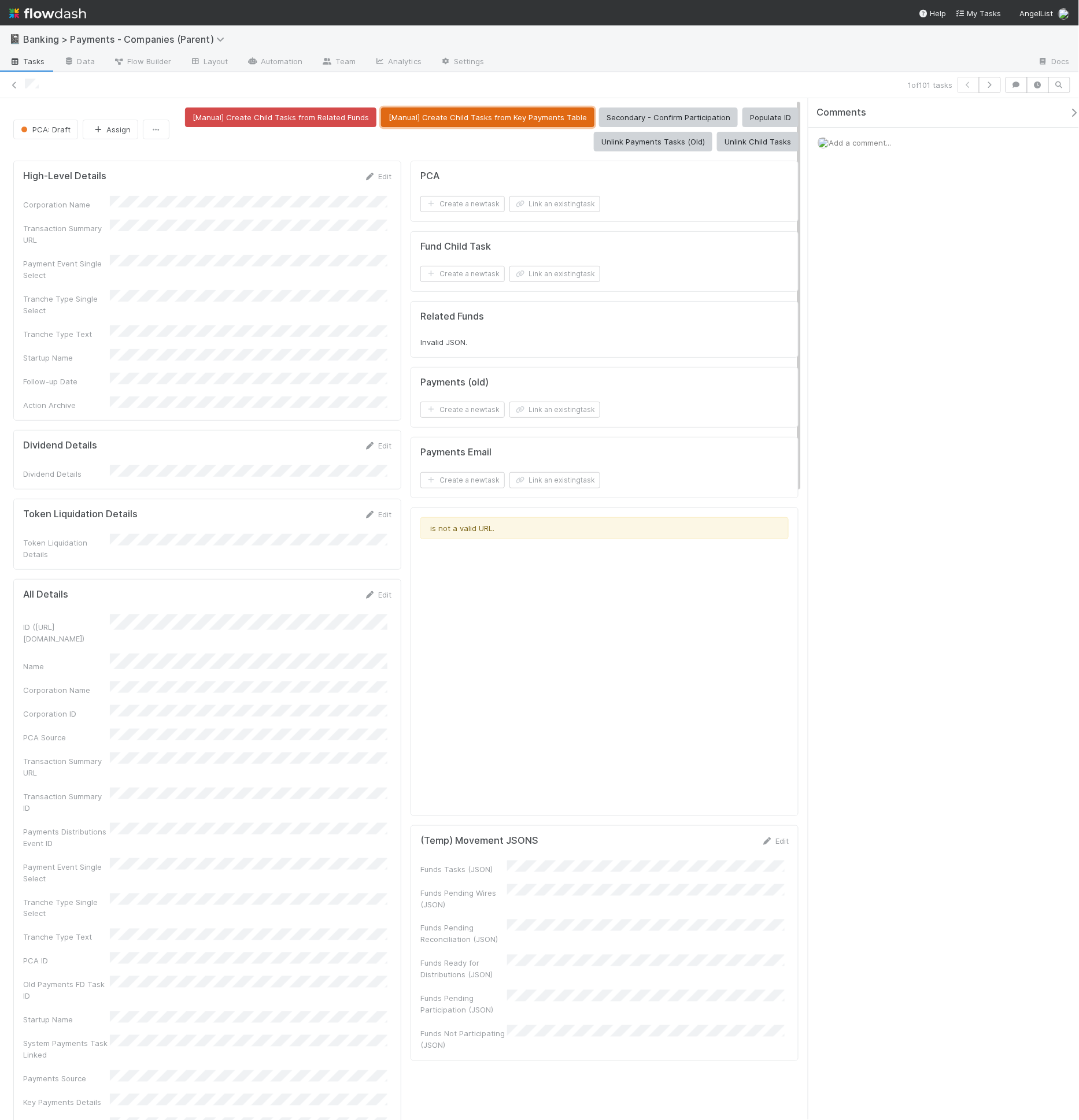
click at [426, 118] on button "[Manual] Create Child Tasks from Key Payments Table" at bounding box center [488, 116] width 214 height 19
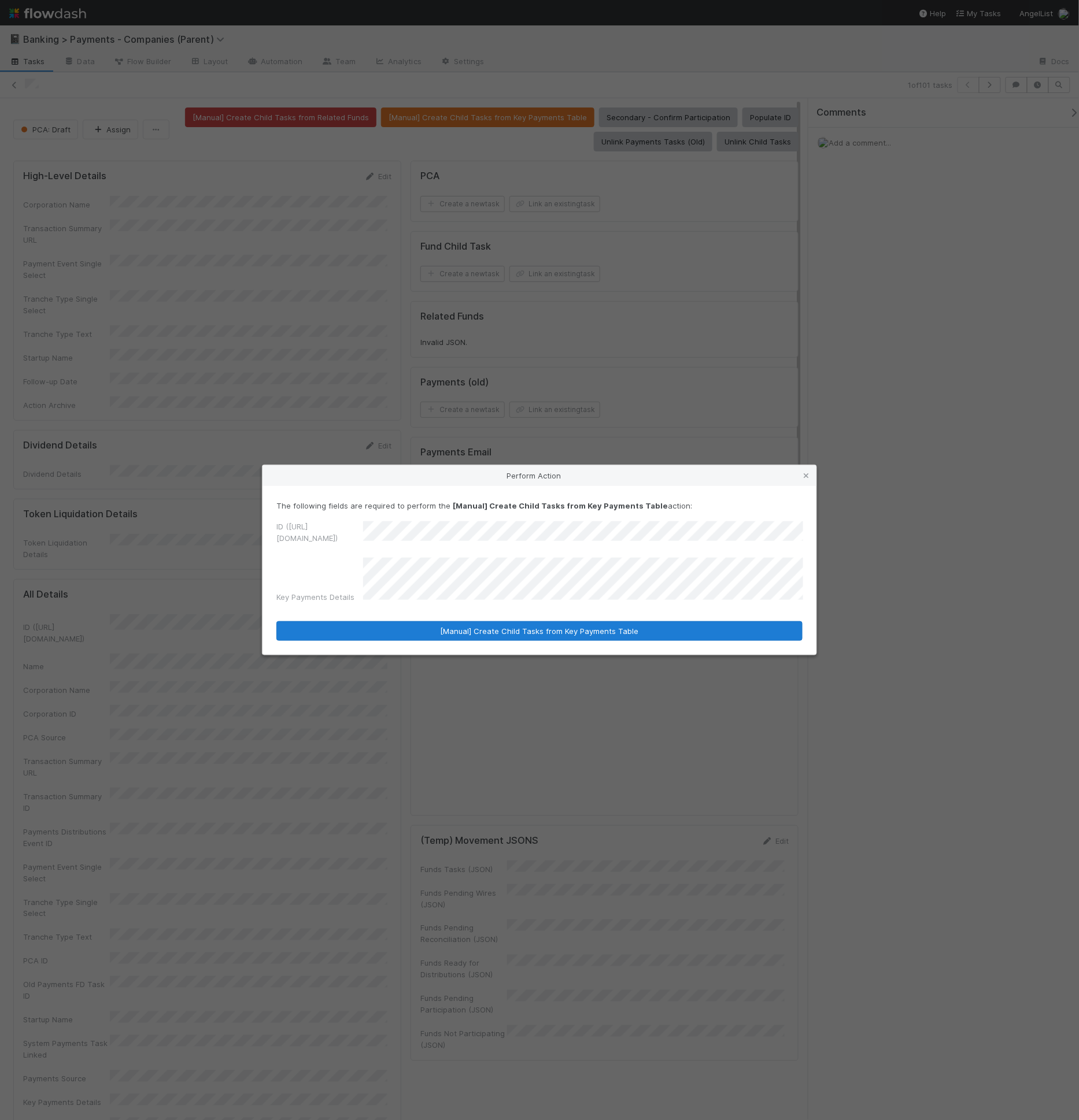
click at [460, 632] on div "The following fields are required to perform the [Manual] Create Child Tasks fr…" at bounding box center [539, 570] width 554 height 168
click at [460, 624] on button "[Manual] Create Child Tasks from Key Payments Table" at bounding box center [540, 631] width 526 height 19
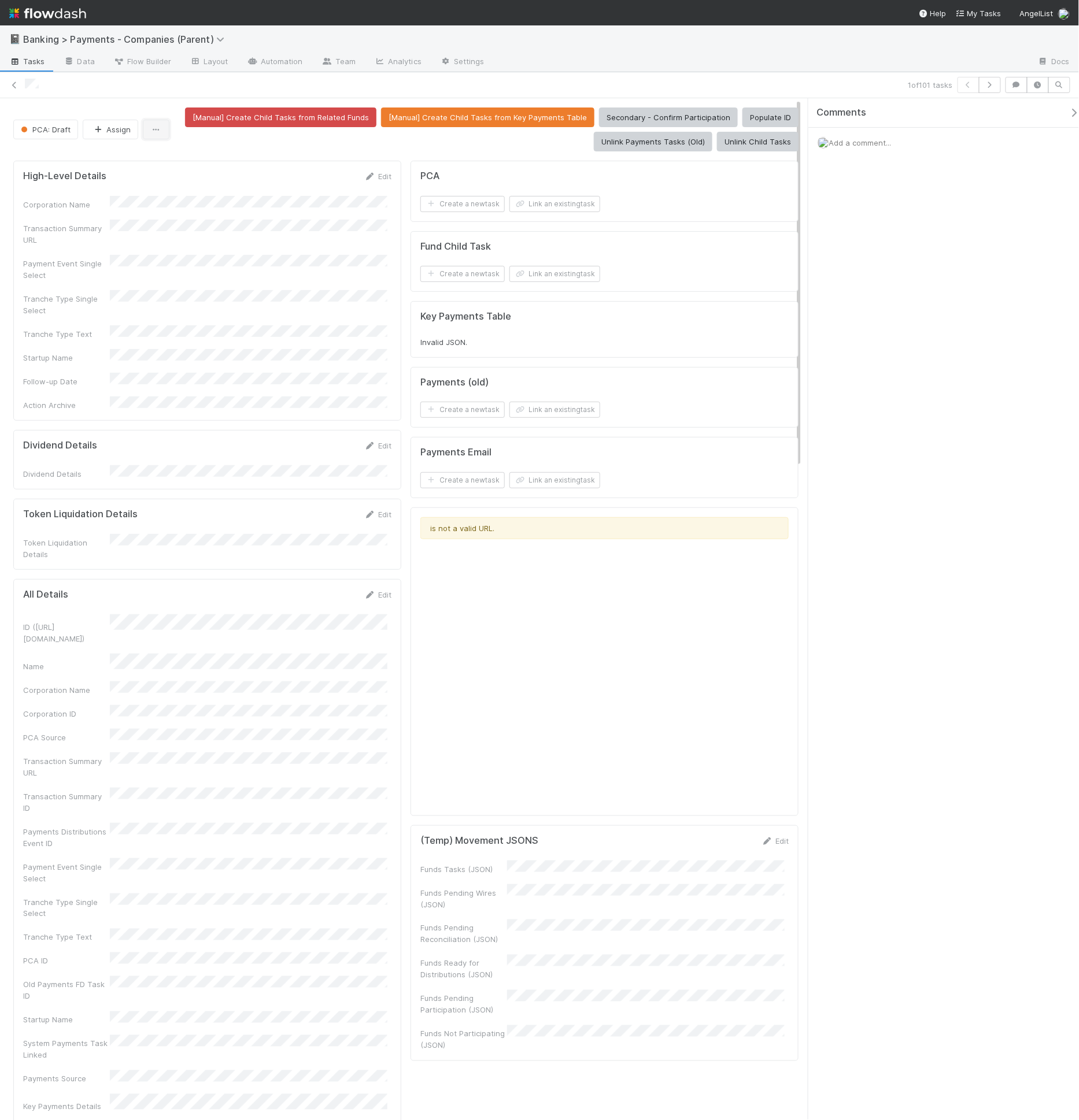
click at [154, 131] on icon "button" at bounding box center [156, 129] width 12 height 8
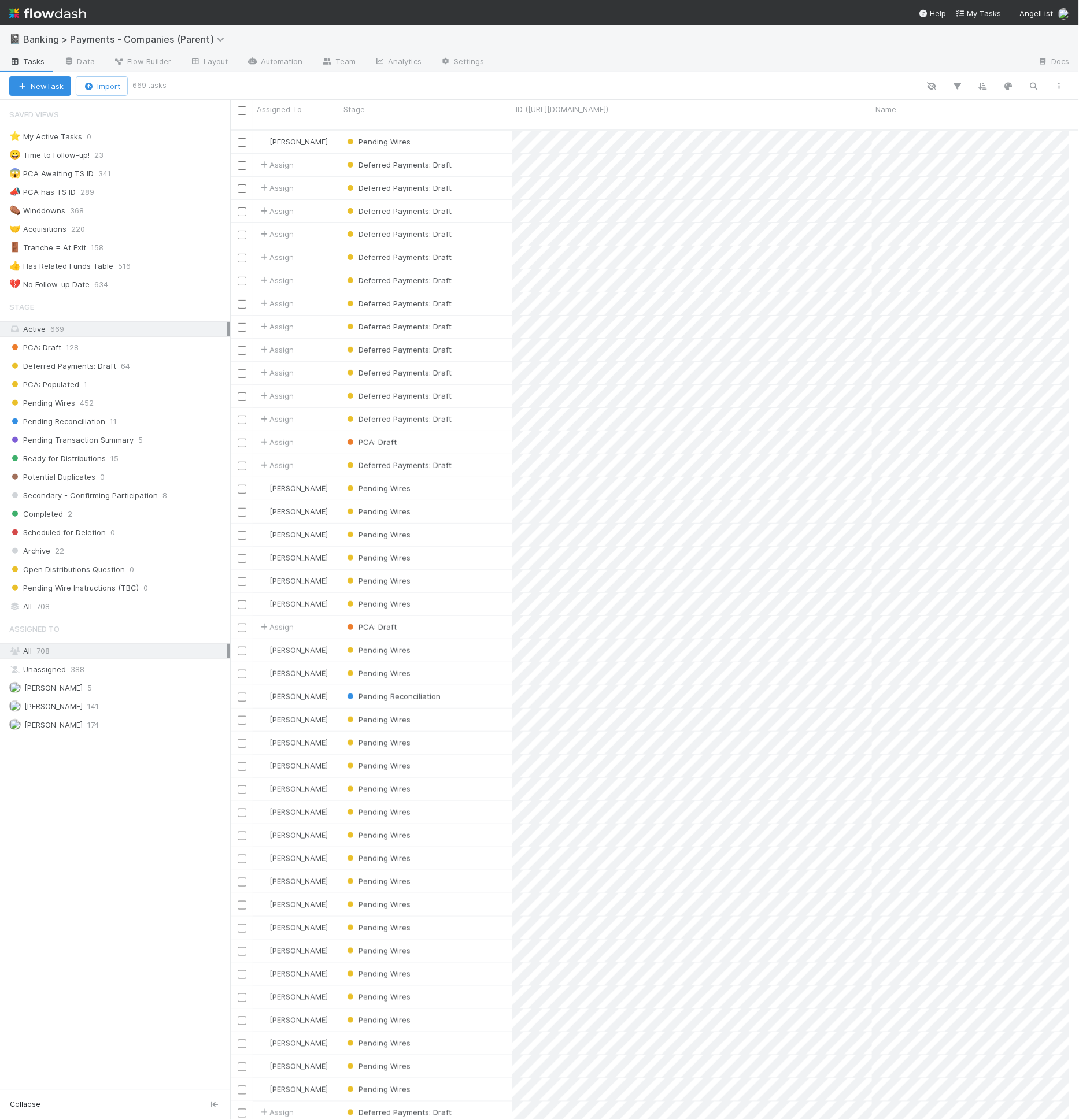
scroll to position [10, 10]
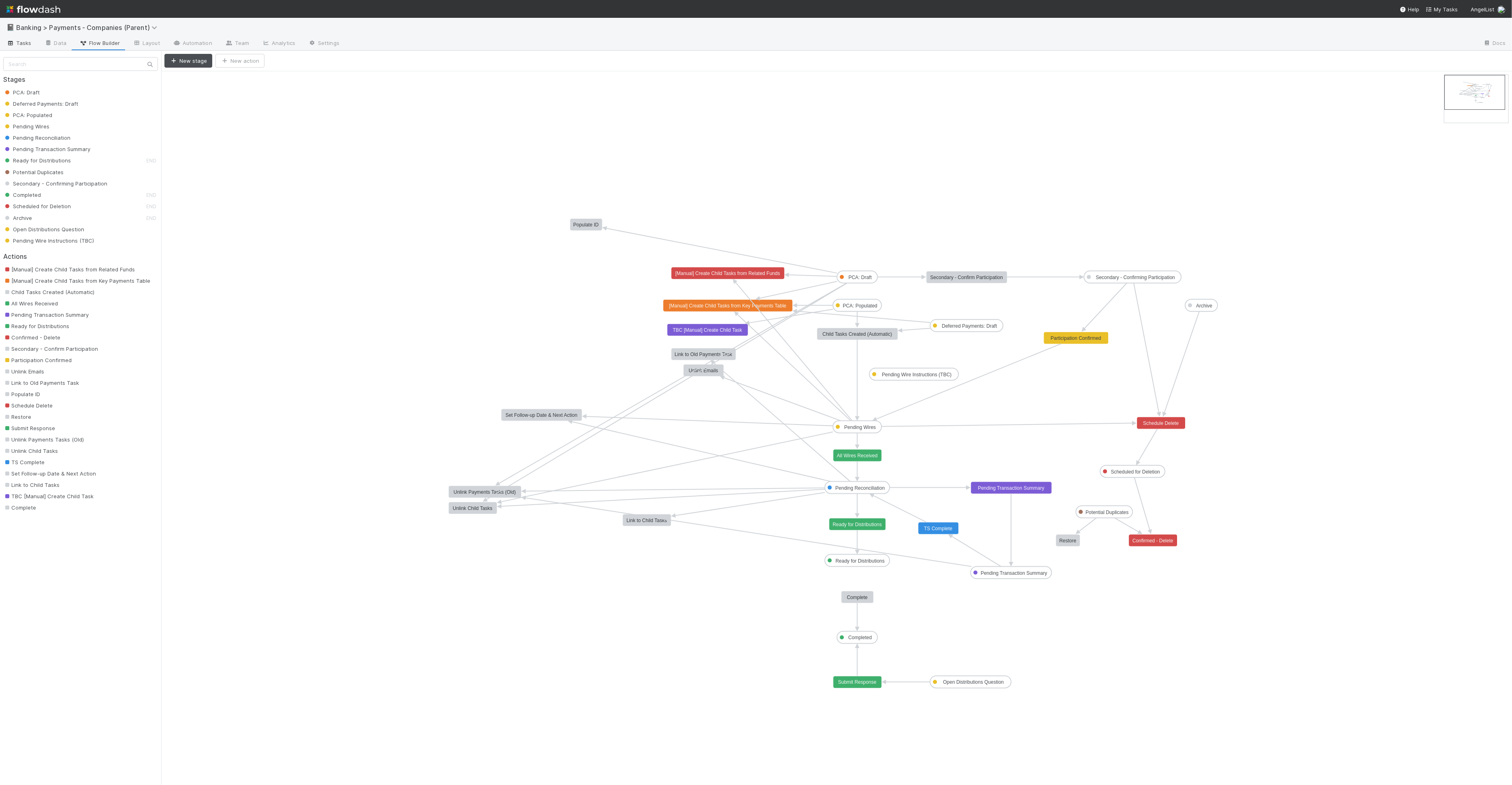
click at [20, 41] on span "Tasks" at bounding box center [19, 43] width 25 height 8
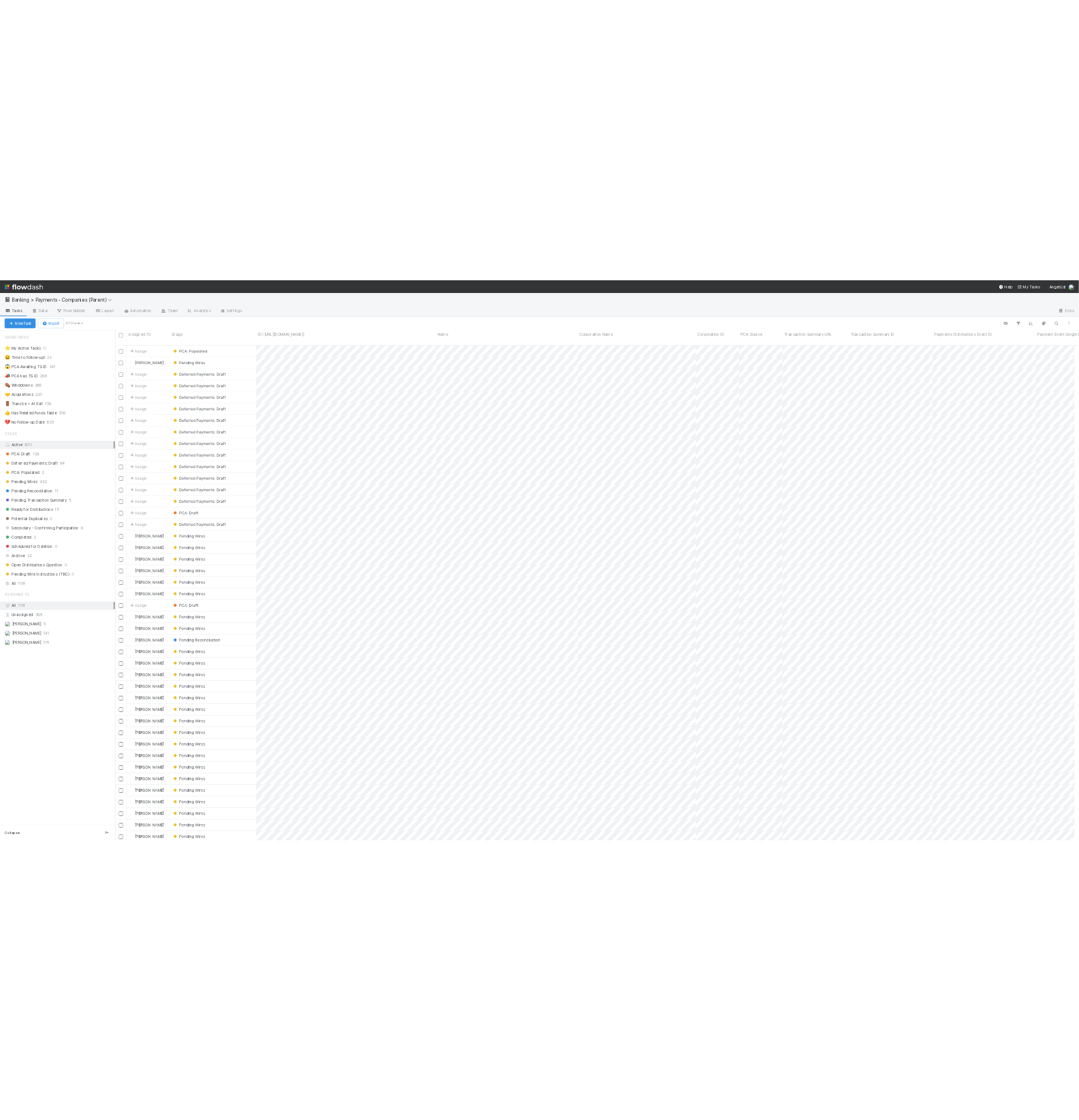
scroll to position [10, 10]
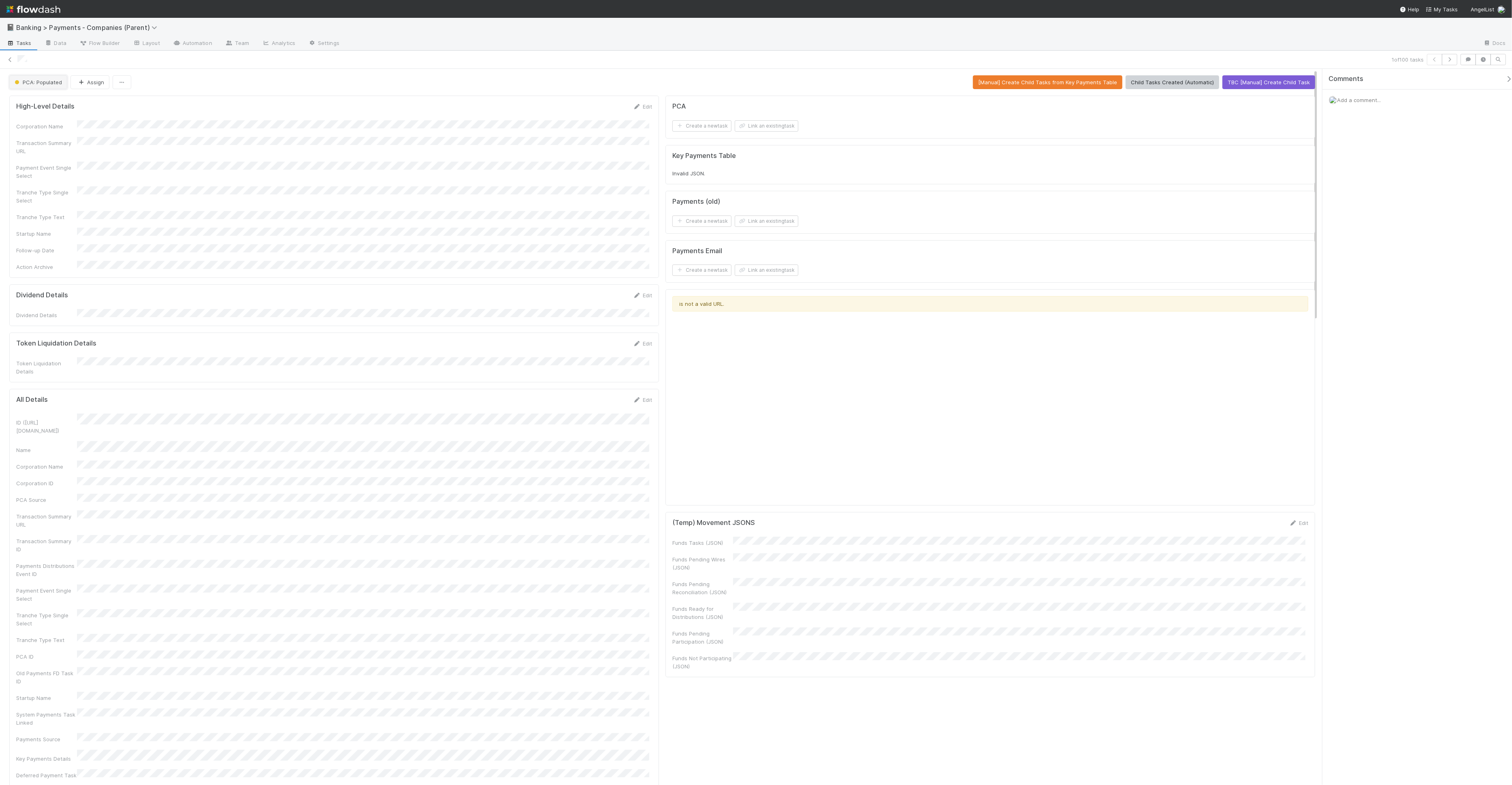
click at [44, 83] on span "PCA: Populated" at bounding box center [37, 82] width 49 height 6
click at [75, 102] on div "PCA: Draft" at bounding box center [63, 101] width 114 height 15
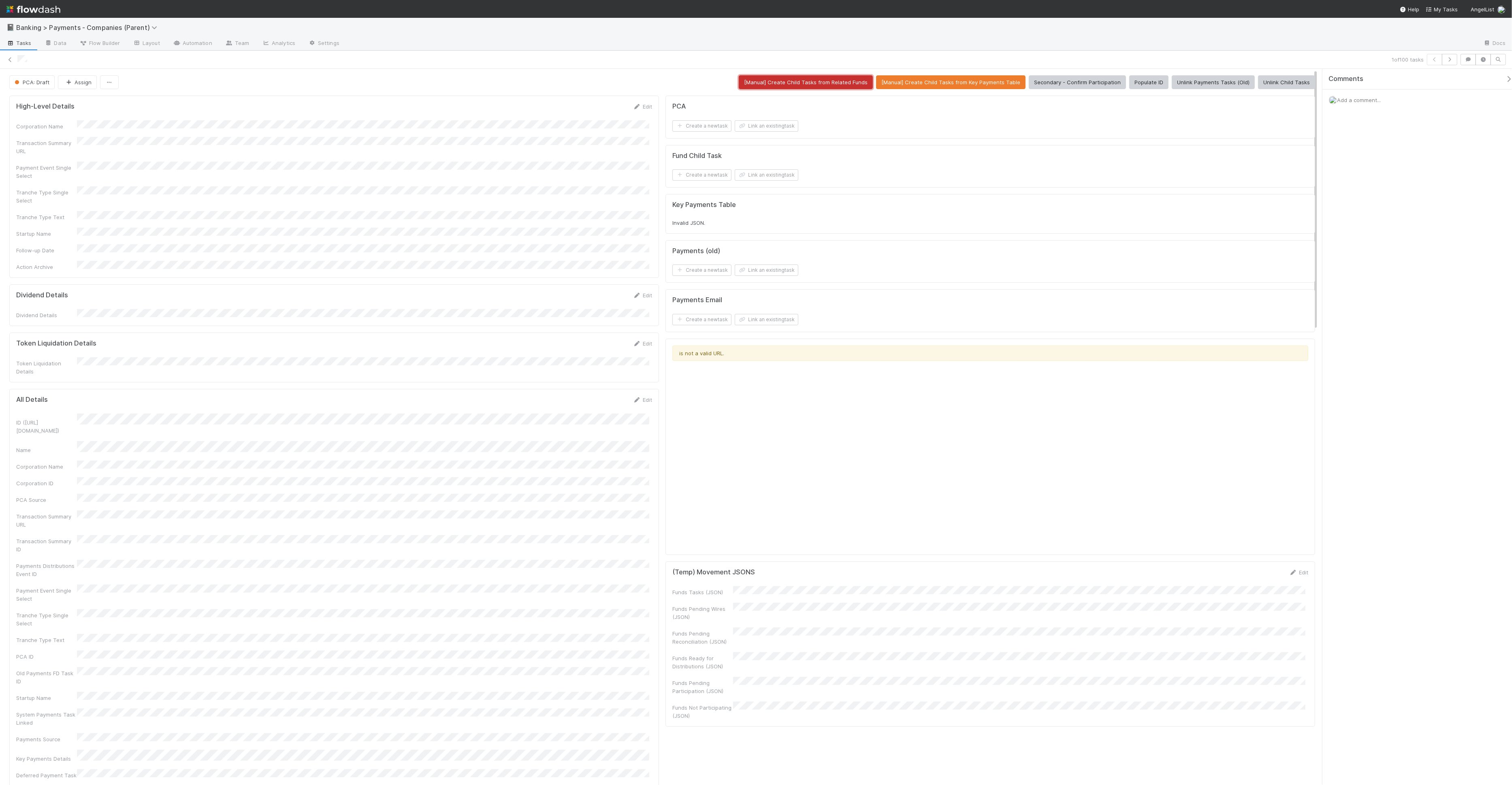
click at [848, 79] on button "[Manual] Create Child Tasks from Related Funds" at bounding box center [806, 82] width 134 height 14
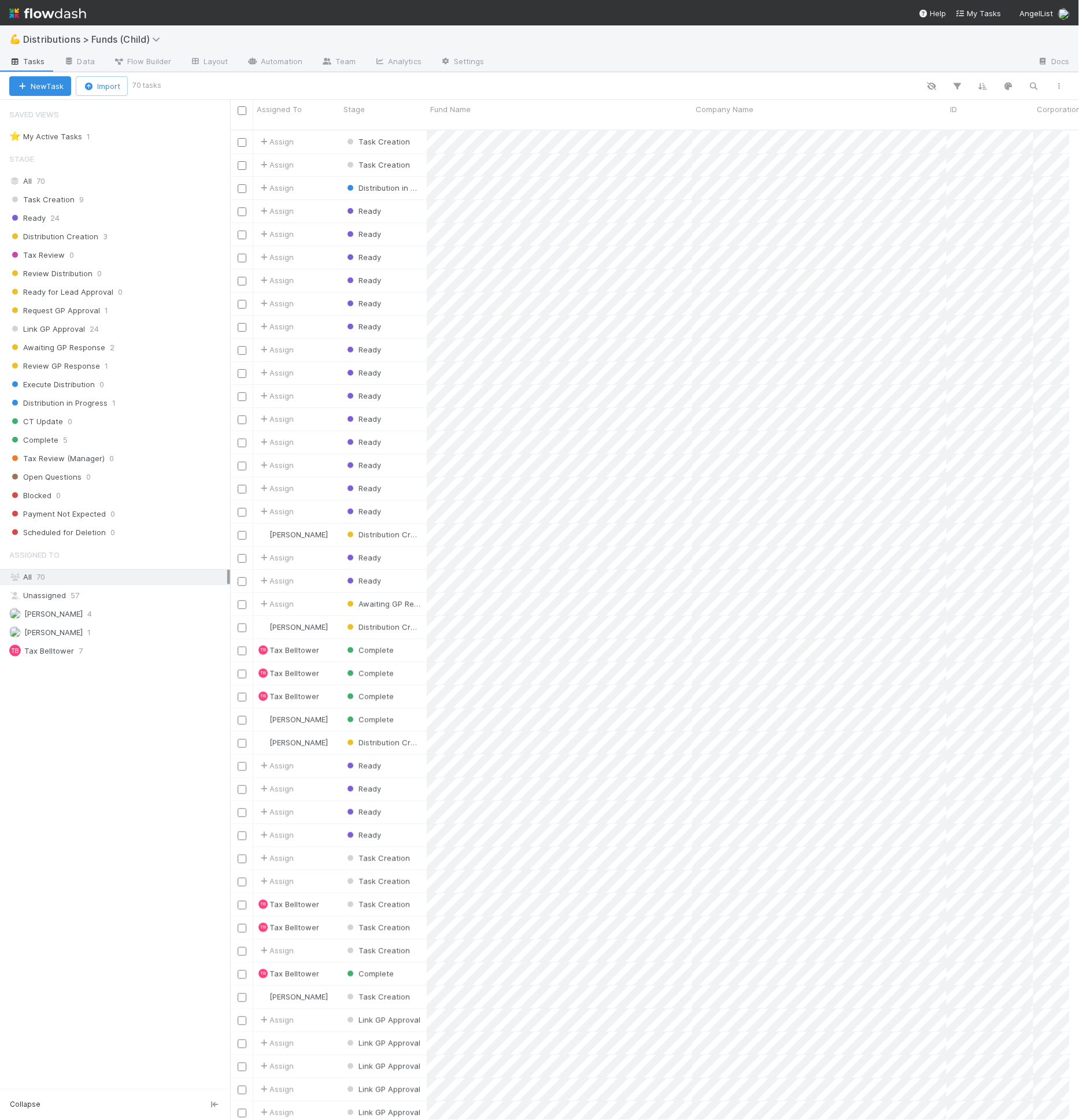
scroll to position [990, 829]
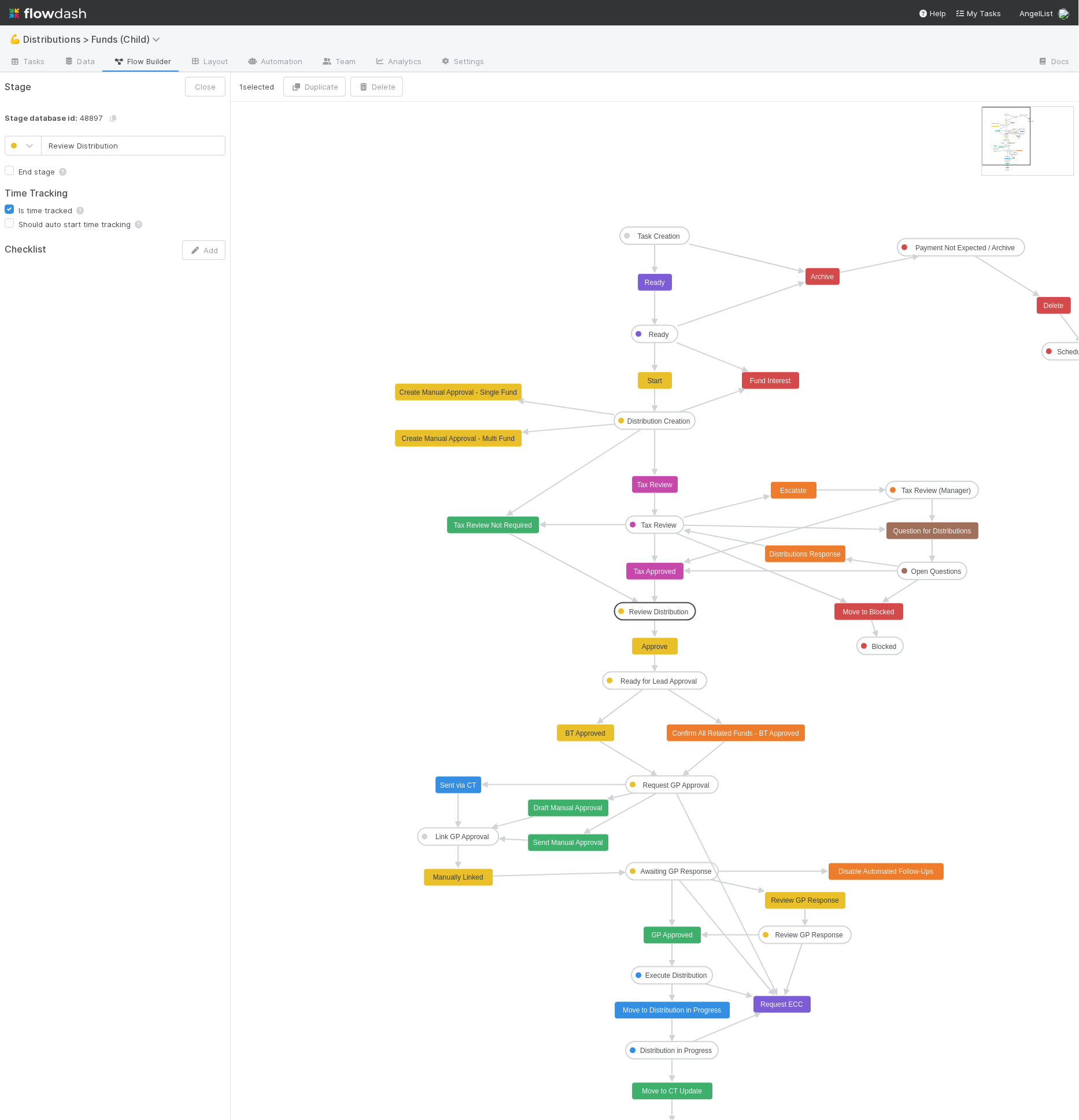
click at [670, 572] on text "Tax Approved" at bounding box center [654, 572] width 42 height 8
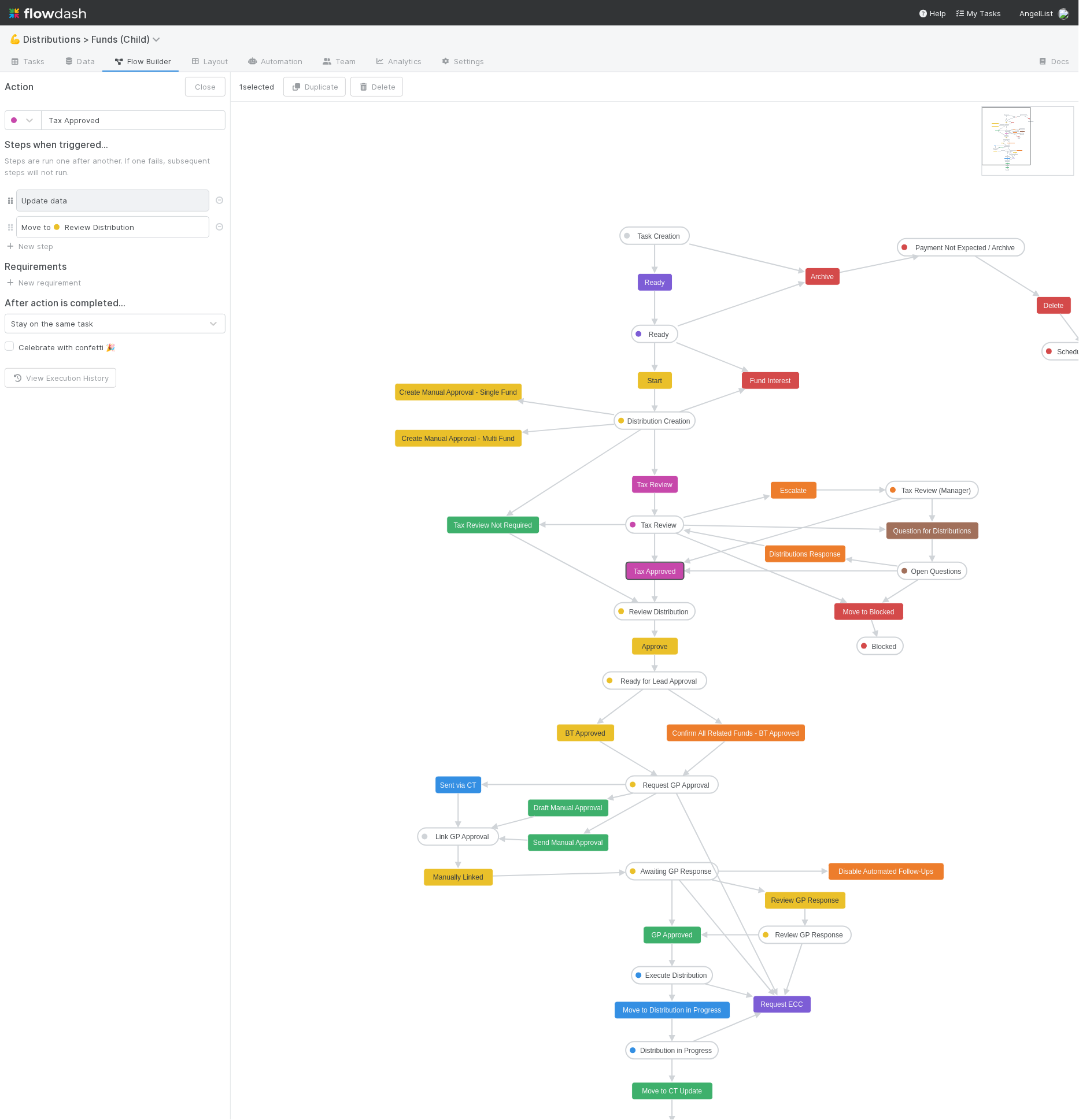
click at [83, 200] on div "Update data" at bounding box center [112, 200] width 193 height 22
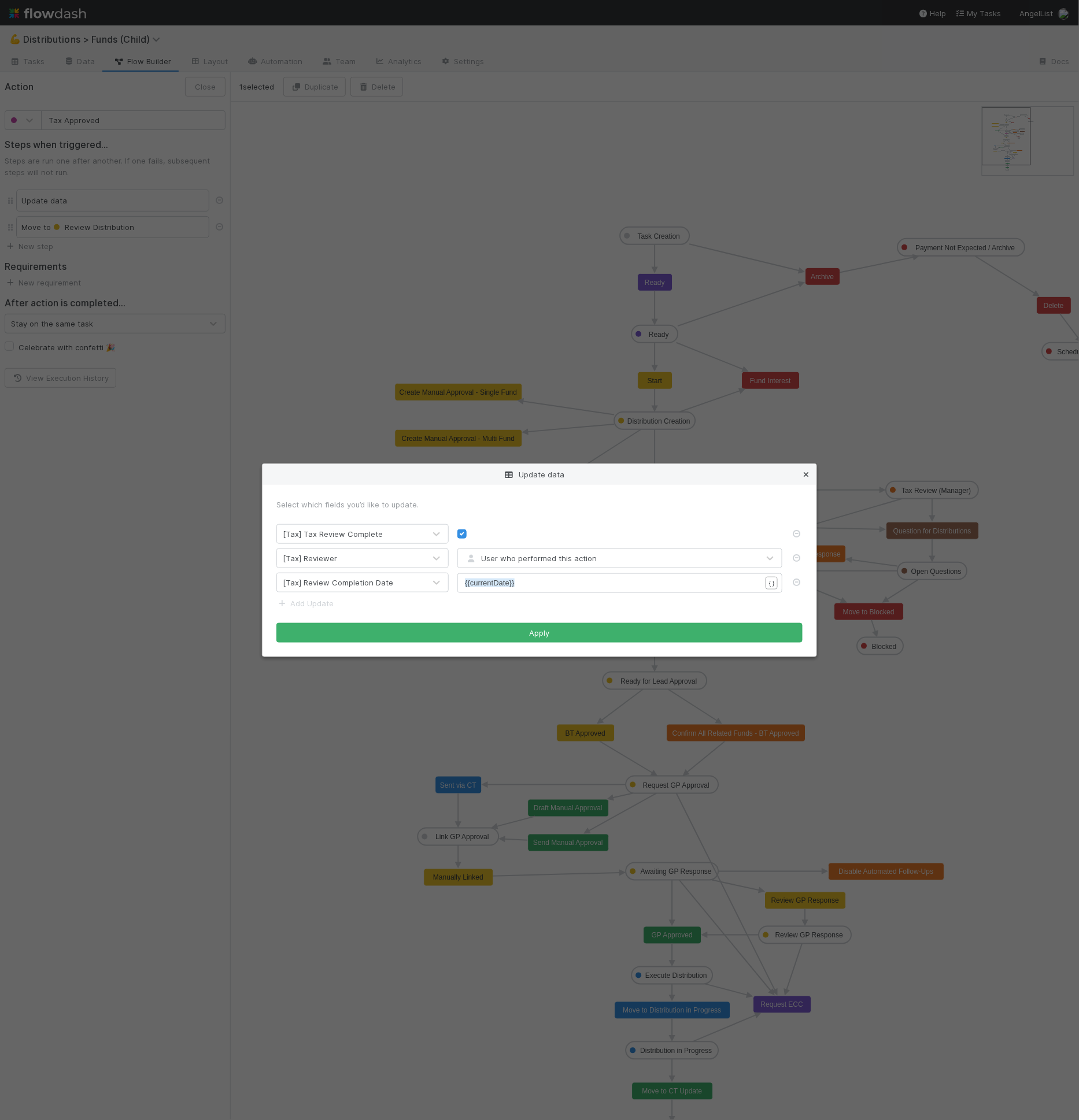
click at [804, 478] on link at bounding box center [806, 475] width 12 height 12
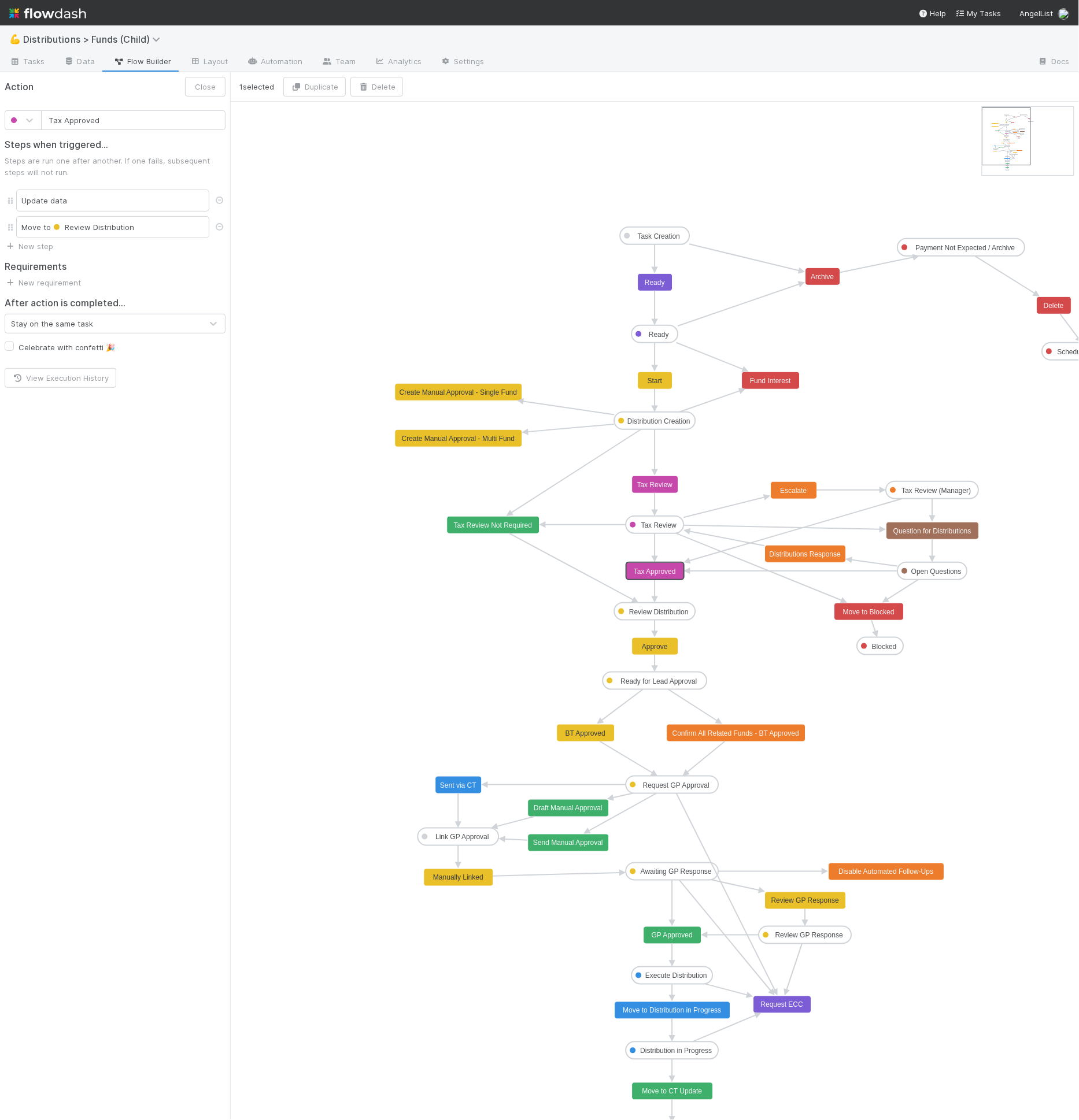
click at [718, 469] on icon "Task Creation Ready Distribution Creation Tax Review Review Distribution Ready …" at bounding box center [683, 658] width 906 height 1114
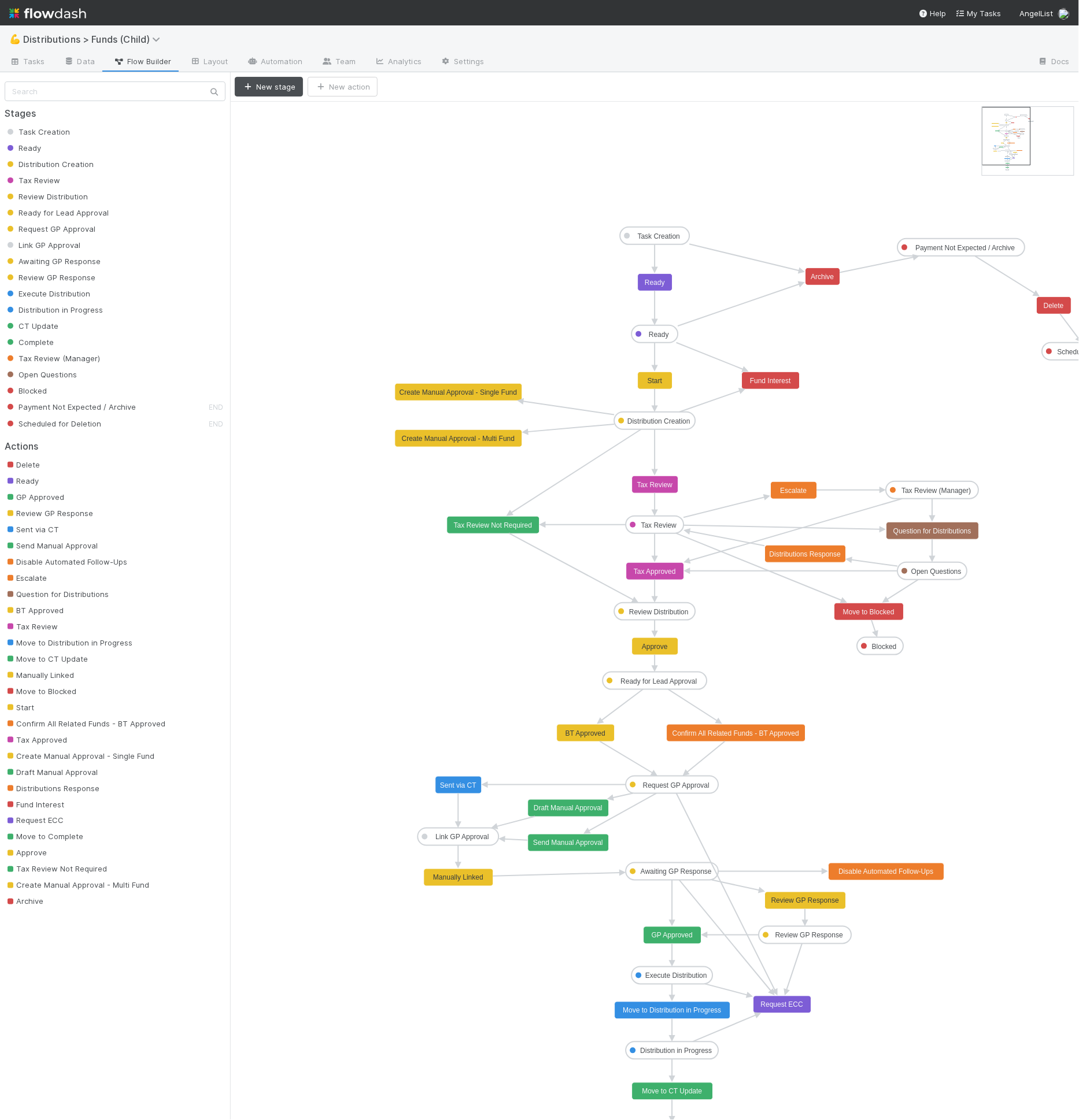
click at [667, 577] on rect at bounding box center [654, 571] width 58 height 18
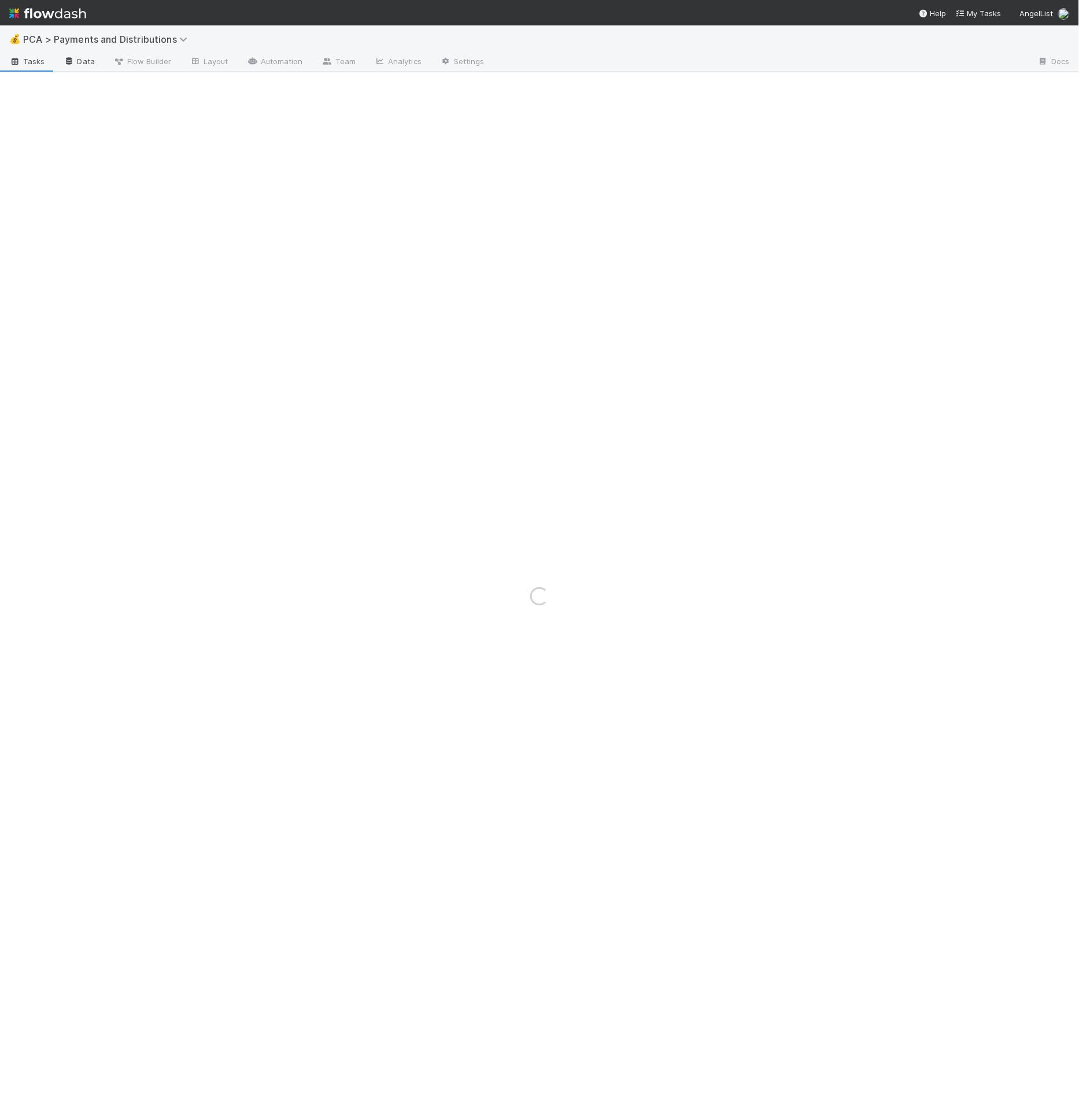
click at [98, 65] on link "Data" at bounding box center [79, 62] width 49 height 18
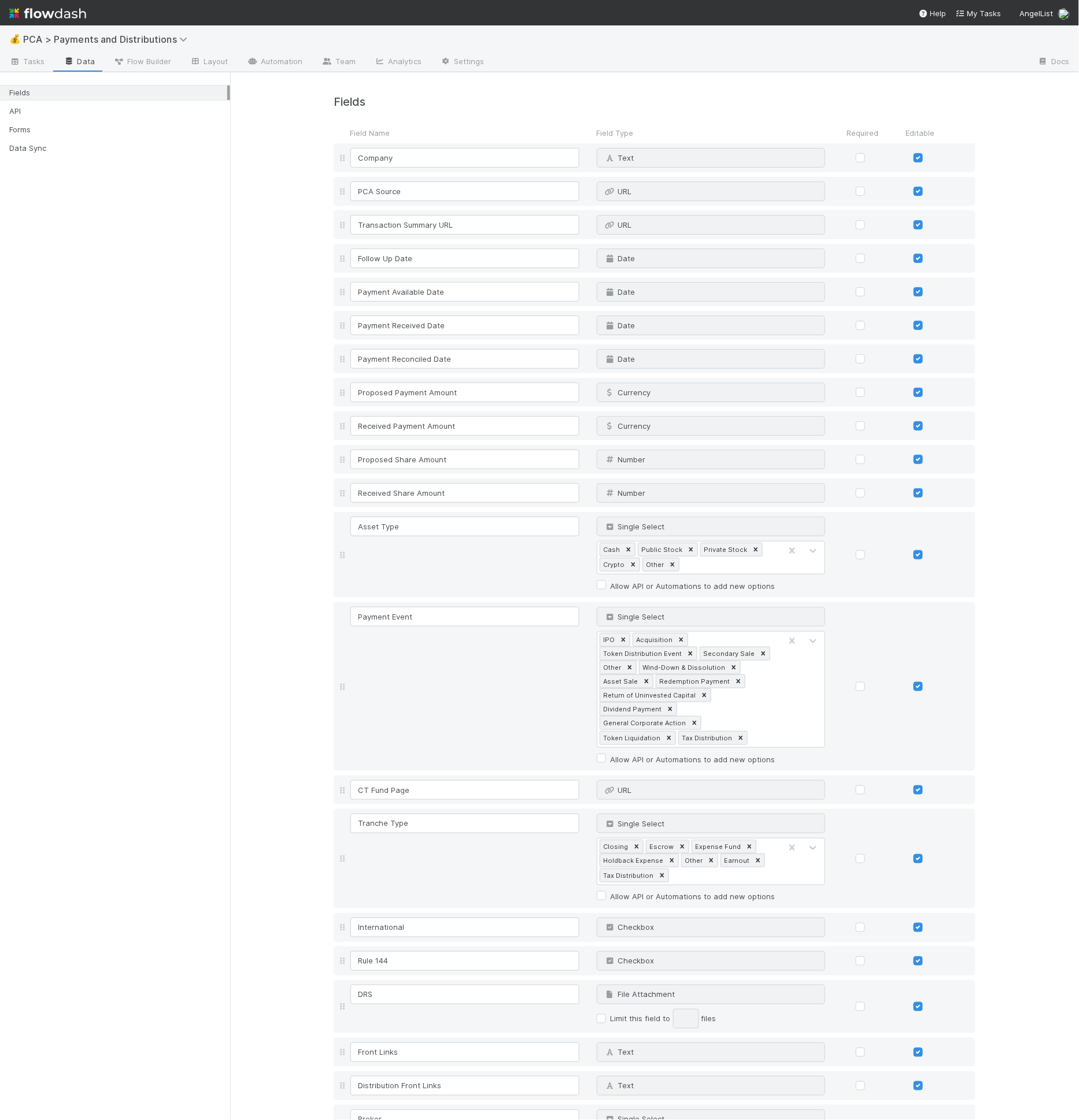
scroll to position [983, 0]
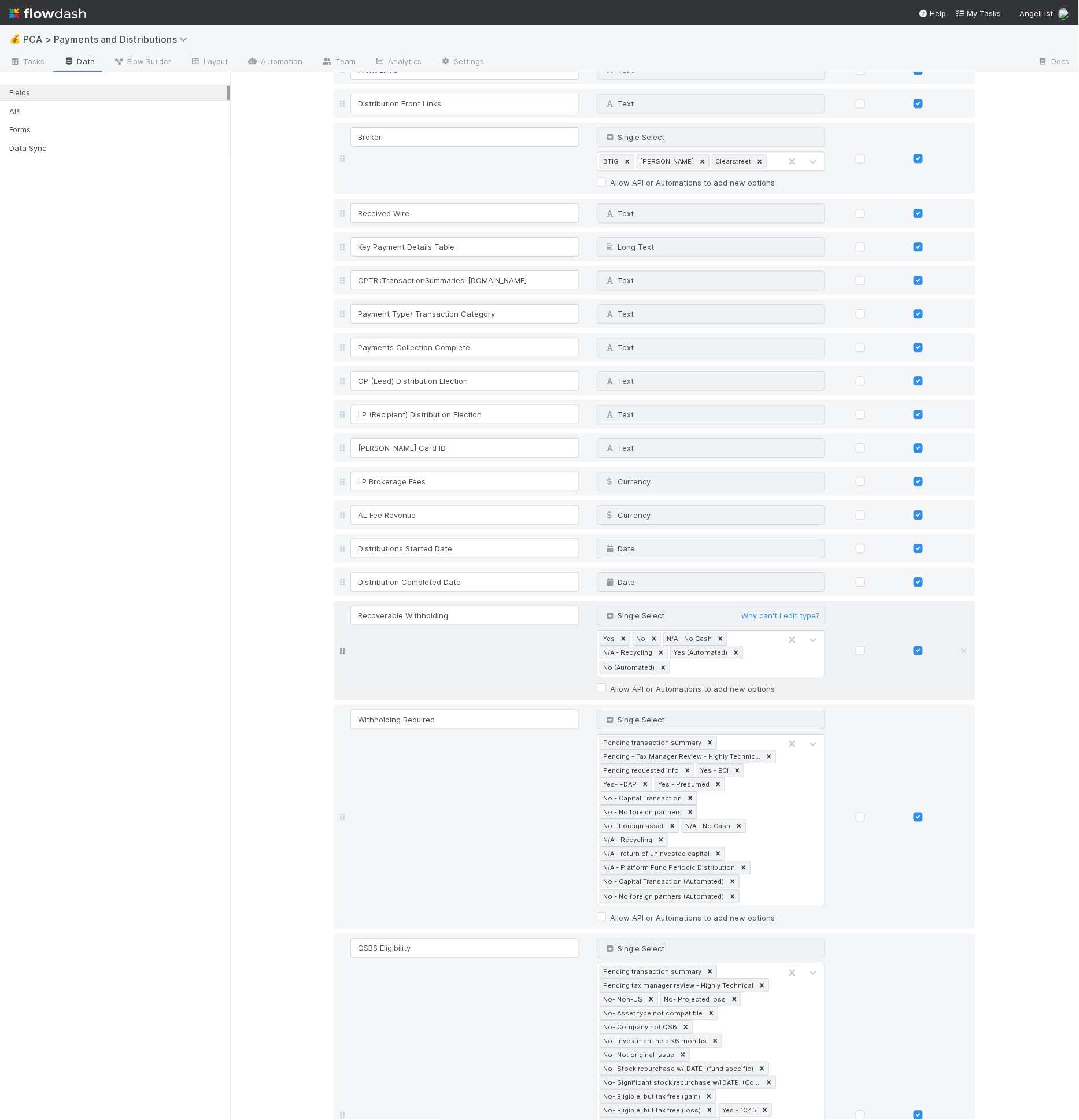
click at [471, 643] on div "Recoverable Withholding Single Select Why can't I edit type? Yes No N/A - No Ca…" at bounding box center [664, 651] width 633 height 90
click at [448, 719] on div "Withholding Required Single Select Why can't I edit type? Pending transaction s…" at bounding box center [664, 817] width 633 height 215
click at [473, 710] on input "Withholding Required" at bounding box center [464, 719] width 229 height 19
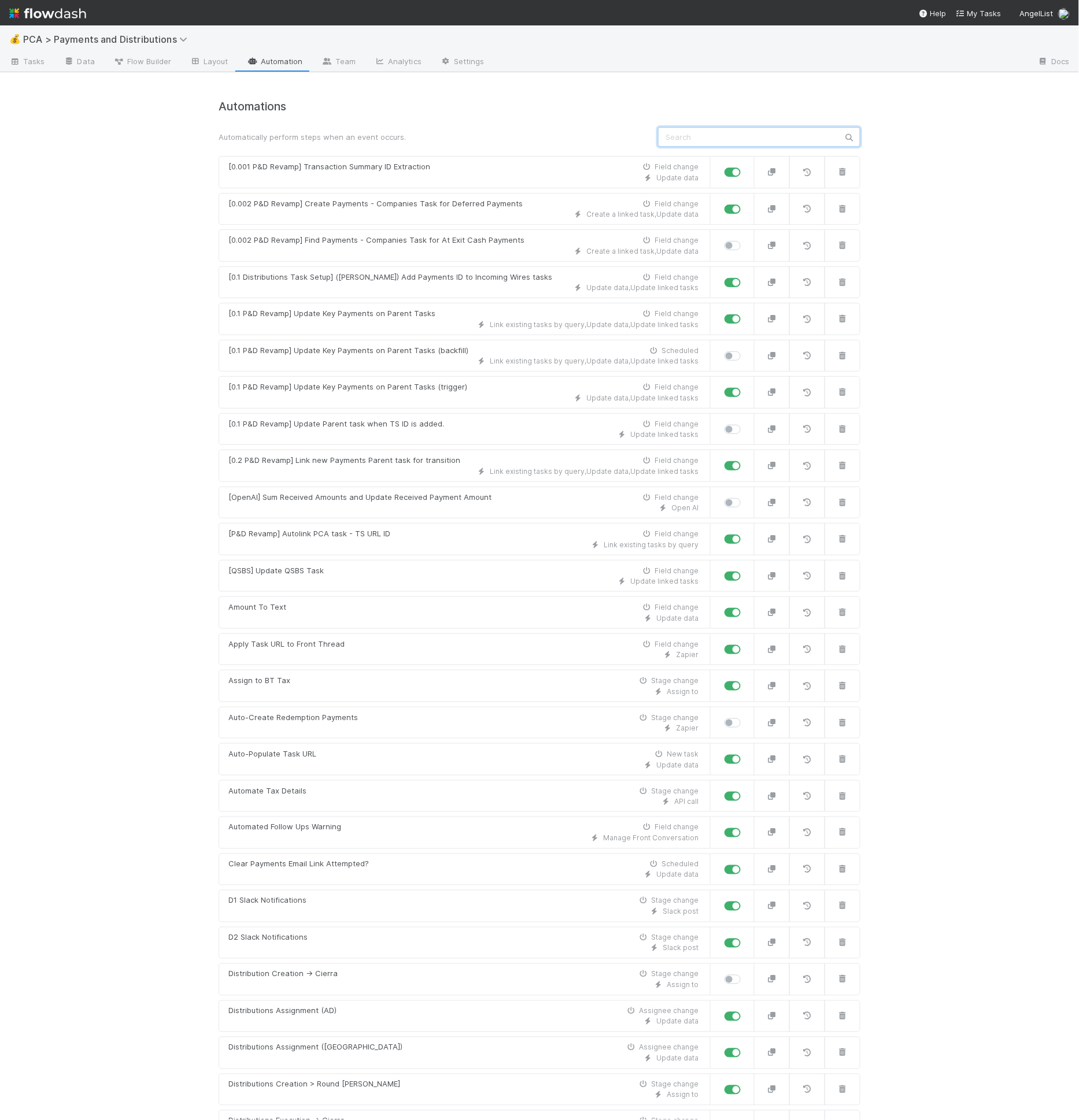
click at [678, 135] on input "text" at bounding box center [759, 137] width 203 height 19
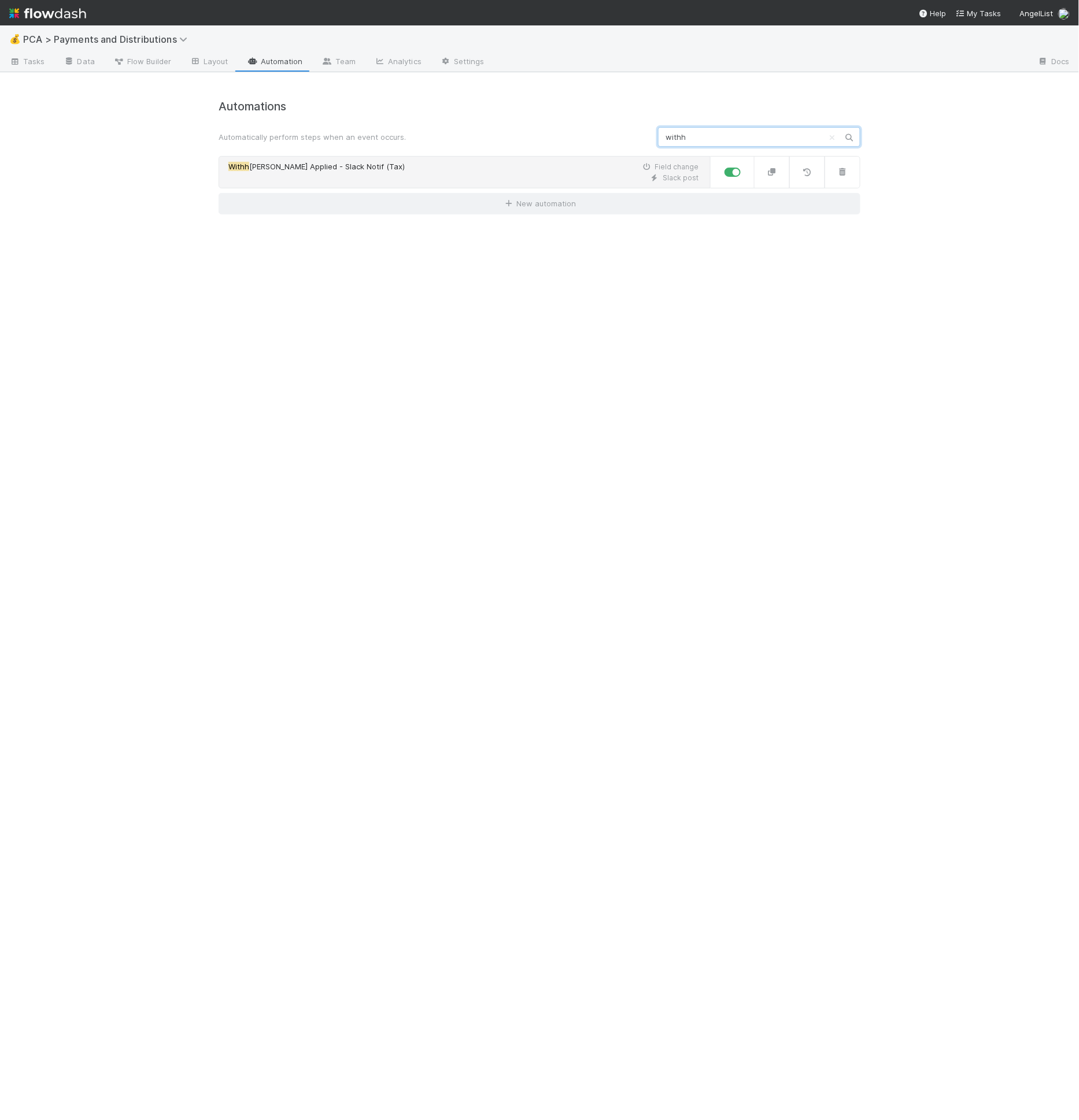
type input "withh"
click at [417, 180] on div "Slack post" at bounding box center [463, 178] width 470 height 10
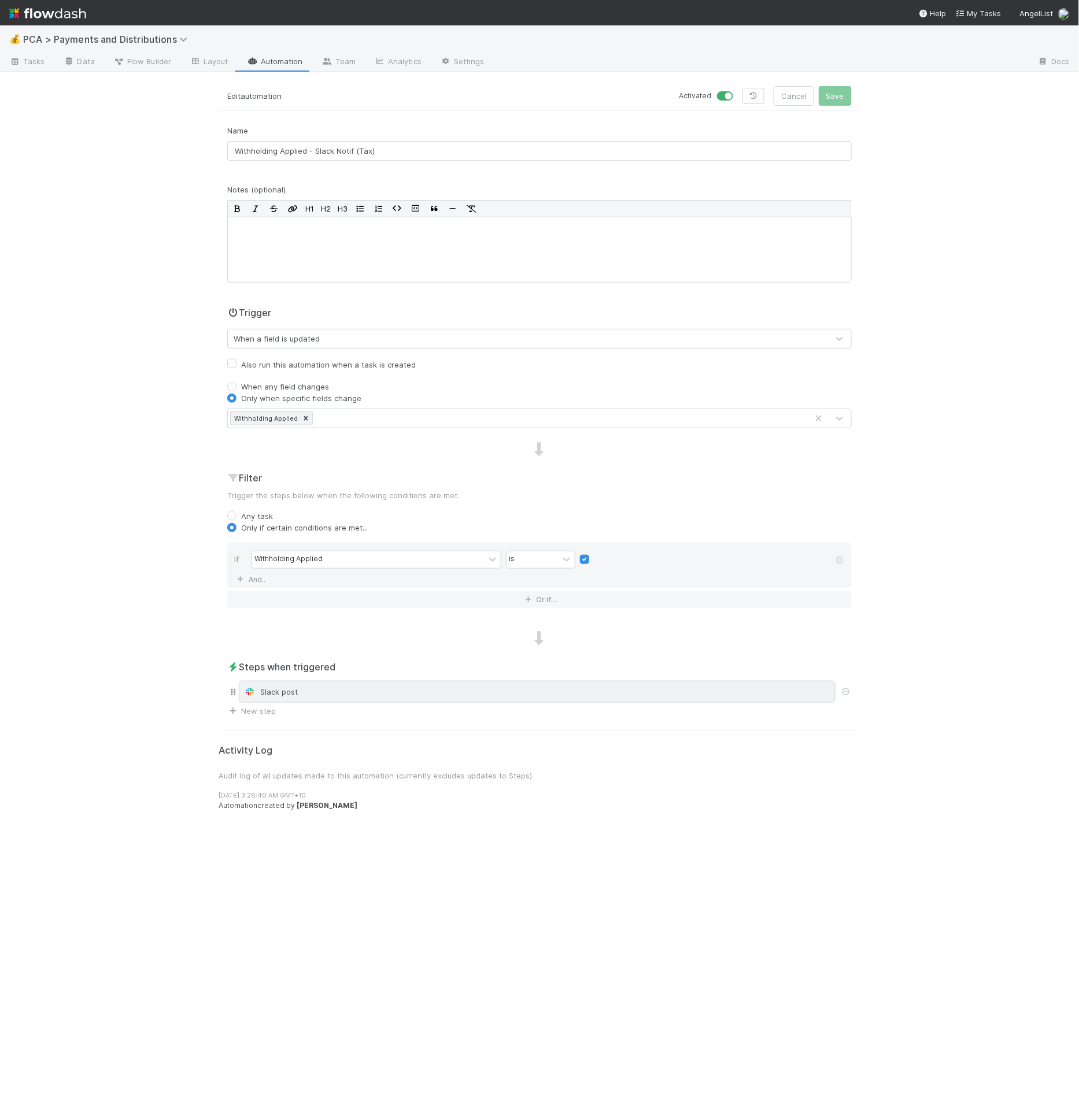
click at [390, 689] on div "Slack post" at bounding box center [537, 692] width 586 height 12
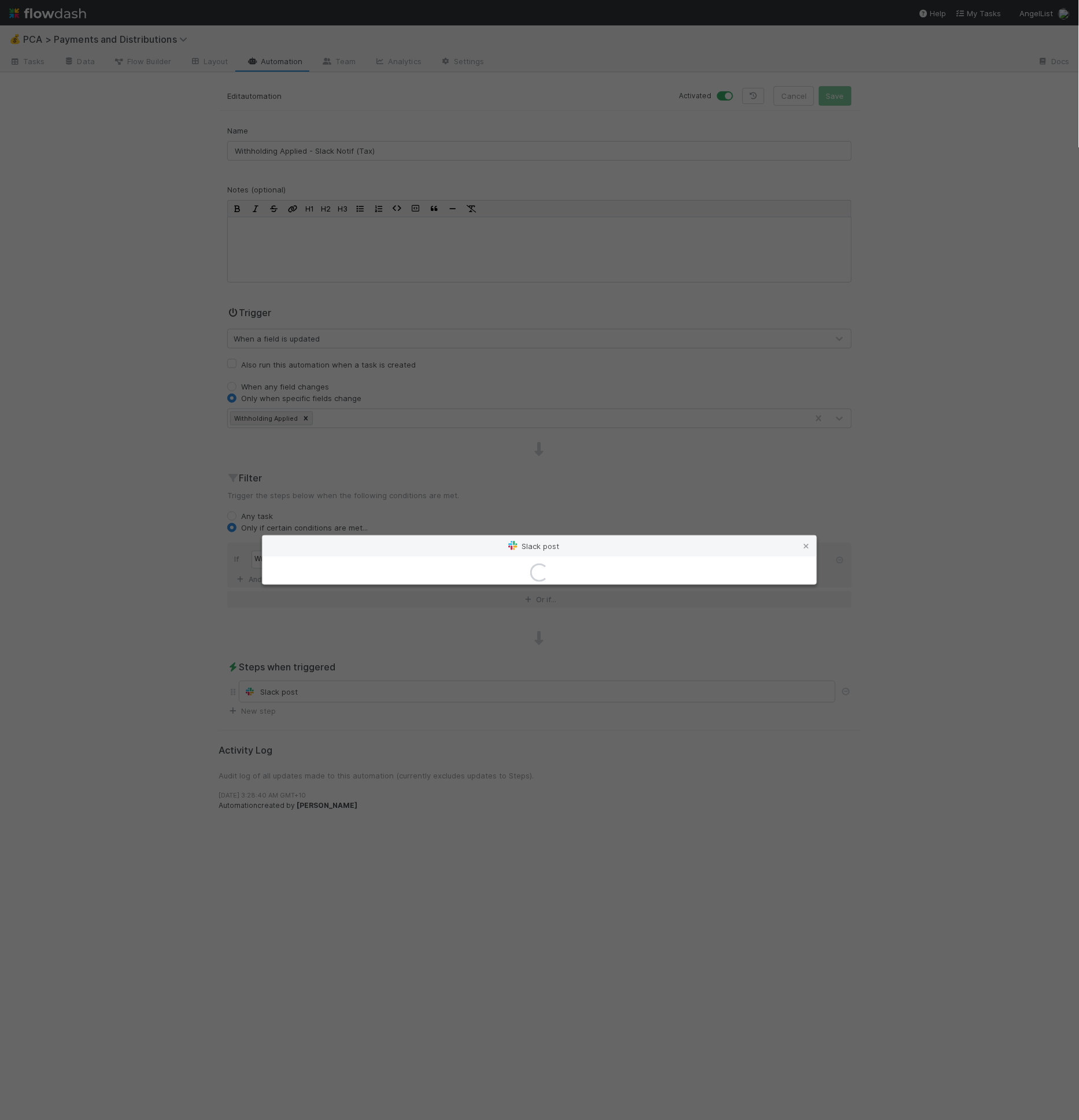
click at [485, 372] on div "Loading..." at bounding box center [540, 572] width 1079 height 1095
click at [490, 364] on div "Loading..." at bounding box center [540, 572] width 1079 height 1095
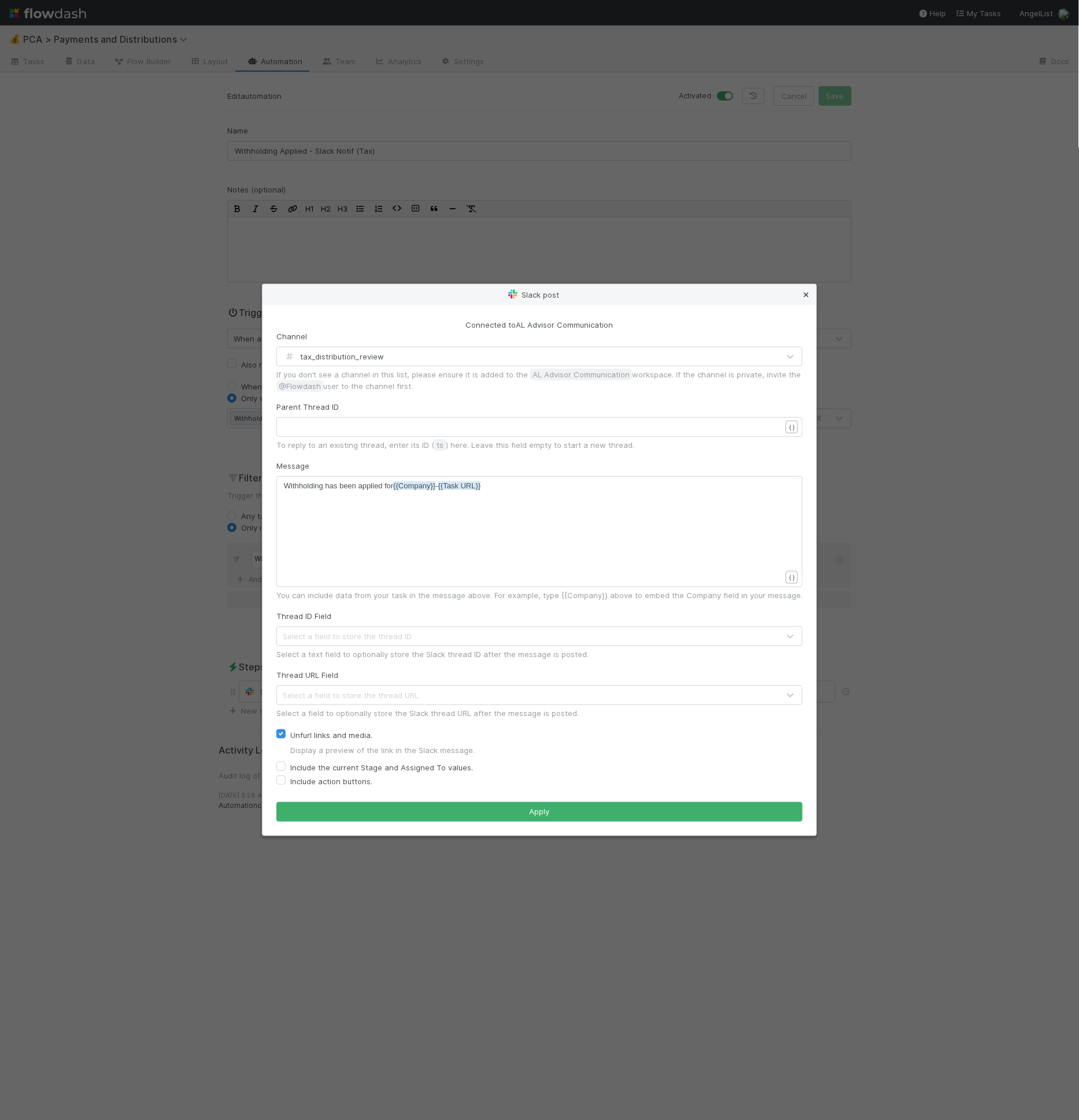
click at [808, 296] on icon at bounding box center [806, 295] width 12 height 8
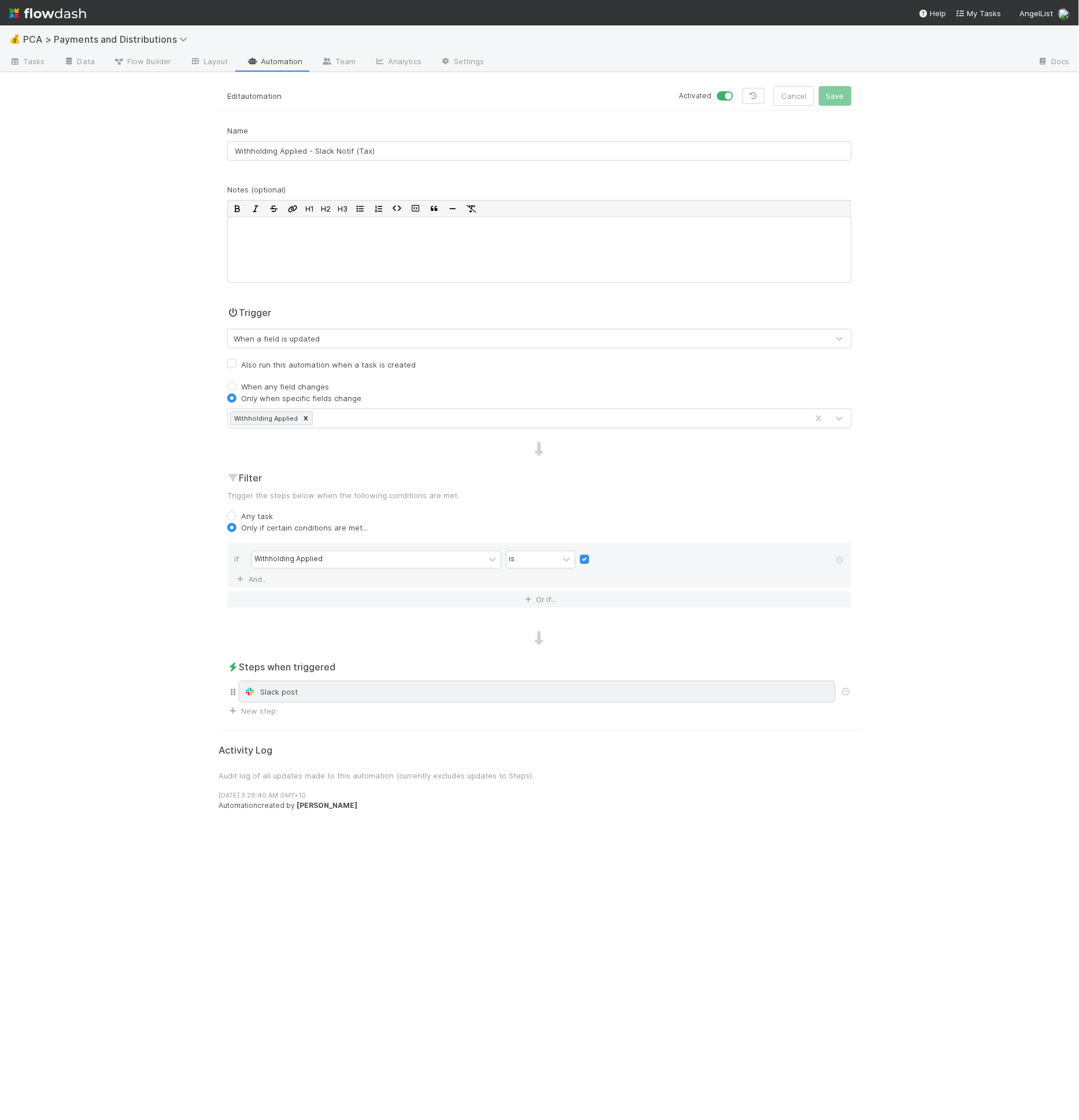
click at [275, 686] on div "Slack post" at bounding box center [537, 692] width 586 height 12
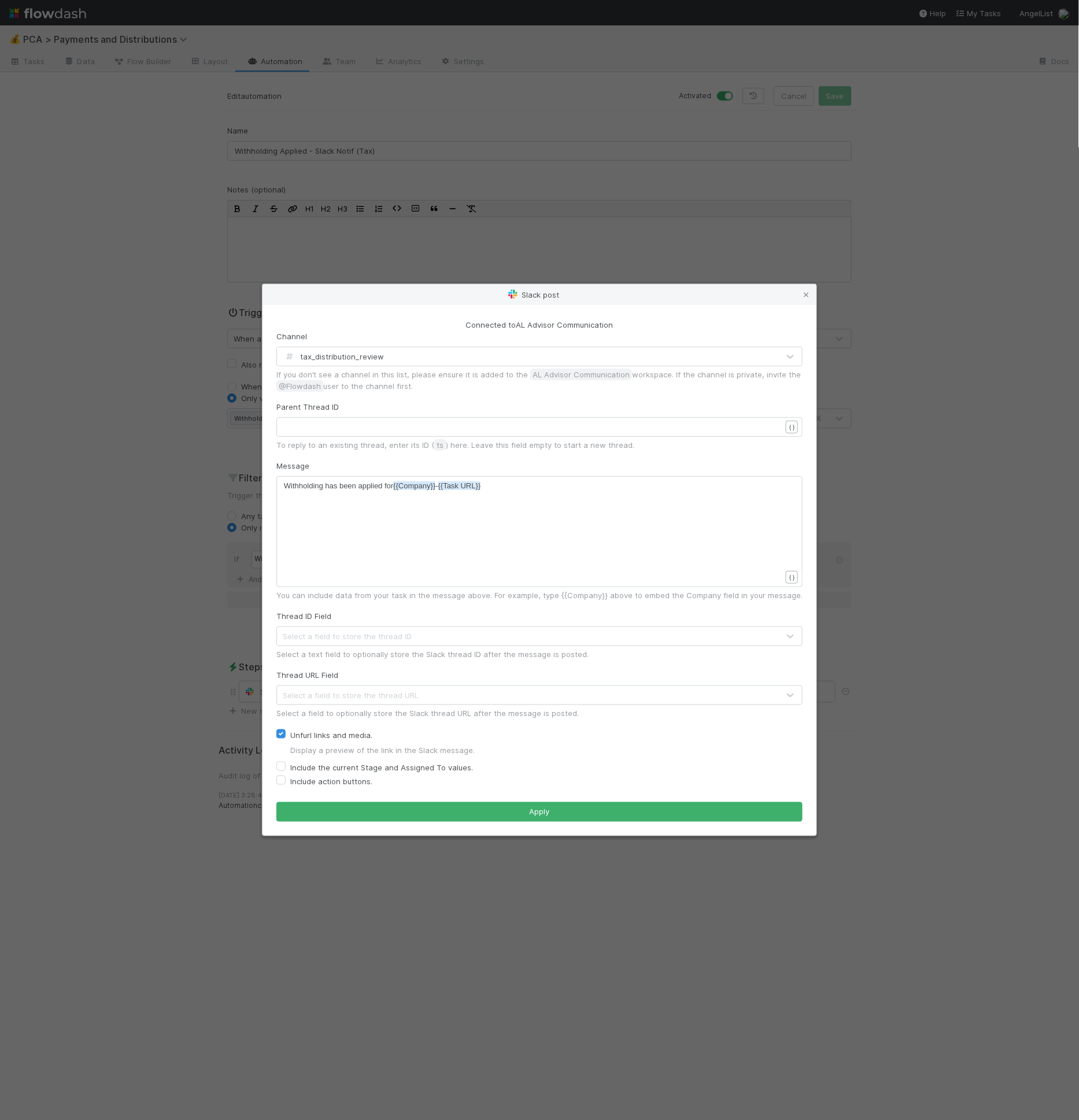
click at [404, 360] on div "tax_distribution_review" at bounding box center [528, 357] width 502 height 18
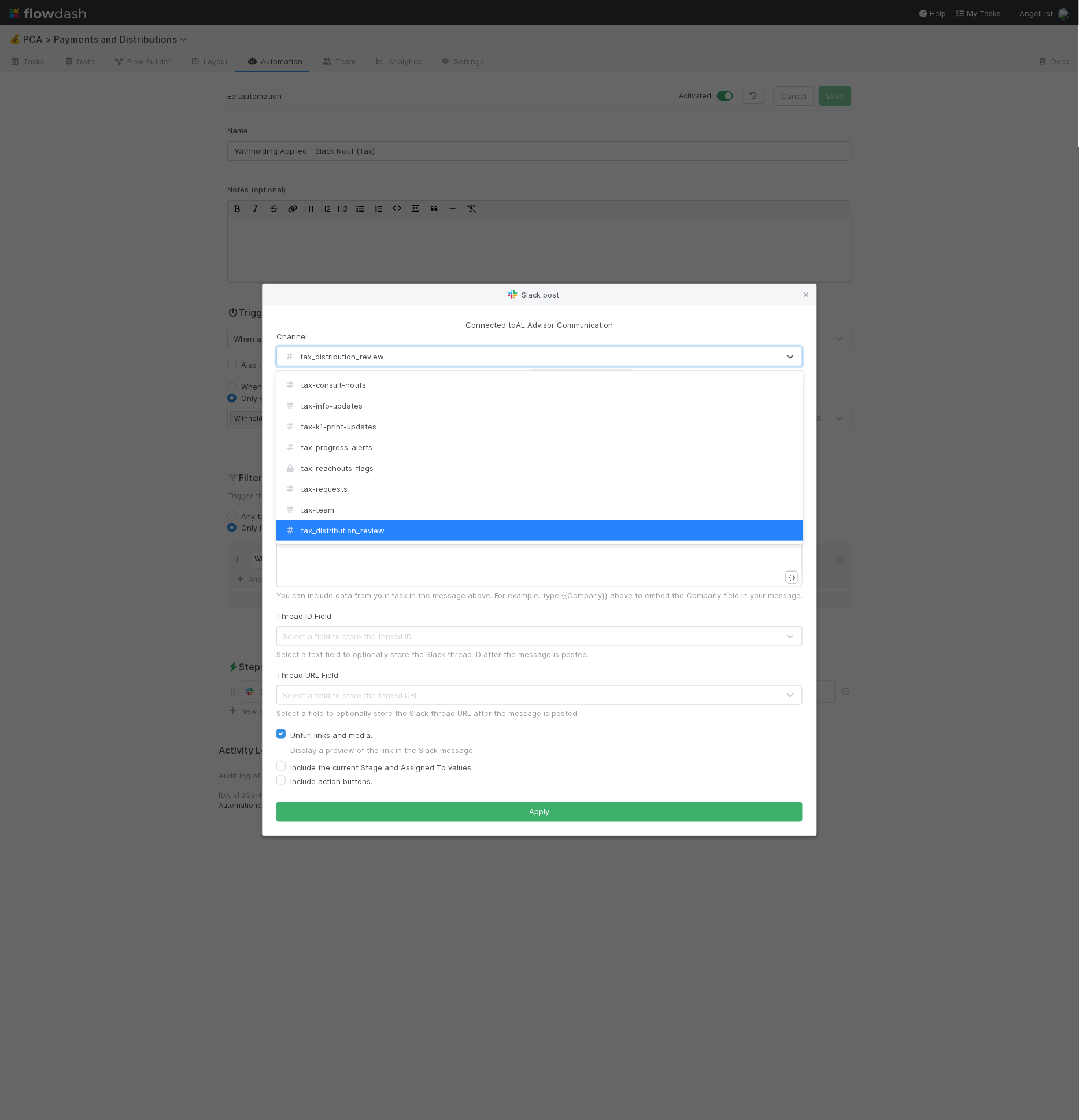
click at [404, 357] on div "tax_distribution_review" at bounding box center [528, 357] width 502 height 18
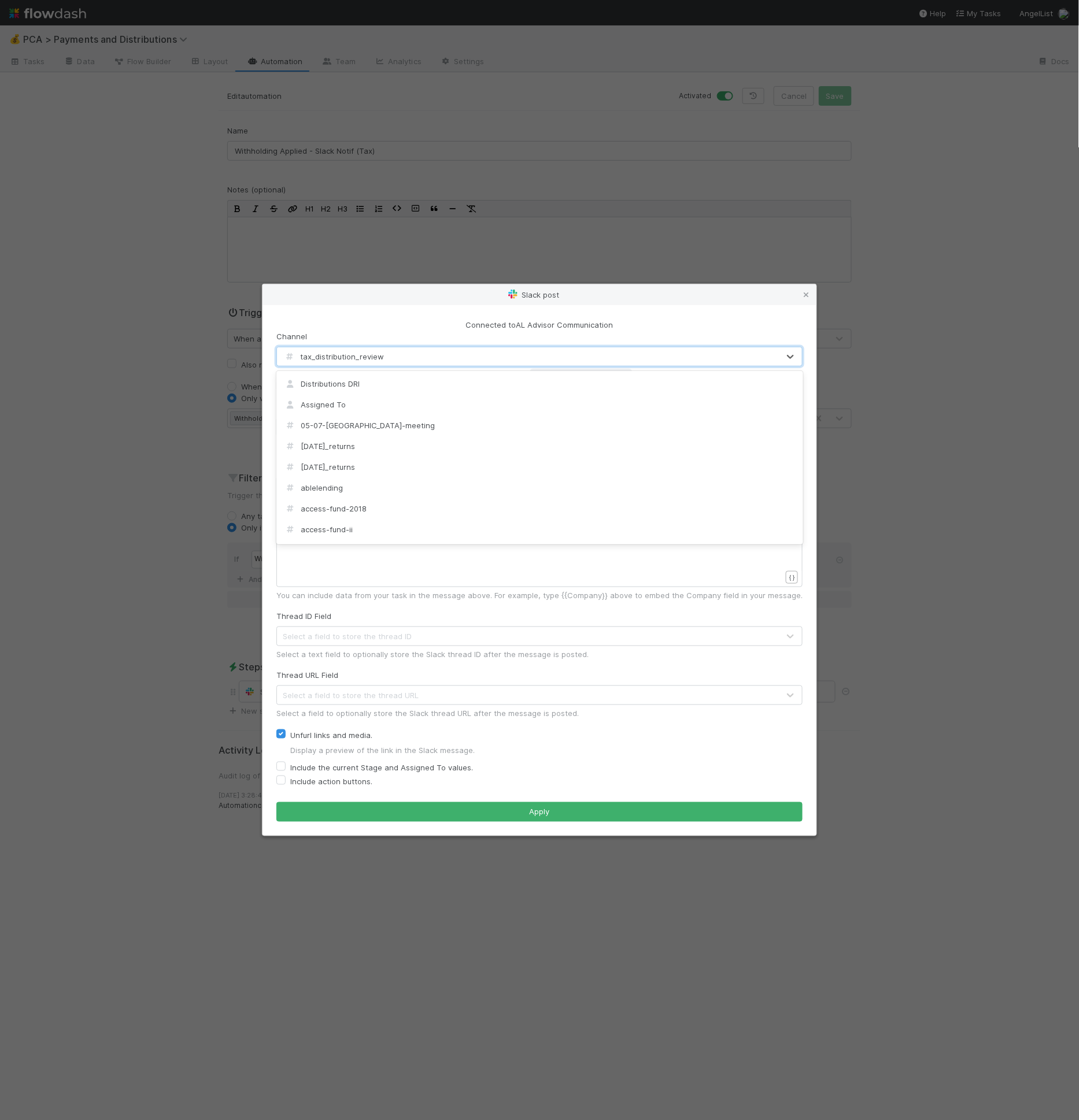
checkbox input "true"
click at [348, 495] on div "xxxxxxxxxx Withholding has been applied for {{Company}} - {{Task URL}}" at bounding box center [547, 545] width 526 height 132
type textarea "}}"
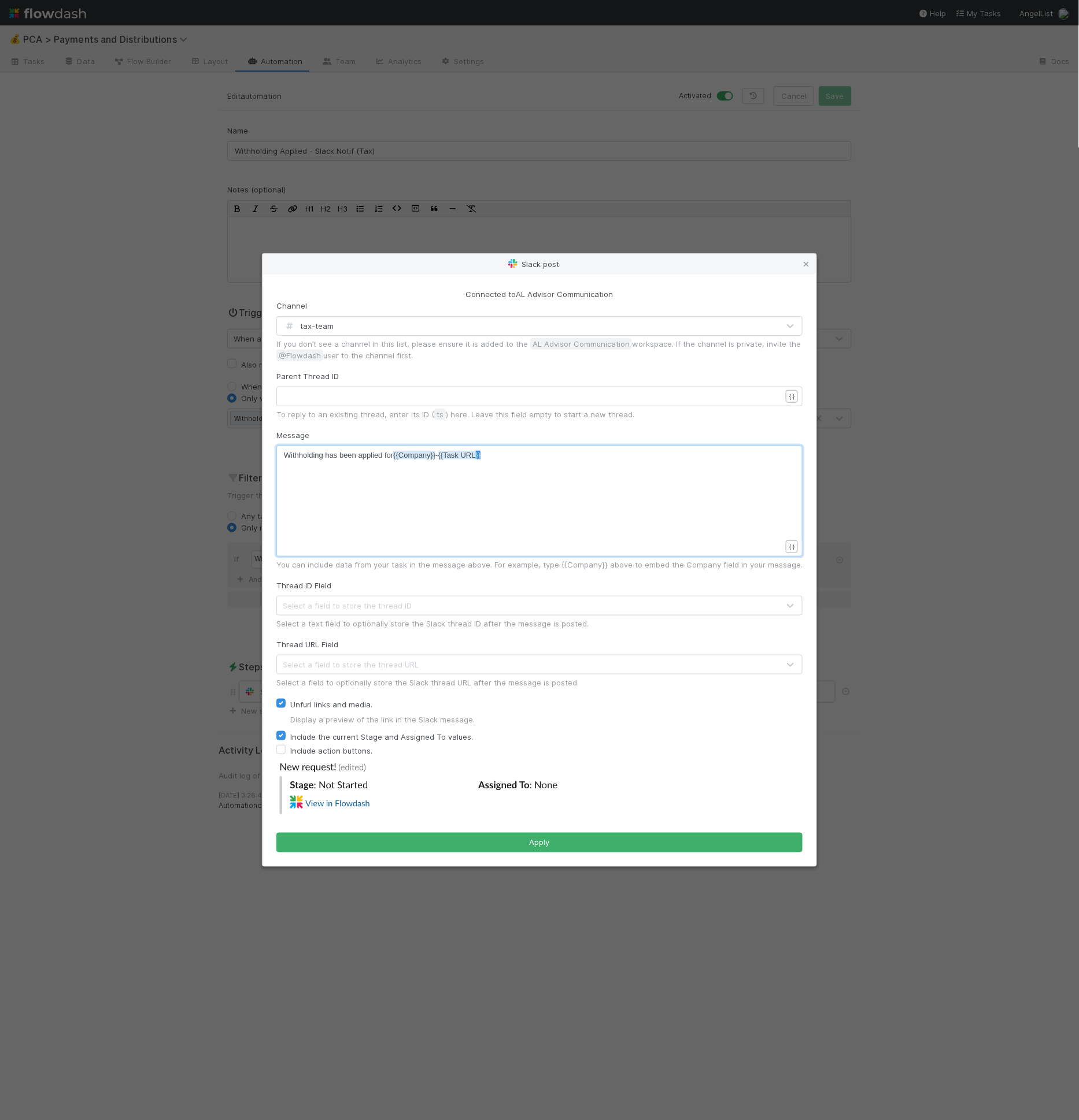
click at [348, 495] on div "x Withholding has been applied for {{Company}} - {{Task URL }}" at bounding box center [547, 515] width 526 height 132
click at [343, 475] on div "x Withholding has been applied for {{Company}} - {{Task URL}}" at bounding box center [547, 515] width 526 height 132
type textarea "Withholding has been applied for {{Company}} - {{Task URL}}"
click at [343, 475] on div "x Withholding has been applied for {{Company}} - {{Task URL}}" at bounding box center [547, 515] width 526 height 132
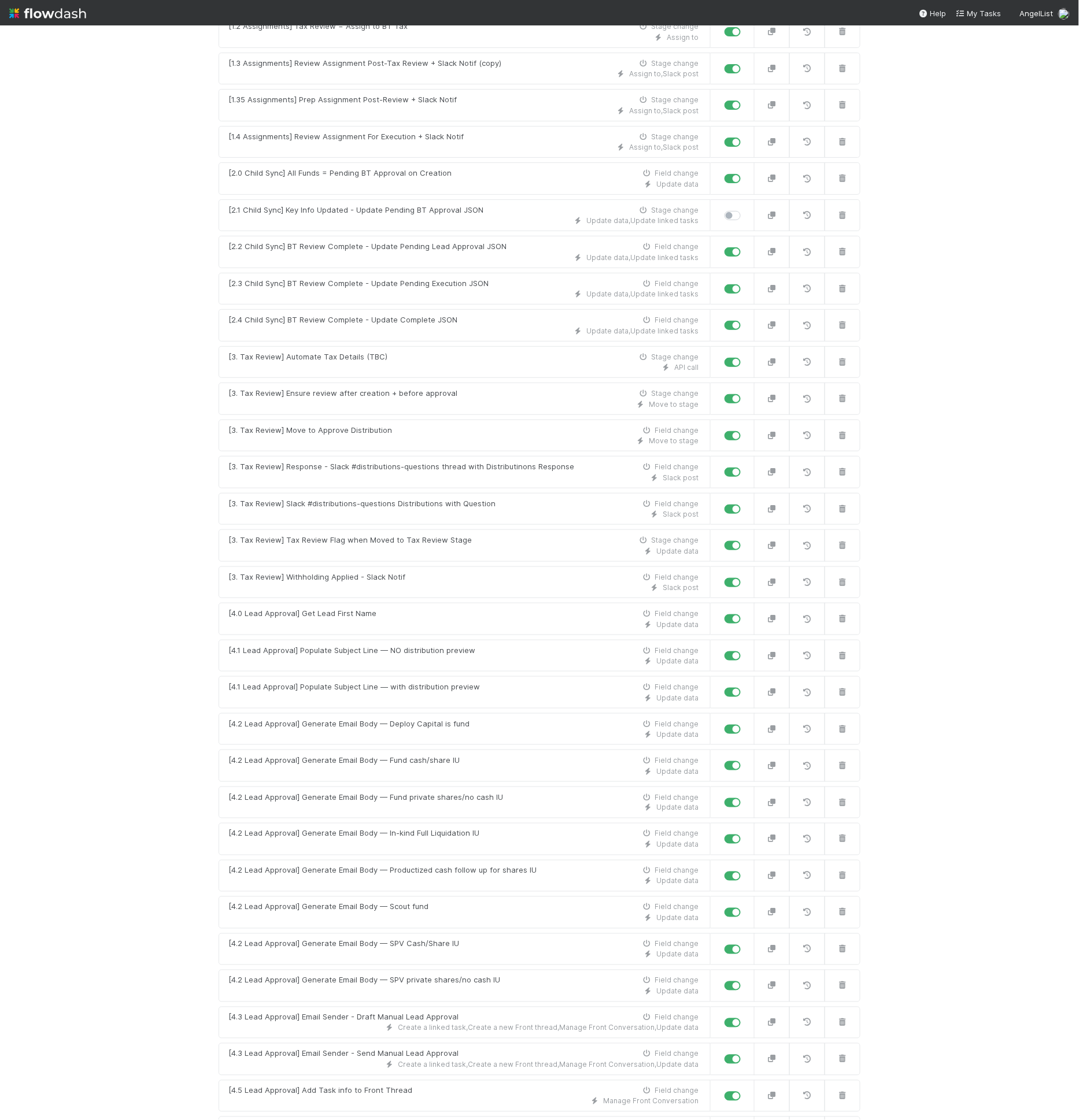
scroll to position [1073, 0]
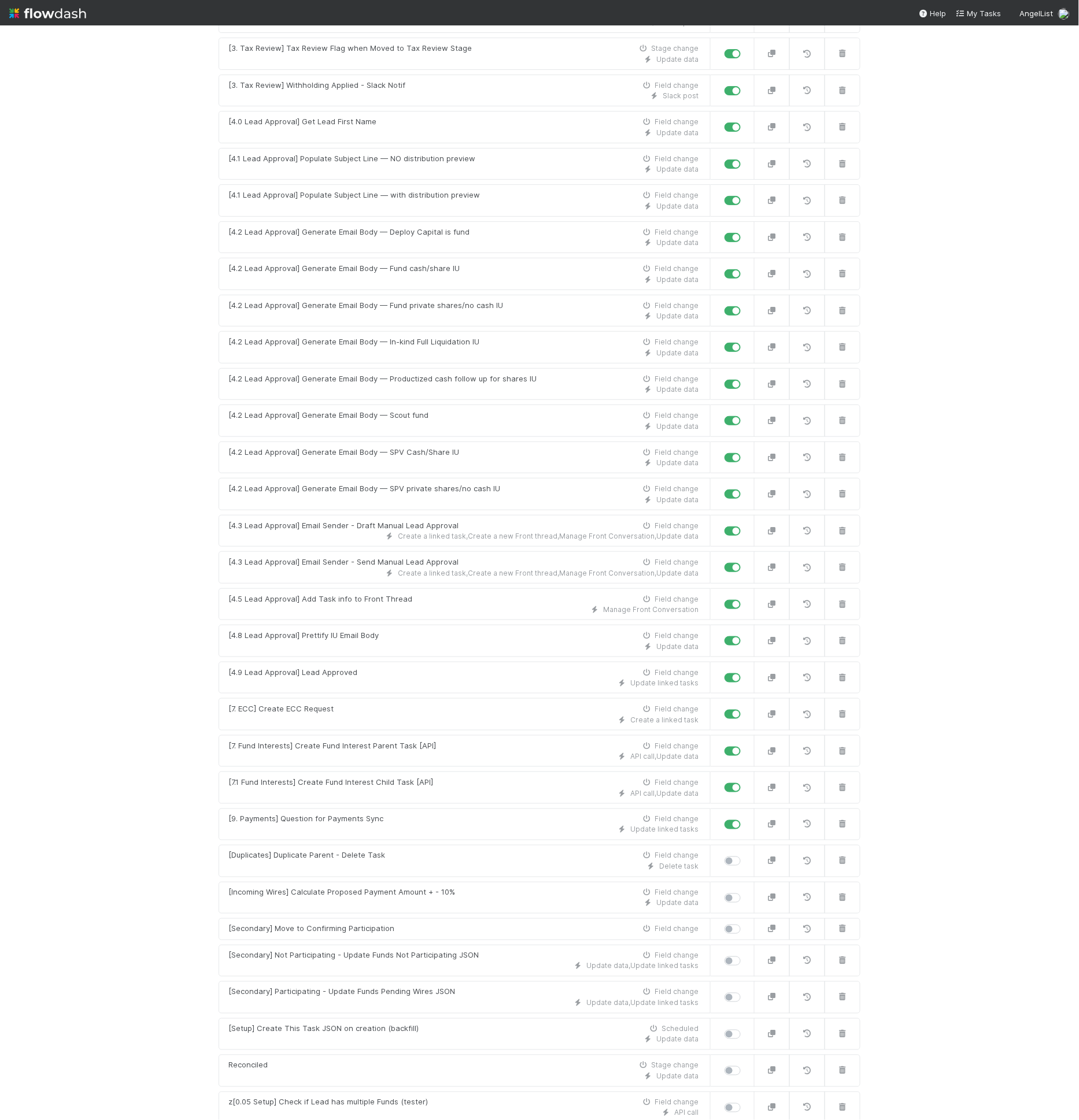
click at [579, 1120] on link "New automation" at bounding box center [540, 1139] width 642 height 22
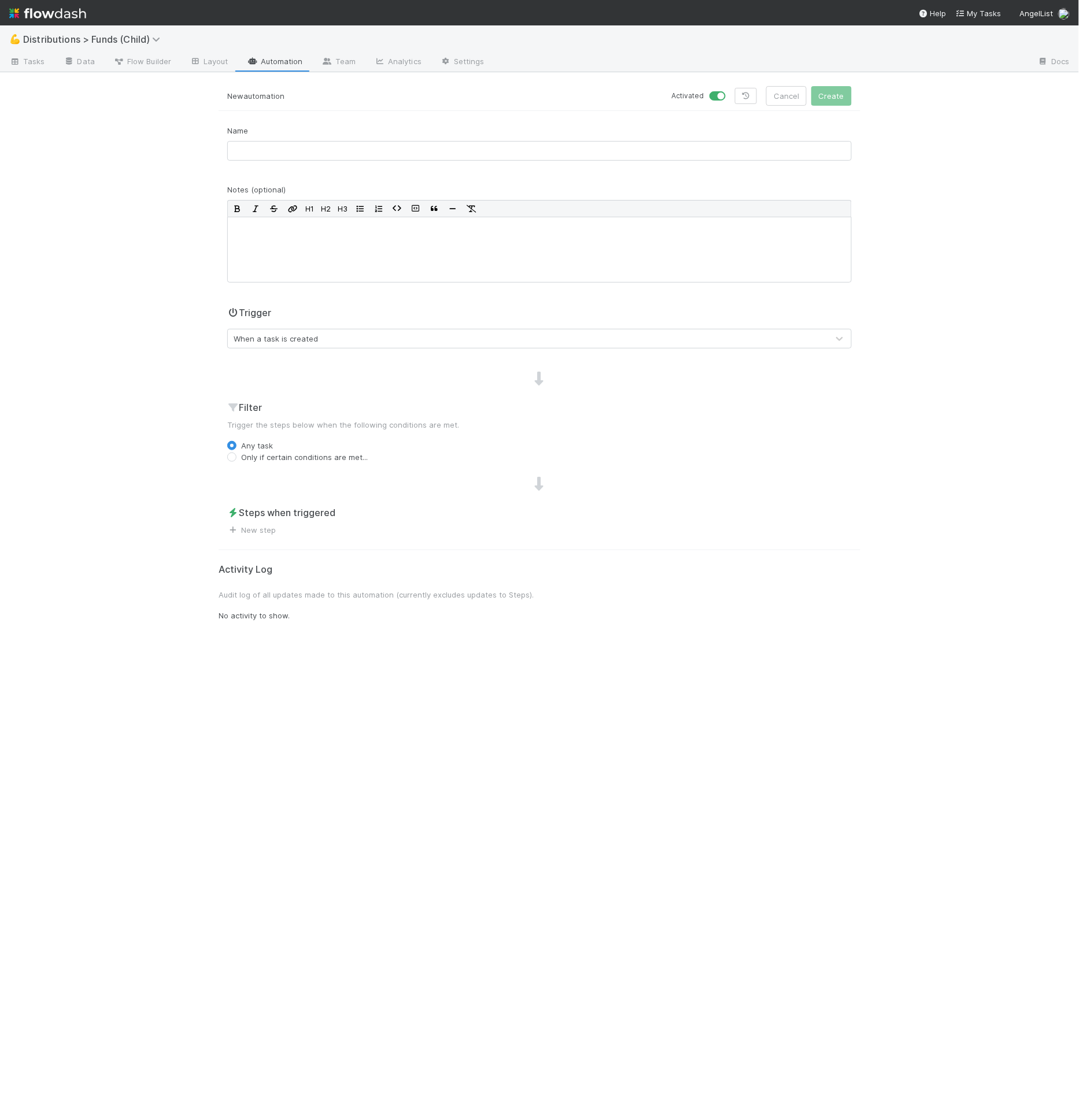
click at [317, 113] on form "New automation Activated Cancel Create Name Notes (optional) H1 H2 H3 Trigger W…" at bounding box center [540, 311] width 642 height 450
click at [306, 150] on input "text" at bounding box center [539, 150] width 624 height 19
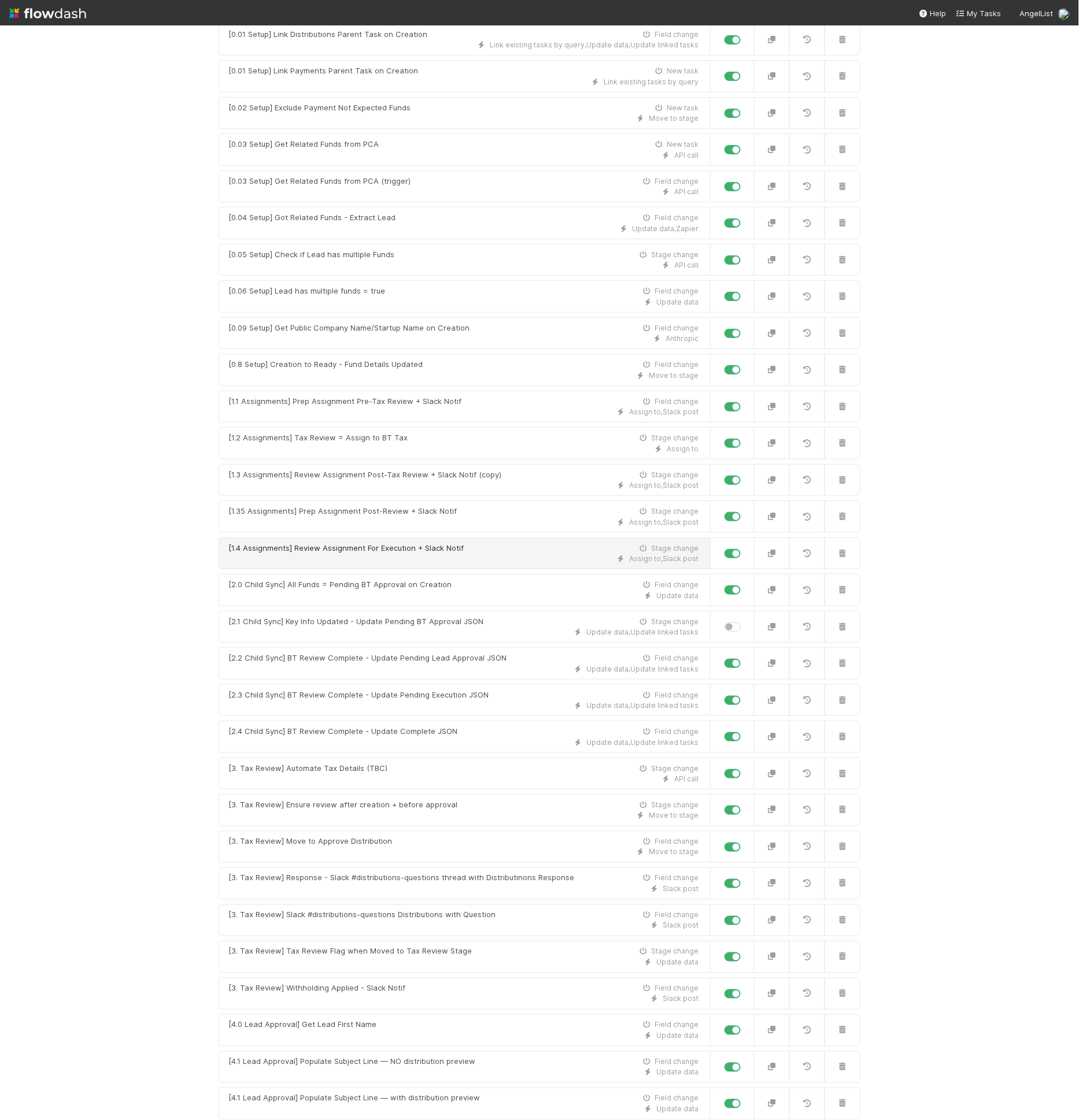
scroll to position [238, 0]
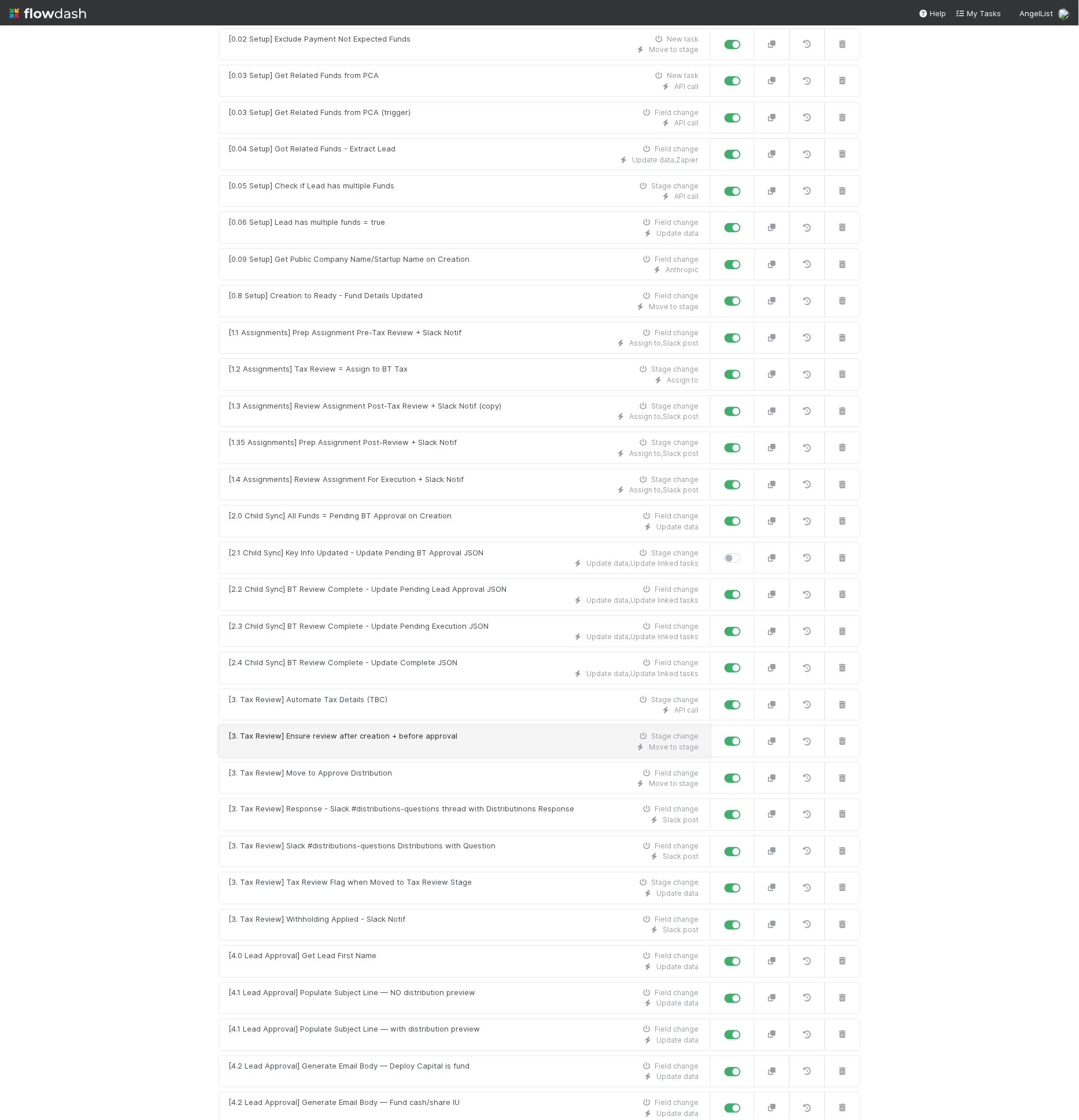
click at [354, 730] on div "[3. Tax Review] Ensure review after creation + before approval" at bounding box center [343, 736] width 229 height 12
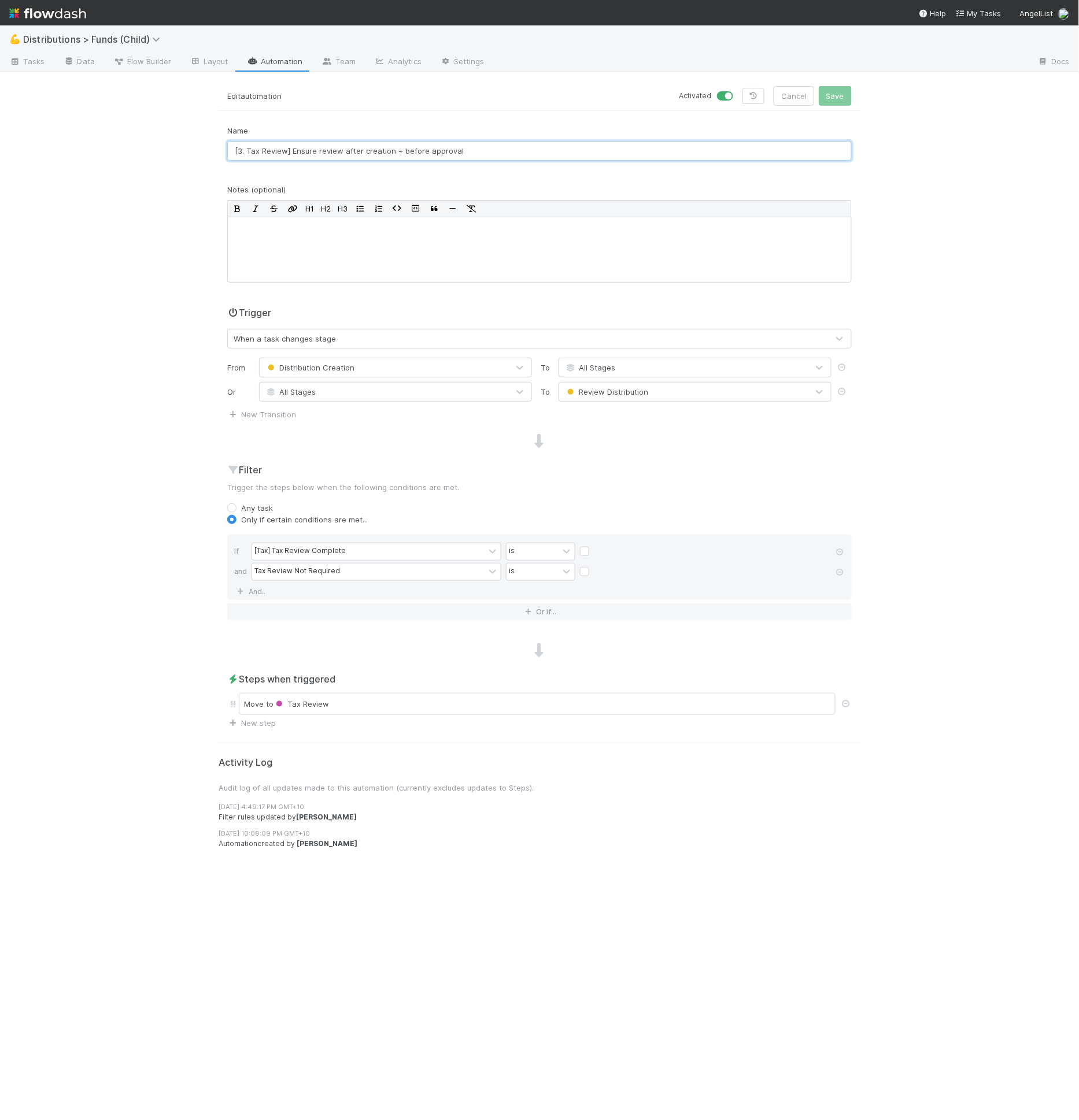
drag, startPoint x: 287, startPoint y: 149, endPoint x: 220, endPoint y: 142, distance: 67.4
click at [220, 142] on div "Name [3. Tax Review] Ensure review after creation + before approval" at bounding box center [540, 147] width 642 height 45
click at [796, 90] on button "Cancel" at bounding box center [793, 95] width 40 height 19
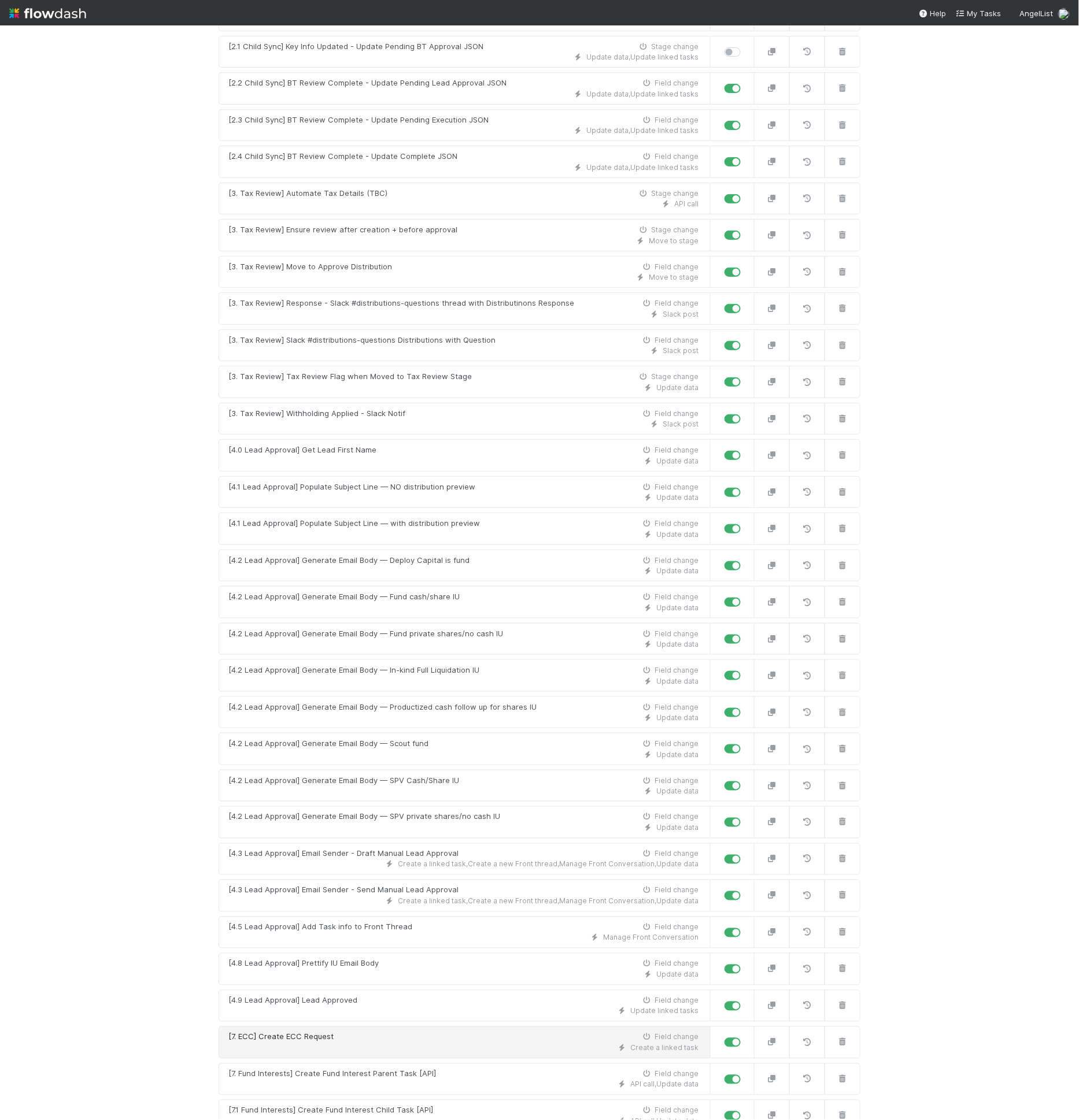
scroll to position [1073, 0]
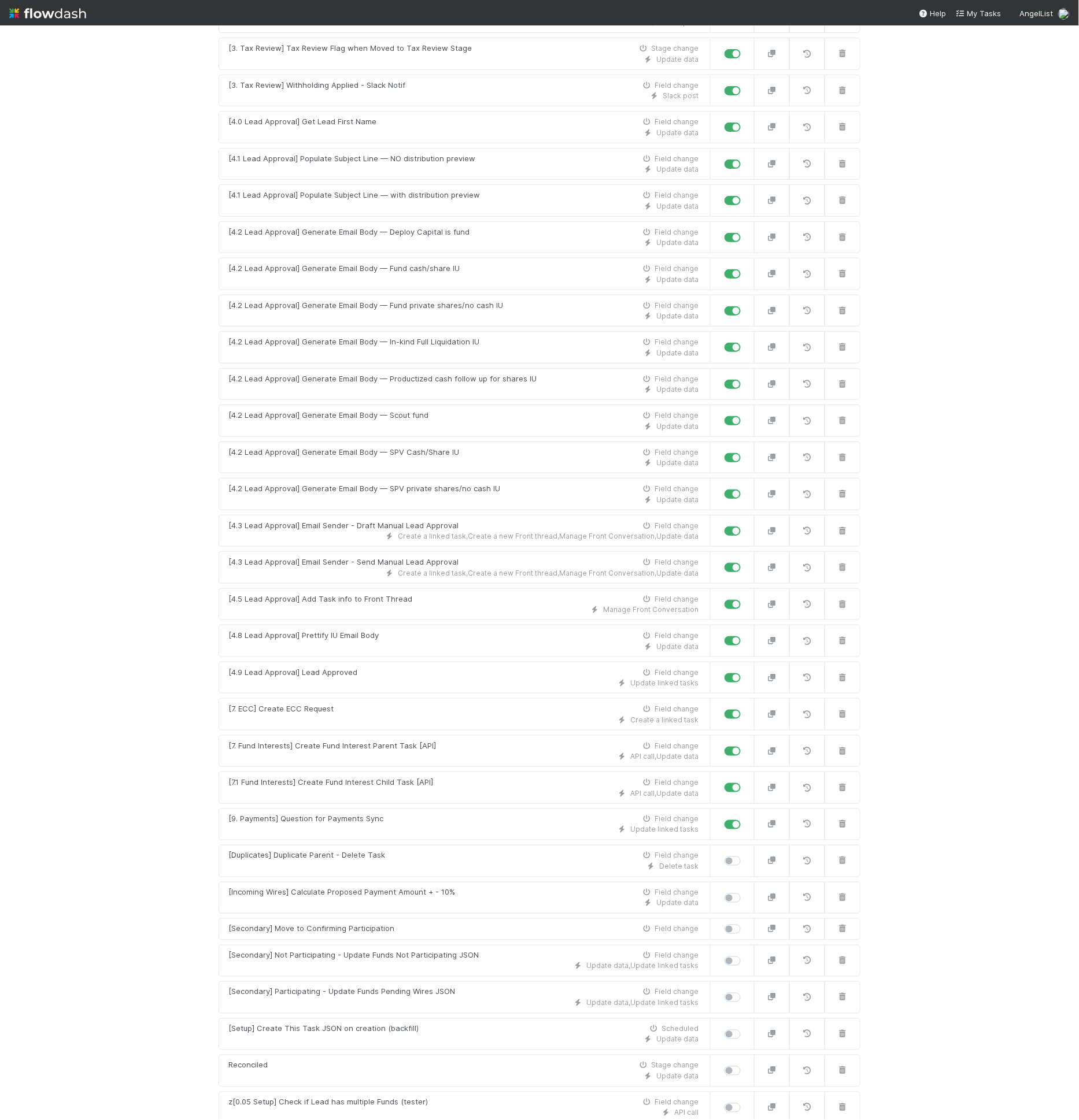
click at [545, 1120] on link "New automation" at bounding box center [540, 1139] width 642 height 22
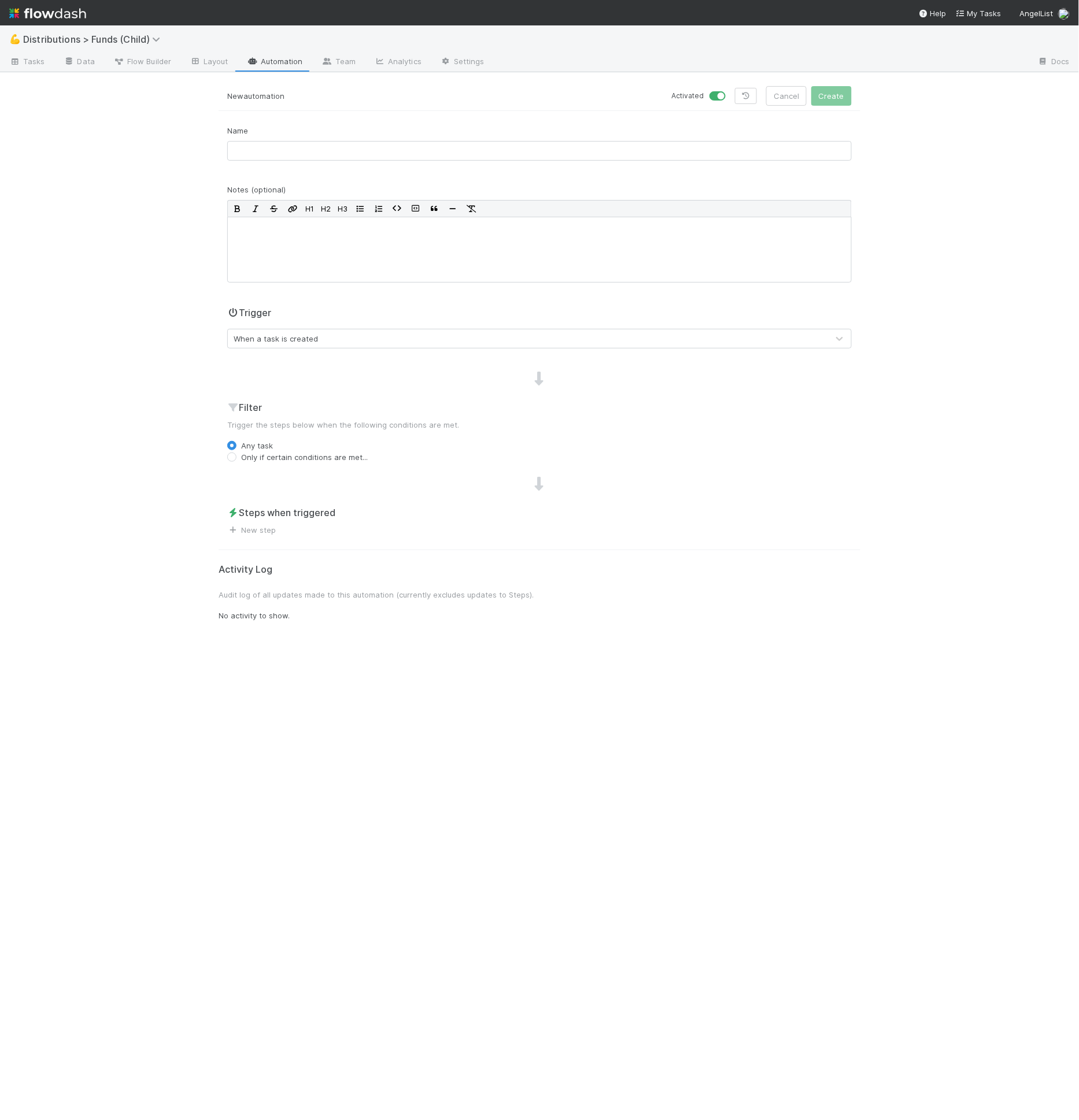
click at [357, 126] on div "Name" at bounding box center [539, 142] width 624 height 36
click at [356, 156] on input "text" at bounding box center [539, 150] width 624 height 19
paste input "[3. Tax Review]"
click at [323, 150] on input "[3. Tax Review]" at bounding box center [539, 150] width 624 height 19
click at [326, 152] on input "[3. Tax Review] Notify tax when withholding is applied." at bounding box center [539, 150] width 624 height 19
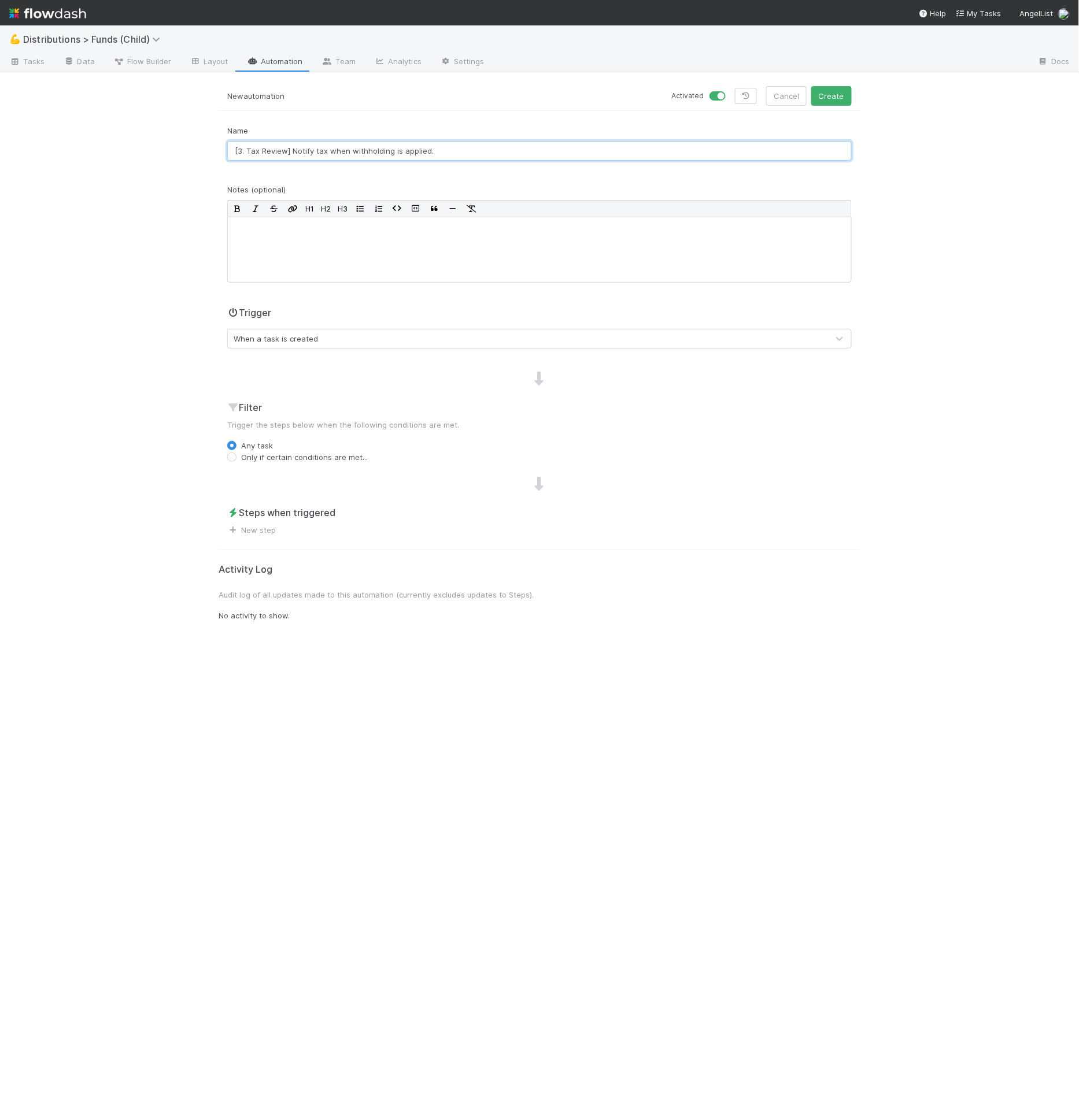
click at [321, 153] on input "[3. Tax Review] Notify tax when withholding is applied." at bounding box center [539, 150] width 624 height 19
type input "[3. Tax Review] Notify Tax when withholding is applied."
click at [318, 340] on div "When a task is created" at bounding box center [528, 338] width 600 height 18
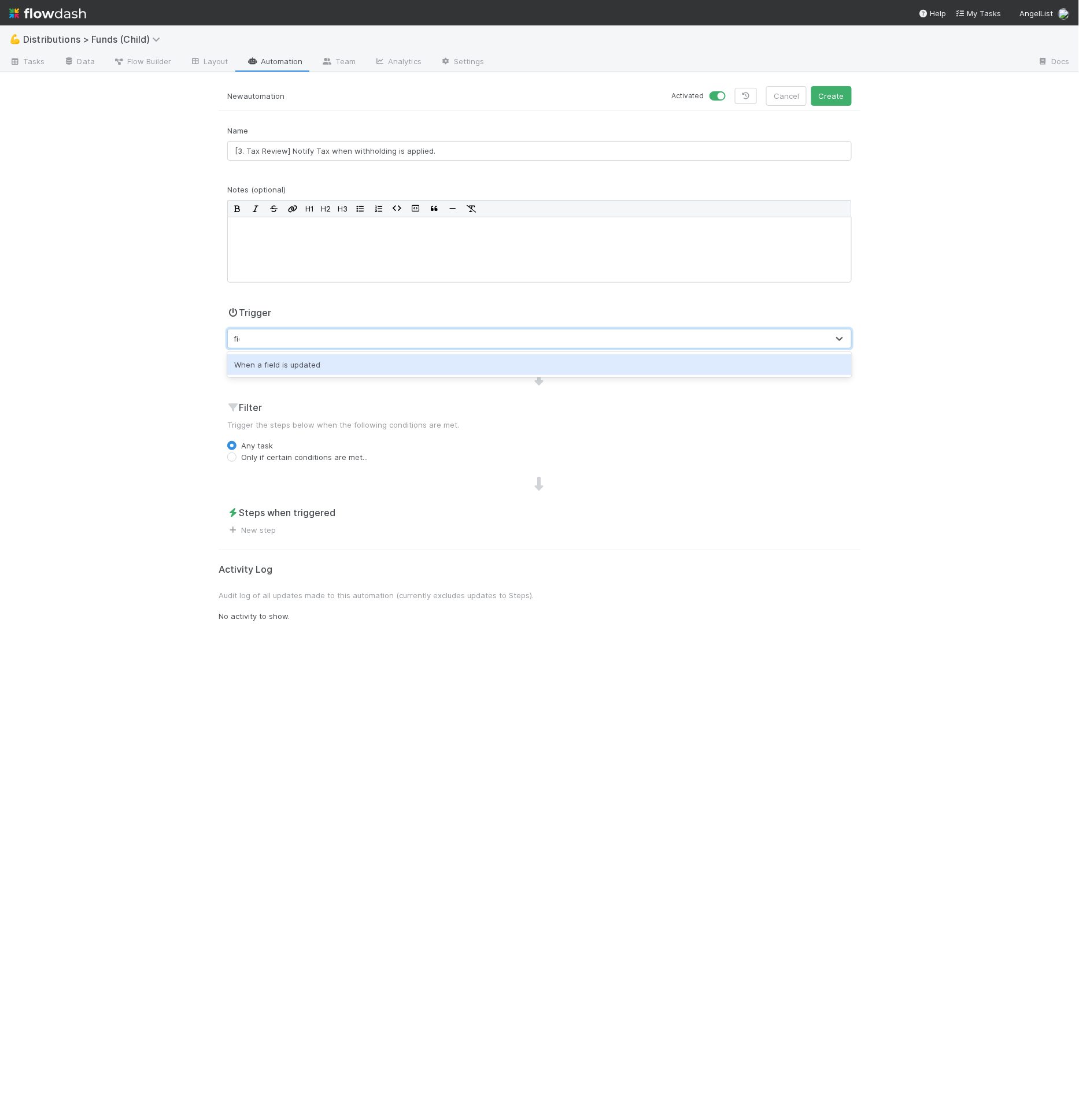
type input "field"
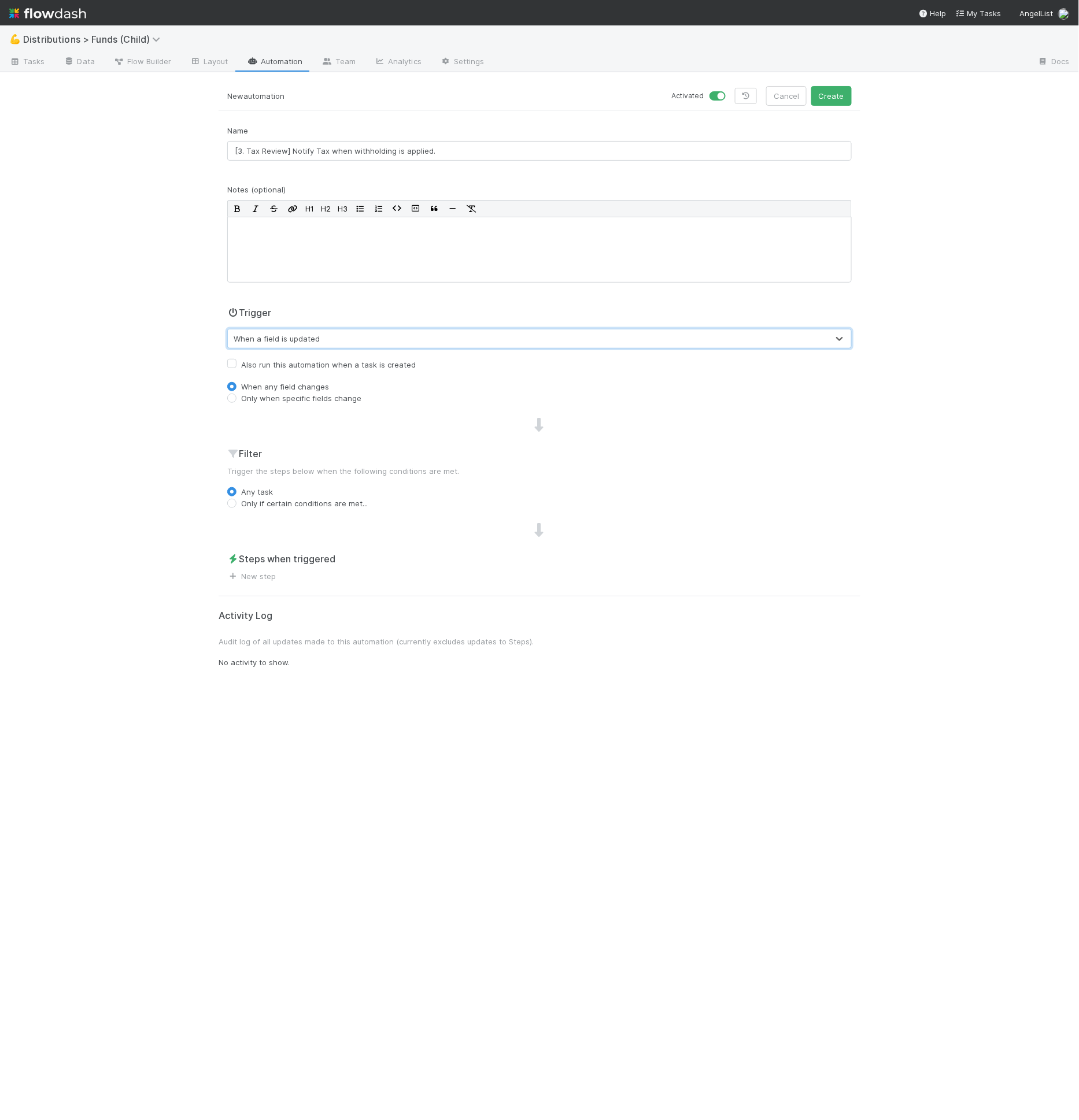
click at [303, 393] on label "Only when specific fields change" at bounding box center [302, 399] width 121 height 12
click at [236, 393] on input "Only when specific fields change" at bounding box center [231, 398] width 9 height 10
radio input "true"
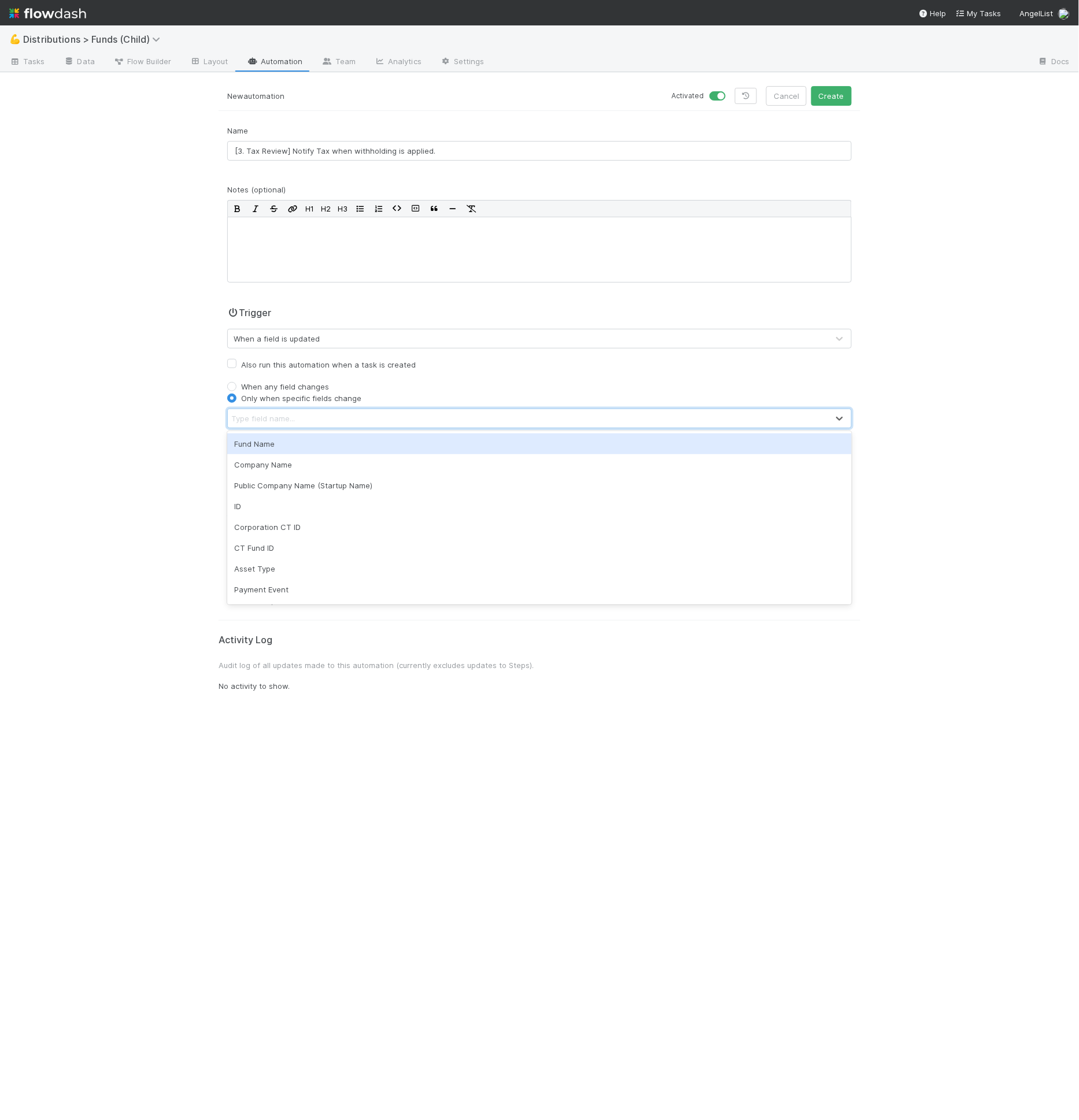
click at [301, 422] on div "Type field name..." at bounding box center [528, 419] width 600 height 18
type input "appl"
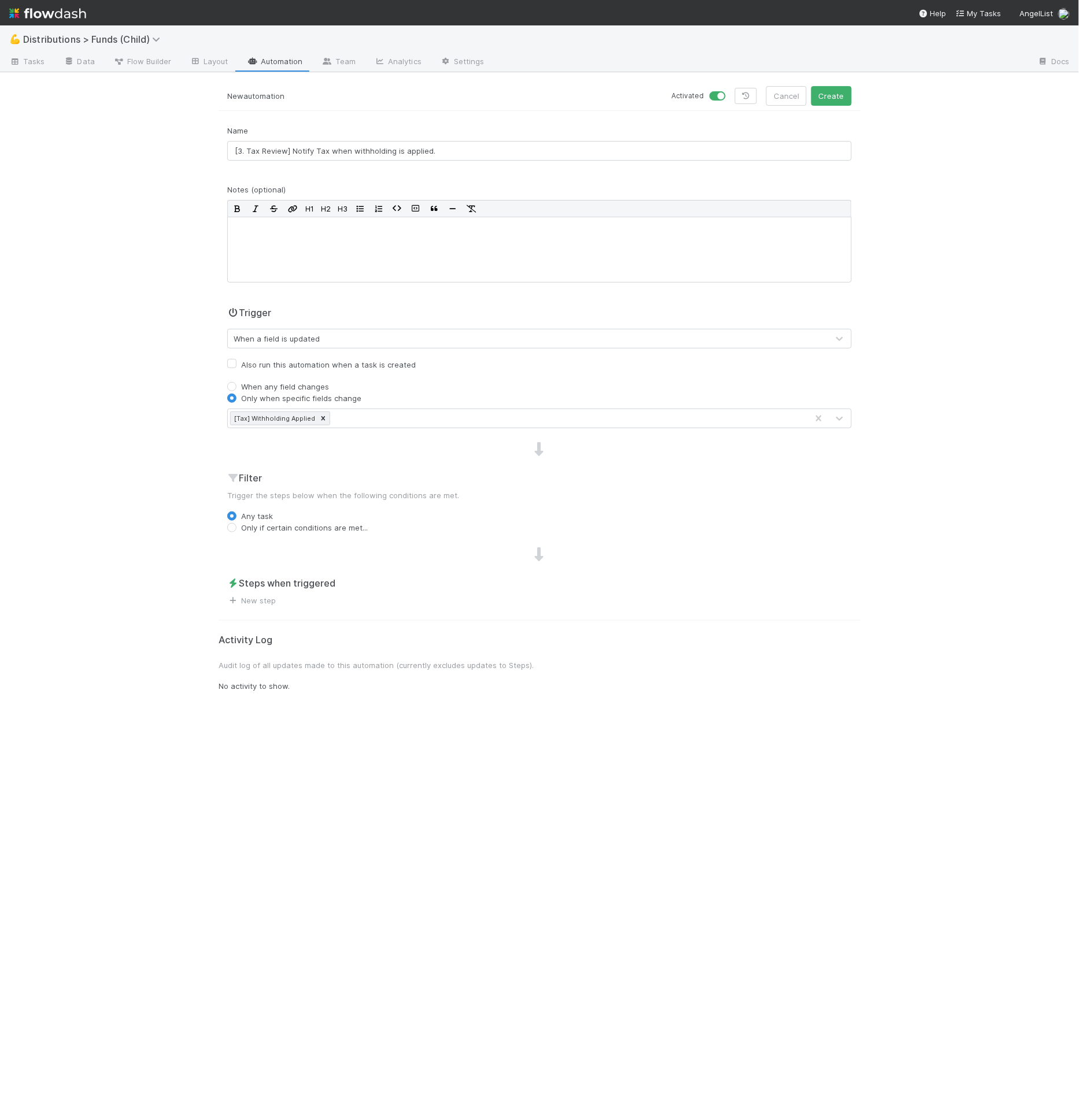
click at [305, 518] on div "Any task" at bounding box center [539, 516] width 624 height 12
click at [307, 522] on label "Only if certain conditions are met..." at bounding box center [304, 528] width 126 height 12
click at [236, 522] on input "Only if certain conditions are met..." at bounding box center [231, 527] width 9 height 10
radio input "true"
click at [311, 555] on button "Add Filter" at bounding box center [539, 551] width 624 height 17
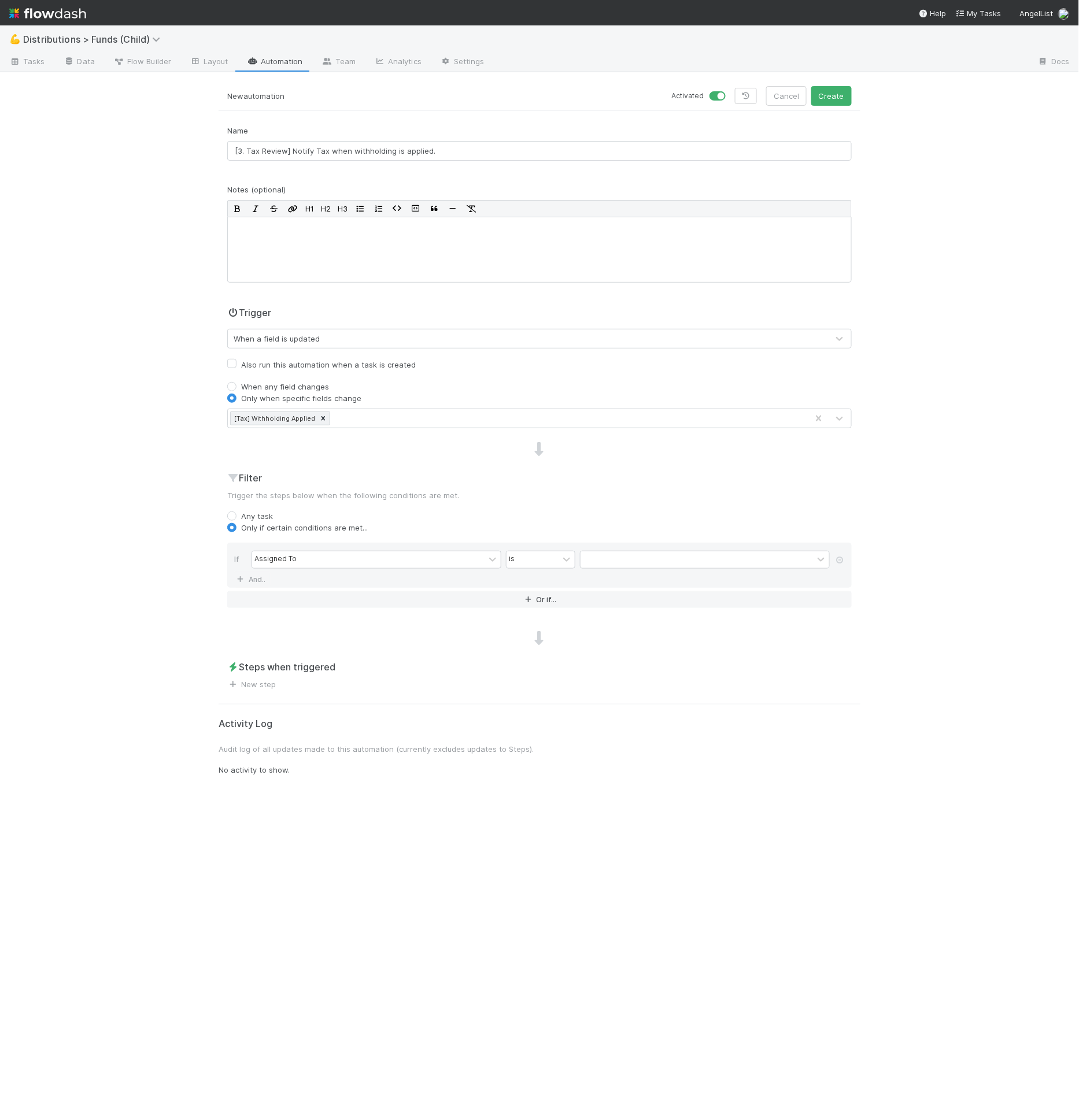
click at [311, 555] on div "Assigned To" at bounding box center [368, 560] width 232 height 17
type input "withh"
click at [594, 554] on label at bounding box center [594, 554] width 0 height 0
click at [586, 558] on input "checkbox" at bounding box center [584, 562] width 9 height 18
checkbox input "true"
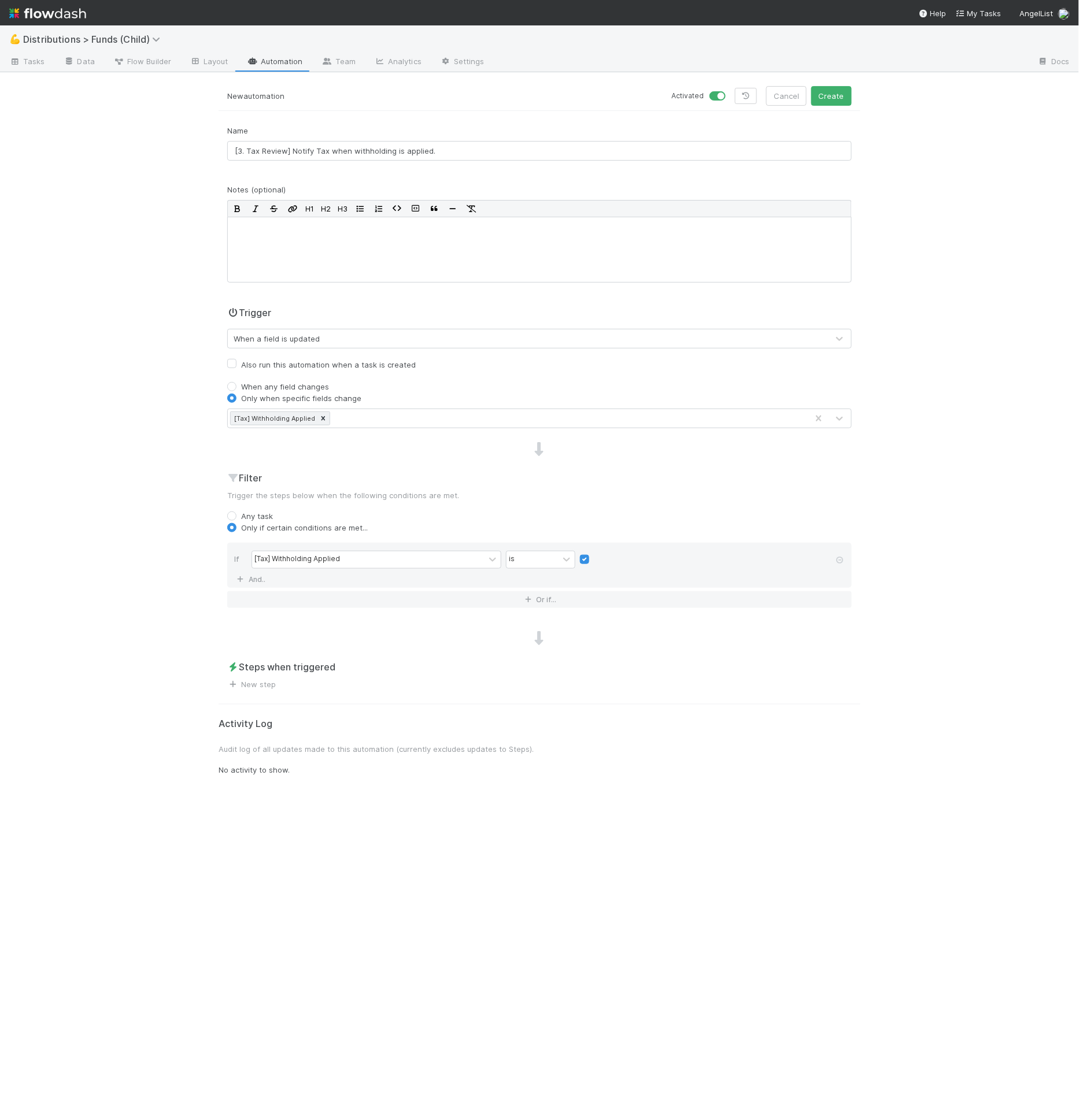
click at [263, 671] on div "Steps when triggered New step" at bounding box center [540, 675] width 642 height 30
click at [266, 685] on link "New step" at bounding box center [251, 684] width 49 height 9
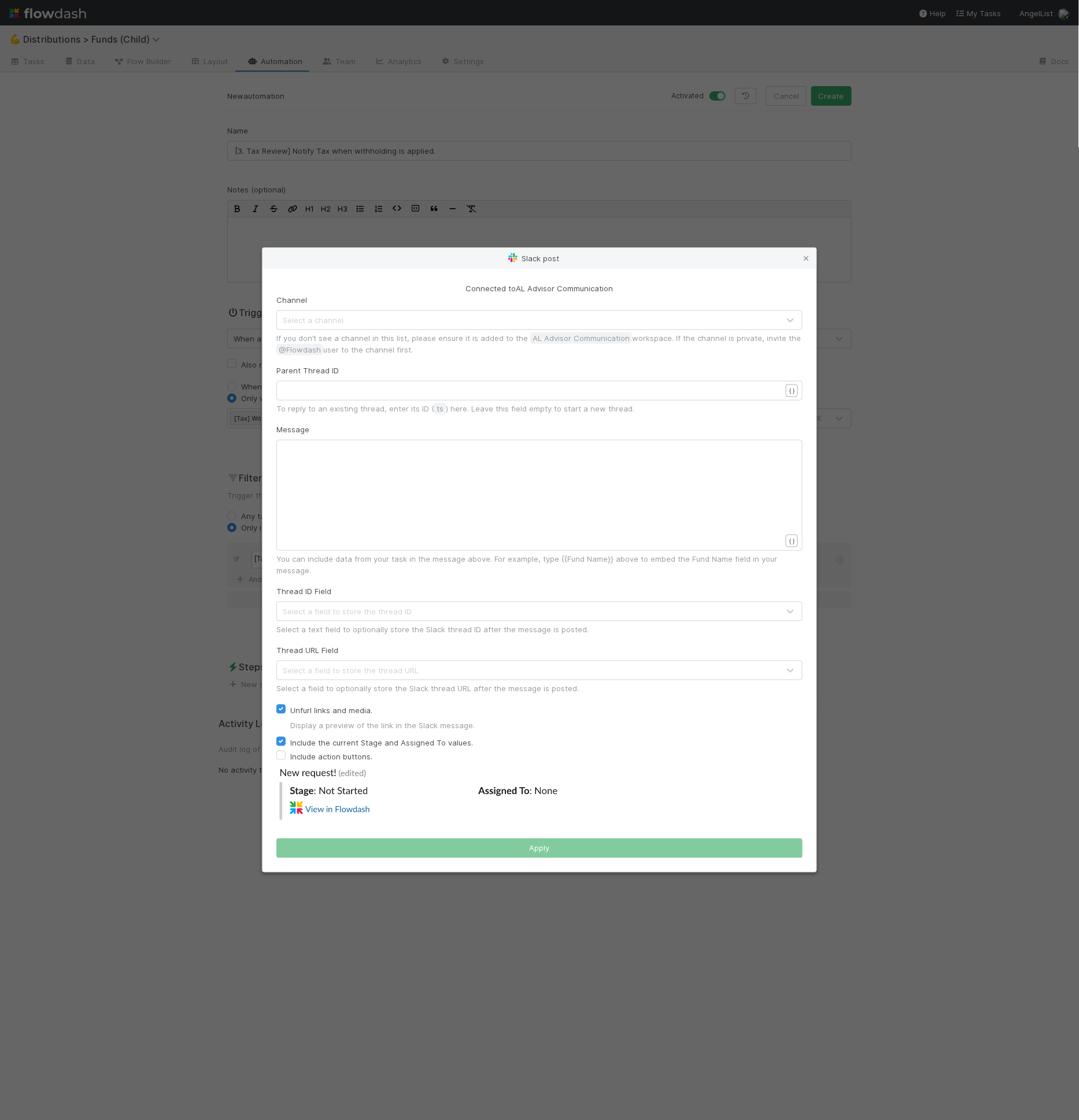
click at [487, 324] on div "Select a channel" at bounding box center [528, 320] width 502 height 18
click at [495, 323] on div "Select a channel" at bounding box center [528, 320] width 502 height 18
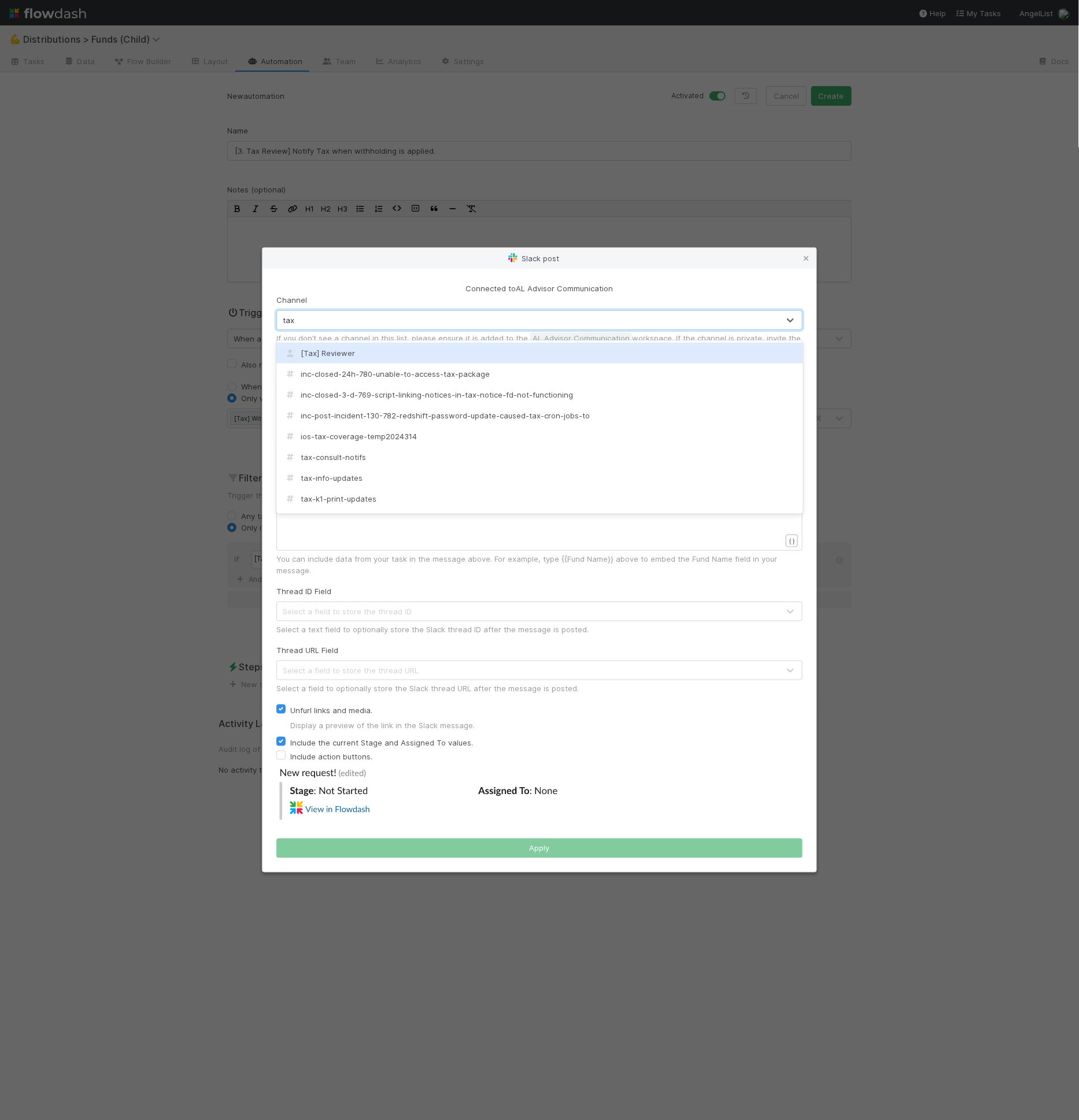
type input "tax_"
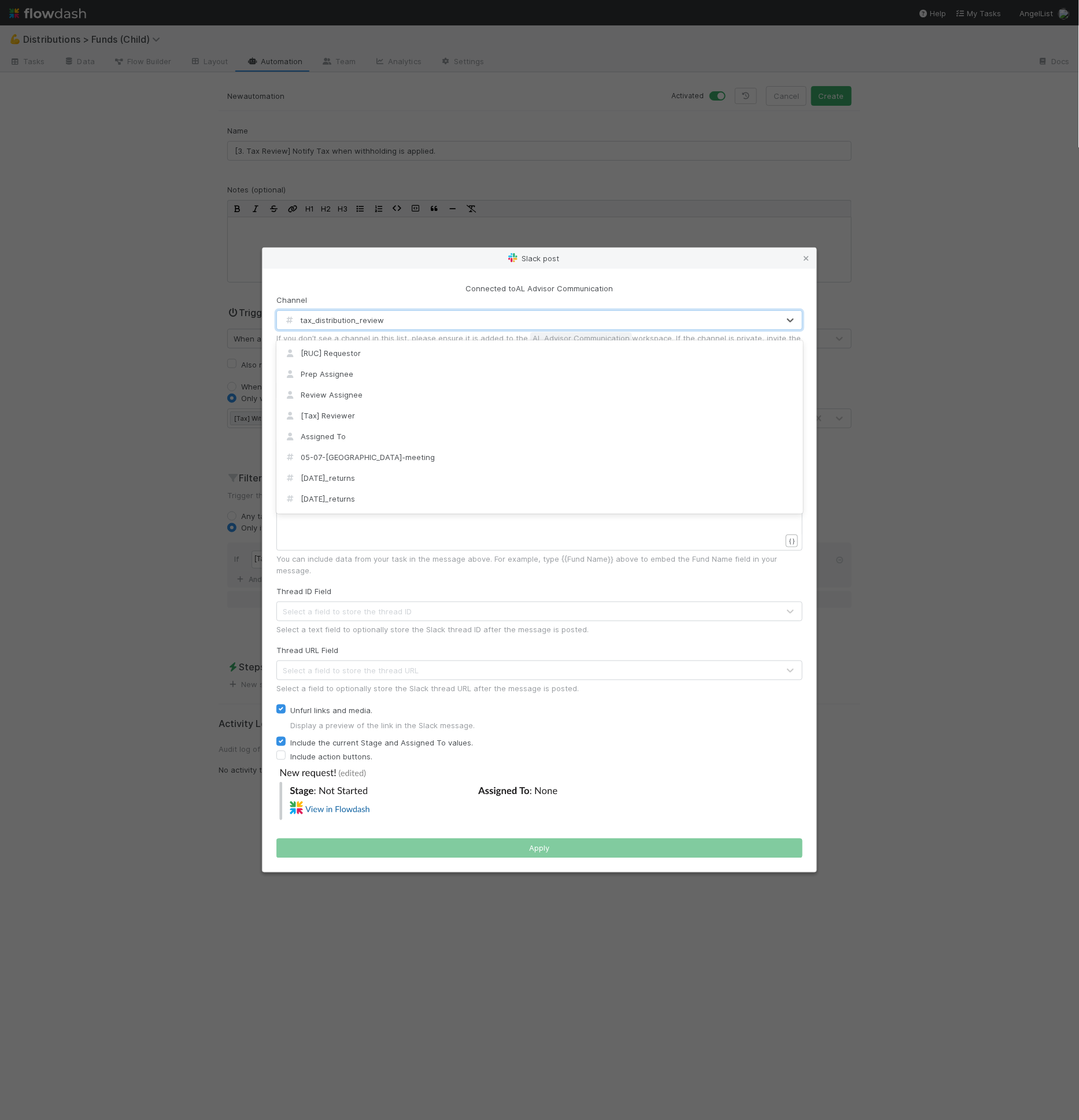
click at [409, 483] on div "xxxxxxxxxx ​" at bounding box center [547, 509] width 526 height 132
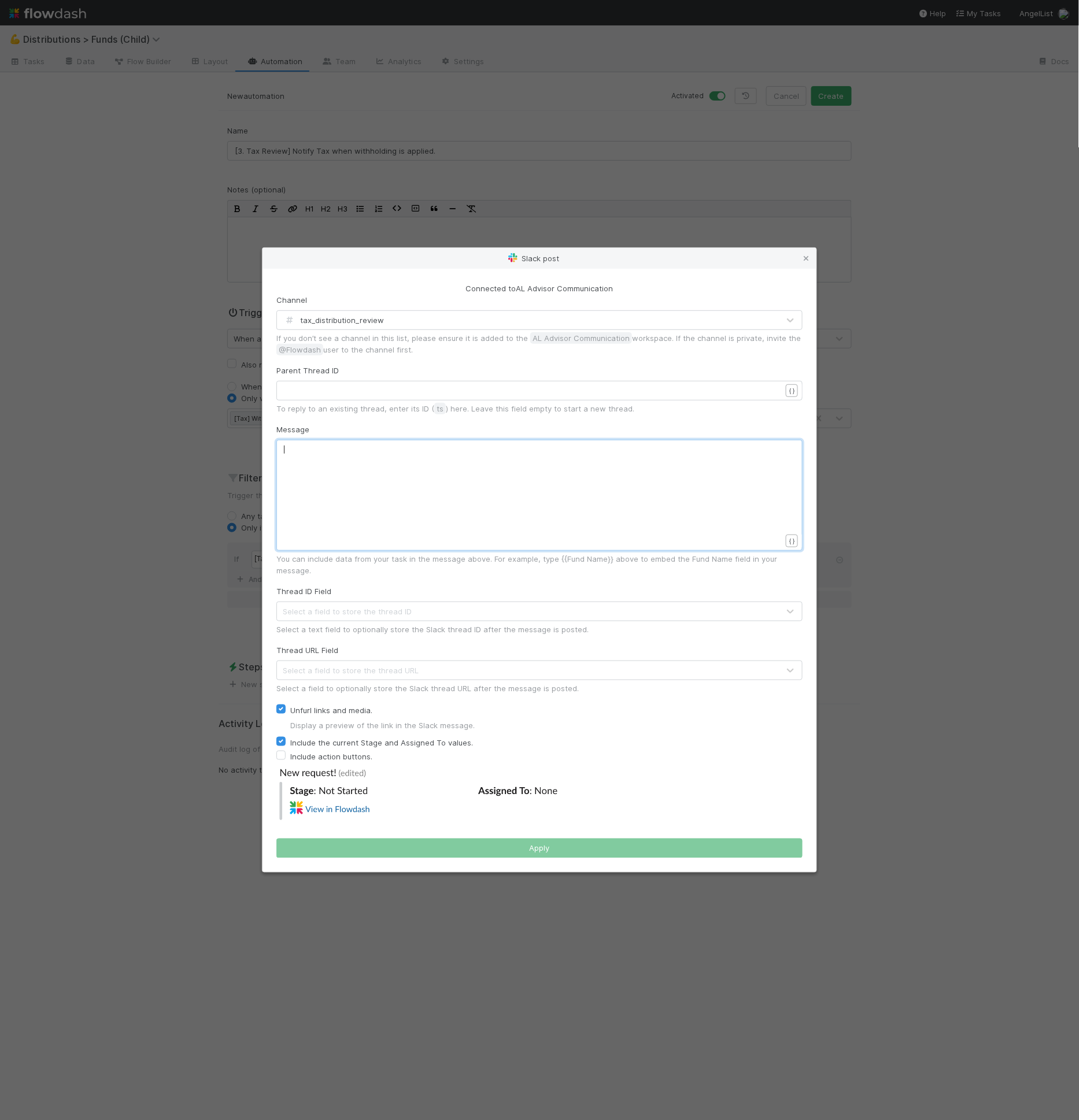
click at [308, 464] on div "xxxxxxxxxx ​" at bounding box center [547, 509] width 526 height 132
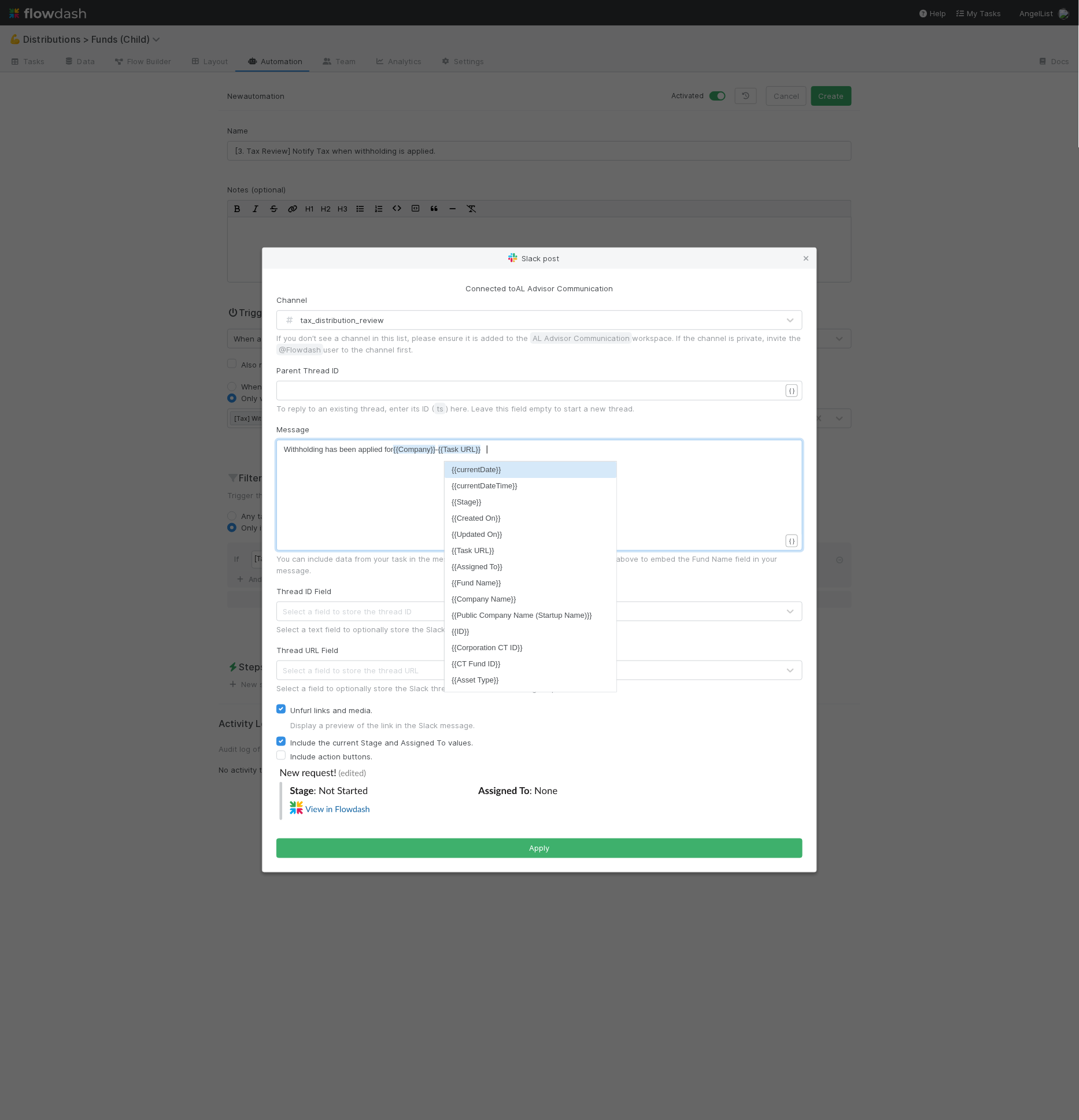
click at [390, 467] on div "xxxxxxxxxx Withholding has been applied for {{Company}} - {{Task URL}}" at bounding box center [547, 509] width 526 height 132
click at [395, 454] on span "{{Company}}" at bounding box center [414, 449] width 42 height 8
type textarea "["
click at [441, 454] on span "Withholding has been applied for [ {{Company}} - {{Task URL}}" at bounding box center [385, 449] width 201 height 8
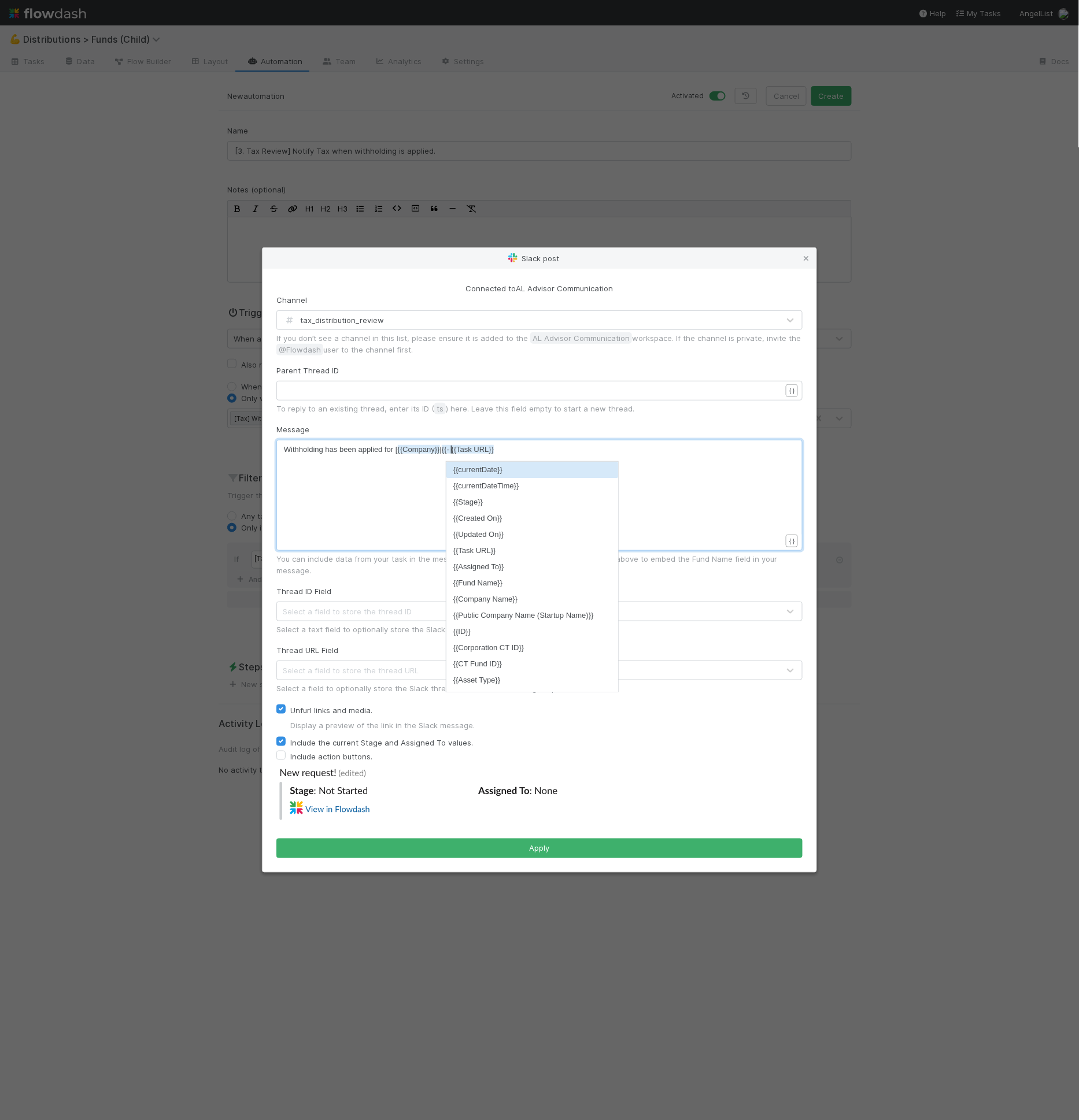
scroll to position [3, 23]
type textarea "| {{fund"
type textarea "]("
type textarea "("
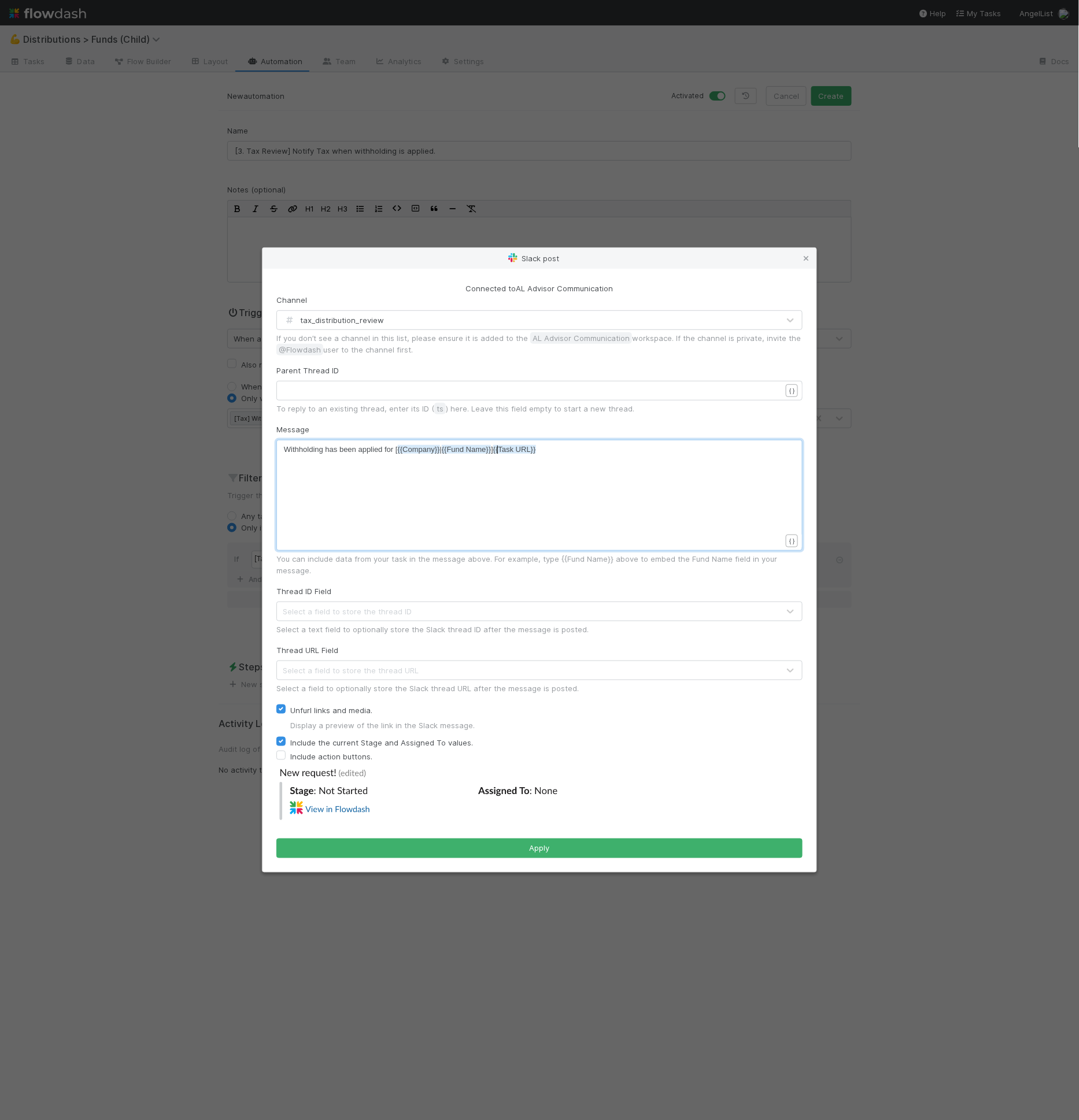
scroll to position [3, 2]
click at [617, 470] on div "xxxxxxxxxx Withholding has been applied for [ {{Company}} | {{Fund Name}} ]( {{…" at bounding box center [547, 509] width 526 height 132
type textarea ")"
click at [581, 466] on div "xxxxxxxxxx Withholding has been applied for [ {{Company}} | {{Fund Name}} ]( {{…" at bounding box center [547, 509] width 526 height 132
click at [581, 526] on div "xxxxxxxxxx Withholding has been applied for [ {{Company}} | {{Fund Name}} ]( {{…" at bounding box center [547, 509] width 526 height 132
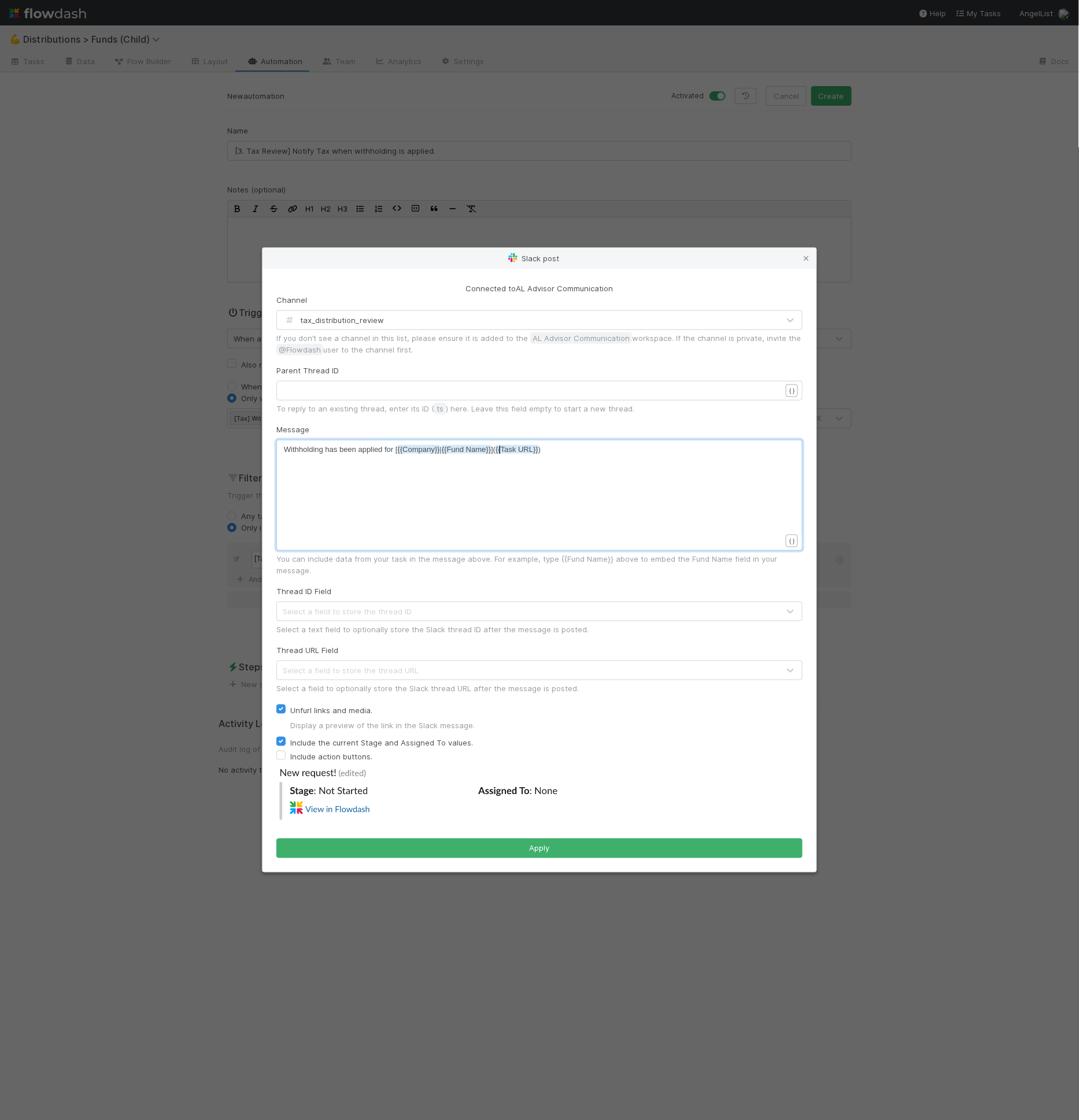
drag, startPoint x: 499, startPoint y: 454, endPoint x: 489, endPoint y: 499, distance: 46.1
click at [499, 454] on span "{{Task URL}}" at bounding box center [516, 449] width 43 height 8
click at [396, 454] on span "Withholding has been applied for [ {{Company}} | {{Fund Name}} ]( {{Task URL}} )" at bounding box center [412, 449] width 256 height 8
click at [566, 456] on pre "Withholding has been applied for [ {{Company}} | {{Fund Name}} ]( {{Task URL}} )" at bounding box center [537, 450] width 507 height 12
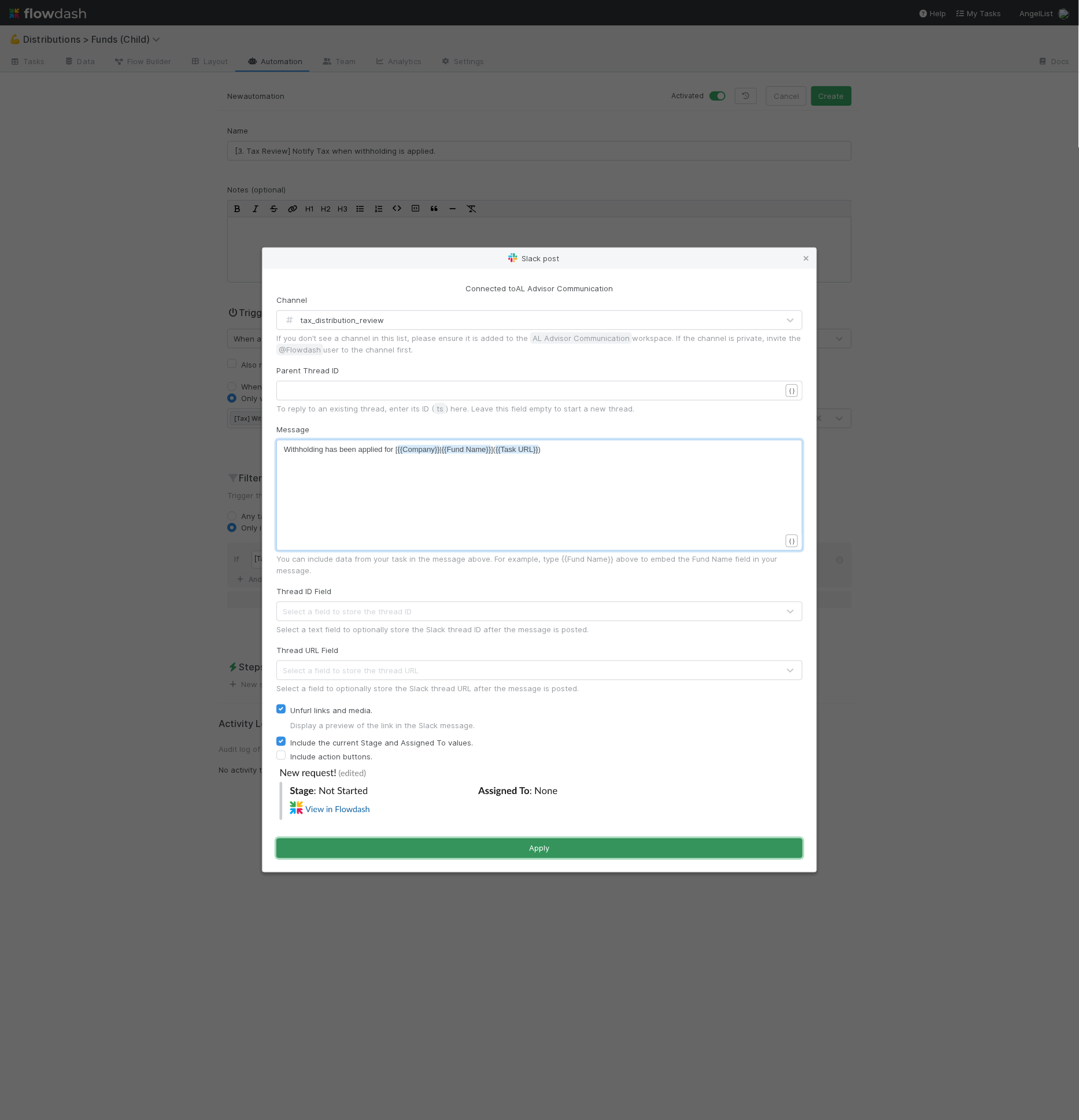
click at [573, 842] on button "Apply" at bounding box center [540, 848] width 526 height 19
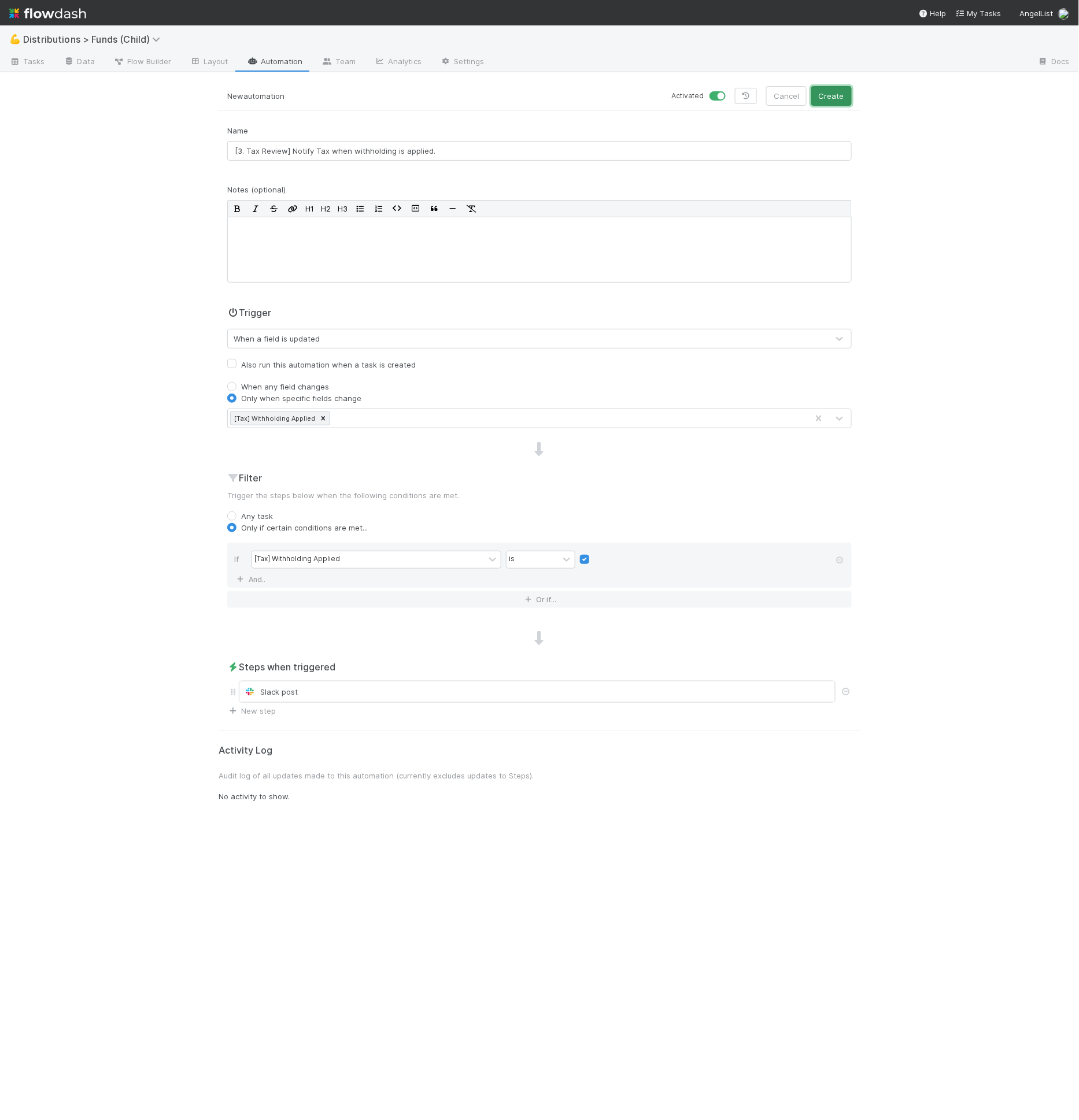
click at [831, 94] on button "Create" at bounding box center [831, 95] width 40 height 19
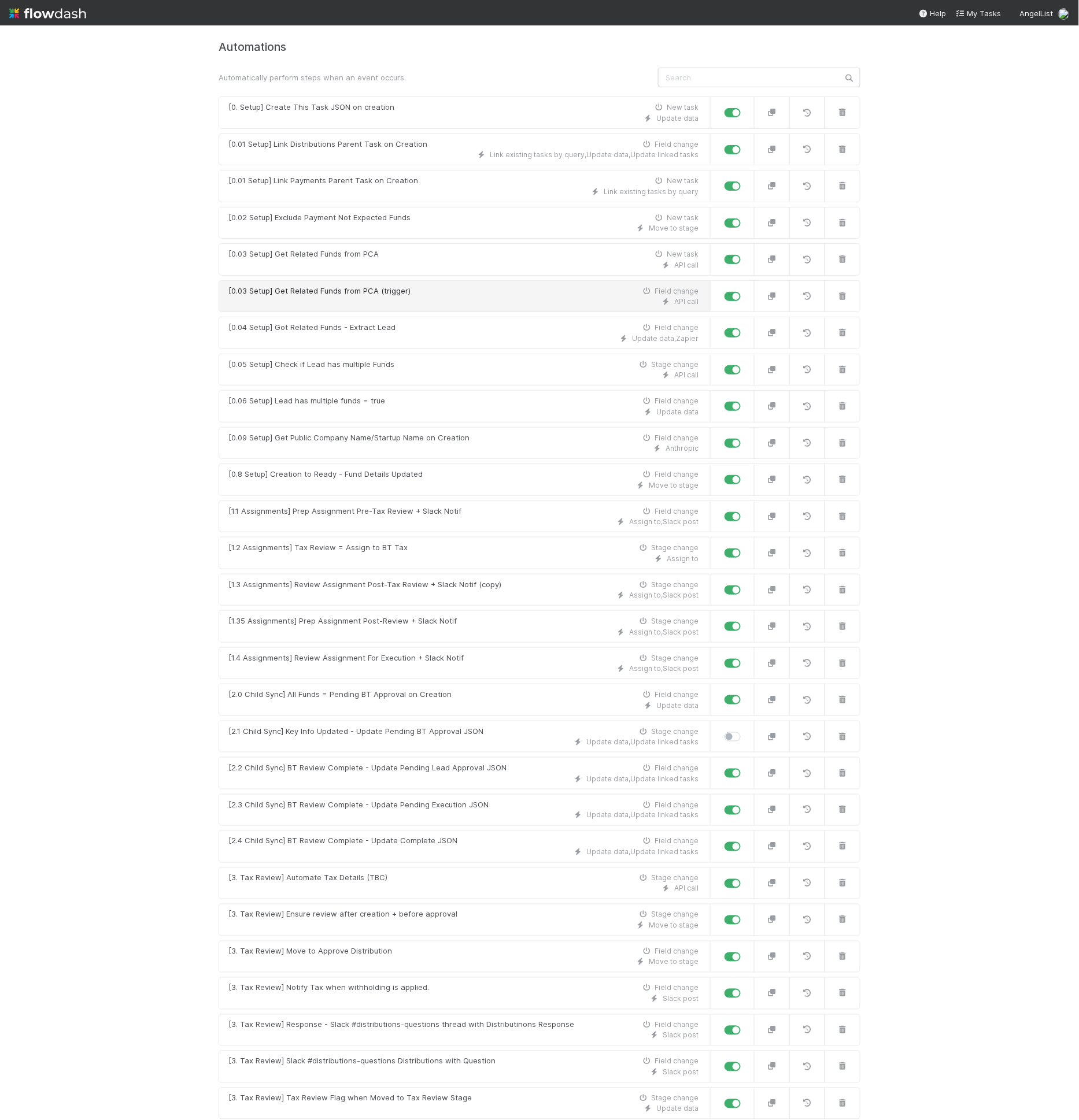
scroll to position [27, 0]
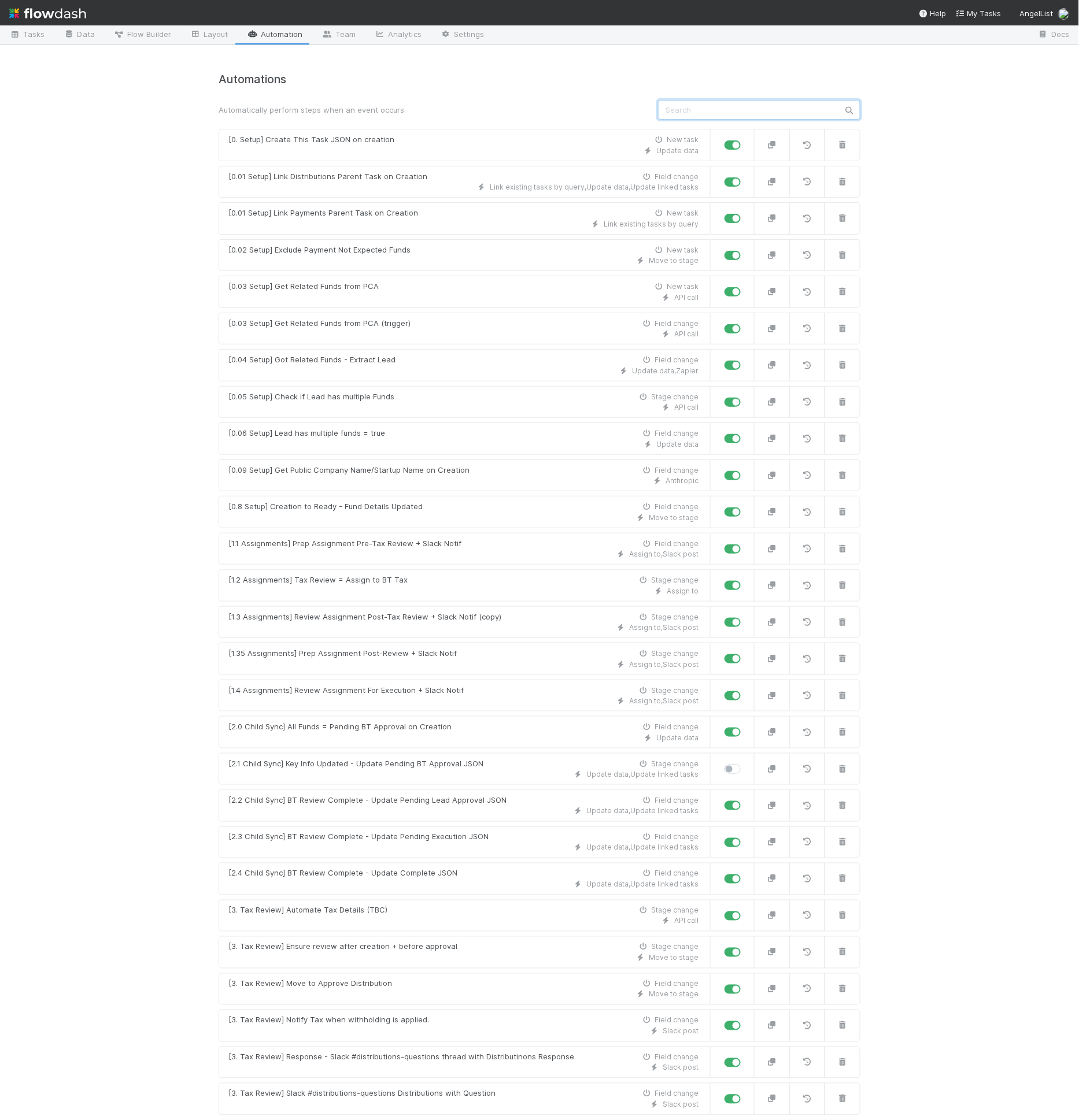
click at [669, 105] on input "text" at bounding box center [759, 109] width 203 height 19
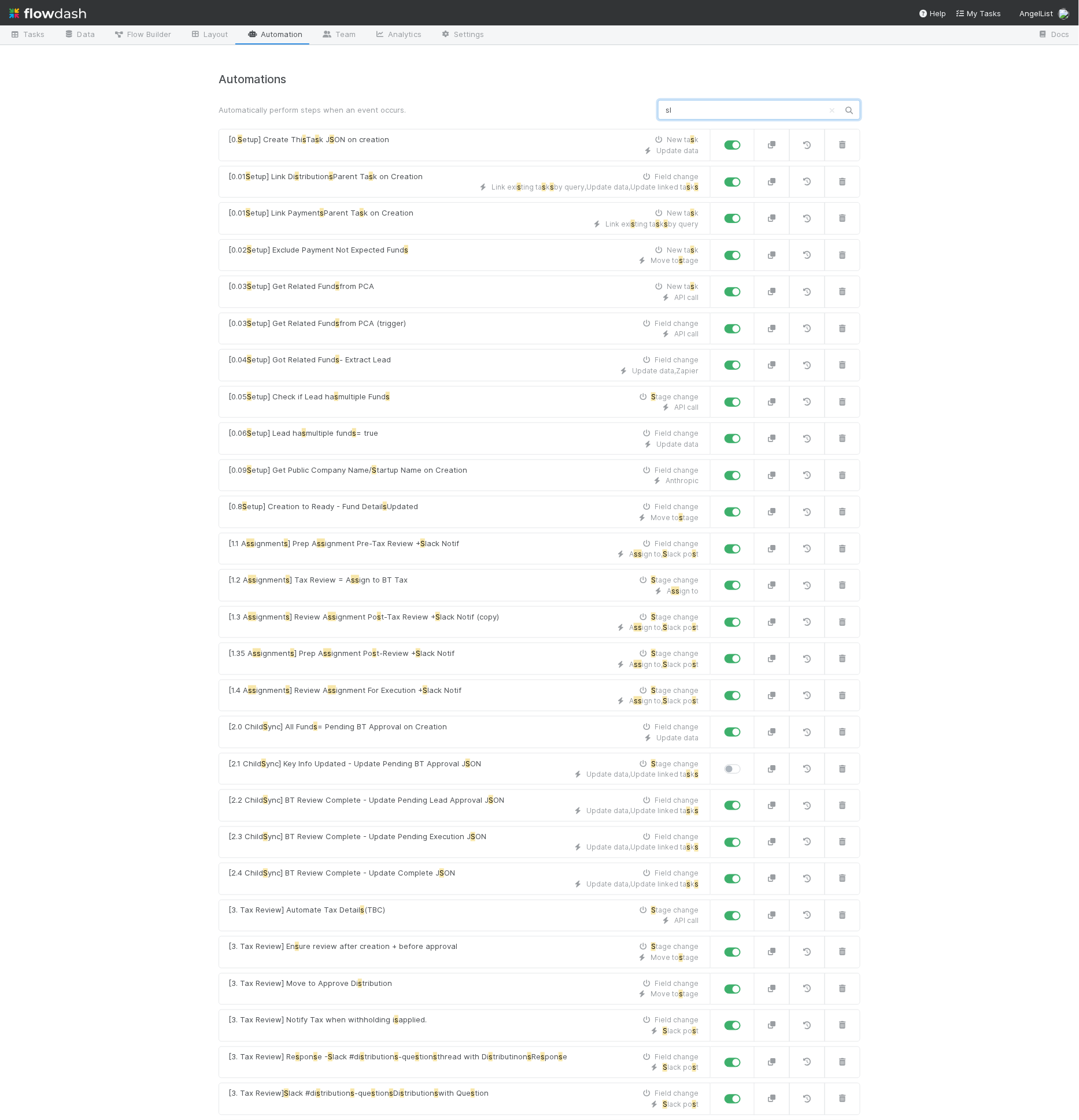
scroll to position [0, 0]
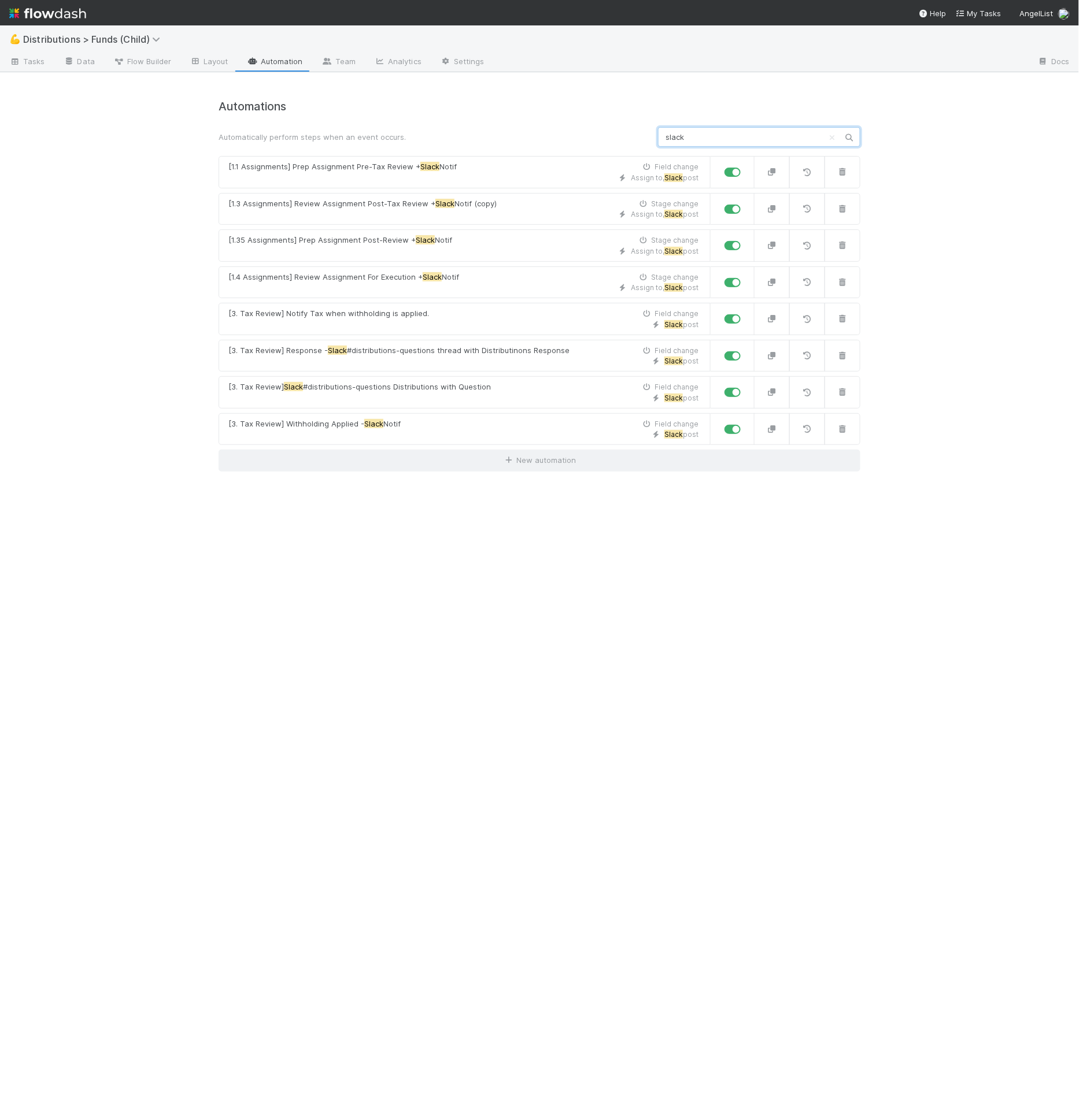
type input "slack"
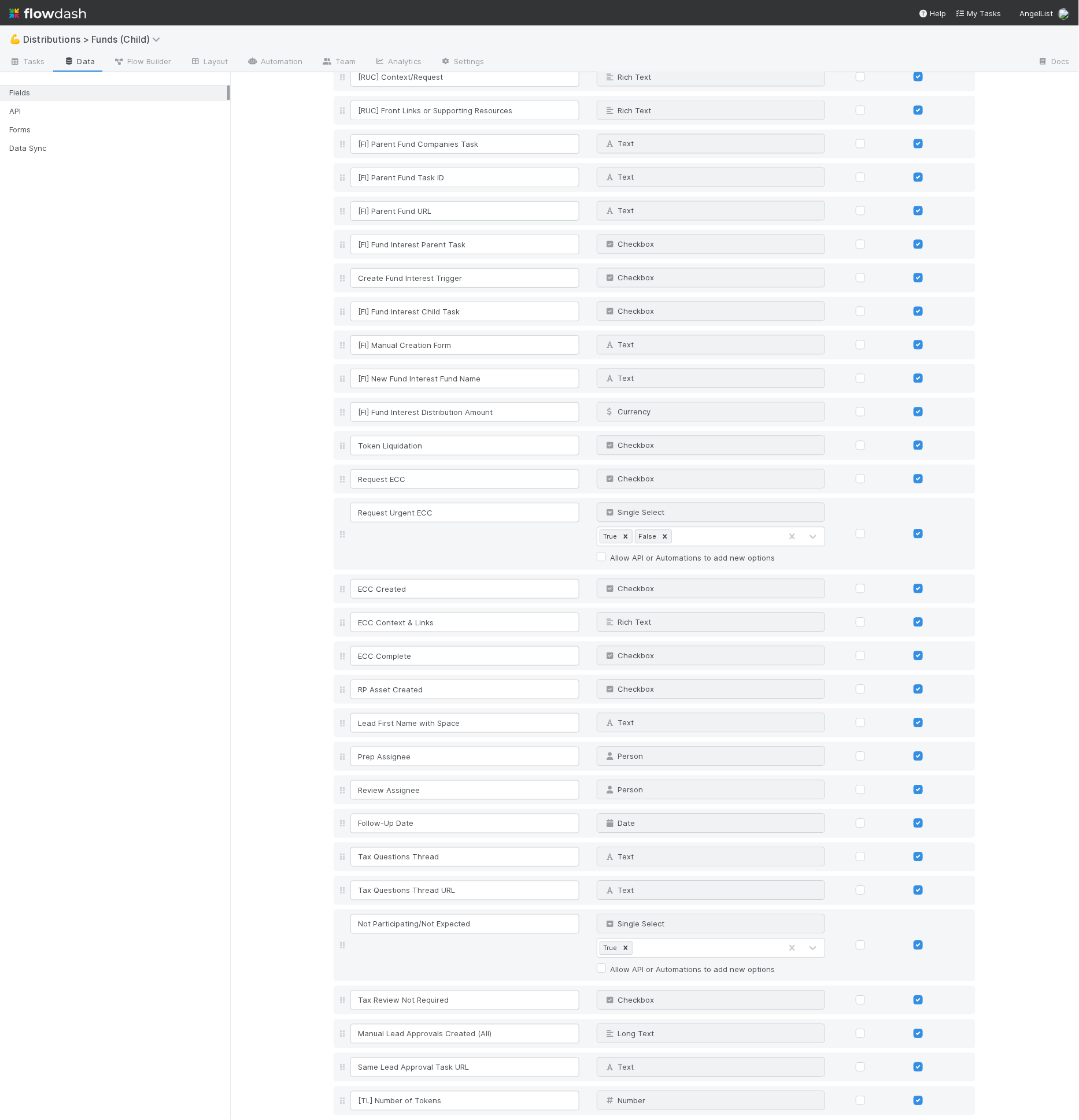
scroll to position [4390, 0]
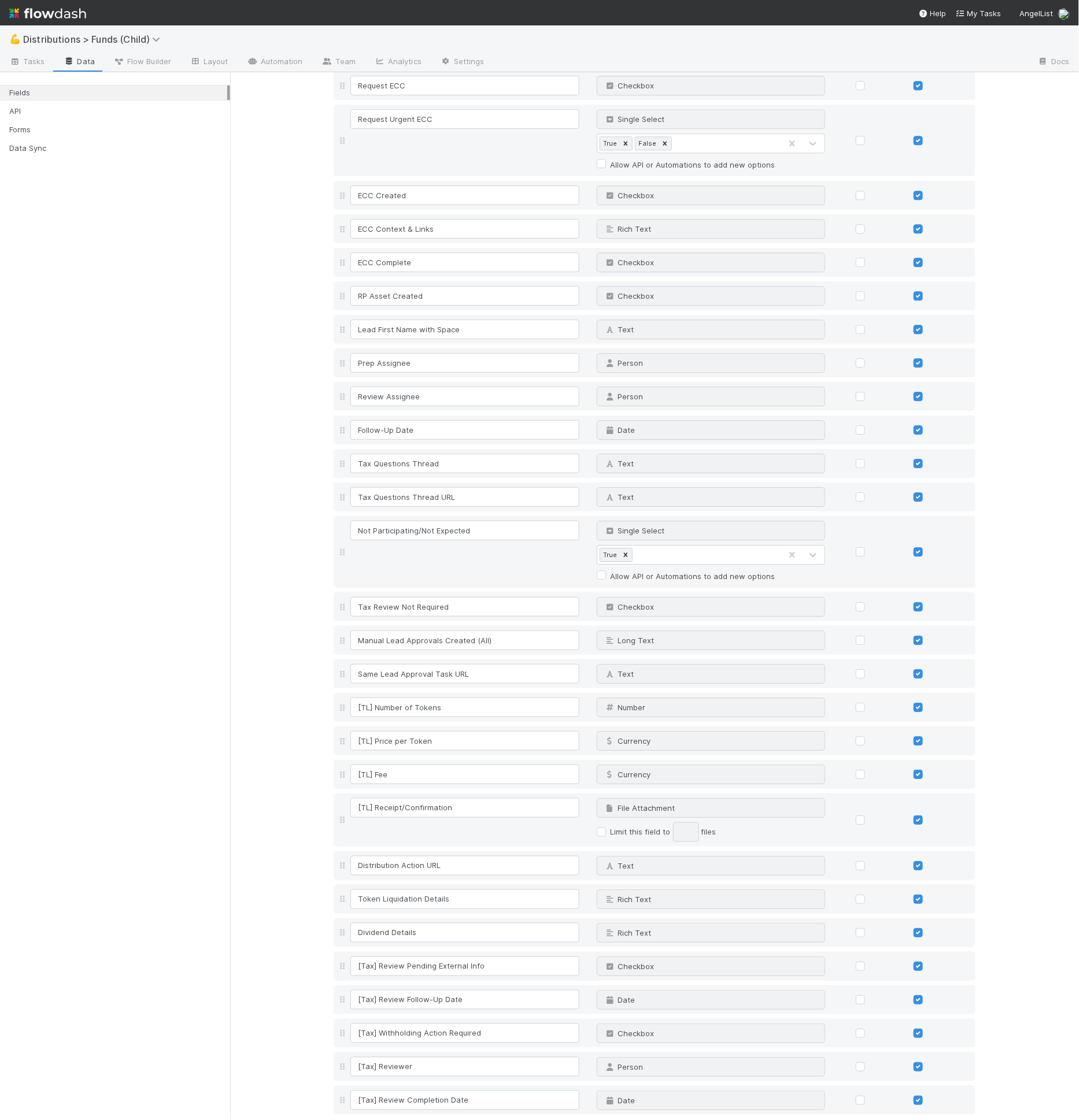
click at [368, 1120] on link "Add field" at bounding box center [365, 1128] width 46 height 9
click at [369, 1120] on input at bounding box center [464, 1133] width 229 height 19
type input "["
type input "CT Company URL"
click at [640, 1120] on div "URL" at bounding box center [700, 1134] width 204 height 18
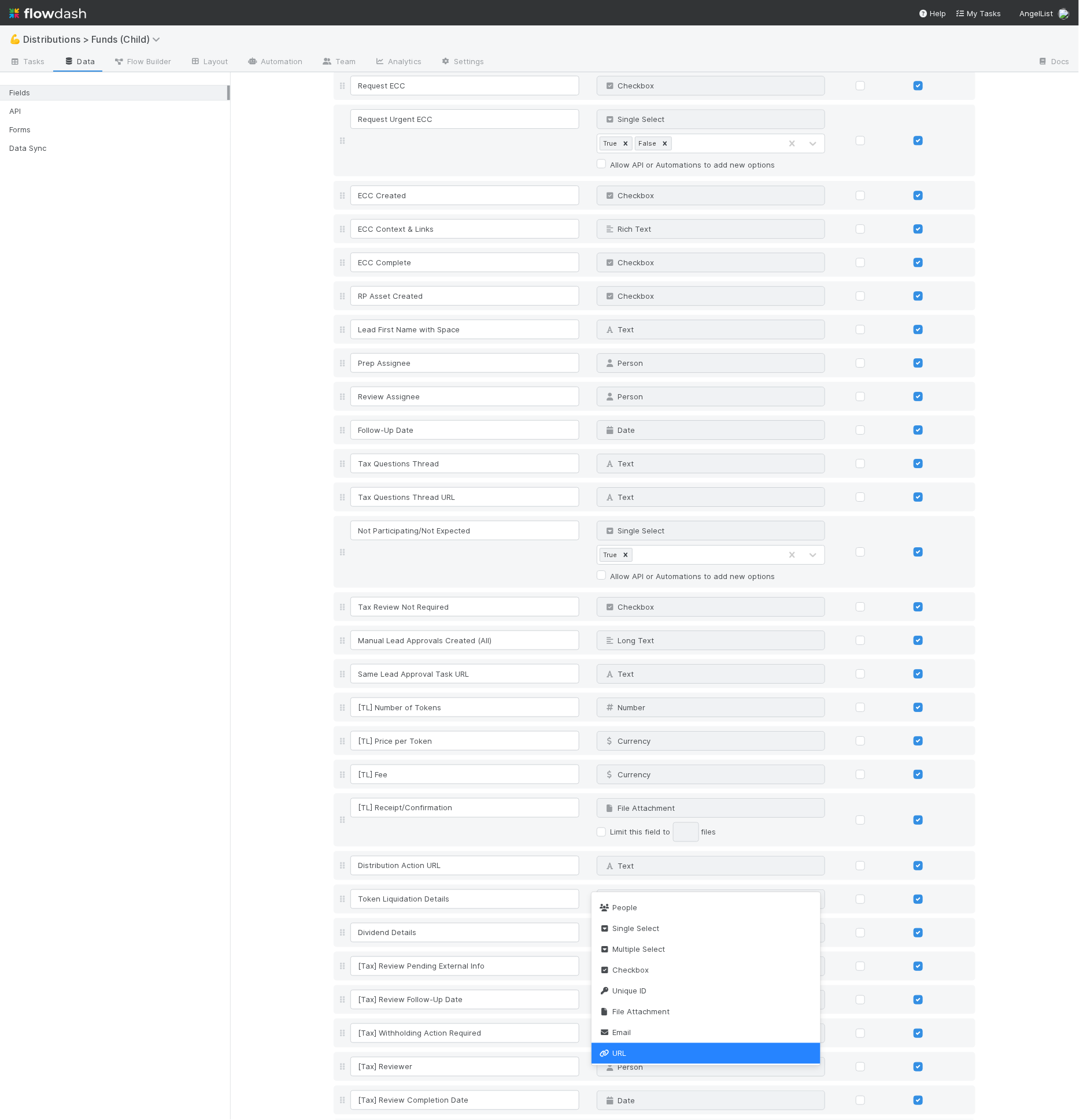
scroll to position [0, 0]
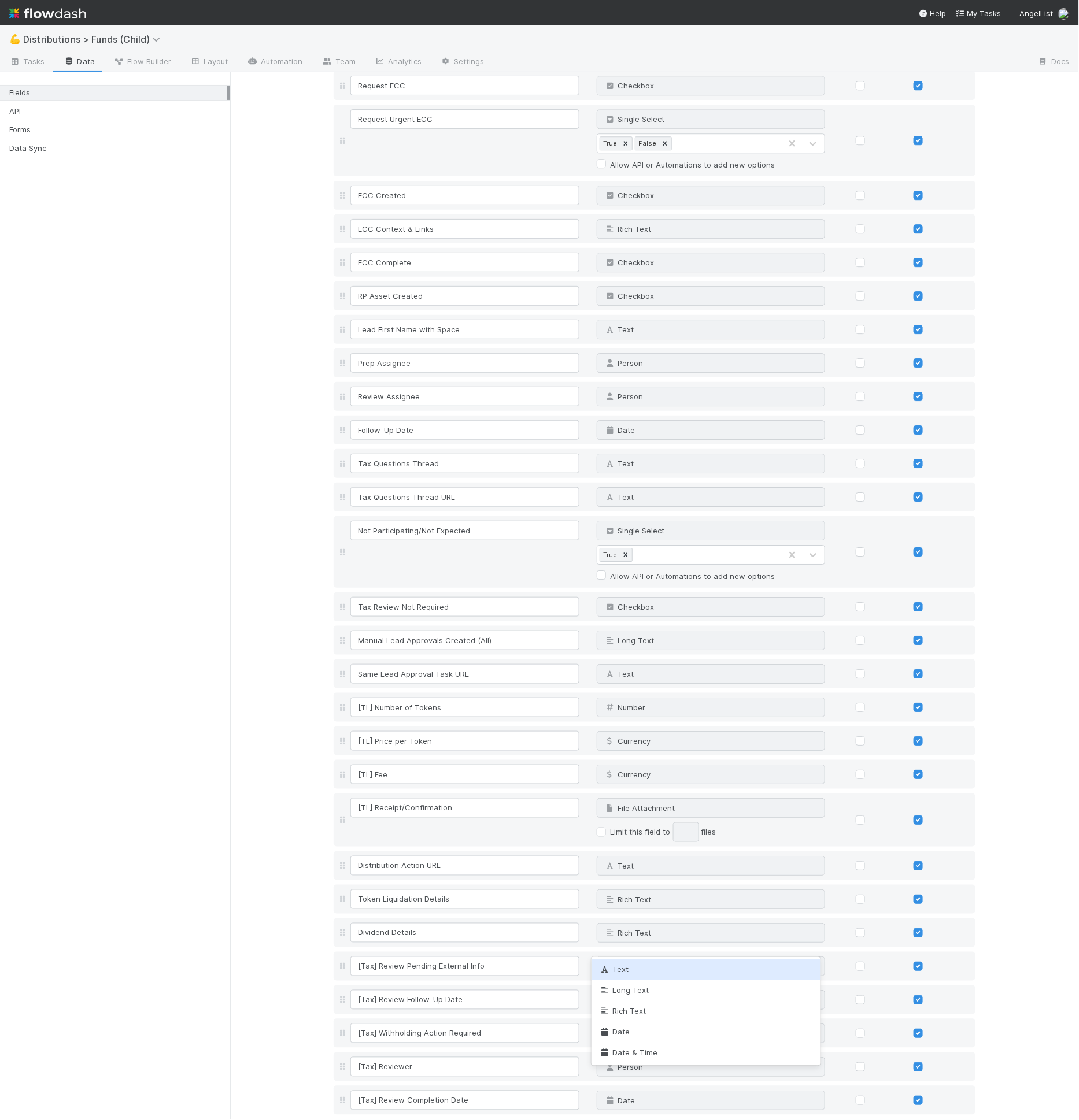
type input "tex"
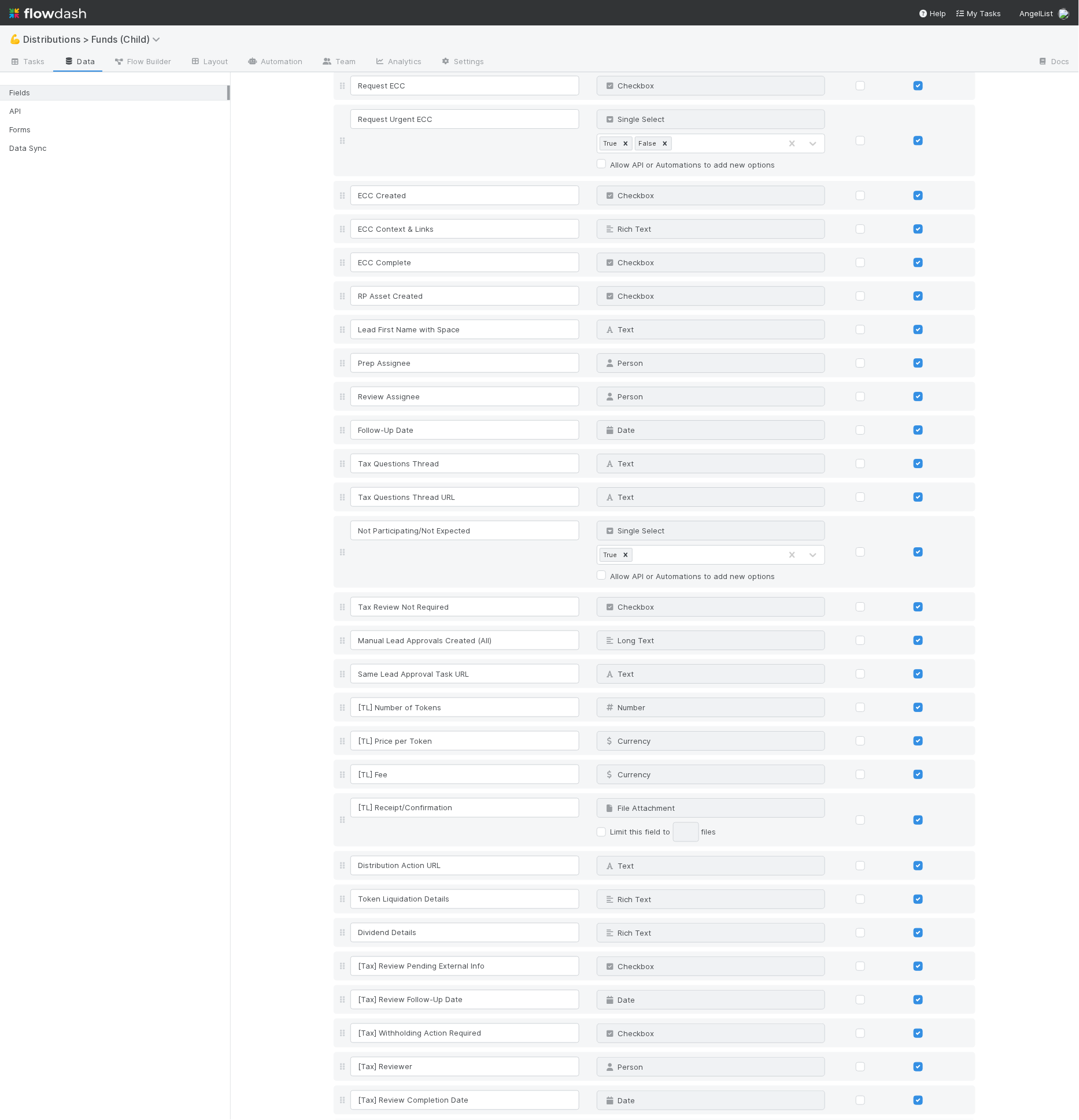
scroll to position [4424, 0]
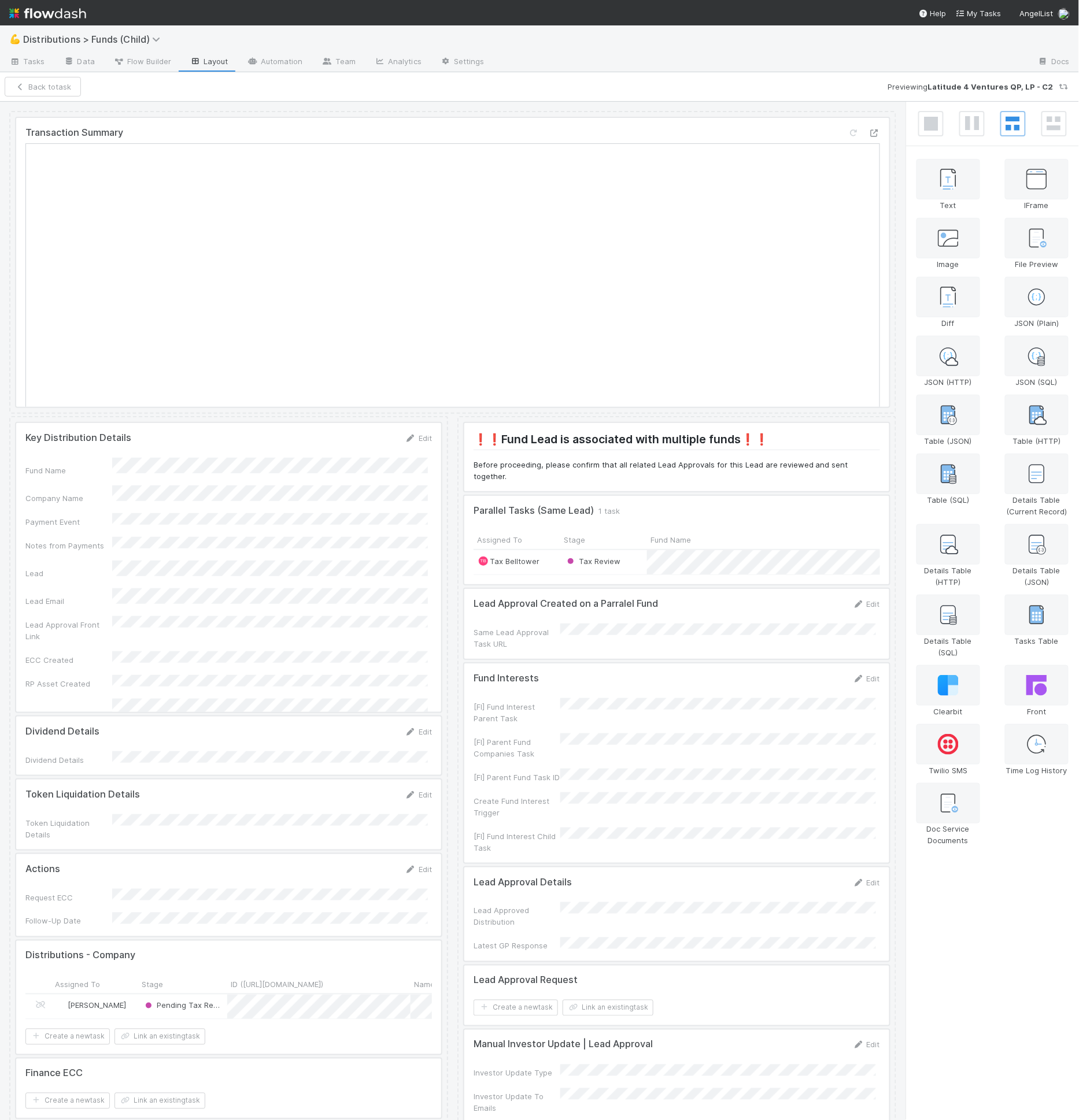
click at [848, 453] on div at bounding box center [676, 457] width 425 height 68
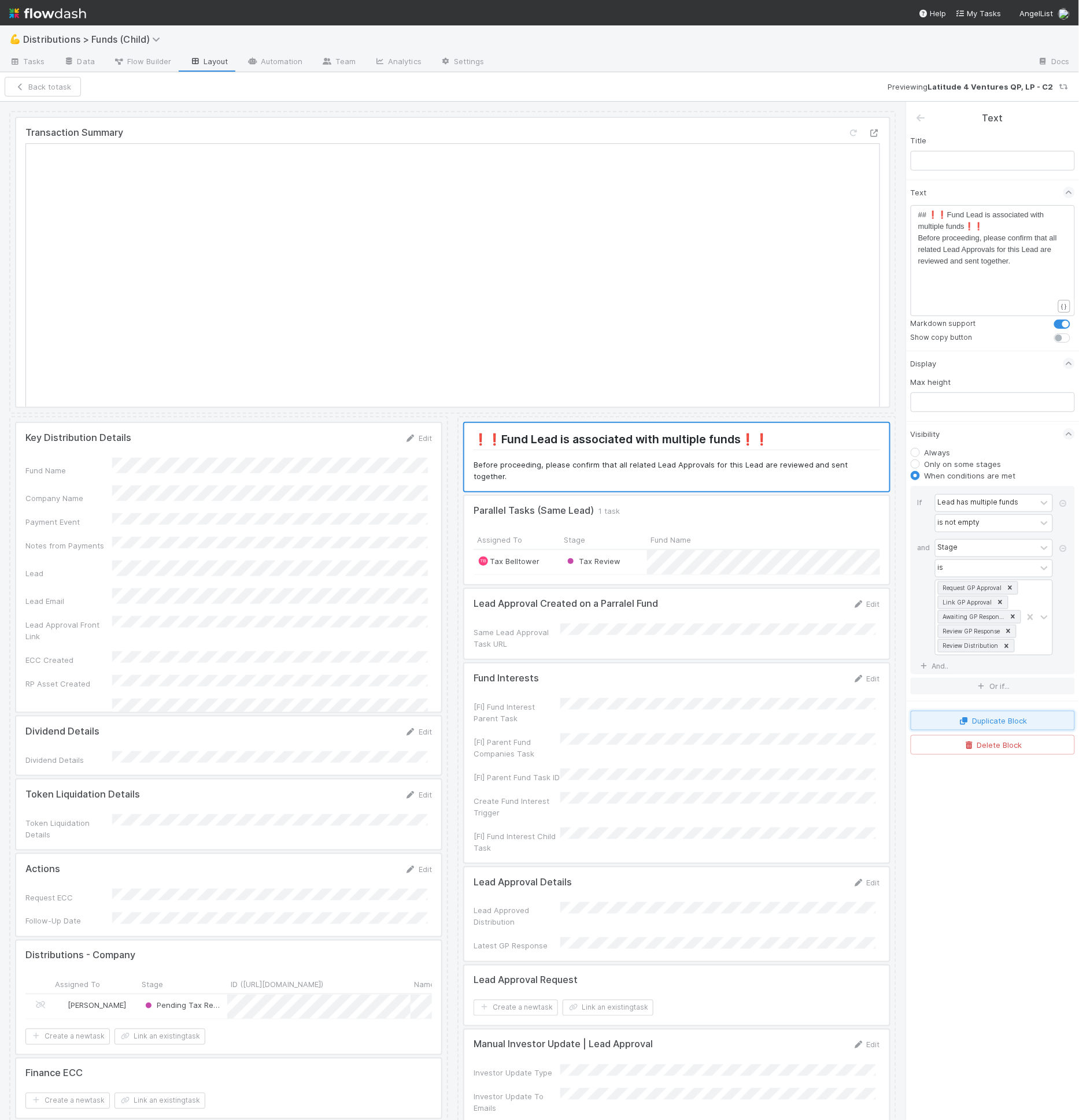
click at [1009, 711] on button "Duplicate Block" at bounding box center [993, 720] width 164 height 19
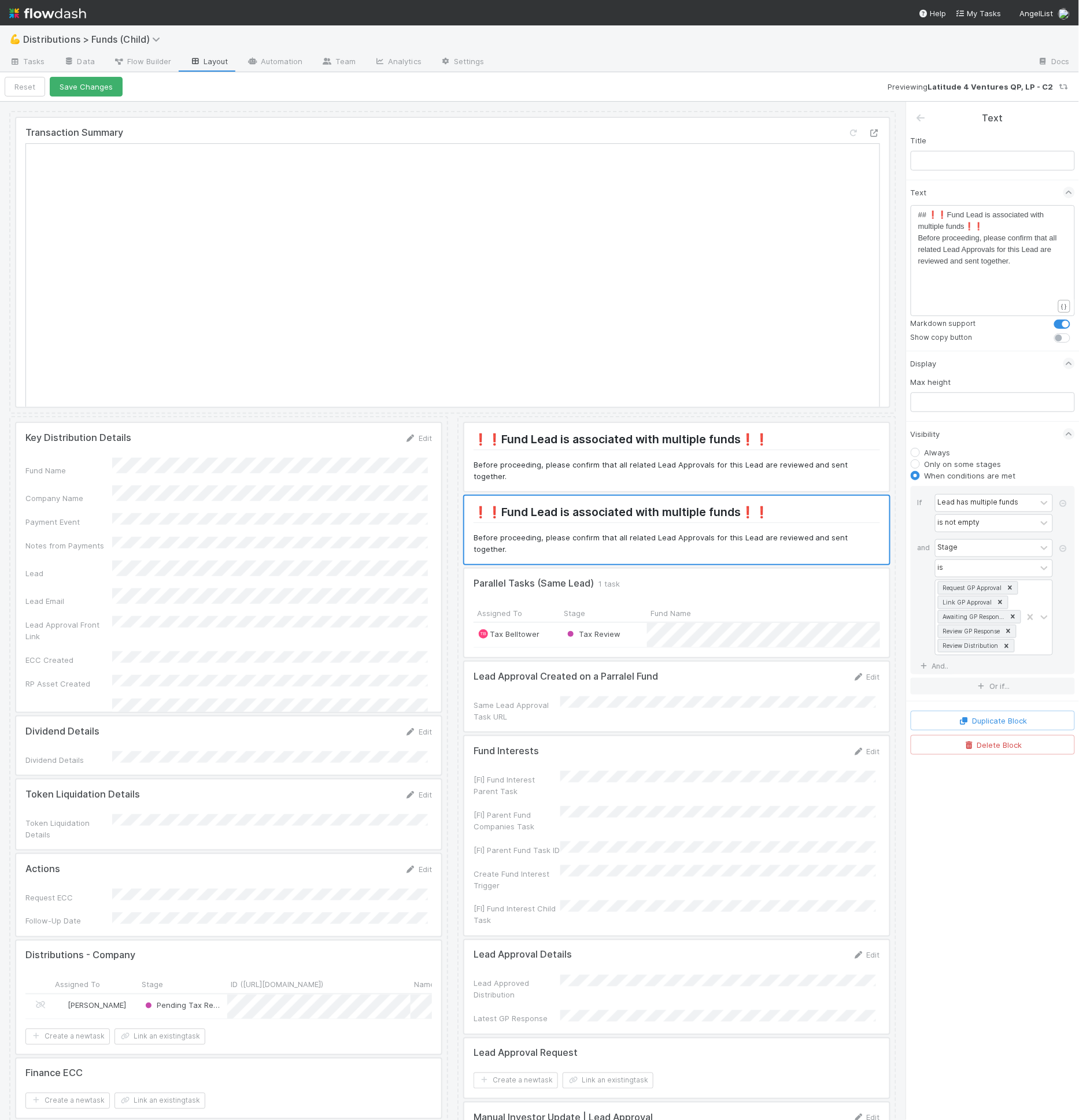
click at [725, 524] on div at bounding box center [676, 529] width 425 height 68
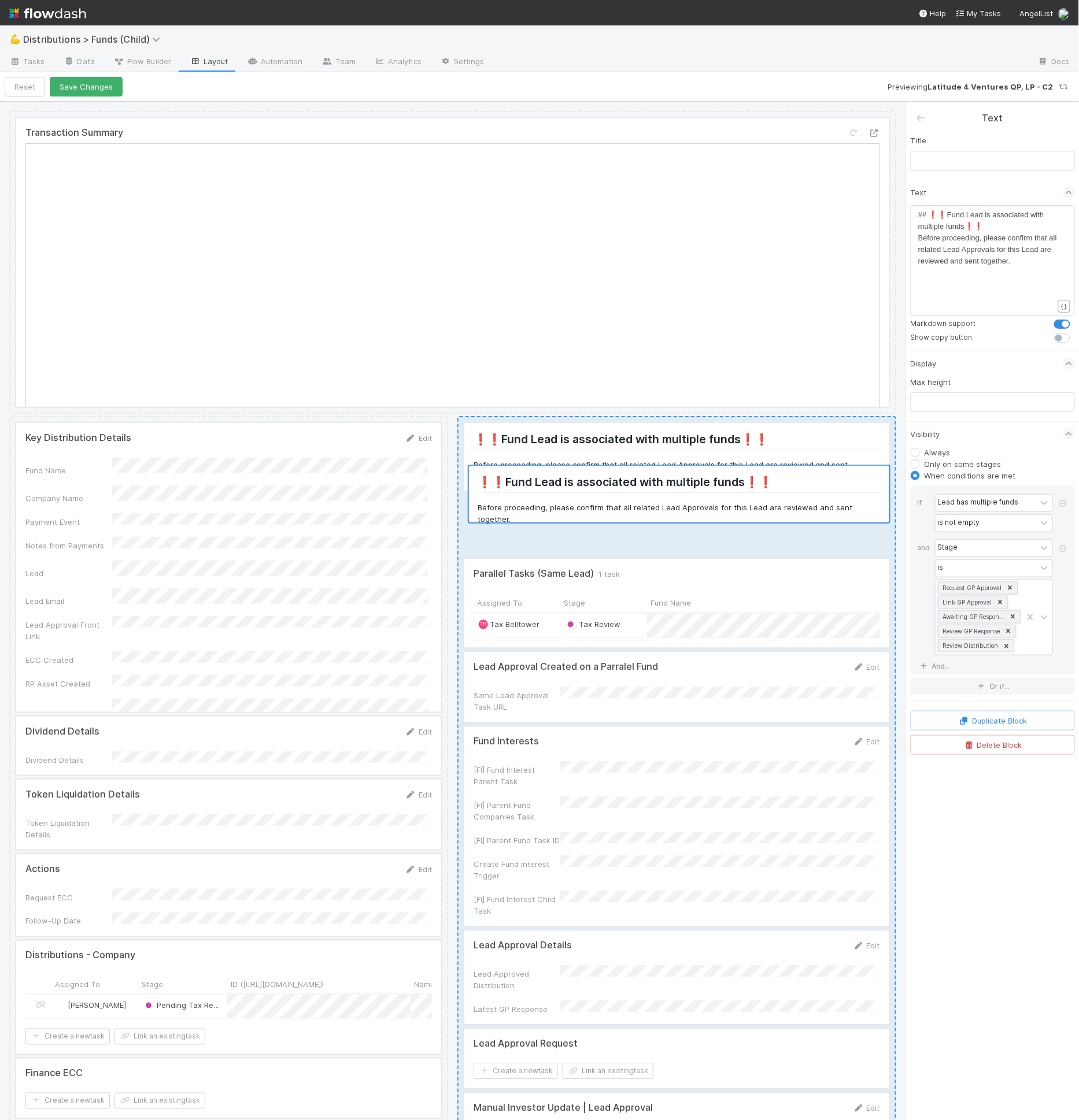
drag, startPoint x: 669, startPoint y: 506, endPoint x: 663, endPoint y: 489, distance: 18.0
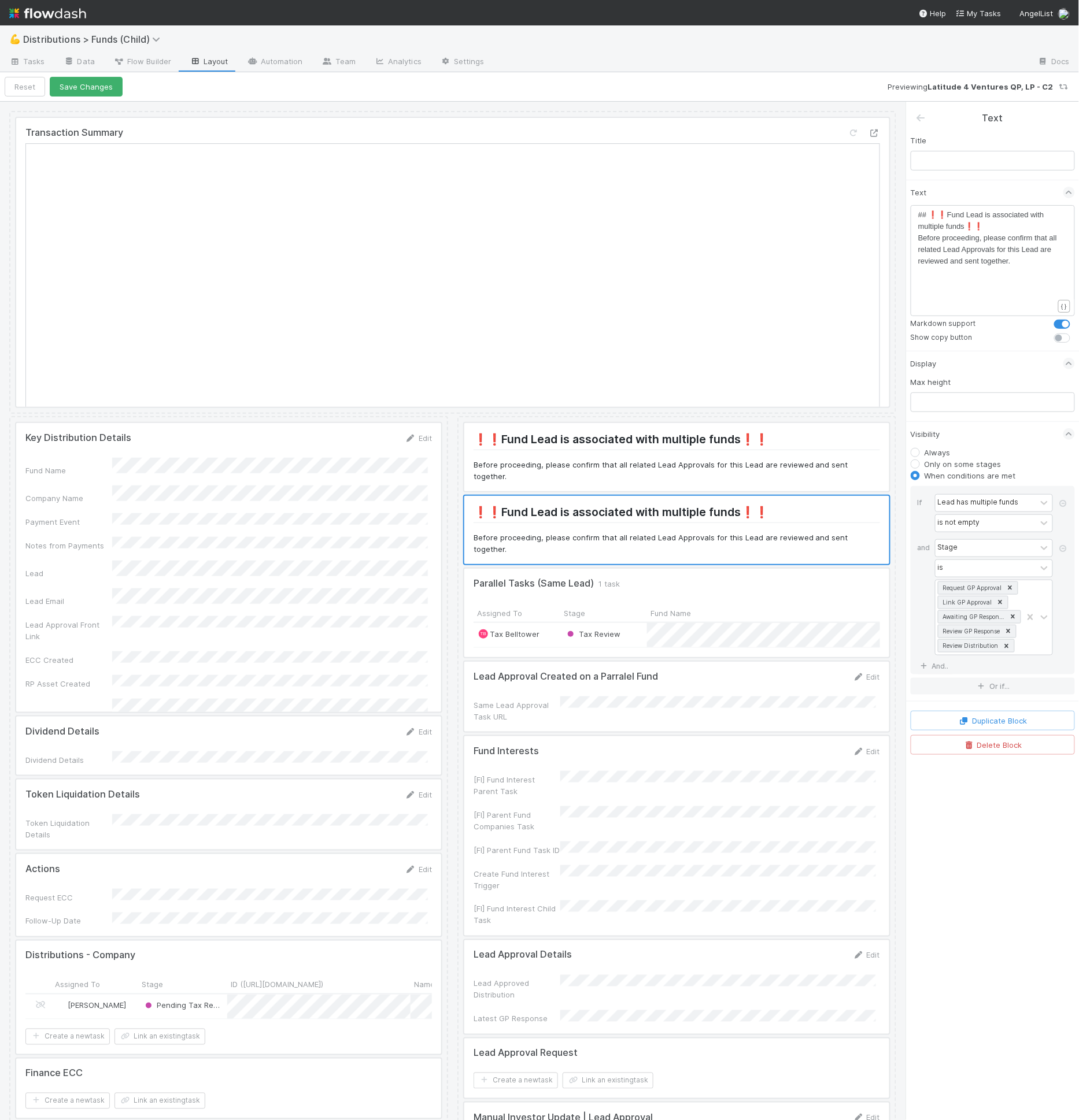
scroll to position [3, 0]
drag, startPoint x: 965, startPoint y: 224, endPoint x: 942, endPoint y: 213, distance: 25.5
type textarea "Withholding Reque"
type textarea "ired"
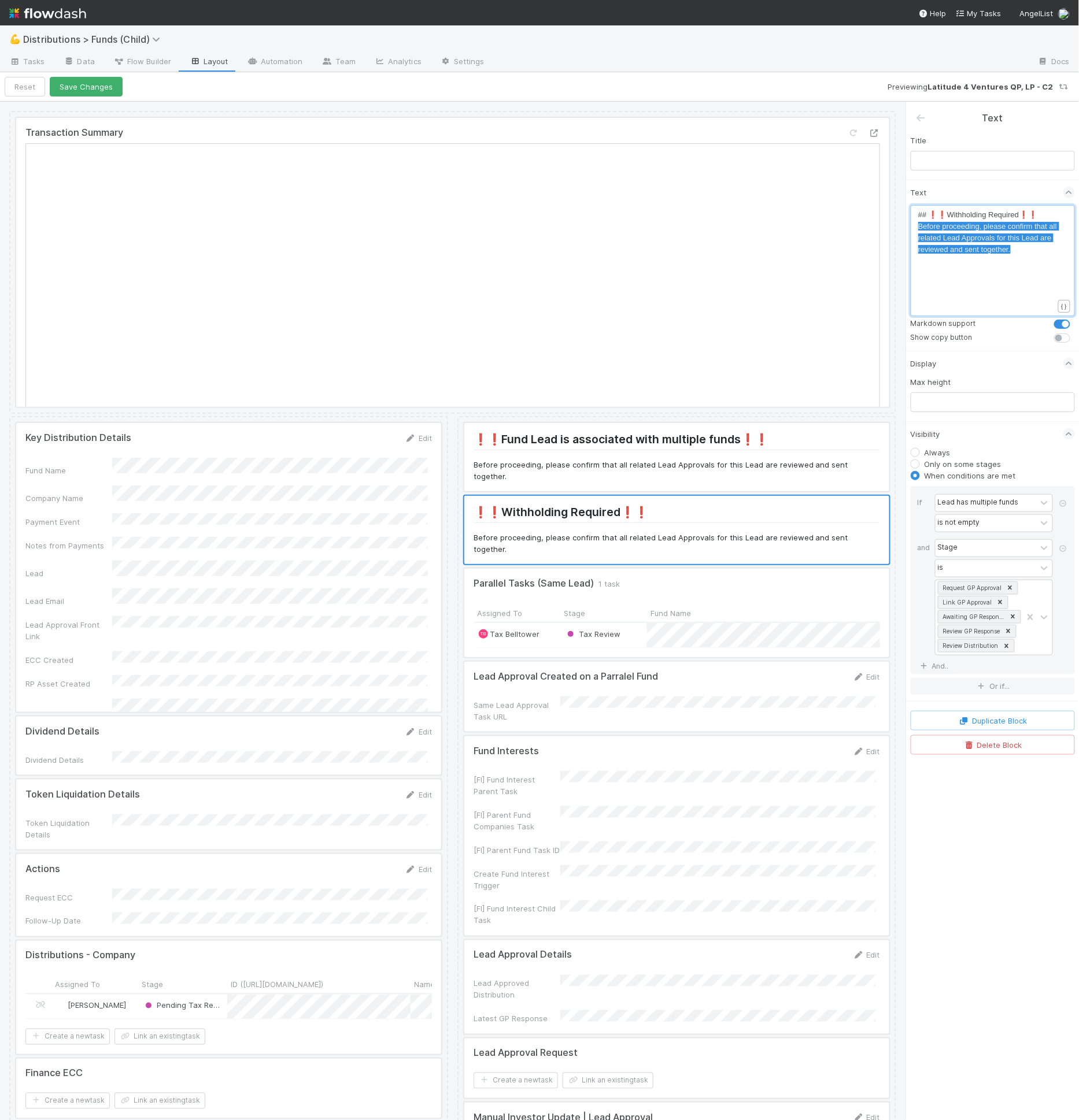
drag, startPoint x: 1053, startPoint y: 251, endPoint x: 913, endPoint y: 224, distance: 142.6
click at [913, 224] on div "Before proceeding, please confirm that all related Lead Approvals for this Lead…" at bounding box center [993, 261] width 164 height 111
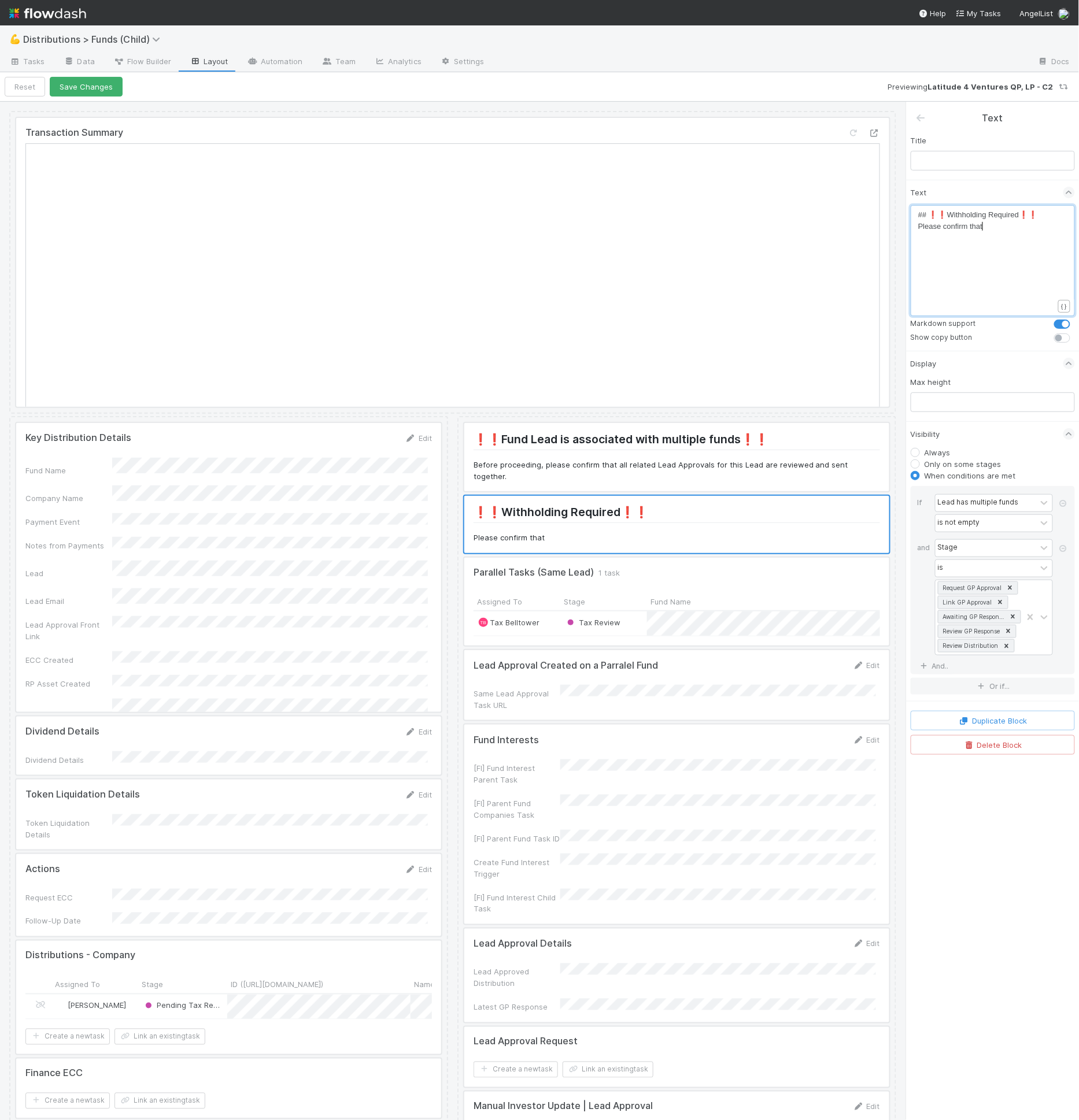
type textarea "Please confirm that"
type textarea "Withholding Requirements have been applied"
click at [983, 501] on div "Lead has multiple funds" at bounding box center [978, 503] width 81 height 10
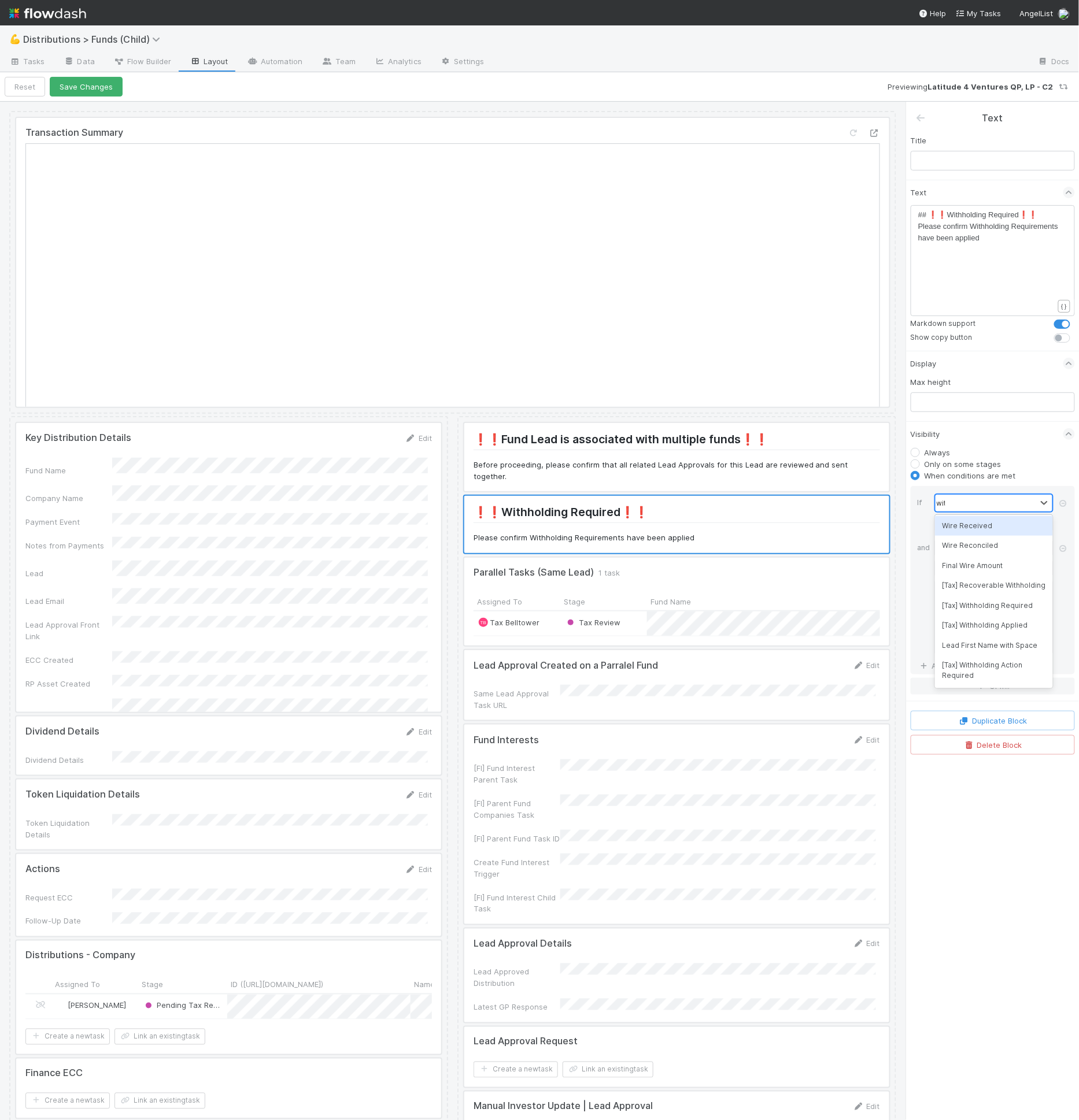
scroll to position [0, 0]
type input "withh"
click at [994, 538] on div at bounding box center [986, 544] width 101 height 17
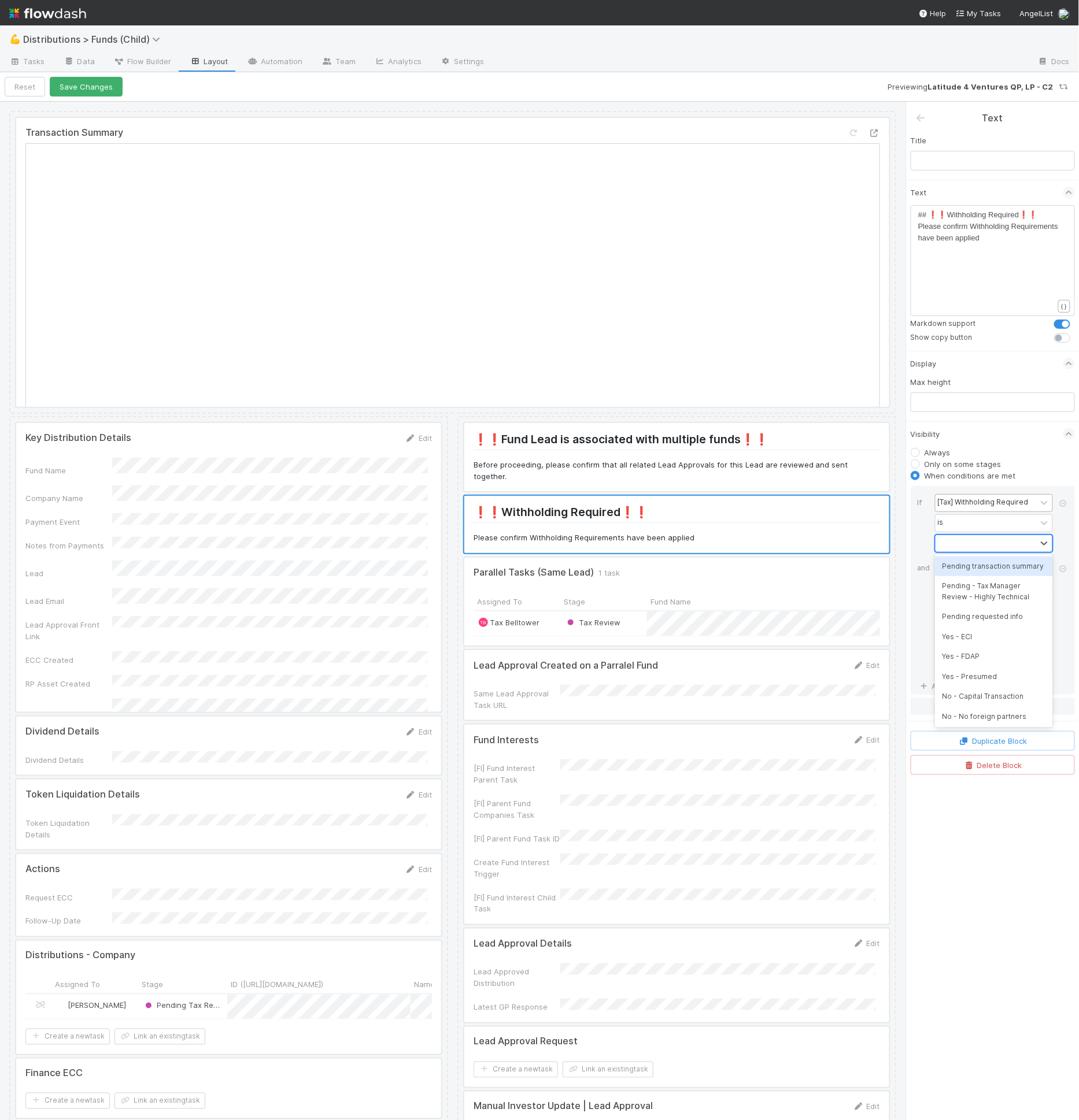
click at [994, 538] on div at bounding box center [986, 544] width 101 height 17
click at [1010, 524] on div "is" at bounding box center [986, 524] width 101 height 17
click at [1006, 615] on div "is not empty" at bounding box center [994, 606] width 118 height 19
click at [1066, 545] on icon at bounding box center [1063, 549] width 12 height 7
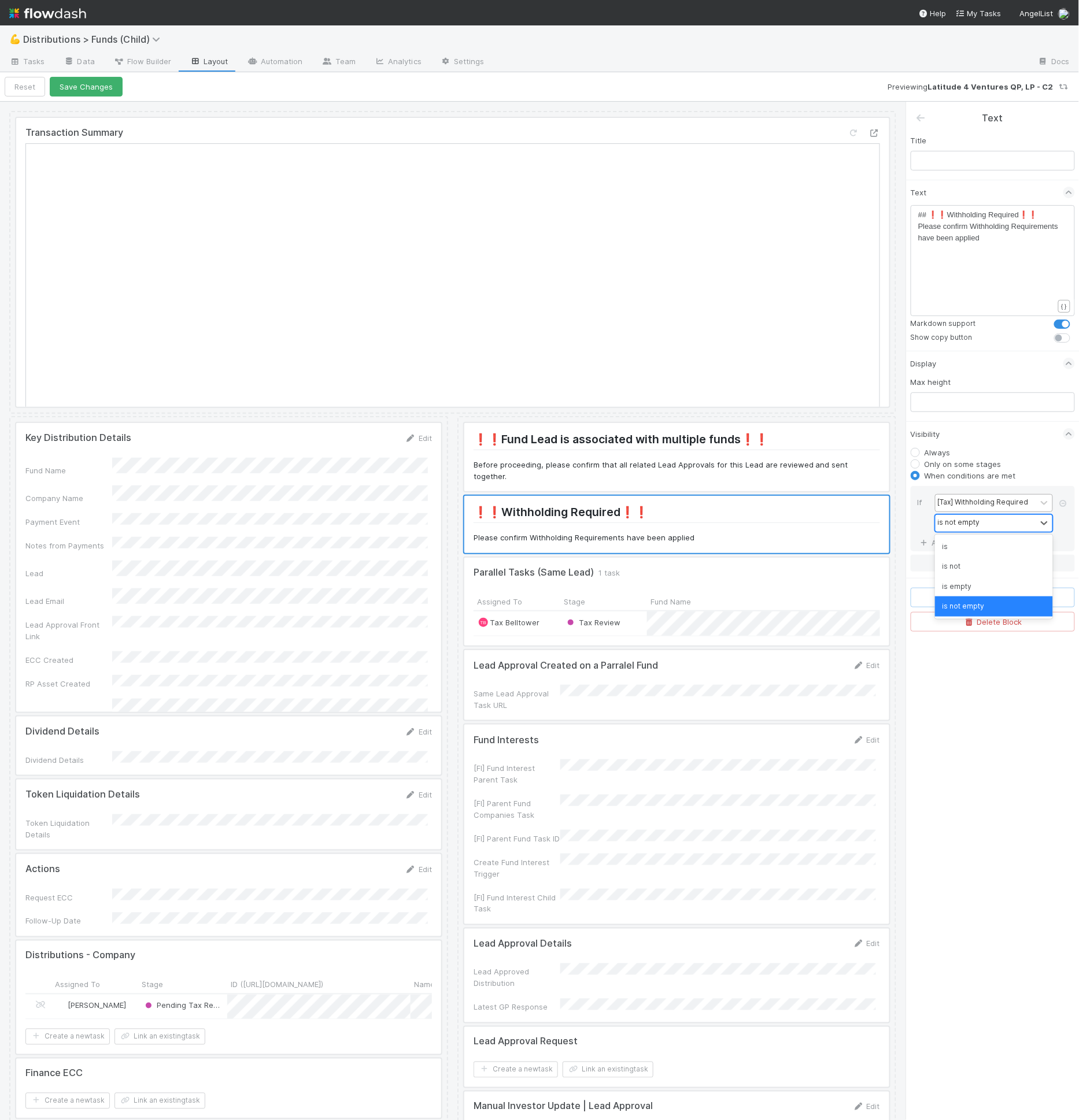
click at [984, 527] on div "is not empty" at bounding box center [986, 524] width 101 height 17
click at [933, 534] on link "And.." at bounding box center [935, 543] width 36 height 17
click at [955, 544] on div "Assigned To" at bounding box center [958, 548] width 42 height 10
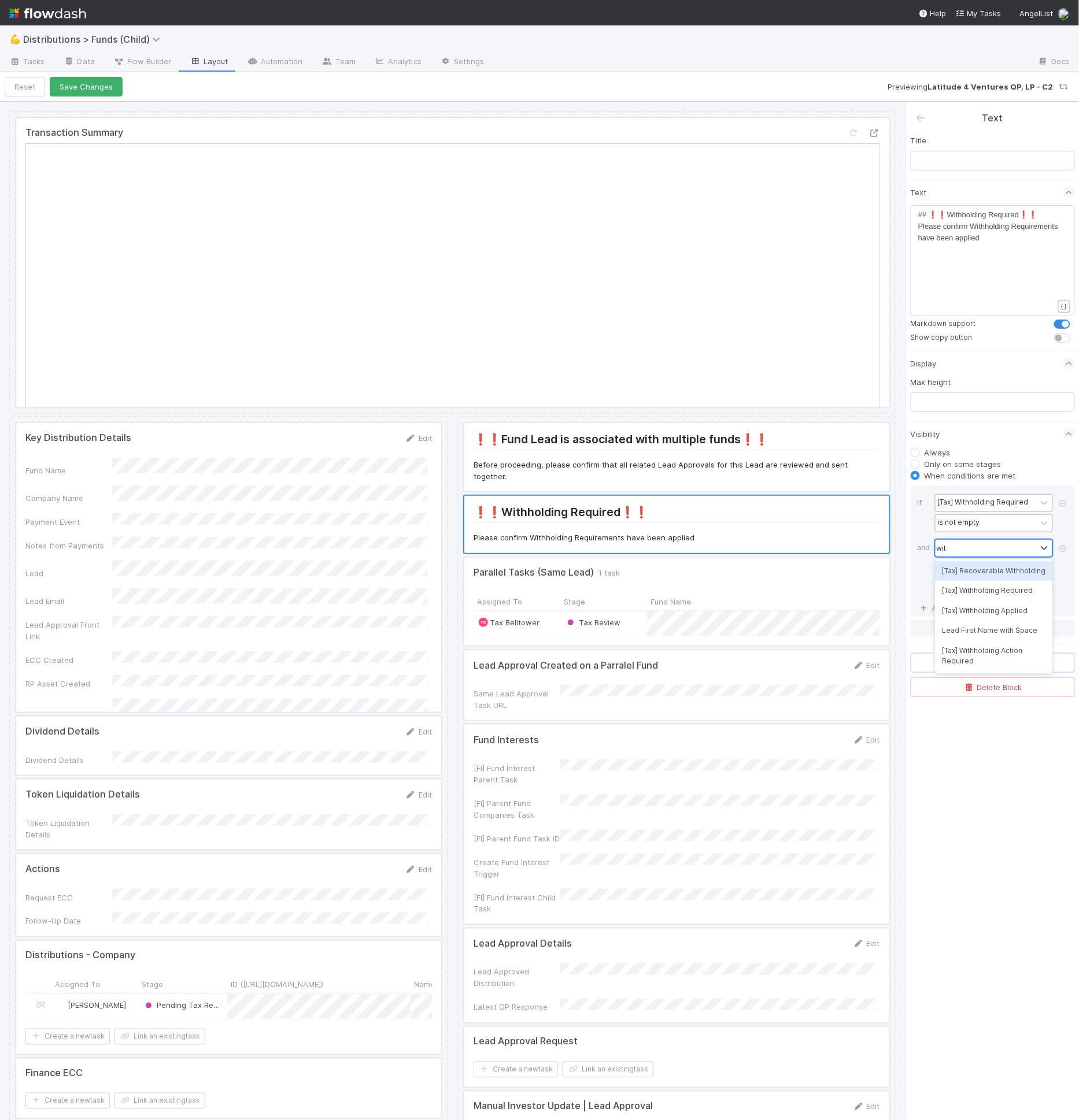
type input "with"
click at [950, 567] on div "is" at bounding box center [986, 569] width 101 height 17
click at [961, 611] on div "is not" at bounding box center [994, 611] width 118 height 19
click at [969, 585] on div at bounding box center [986, 589] width 101 height 17
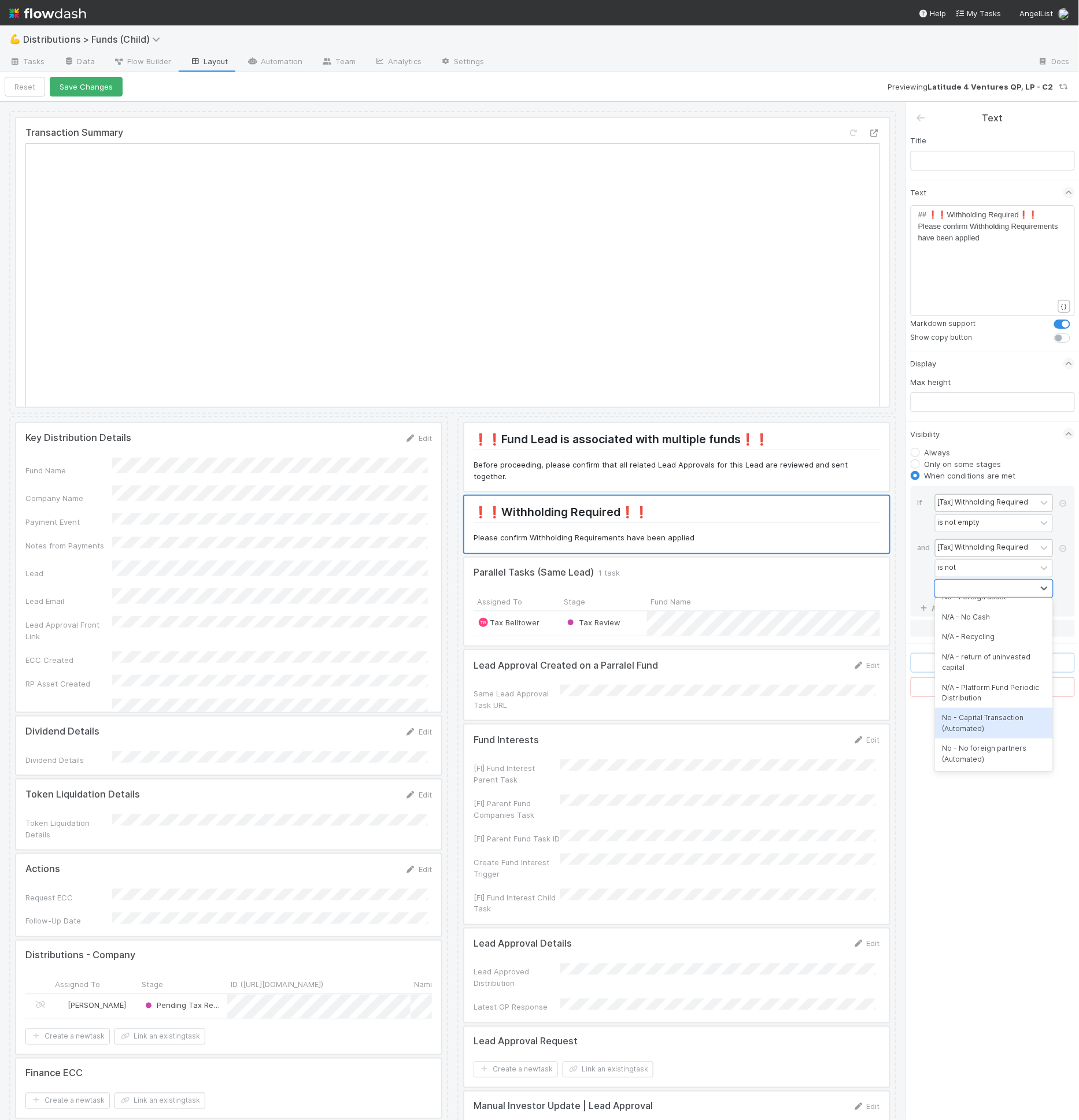
click at [1003, 722] on div "No - Capital Transaction (Automated)" at bounding box center [994, 723] width 118 height 31
click at [997, 596] on div "No - Capital Transaction (Automated)" at bounding box center [981, 596] width 101 height 31
click at [990, 762] on div "No - No foreign partners (Automated)" at bounding box center [994, 767] width 130 height 31
click at [995, 600] on div "No - No foreign partners (Automated)" at bounding box center [976, 602] width 82 height 12
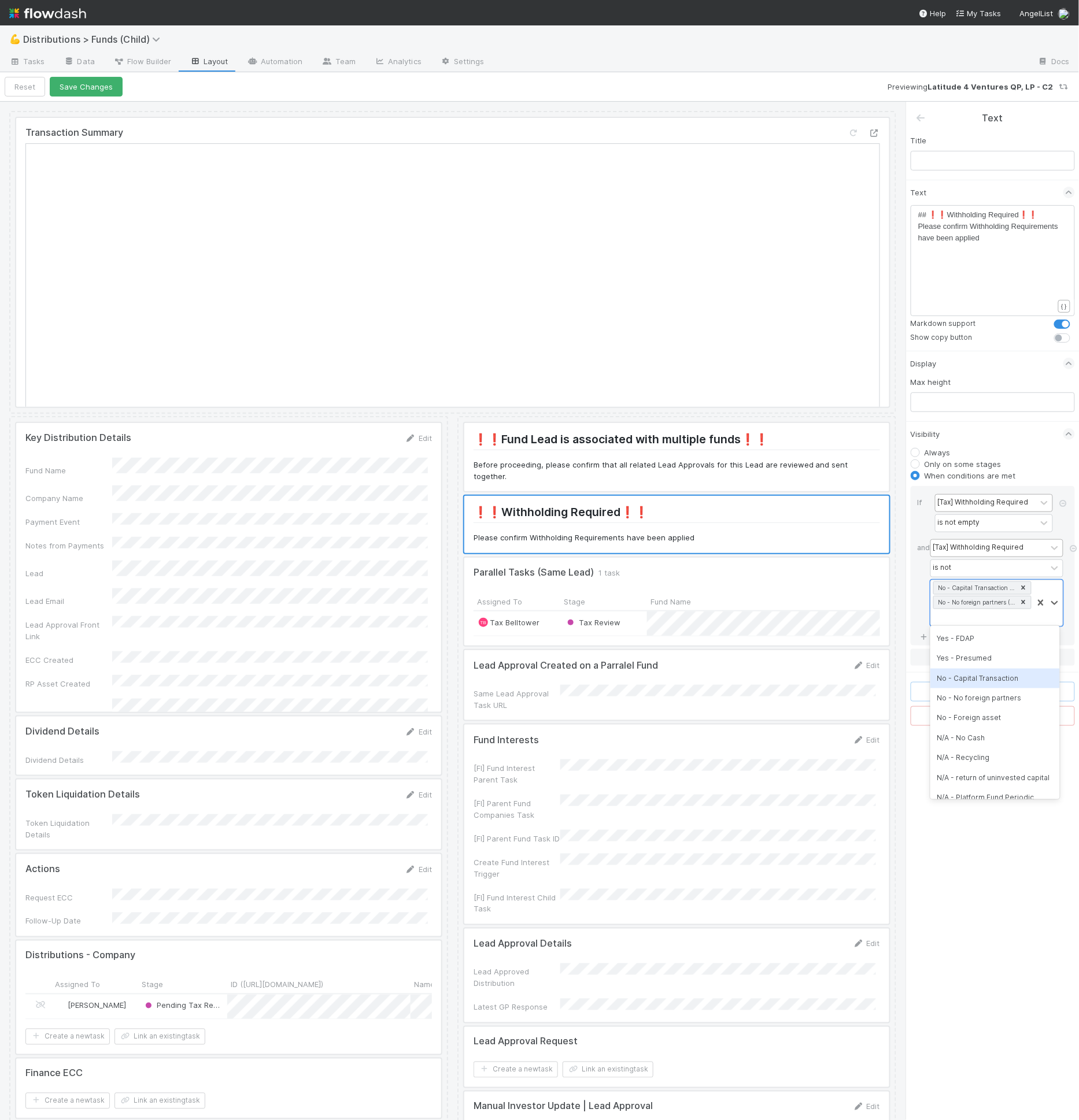
scroll to position [122, 0]
click at [967, 687] on div "No - Foreign asset" at bounding box center [994, 696] width 130 height 19
click at [1014, 614] on div "No - Capital Transaction (Automated) No - No foreign partners (Automated) No - …" at bounding box center [981, 603] width 101 height 46
click at [997, 761] on div "No - Capital Transaction" at bounding box center [994, 766] width 130 height 19
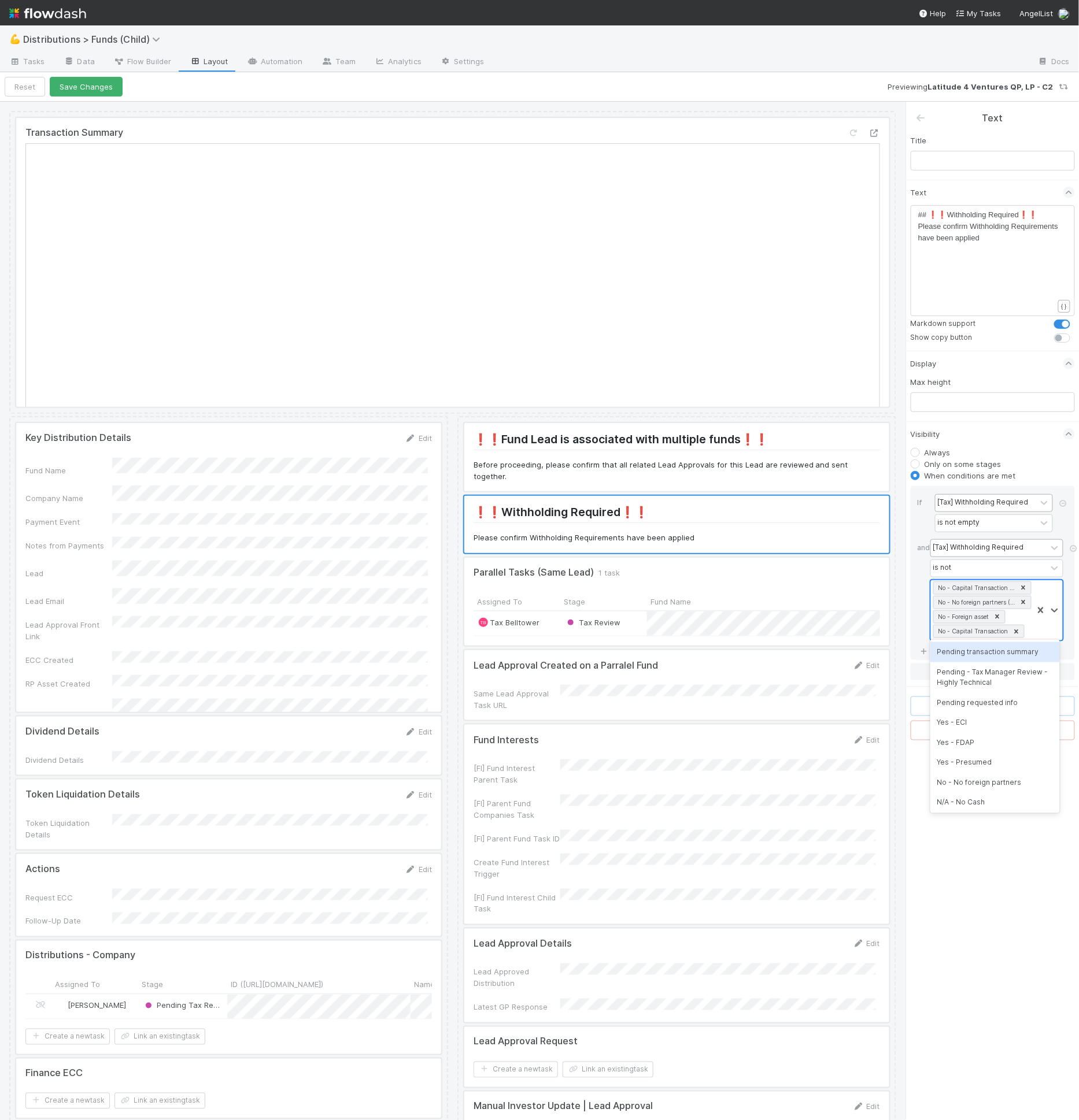
click at [1020, 612] on div "No - Capital Transaction (Automated) No - No foreign partners (Automated) No - …" at bounding box center [981, 611] width 101 height 60
click at [995, 786] on div "No - No foreign partners" at bounding box center [994, 782] width 130 height 19
click at [1029, 643] on div "No - Capital Transaction (Automated) No - No foreign partners (Automated) No - …" at bounding box center [981, 617] width 101 height 75
click at [921, 531] on div "If" at bounding box center [926, 514] width 18 height 40
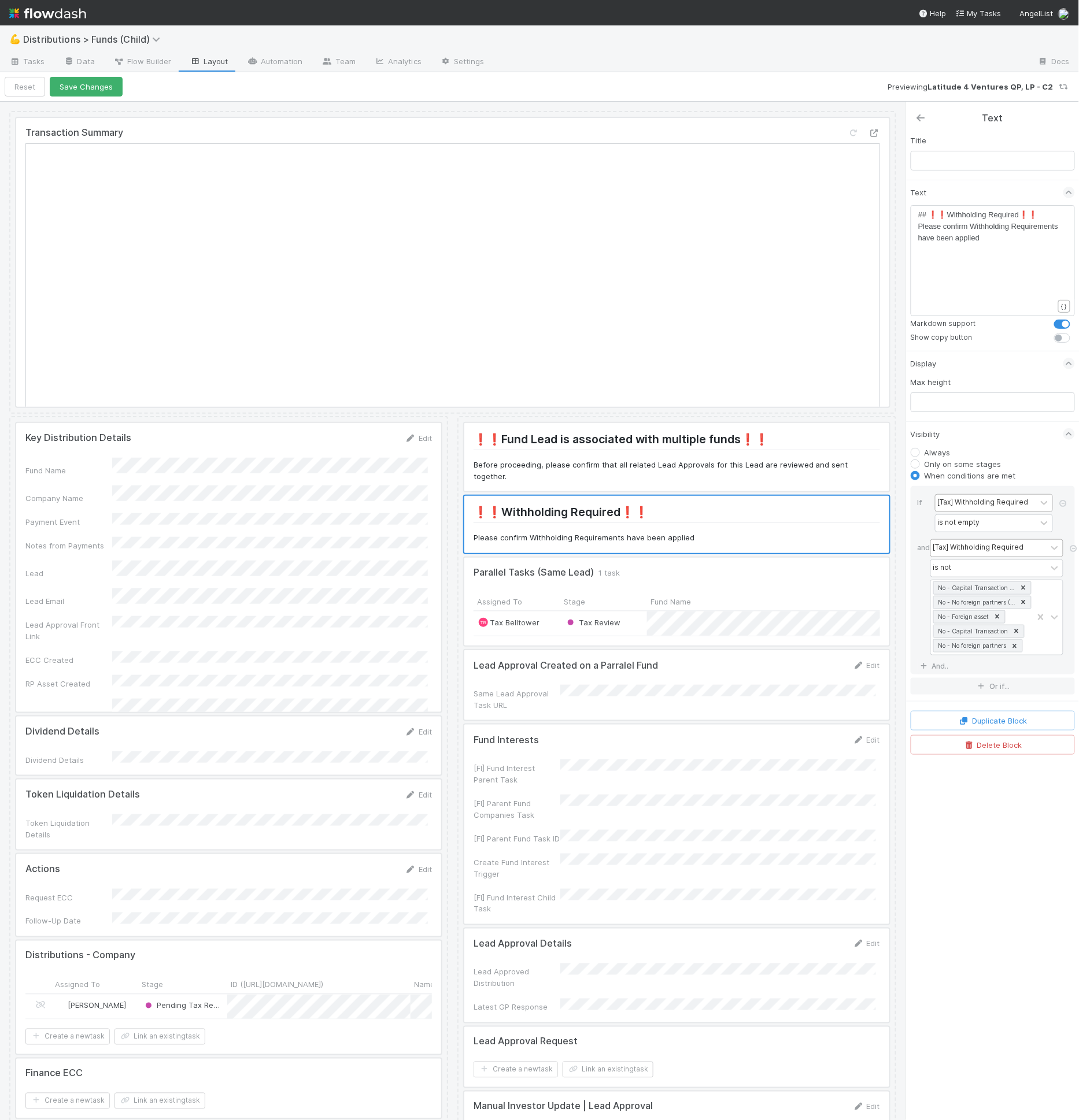
click at [922, 117] on icon at bounding box center [921, 117] width 12 height 9
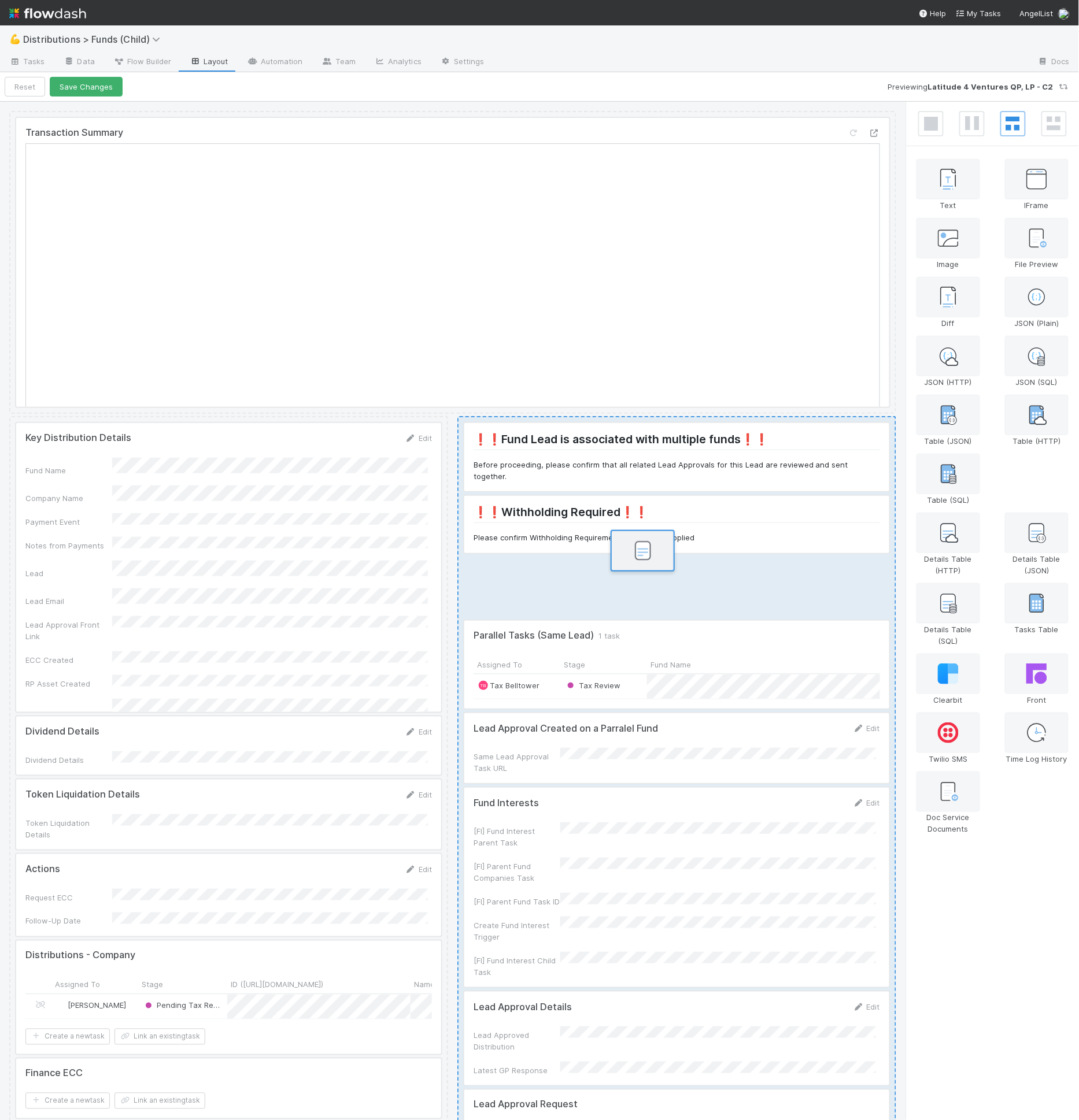
drag, startPoint x: 1047, startPoint y: 477, endPoint x: 646, endPoint y: 557, distance: 408.9
click at [646, 557] on div "Transaction Summary Key Distribution Details Edit Fund Name Company Name Paymen…" at bounding box center [540, 611] width 1079 height 1019
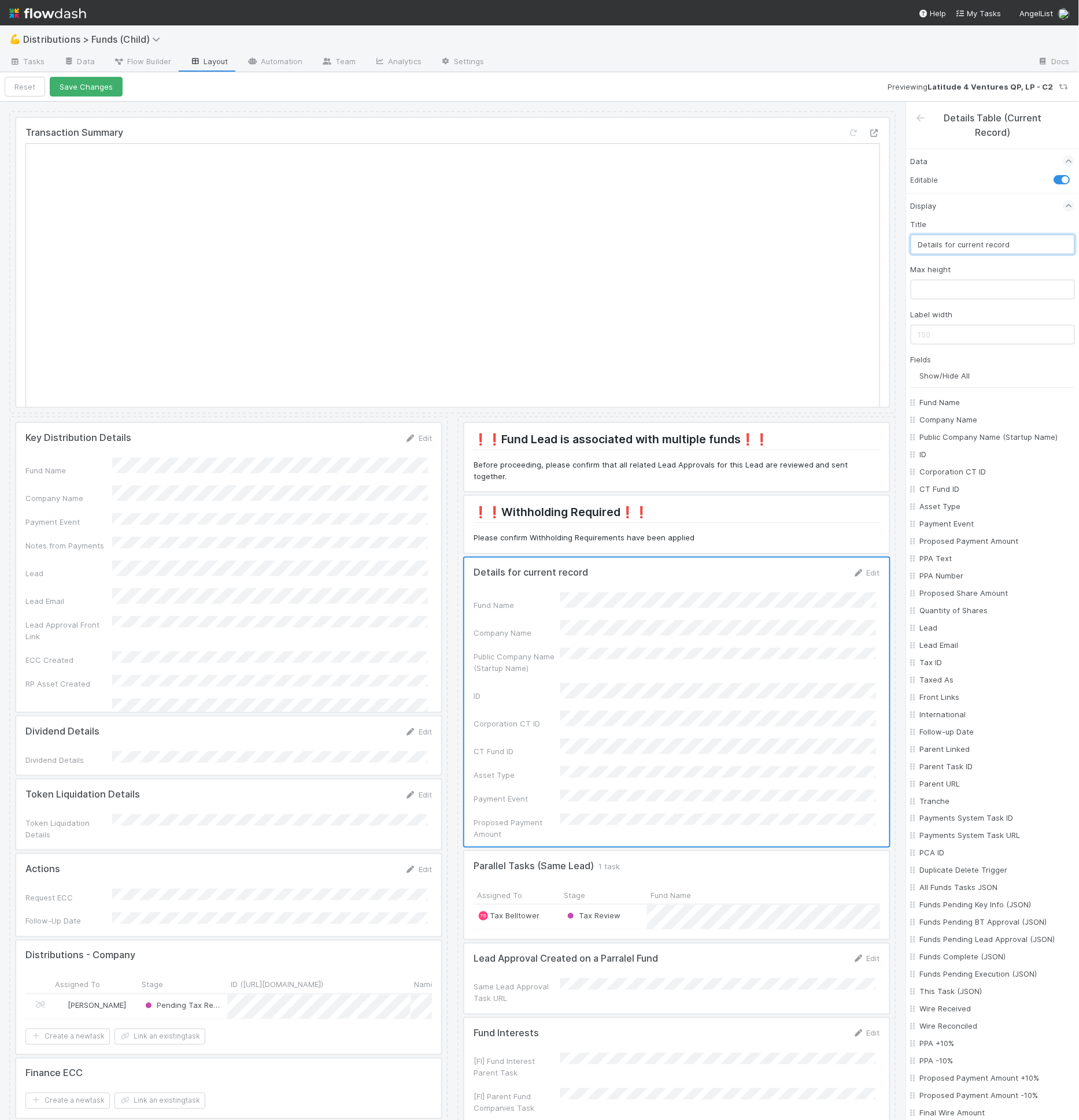
click at [971, 249] on input "Details for current record" at bounding box center [993, 244] width 164 height 19
click at [968, 249] on input "text" at bounding box center [993, 244] width 164 height 19
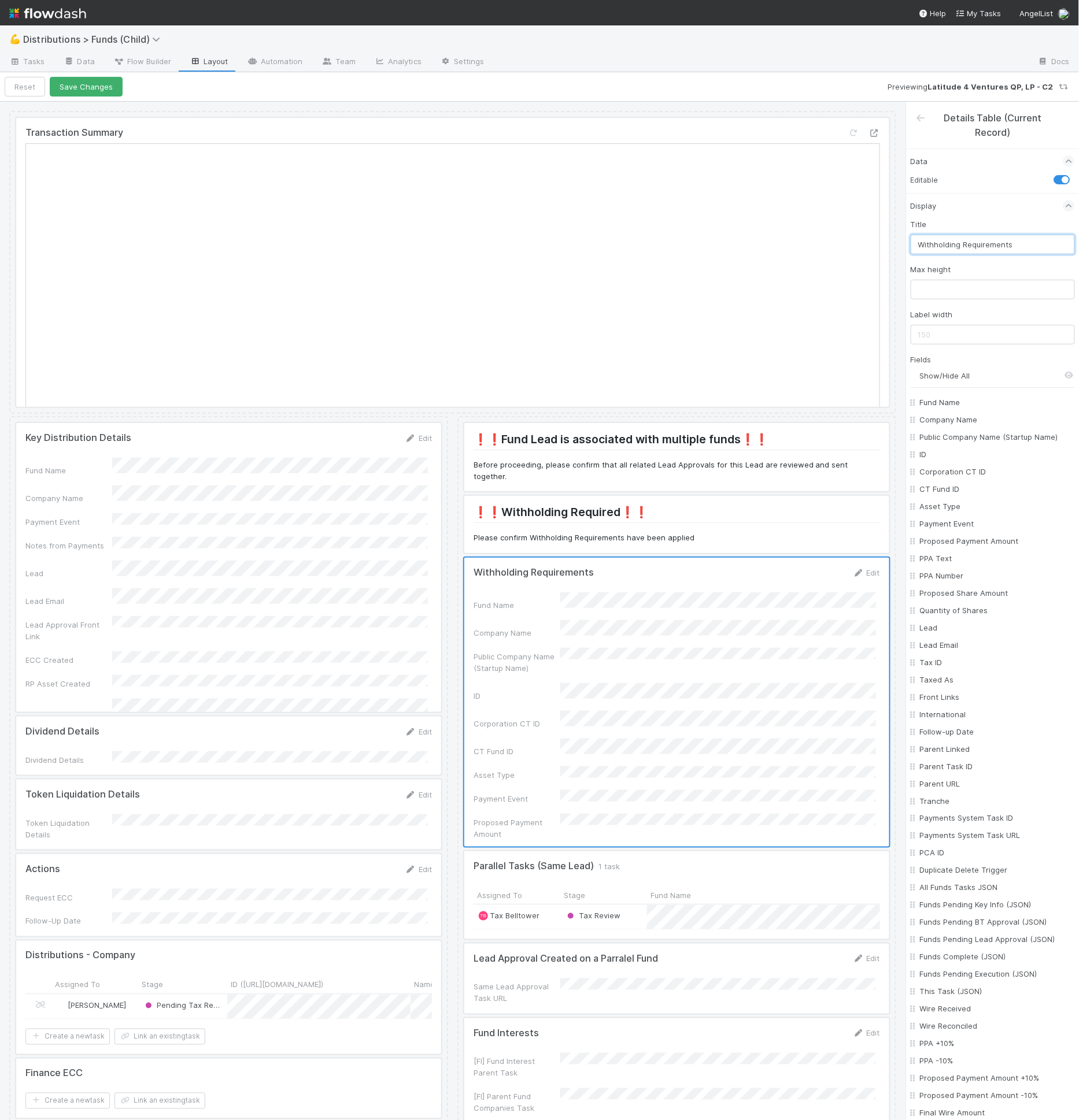
type input "Withholding Requirements"
click at [962, 378] on input "Show/Hide All" at bounding box center [997, 376] width 155 height 12
checkbox input "false"
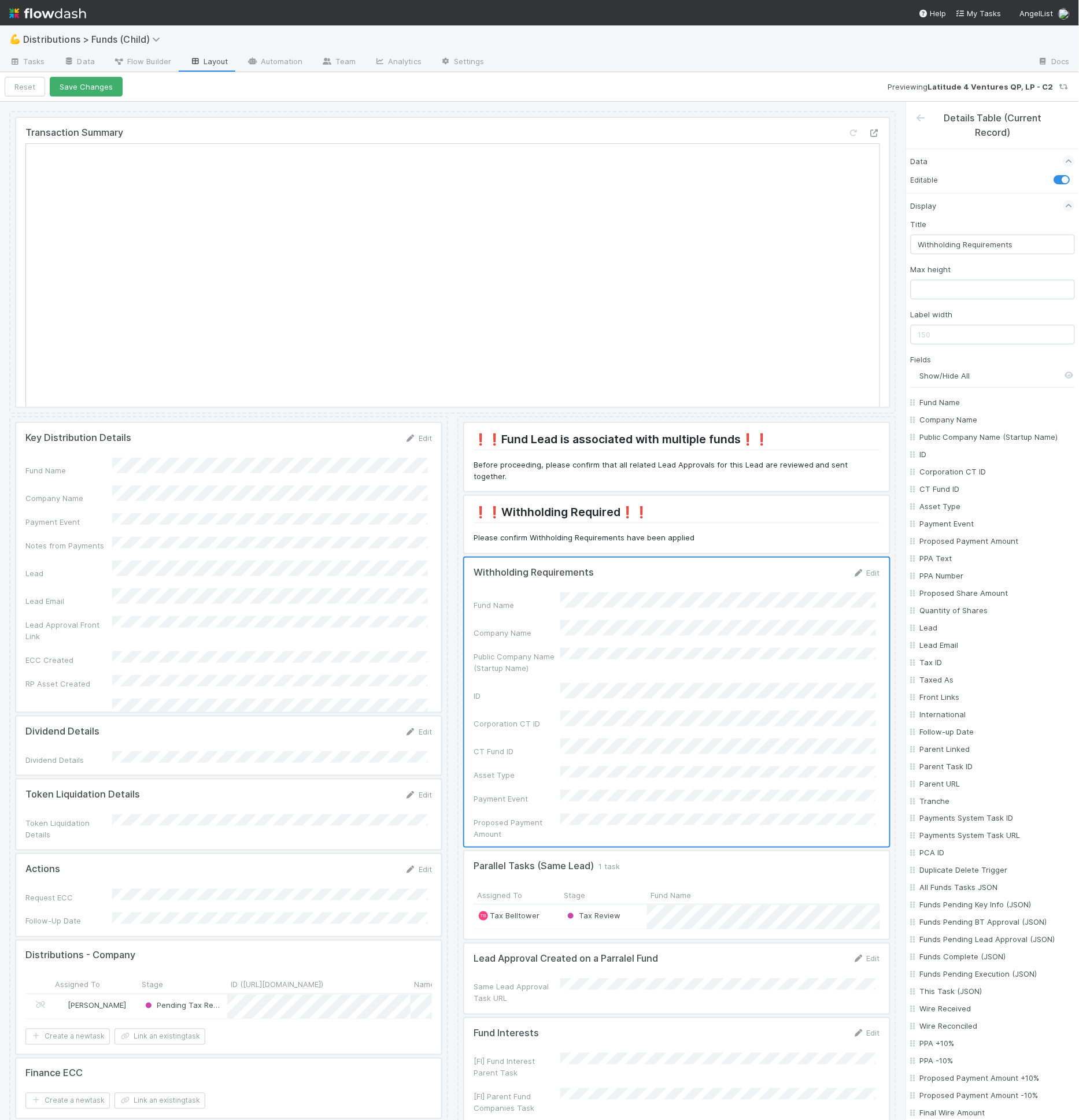
checkbox input "false"
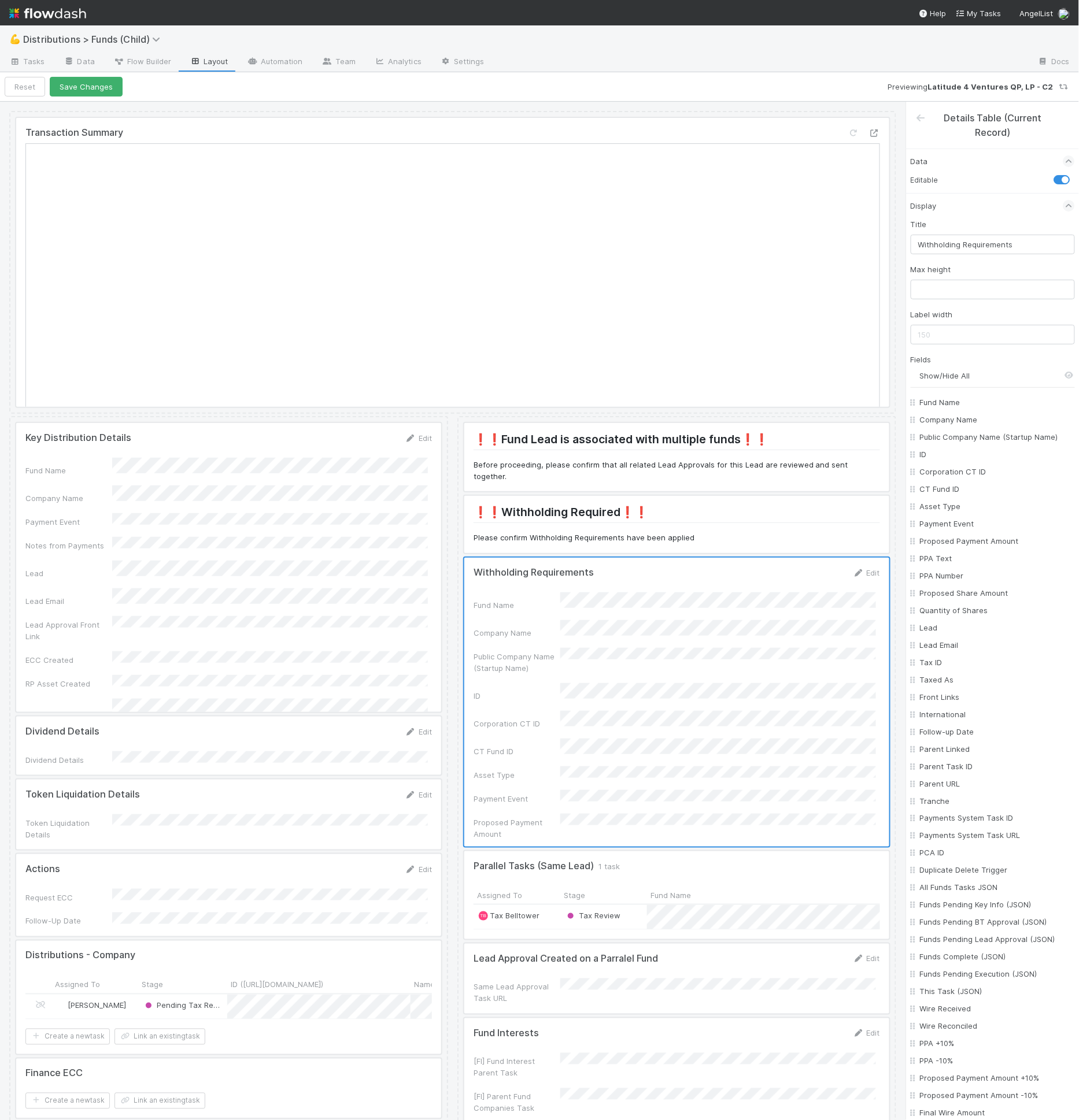
checkbox input "false"
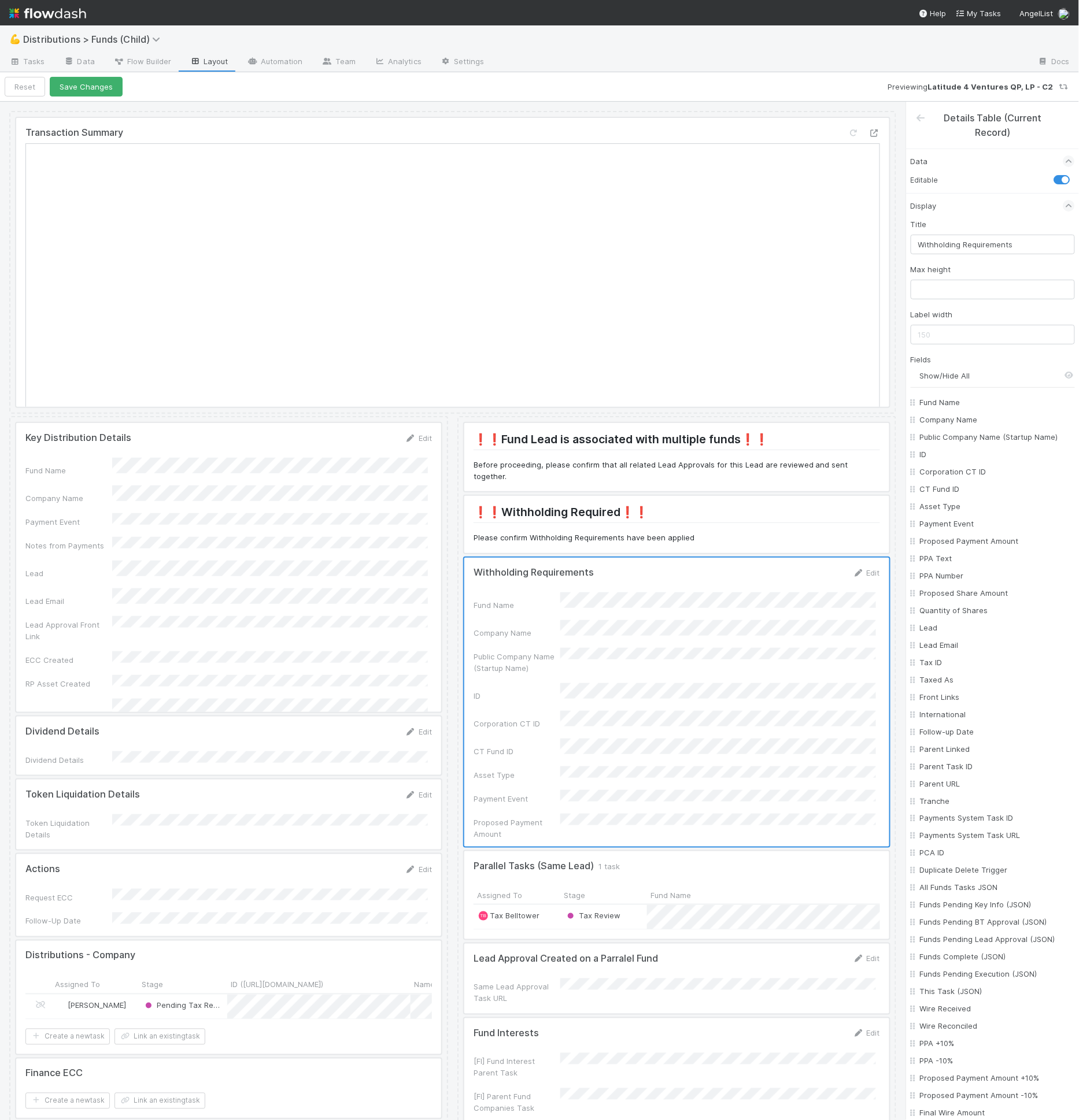
checkbox input "false"
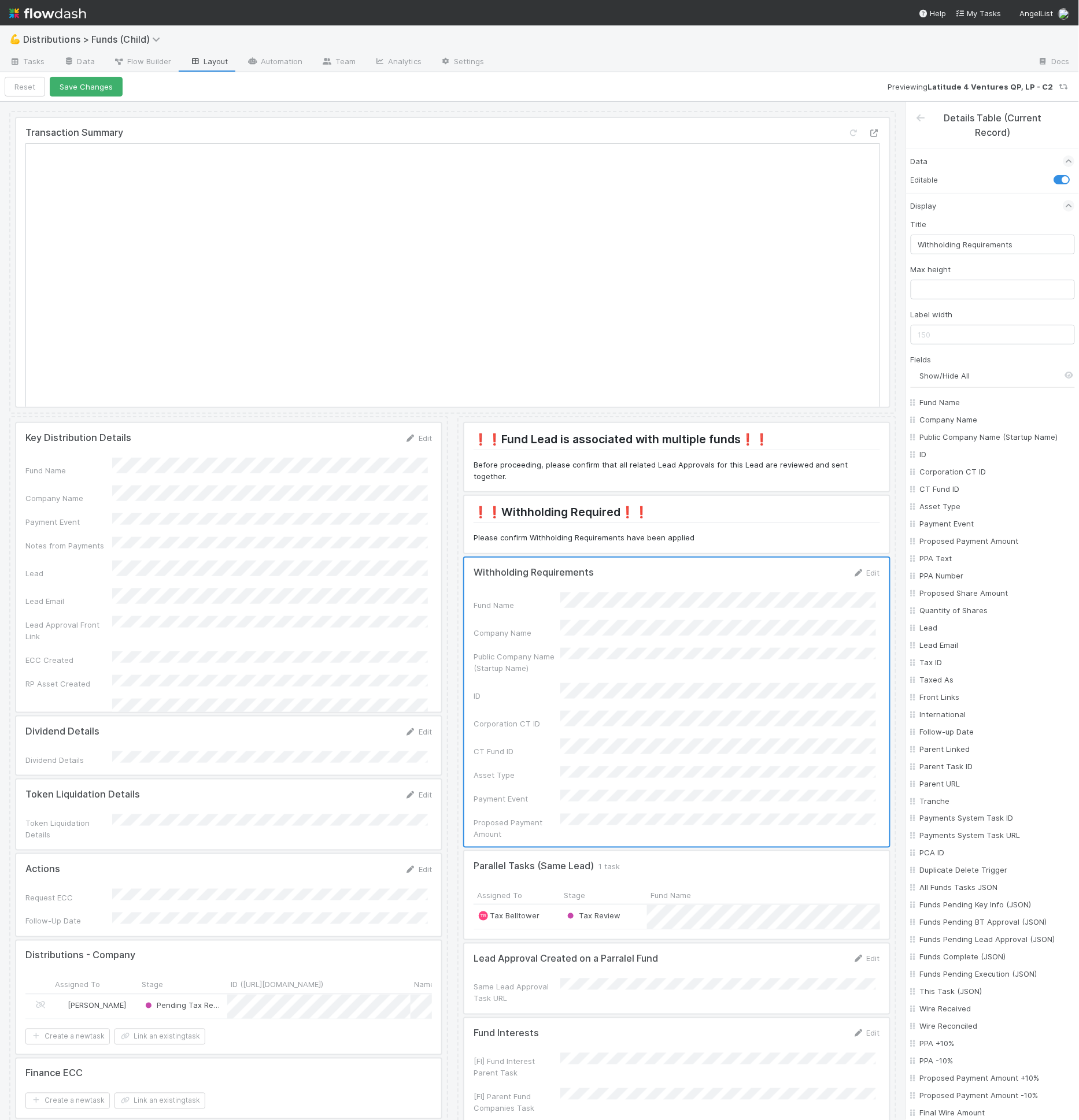
checkbox input "false"
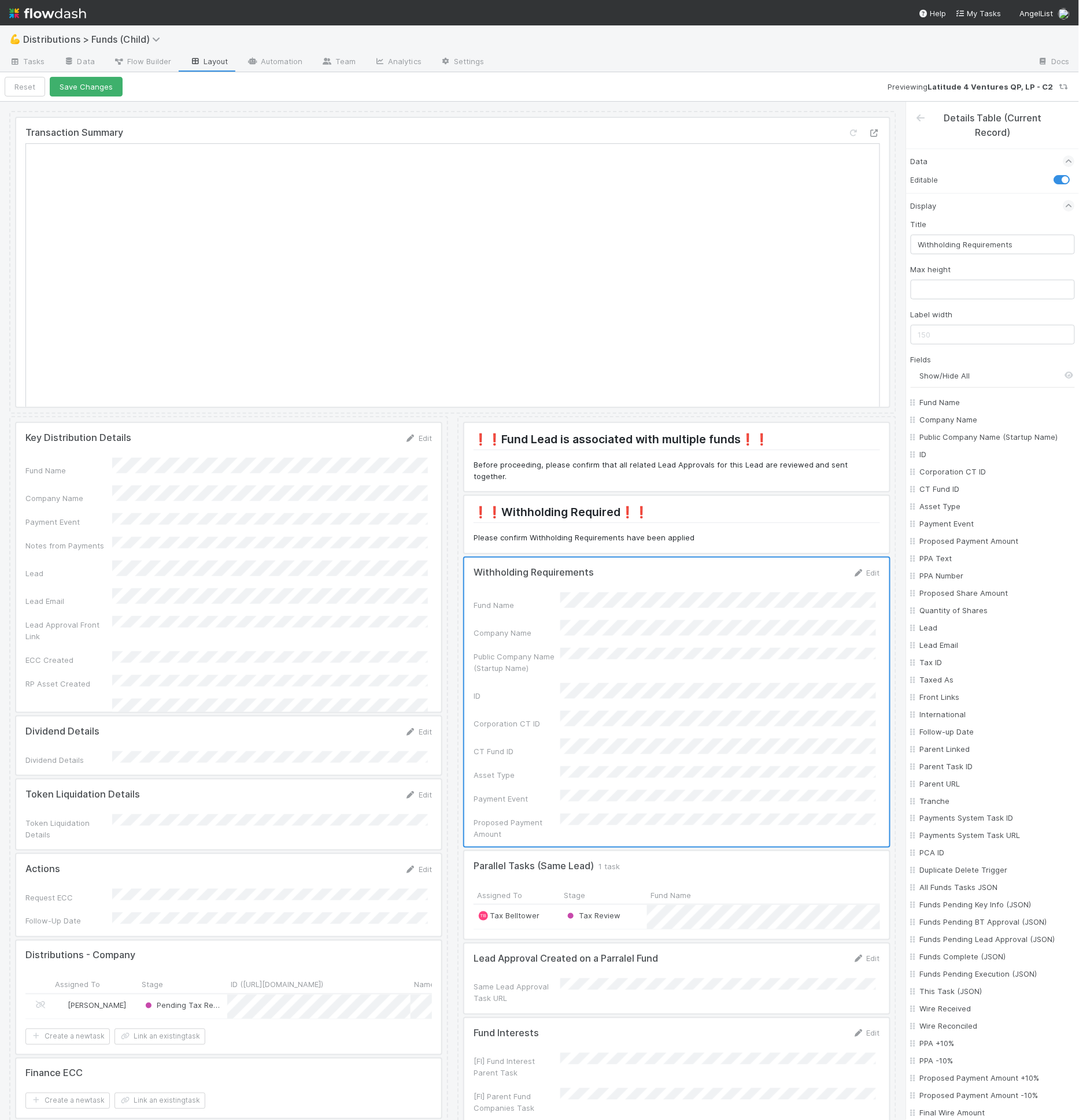
checkbox input "false"
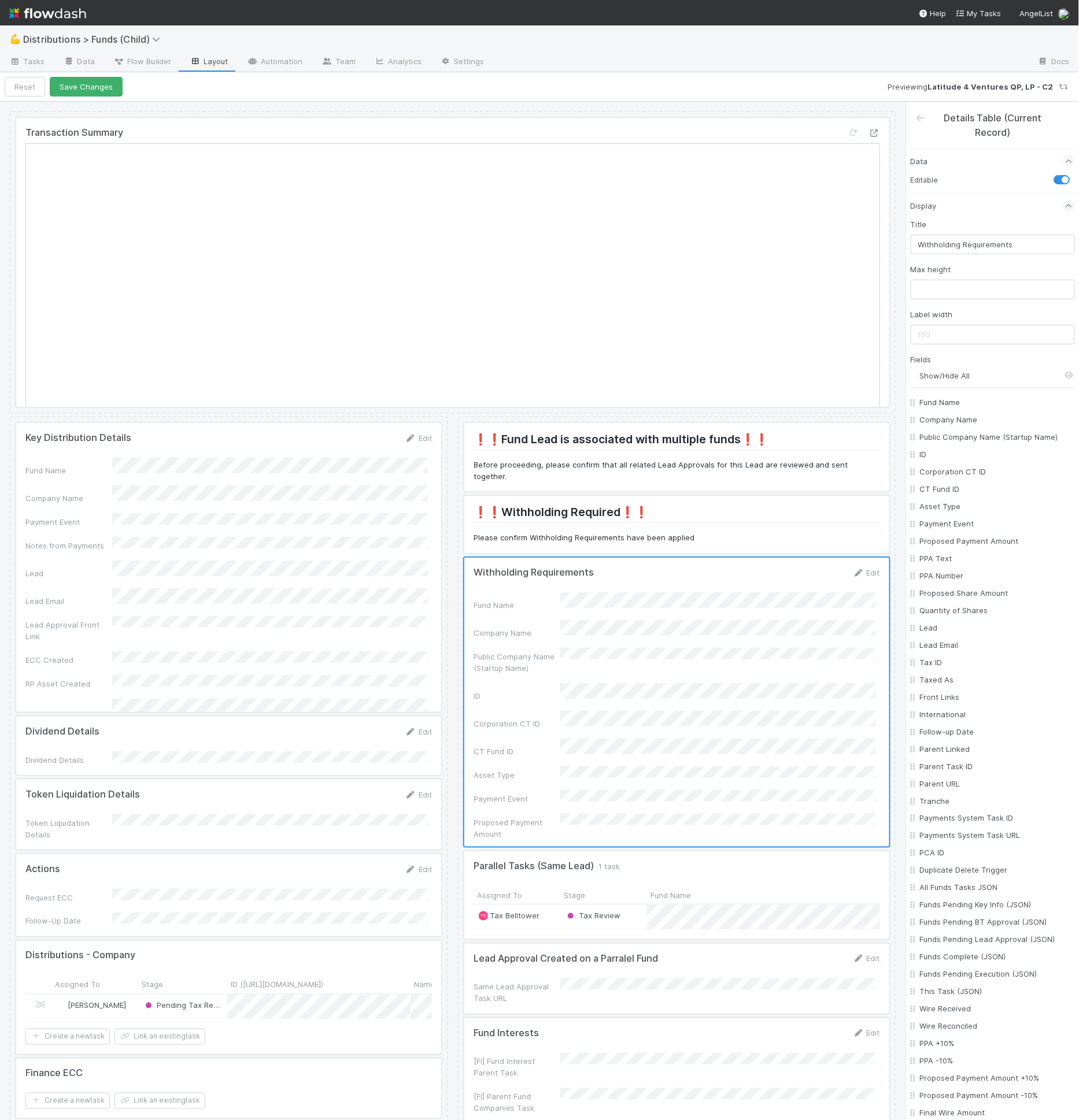
checkbox input "false"
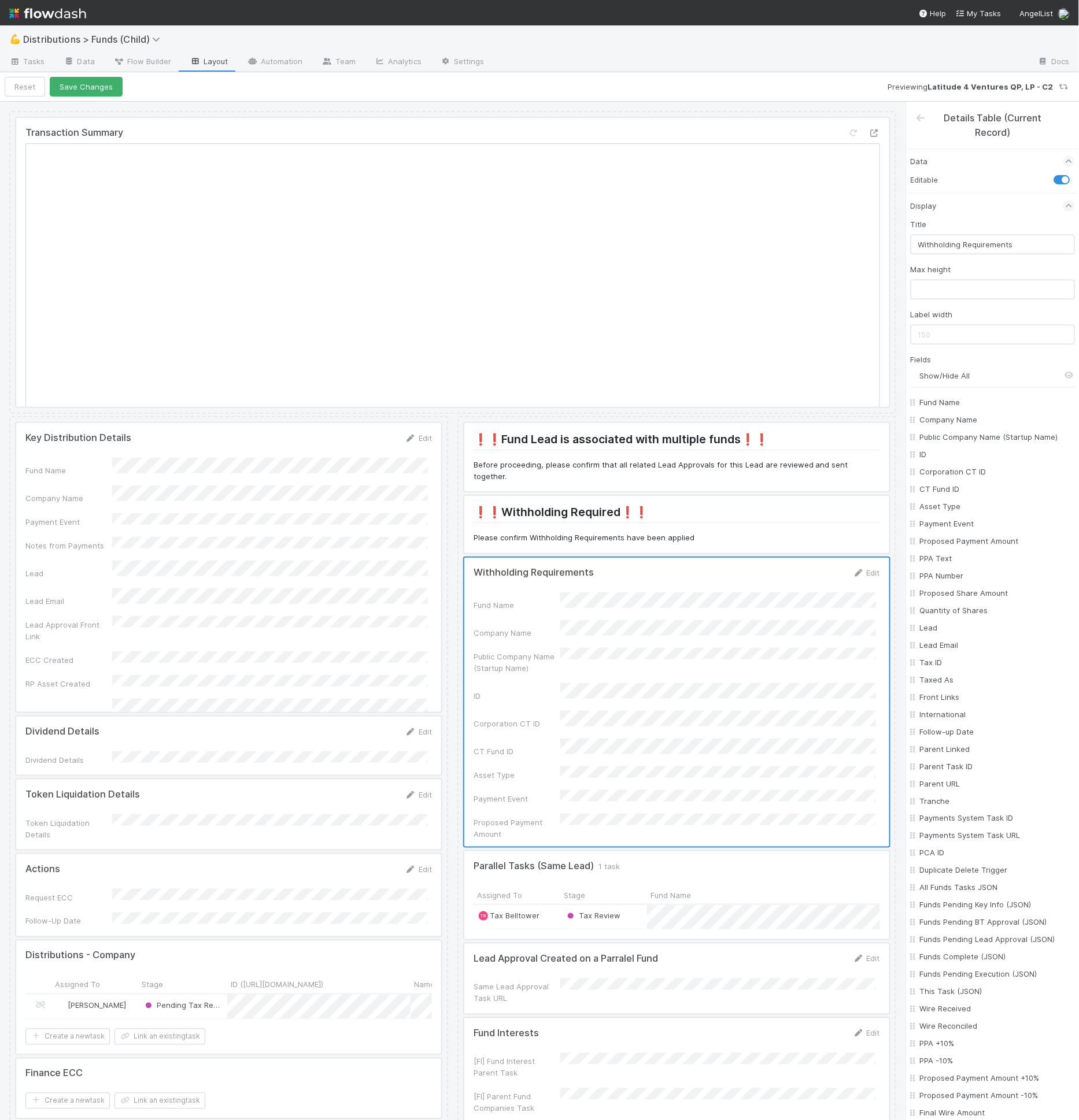
checkbox input "false"
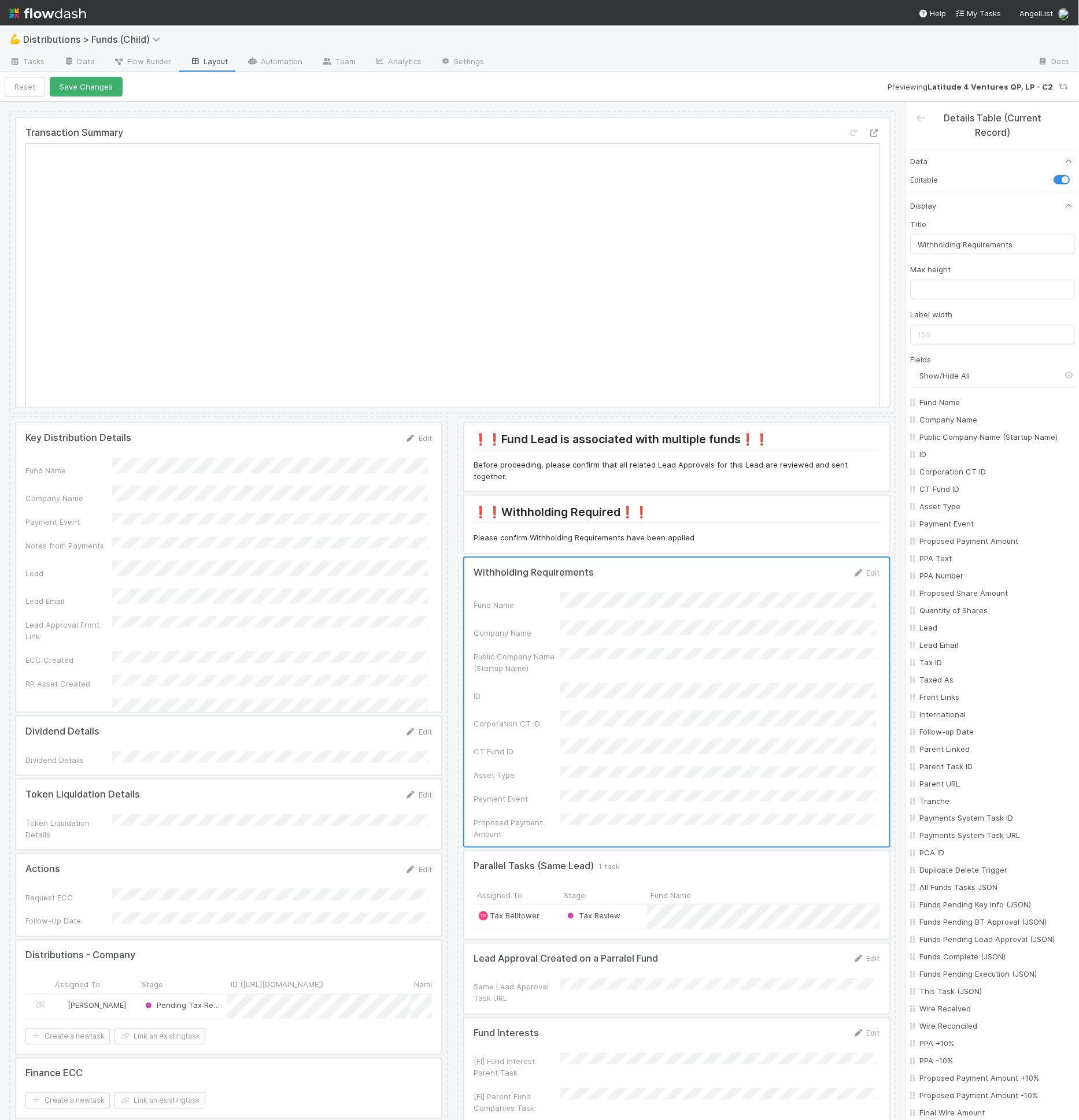
checkbox input "false"
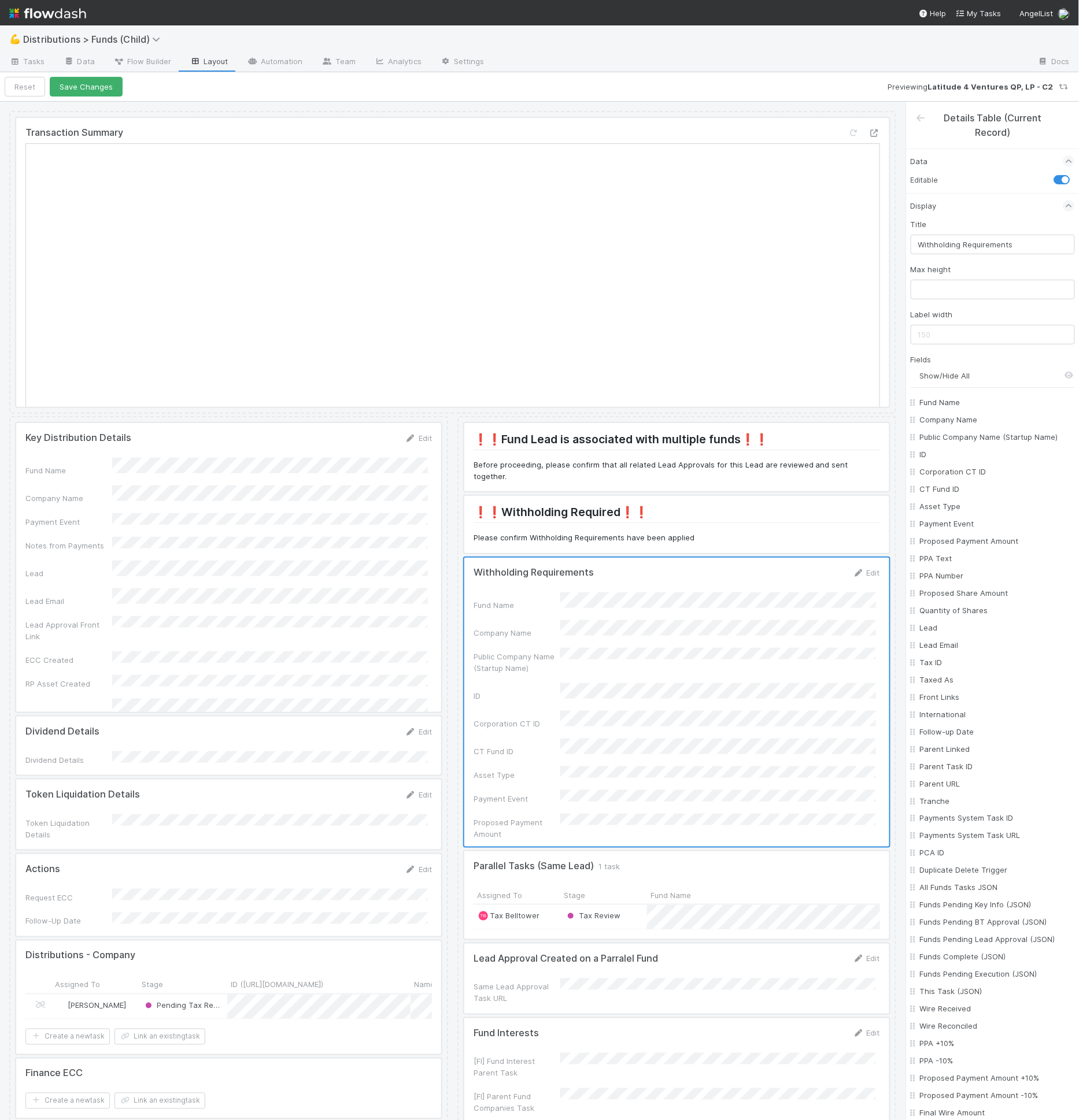
checkbox input "false"
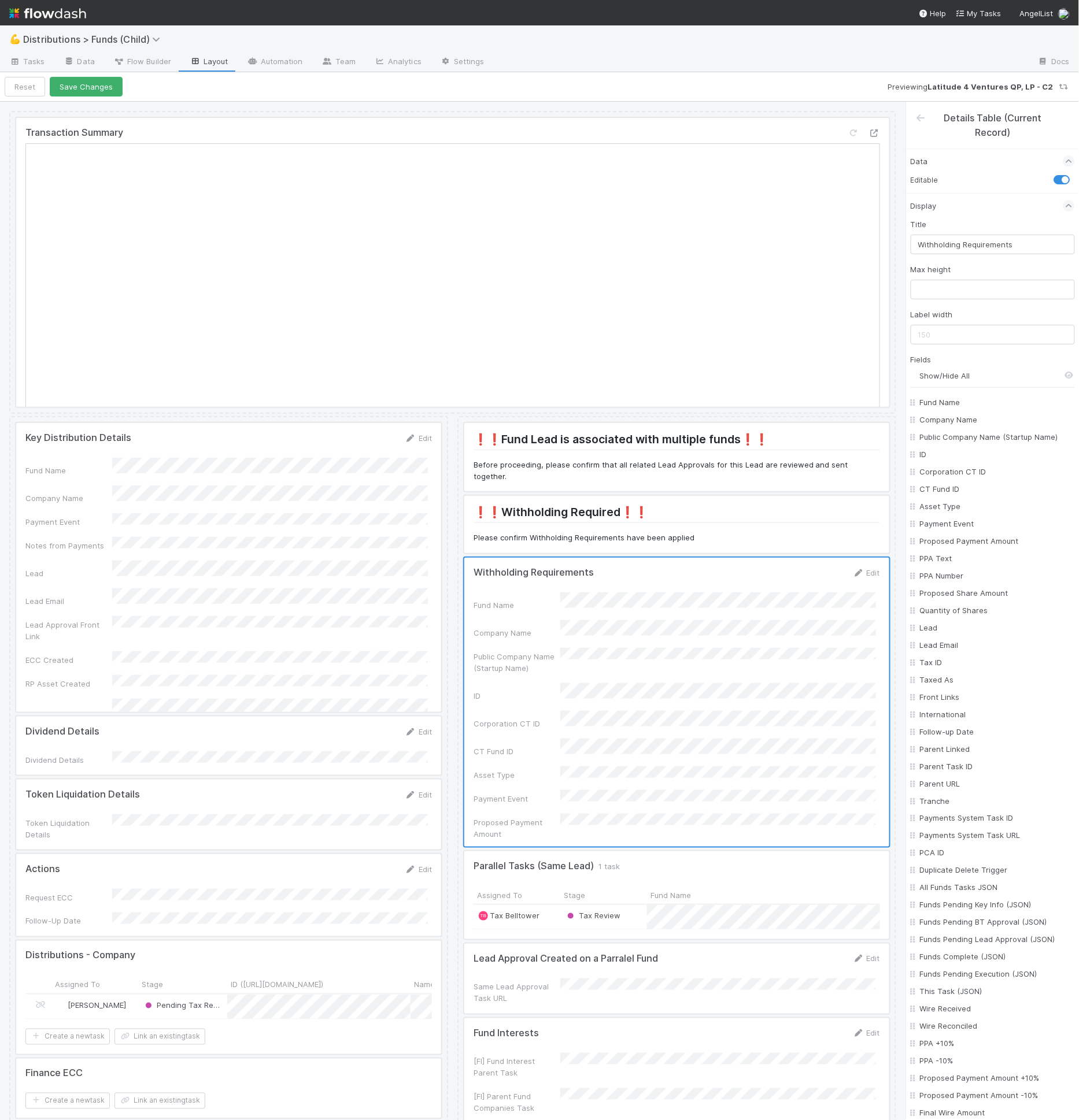
checkbox input "false"
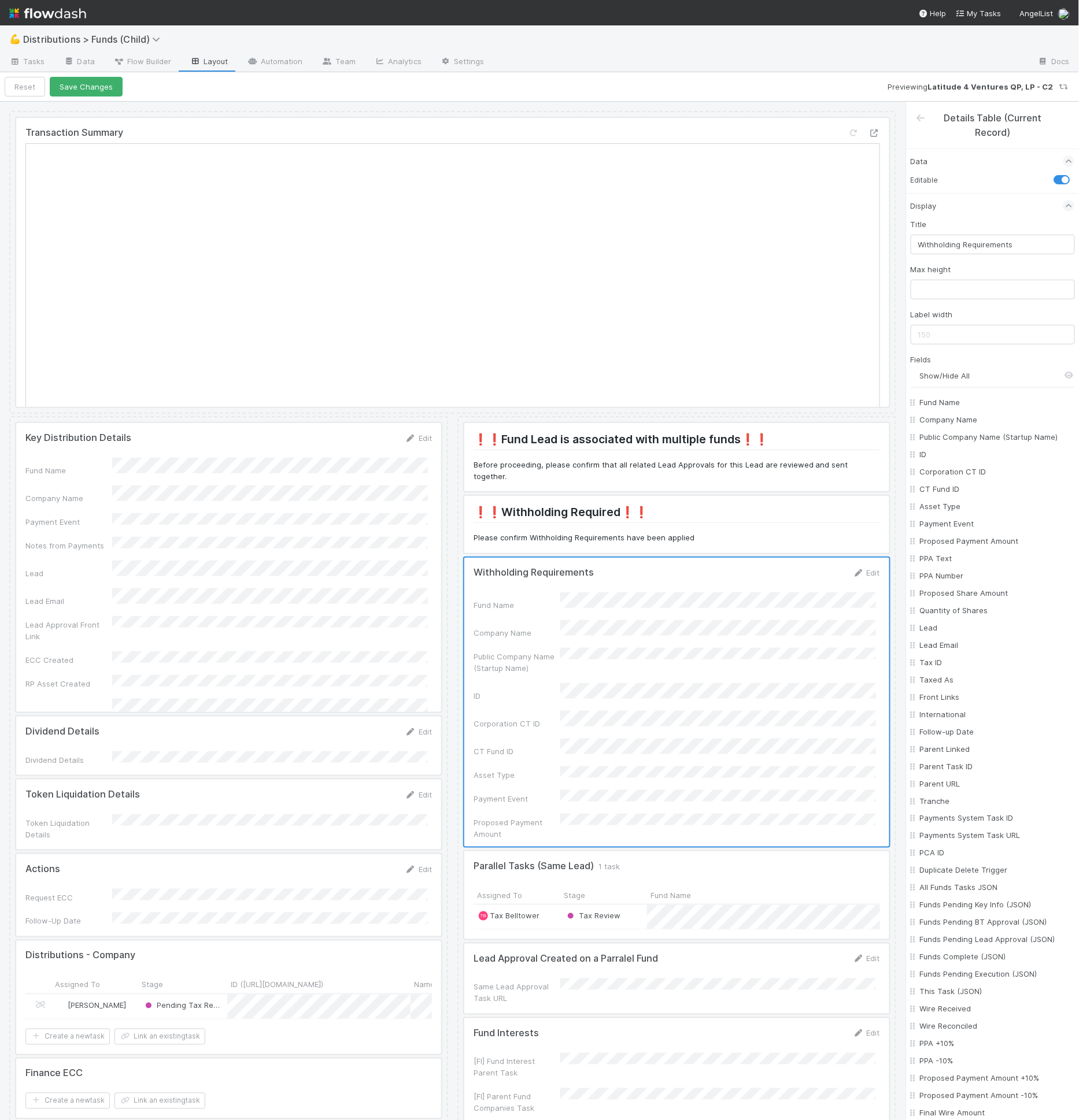
checkbox input "false"
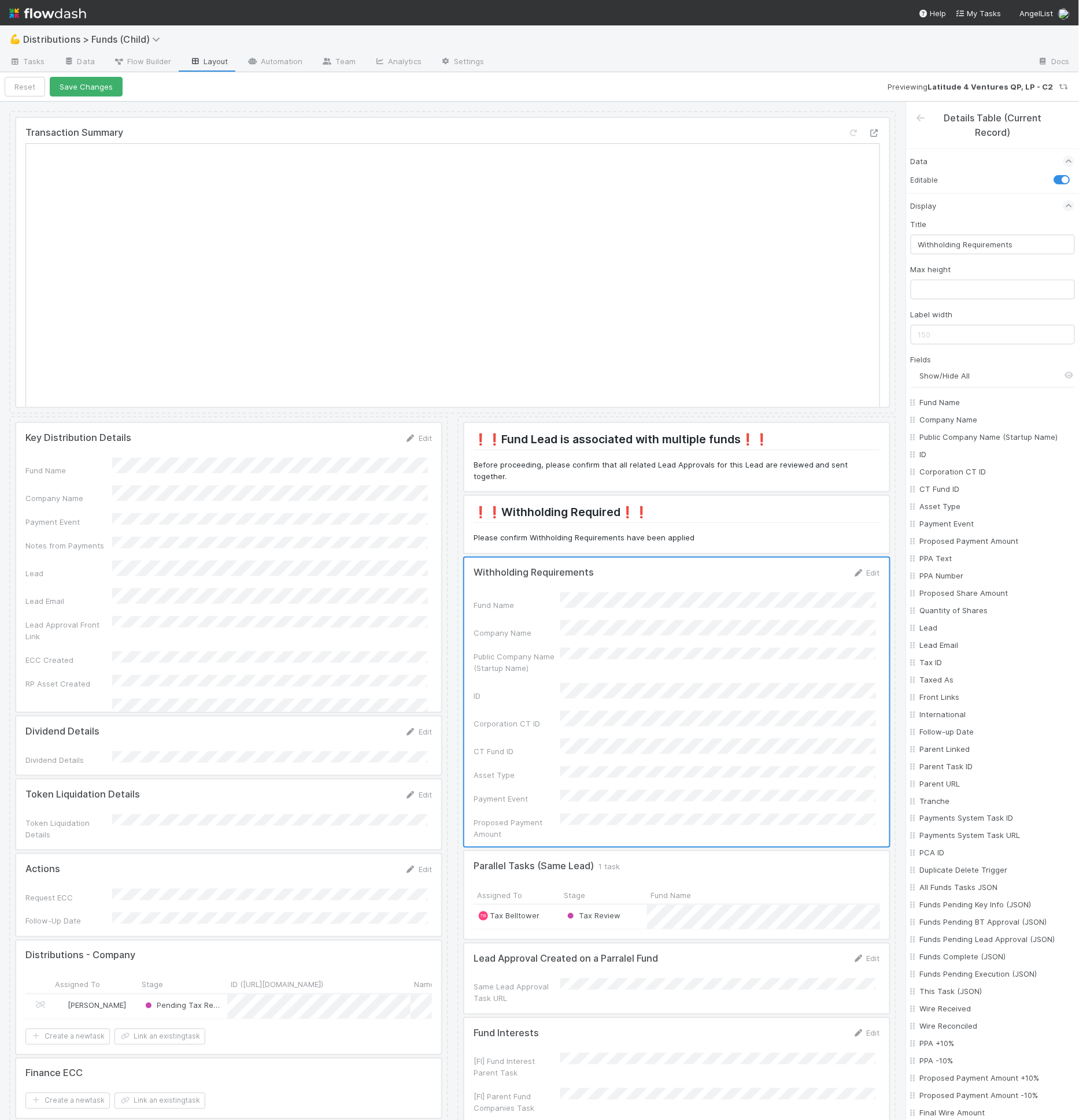
checkbox input "false"
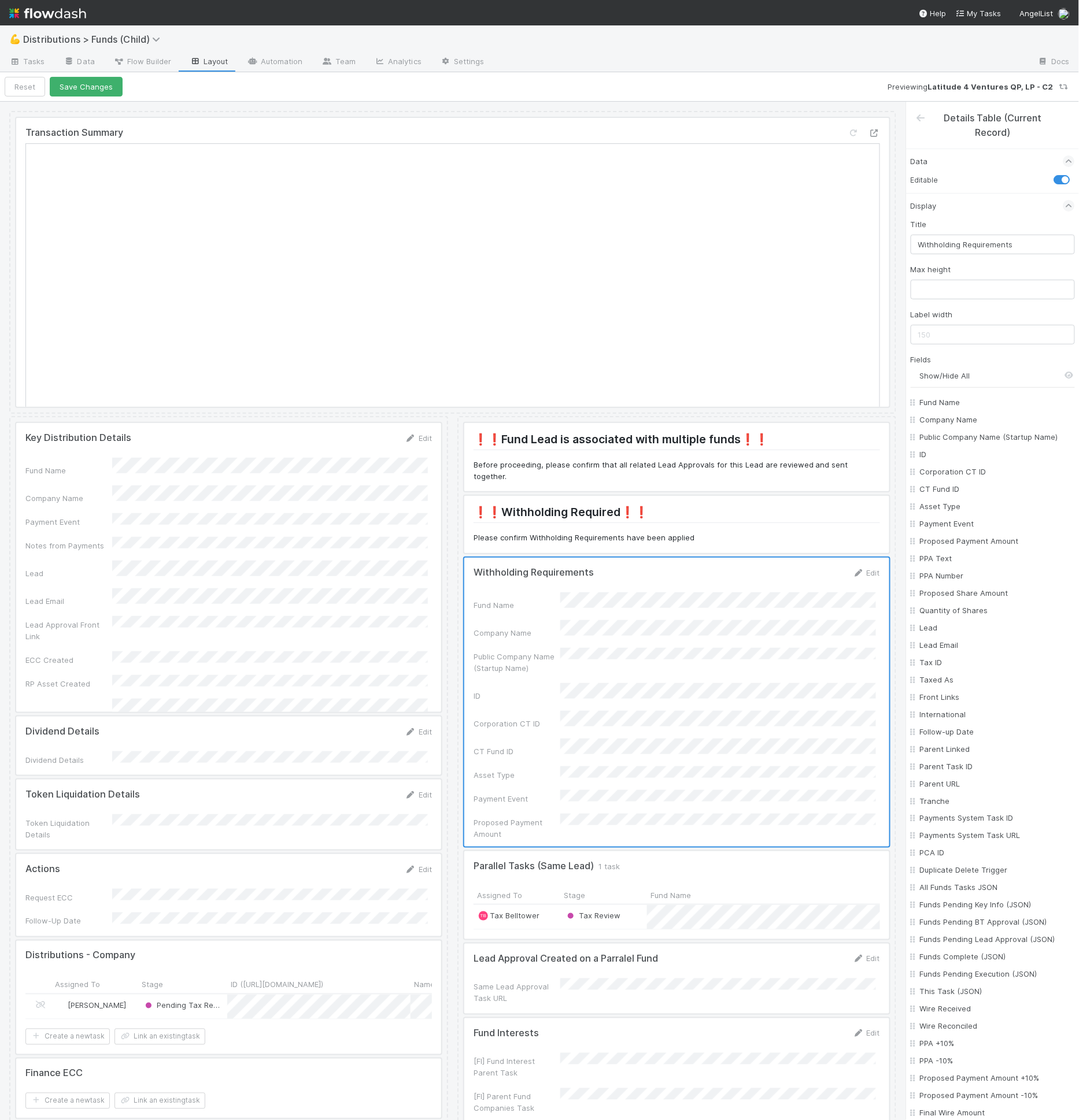
checkbox input "false"
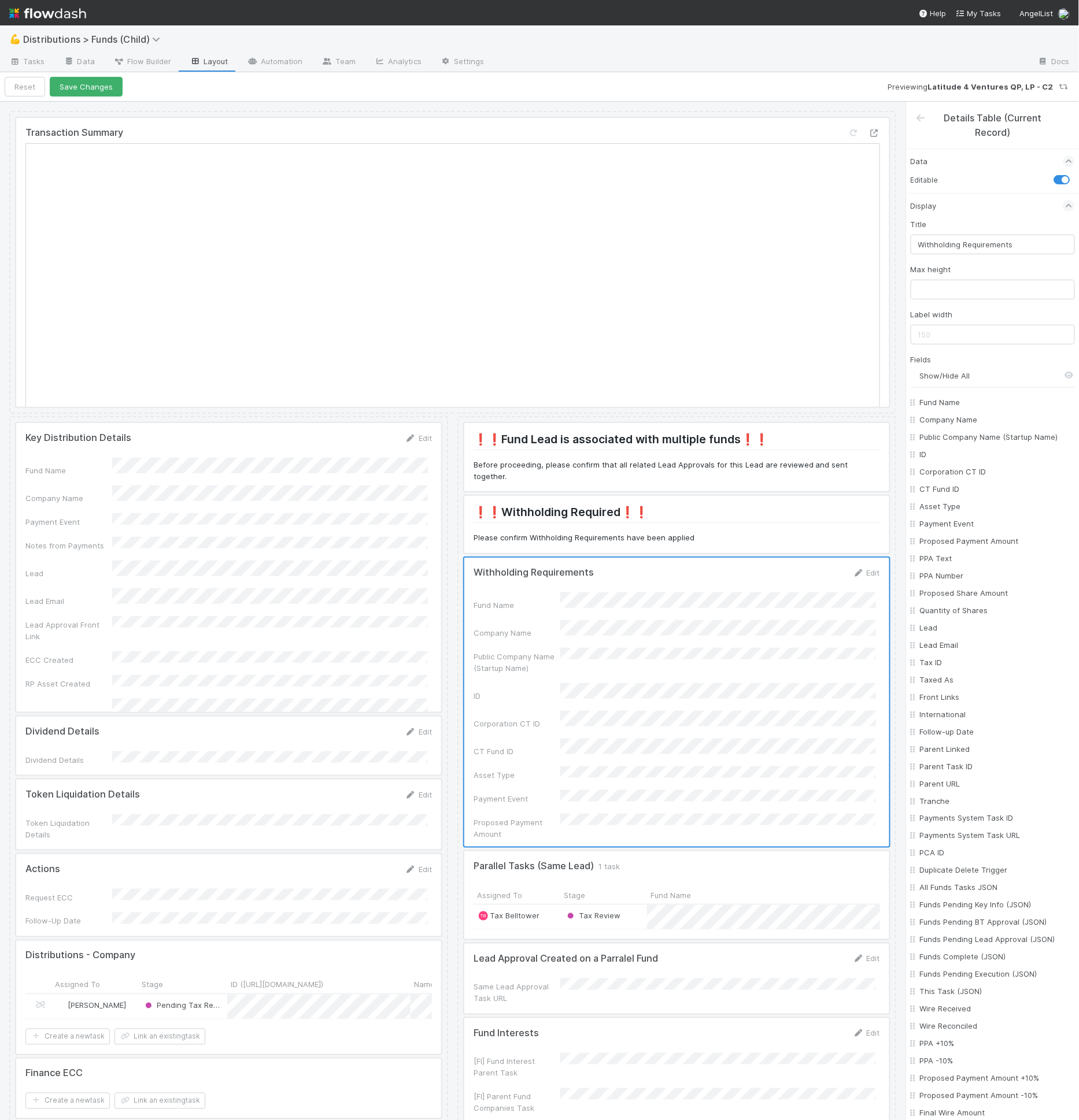
checkbox input "false"
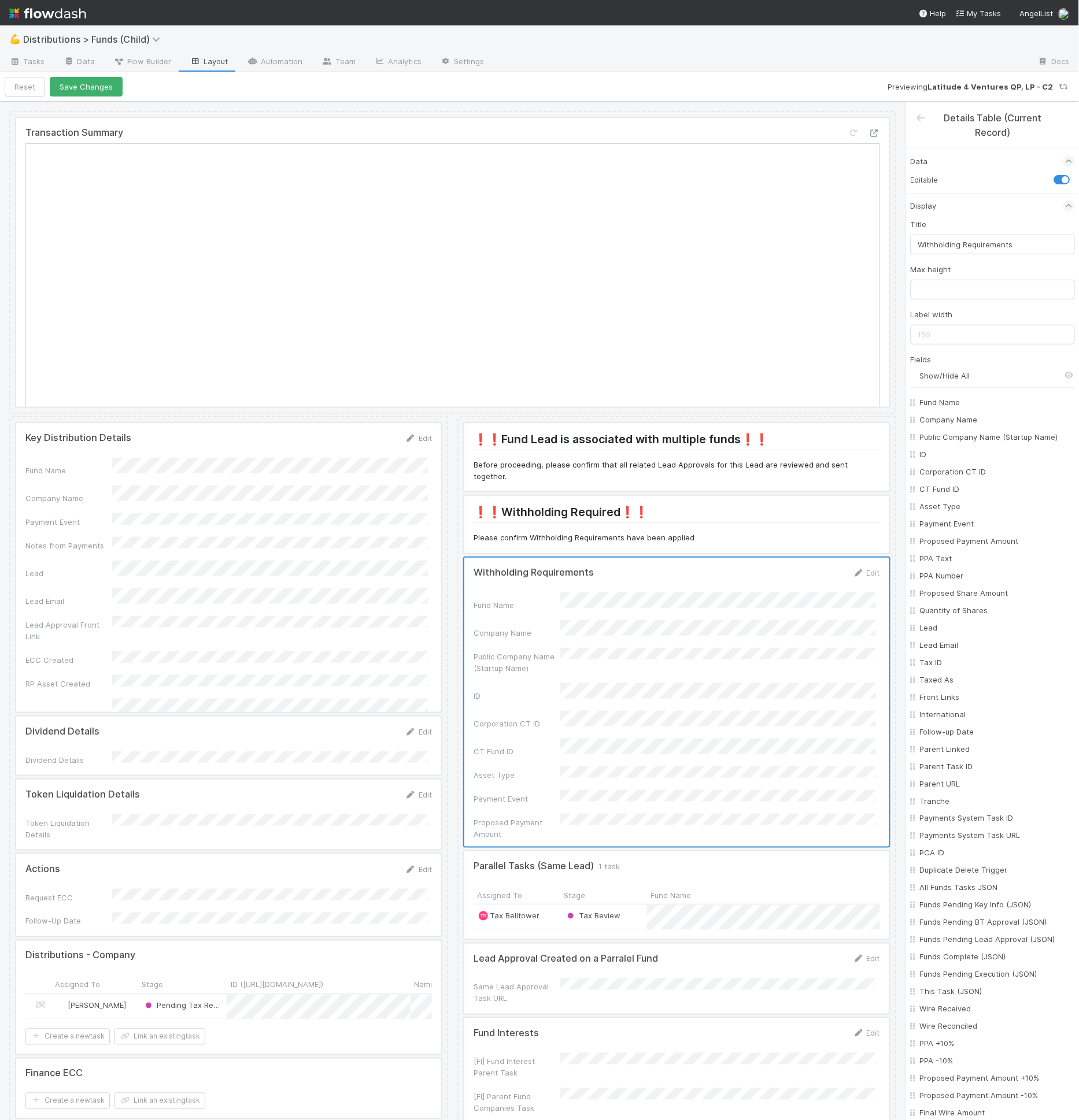
checkbox input "false"
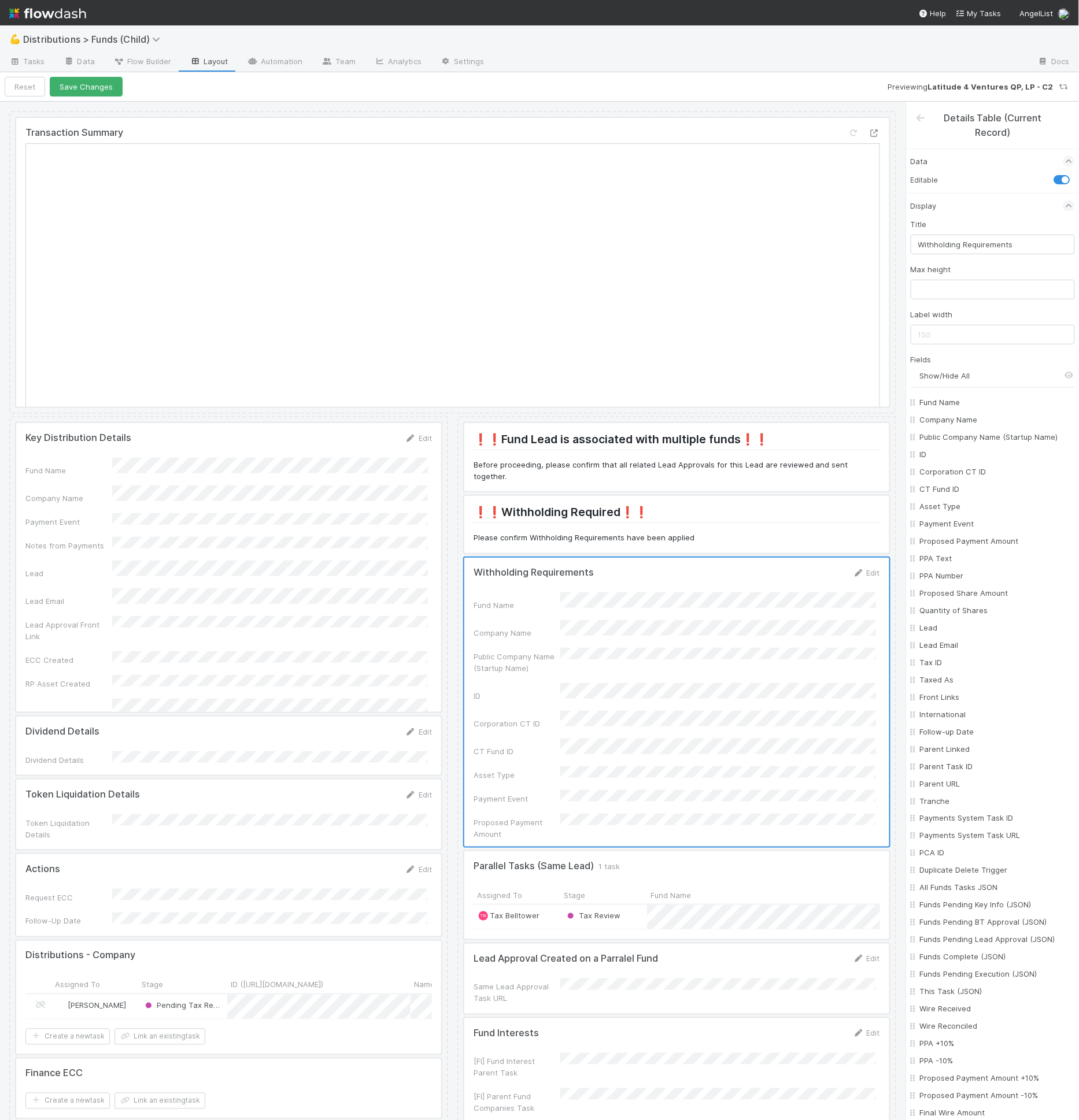
checkbox input "false"
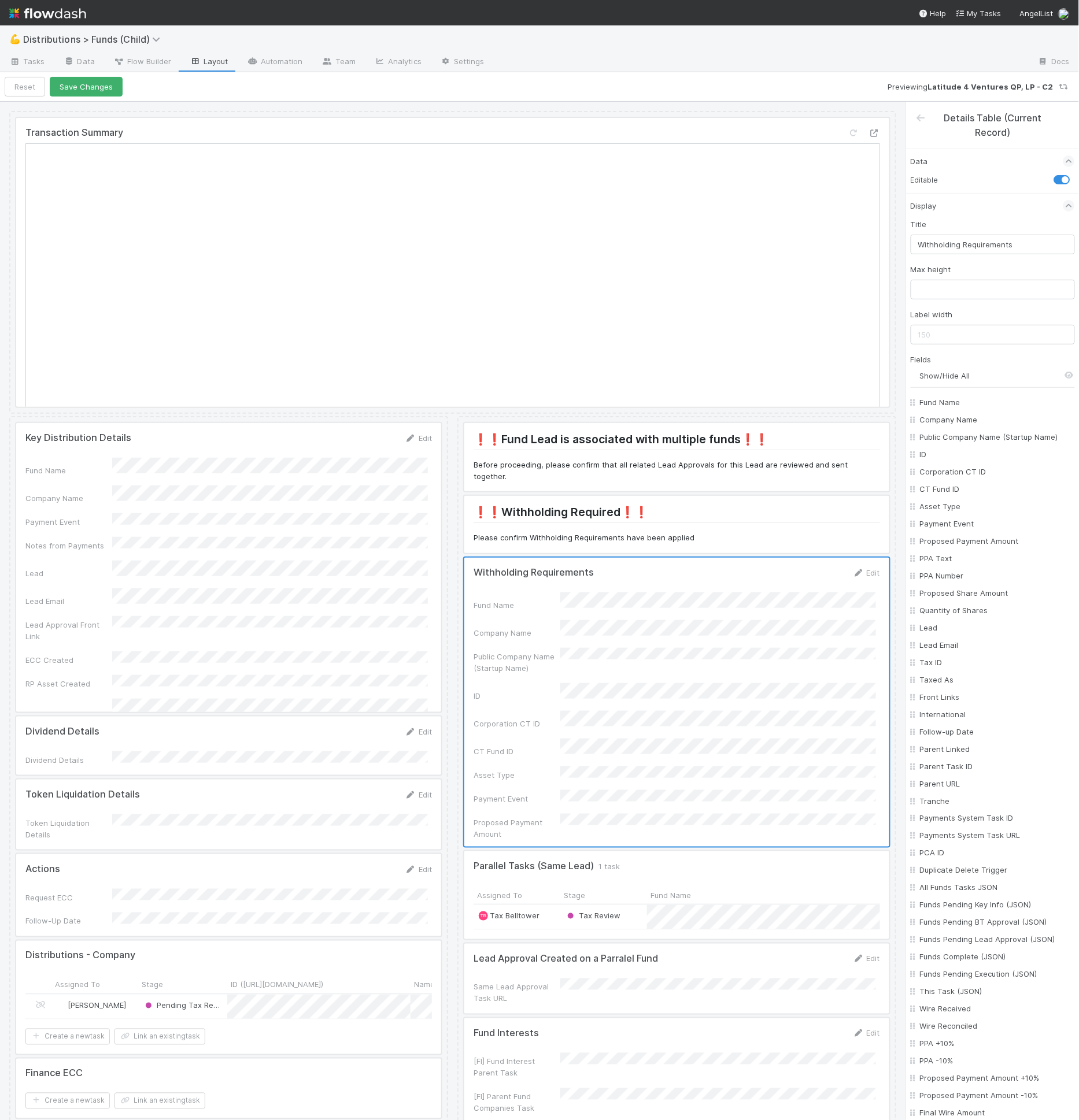
checkbox input "false"
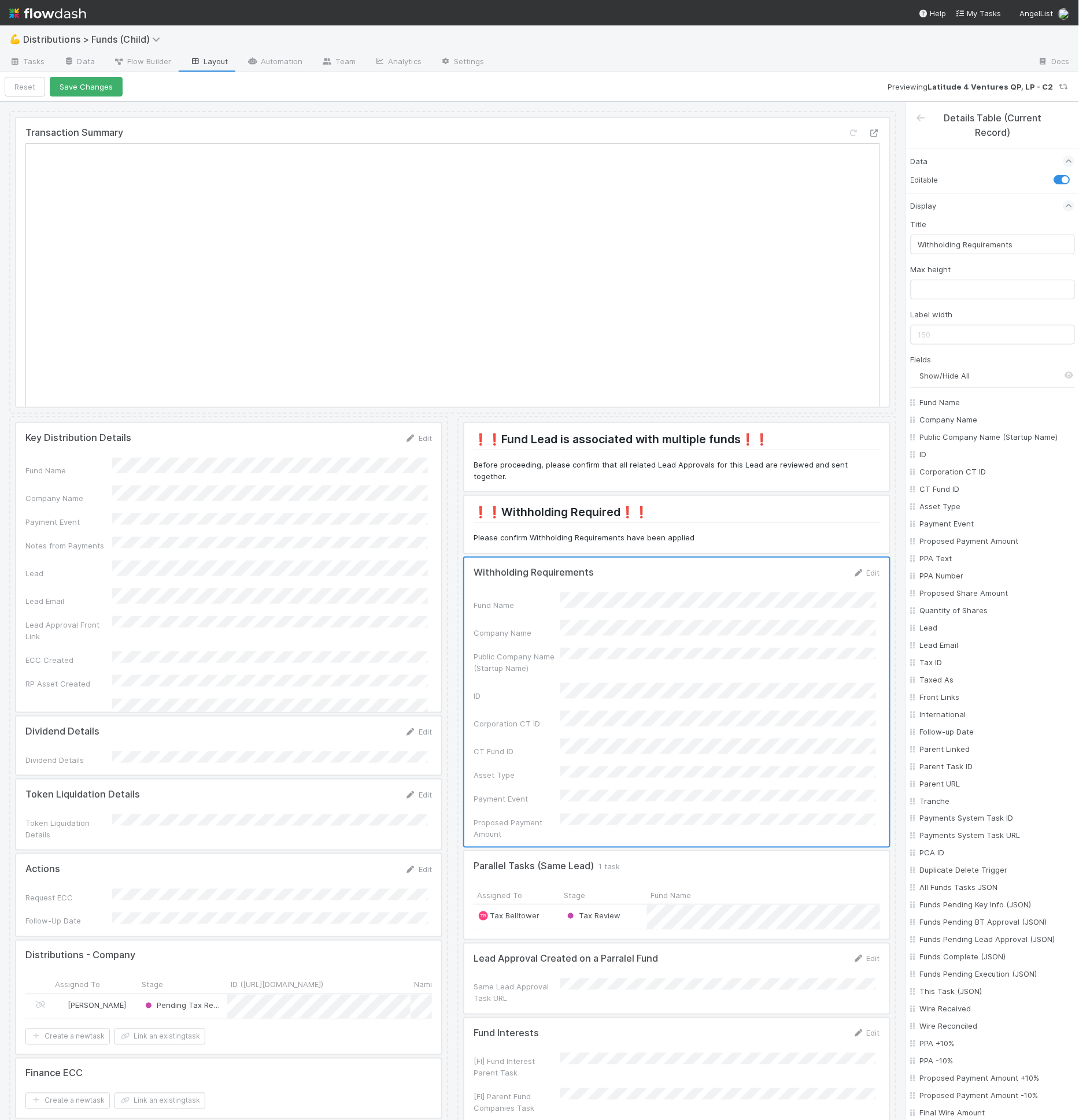
checkbox input "false"
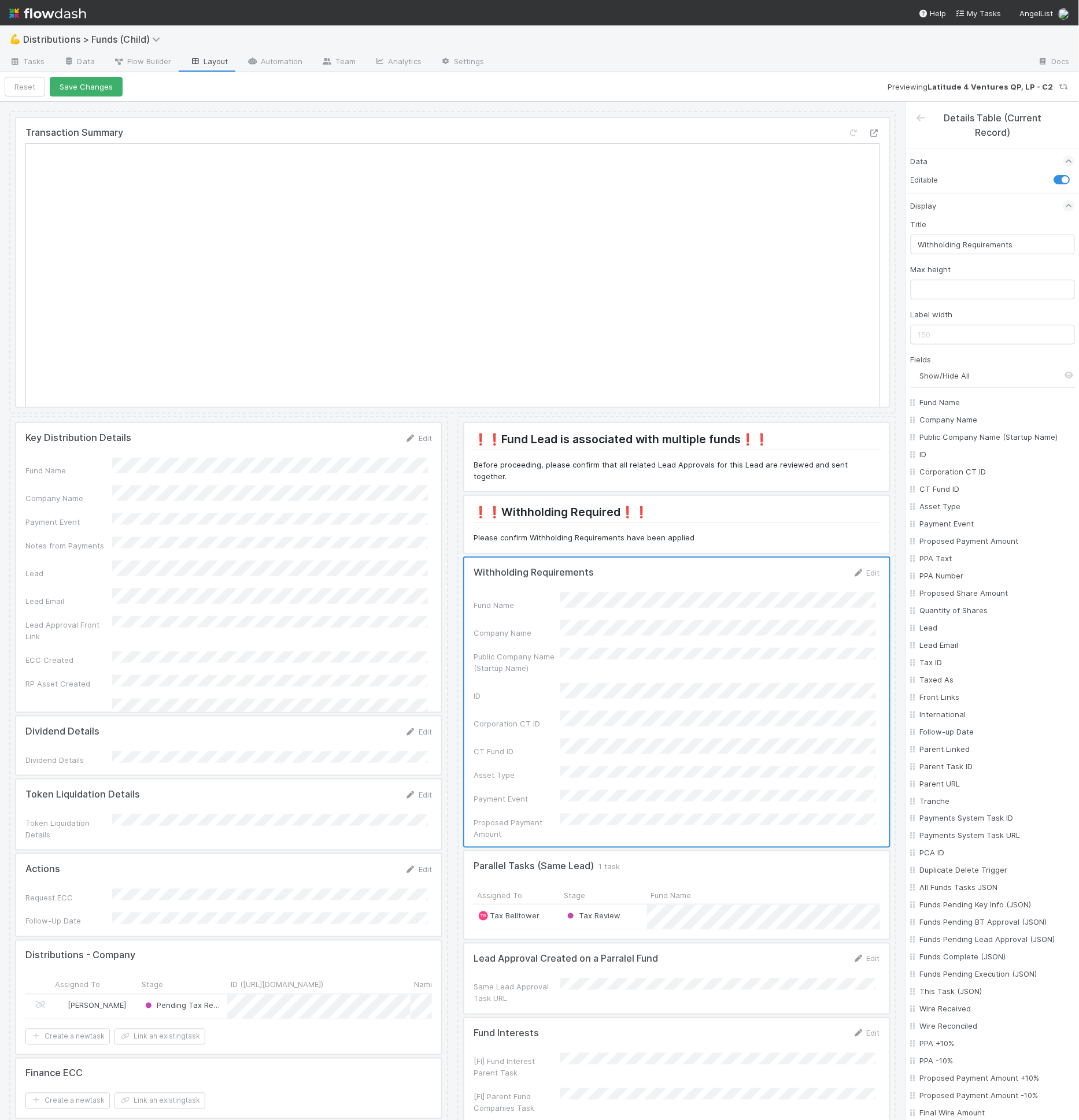
checkbox input "false"
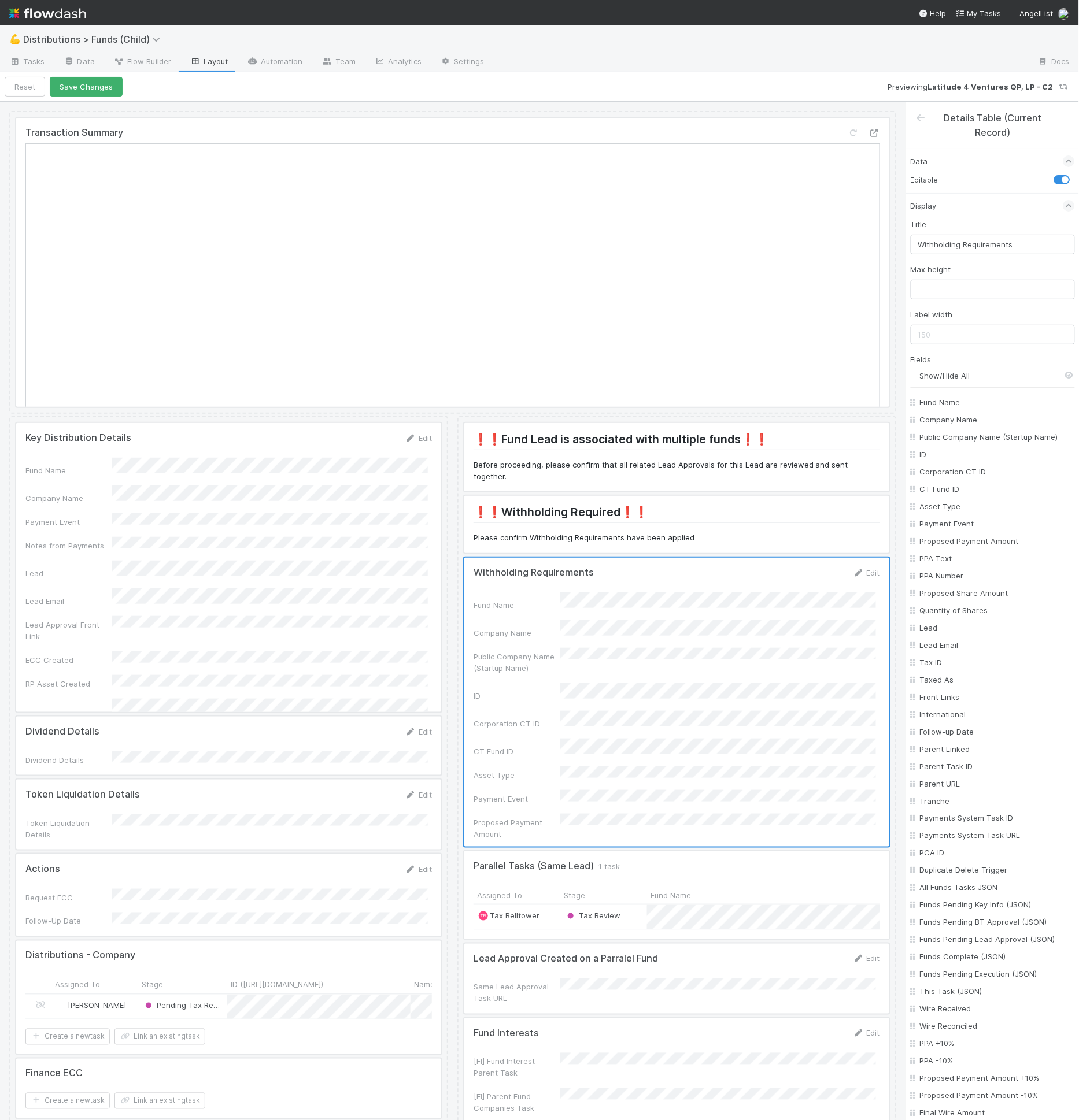
checkbox input "false"
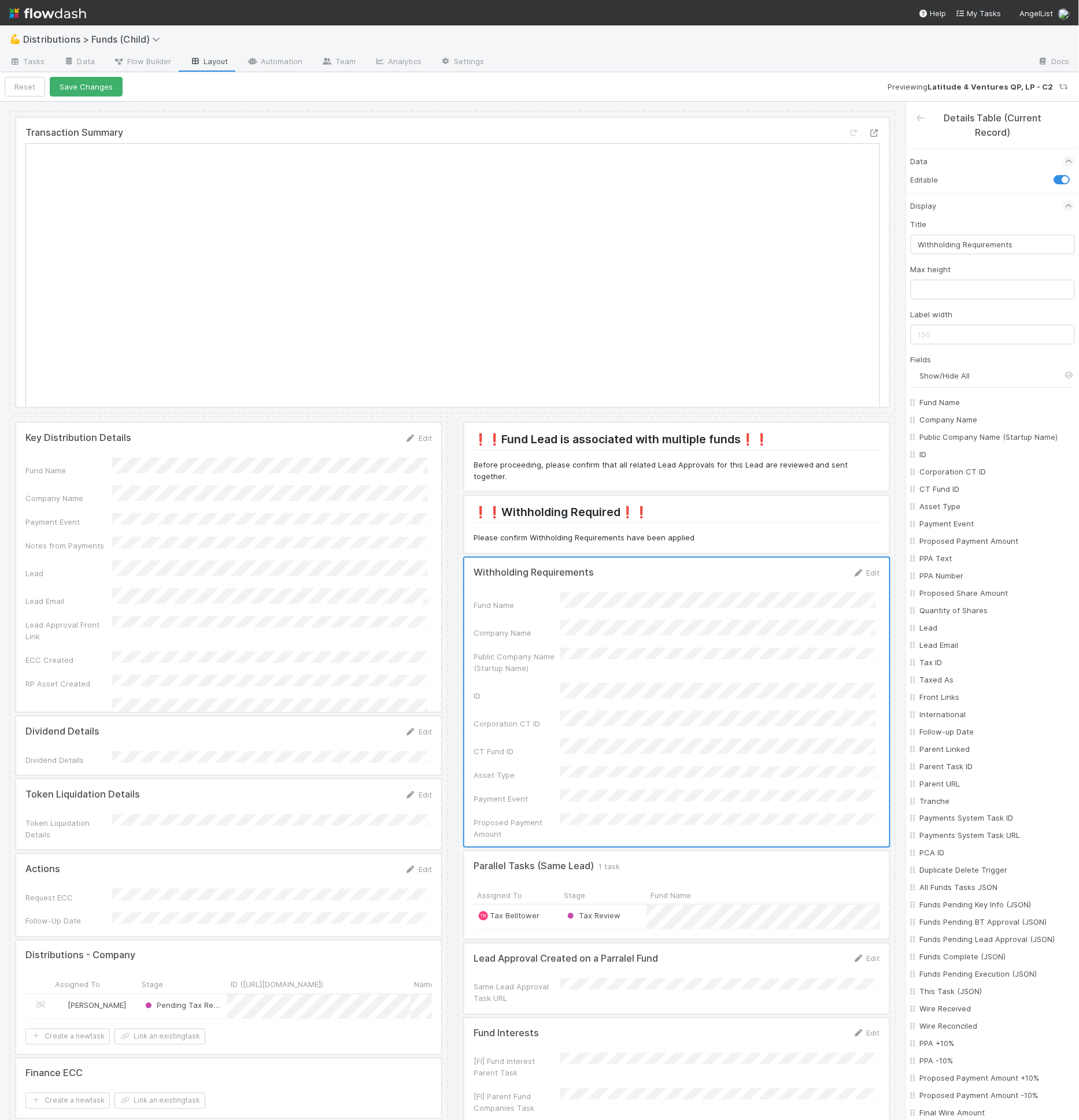
checkbox input "false"
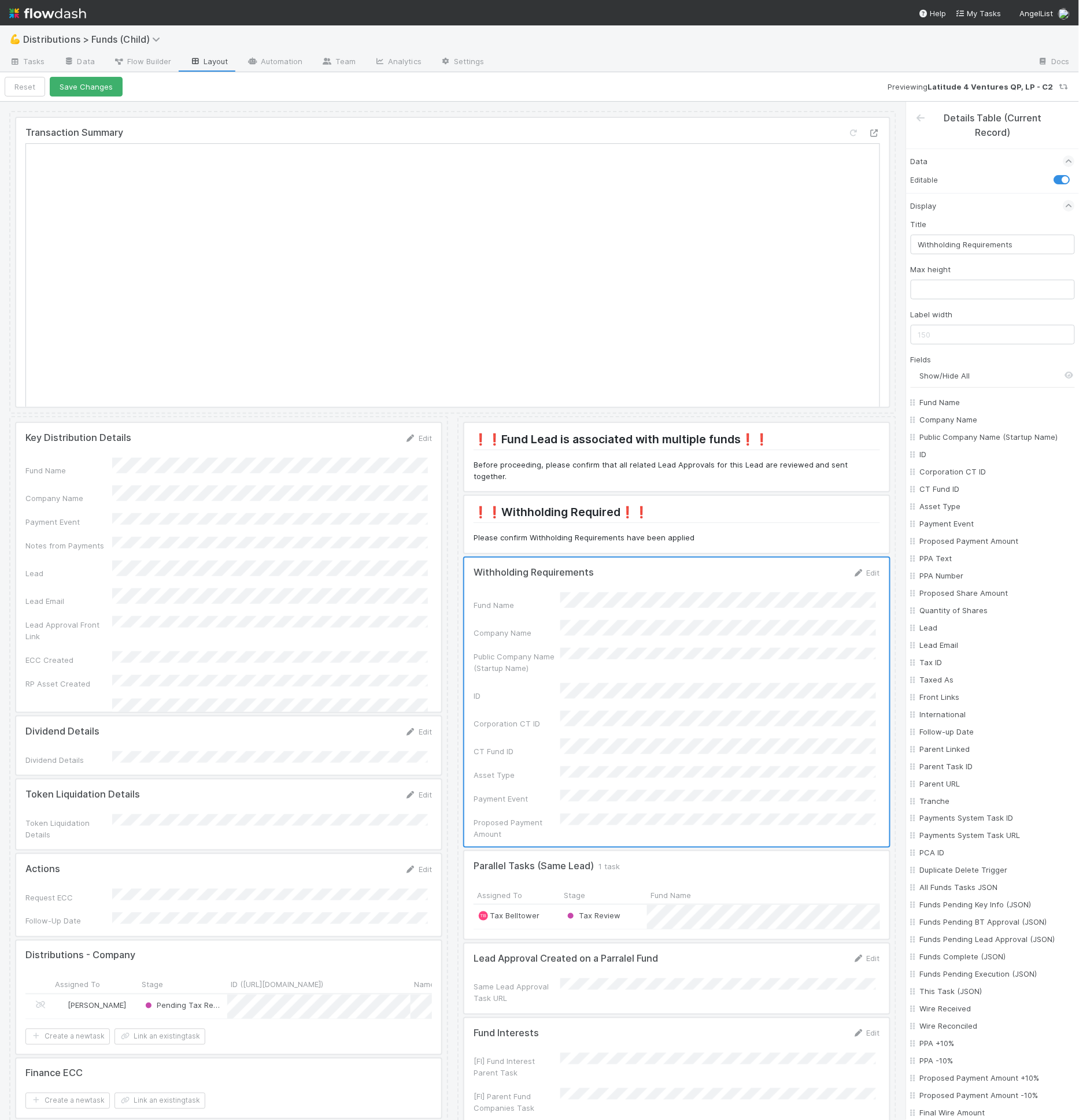
checkbox input "false"
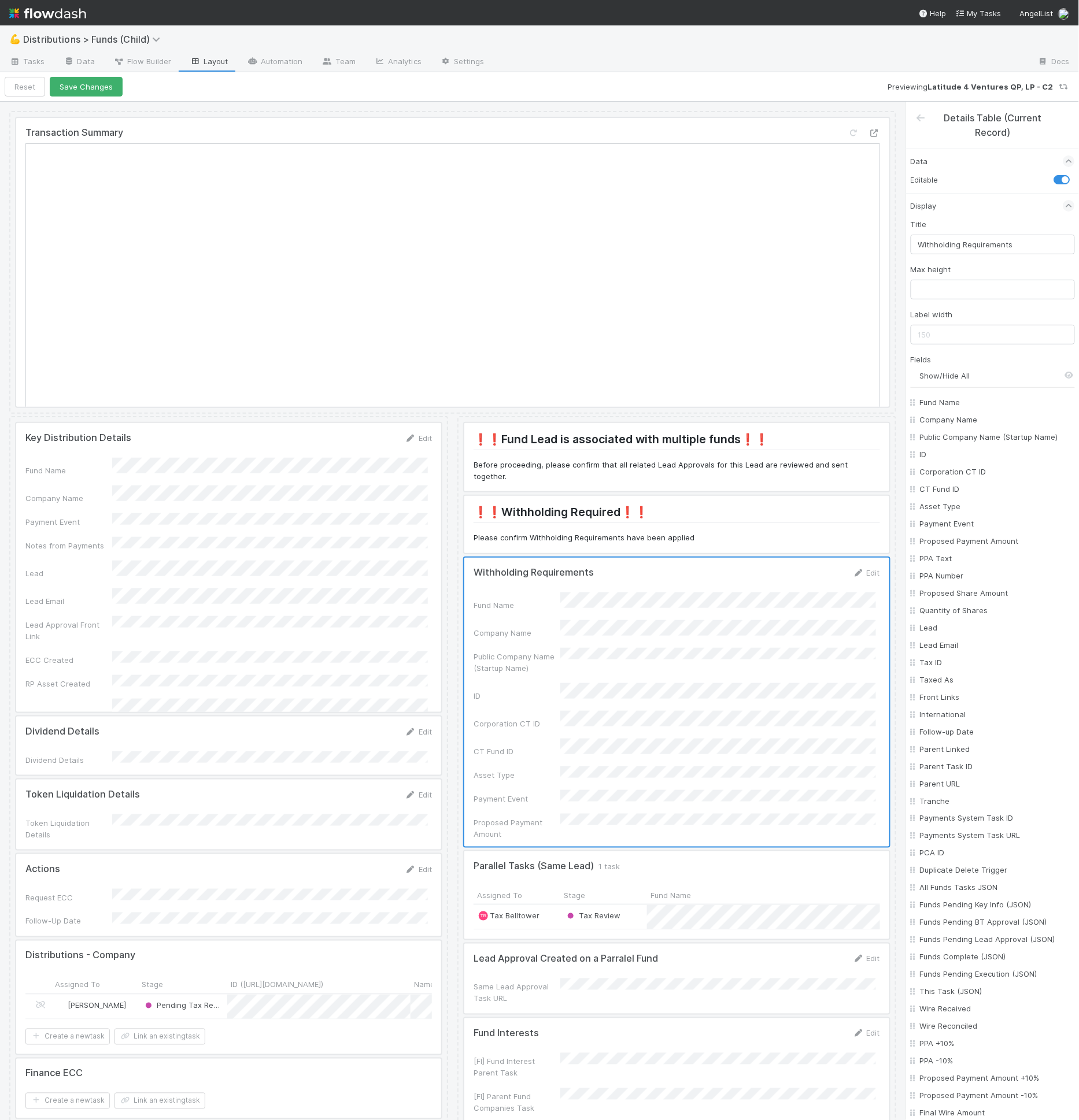
checkbox input "false"
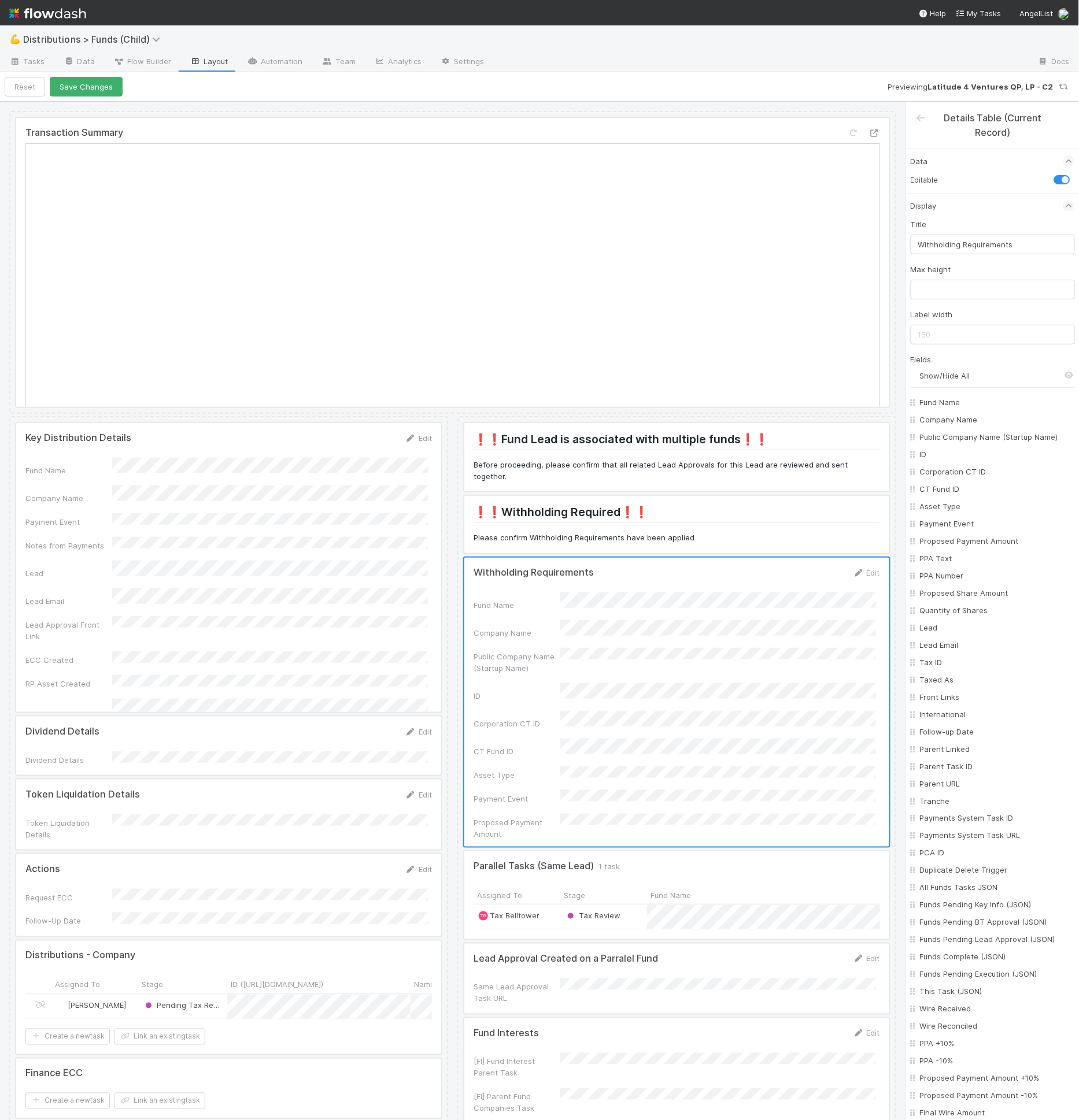
checkbox input "false"
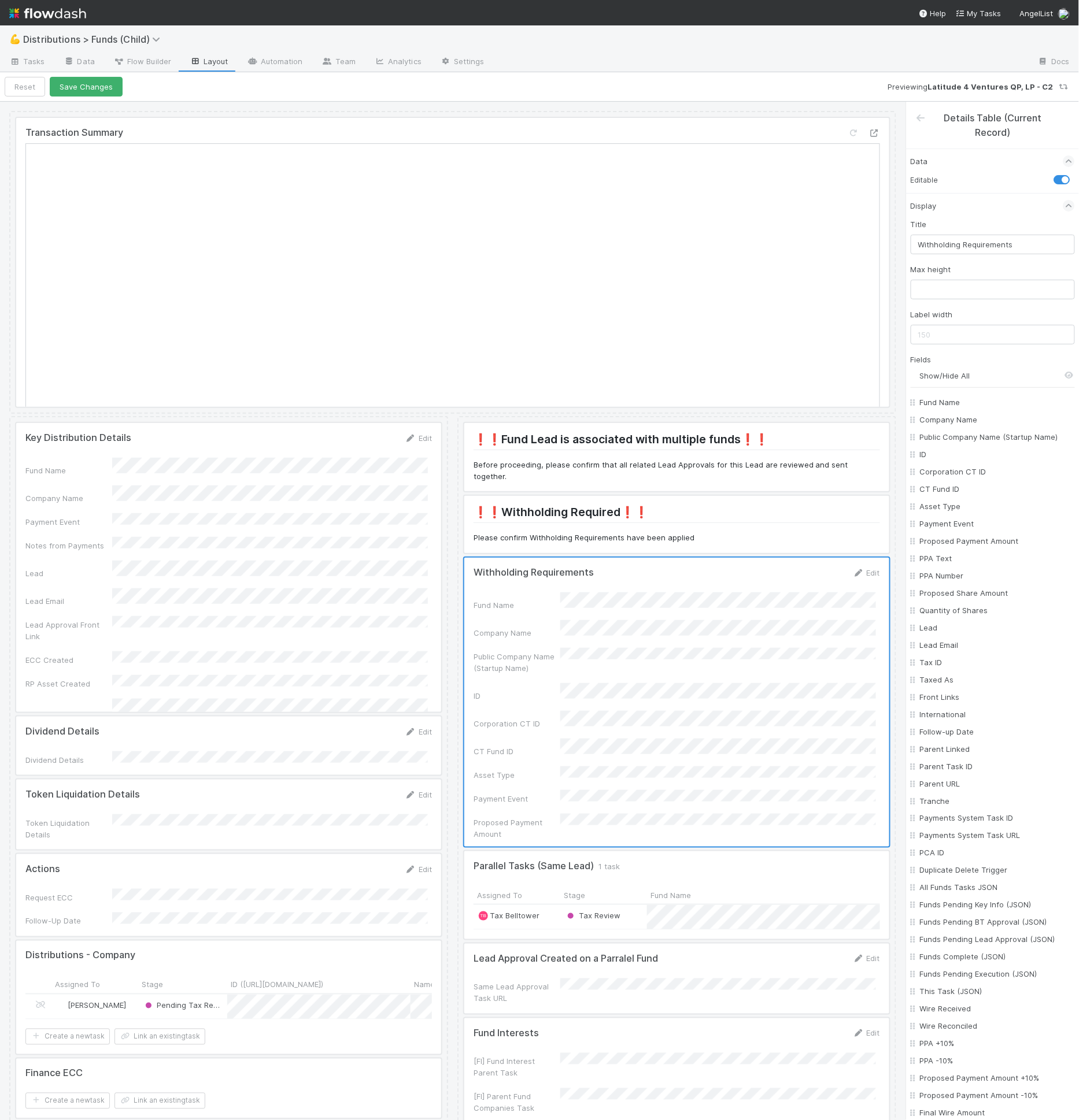
checkbox input "false"
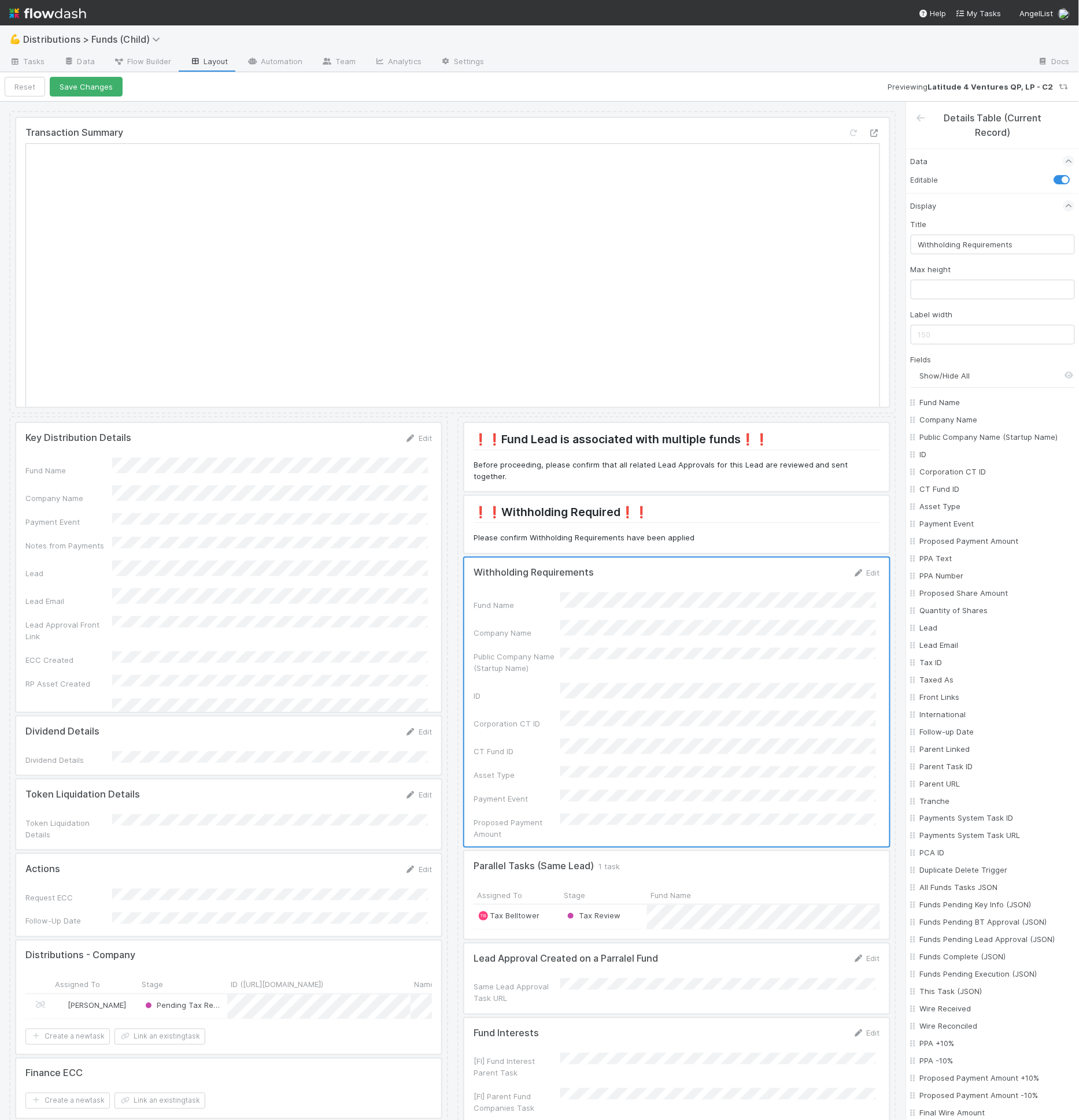
checkbox input "false"
checkbox On "false"
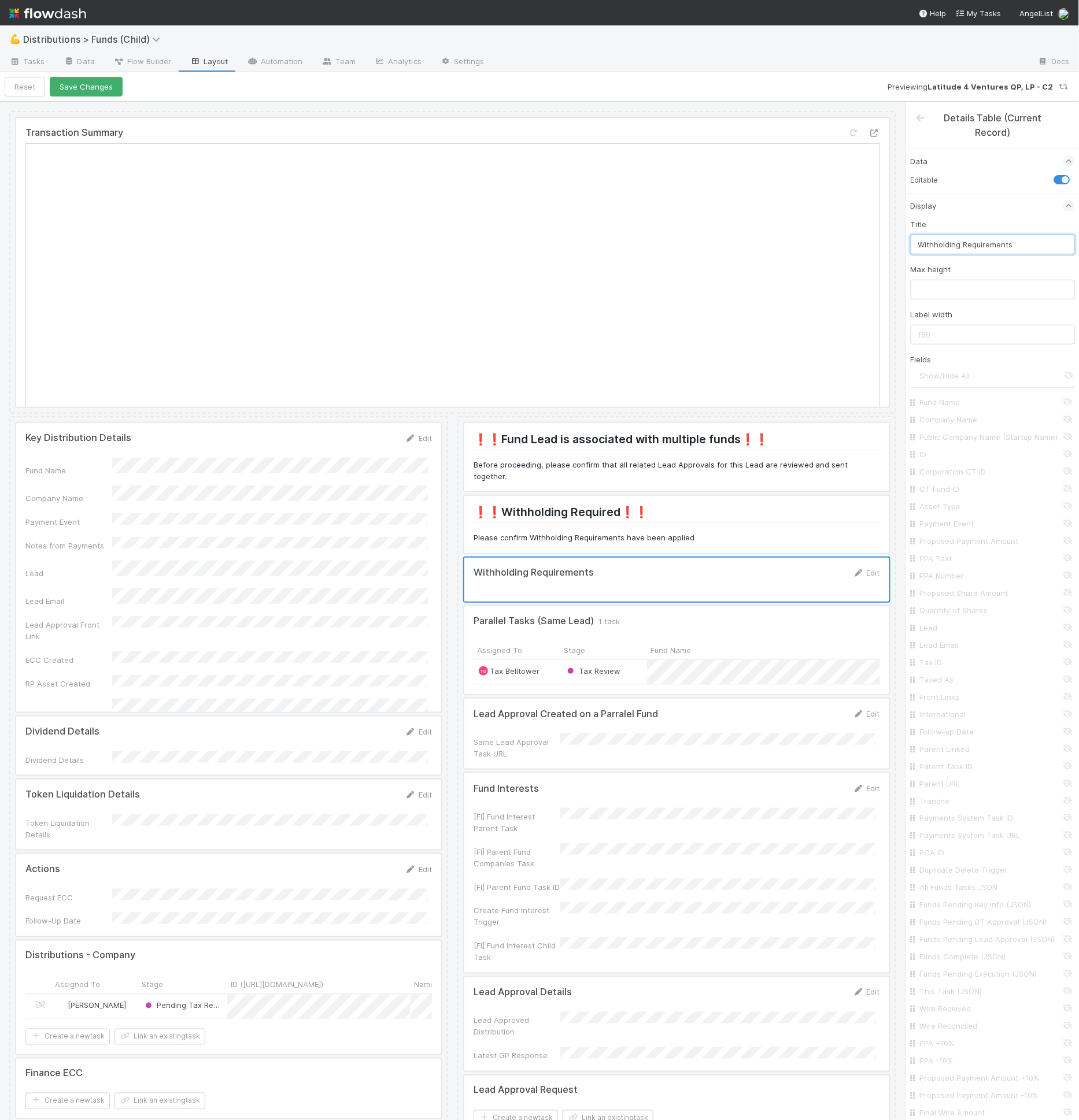
click at [971, 242] on input "Withholding Requirements" at bounding box center [993, 244] width 164 height 19
click at [968, 240] on input "Withholding Applied" at bounding box center [993, 244] width 164 height 19
type input "Withholding"
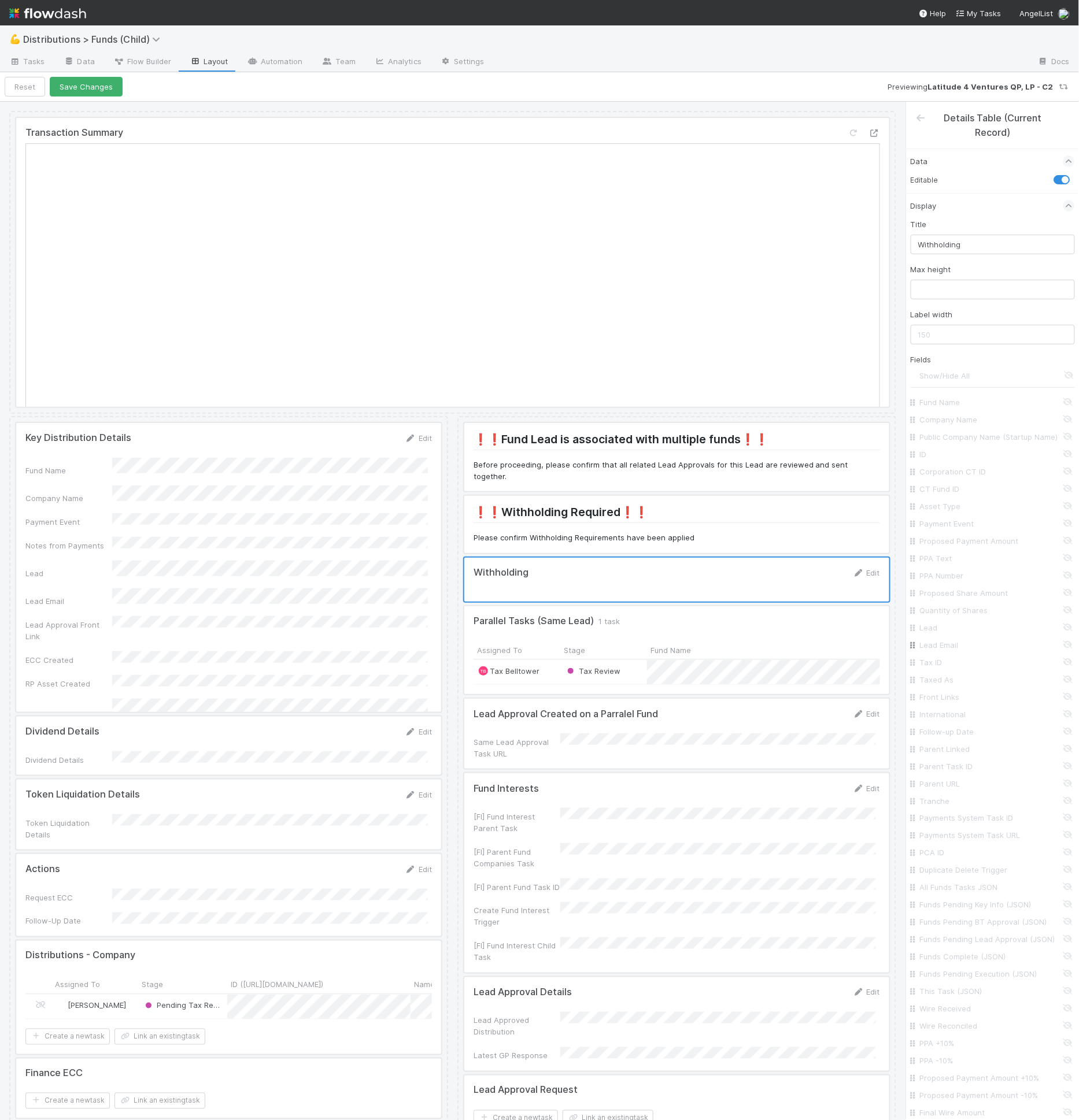
scroll to position [772, 0]
click at [968, 624] on input "[Tax] Withholding Required" at bounding box center [995, 618] width 152 height 12
checkbox input "true"
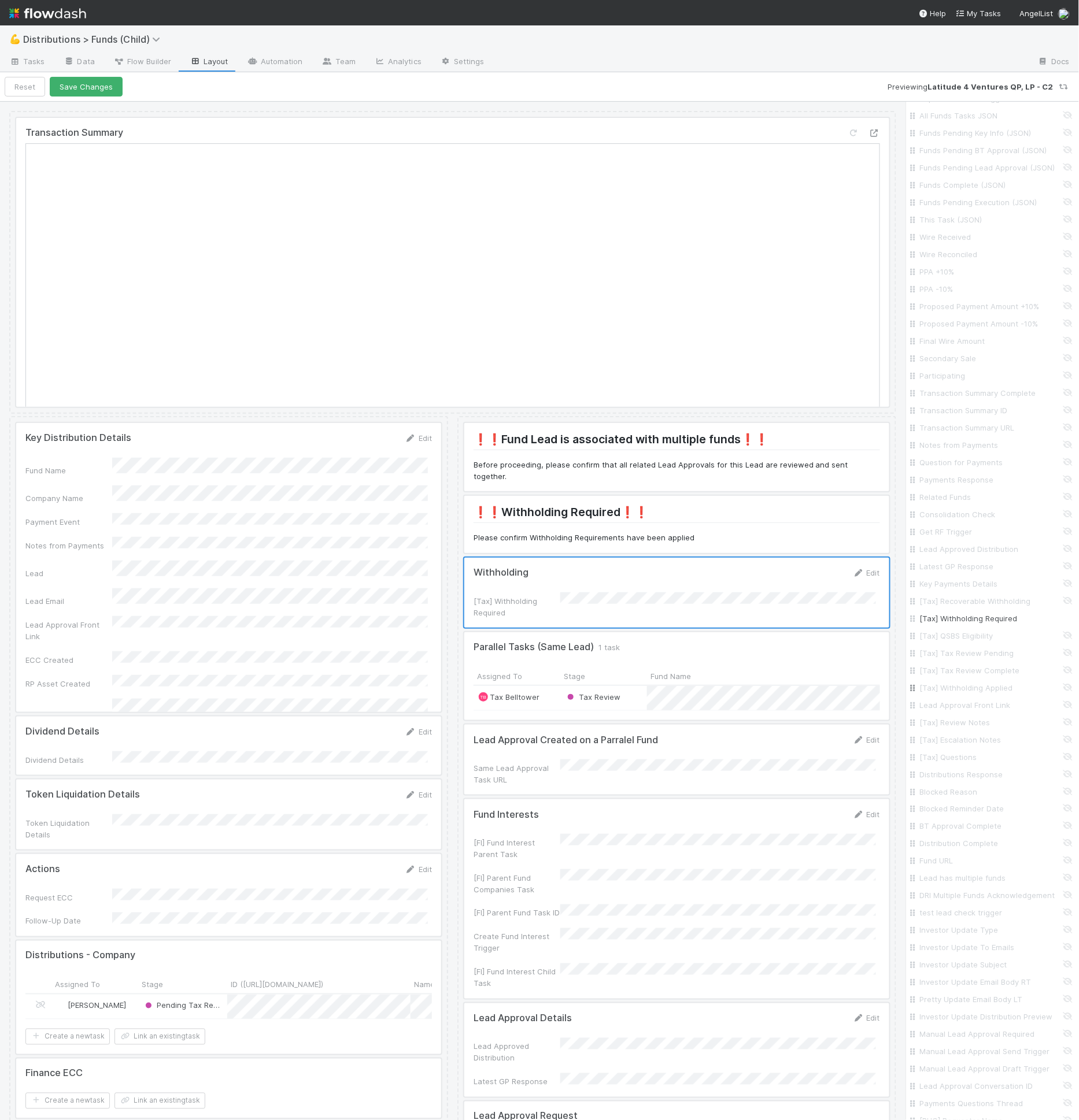
click at [973, 694] on input "[Tax] Withholding Applied" at bounding box center [995, 688] width 152 height 12
checkbox input "true"
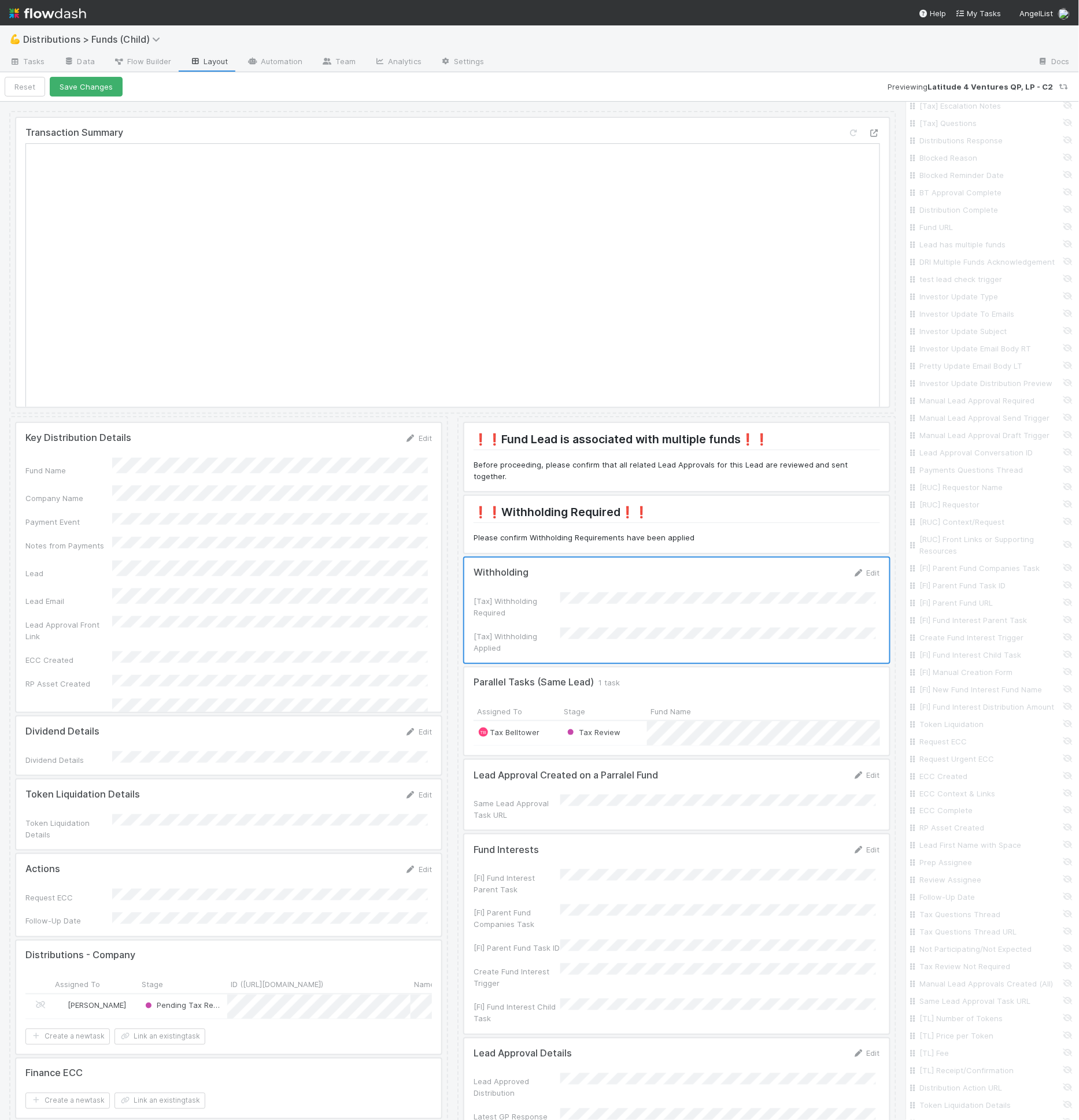
scroll to position [1711, 0]
click at [987, 1047] on label "When conditions are met" at bounding box center [969, 1051] width 91 height 12
click at [920, 1047] on input "When conditions are met" at bounding box center [915, 1050] width 9 height 10
radio input "true"
radio input "false"
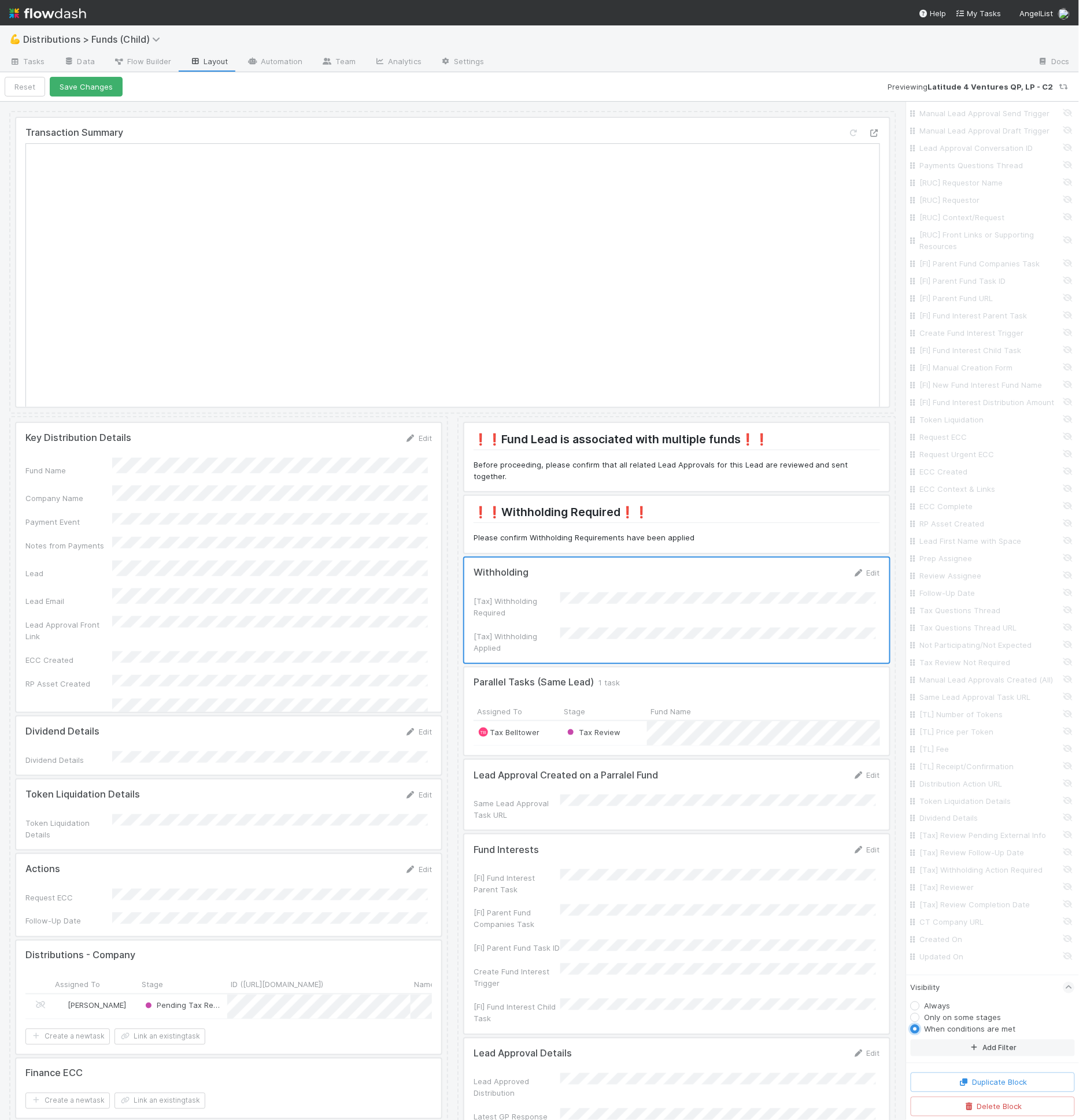
scroll to position [1732, 0]
click at [994, 1049] on button "Add Filter" at bounding box center [993, 1048] width 164 height 17
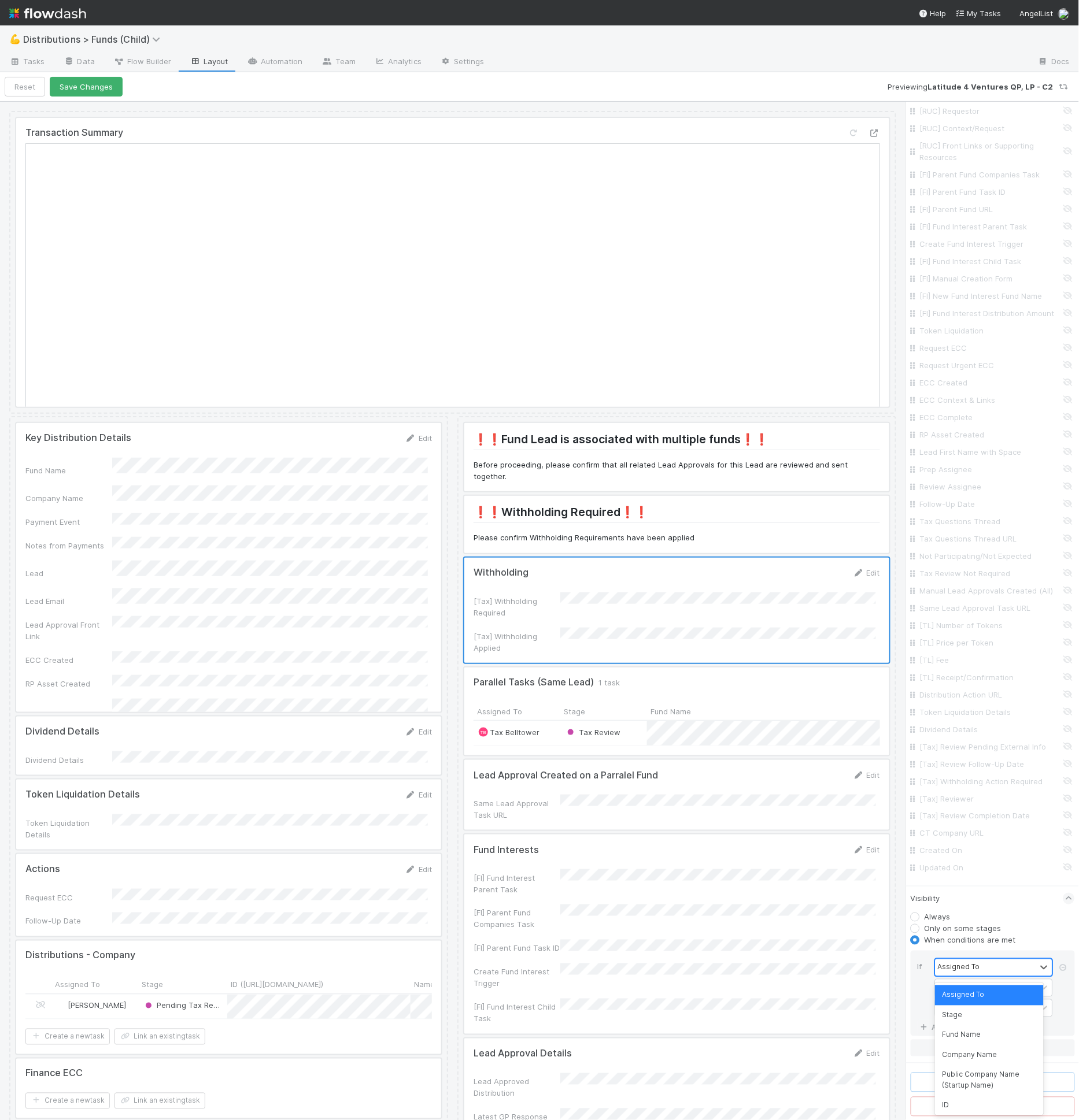
click at [980, 966] on div "Assigned To" at bounding box center [986, 968] width 101 height 17
type input "withh"
click at [1021, 994] on div "is" at bounding box center [986, 988] width 101 height 17
click at [988, 1074] on div "is not empty" at bounding box center [989, 1075] width 108 height 19
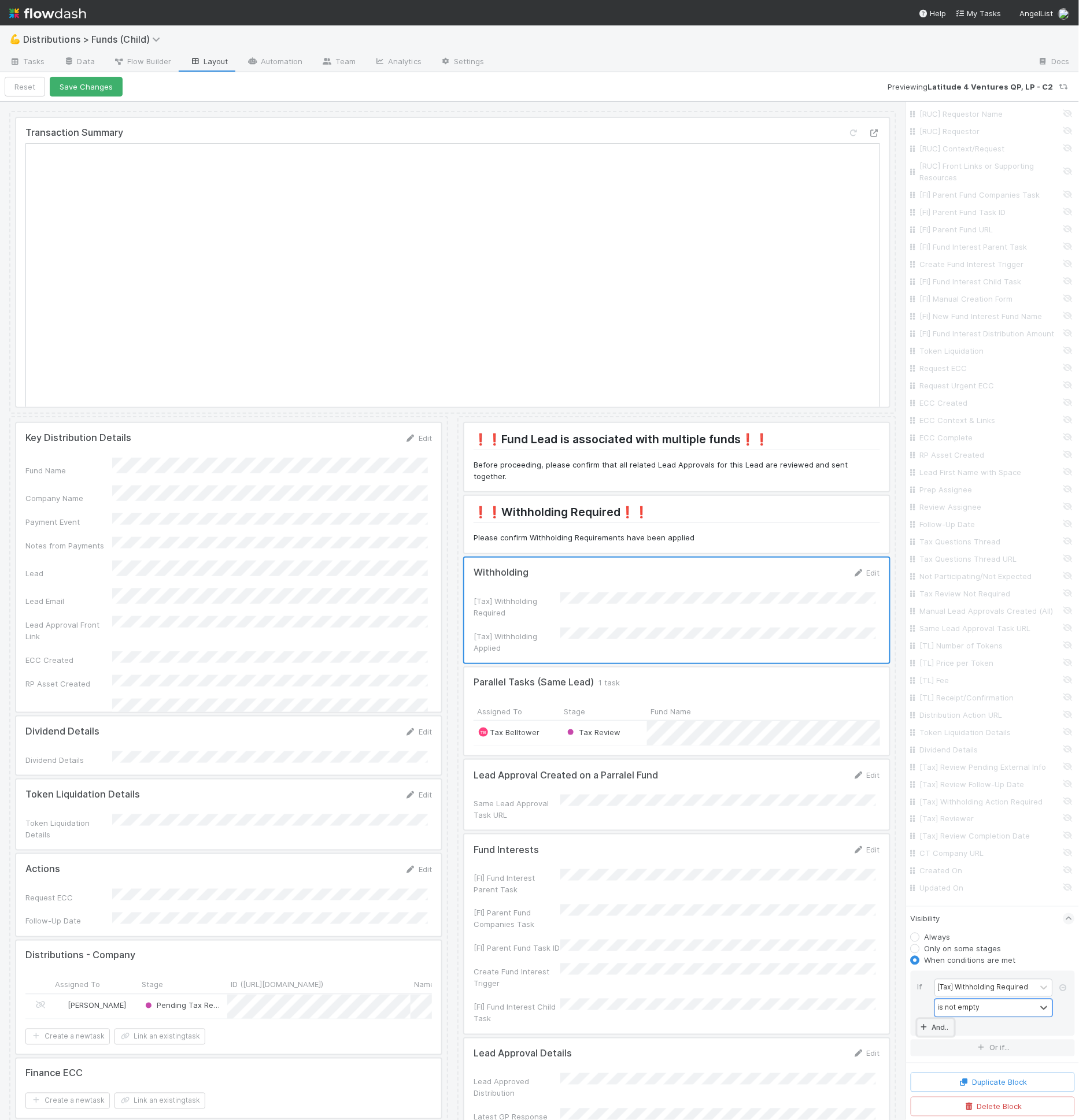
click at [938, 1027] on link "And.." at bounding box center [935, 1028] width 36 height 17
click at [969, 1019] on div "Assigned To" at bounding box center [958, 1014] width 42 height 10
type input "with"
click at [1011, 992] on div "is" at bounding box center [986, 988] width 101 height 17
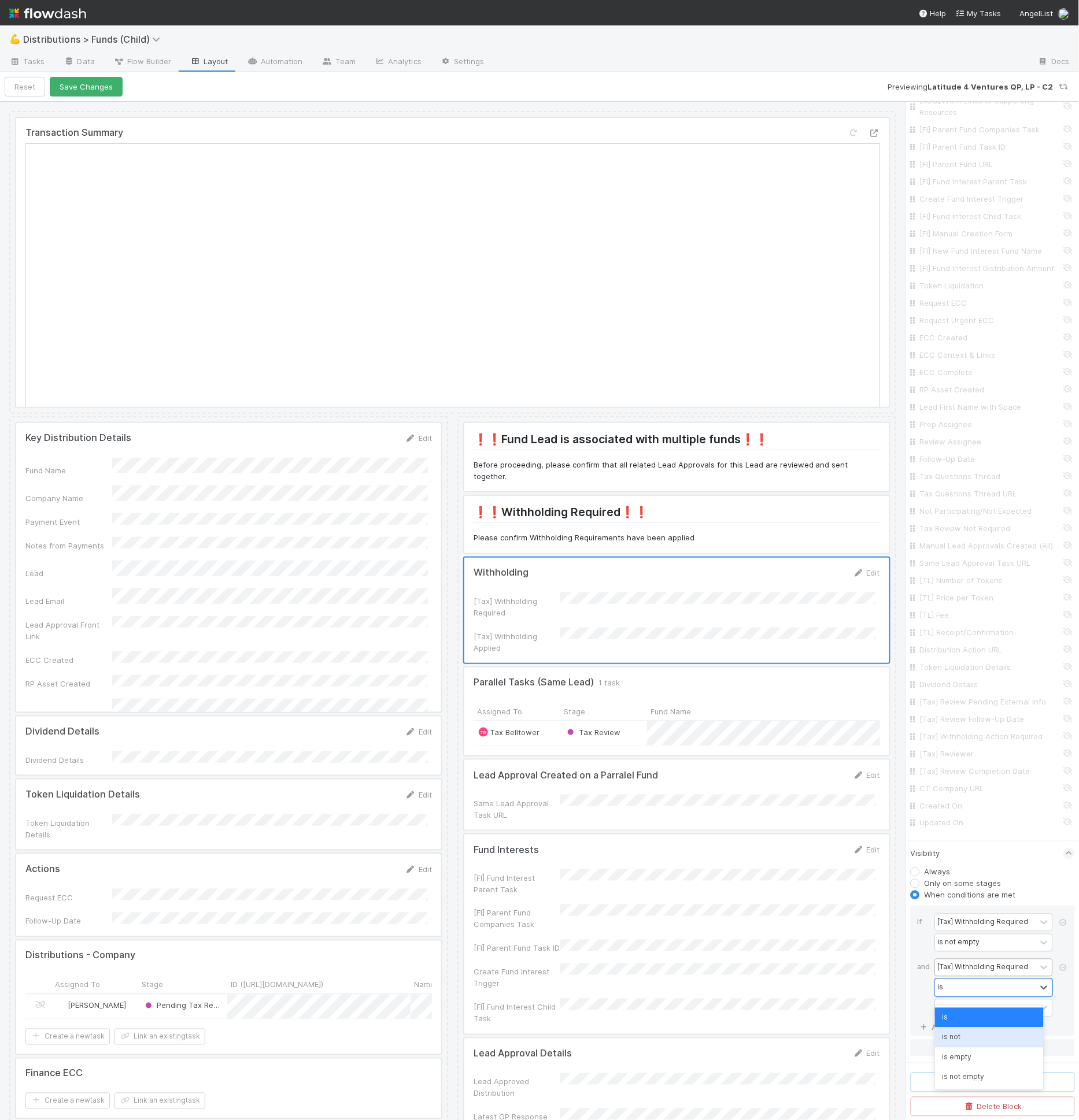
click at [994, 1035] on div "is not" at bounding box center [989, 1037] width 108 height 19
click at [994, 1025] on div "If [Tax] Withholding Required is not empty and [Tax] Withholding Required optio…" at bounding box center [993, 971] width 164 height 131
click at [994, 1017] on div at bounding box center [986, 1009] width 101 height 17
click at [977, 1045] on div "No - Capital Transaction" at bounding box center [989, 1036] width 108 height 19
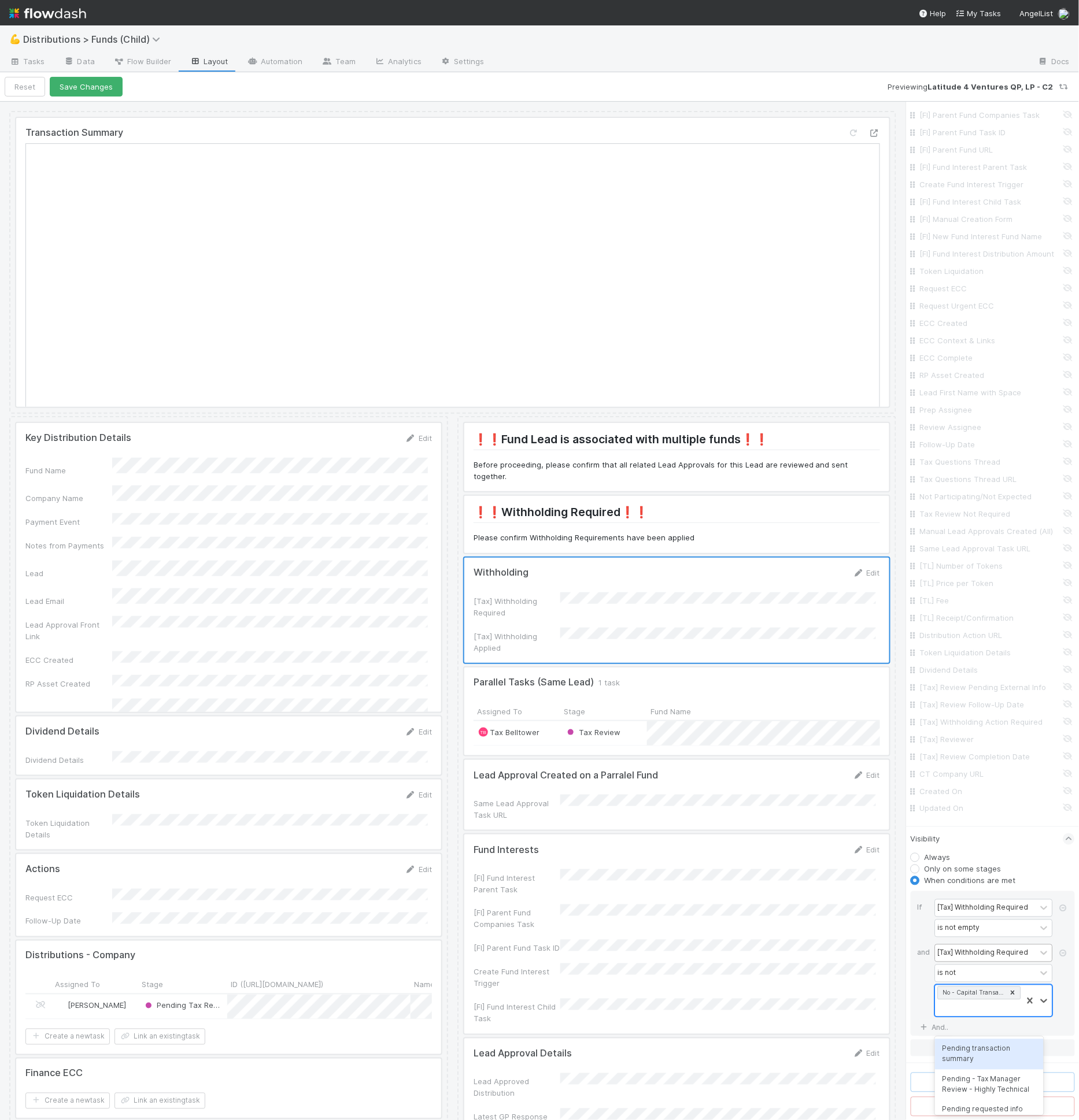
click at [981, 1017] on div "No - Capital Transaction" at bounding box center [979, 1001] width 87 height 31
click at [980, 1050] on div "No - No foreign partners" at bounding box center [989, 1050] width 108 height 19
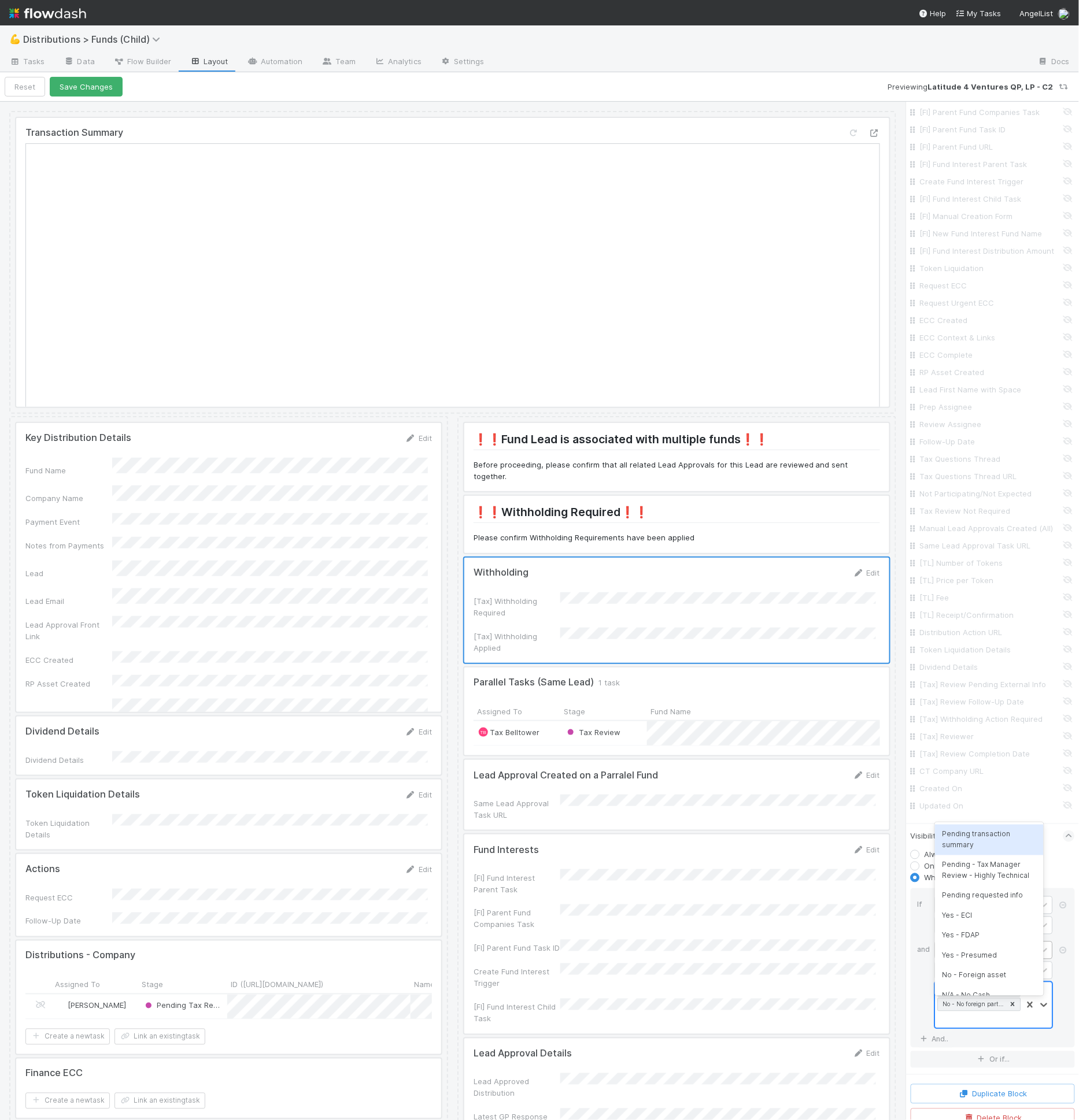
click at [979, 1029] on div "No - Capital Transaction No - No foreign partners" at bounding box center [979, 1005] width 87 height 46
click at [987, 857] on div "No - Foreign asset" at bounding box center [989, 851] width 108 height 19
click at [1012, 1029] on div "No - Capital Transaction No - No foreign partners No - Foreign asset" at bounding box center [979, 1005] width 87 height 46
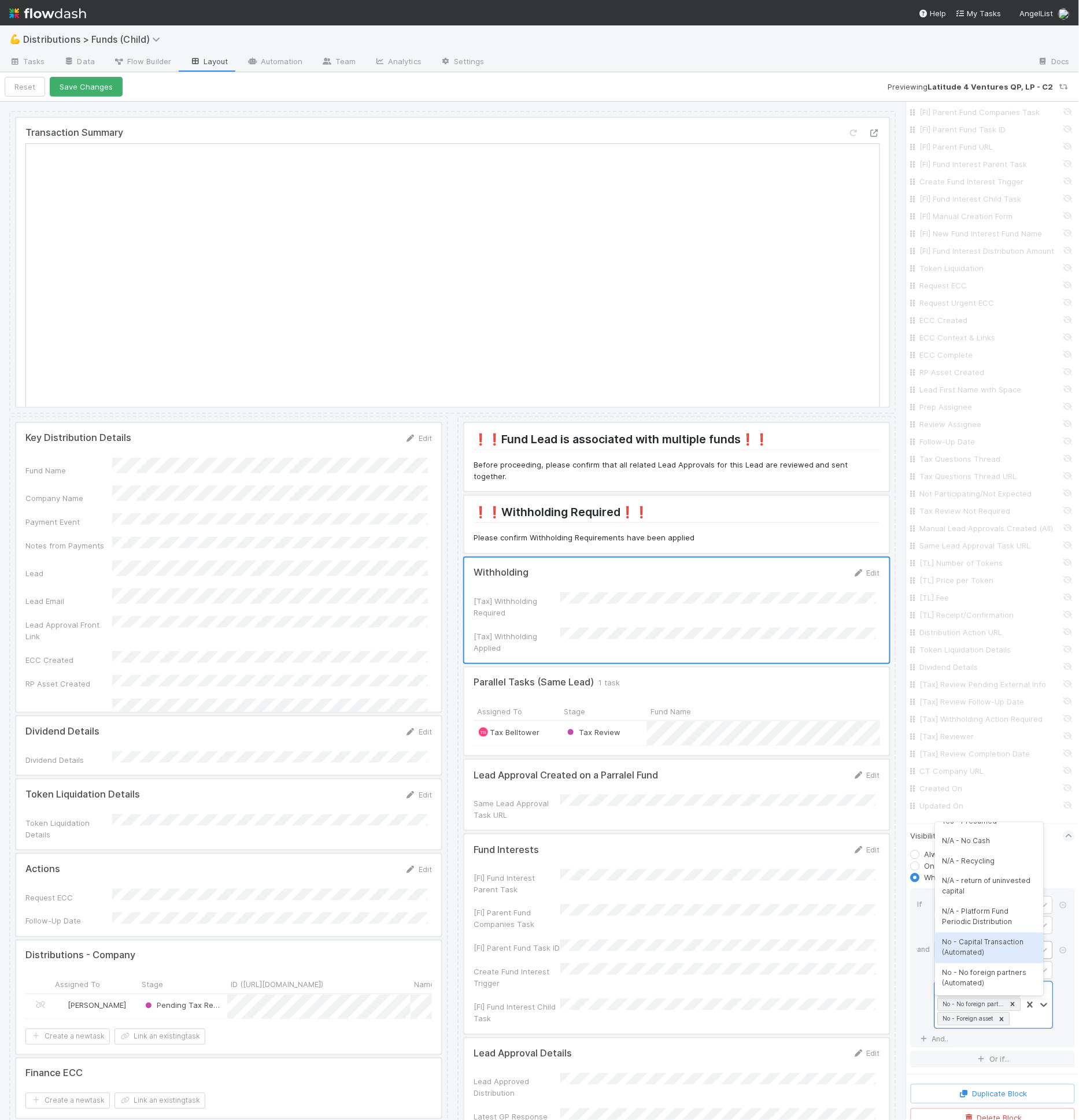
click at [994, 954] on div "No - Capital Transaction (Automated)" at bounding box center [989, 948] width 108 height 31
click at [986, 1057] on div "No - Capital Transaction No - No foreign partners No - Foreign asset No - Capit…" at bounding box center [981, 1019] width 101 height 75
click at [983, 982] on div "No - No foreign partners (Automated)" at bounding box center [994, 978] width 130 height 31
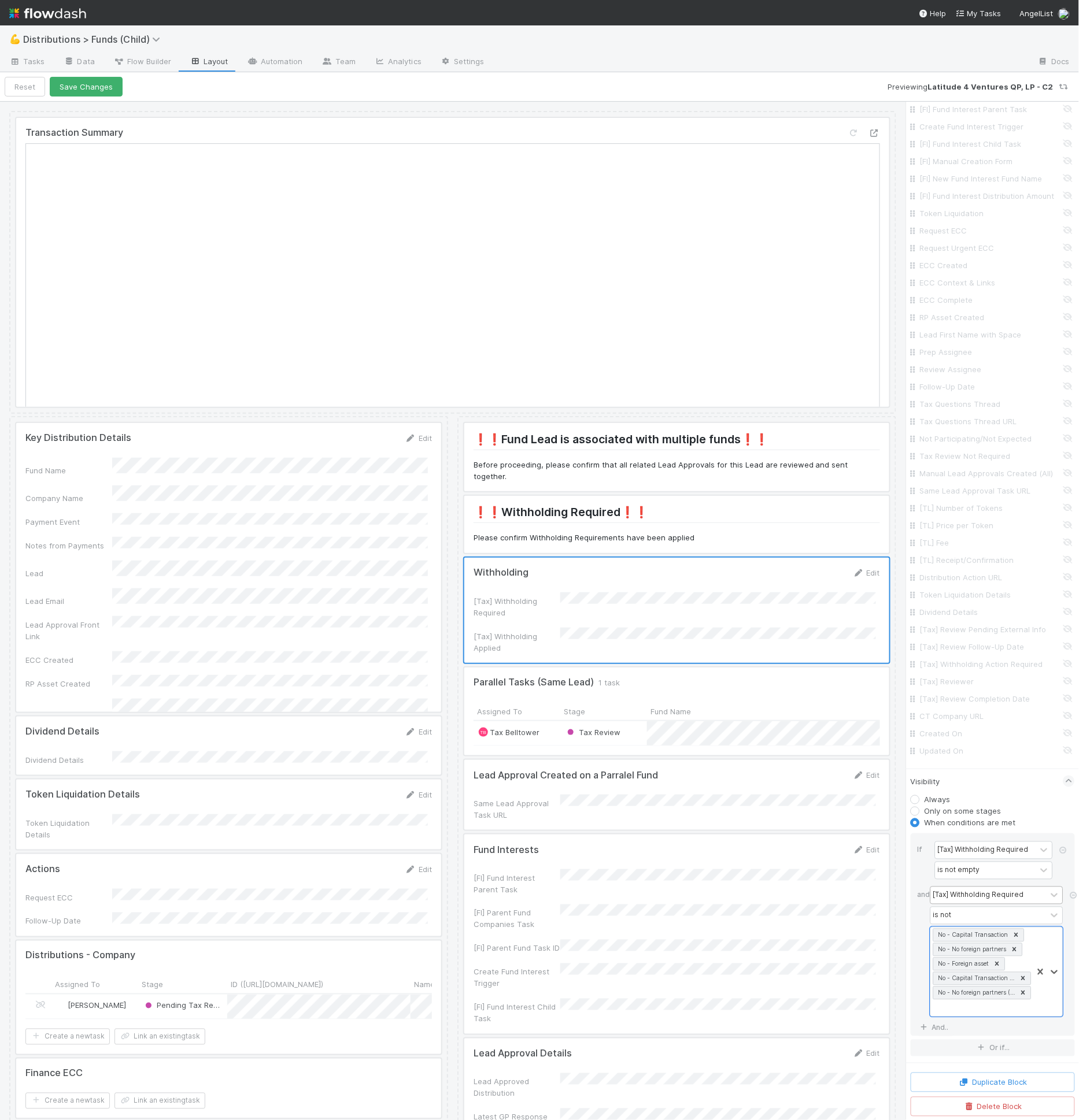
click at [100, 100] on div "Reset Save Changes Previewing Latitude 4 Ventures QP, LP - C2" at bounding box center [540, 86] width 1079 height 29
click at [101, 90] on button "Save Changes" at bounding box center [85, 86] width 73 height 19
click at [70, 86] on button "Back to task" at bounding box center [43, 86] width 76 height 19
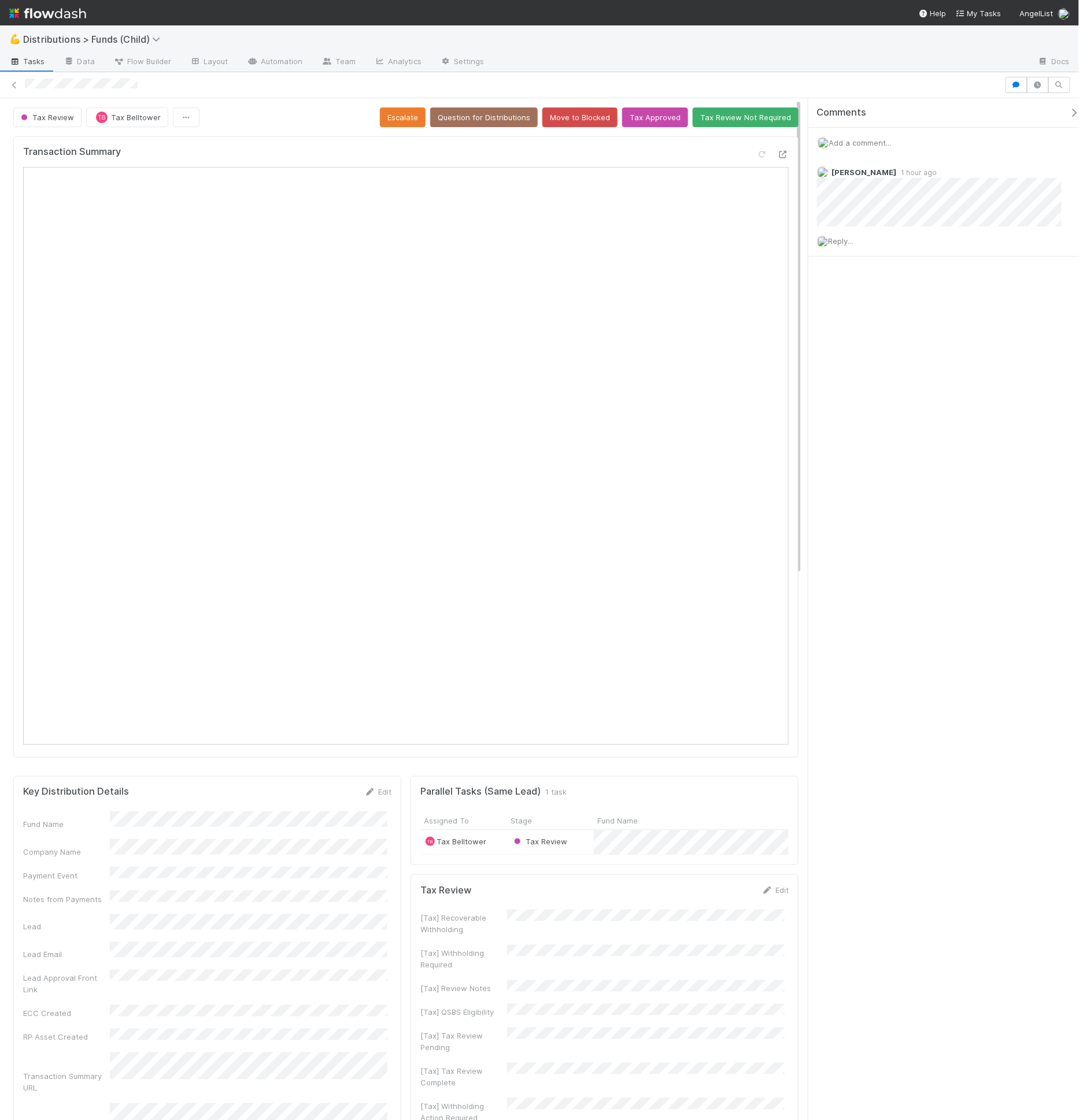
click at [229, 72] on div at bounding box center [540, 85] width 1079 height 26
click at [227, 66] on link "Layout" at bounding box center [209, 62] width 57 height 18
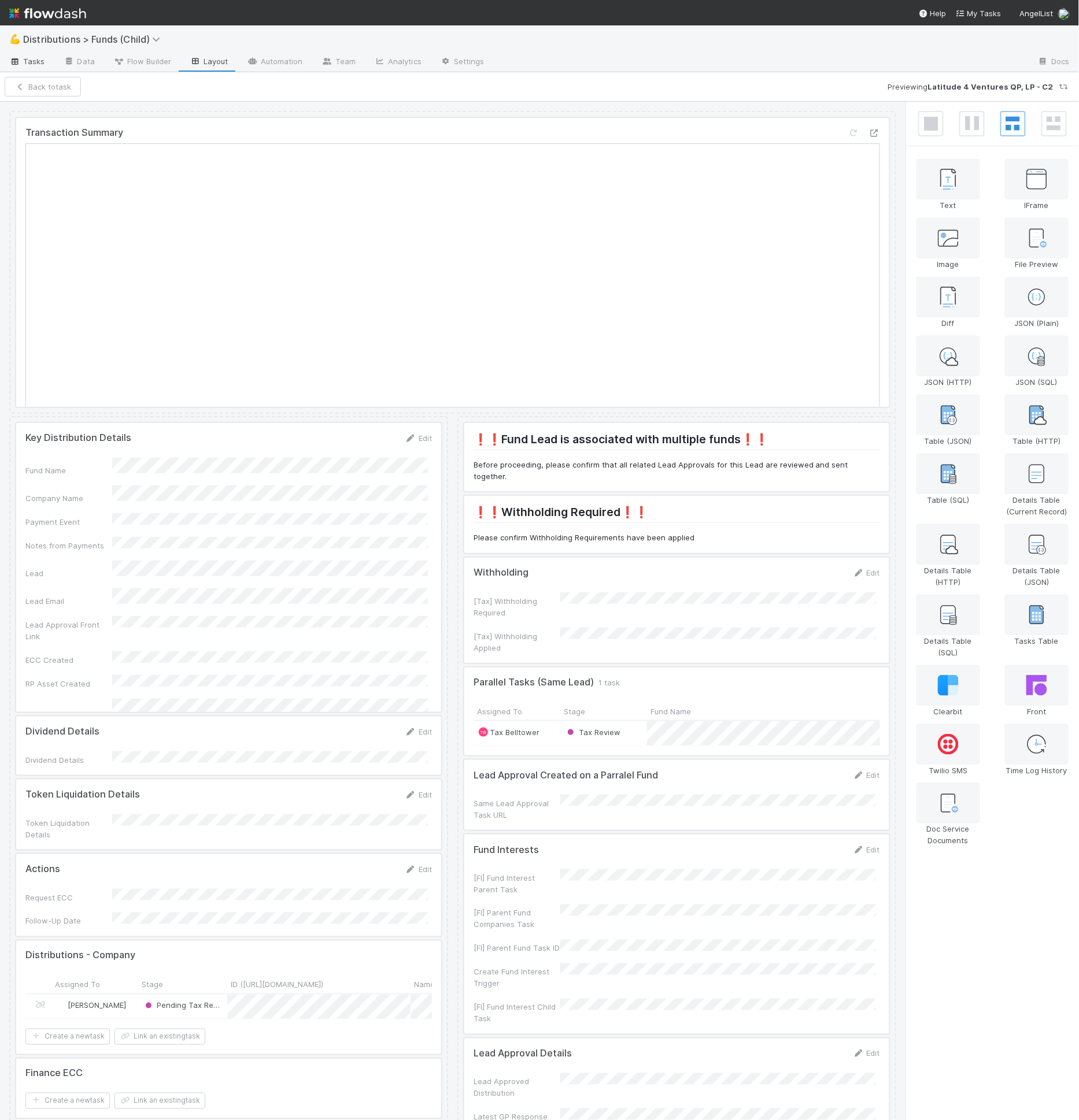
click at [27, 66] on span "Tasks" at bounding box center [27, 61] width 36 height 12
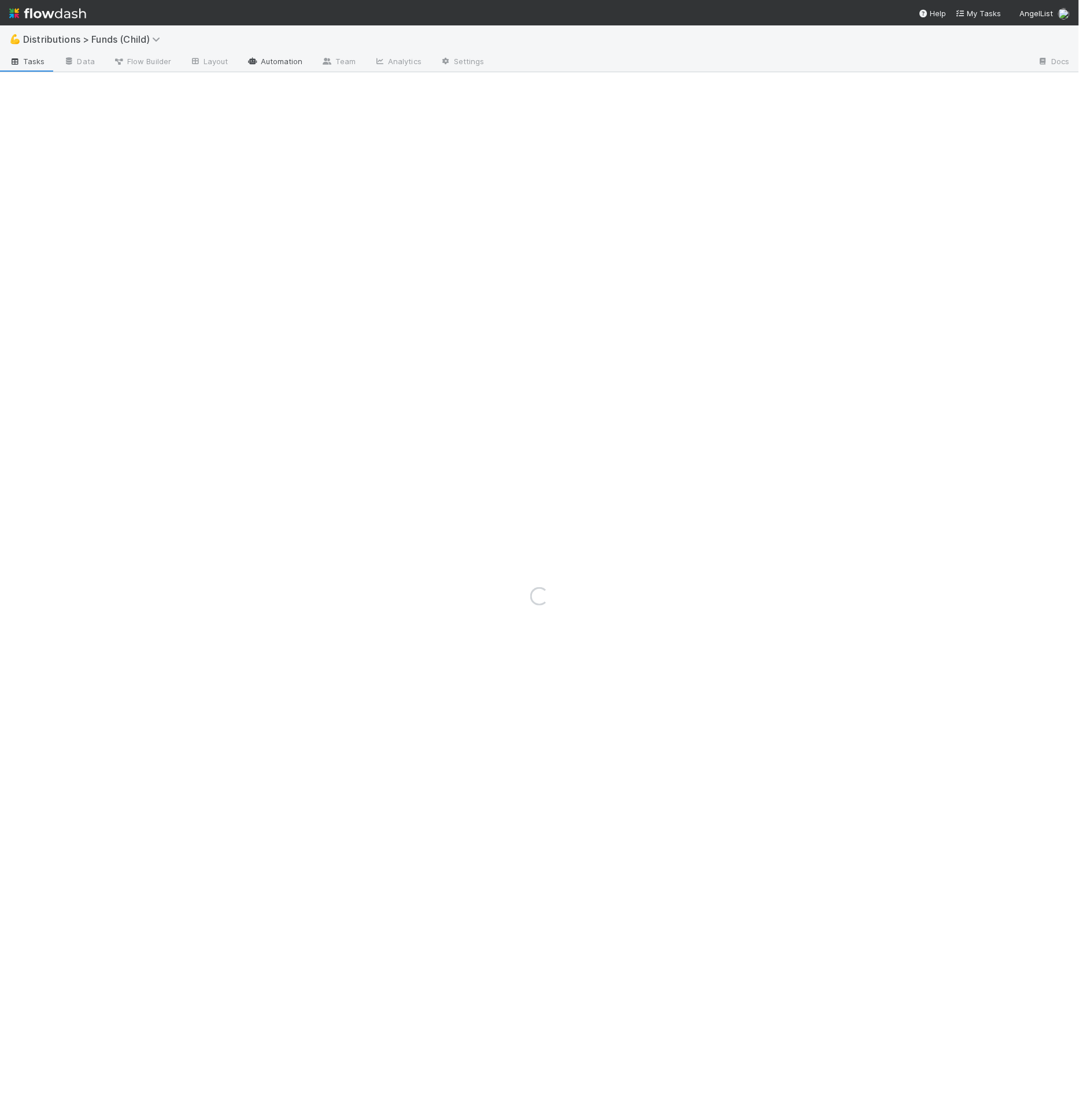
click at [286, 65] on link "Automation" at bounding box center [275, 62] width 75 height 18
